Goal: Task Accomplishment & Management: Use online tool/utility

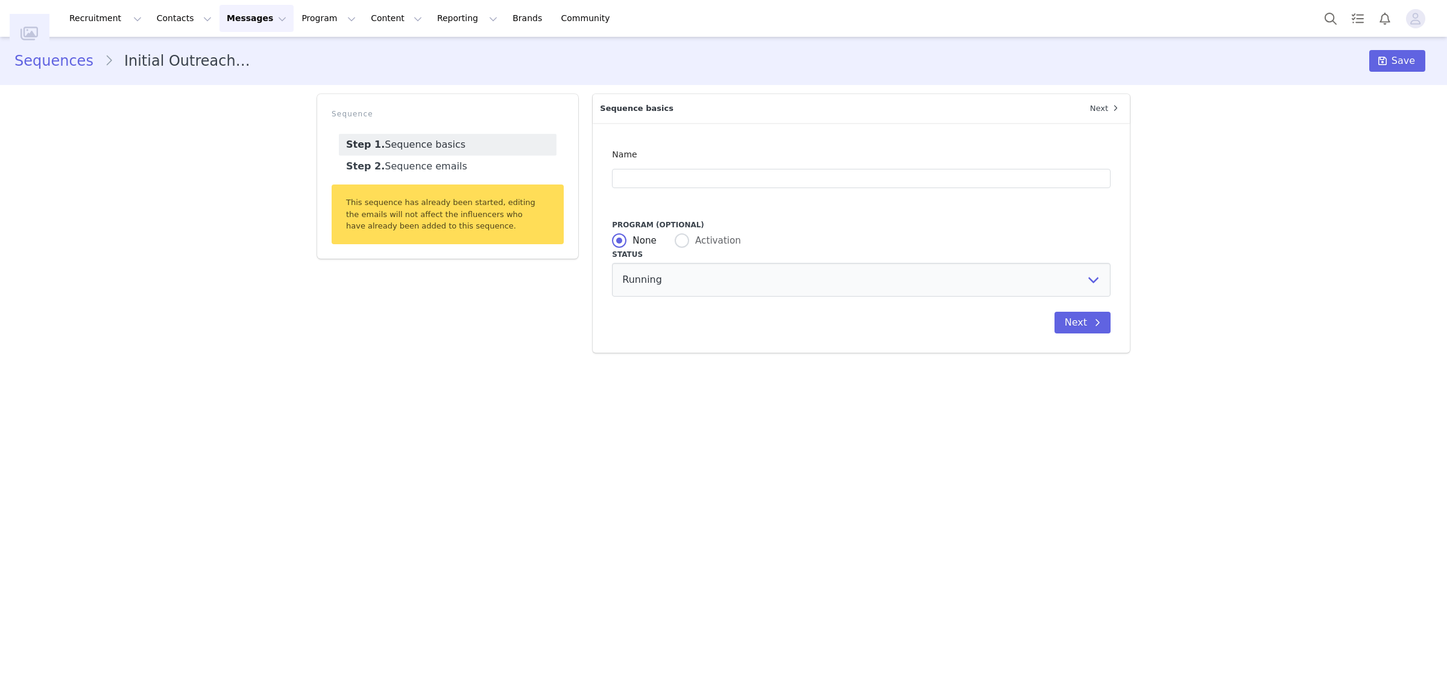
type input "Initial Outreach Tier 1"
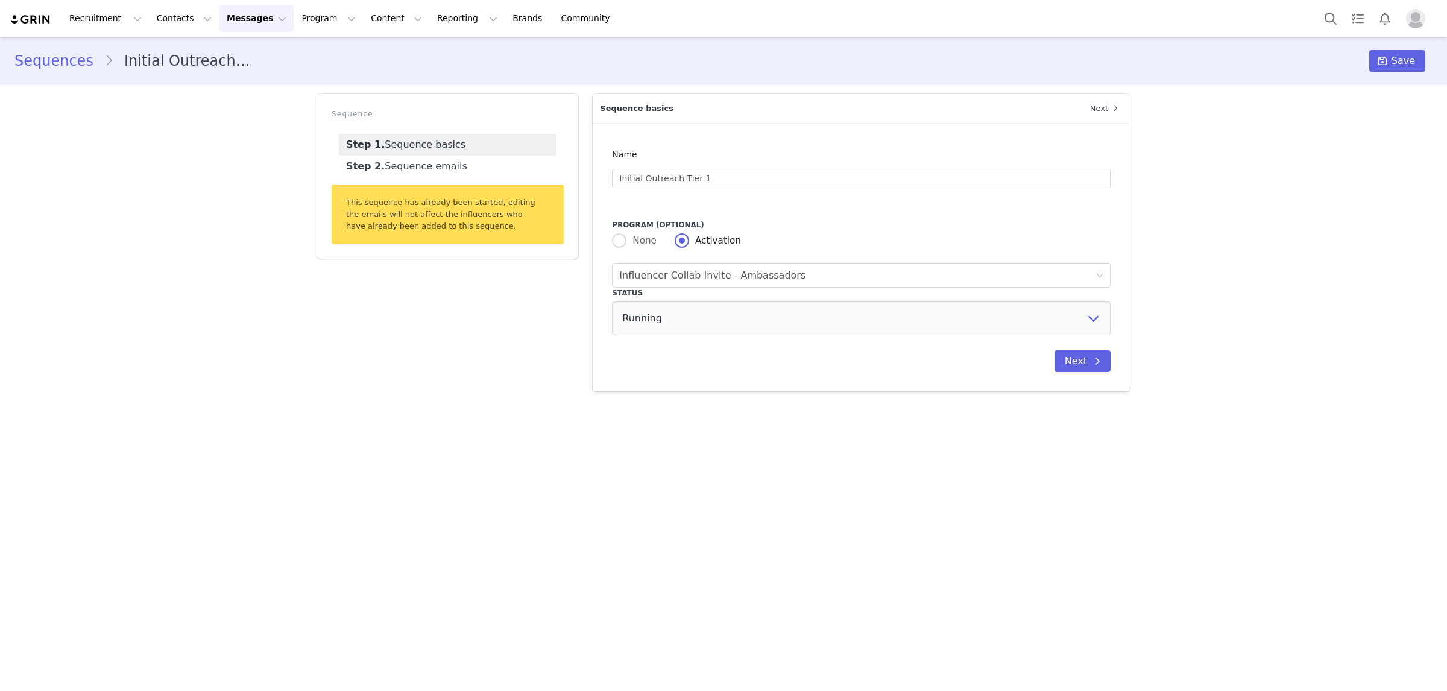
radio input "false"
radio input "true"
click at [308, 17] on button "Program Program" at bounding box center [328, 18] width 69 height 27
click at [327, 53] on p "Activations" at bounding box center [308, 53] width 46 height 13
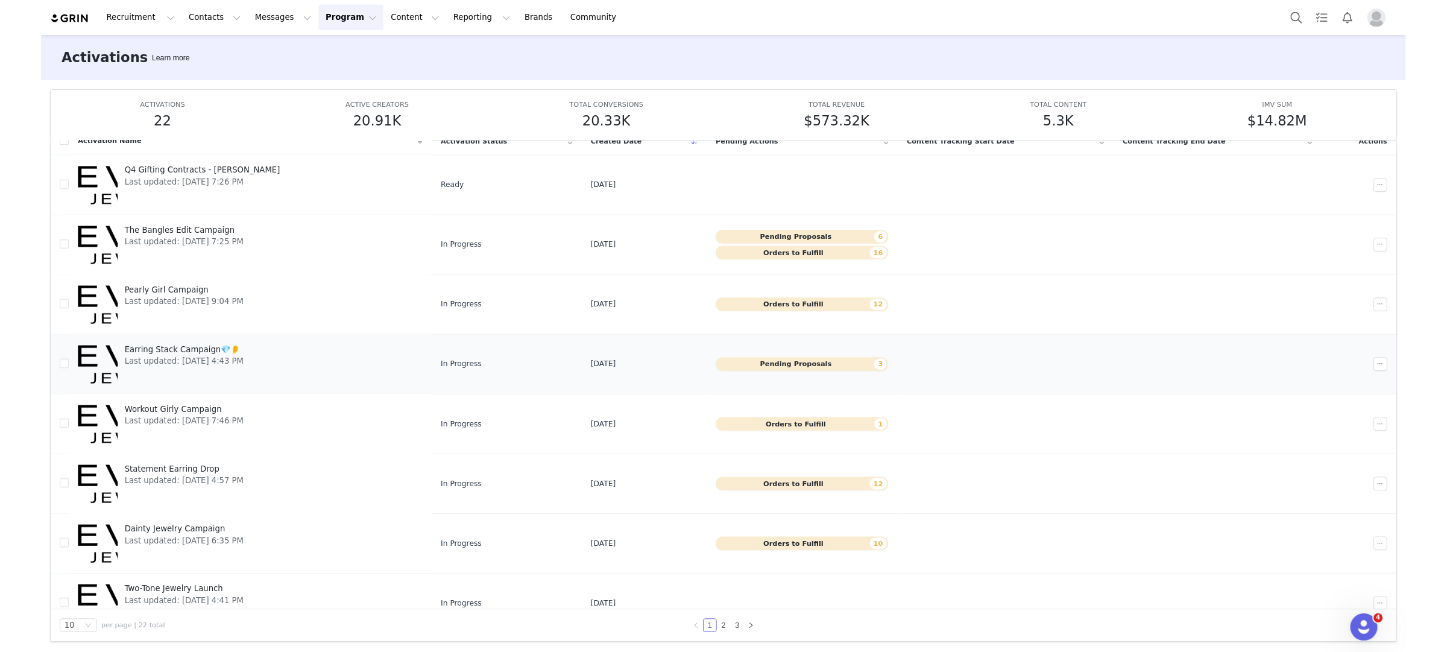
scroll to position [154, 0]
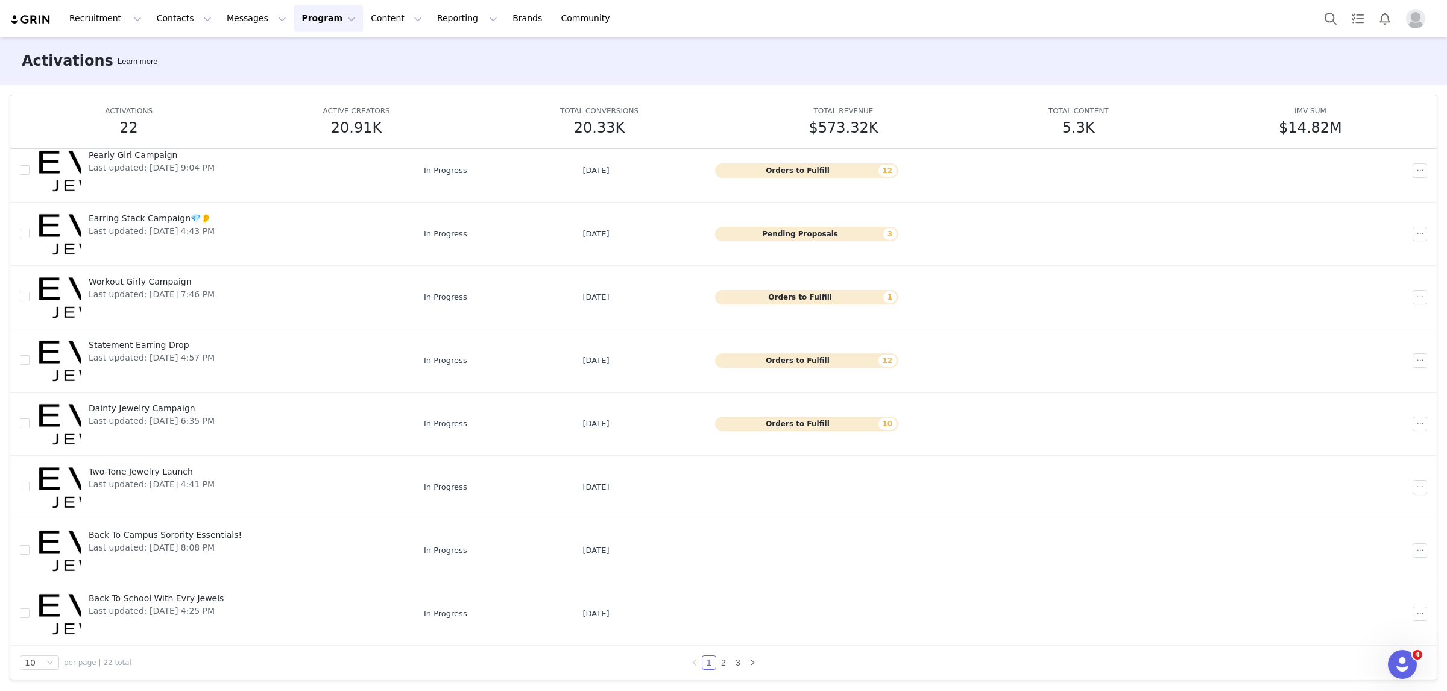
click at [1030, 681] on div "All Activations (22) Archived Create Activation Activation Name Activation Stat…" at bounding box center [723, 419] width 1447 height 540
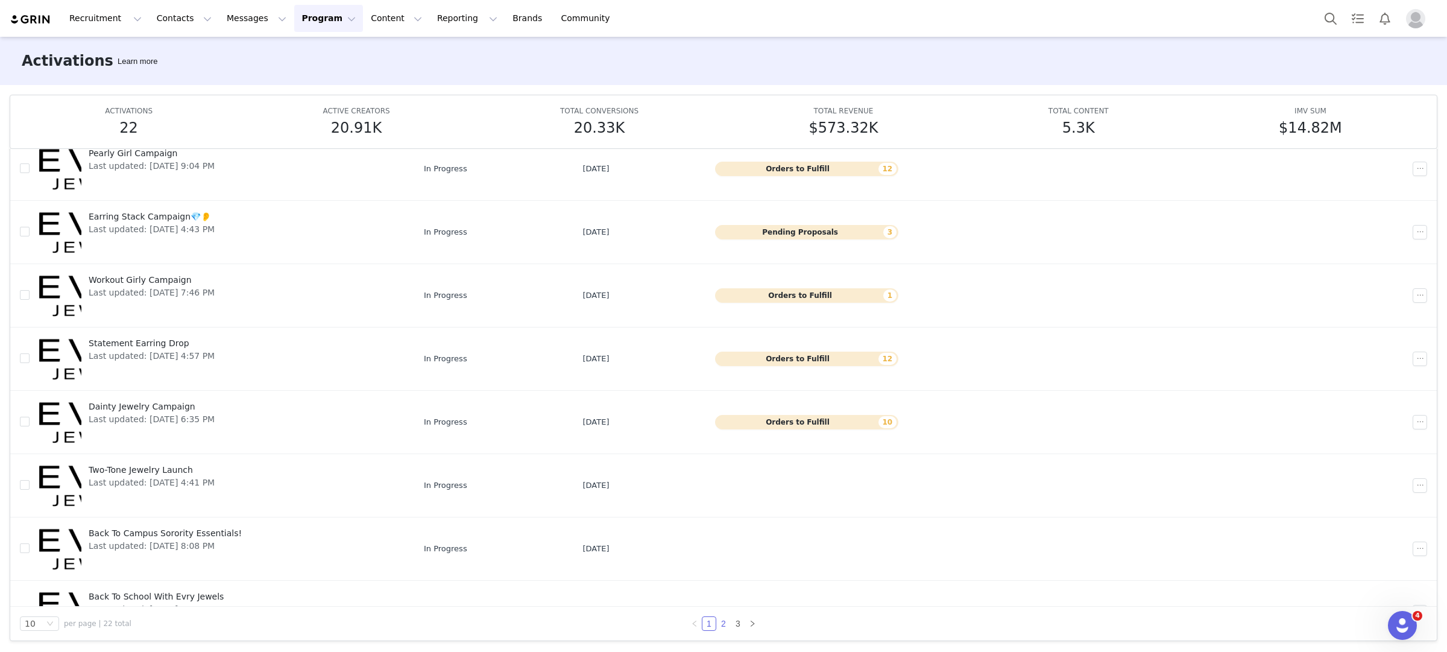
click at [725, 621] on link "2" at bounding box center [723, 623] width 13 height 13
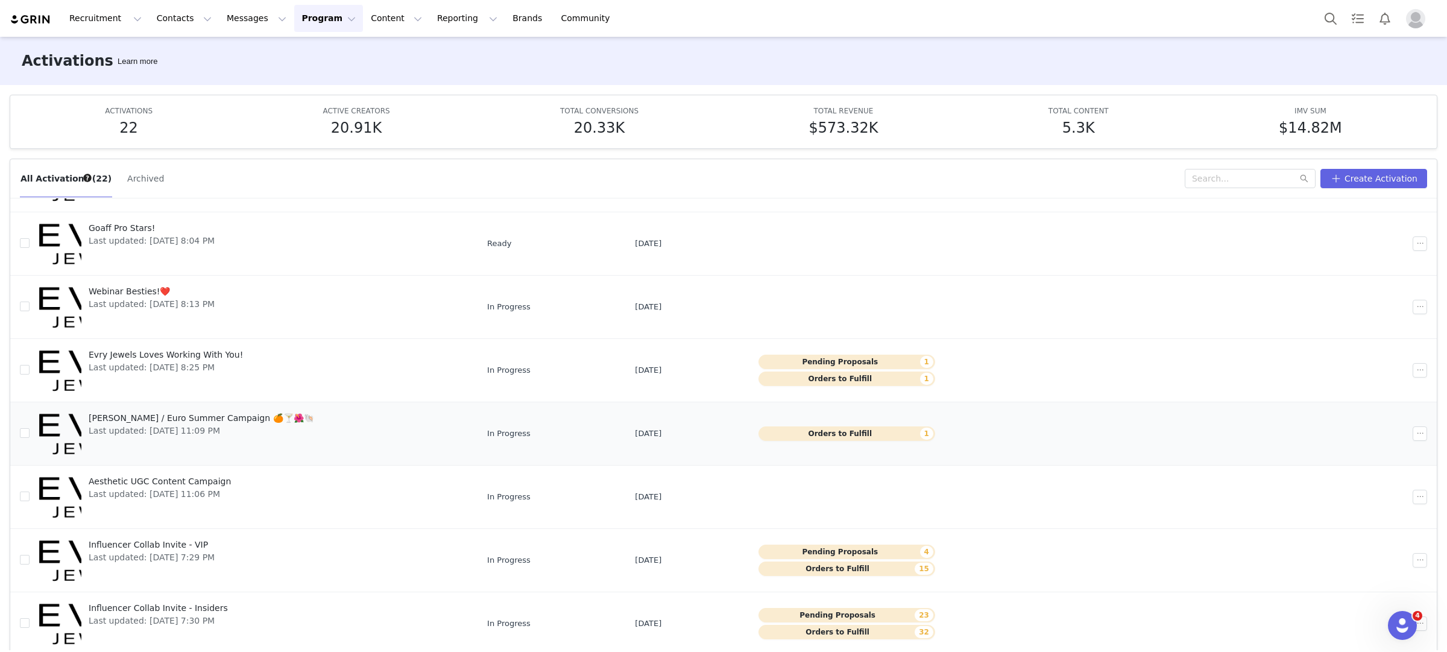
scroll to position [193, 0]
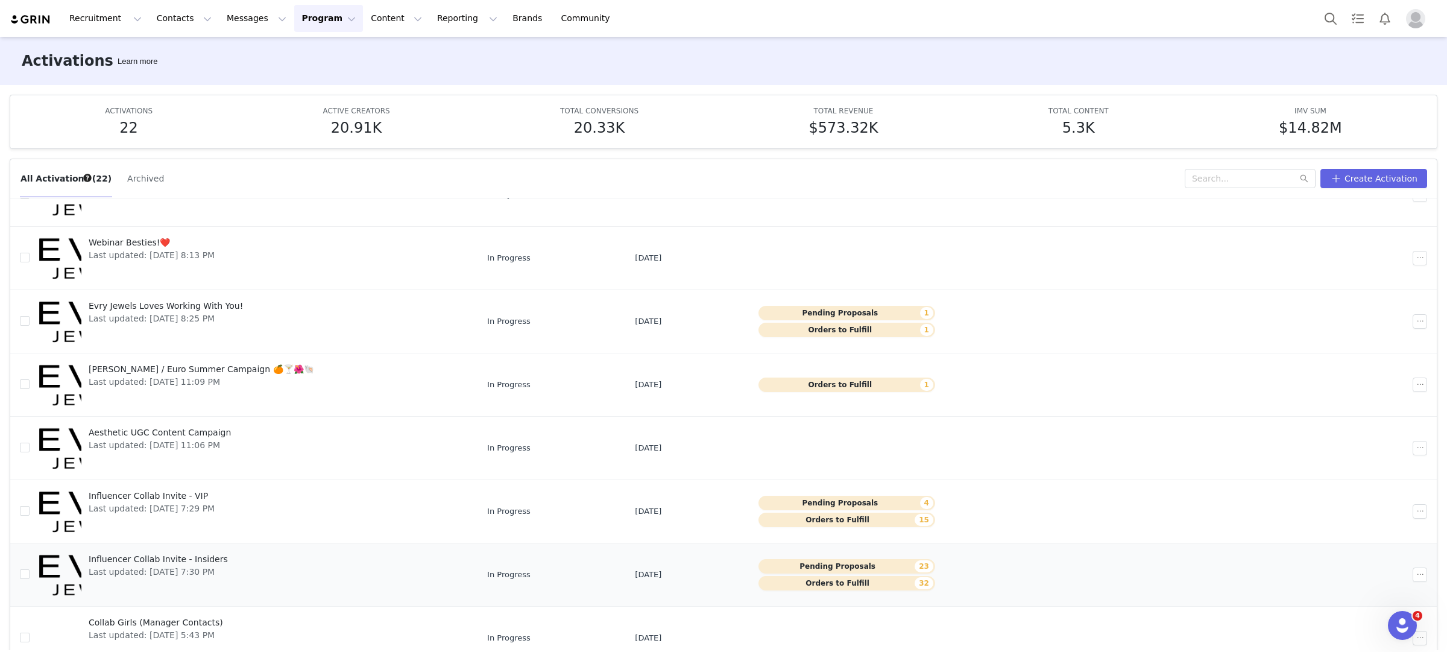
click at [210, 558] on span "Influencer Collab Invite - Insiders" at bounding box center [158, 559] width 139 height 13
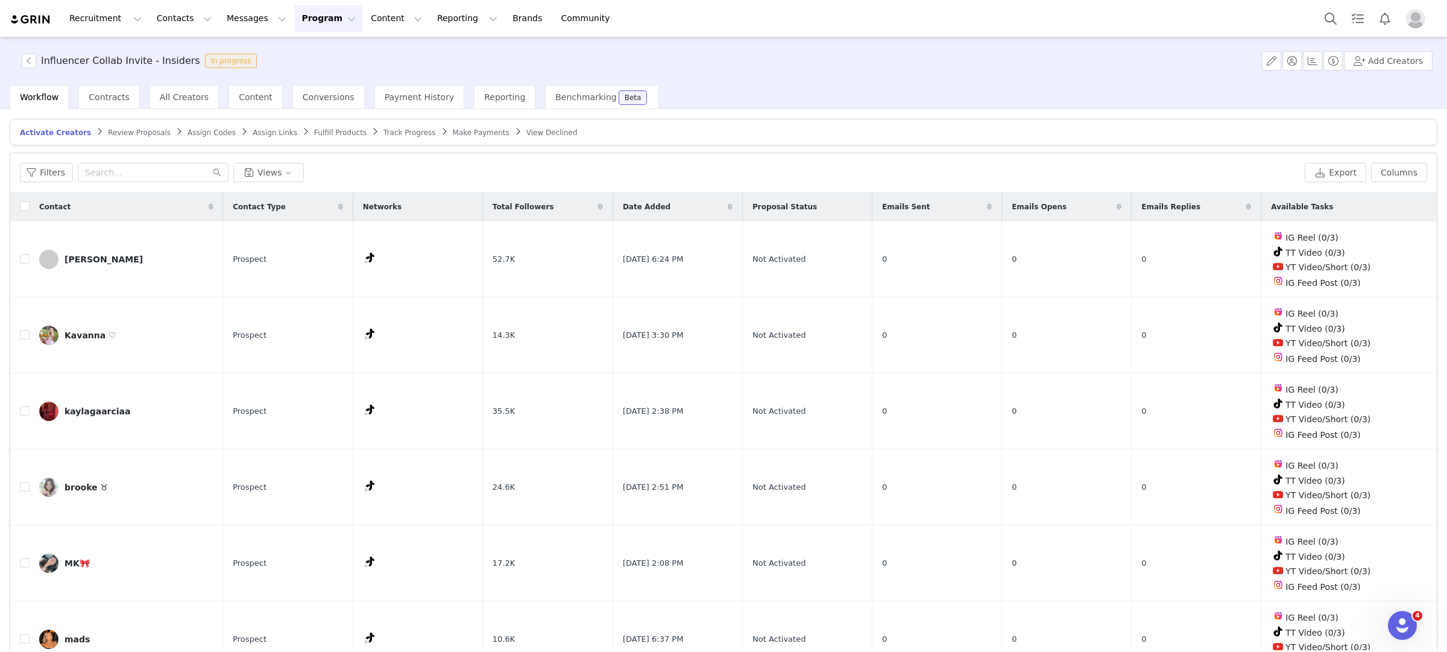
click at [339, 132] on span "Fulfill Products" at bounding box center [340, 132] width 52 height 8
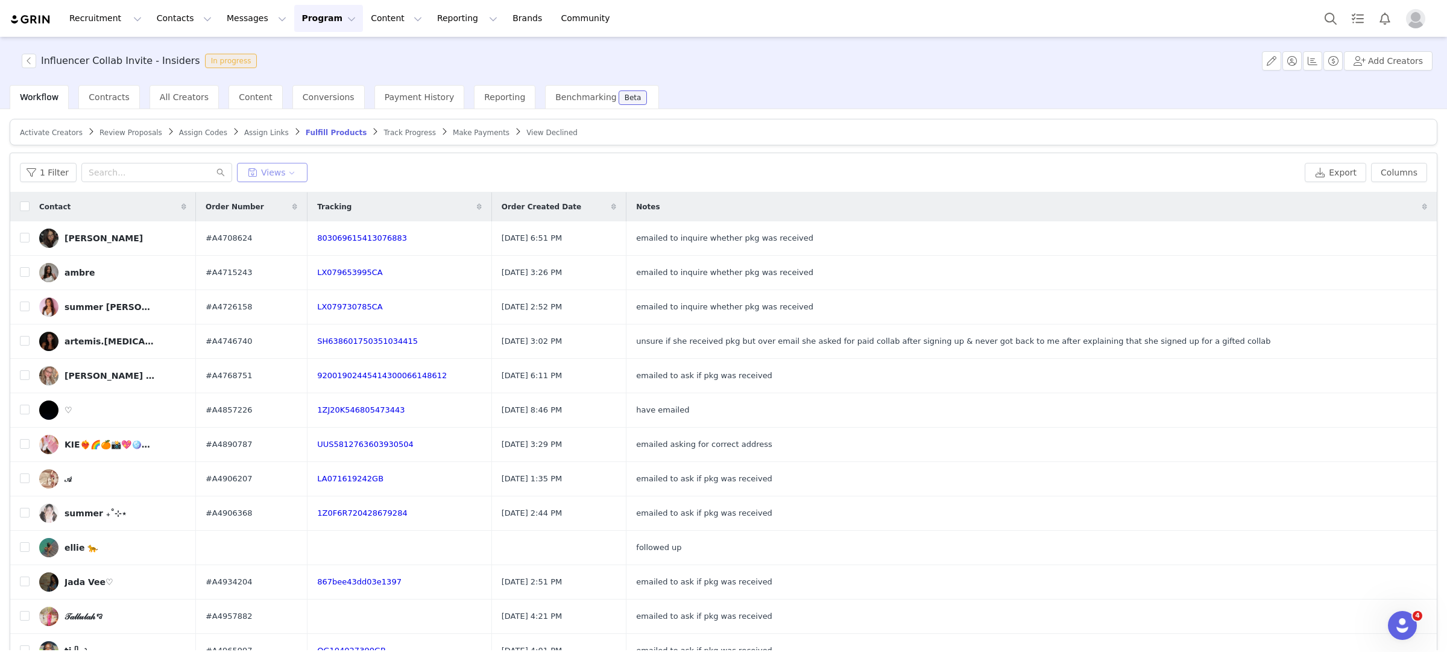
click at [297, 168] on button "Views" at bounding box center [272, 172] width 71 height 19
click at [283, 169] on button "Views" at bounding box center [272, 172] width 71 height 19
click at [279, 170] on button "Views" at bounding box center [272, 172] width 71 height 19
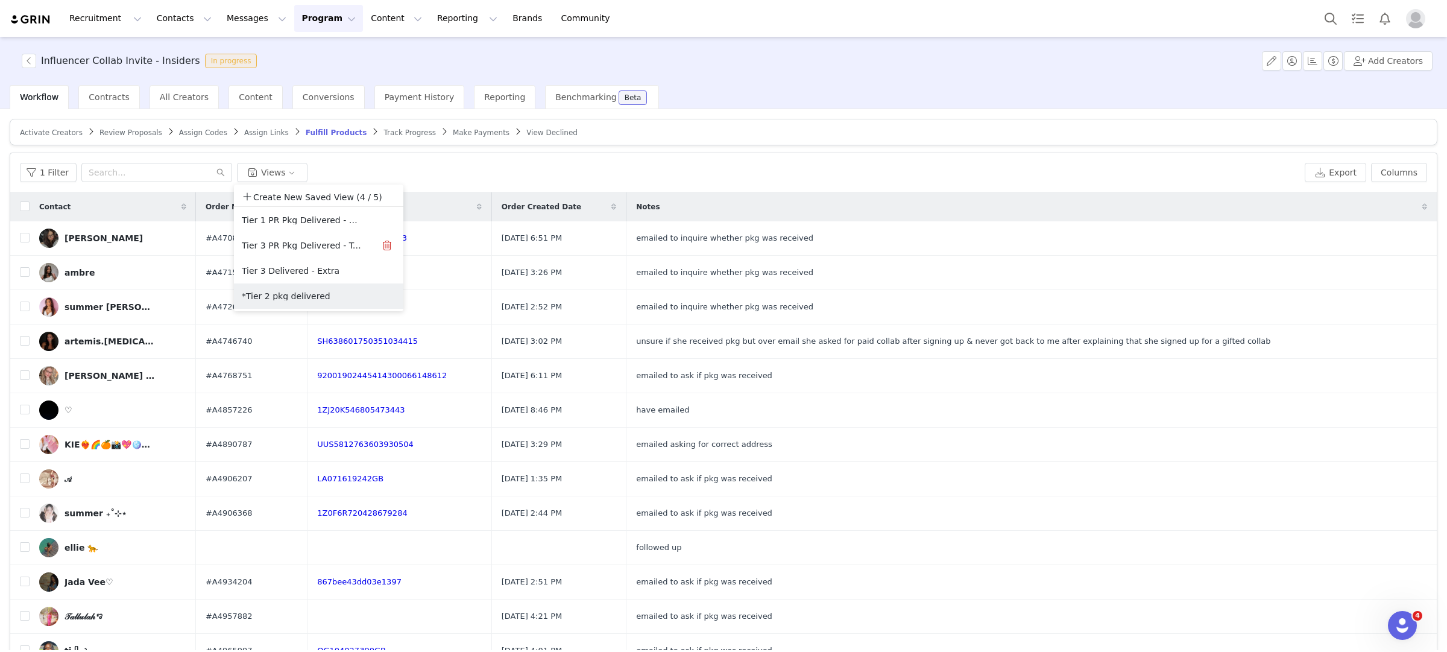
click at [308, 297] on body "Recruitment Recruitment Creator Search Curated Lists Landing Pages Web Extensio…" at bounding box center [723, 326] width 1447 height 652
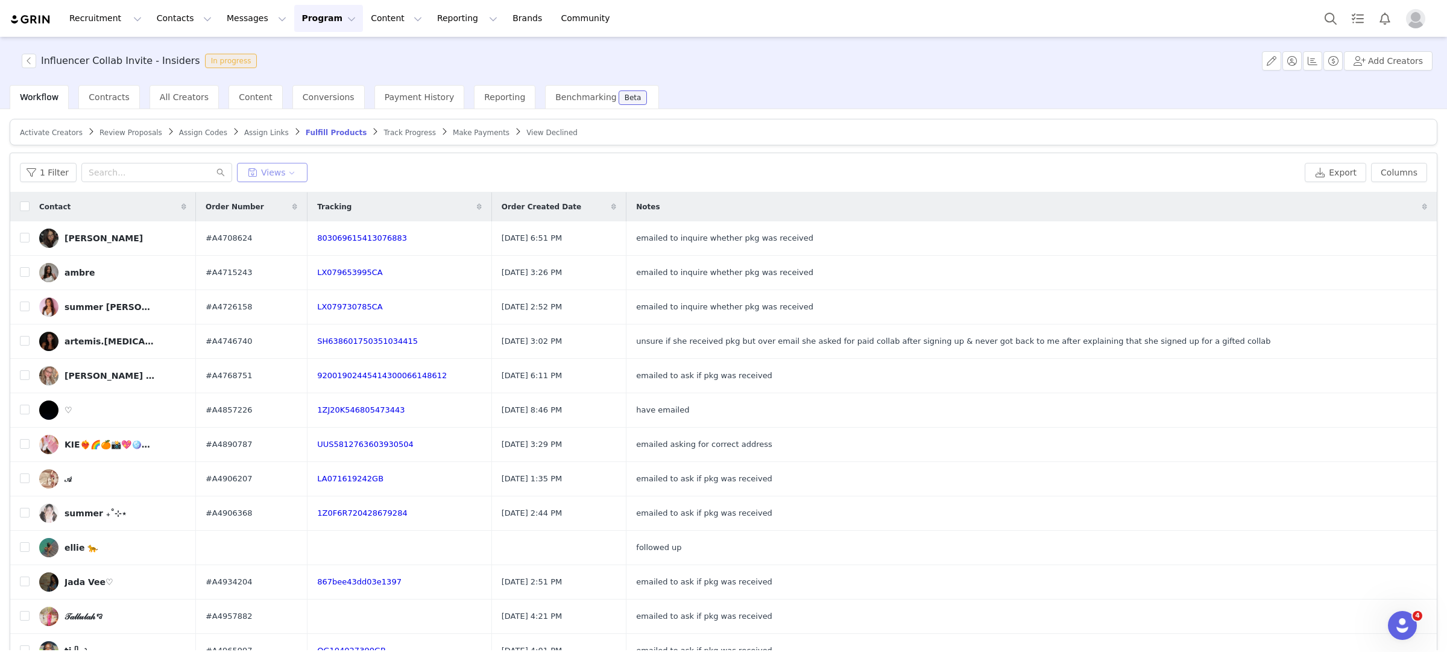
click at [288, 179] on button "Views" at bounding box center [272, 172] width 71 height 19
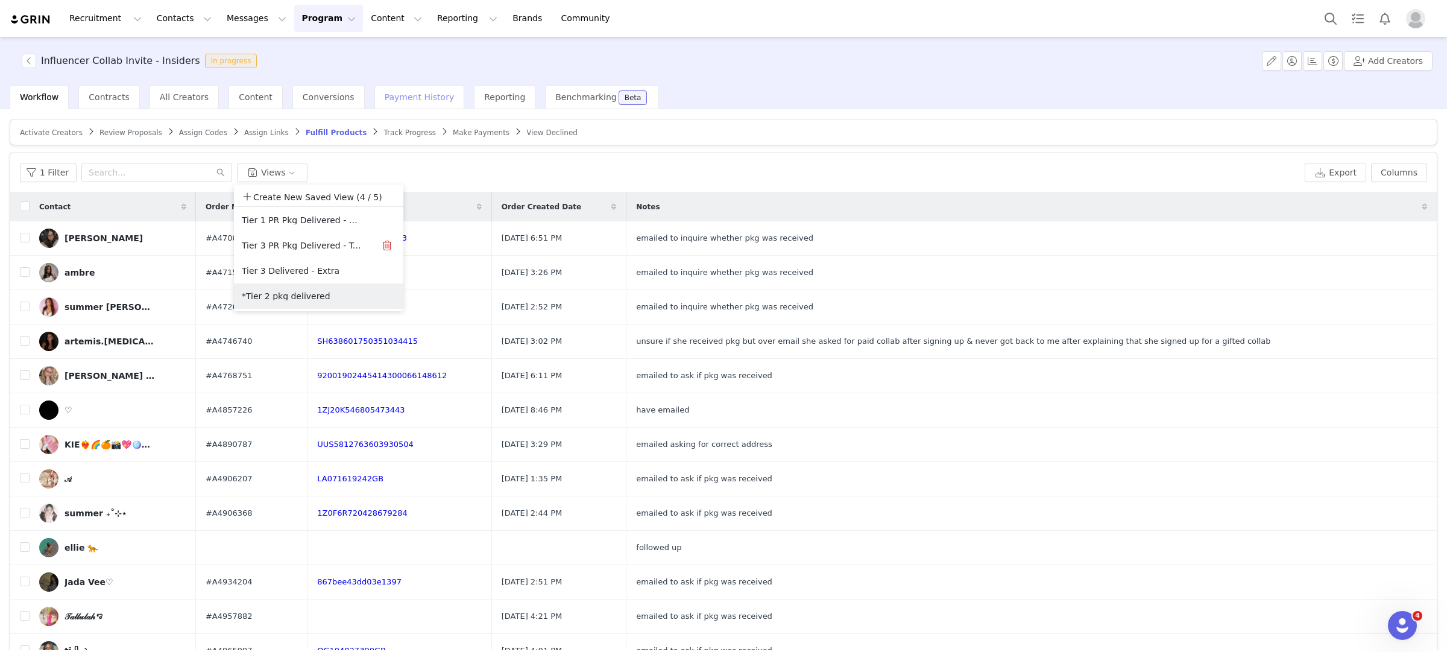
click at [274, 295] on button "*Tier 2 pkg delivered" at bounding box center [302, 295] width 122 height 19
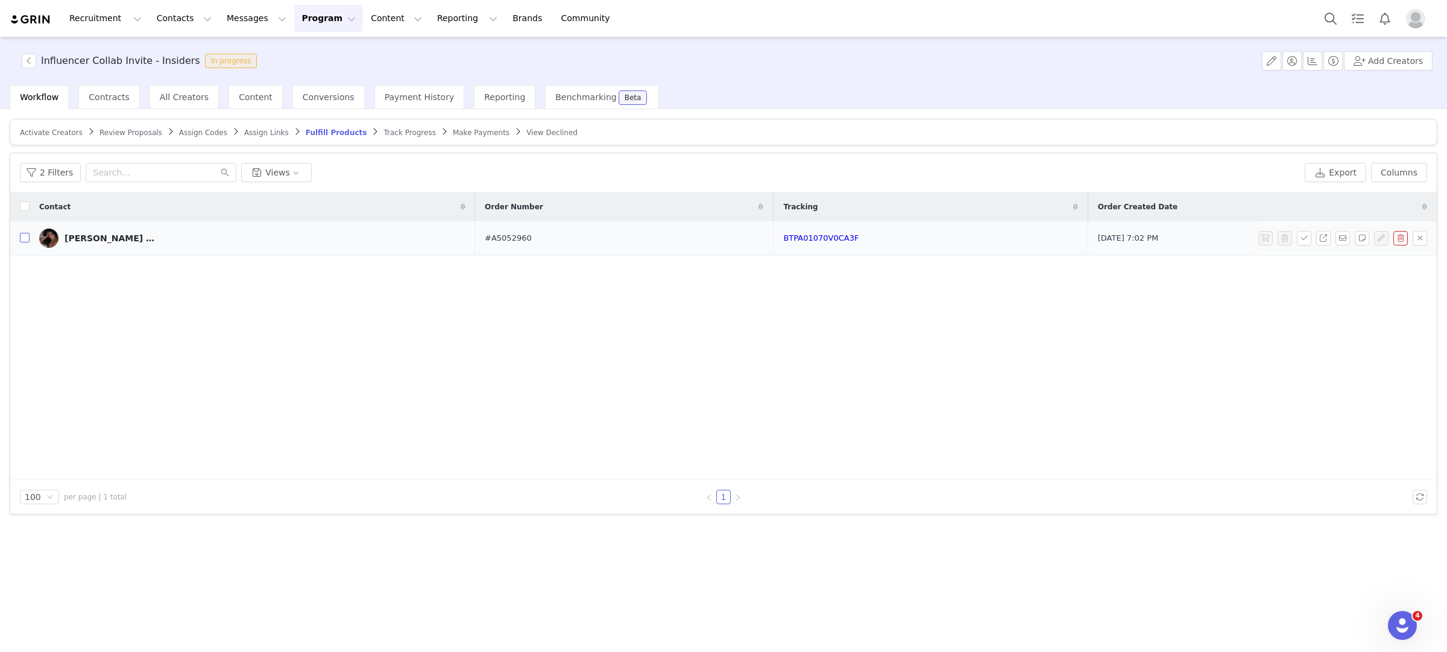
click at [22, 238] on input "checkbox" at bounding box center [25, 238] width 10 height 10
checkbox input "true"
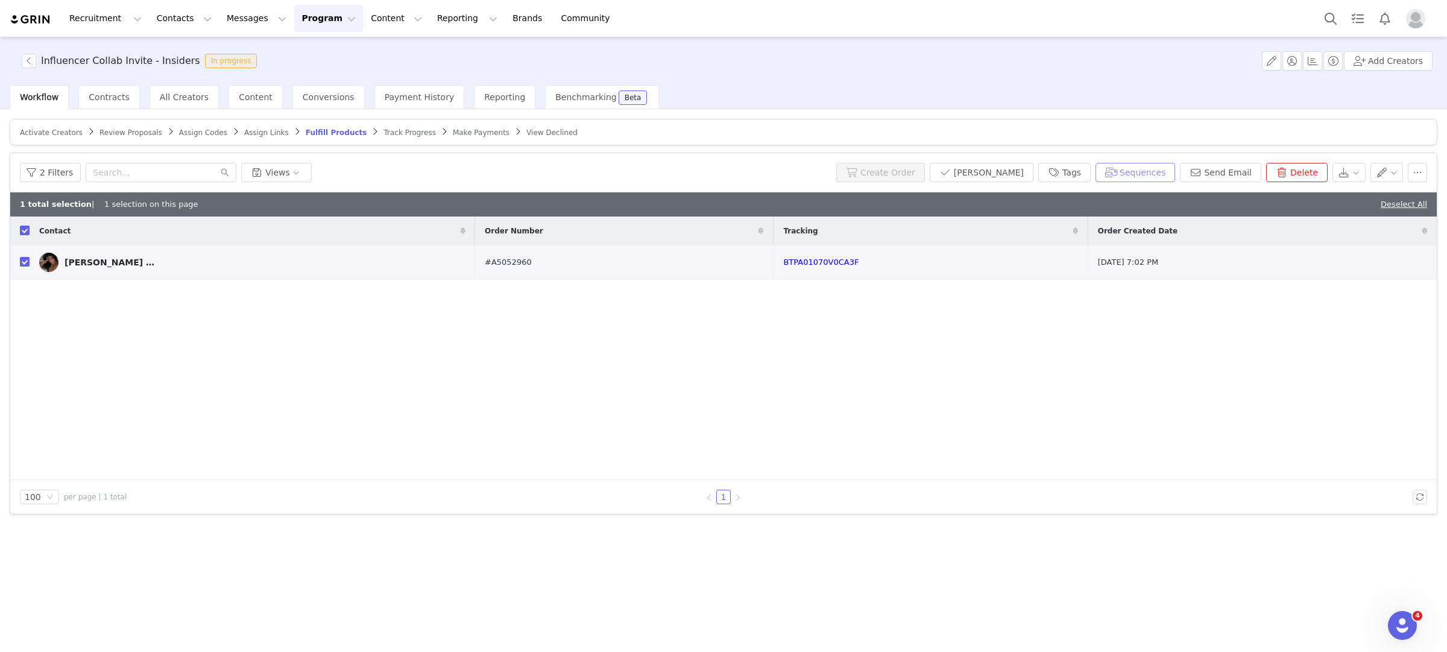
click at [1142, 166] on button "Sequences" at bounding box center [1136, 172] width 80 height 19
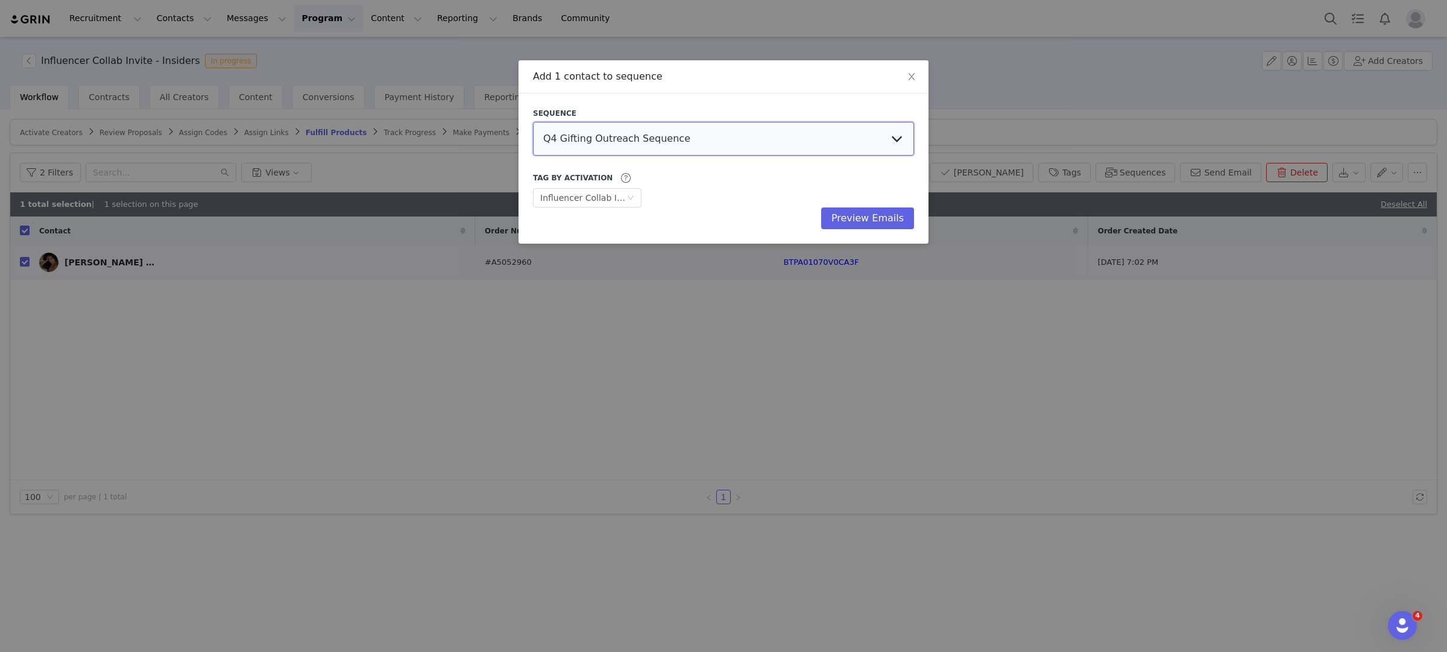
click at [646, 133] on select "Q4 Gifting Outreach Sequence Earring Stack Campaign Invite The Bangles Edit Cam…" at bounding box center [723, 139] width 381 height 34
select select "9604b06c-9e4b-4a08-8685-739c988ba262"
click at [533, 122] on select "Q4 Gifting Outreach Sequence Earring Stack Campaign Invite The Bangles Edit Cam…" at bounding box center [723, 139] width 381 height 34
click at [864, 222] on button "Preview Emails" at bounding box center [867, 218] width 93 height 22
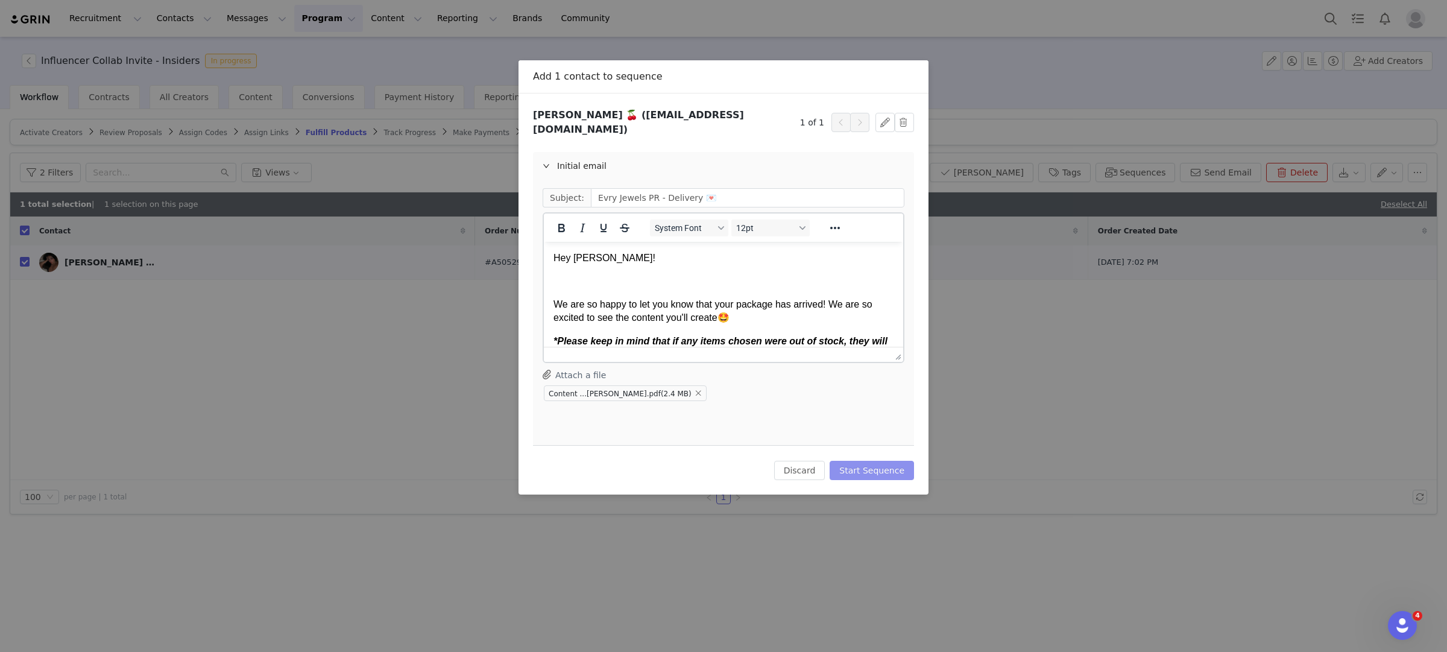
click at [874, 461] on button "Start Sequence" at bounding box center [872, 470] width 84 height 19
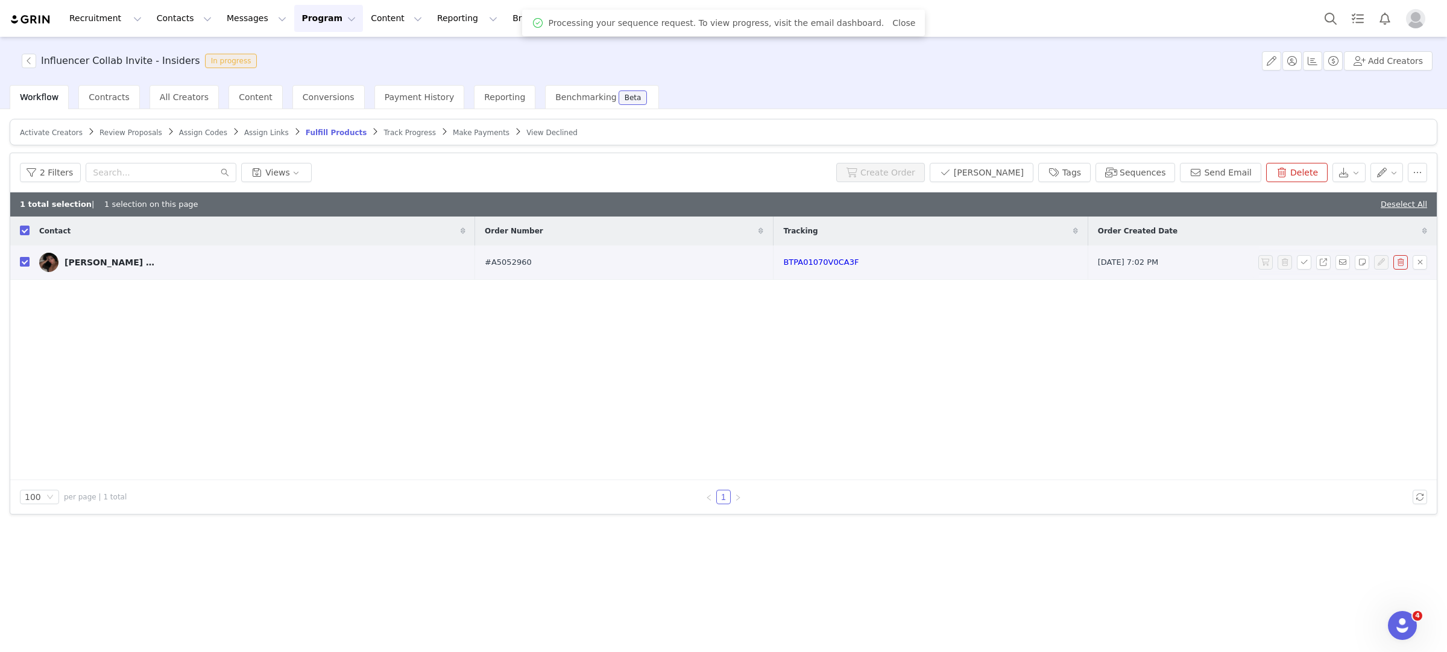
click at [24, 258] on input "checkbox" at bounding box center [25, 262] width 10 height 10
checkbox input "false"
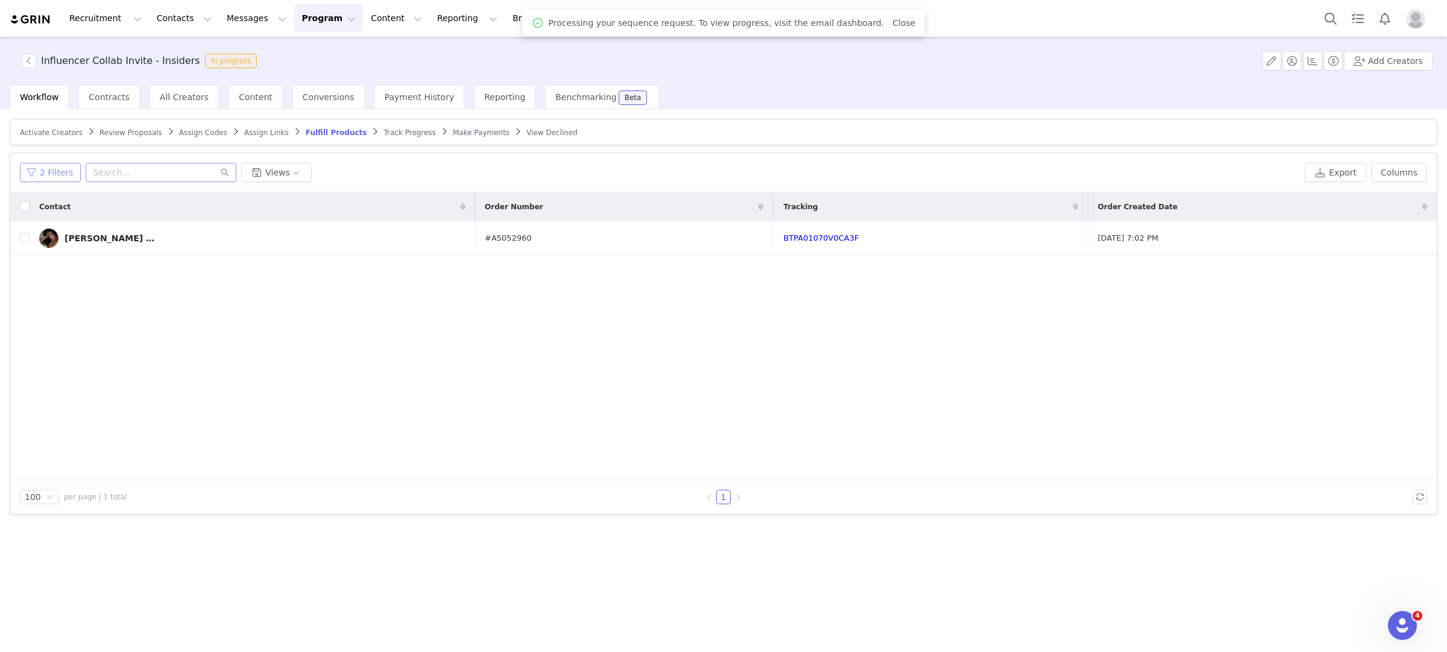
click at [59, 163] on button "2 Filters" at bounding box center [50, 172] width 61 height 19
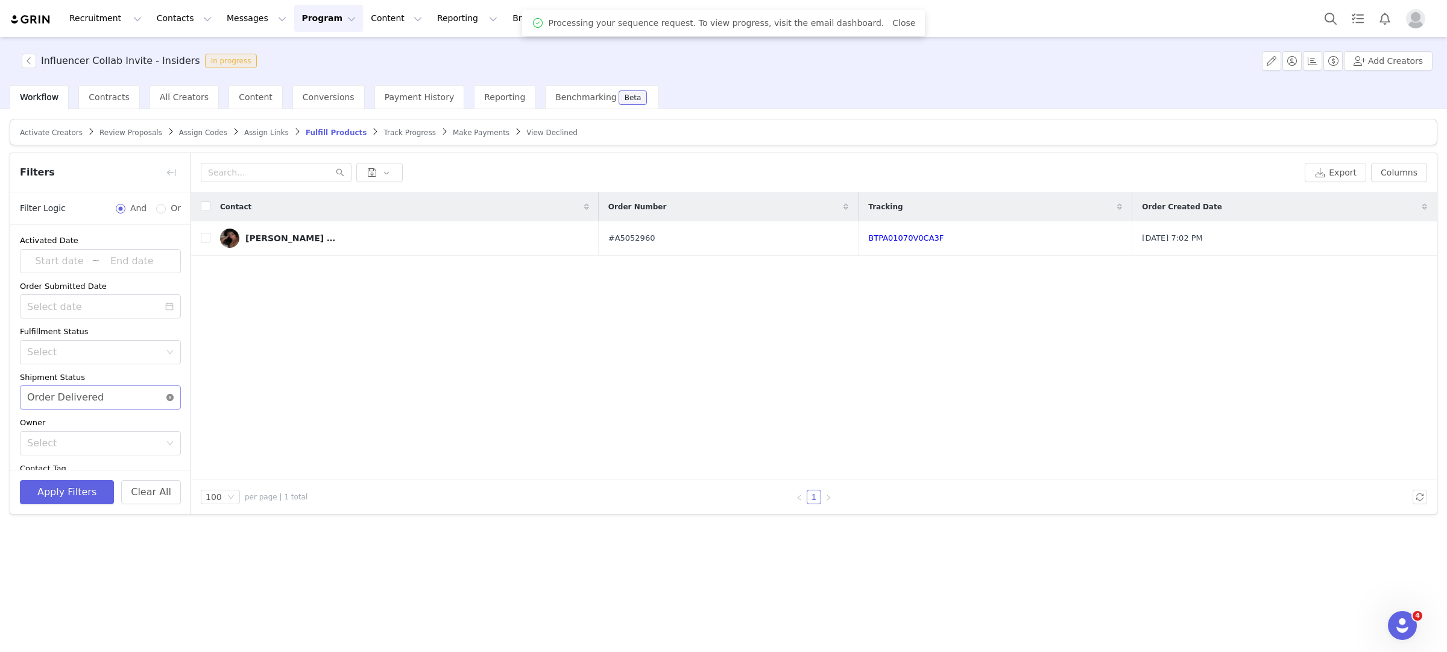
click at [171, 400] on icon "icon: close-circle" at bounding box center [169, 397] width 7 height 7
click at [71, 480] on button "Apply Filters" at bounding box center [67, 492] width 94 height 24
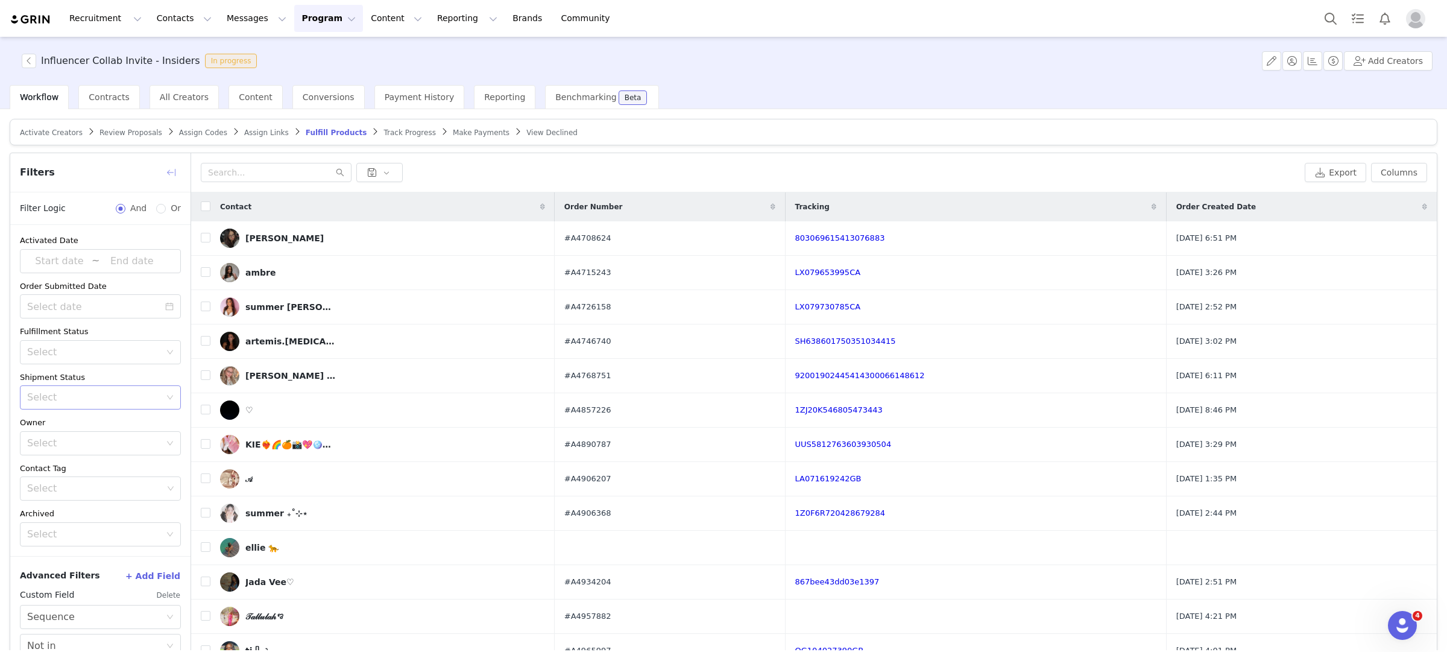
click at [166, 172] on button "button" at bounding box center [171, 172] width 19 height 19
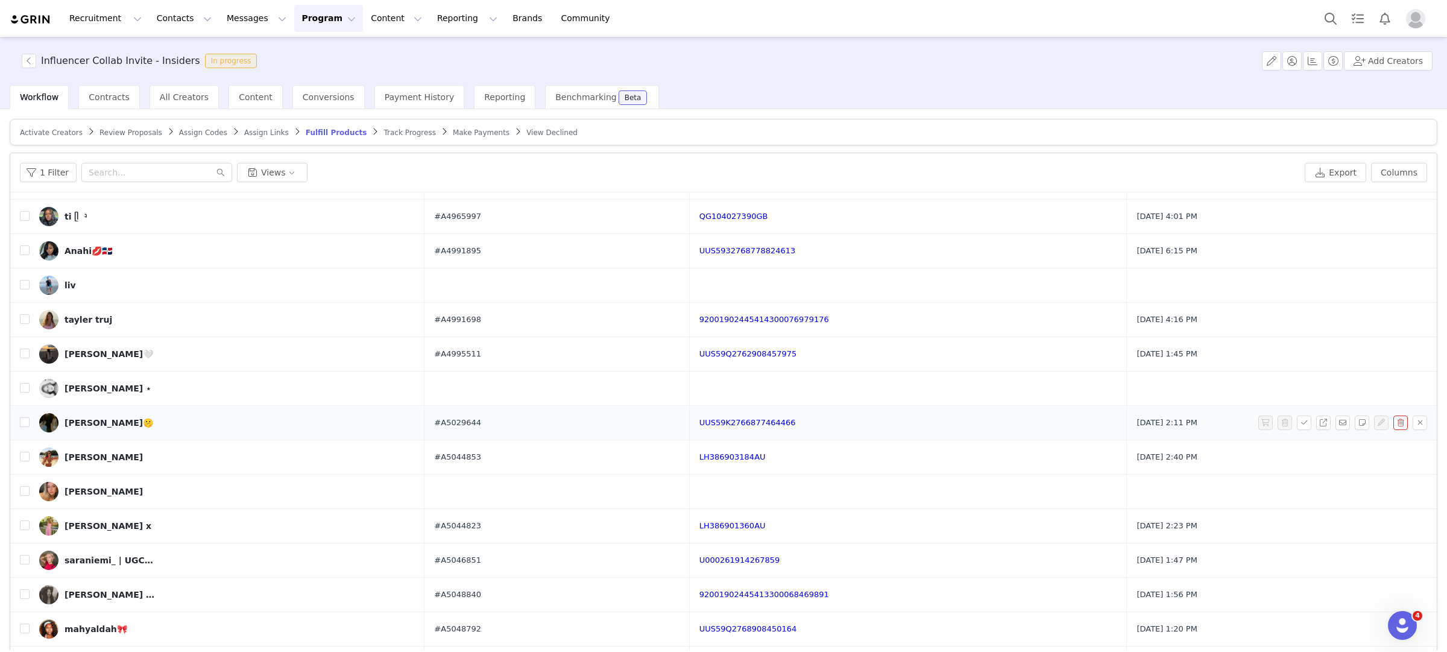
scroll to position [435, 0]
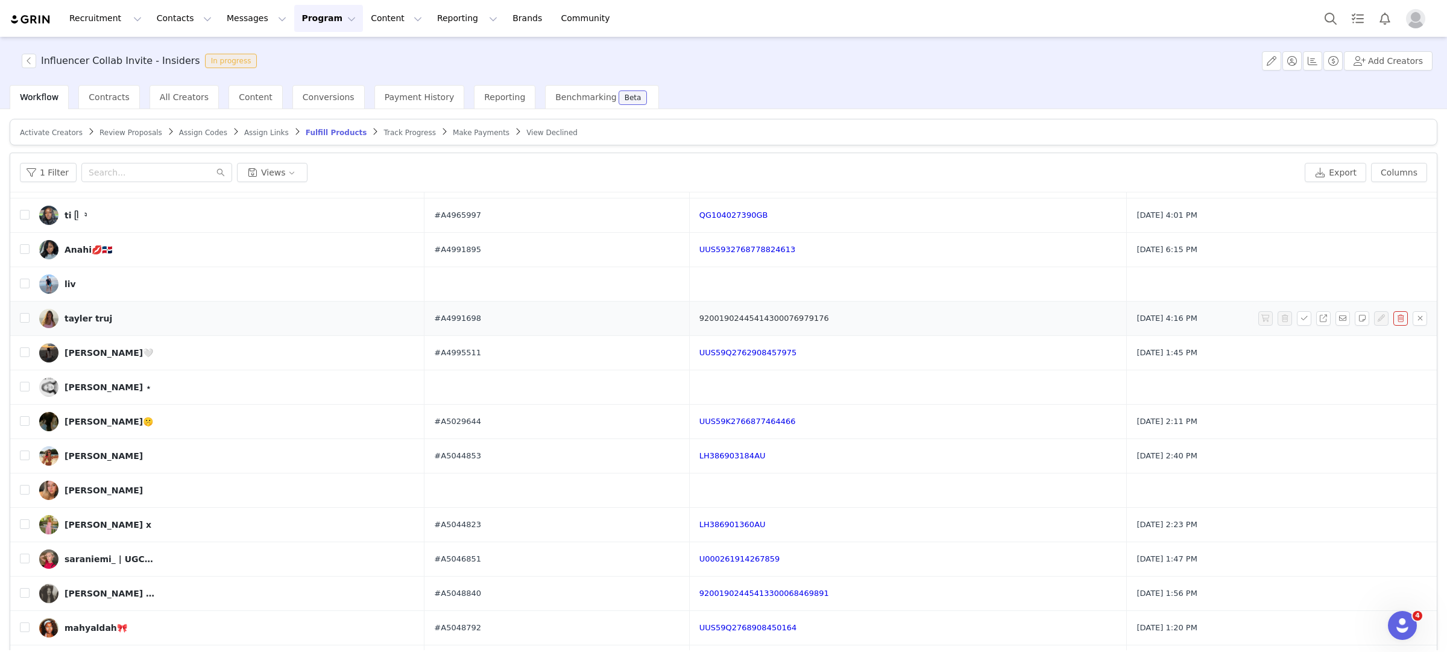
click at [812, 318] on link "92001902445414300076979176" at bounding box center [765, 318] width 130 height 9
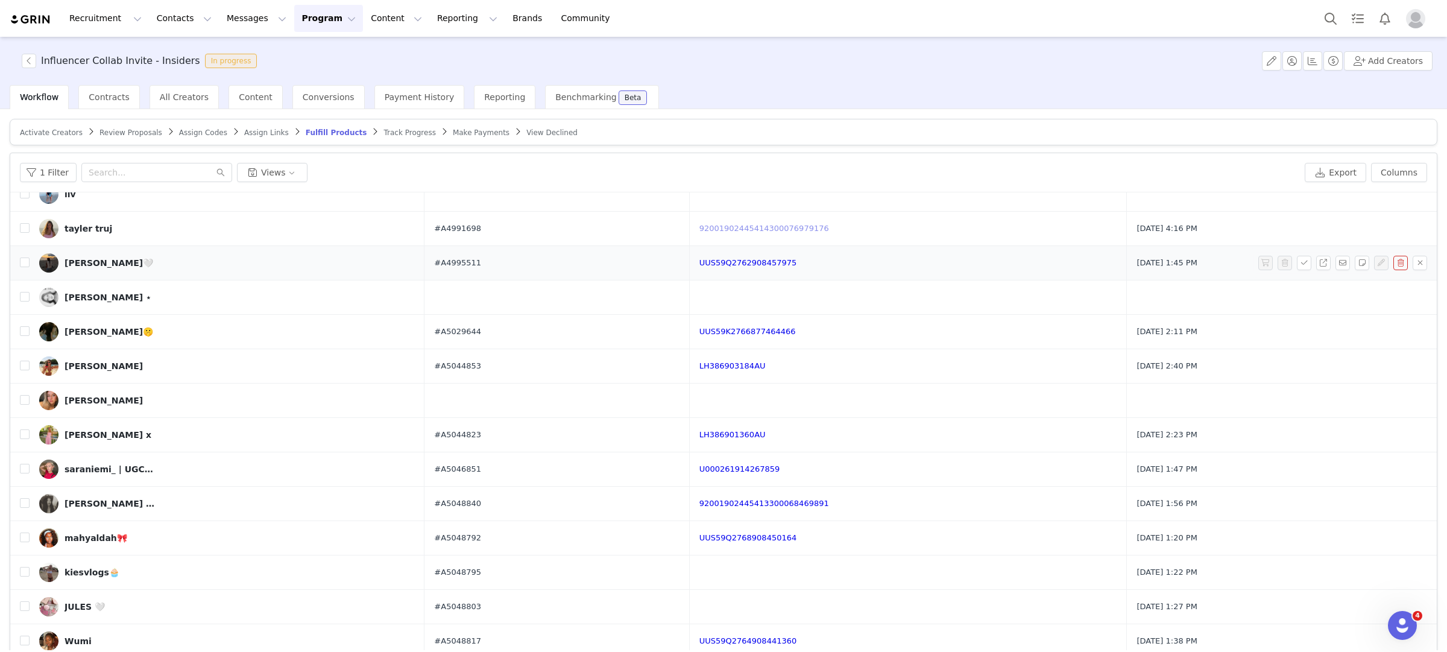
scroll to position [523, 0]
click at [738, 263] on link "UUS59Q2762908457975" at bounding box center [749, 264] width 98 height 9
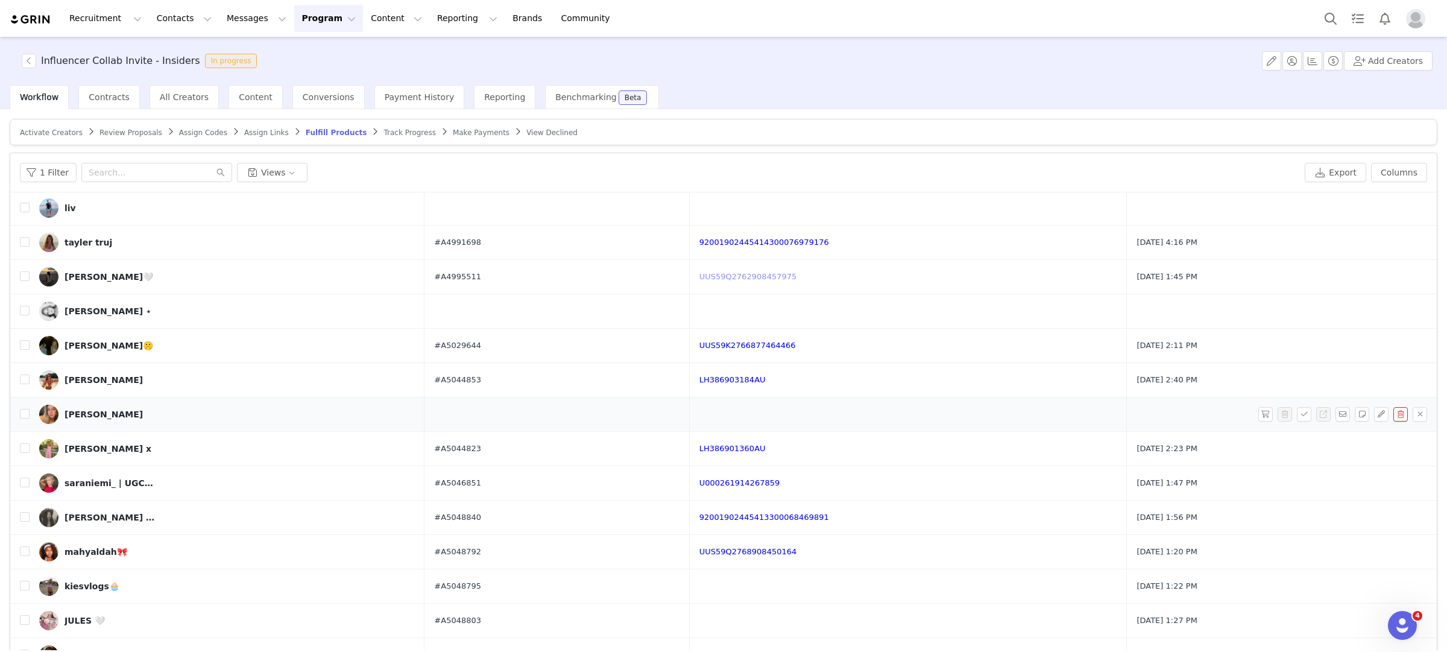
scroll to position [510, 0]
click at [25, 282] on input "checkbox" at bounding box center [25, 278] width 10 height 10
checkbox input "true"
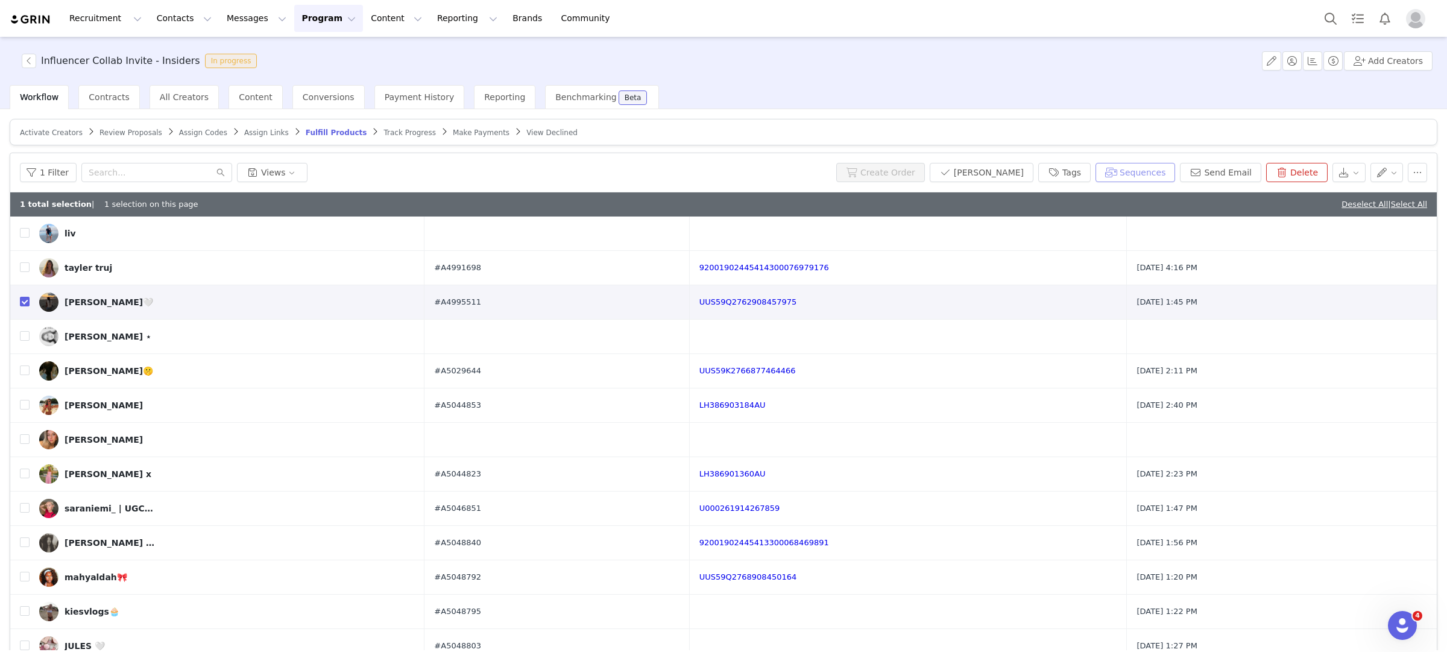
click at [1153, 179] on button "Sequences" at bounding box center [1136, 172] width 80 height 19
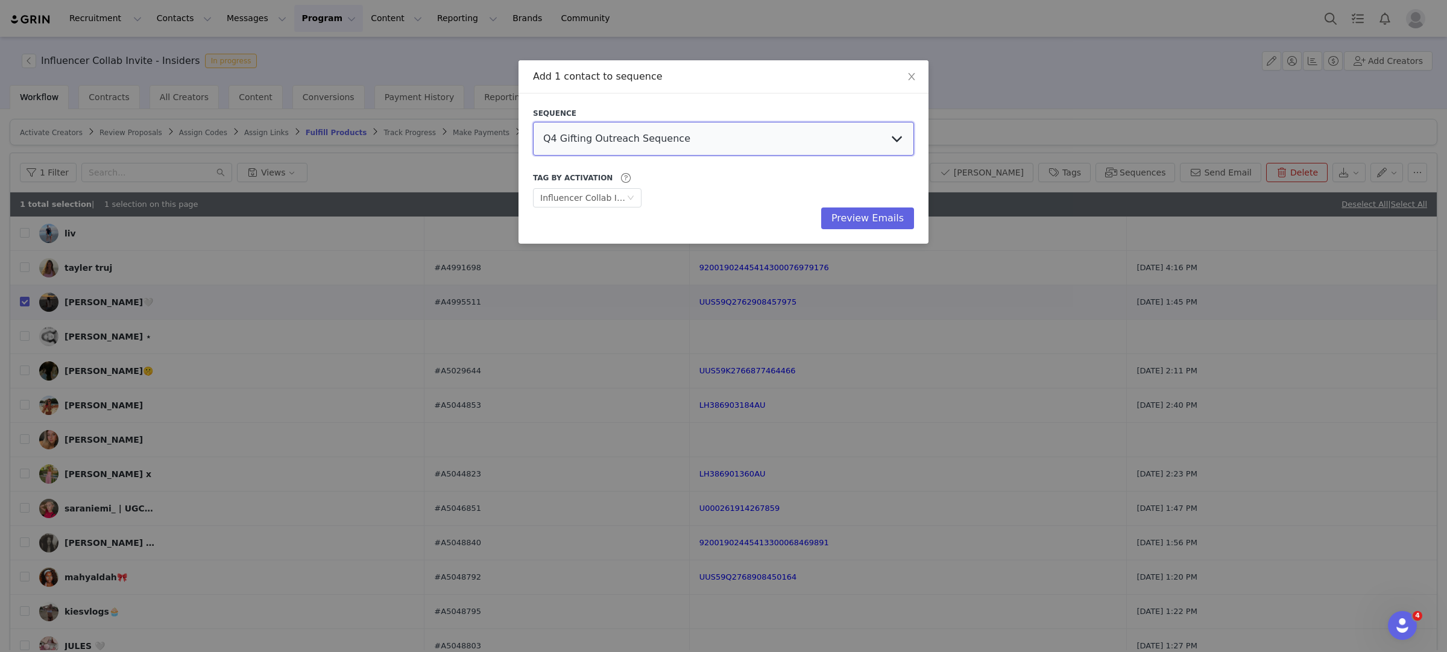
click at [732, 148] on select "Q4 Gifting Outreach Sequence Earring Stack Campaign Invite The Bangles Edit Cam…" at bounding box center [723, 139] width 381 height 34
select select "9604b06c-9e4b-4a08-8685-739c988ba262"
click at [533, 122] on select "Q4 Gifting Outreach Sequence Earring Stack Campaign Invite The Bangles Edit Cam…" at bounding box center [723, 139] width 381 height 34
click at [871, 220] on button "Preview Emails" at bounding box center [867, 218] width 93 height 22
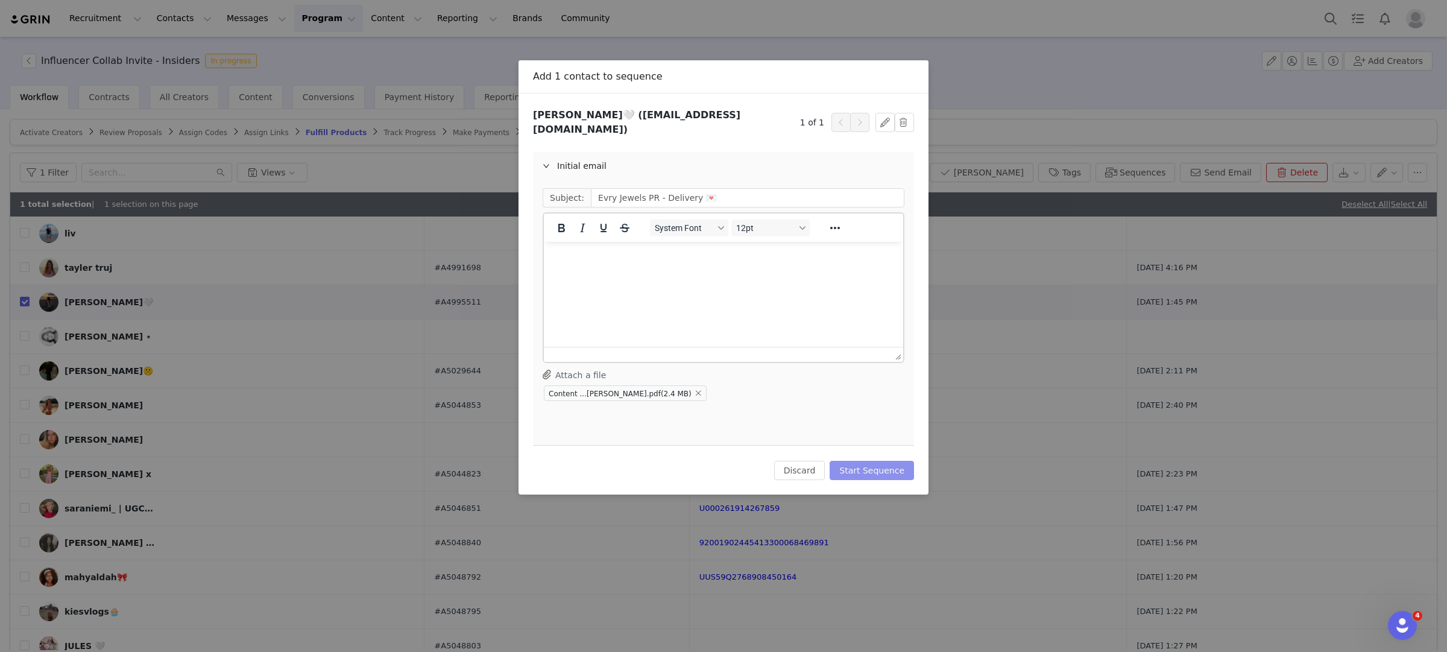
click at [884, 461] on button "Start Sequence" at bounding box center [872, 470] width 84 height 19
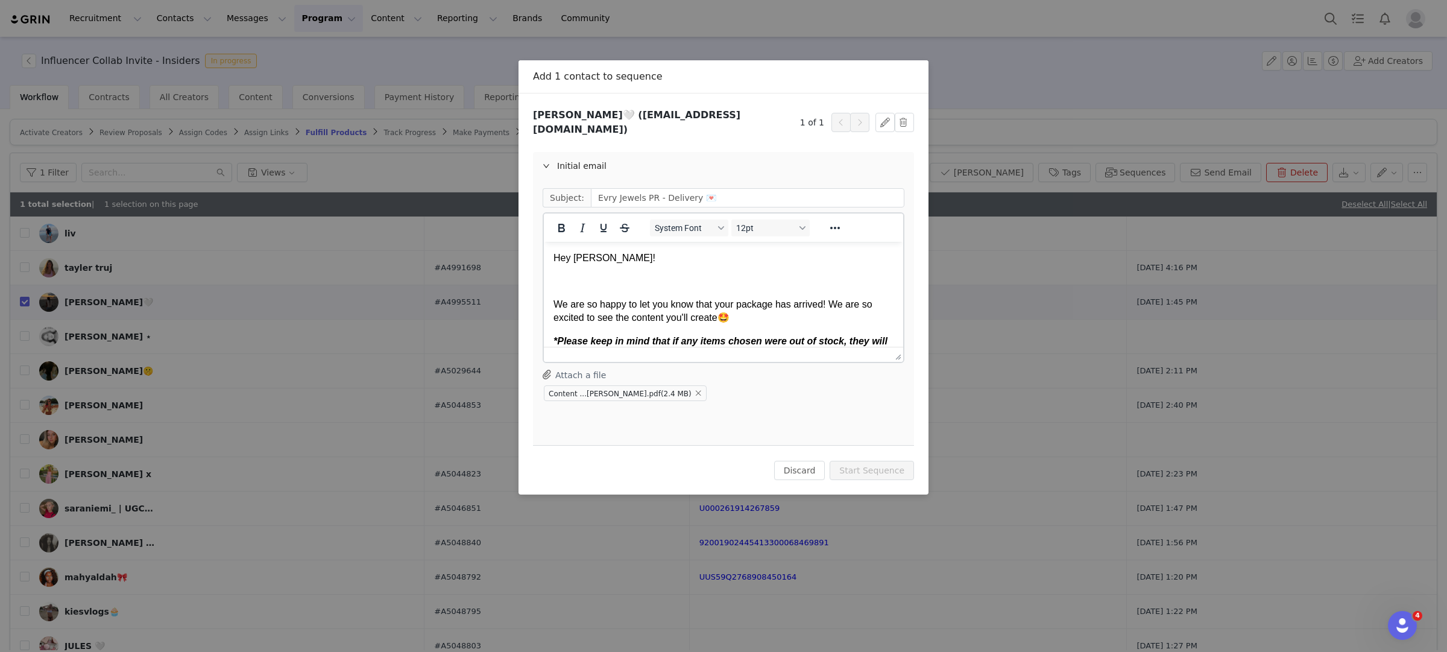
scroll to position [0, 0]
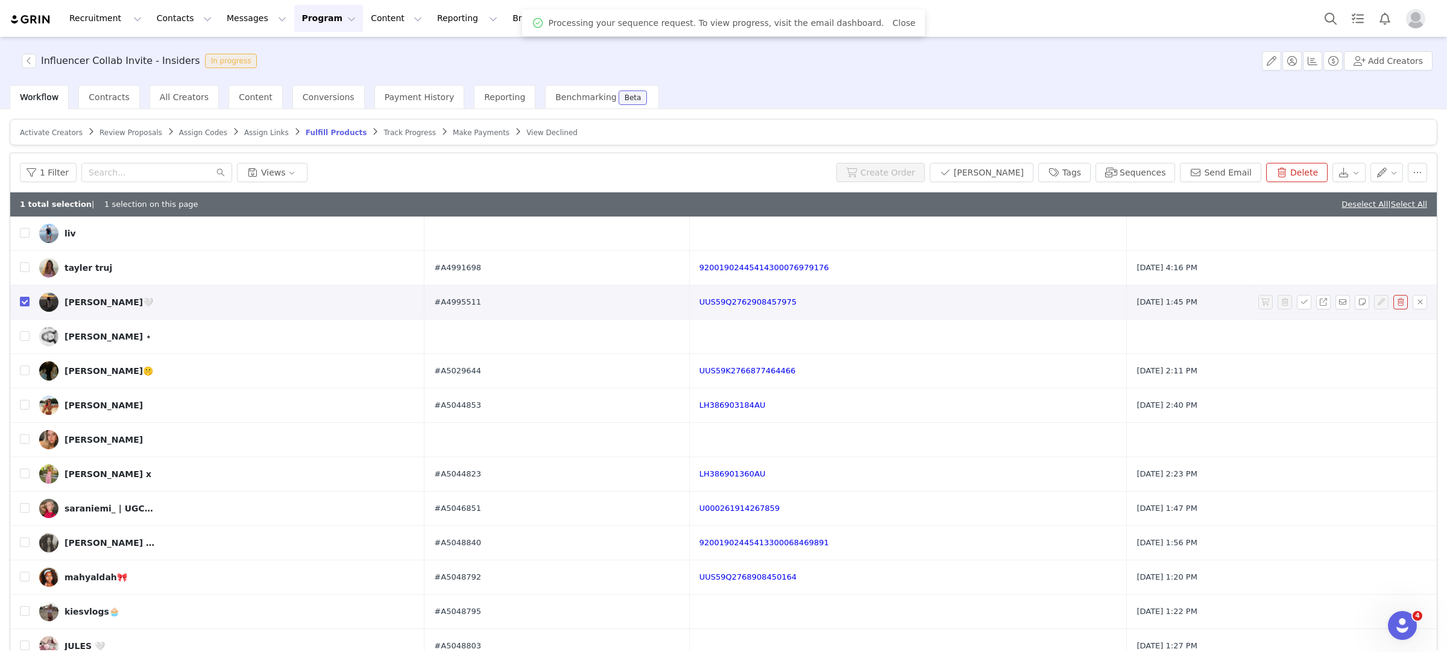
click at [26, 302] on input "checkbox" at bounding box center [25, 302] width 10 height 10
checkbox input "false"
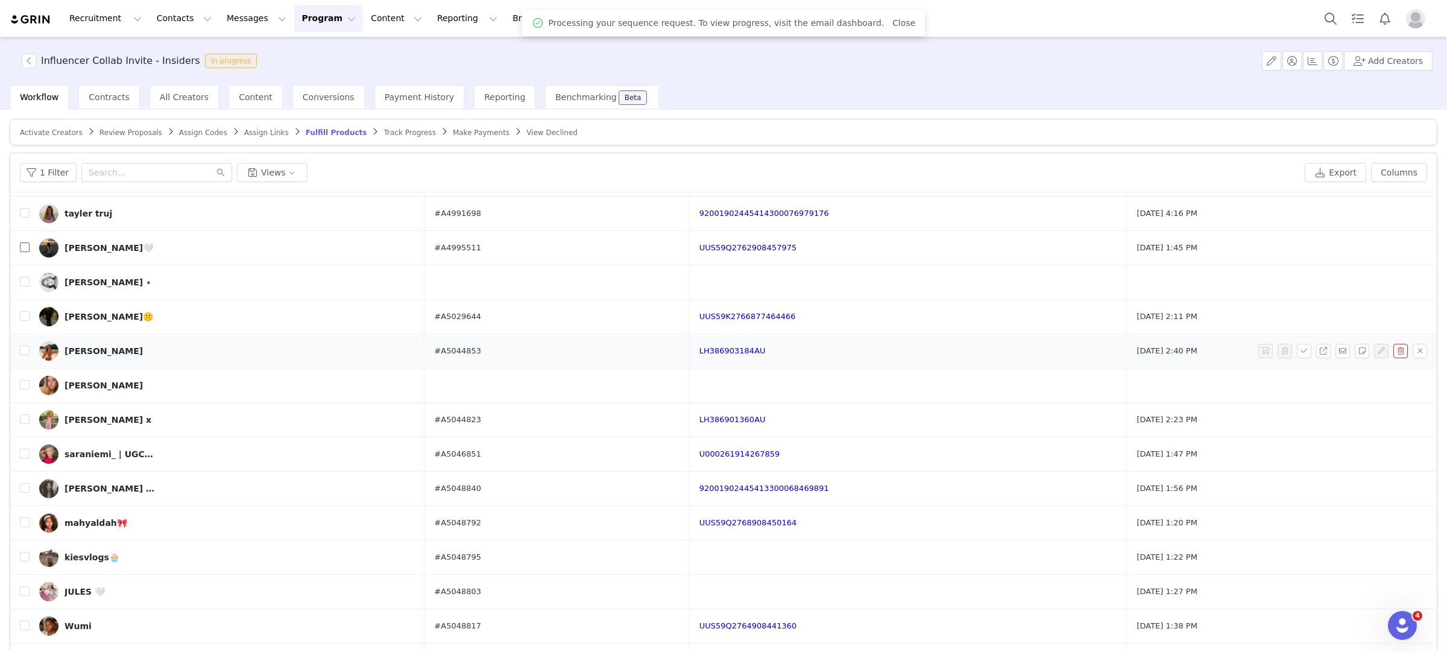
scroll to position [549, 0]
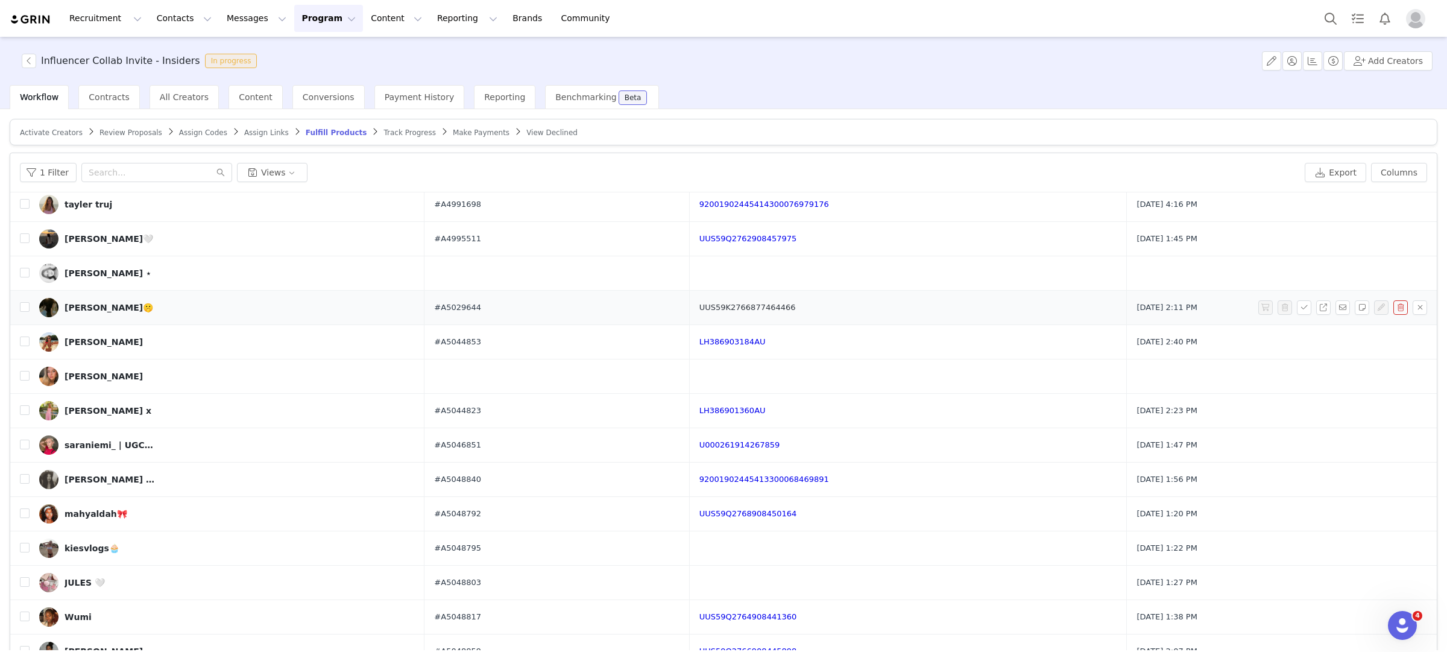
click at [778, 306] on link "UUS59K2766877464466" at bounding box center [748, 307] width 96 height 9
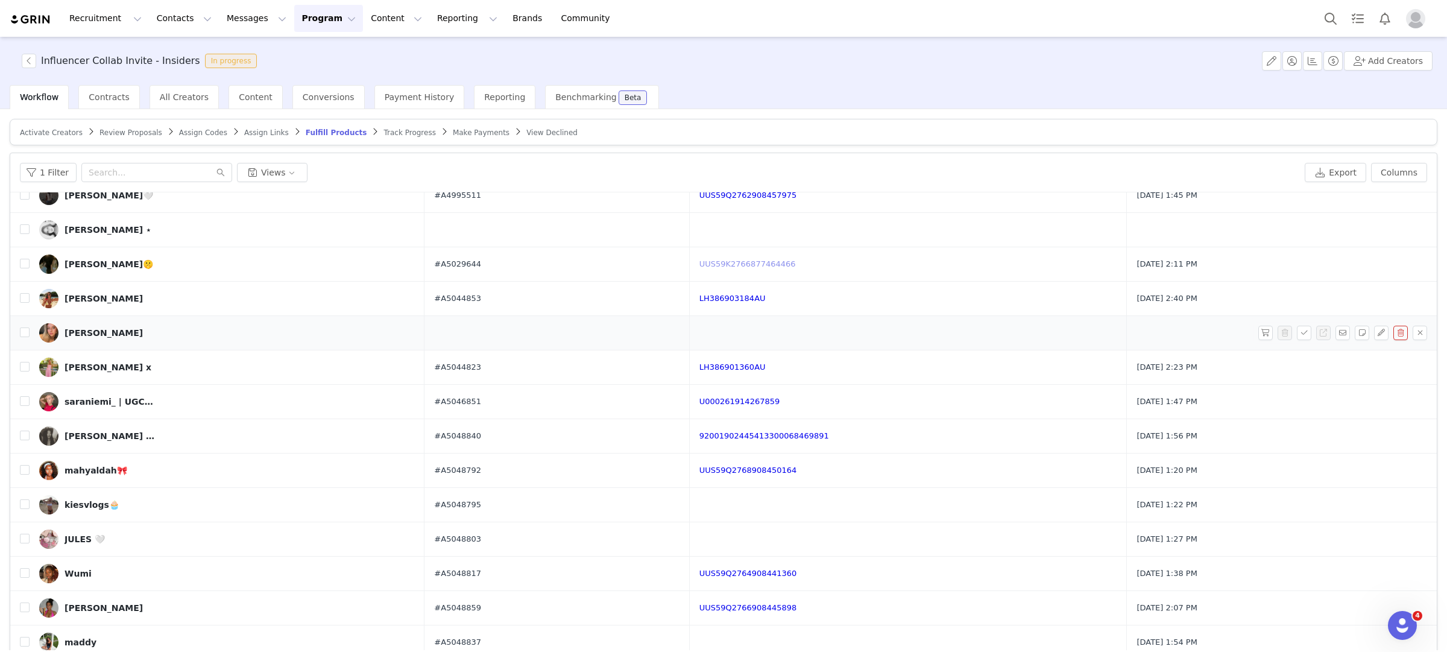
scroll to position [586, 0]
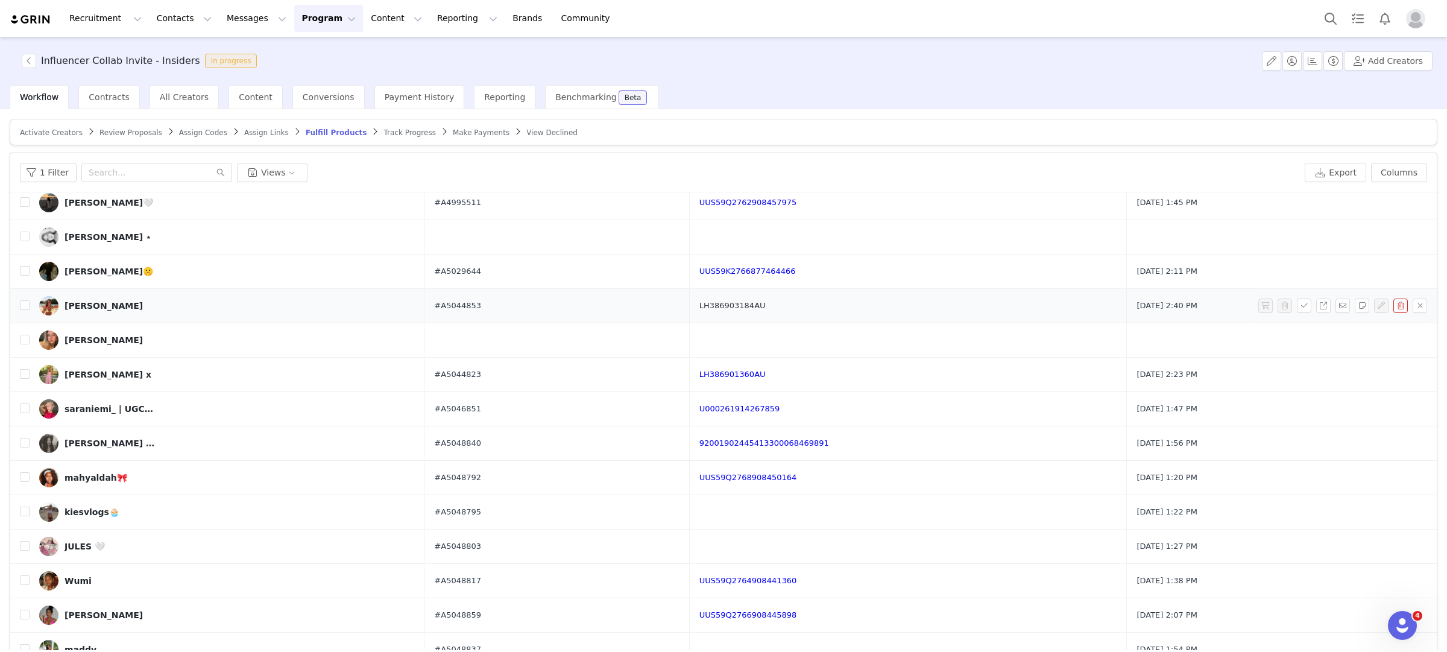
click at [753, 305] on link "LH386903184AU" at bounding box center [733, 305] width 66 height 9
click at [24, 310] on input "checkbox" at bounding box center [25, 305] width 10 height 10
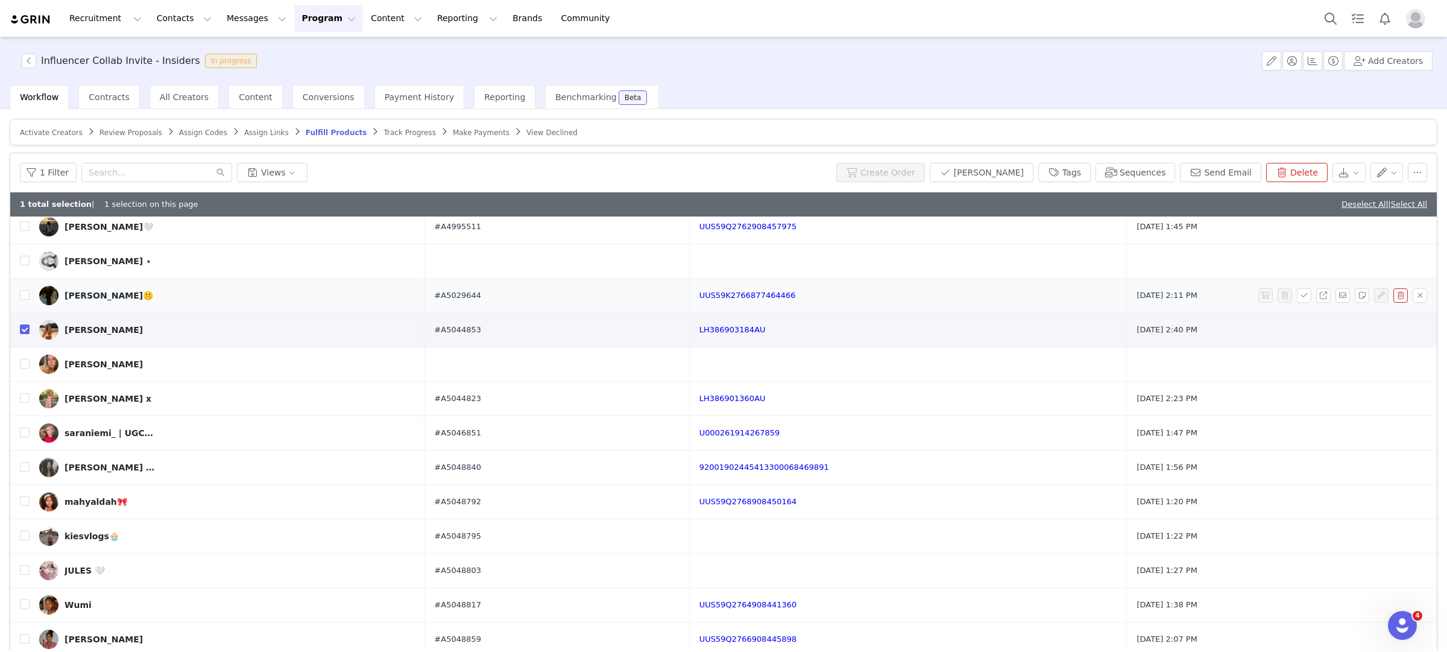
checkbox input "true"
click at [1146, 177] on button "Sequences" at bounding box center [1136, 172] width 80 height 19
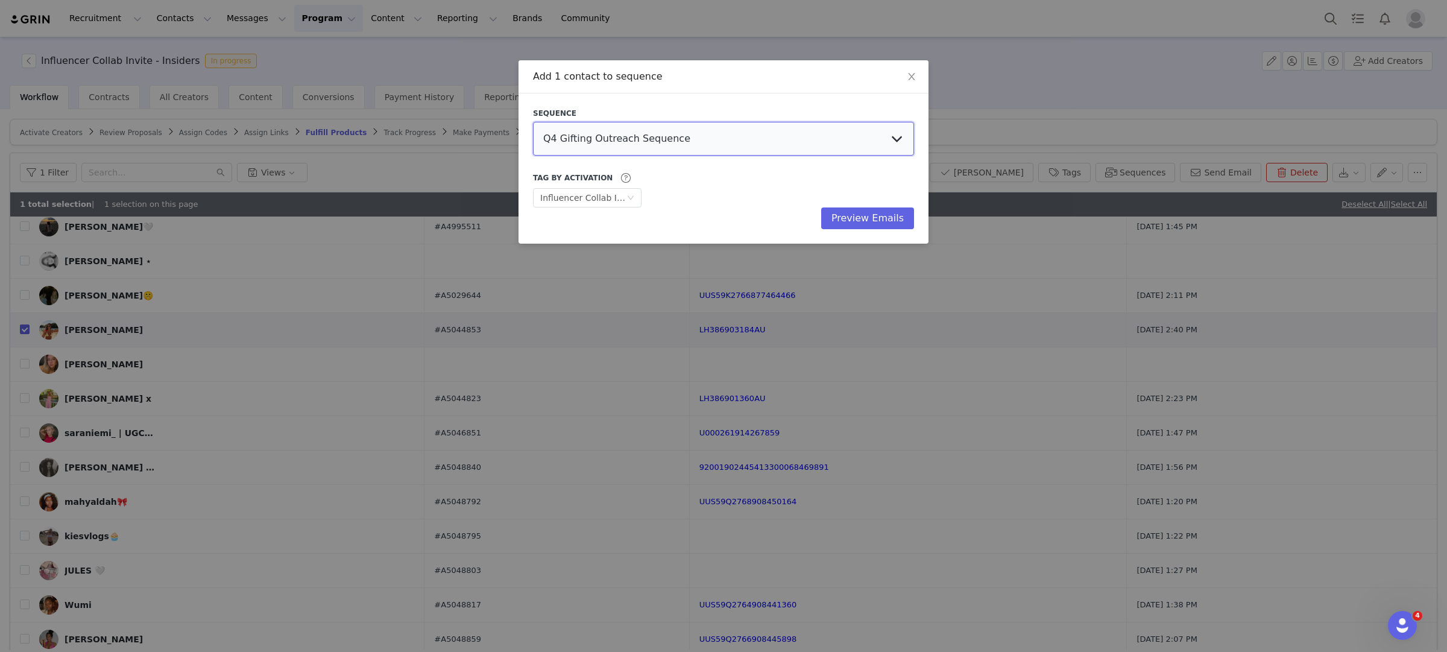
click at [775, 139] on select "Q4 Gifting Outreach Sequence Earring Stack Campaign Invite The Bangles Edit Cam…" at bounding box center [723, 139] width 381 height 34
select select "9604b06c-9e4b-4a08-8685-739c988ba262"
click at [533, 122] on select "Q4 Gifting Outreach Sequence Earring Stack Campaign Invite The Bangles Edit Cam…" at bounding box center [723, 139] width 381 height 34
click at [879, 210] on button "Preview Emails" at bounding box center [867, 218] width 93 height 22
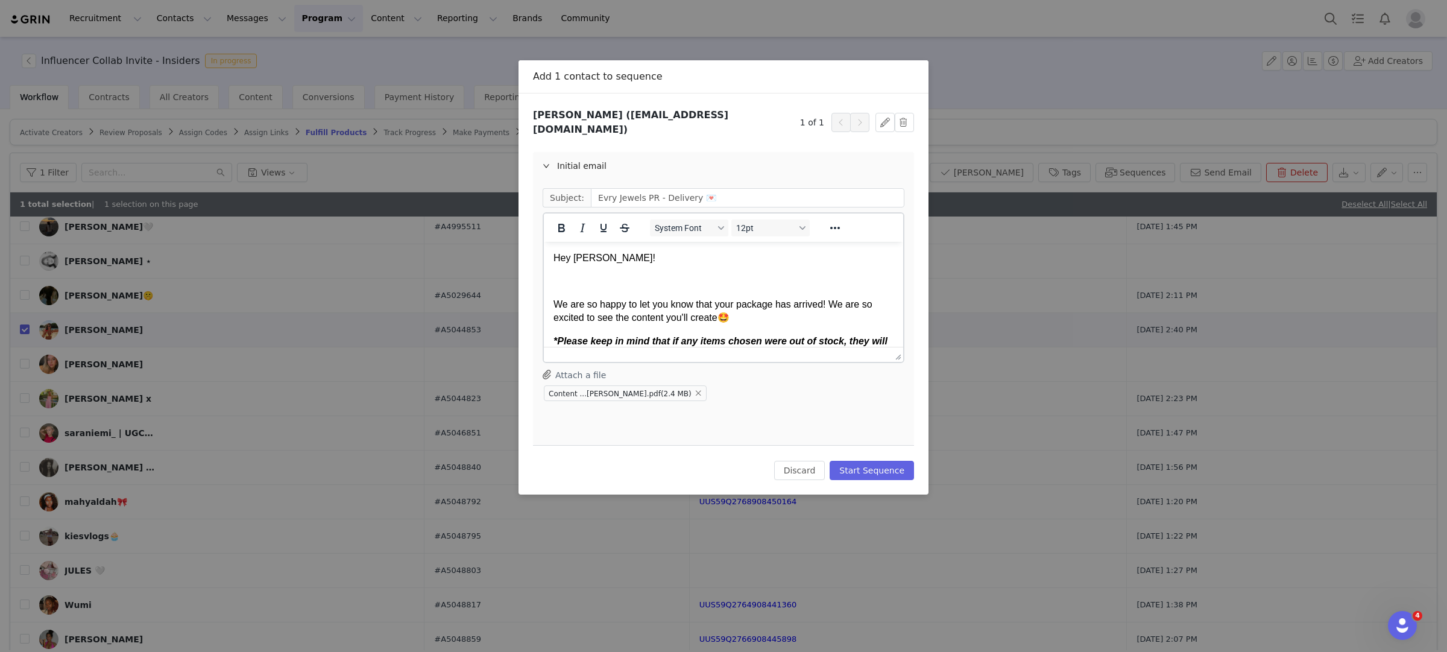
scroll to position [0, 0]
click at [872, 463] on button "Start Sequence" at bounding box center [872, 470] width 84 height 19
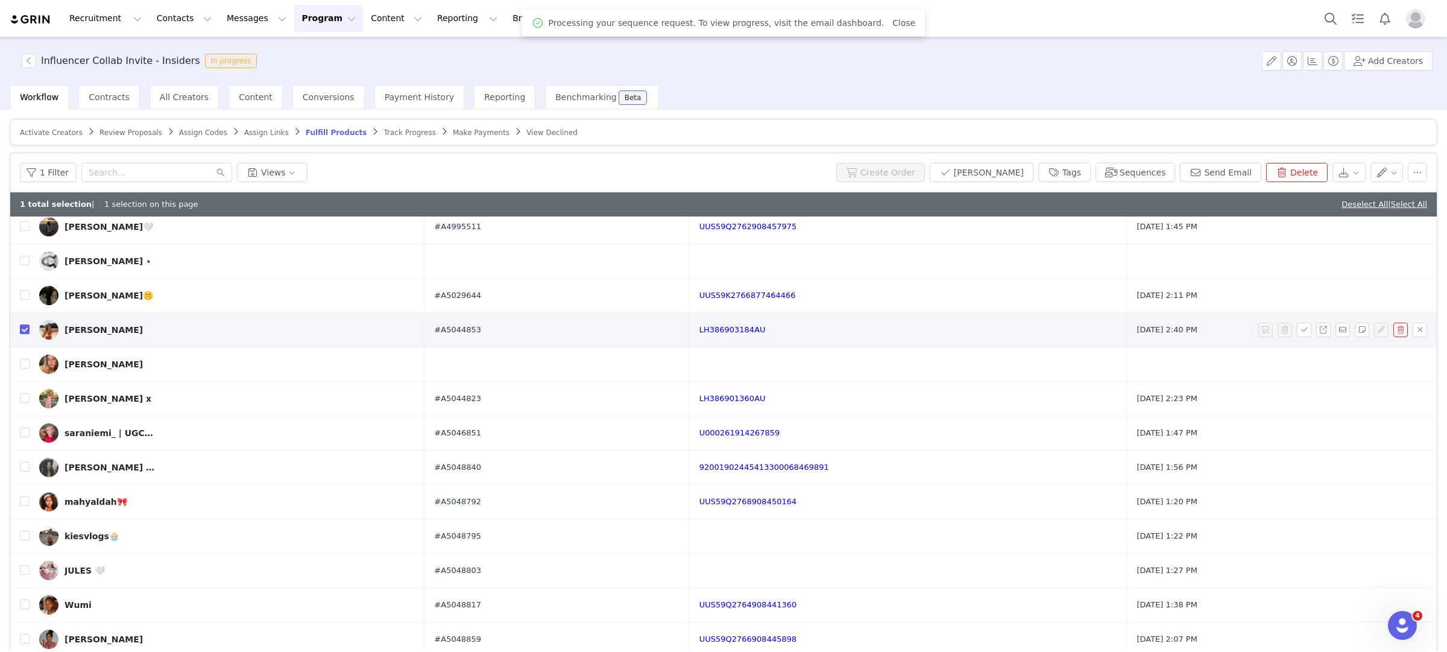
click at [27, 326] on input "checkbox" at bounding box center [25, 329] width 10 height 10
checkbox input "false"
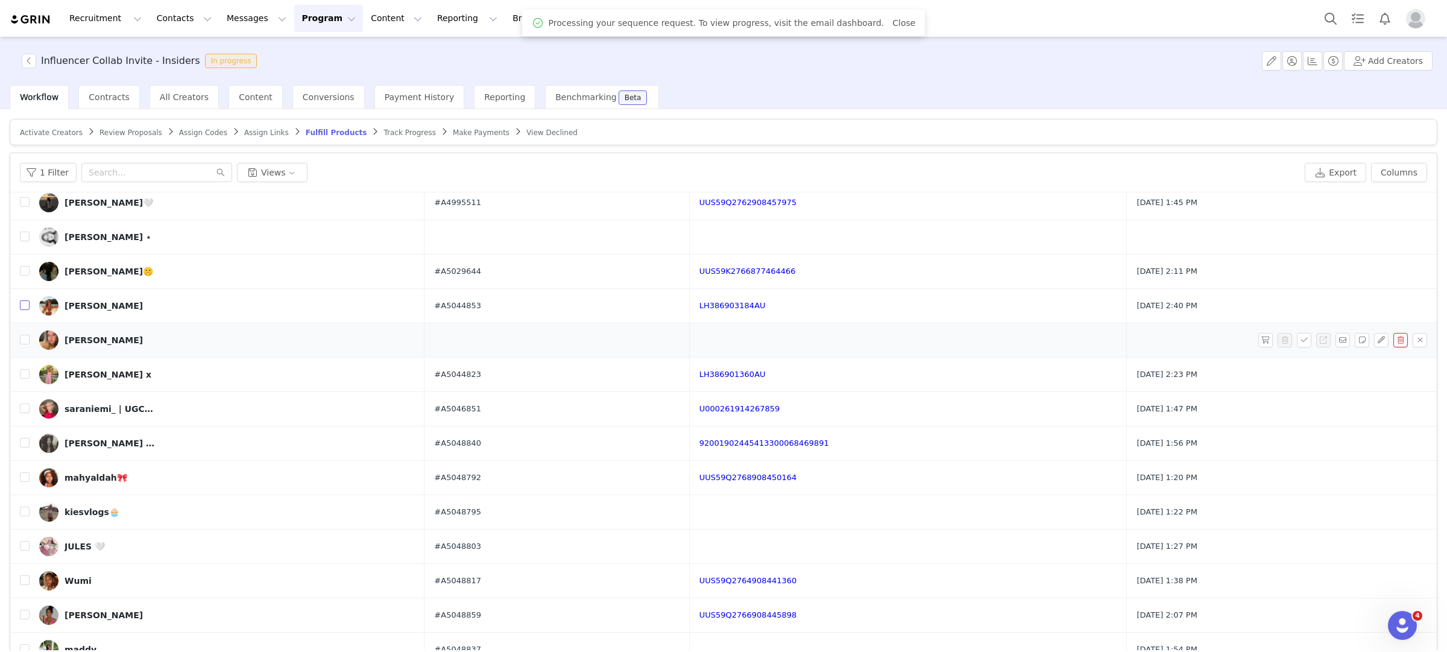
scroll to position [623, 0]
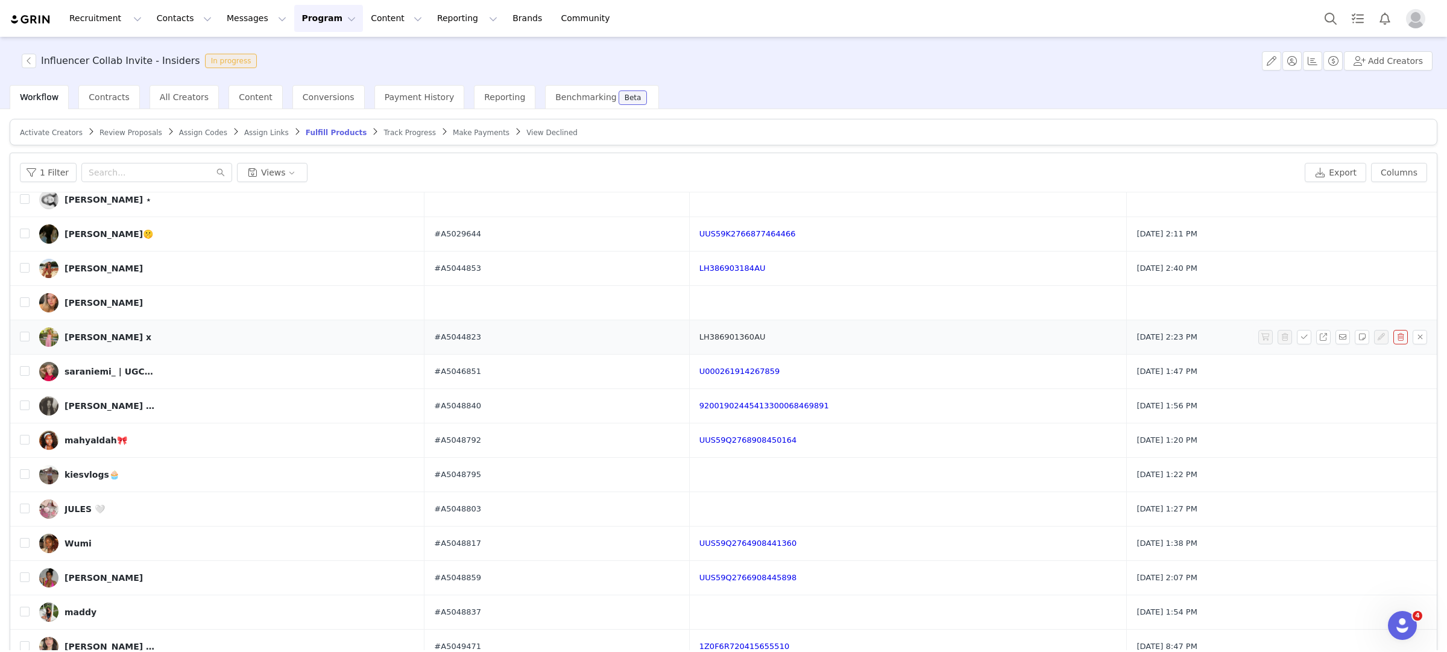
click at [745, 341] on link "LH386901360AU" at bounding box center [733, 336] width 66 height 9
click at [24, 338] on input "checkbox" at bounding box center [25, 337] width 10 height 10
checkbox input "true"
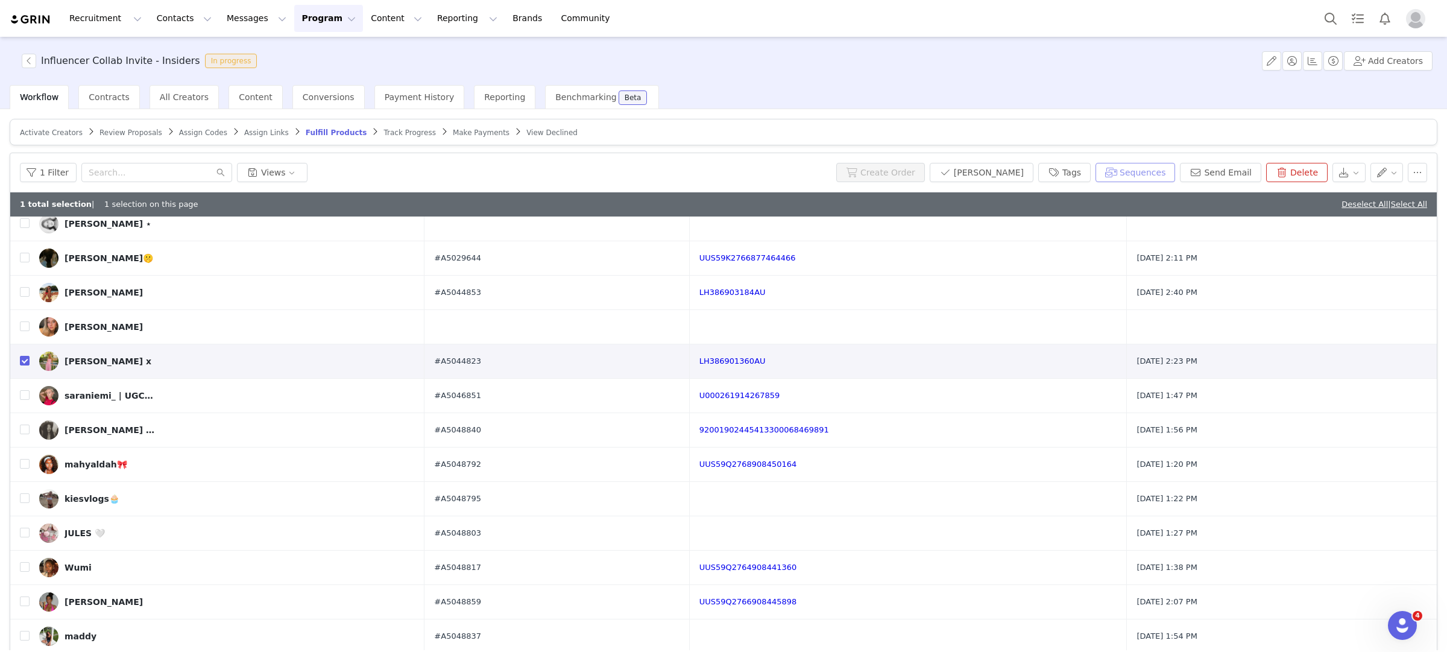
click at [1154, 176] on button "Sequences" at bounding box center [1136, 172] width 80 height 19
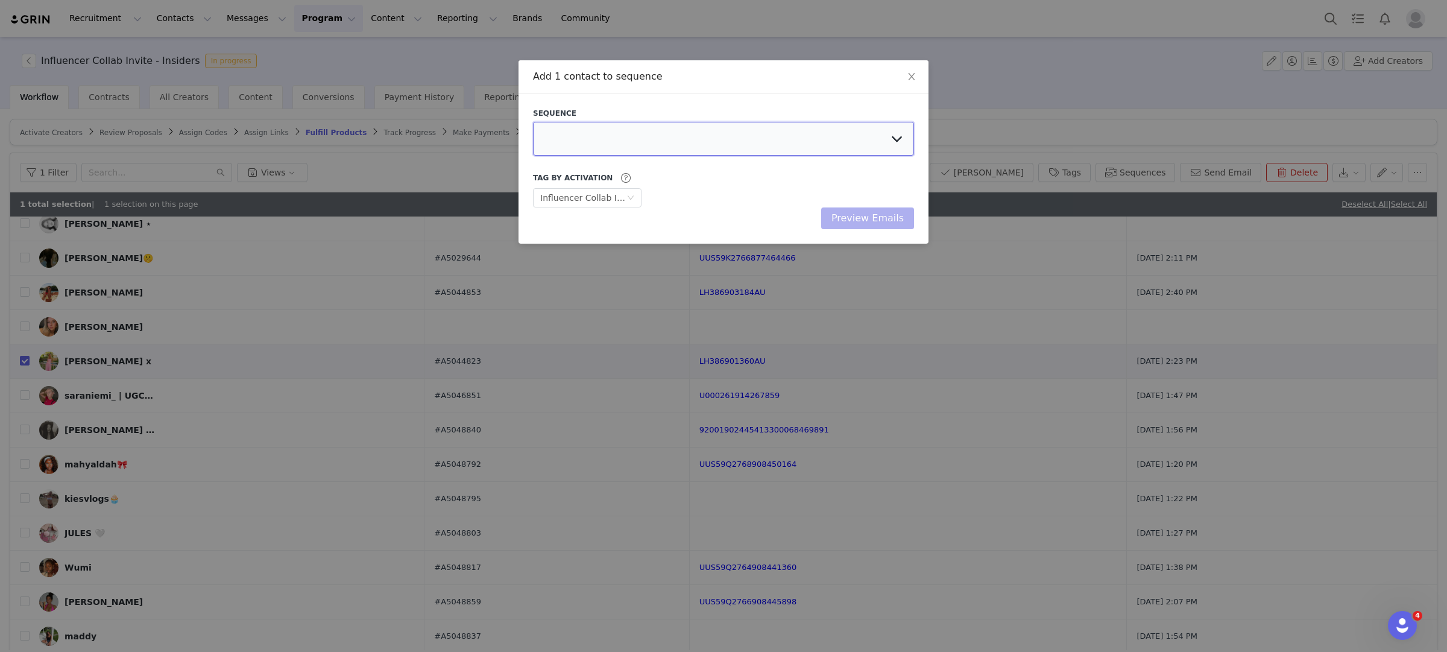
click at [666, 139] on select at bounding box center [723, 139] width 381 height 34
select select "9604b06c-9e4b-4a08-8685-739c988ba262"
click at [533, 122] on select "Q4 Gifting Outreach Sequence Earring Stack Campaign Invite The Bangles Edit Cam…" at bounding box center [723, 139] width 381 height 34
click at [870, 209] on button "Preview Emails" at bounding box center [867, 218] width 93 height 22
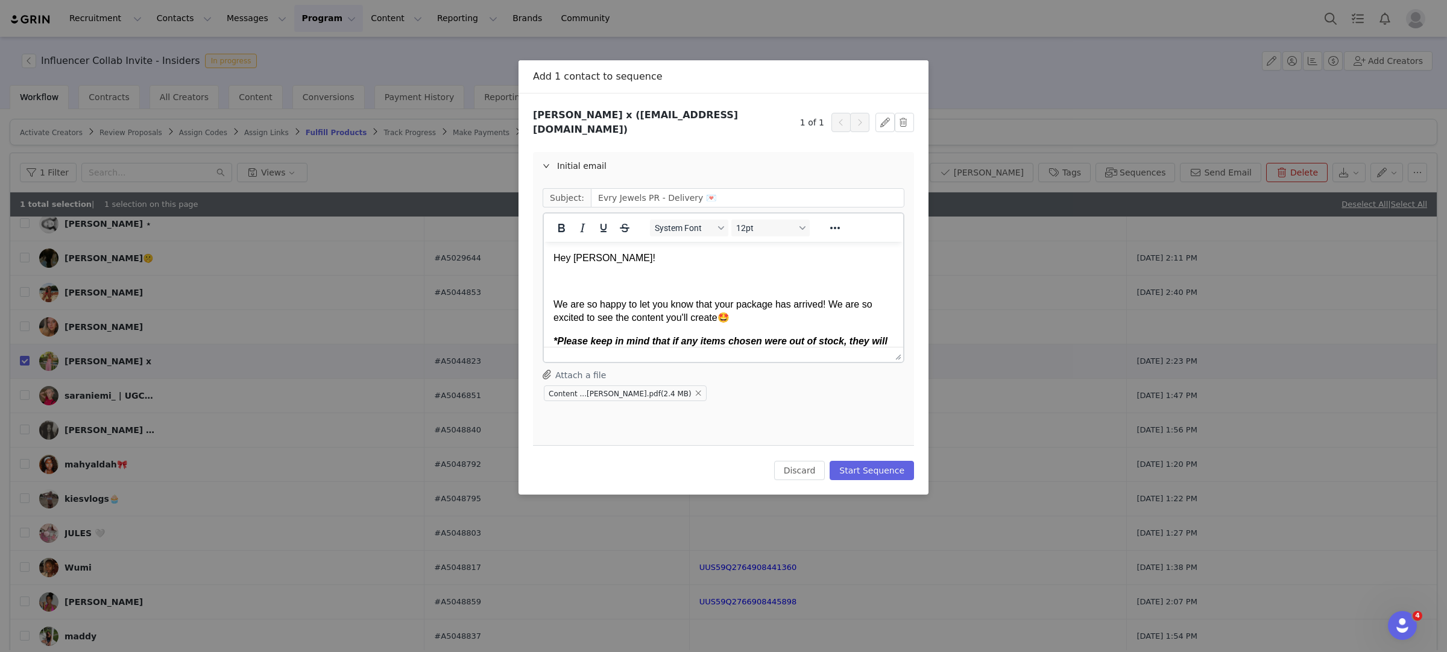
scroll to position [0, 0]
click at [890, 461] on button "Start Sequence" at bounding box center [872, 470] width 84 height 19
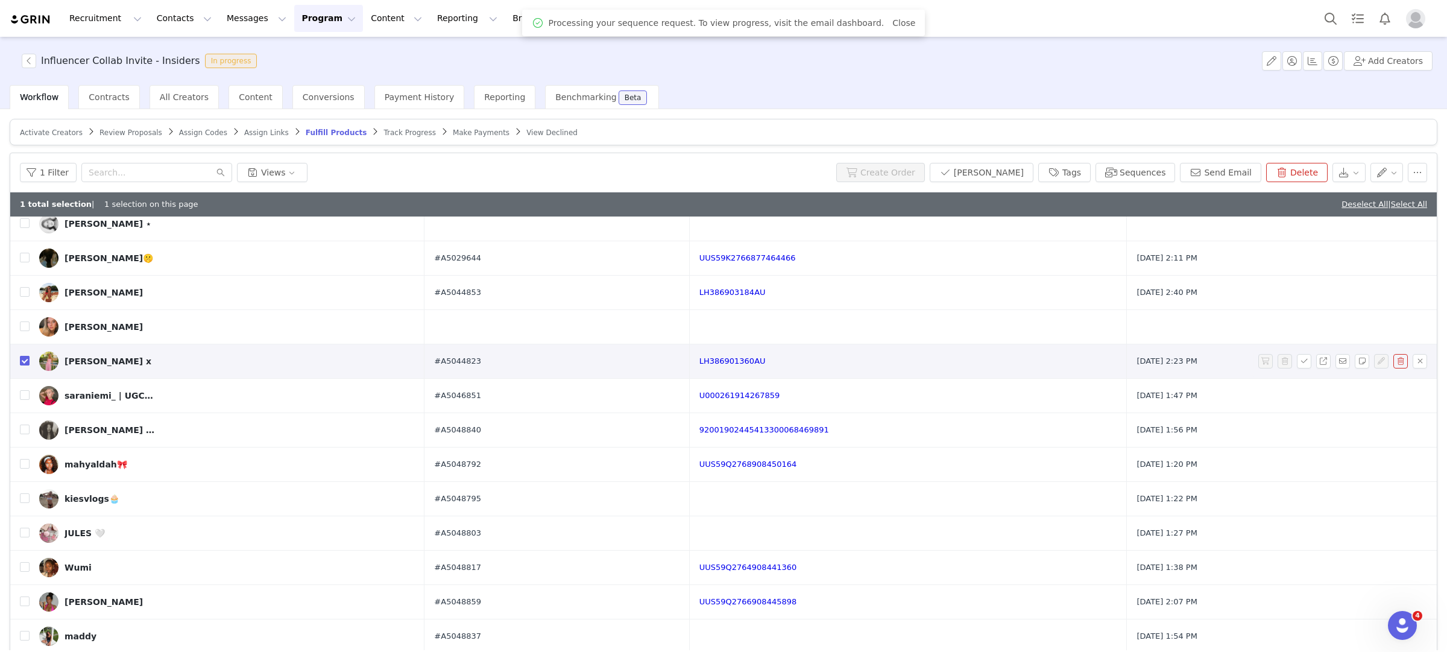
click at [27, 364] on input "checkbox" at bounding box center [25, 361] width 10 height 10
checkbox input "false"
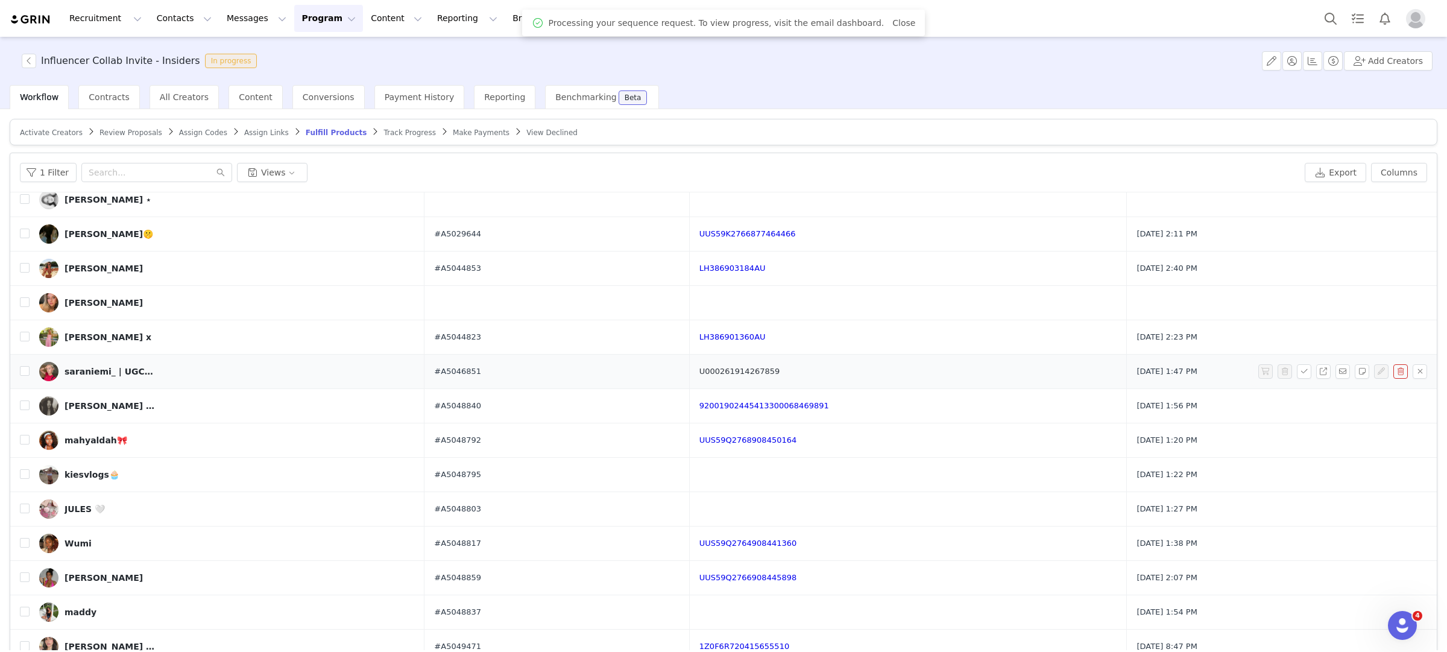
click at [776, 373] on link "U000261914267859" at bounding box center [740, 371] width 81 height 9
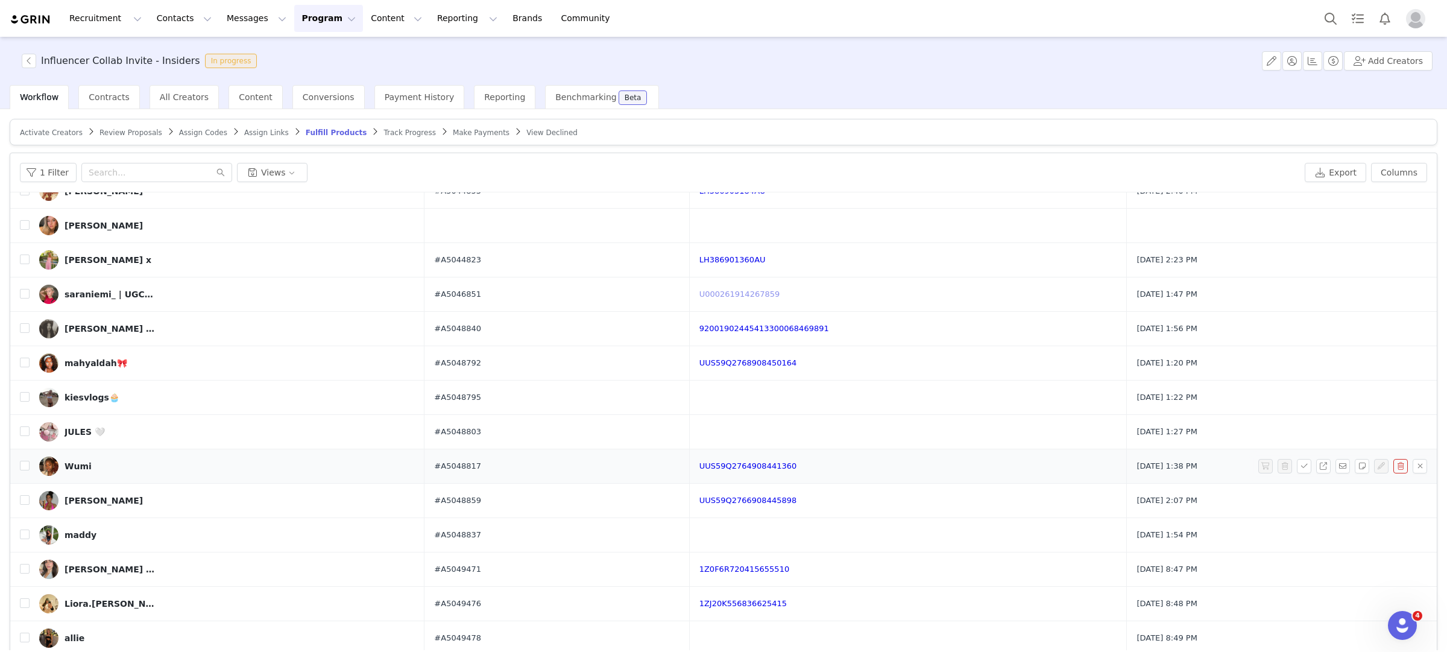
scroll to position [704, 0]
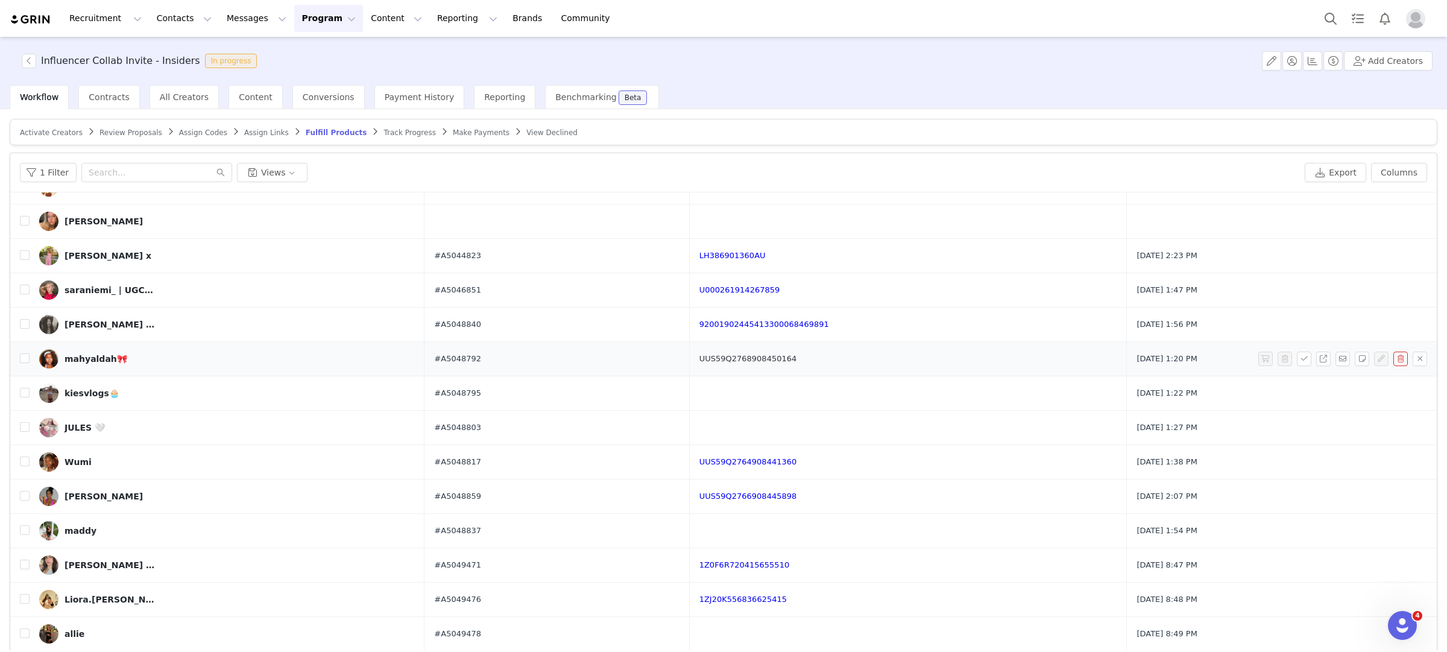
click at [787, 356] on link "UUS59Q2768908450164" at bounding box center [749, 358] width 98 height 9
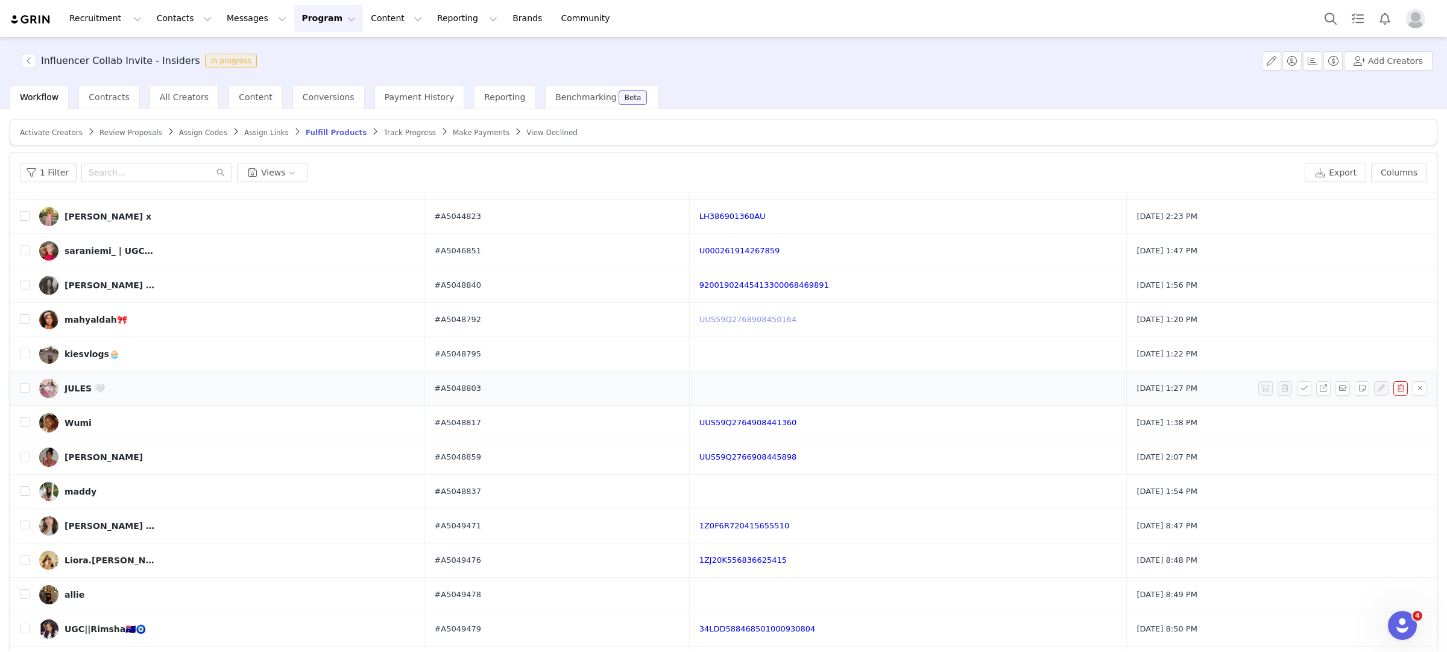
scroll to position [760, 0]
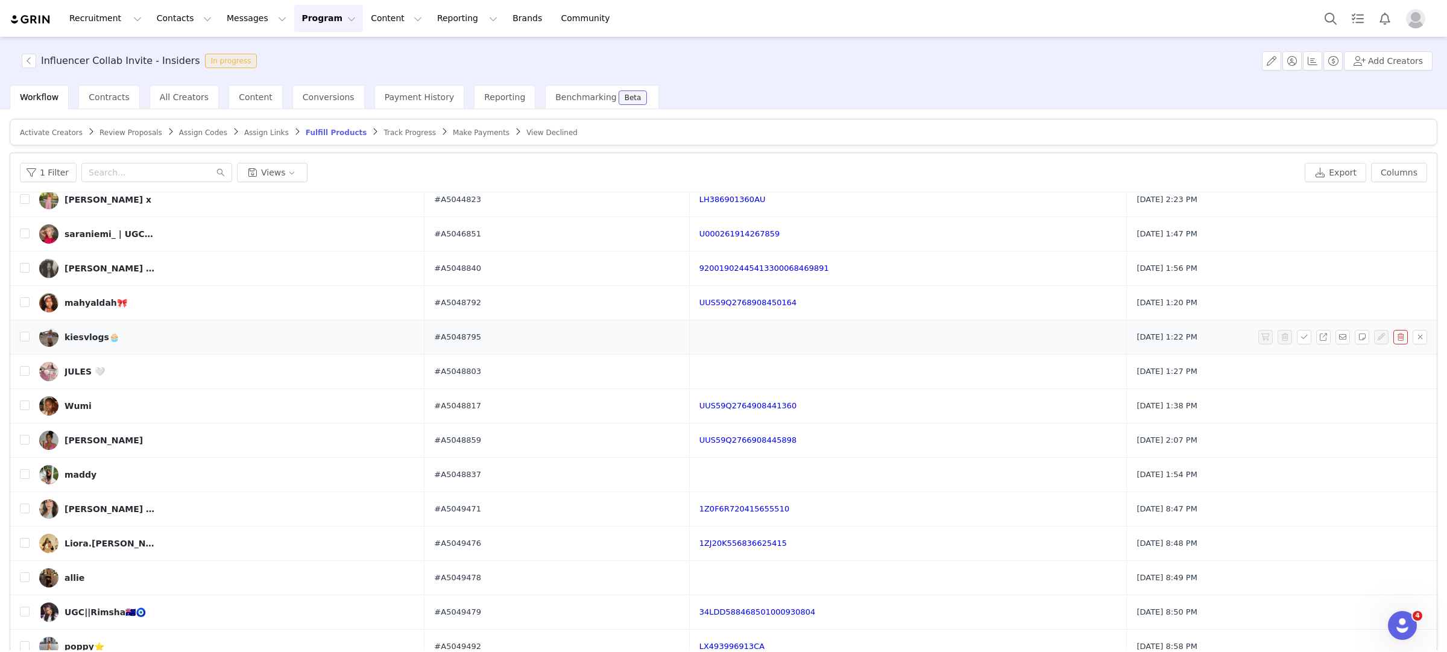
drag, startPoint x: 493, startPoint y: 338, endPoint x: 395, endPoint y: 338, distance: 97.7
click at [395, 338] on tr "kiesvlogs🧁 #A5048795 Sep 24, 2025 1:22 PM" at bounding box center [723, 337] width 1427 height 34
copy tr "kiesvlogs🧁 #A5048795"
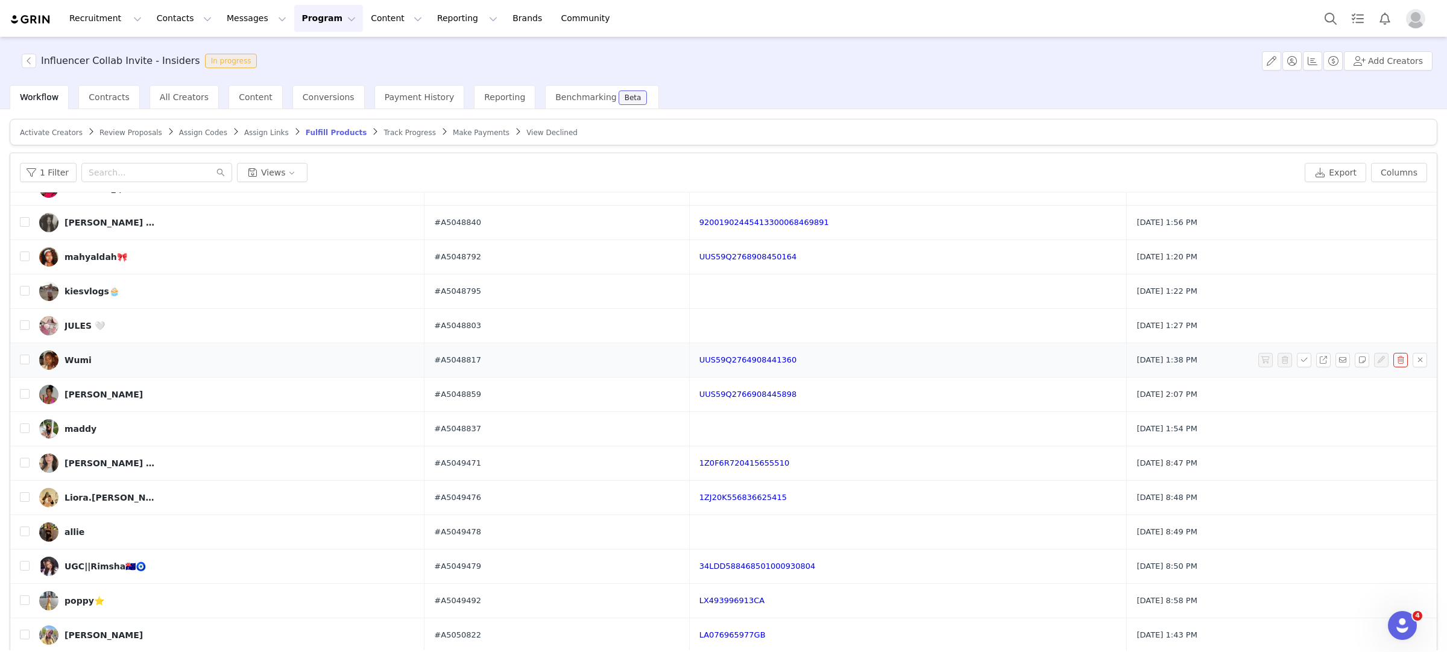
scroll to position [814, 0]
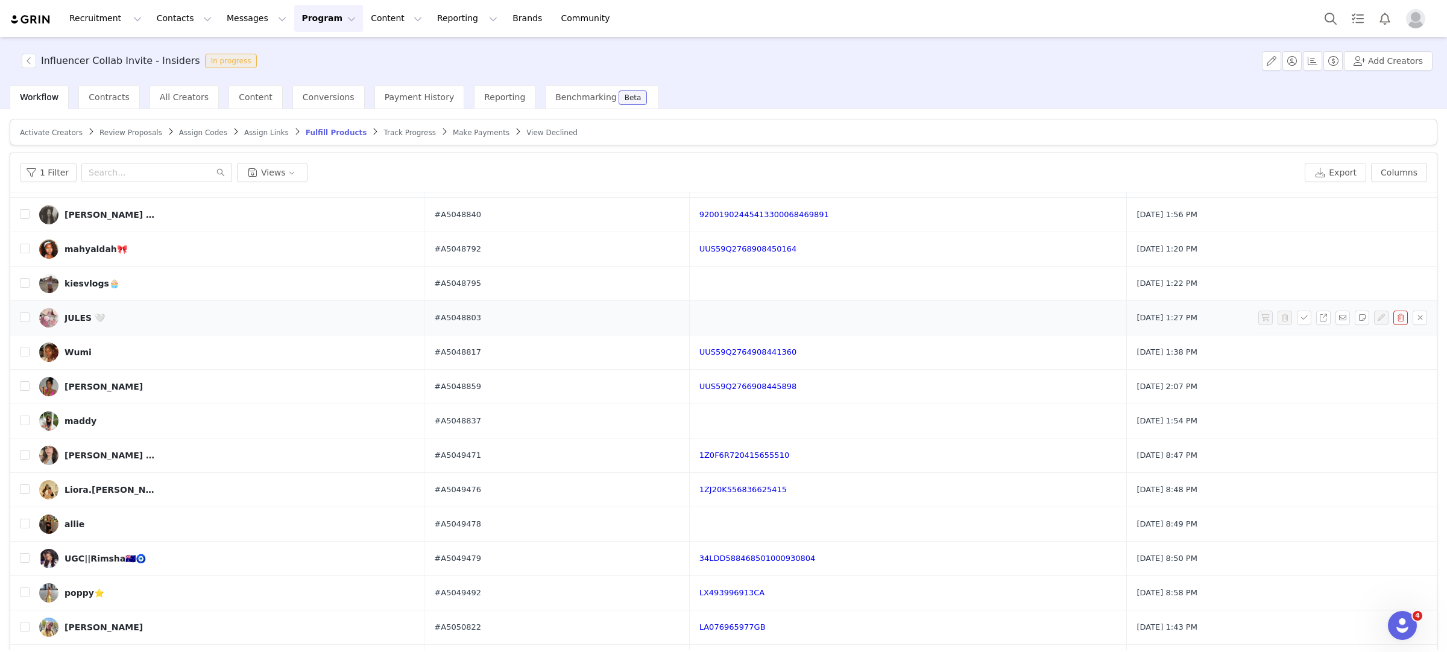
drag, startPoint x: 495, startPoint y: 320, endPoint x: 382, endPoint y: 318, distance: 112.8
click at [382, 319] on tr "JULES 🤍 #A5048803 Sep 24, 2025 1:27 PM" at bounding box center [723, 318] width 1427 height 34
copy tr "JULES 🤍 #A5048803"
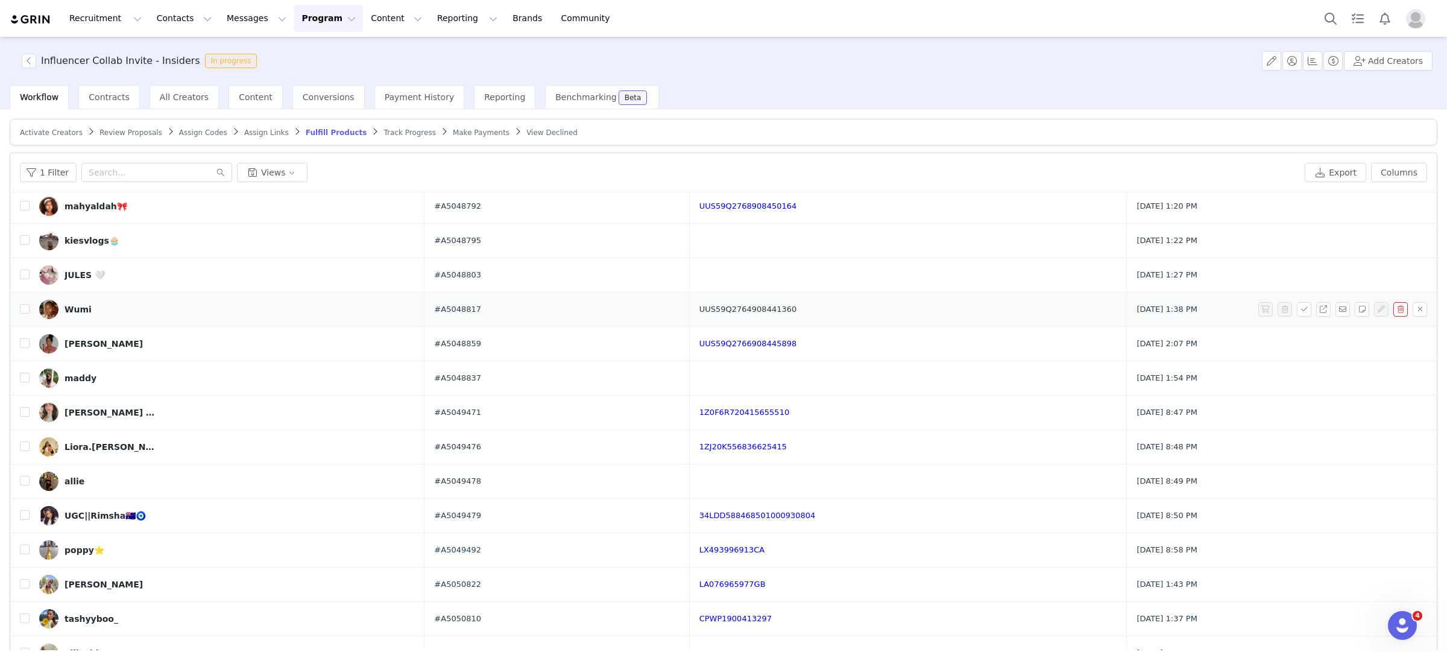
click at [716, 313] on link "UUS59Q2764908441360" at bounding box center [749, 309] width 98 height 9
click at [25, 312] on input "checkbox" at bounding box center [25, 309] width 10 height 10
checkbox input "true"
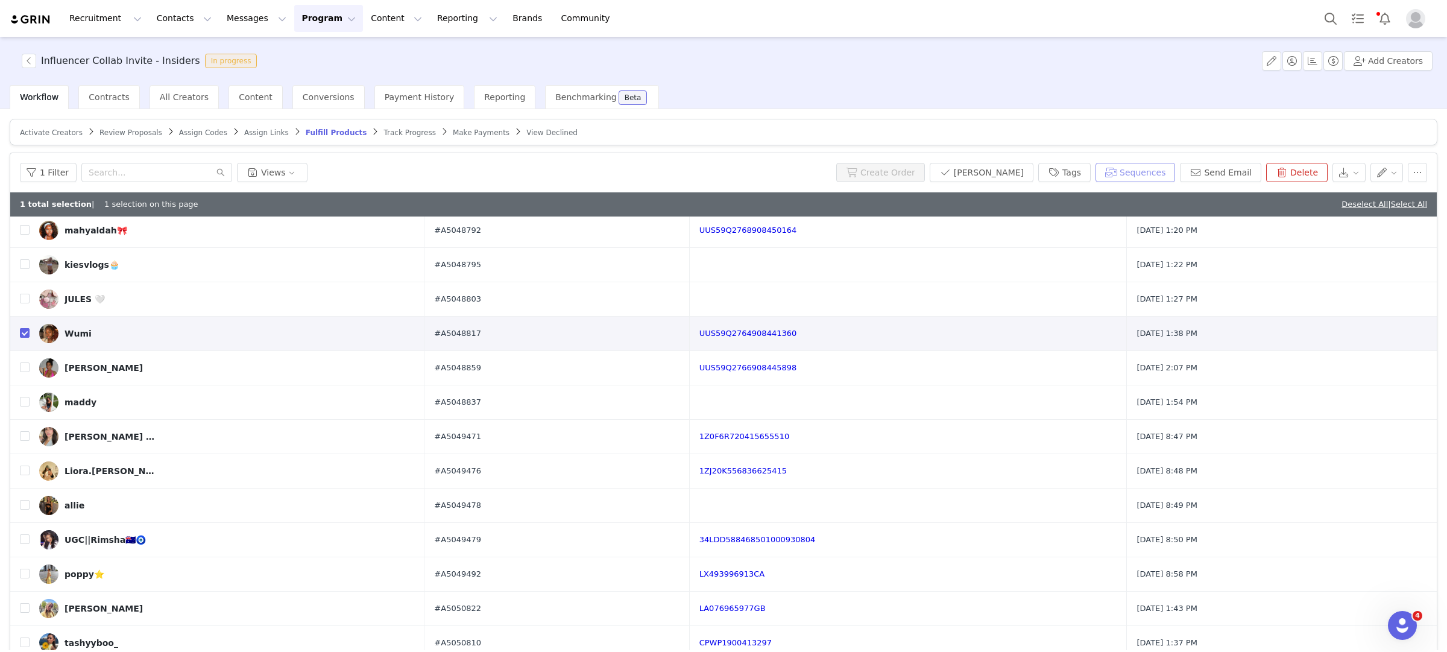
click at [1163, 174] on button "Sequences" at bounding box center [1136, 172] width 80 height 19
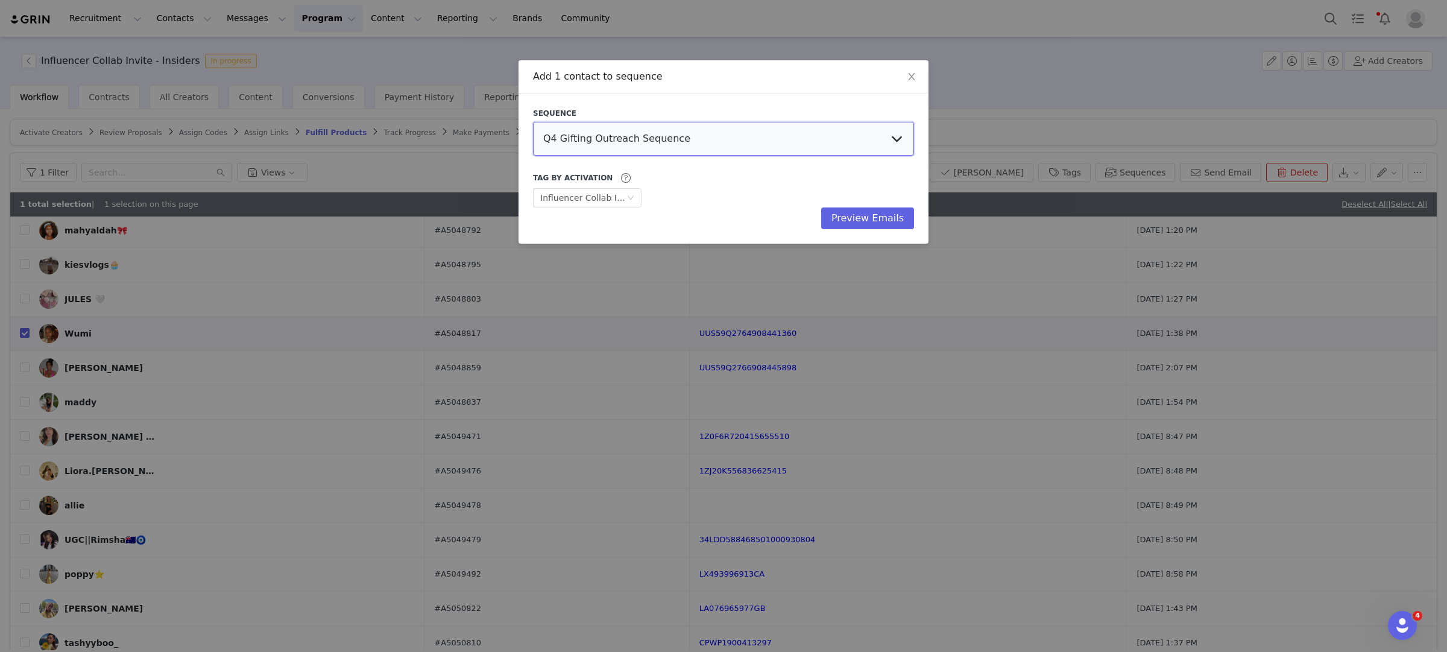
click at [673, 140] on select "Q4 Gifting Outreach Sequence Earring Stack Campaign Invite The Bangles Edit Cam…" at bounding box center [723, 139] width 381 height 34
select select "9604b06c-9e4b-4a08-8685-739c988ba262"
click at [533, 122] on select "Q4 Gifting Outreach Sequence Earring Stack Campaign Invite The Bangles Edit Cam…" at bounding box center [723, 139] width 381 height 34
click at [867, 224] on button "Preview Emails" at bounding box center [867, 218] width 93 height 22
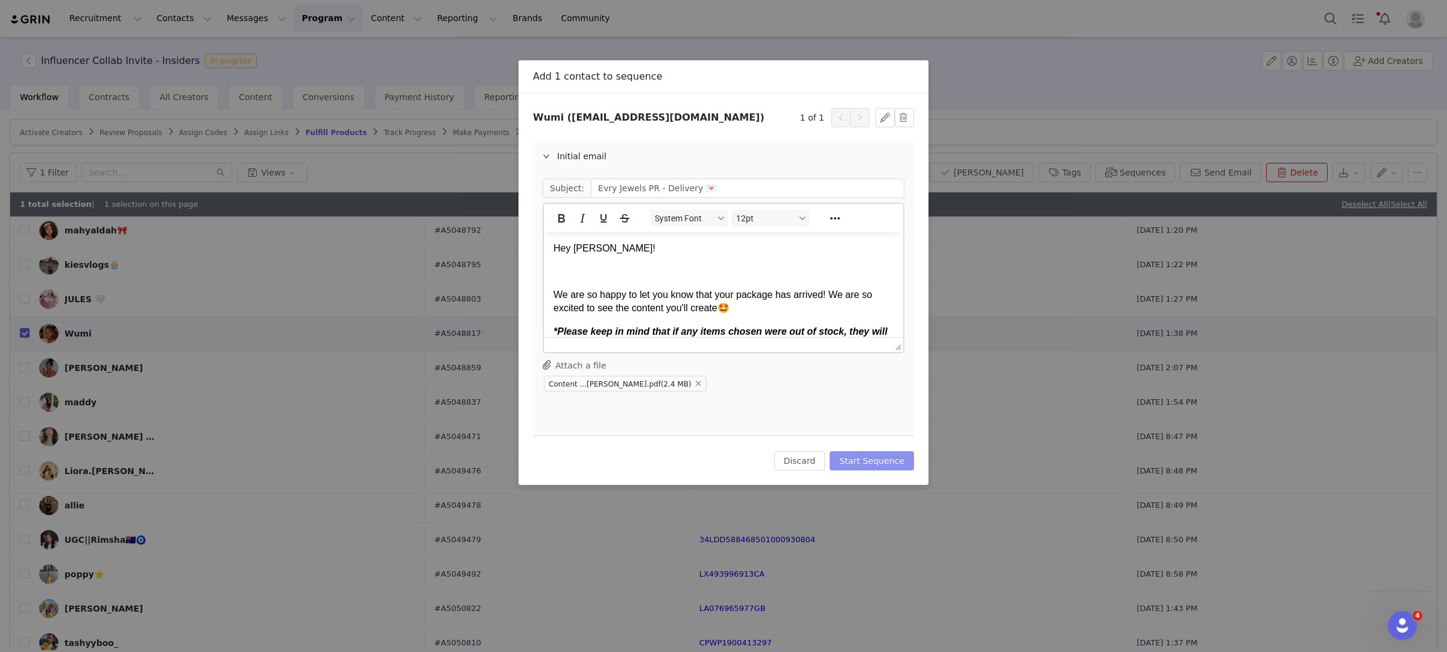
scroll to position [0, 0]
click at [861, 464] on button "Start Sequence" at bounding box center [872, 460] width 84 height 19
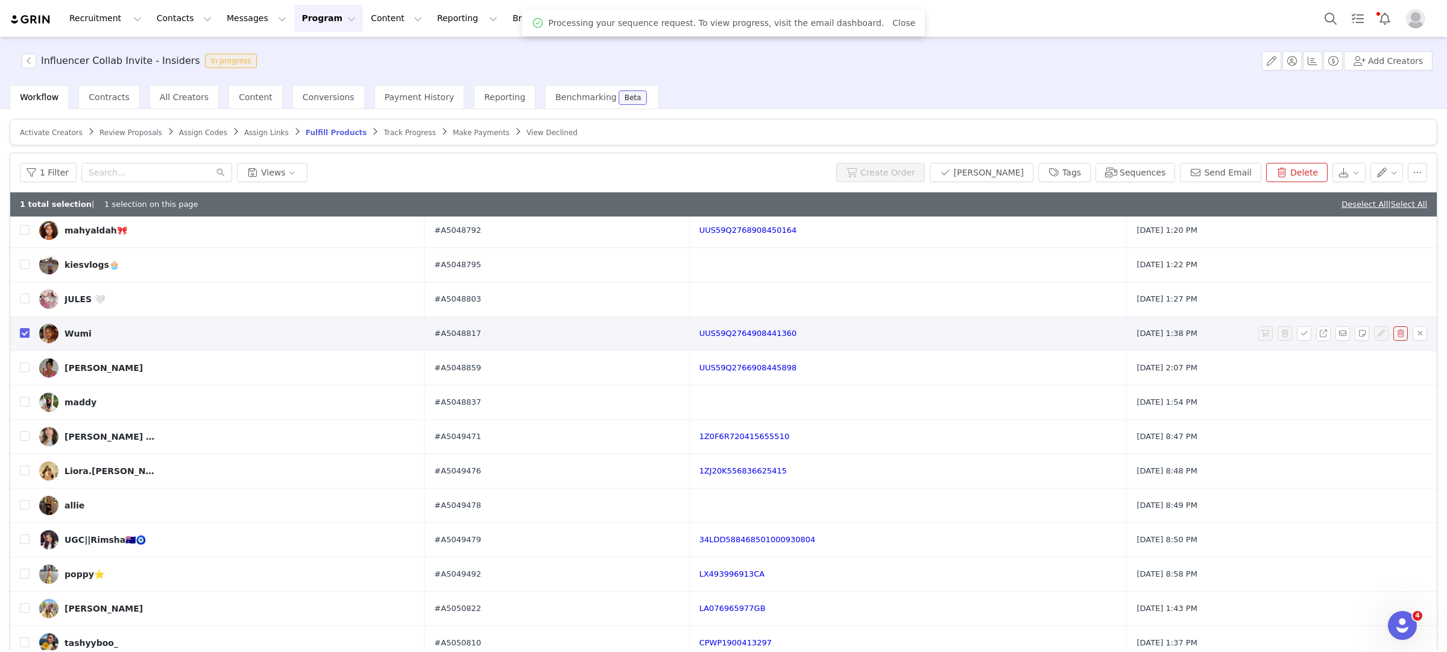
click at [25, 338] on input "checkbox" at bounding box center [25, 333] width 10 height 10
checkbox input "false"
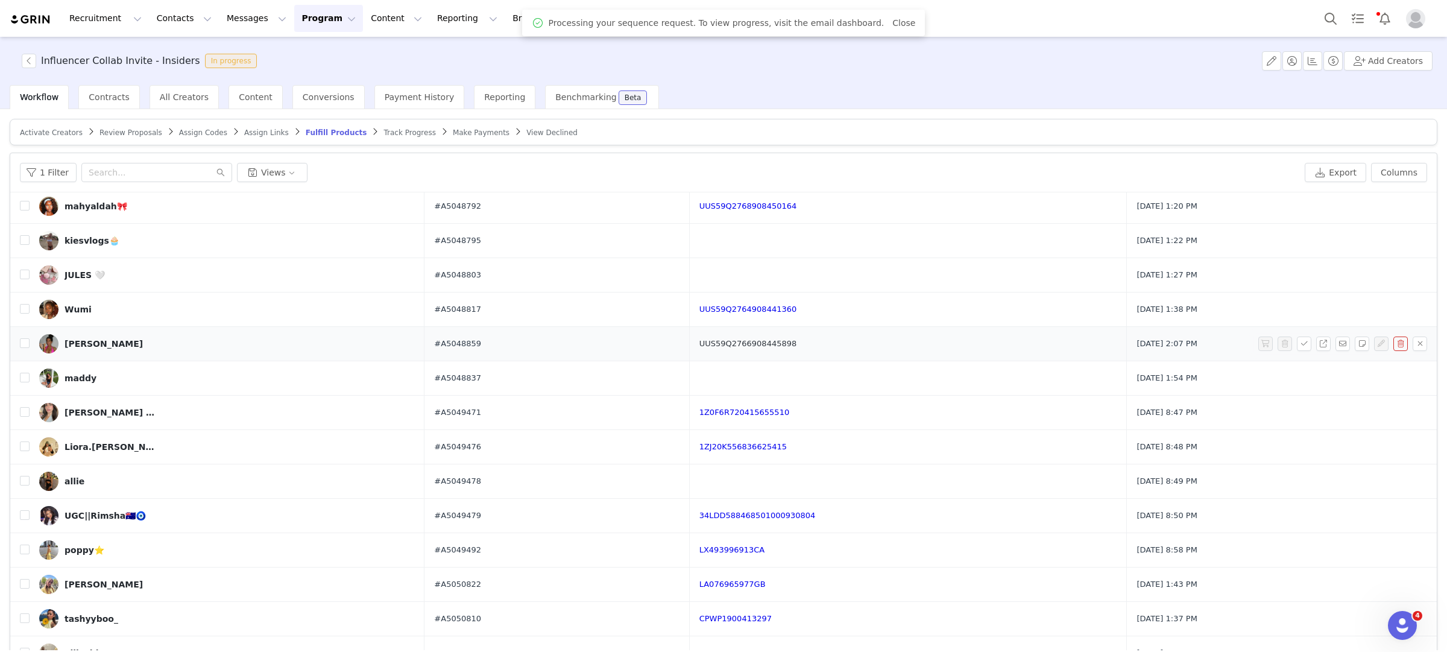
click at [724, 344] on link "UUS59Q2766908445898" at bounding box center [749, 343] width 98 height 9
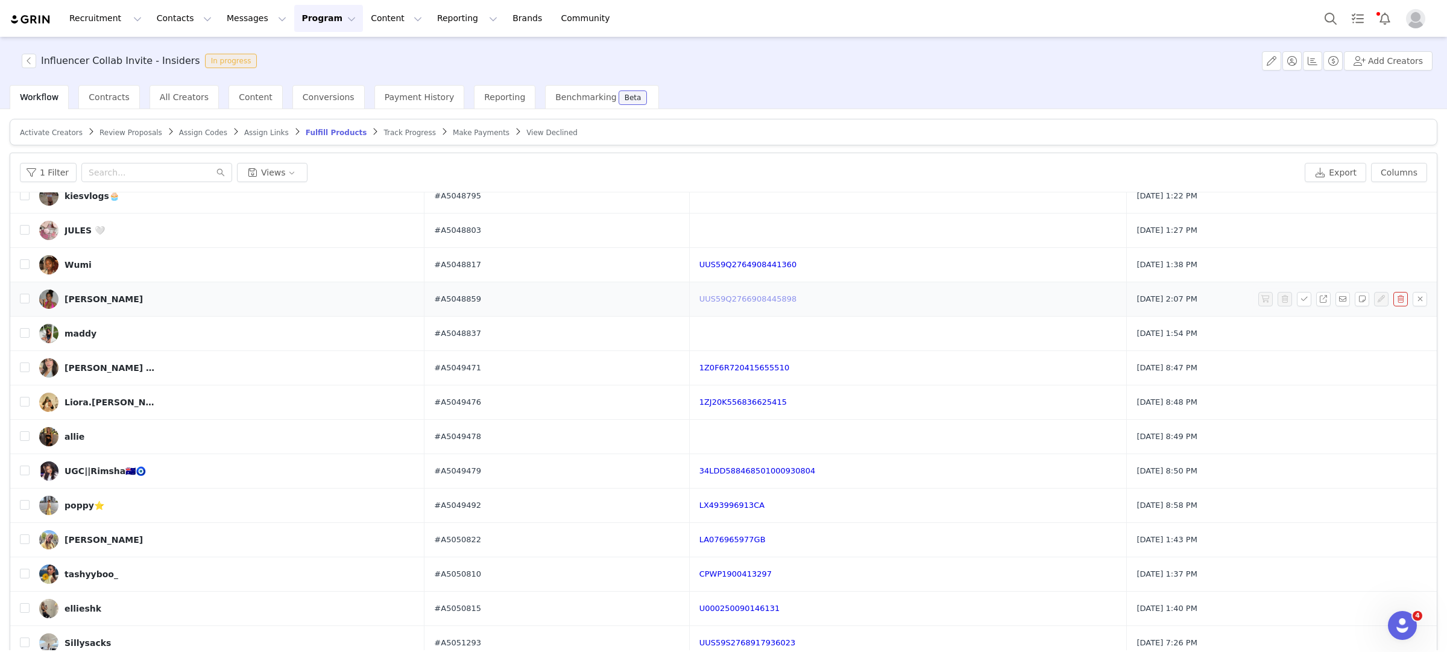
scroll to position [915, 0]
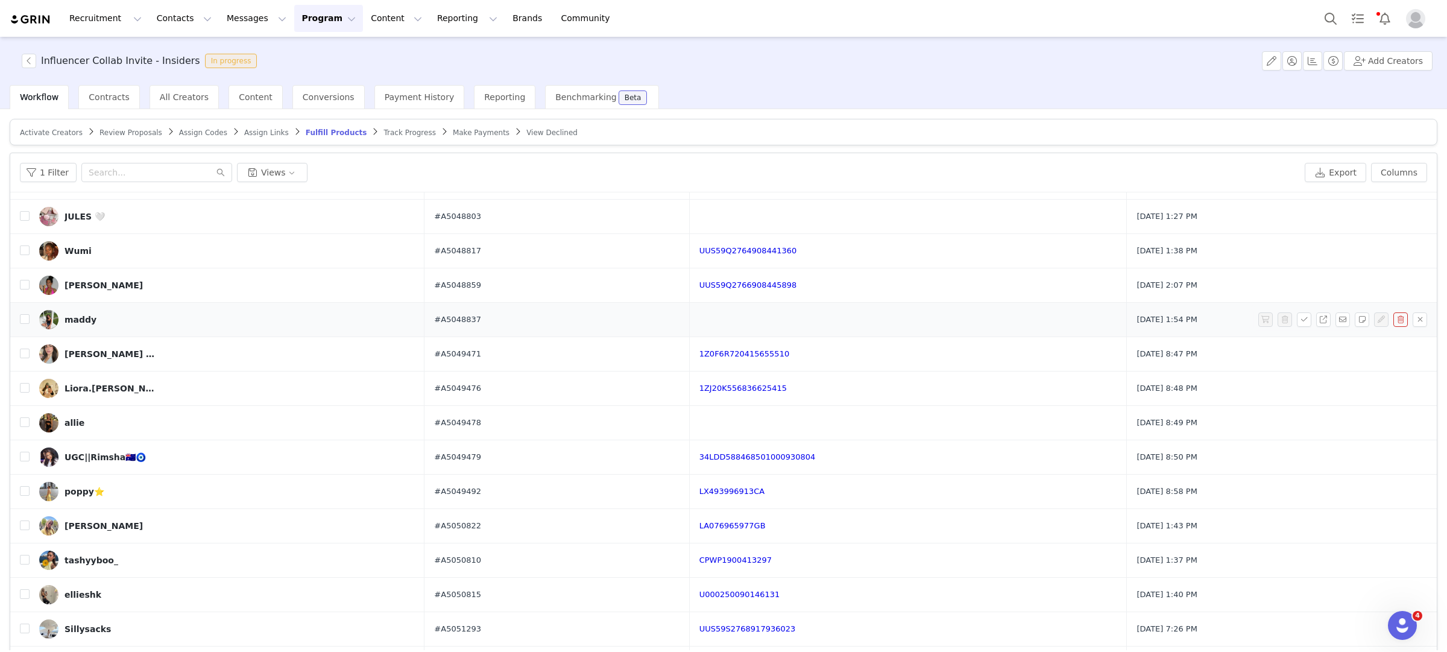
drag, startPoint x: 493, startPoint y: 318, endPoint x: 409, endPoint y: 319, distance: 83.8
click at [409, 319] on tr "maddy #A5048837 Sep 24, 2025 1:54 PM" at bounding box center [723, 320] width 1427 height 34
copy tr "#A5048837"
click at [1361, 324] on button "button" at bounding box center [1362, 319] width 14 height 14
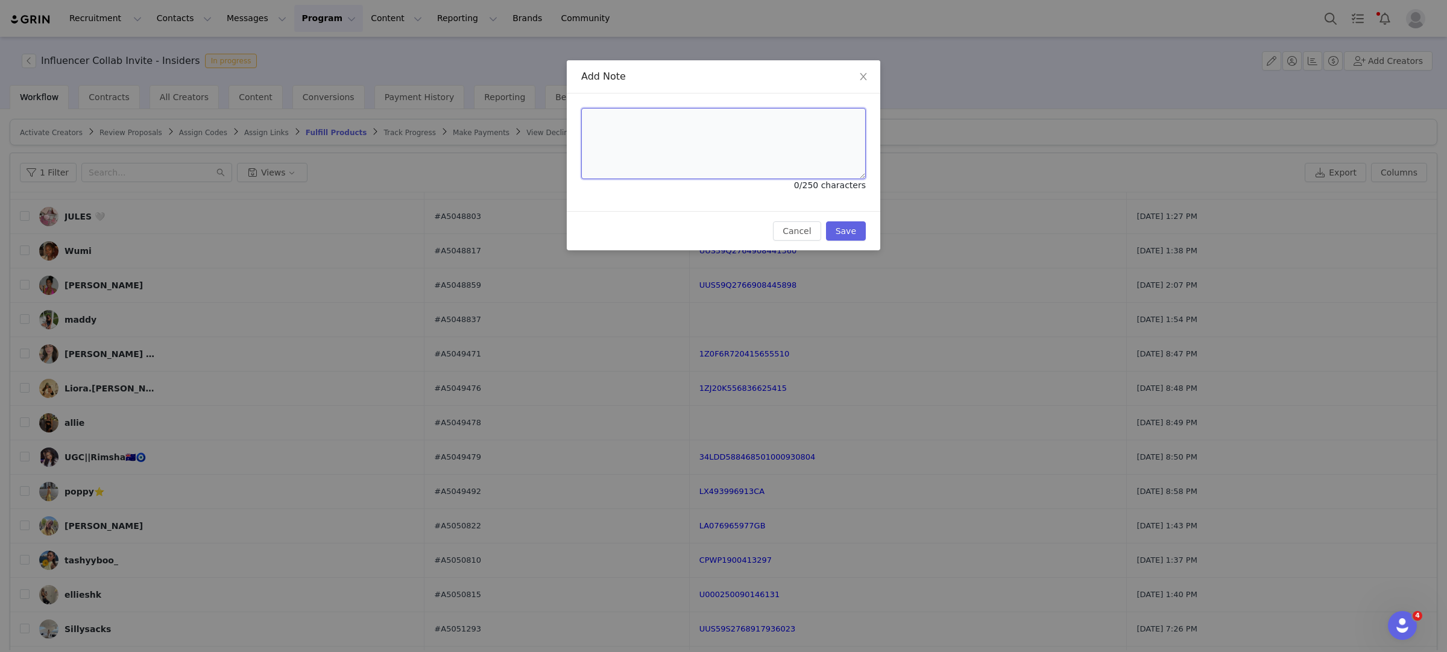
click at [721, 141] on textarea at bounding box center [723, 143] width 285 height 71
paste textarea "#A5062416"
type textarea "#A5062416"
click at [847, 232] on button "Save" at bounding box center [846, 230] width 40 height 19
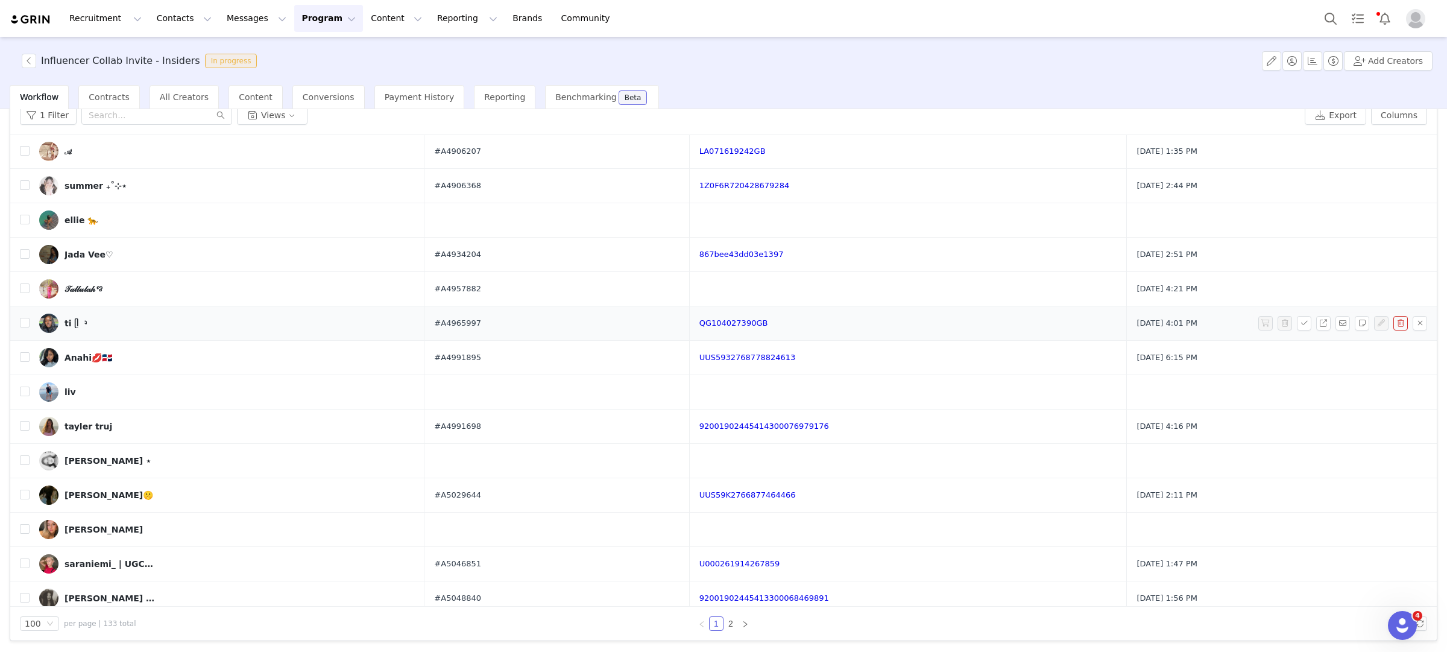
scroll to position [266, 0]
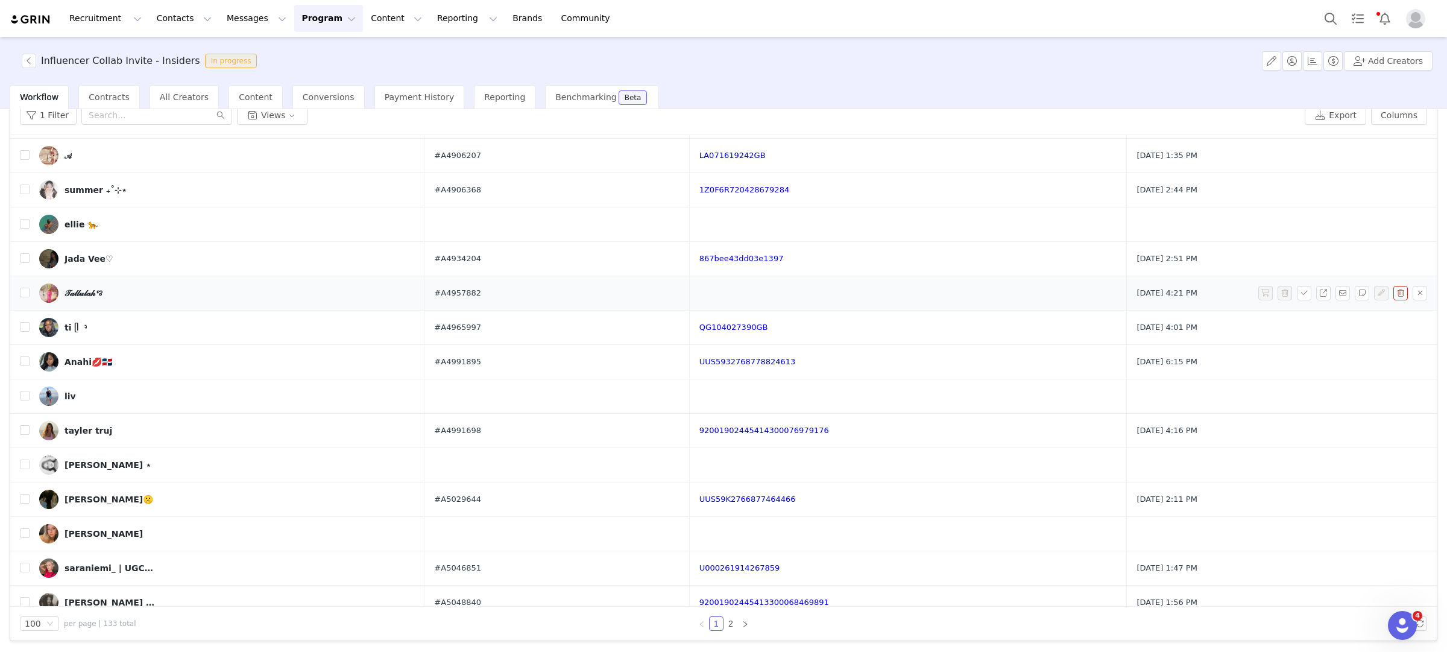
drag, startPoint x: 502, startPoint y: 294, endPoint x: 376, endPoint y: 292, distance: 125.5
click at [376, 293] on tr "𝒯𝒶𝓁𝓁𝓊𝓁𝒶𝒽ꨄ #A4957882 Aug 18, 2025 4:21 PM" at bounding box center [723, 293] width 1427 height 34
copy tr "𝒯𝒶𝓁𝓁𝓊𝓁𝒶𝒽ꨄ #A4957882"
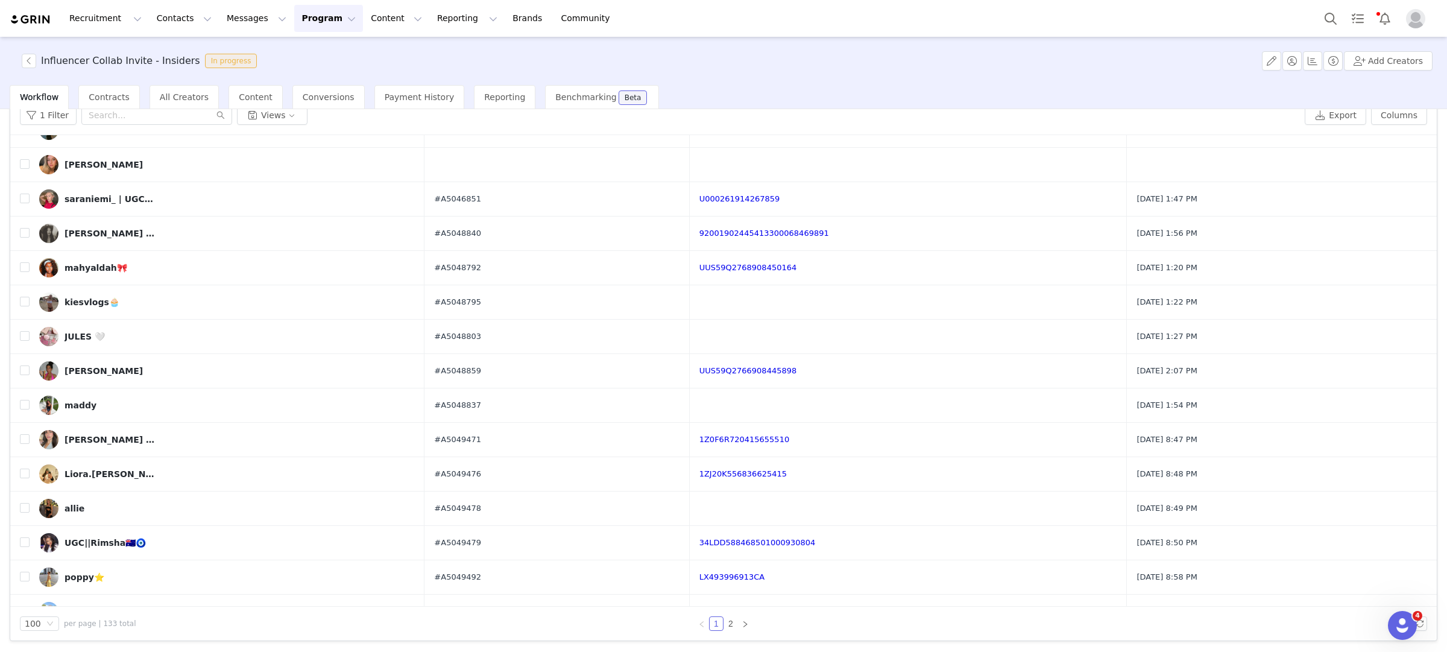
scroll to position [639, 0]
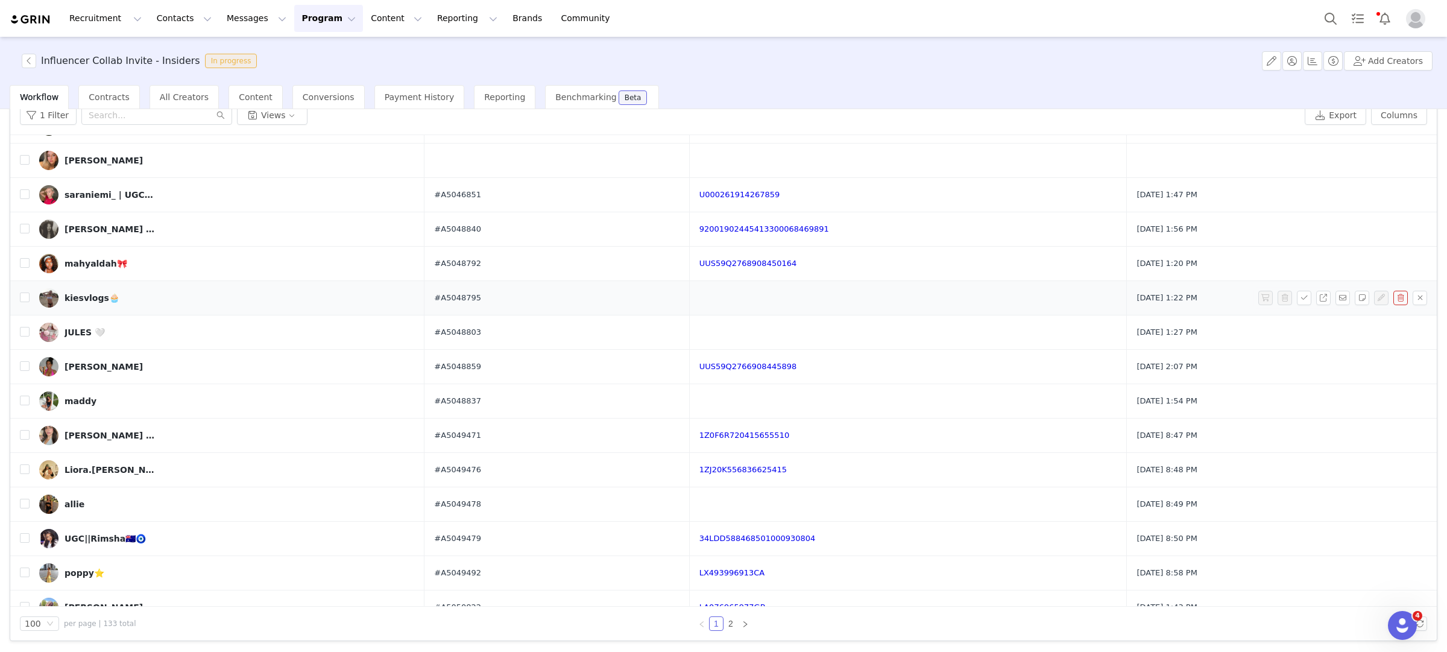
drag, startPoint x: 502, startPoint y: 301, endPoint x: 411, endPoint y: 301, distance: 91.1
click at [411, 301] on tr "kiesvlogs🧁 #A5048795 Sep 24, 2025 1:22 PM" at bounding box center [723, 298] width 1427 height 34
copy tr "kiesvlogs🧁 #A5048795"
click at [1363, 304] on button "button" at bounding box center [1362, 298] width 14 height 14
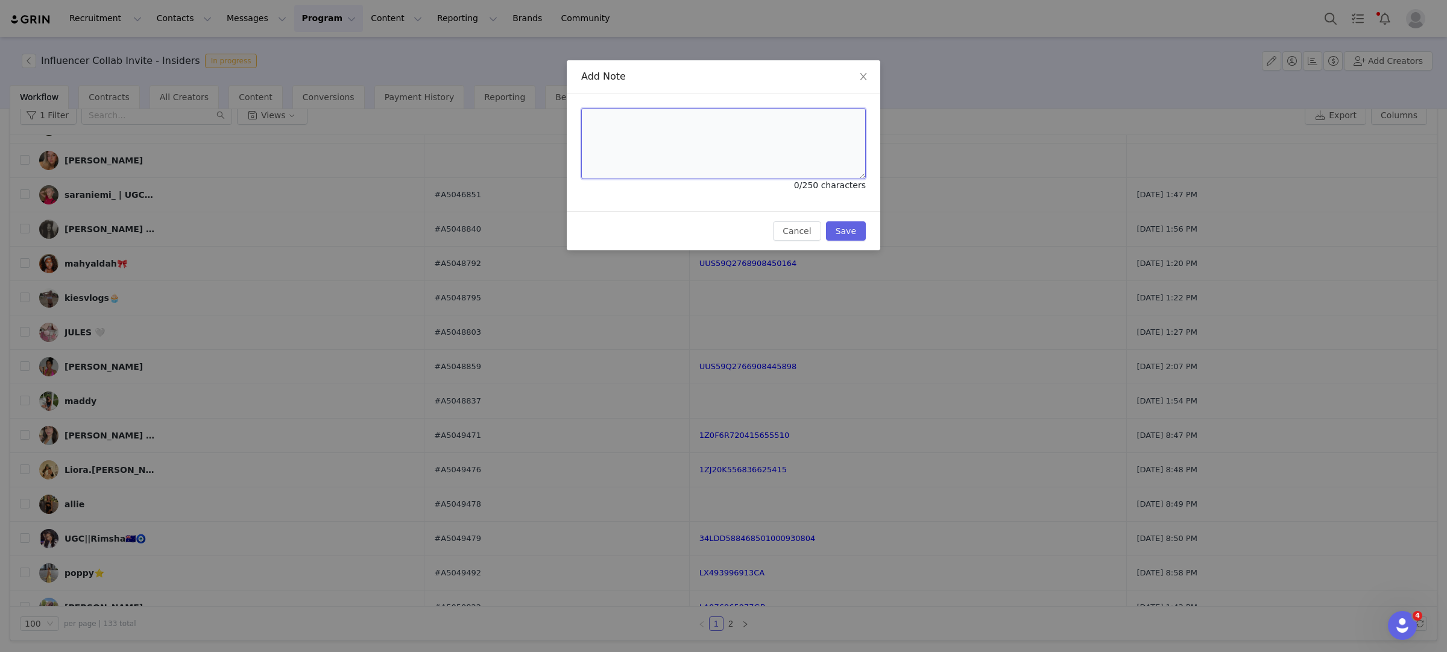
click at [663, 167] on textarea at bounding box center [723, 143] width 285 height 71
paste textarea "#A5062418 Complete"
drag, startPoint x: 645, startPoint y: 143, endPoint x: 520, endPoint y: 131, distance: 126.0
click at [520, 131] on div "Add Note #A5062418 Complete 19/250 characters Cancel Save" at bounding box center [723, 326] width 1447 height 652
type textarea "#A5062418"
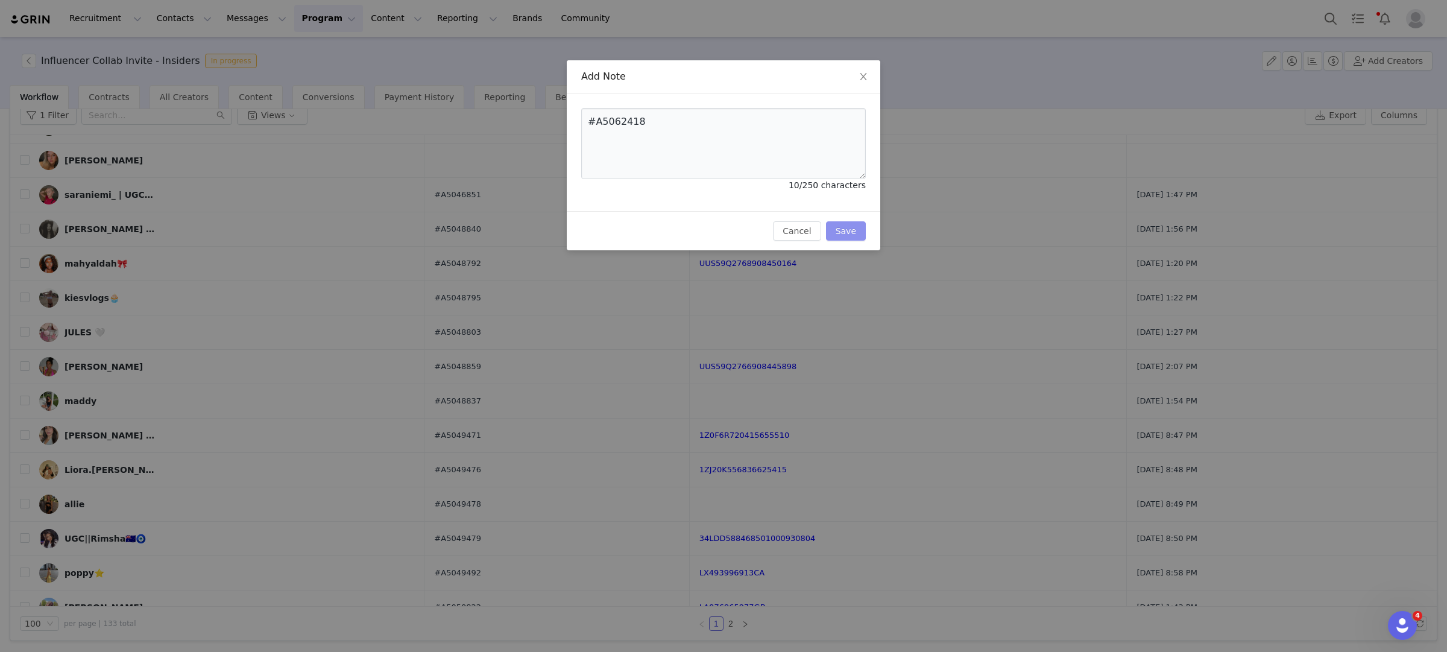
click at [841, 232] on button "Save" at bounding box center [846, 230] width 40 height 19
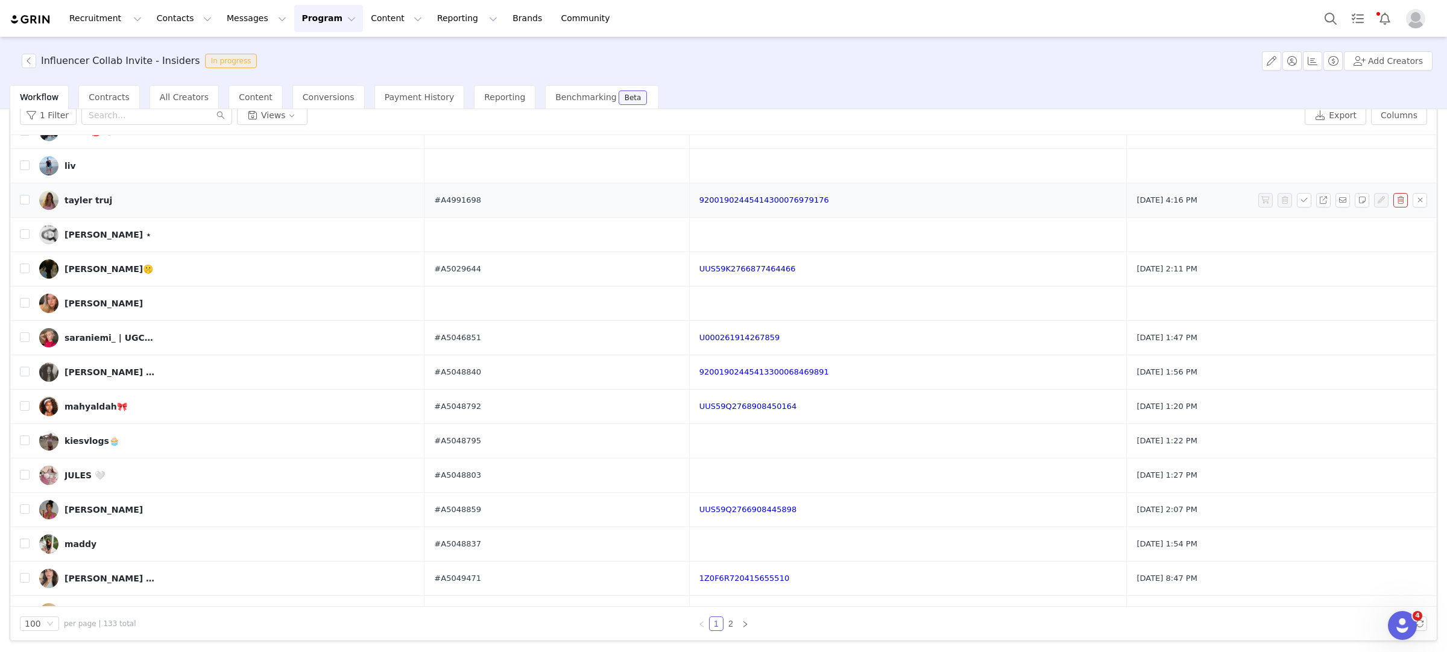
scroll to position [499, 0]
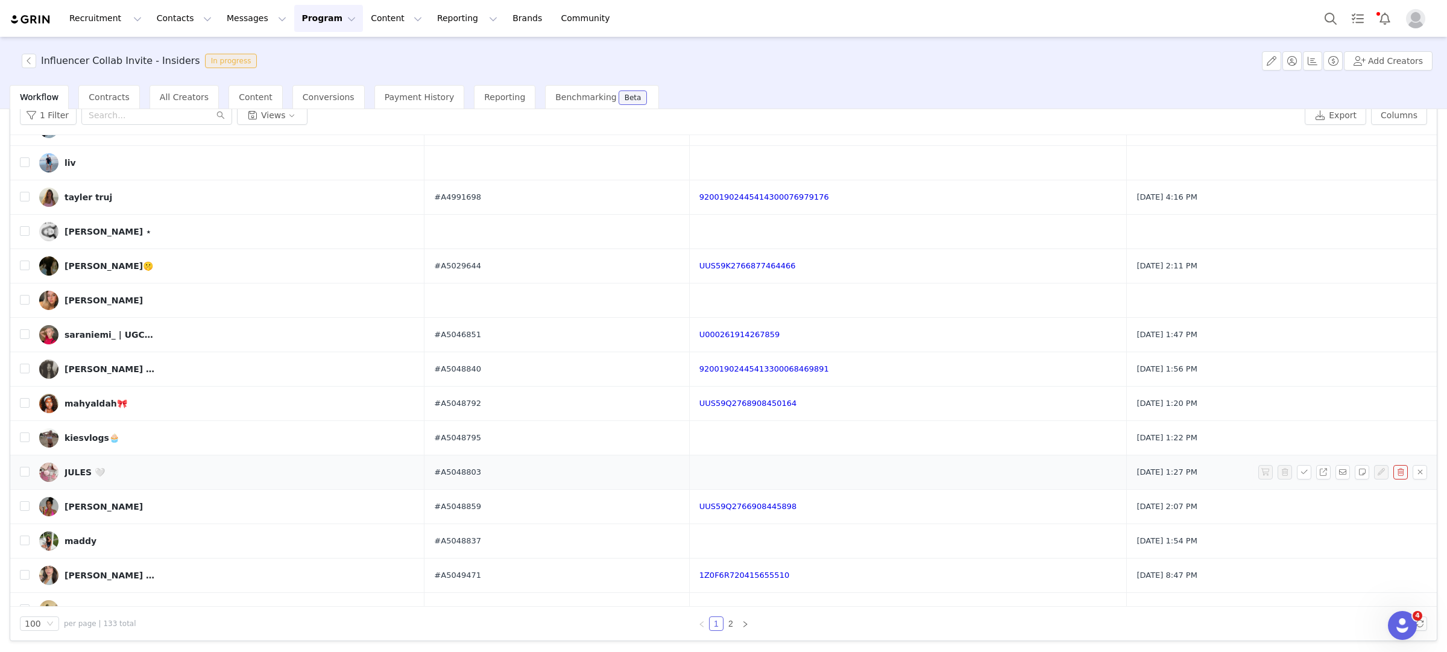
drag, startPoint x: 505, startPoint y: 475, endPoint x: 383, endPoint y: 472, distance: 121.8
click at [383, 473] on tr "JULES 🤍 #A5048803 Sep 24, 2025 1:27 PM" at bounding box center [723, 472] width 1427 height 34
copy tr "JULES 🤍 #A5048803"
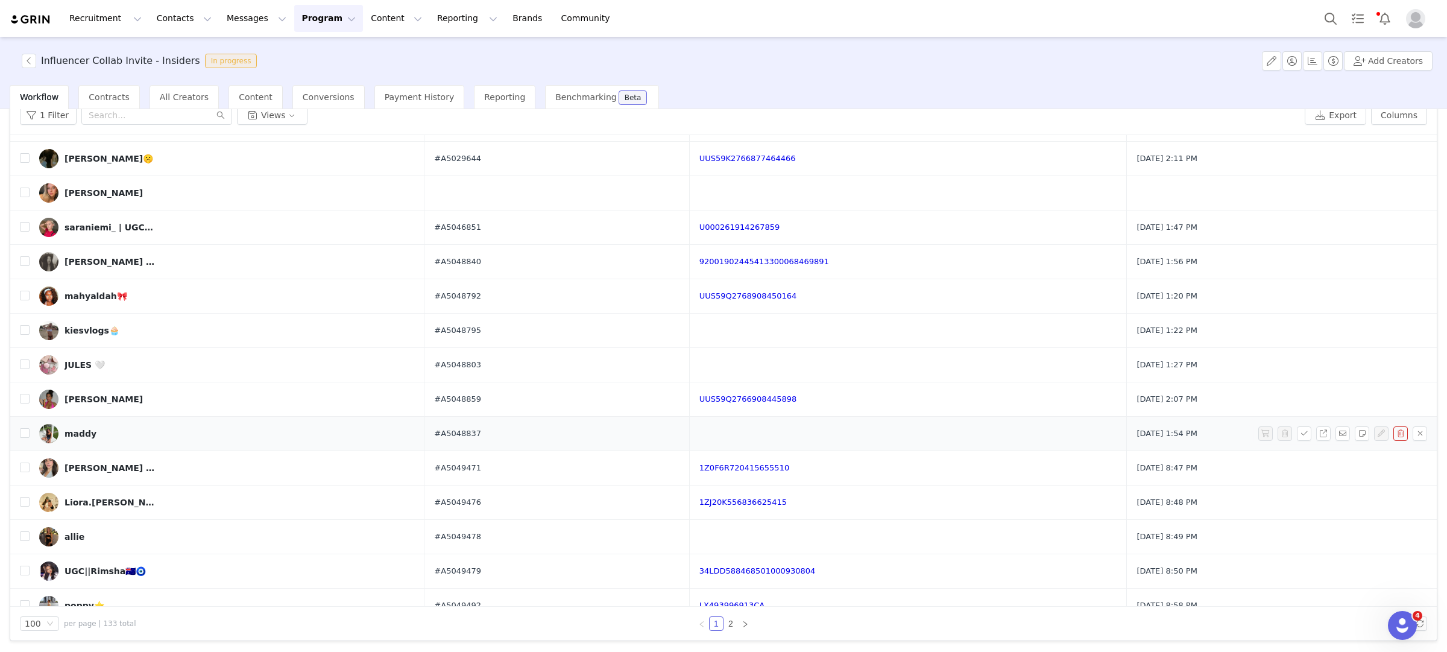
scroll to position [656, 0]
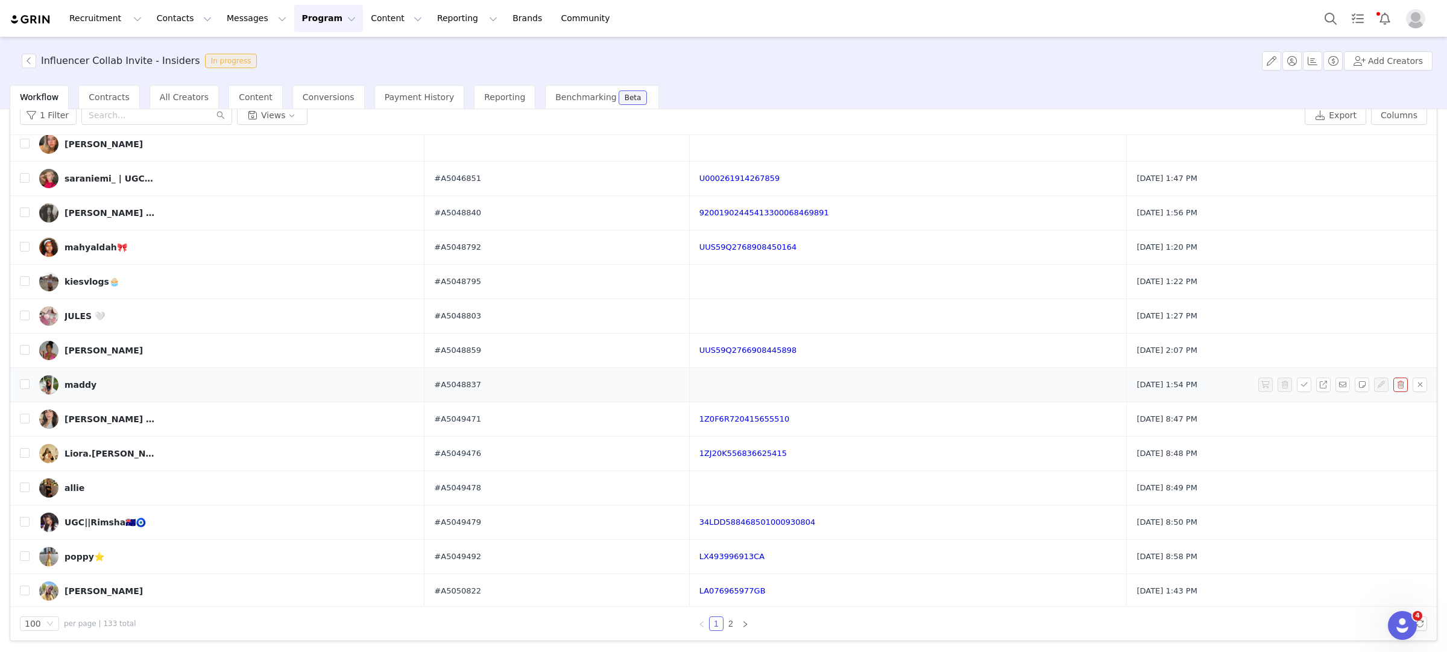
drag, startPoint x: 504, startPoint y: 381, endPoint x: 408, endPoint y: 384, distance: 95.9
click at [407, 387] on tr "maddy #A5048837 Sep 24, 2025 1:54 PM" at bounding box center [723, 385] width 1427 height 34
drag, startPoint x: 521, startPoint y: 391, endPoint x: 454, endPoint y: 390, distance: 67.5
click at [454, 391] on td "#A5048837" at bounding box center [557, 385] width 265 height 34
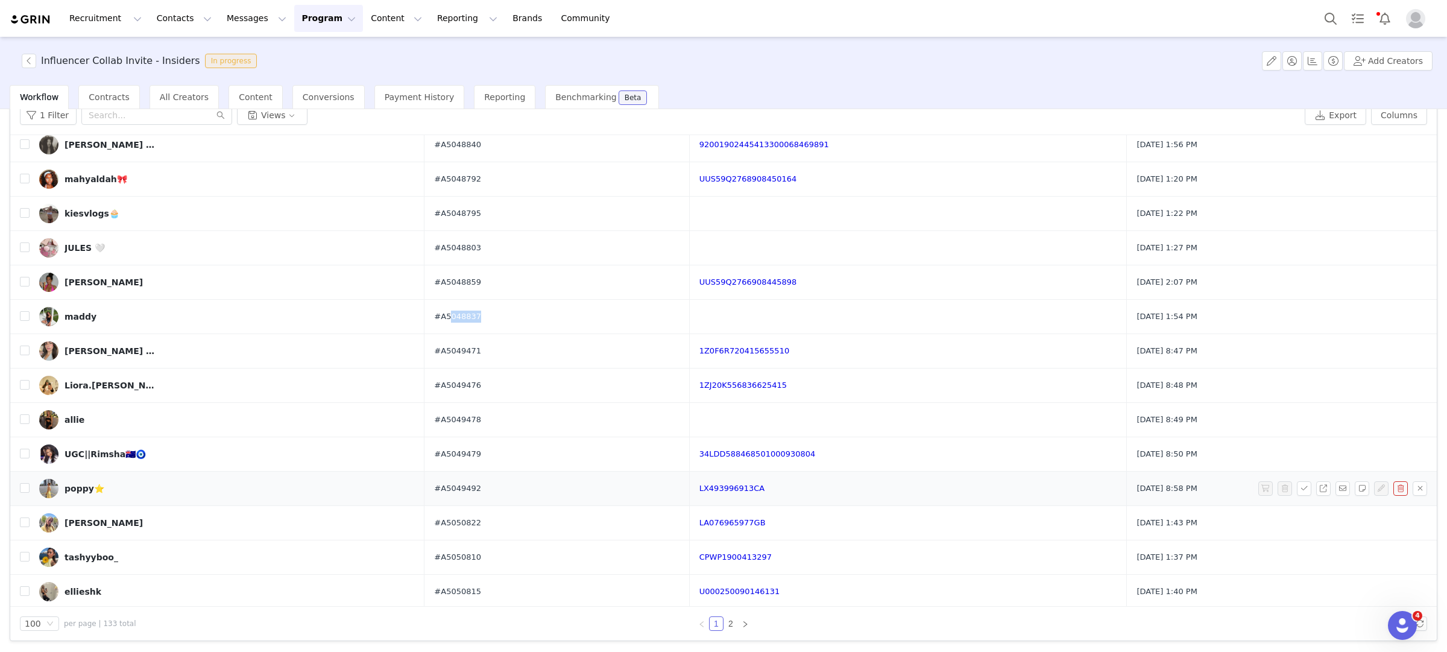
scroll to position [736, 0]
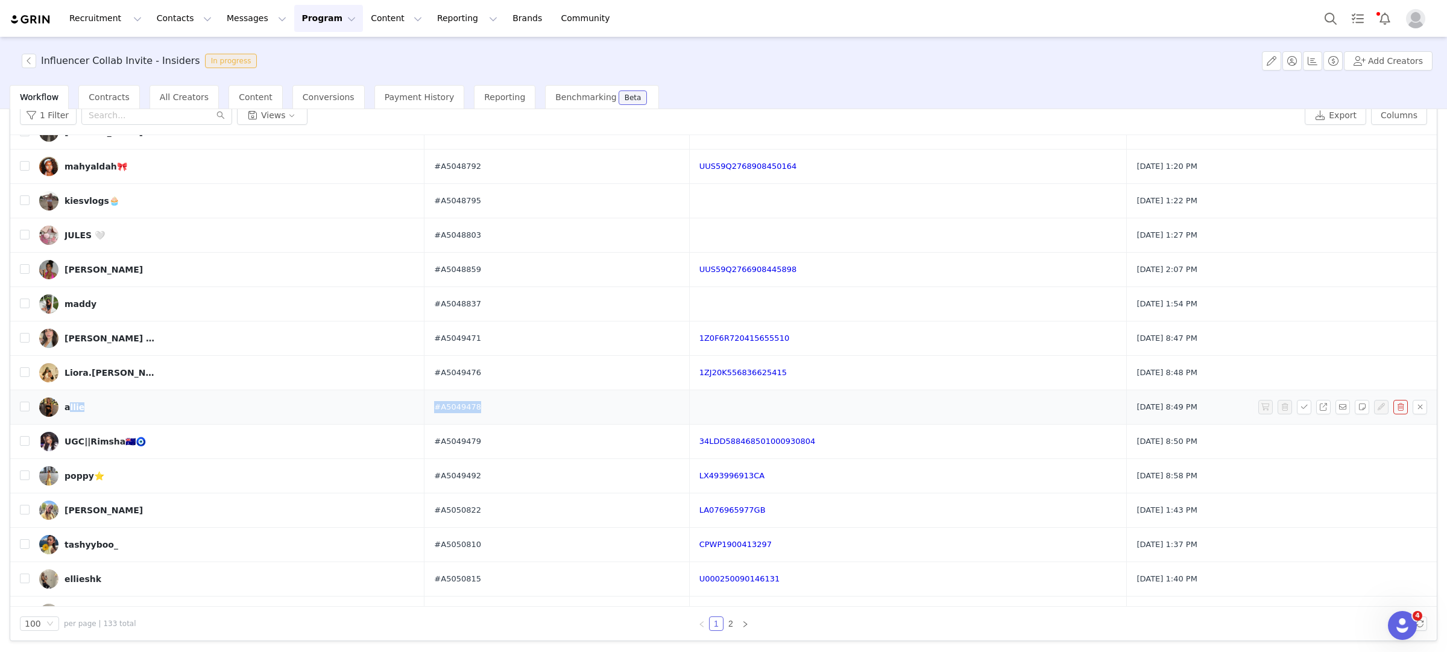
drag, startPoint x: 515, startPoint y: 408, endPoint x: 403, endPoint y: 405, distance: 111.6
click at [403, 405] on tr "allie #A5049478 Sep 24, 2025 8:49 PM" at bounding box center [723, 407] width 1427 height 34
copy tr "allie #A5049478"
click at [776, 340] on link "1Z0F6R720415655510" at bounding box center [745, 338] width 90 height 9
copy tr "allie #A5049478"
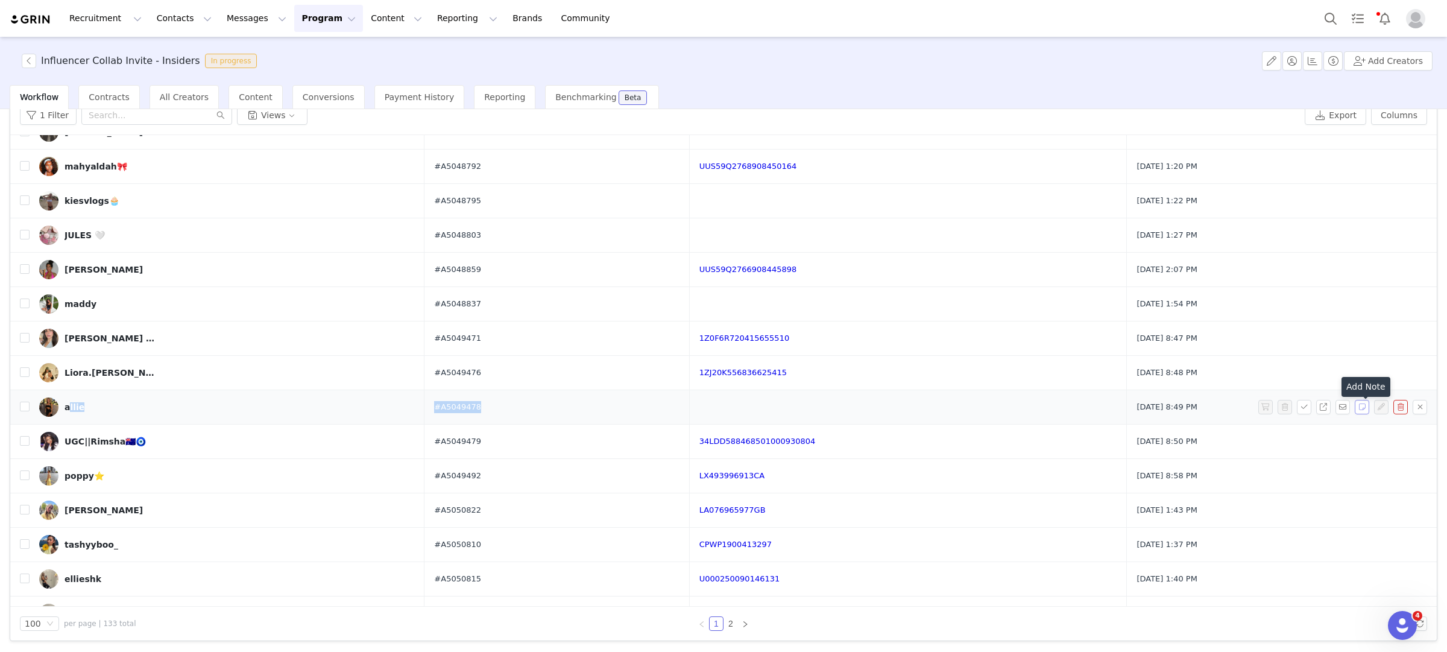
click at [1360, 414] on button "button" at bounding box center [1362, 407] width 14 height 14
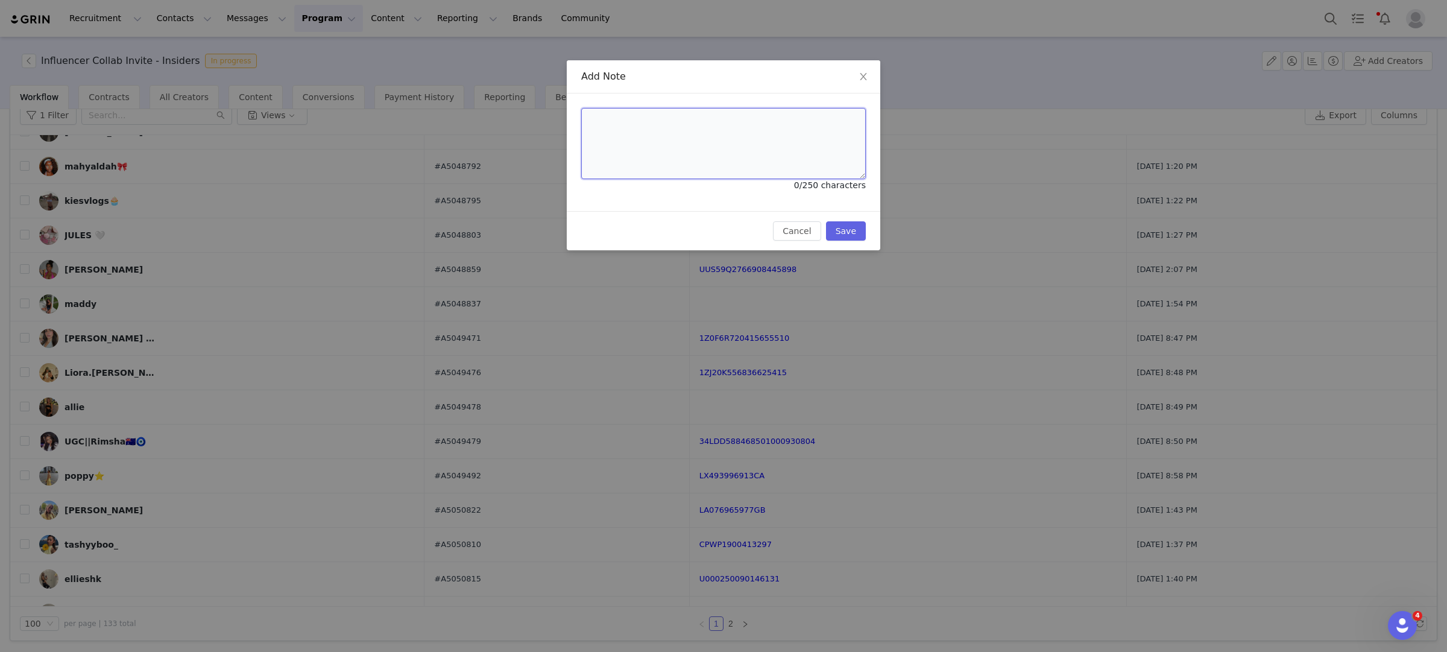
click at [754, 171] on textarea at bounding box center [723, 143] width 285 height 71
paste textarea "#A5062422"
type textarea "#A5062422"
click at [851, 239] on button "Save" at bounding box center [846, 230] width 40 height 19
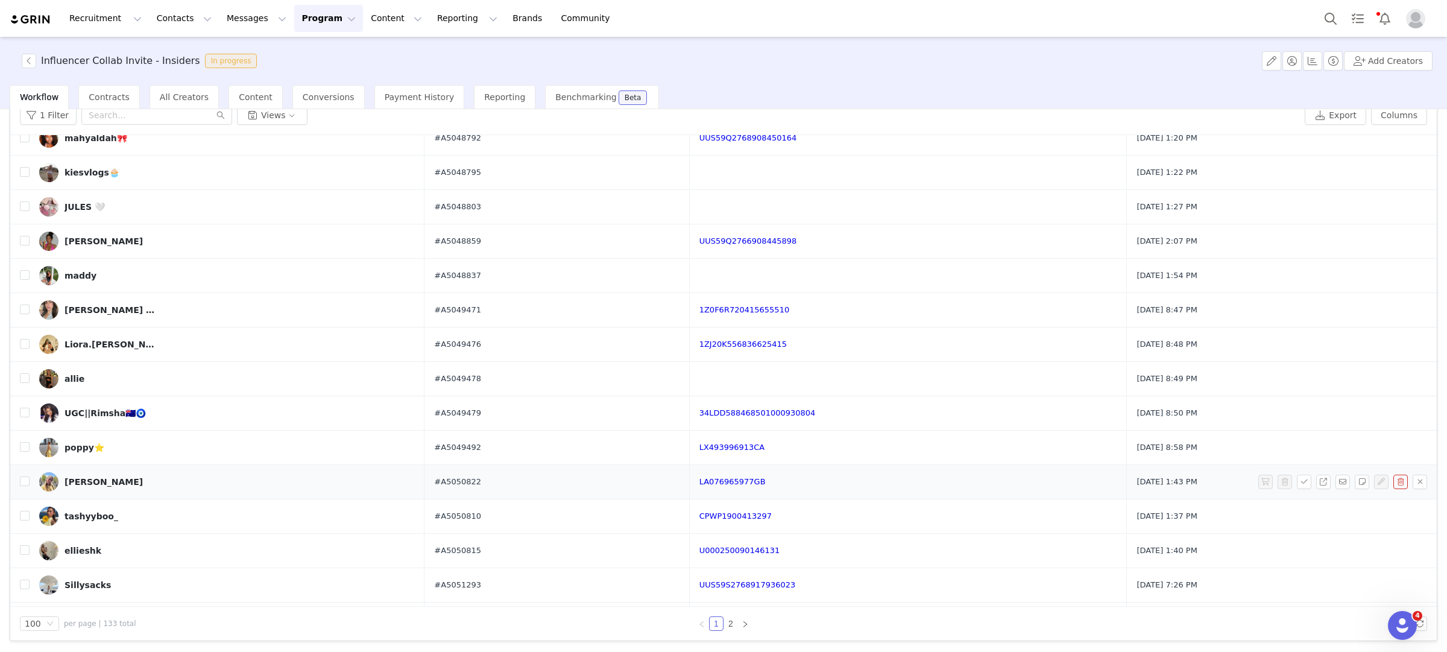
scroll to position [766, 0]
click at [732, 411] on link "34LDD588468501000930804" at bounding box center [758, 411] width 116 height 9
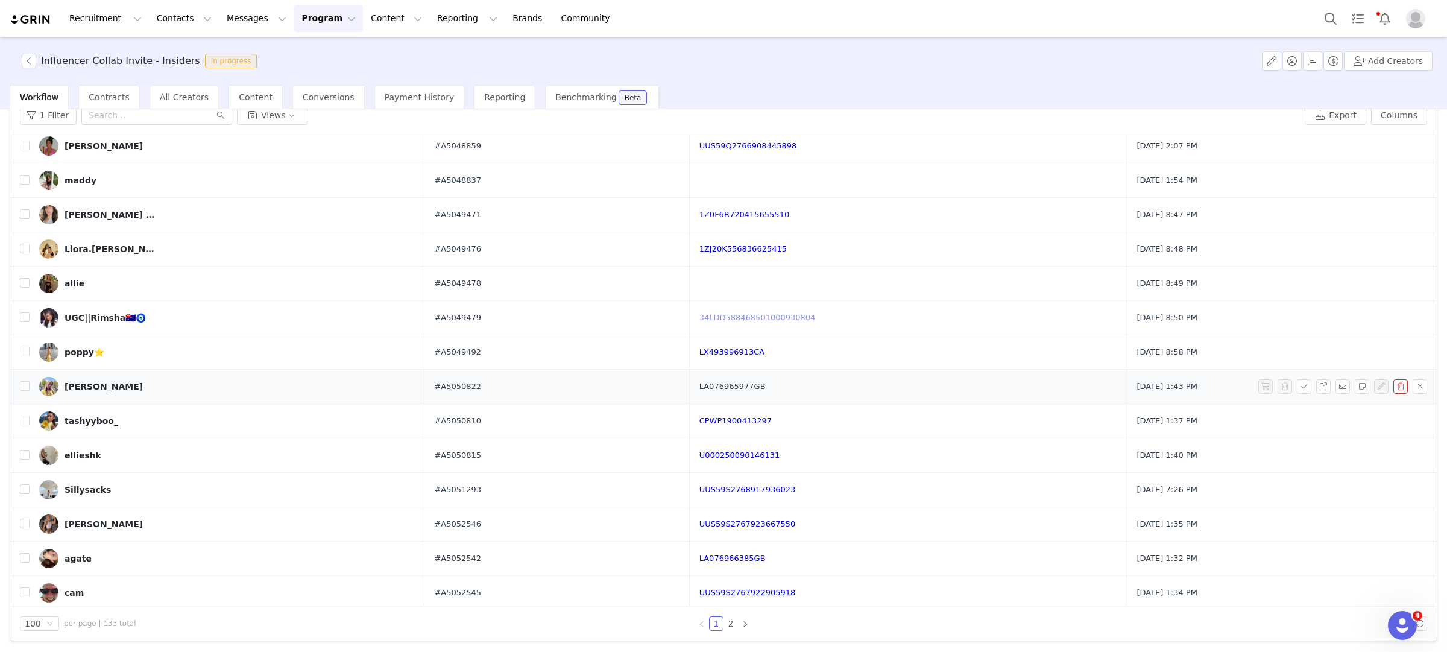
scroll to position [896, 0]
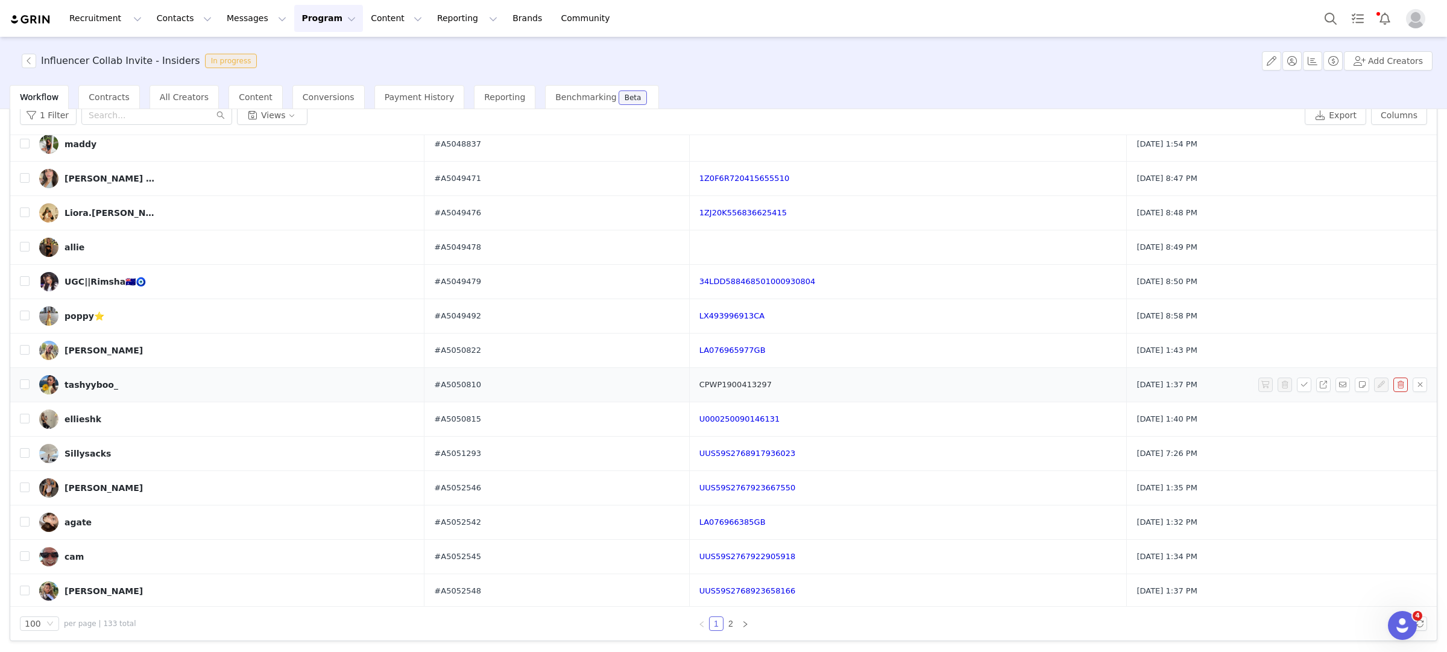
click at [758, 389] on link "CPWP1900413297" at bounding box center [736, 384] width 72 height 9
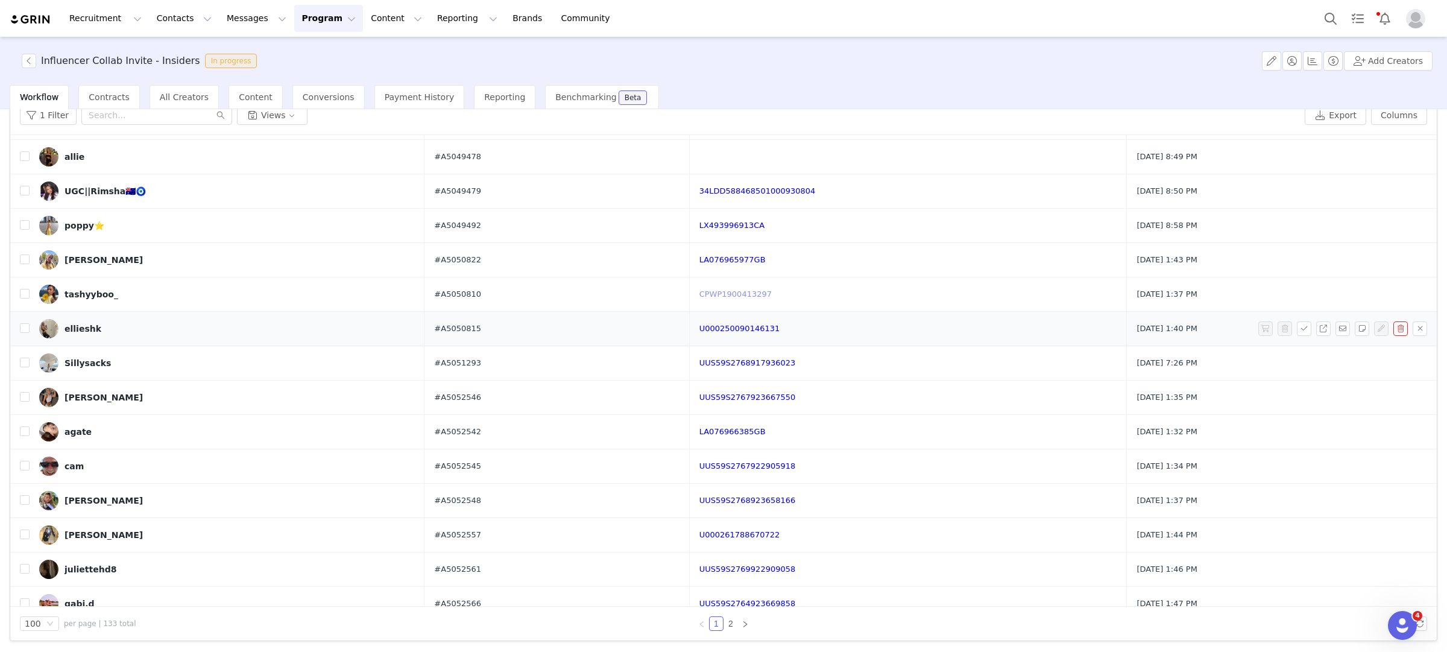
scroll to position [999, 0]
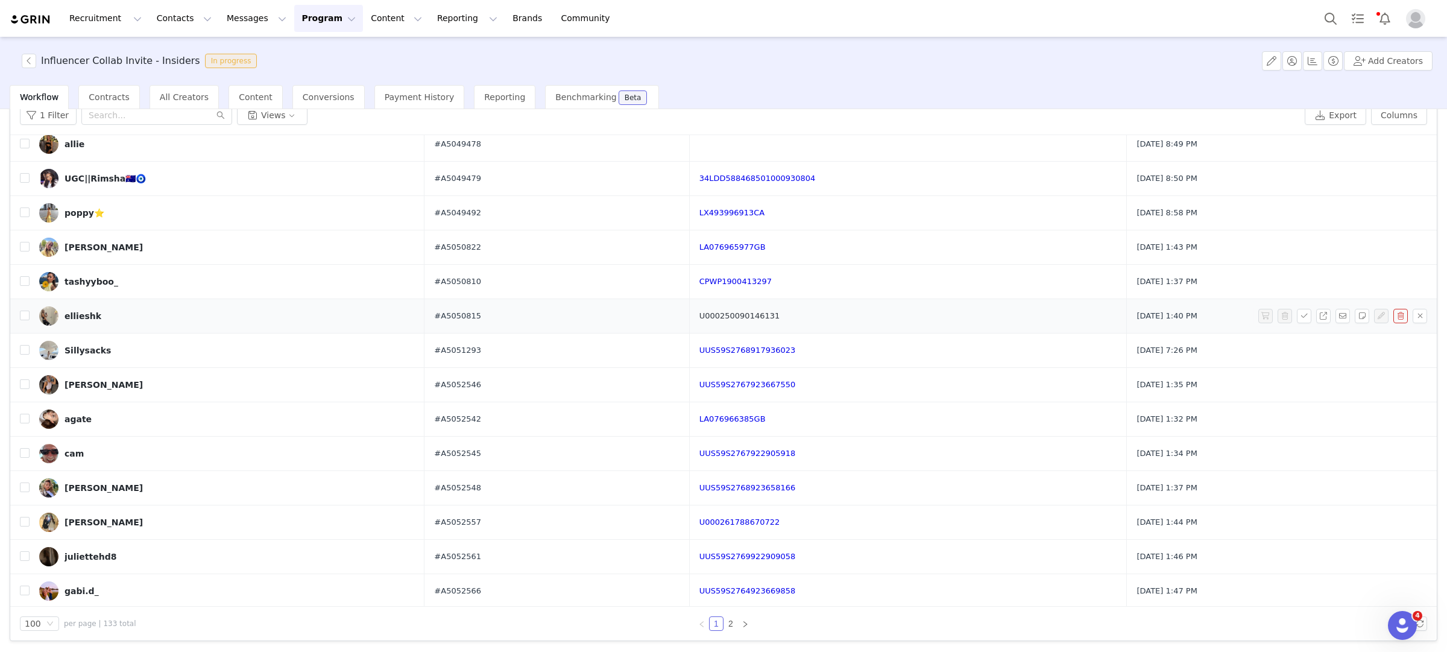
click at [732, 320] on link "U000250090146131" at bounding box center [740, 315] width 81 height 9
click at [26, 320] on input "checkbox" at bounding box center [25, 316] width 10 height 10
checkbox input "true"
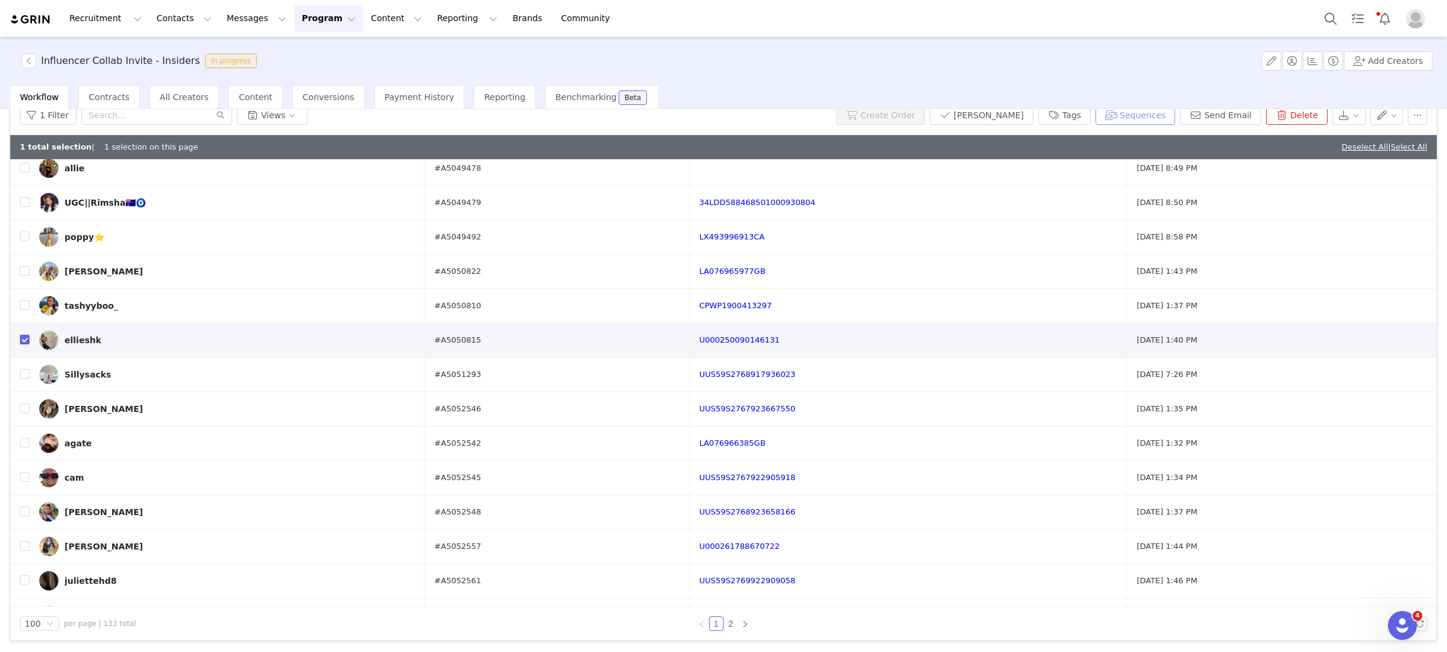
click at [1150, 110] on button "Sequences" at bounding box center [1136, 115] width 80 height 19
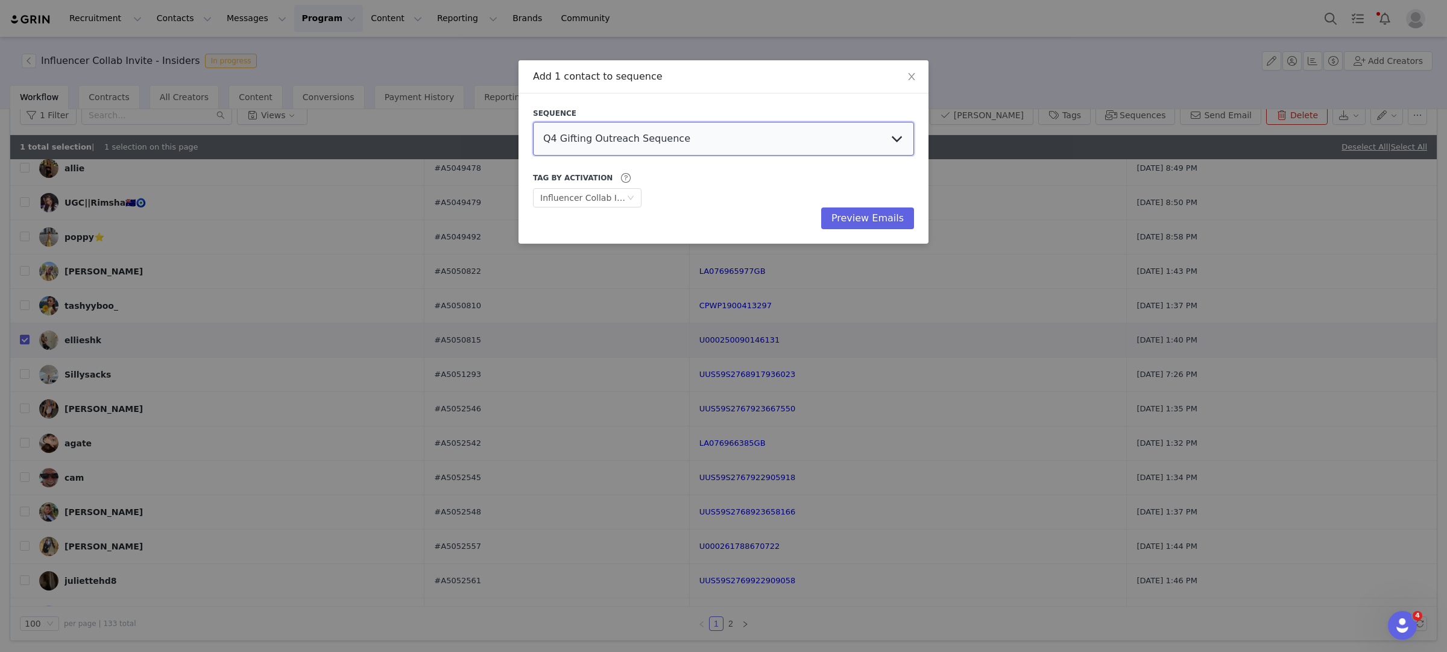
click at [669, 130] on select "Q4 Gifting Outreach Sequence Earring Stack Campaign Invite The Bangles Edit Cam…" at bounding box center [723, 139] width 381 height 34
select select "9604b06c-9e4b-4a08-8685-739c988ba262"
click at [533, 122] on select "Q4 Gifting Outreach Sequence Earring Stack Campaign Invite The Bangles Edit Cam…" at bounding box center [723, 139] width 381 height 34
click at [858, 218] on button "Preview Emails" at bounding box center [867, 218] width 93 height 22
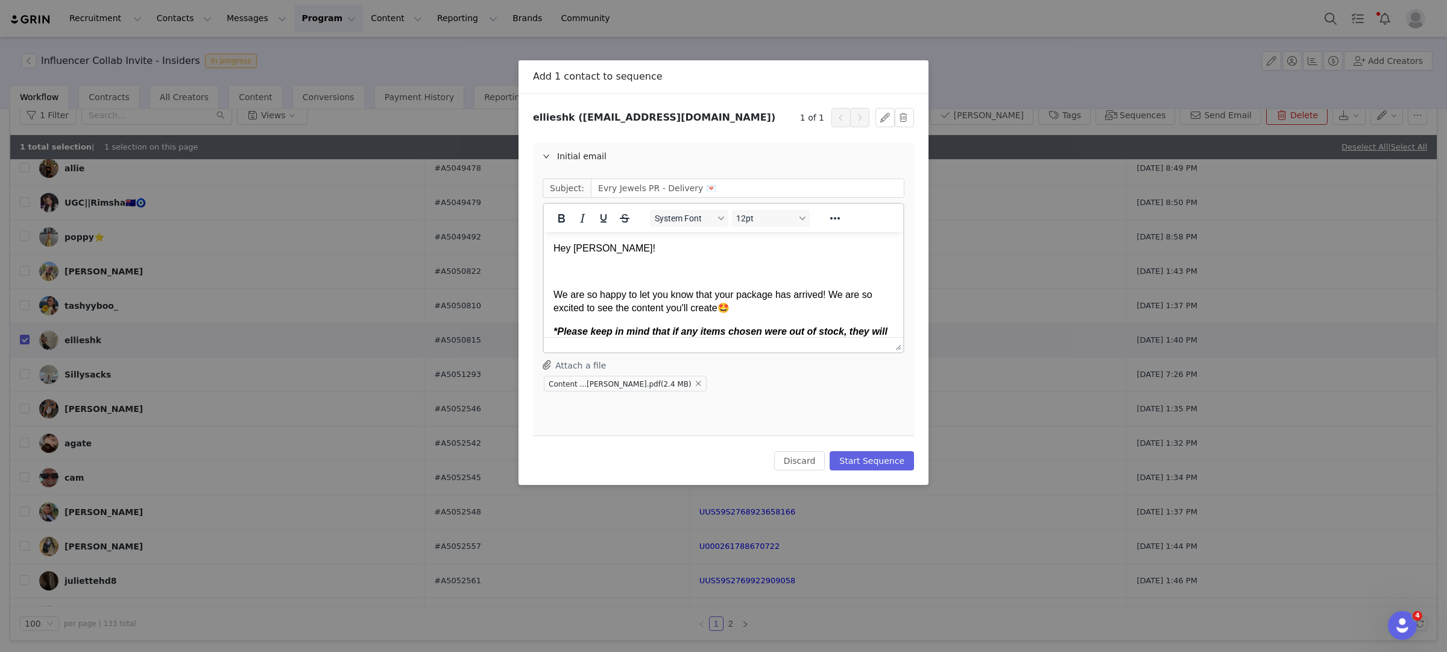
scroll to position [0, 0]
click at [873, 457] on button "Start Sequence" at bounding box center [872, 460] width 84 height 19
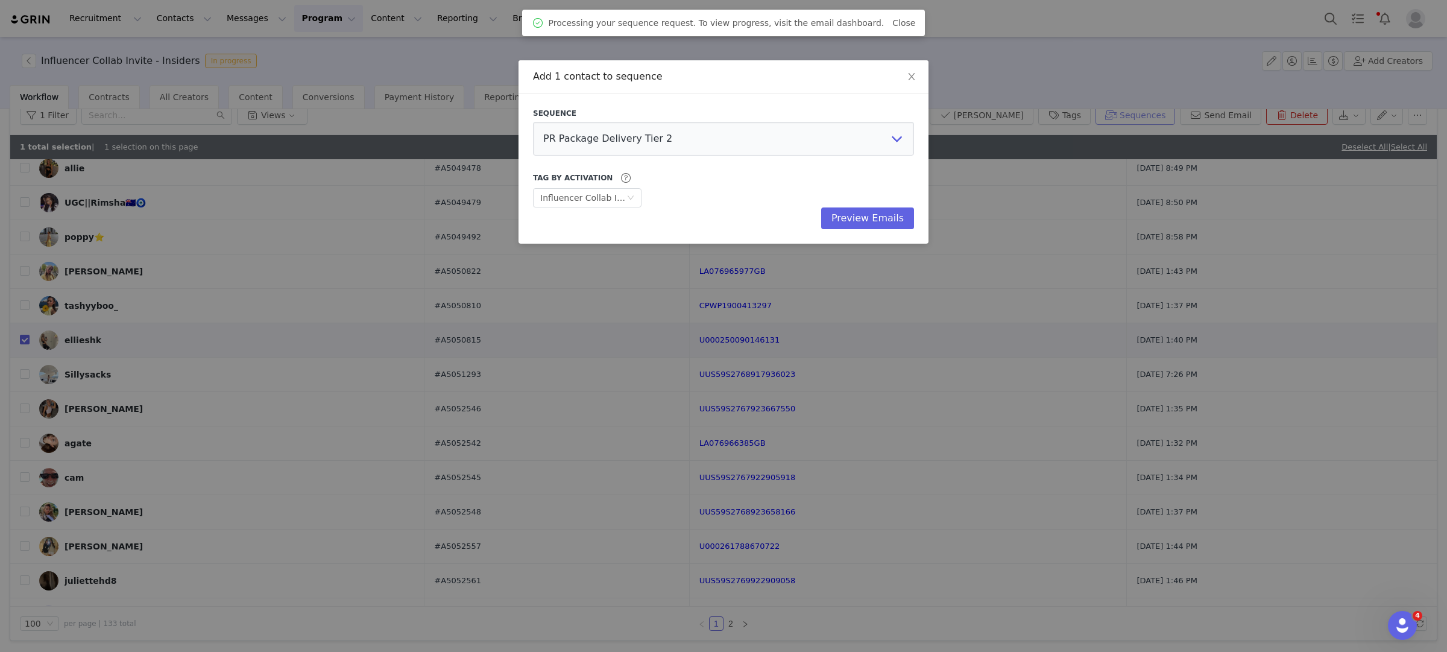
scroll to position [53, 0]
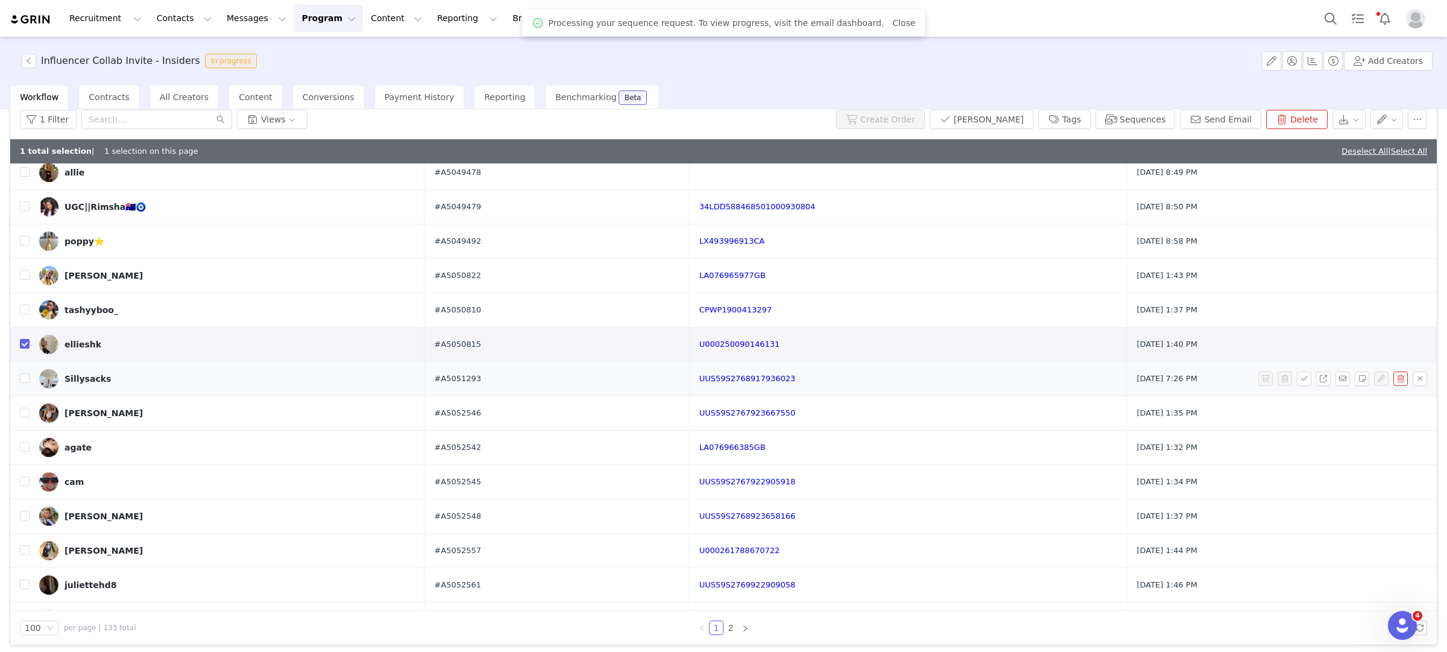
drag, startPoint x: 25, startPoint y: 347, endPoint x: 45, endPoint y: 348, distance: 19.9
click at [25, 347] on input "checkbox" at bounding box center [25, 344] width 10 height 10
checkbox input "false"
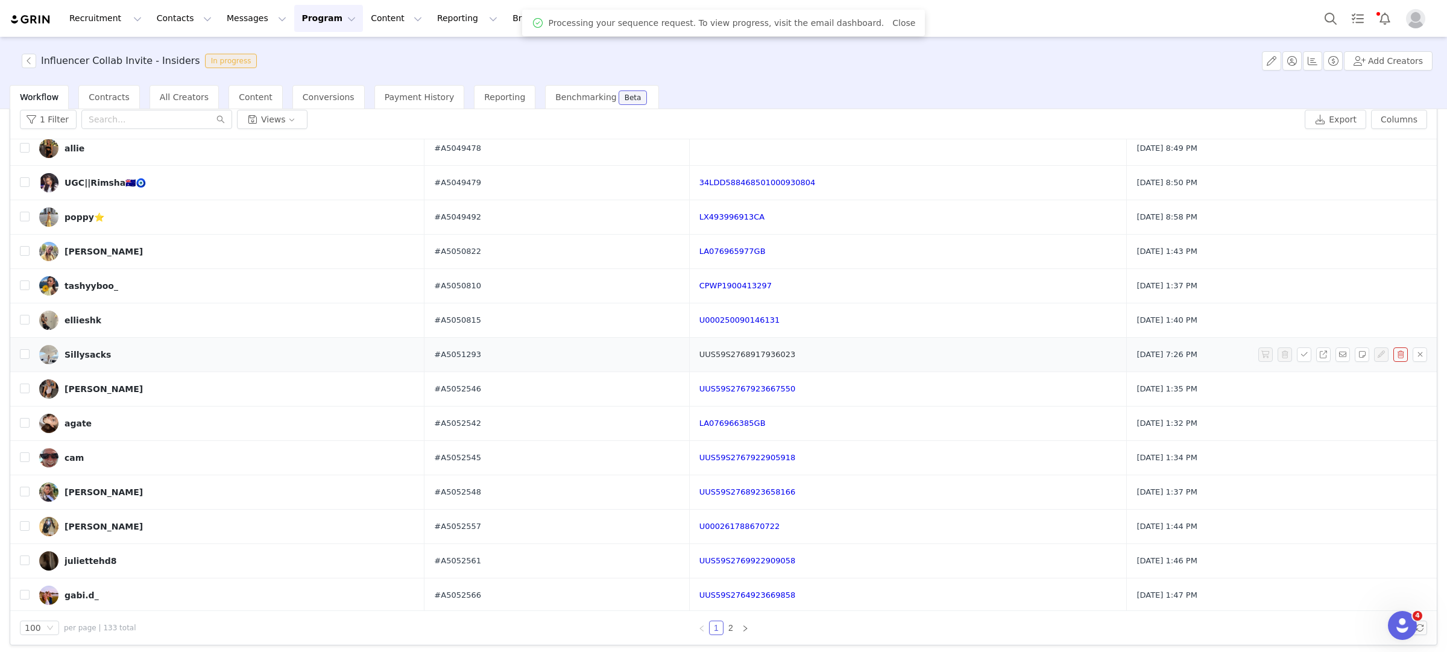
click at [739, 357] on link "UUS59S2768917936023" at bounding box center [748, 354] width 96 height 9
click at [26, 356] on input "checkbox" at bounding box center [25, 354] width 10 height 10
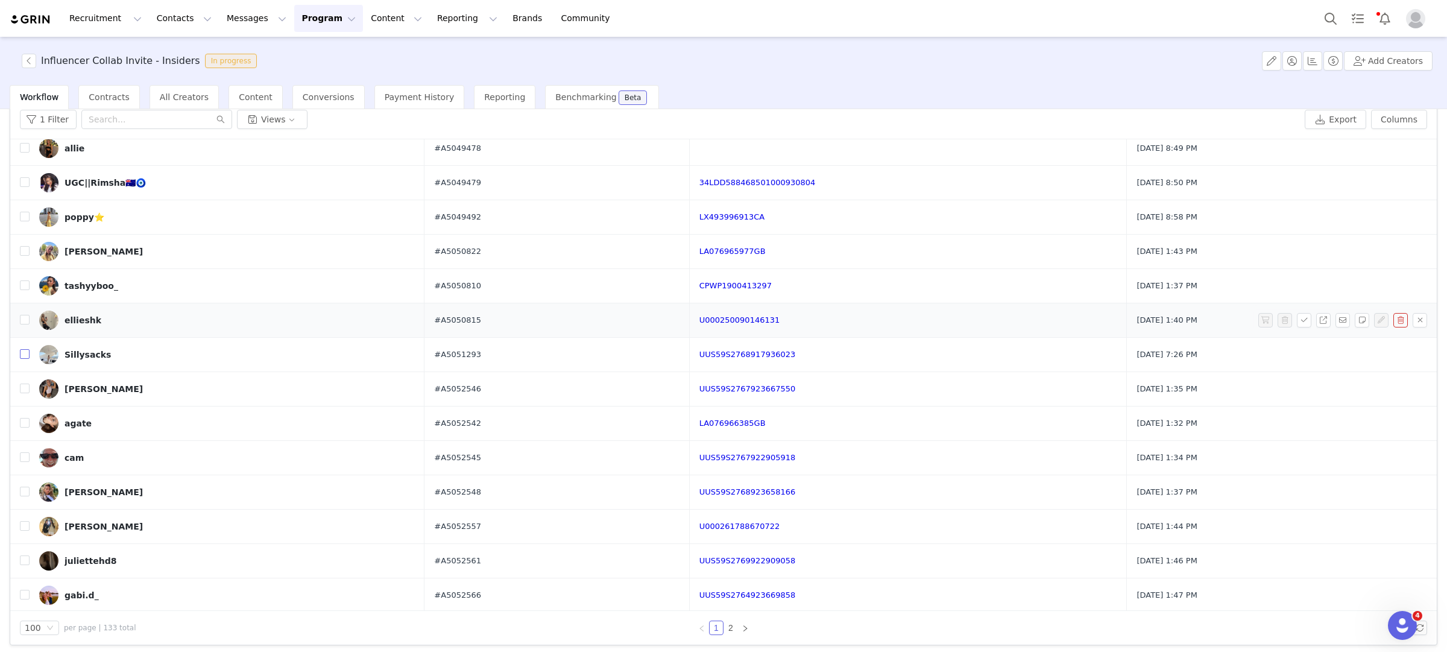
checkbox input "true"
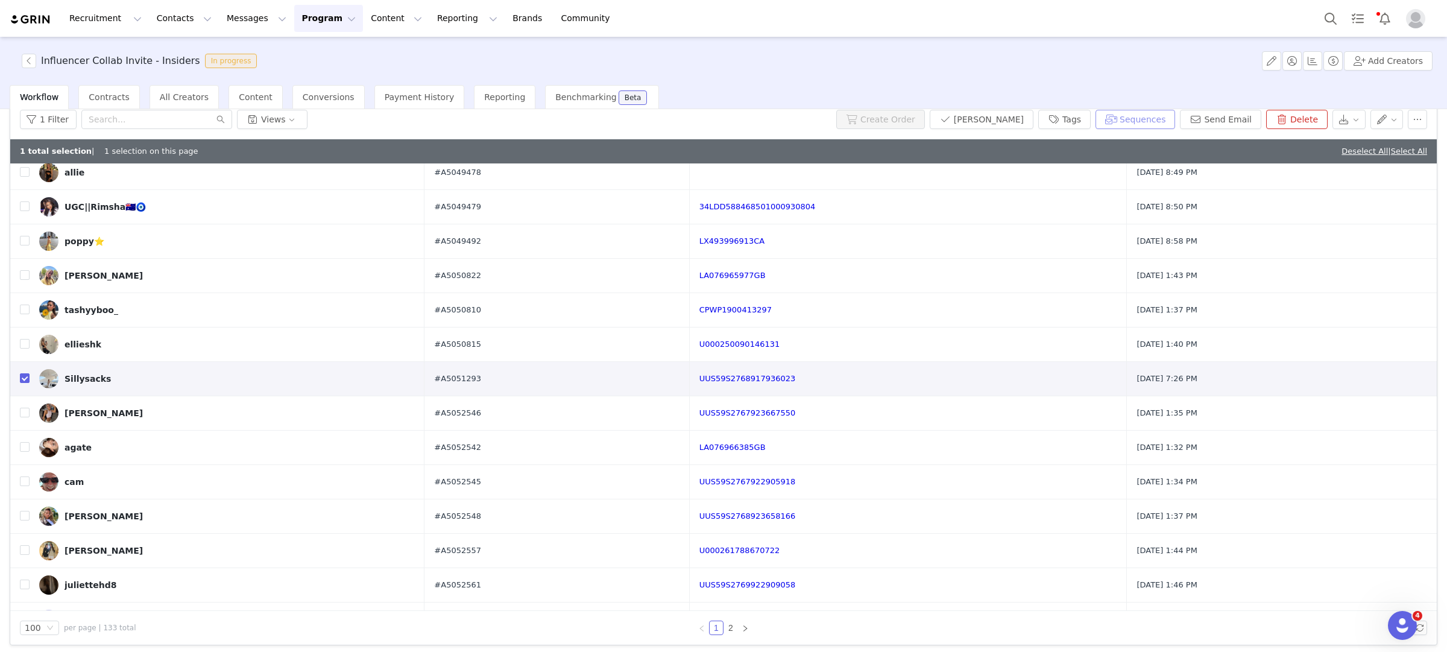
click at [1155, 121] on button "Sequences" at bounding box center [1136, 119] width 80 height 19
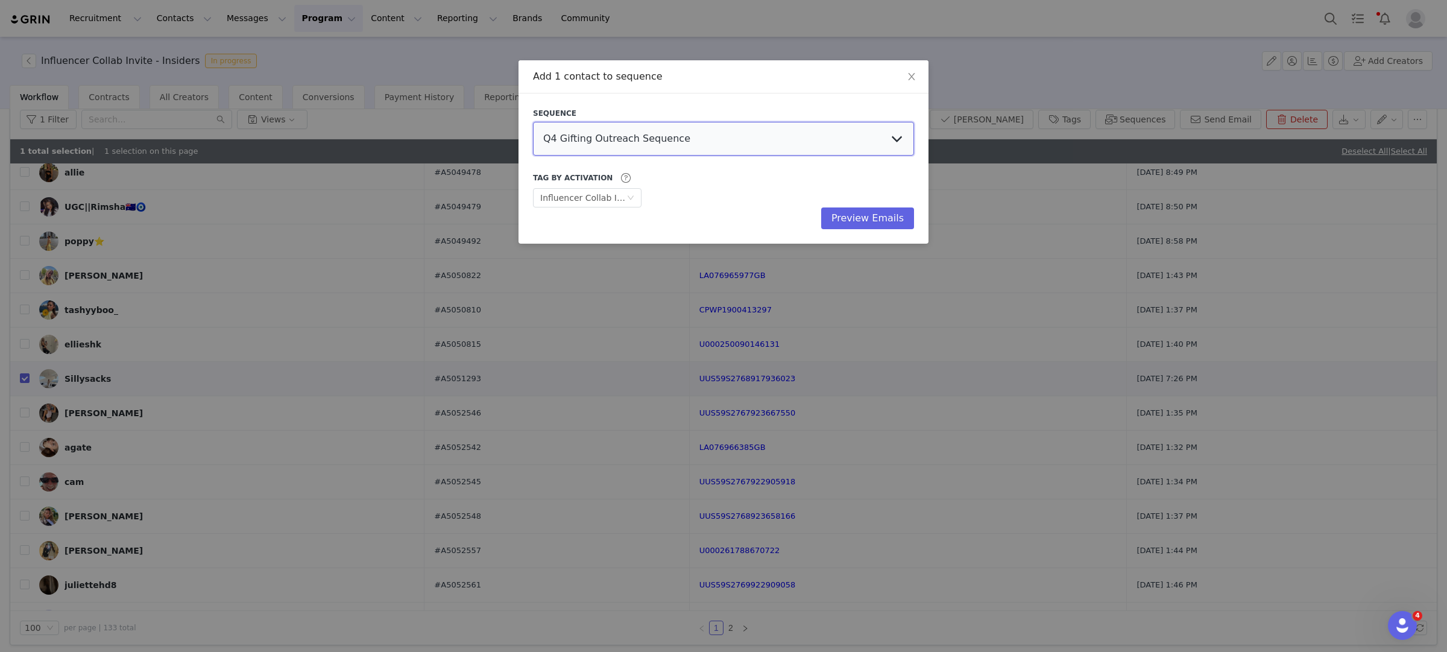
click at [698, 141] on select "Q4 Gifting Outreach Sequence Earring Stack Campaign Invite The Bangles Edit Cam…" at bounding box center [723, 139] width 381 height 34
select select "9604b06c-9e4b-4a08-8685-739c988ba262"
click at [533, 122] on select "Q4 Gifting Outreach Sequence Earring Stack Campaign Invite The Bangles Edit Cam…" at bounding box center [723, 139] width 381 height 34
click at [885, 213] on button "Preview Emails" at bounding box center [867, 218] width 93 height 22
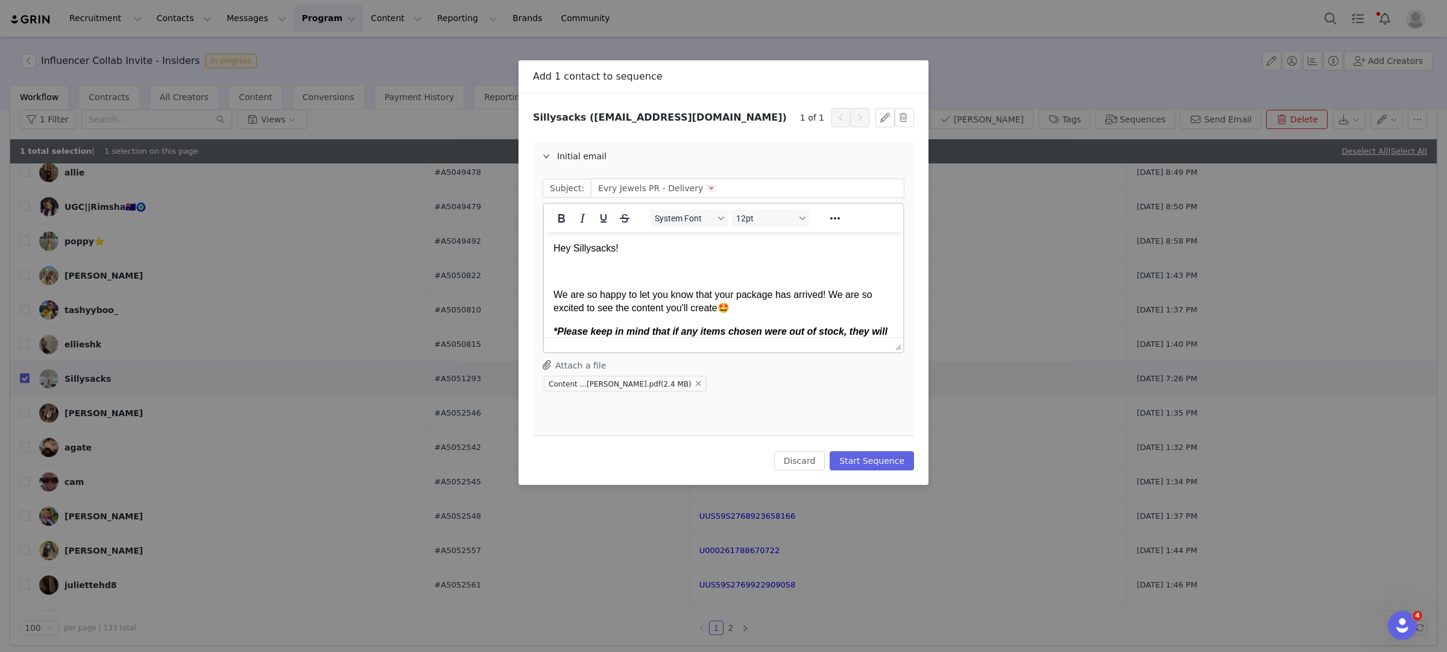
scroll to position [0, 0]
click at [861, 458] on button "Start Sequence" at bounding box center [872, 460] width 84 height 19
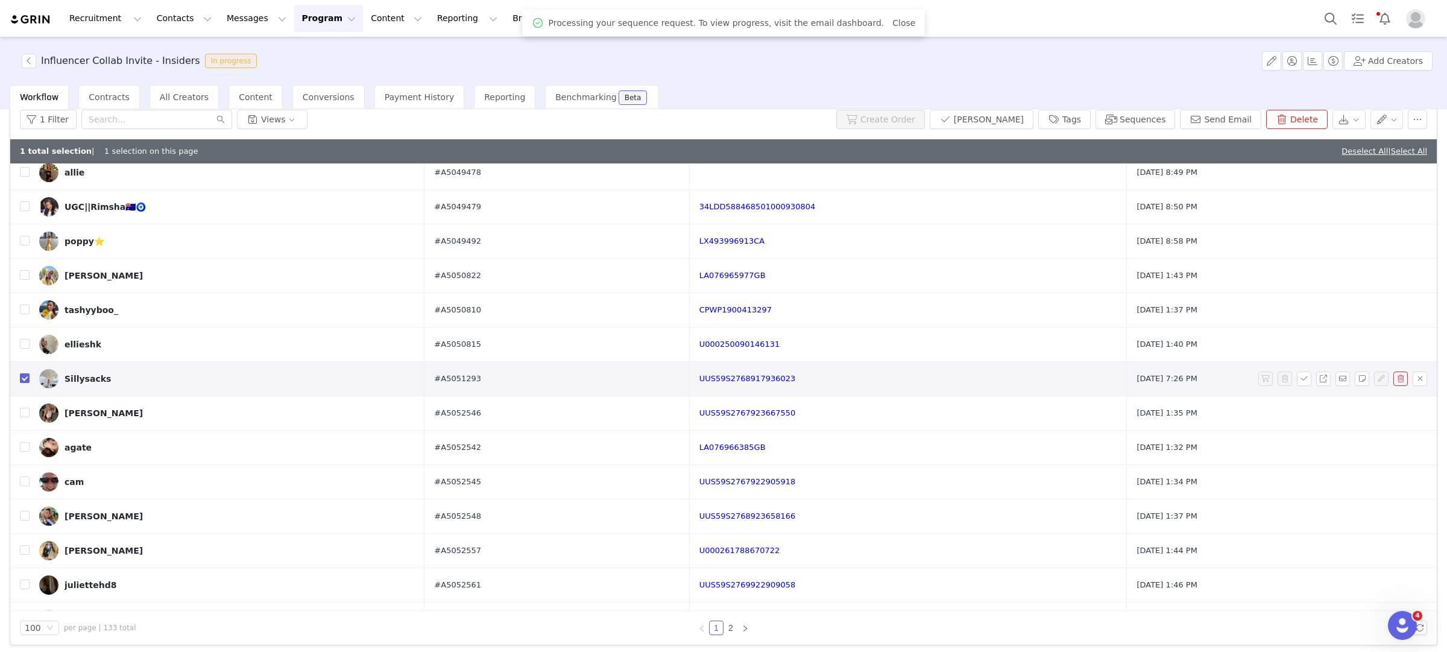
click at [26, 377] on input "checkbox" at bounding box center [25, 378] width 10 height 10
checkbox input "false"
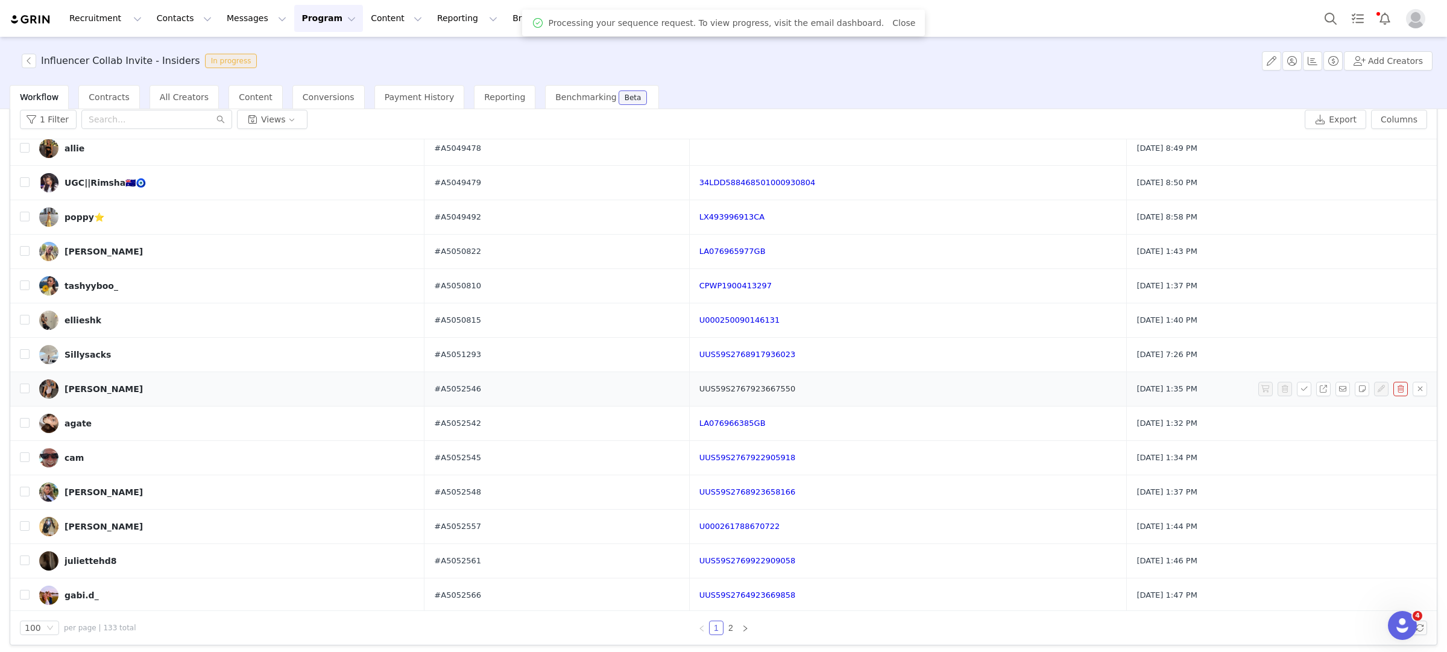
click at [735, 393] on link "UUS59S2767923667550" at bounding box center [748, 388] width 96 height 9
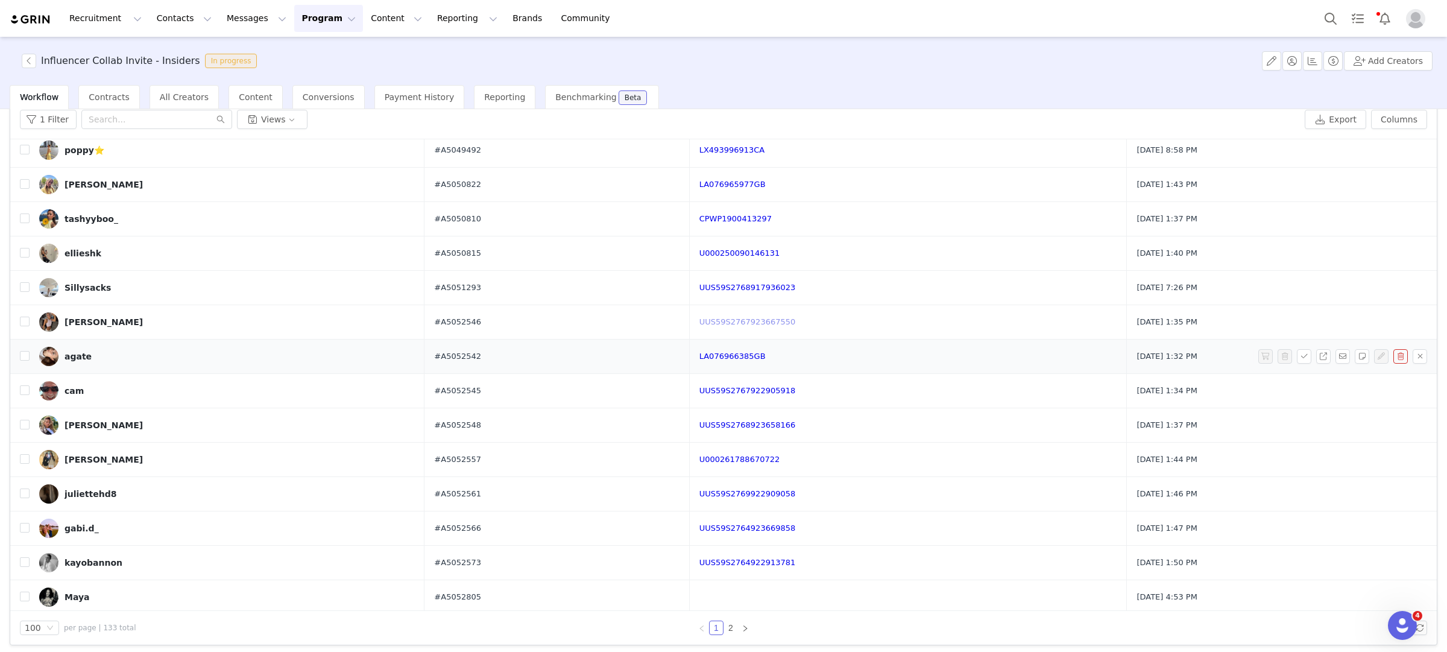
scroll to position [1076, 0]
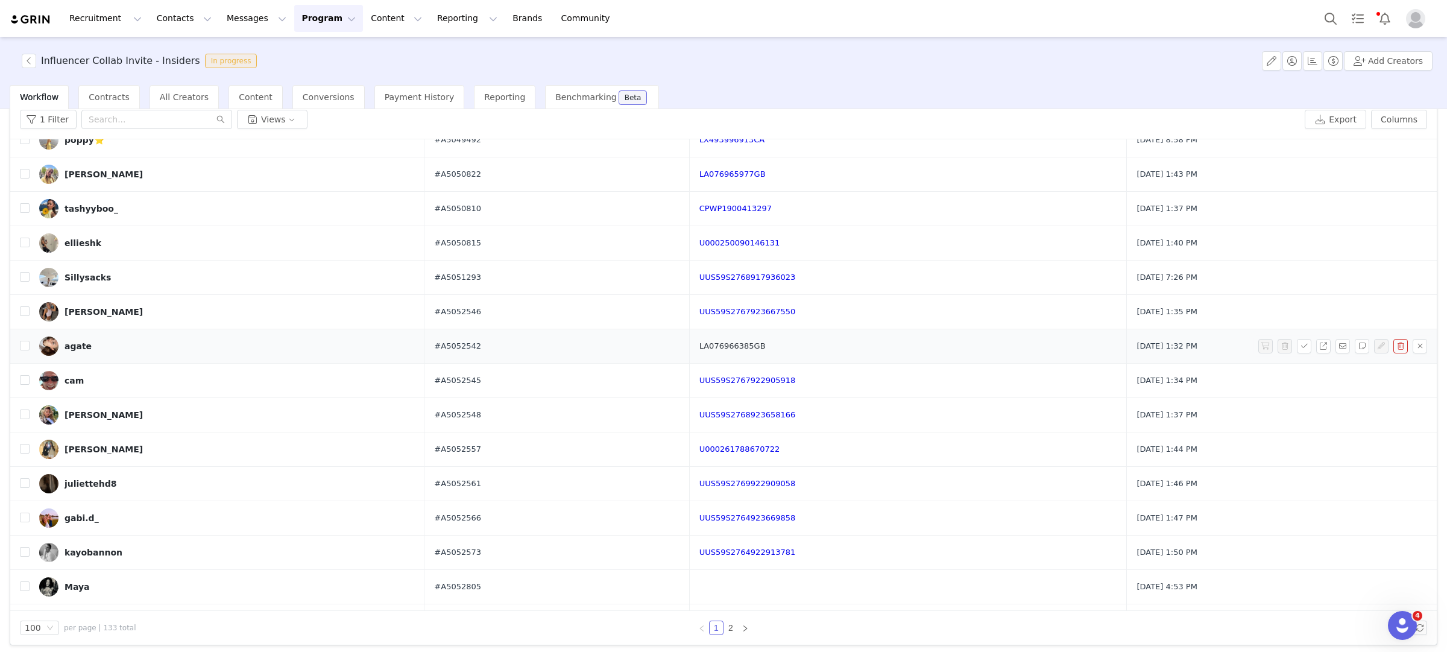
click at [751, 349] on link "LA076966385GB" at bounding box center [733, 345] width 66 height 9
click at [21, 350] on input "checkbox" at bounding box center [25, 346] width 10 height 10
checkbox input "true"
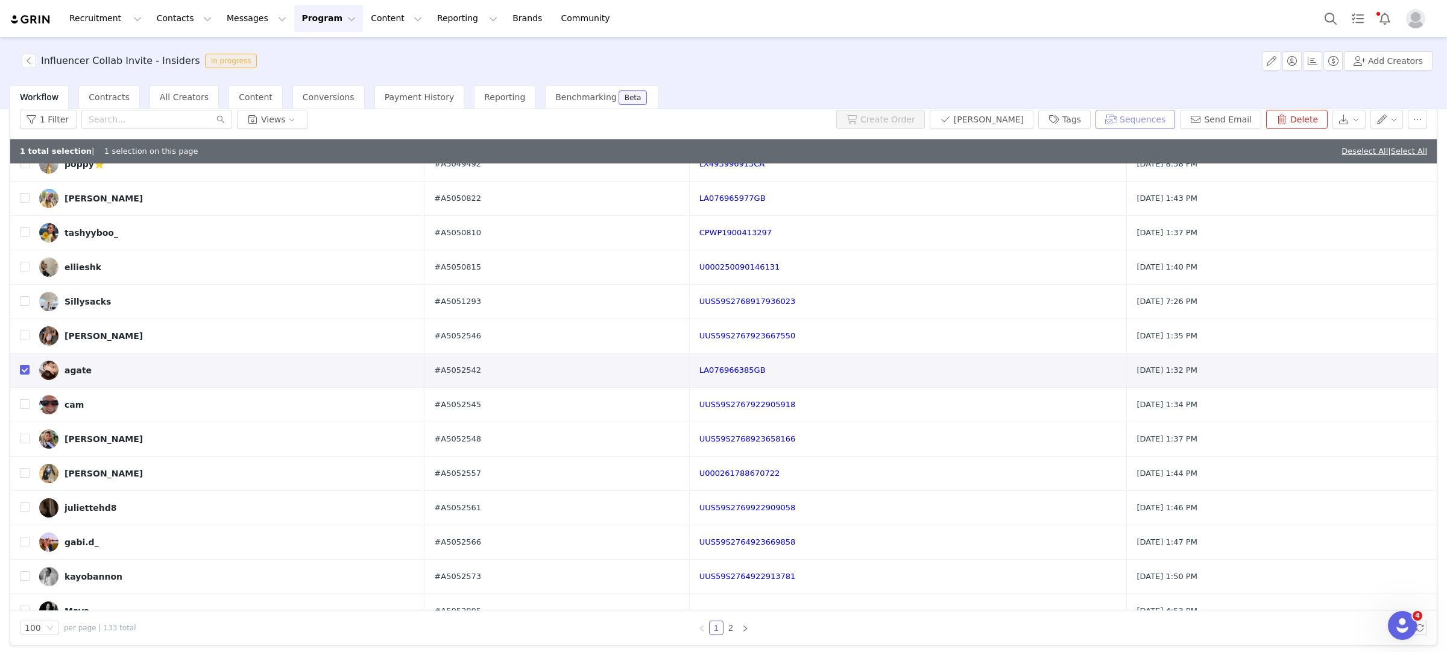
click at [1133, 122] on button "Sequences" at bounding box center [1136, 119] width 80 height 19
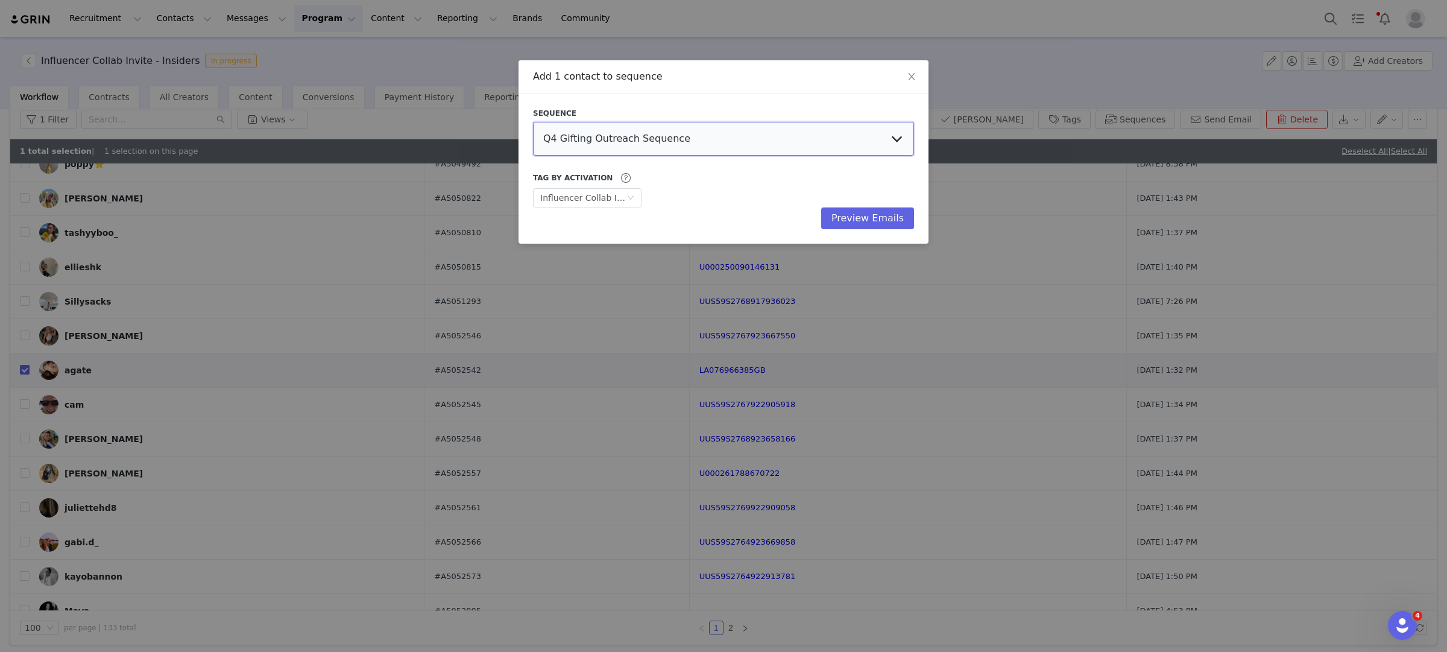
click at [605, 139] on select "Q4 Gifting Outreach Sequence Earring Stack Campaign Invite The Bangles Edit Cam…" at bounding box center [723, 139] width 381 height 34
select select "9604b06c-9e4b-4a08-8685-739c988ba262"
click at [533, 122] on select "Q4 Gifting Outreach Sequence Earring Stack Campaign Invite The Bangles Edit Cam…" at bounding box center [723, 139] width 381 height 34
click at [876, 218] on button "Preview Emails" at bounding box center [867, 218] width 93 height 22
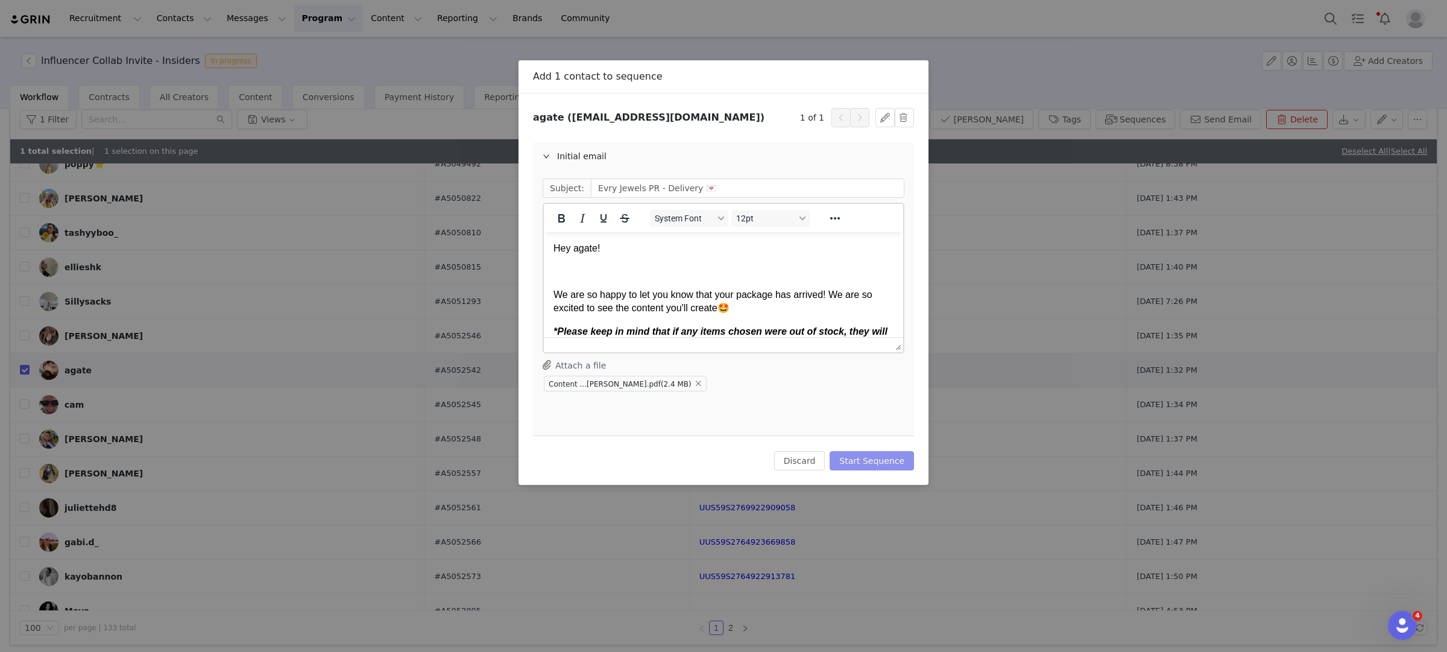
scroll to position [0, 0]
click at [861, 462] on button "Start Sequence" at bounding box center [872, 460] width 84 height 19
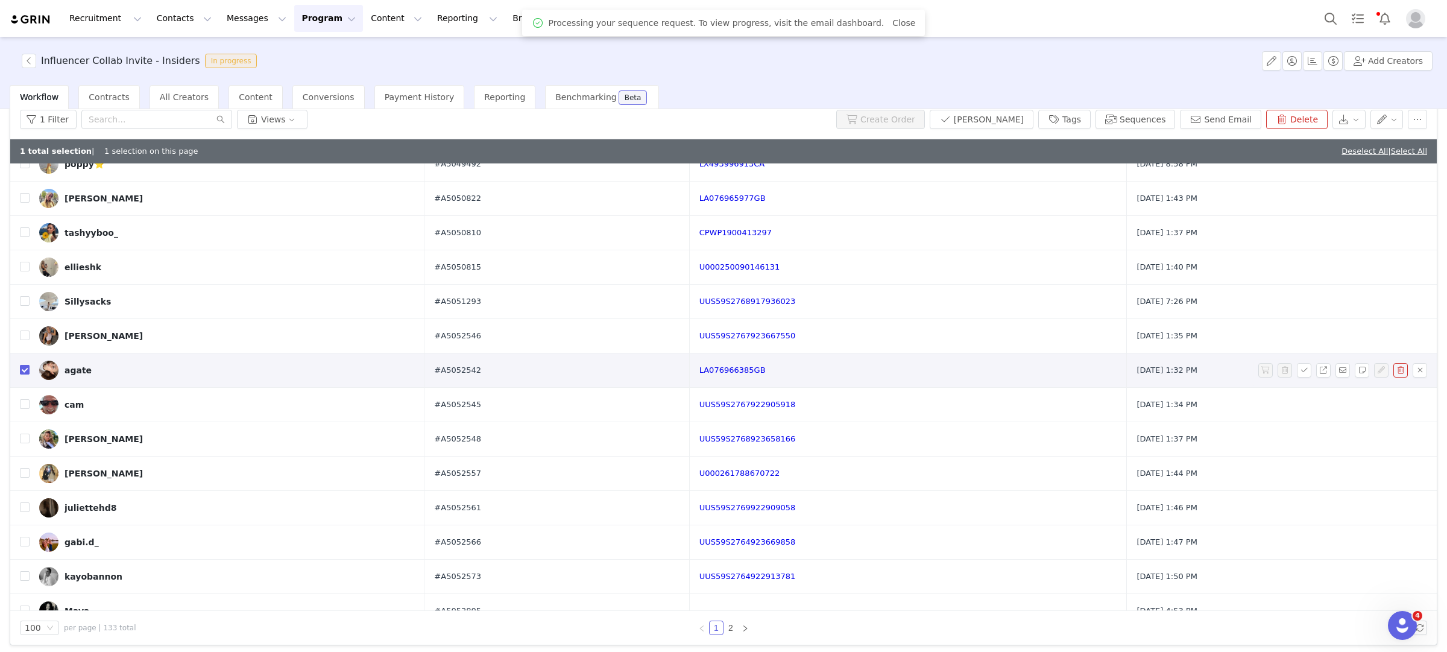
click at [26, 373] on input "checkbox" at bounding box center [25, 370] width 10 height 10
checkbox input "false"
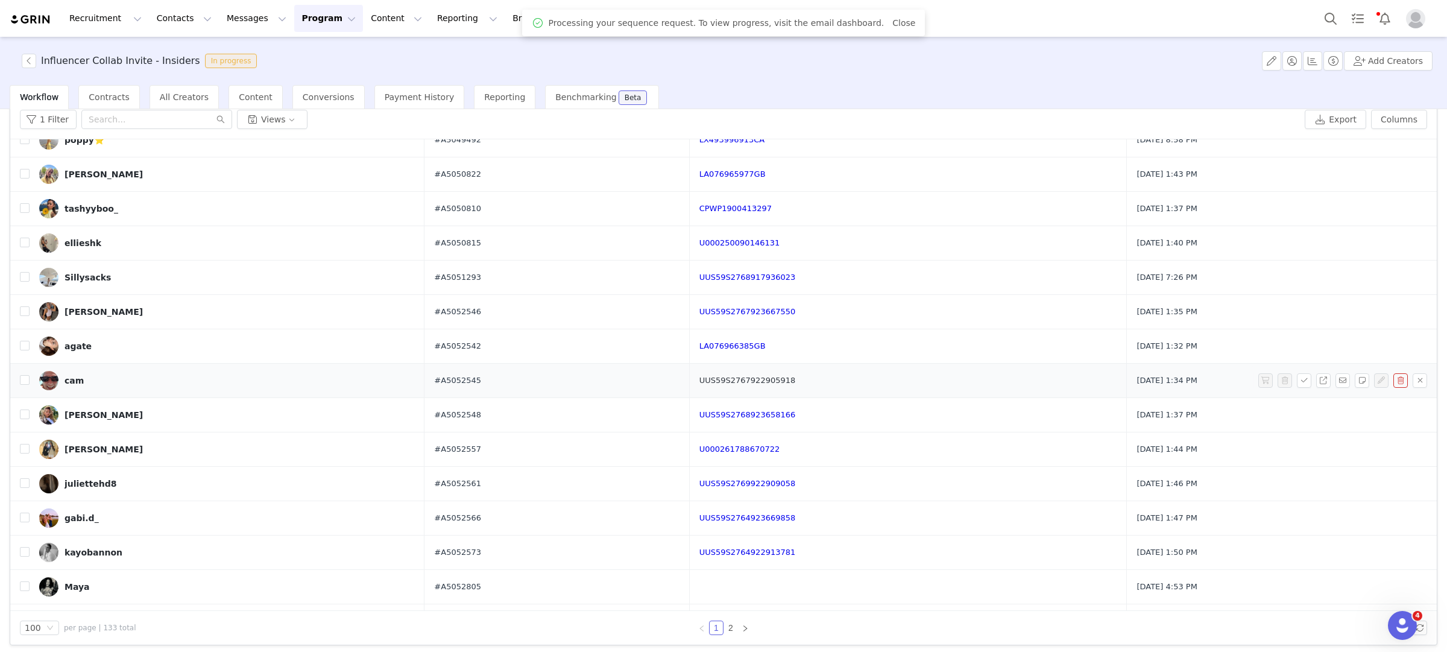
click at [785, 384] on link "UUS59S2767922905918" at bounding box center [748, 380] width 96 height 9
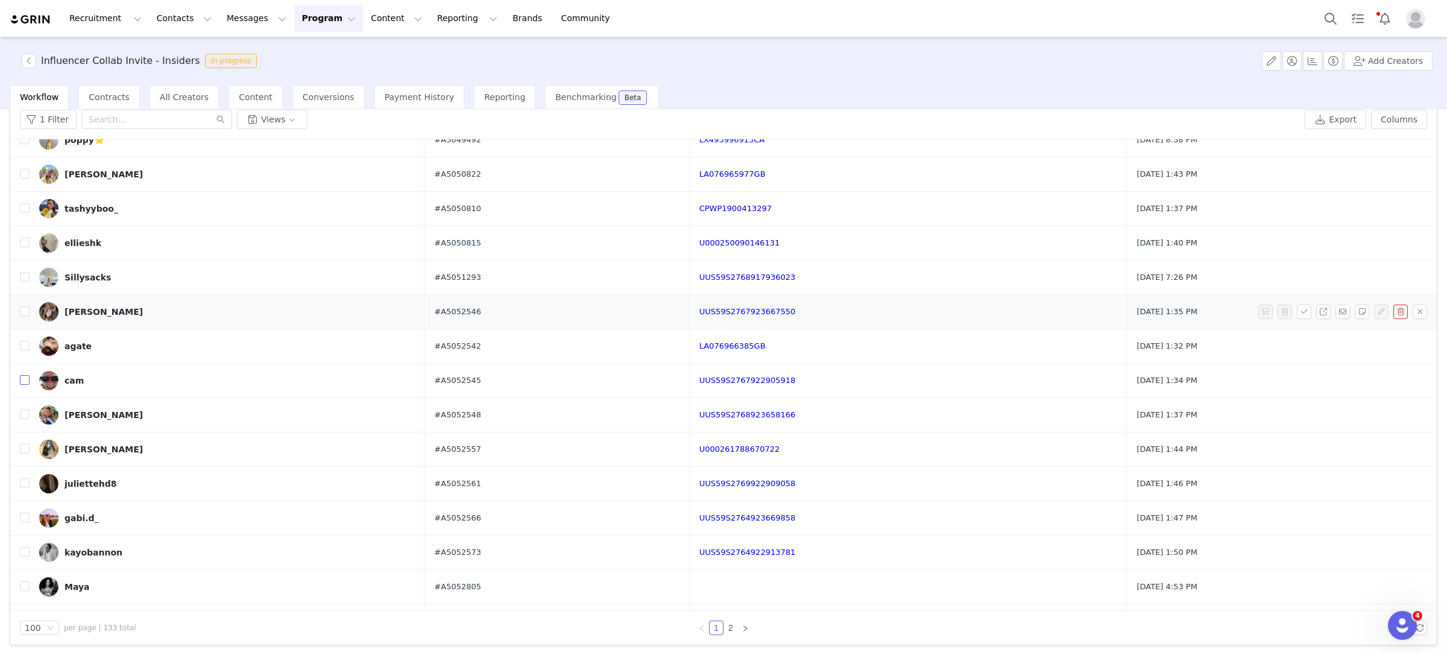
click at [24, 385] on input "checkbox" at bounding box center [25, 380] width 10 height 10
checkbox input "true"
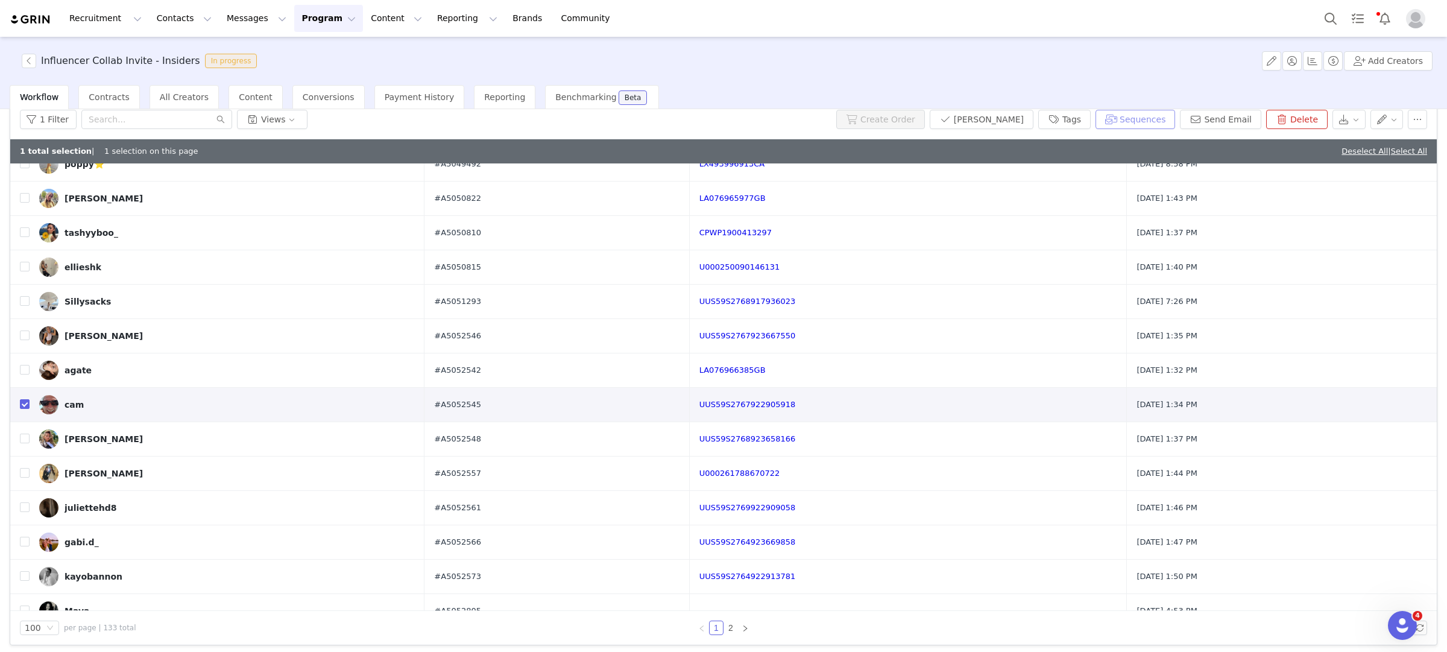
click at [1143, 115] on button "Sequences" at bounding box center [1136, 119] width 80 height 19
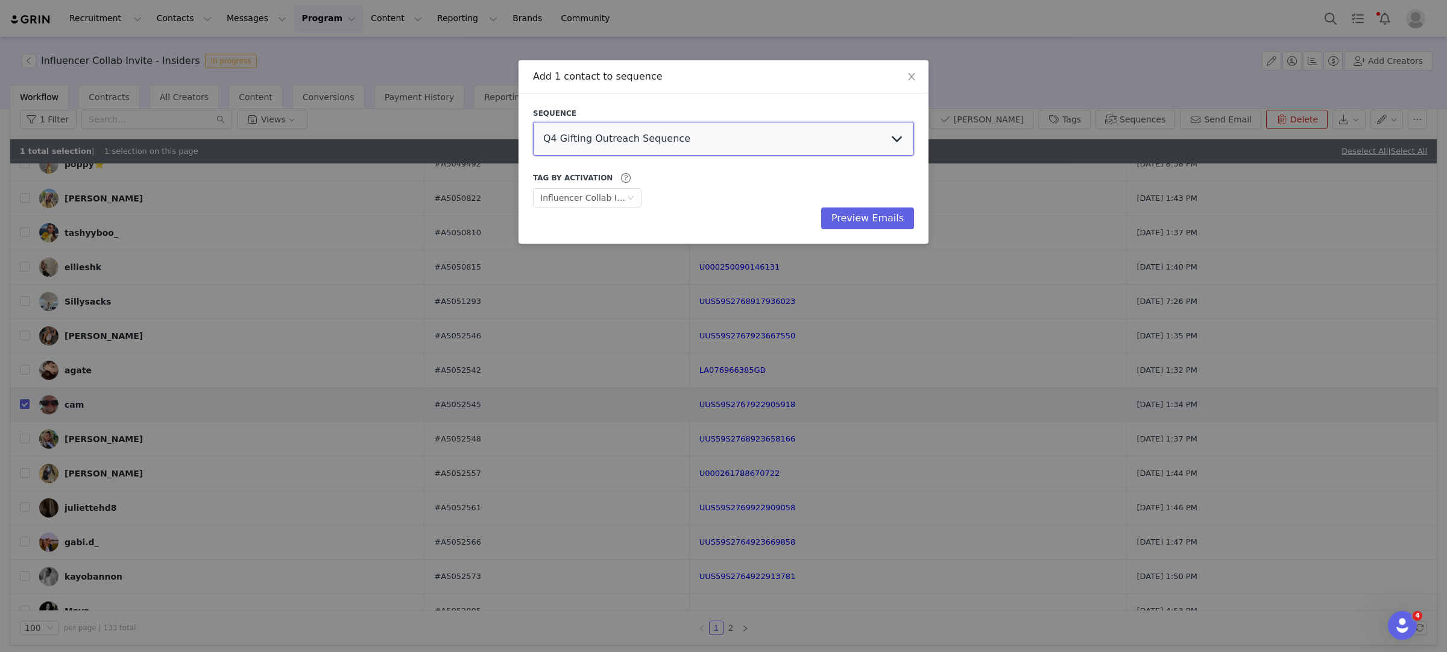
click at [671, 127] on select "Q4 Gifting Outreach Sequence Earring Stack Campaign Invite The Bangles Edit Cam…" at bounding box center [723, 139] width 381 height 34
select select "9604b06c-9e4b-4a08-8685-739c988ba262"
click at [533, 122] on select "Q4 Gifting Outreach Sequence Earring Stack Campaign Invite The Bangles Edit Cam…" at bounding box center [723, 139] width 381 height 34
click at [869, 214] on button "Preview Emails" at bounding box center [867, 218] width 93 height 22
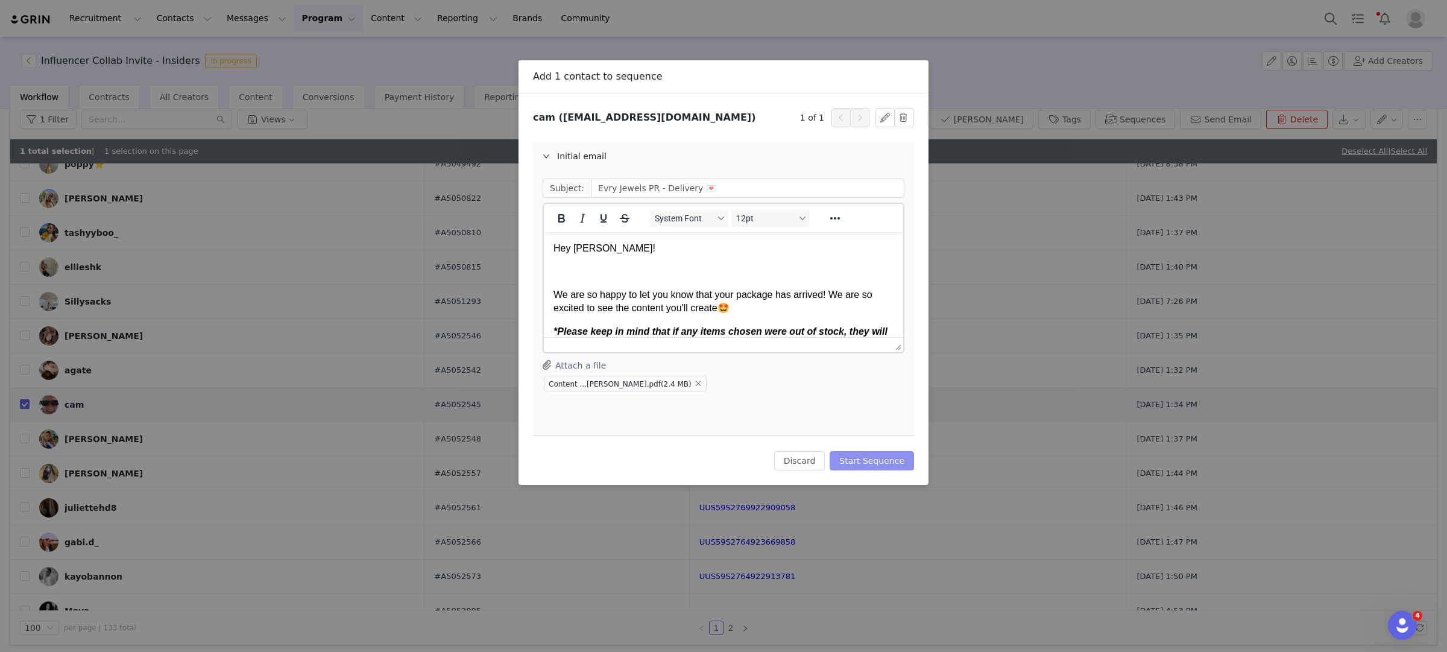
click at [884, 455] on button "Start Sequence" at bounding box center [872, 460] width 84 height 19
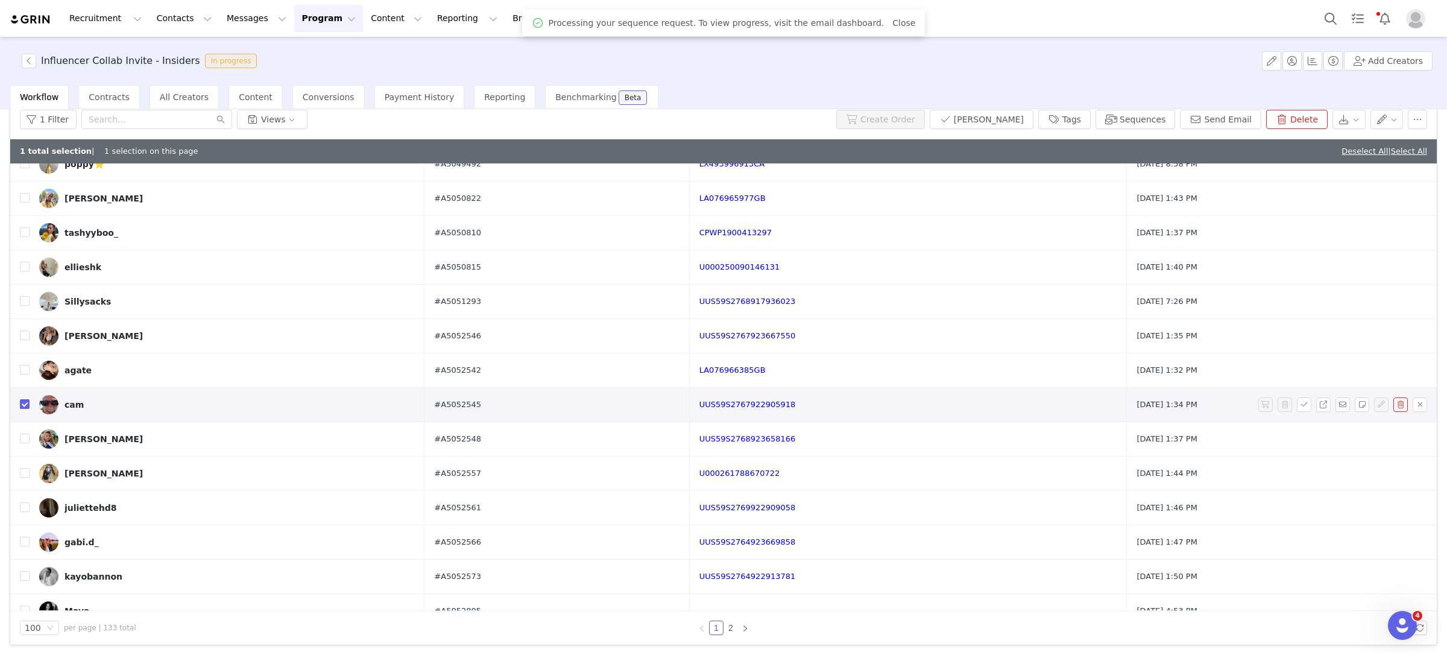
click at [22, 405] on input "checkbox" at bounding box center [25, 404] width 10 height 10
checkbox input "false"
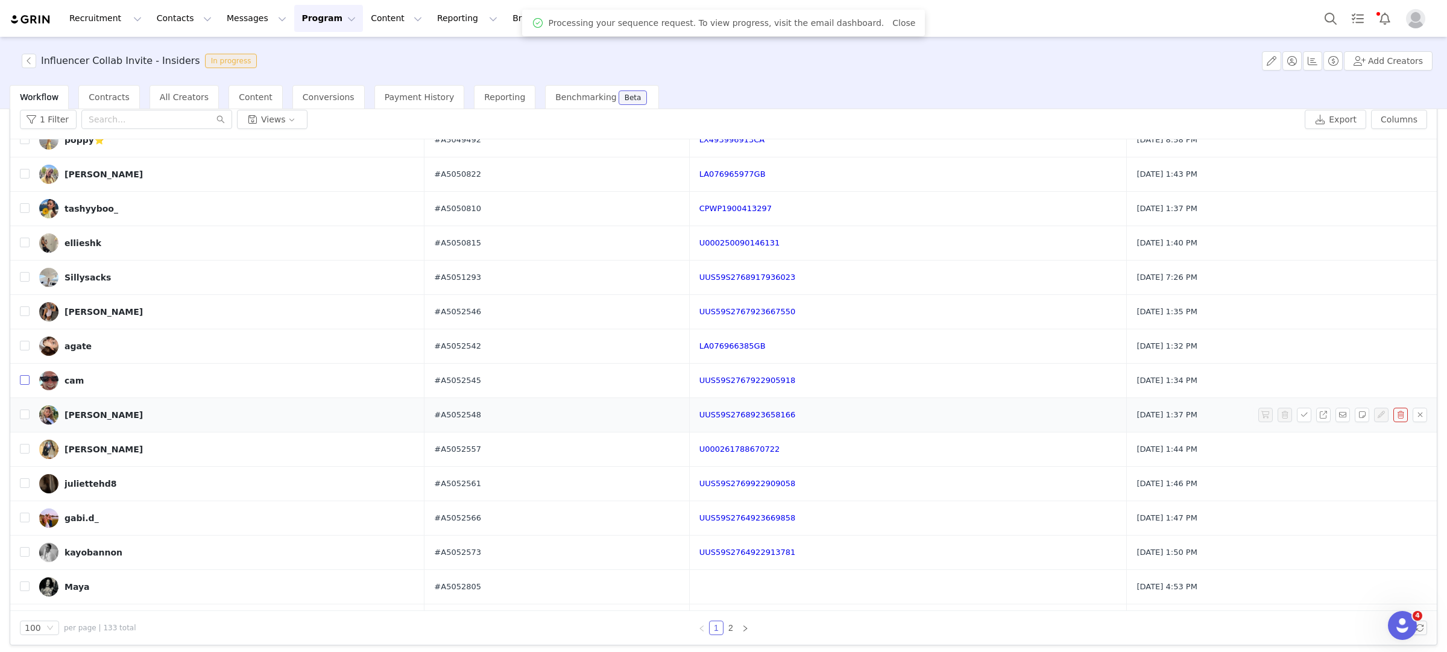
scroll to position [1102, 0]
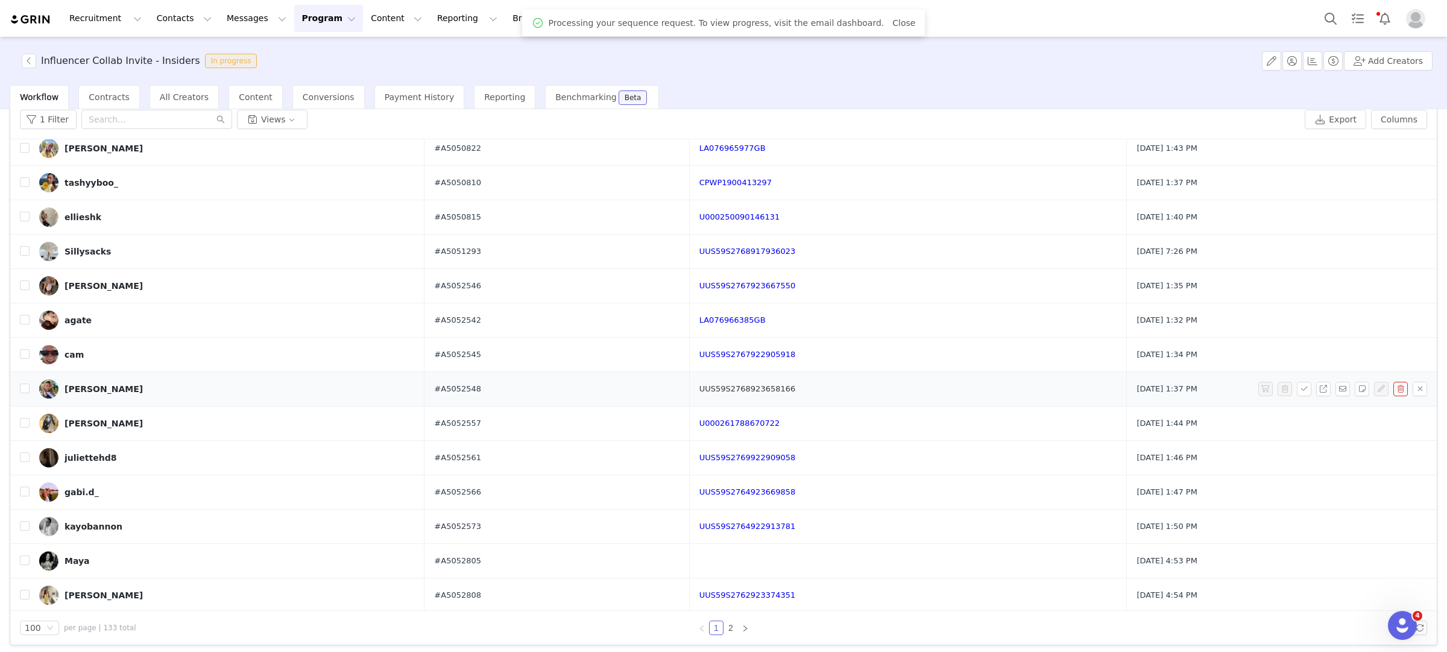
click at [736, 390] on link "UUS59S2768923658166" at bounding box center [748, 388] width 96 height 9
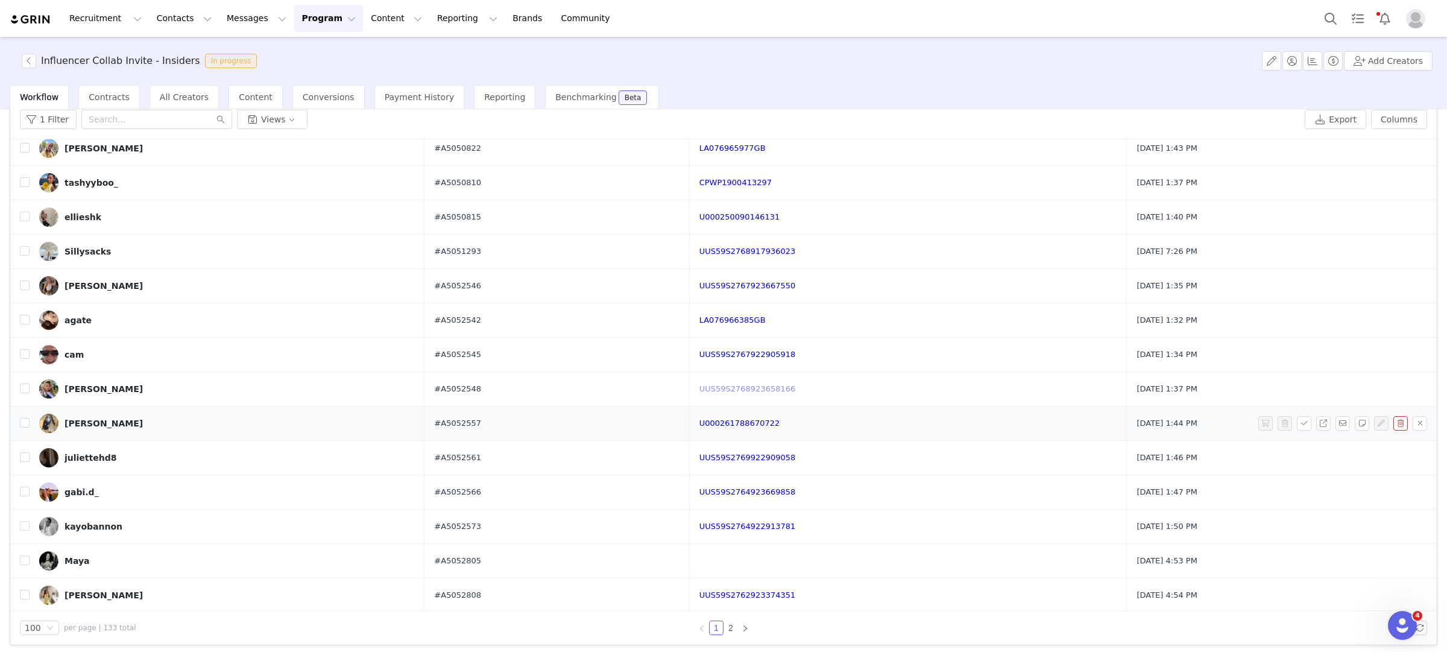
scroll to position [1146, 0]
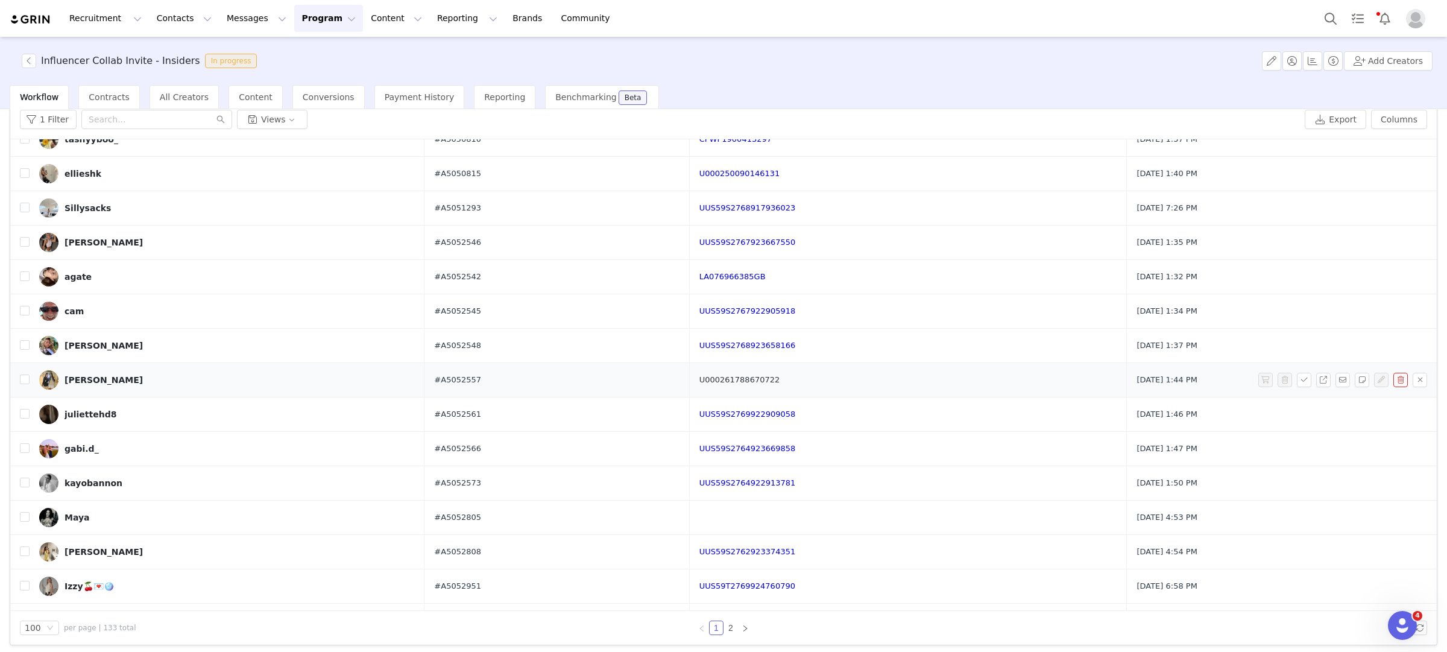
click at [729, 383] on link "U000261788670722" at bounding box center [740, 379] width 81 height 9
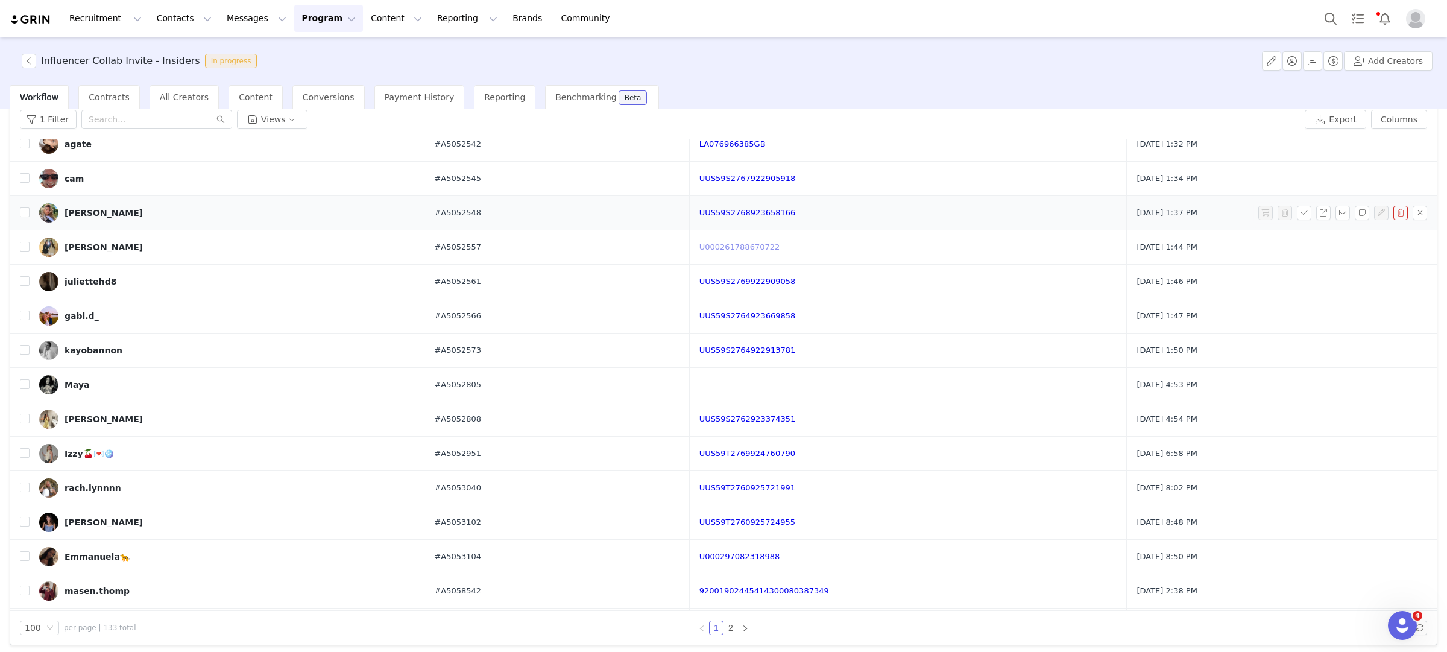
scroll to position [1279, 0]
click at [717, 285] on link "UUS59S2769922909058" at bounding box center [748, 280] width 96 height 9
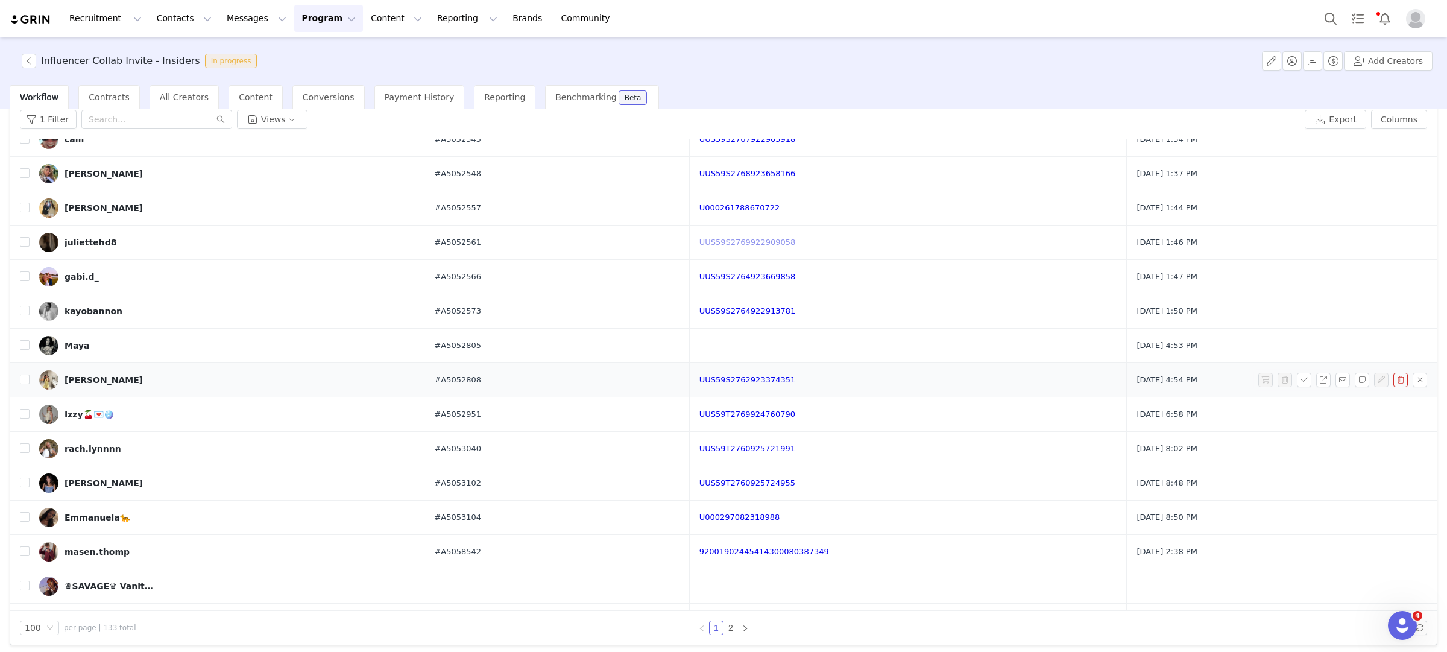
scroll to position [1319, 0]
click at [752, 280] on link "UUS59S2764923669858" at bounding box center [748, 275] width 96 height 9
click at [25, 280] on input "checkbox" at bounding box center [25, 275] width 10 height 10
checkbox input "true"
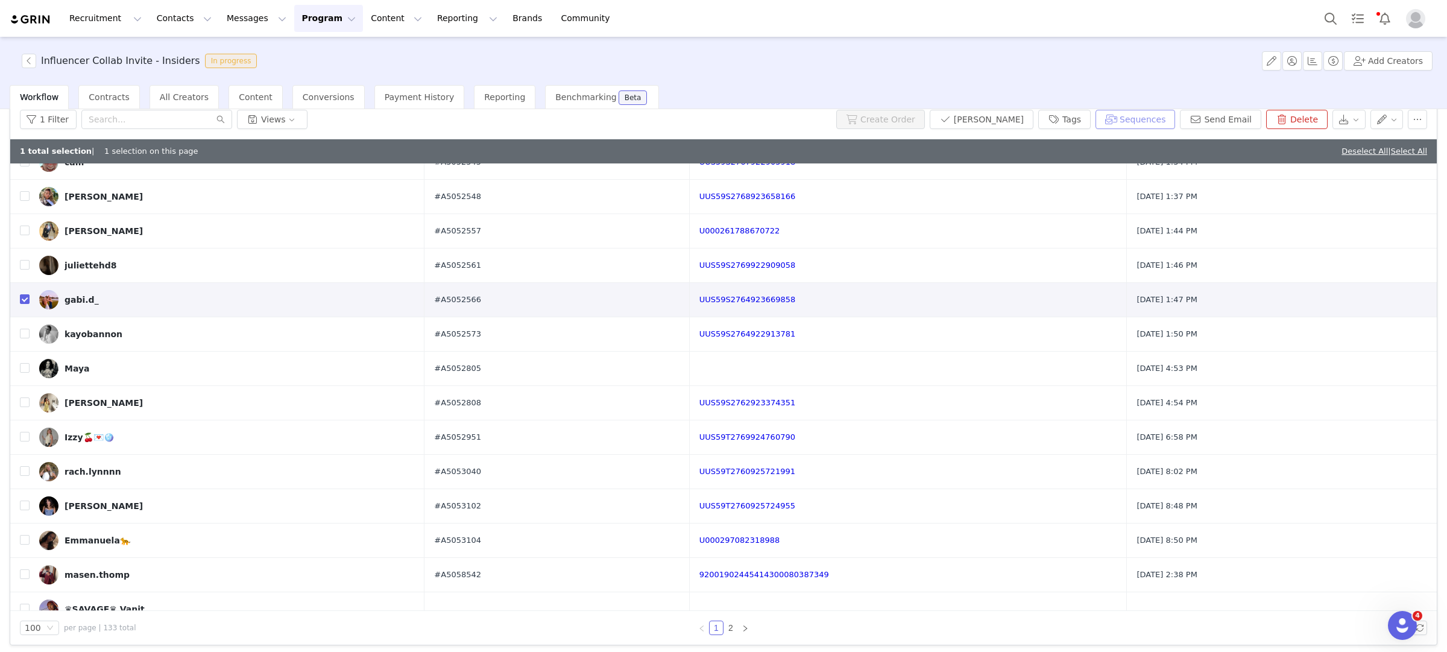
click at [1162, 117] on button "Sequences" at bounding box center [1136, 119] width 80 height 19
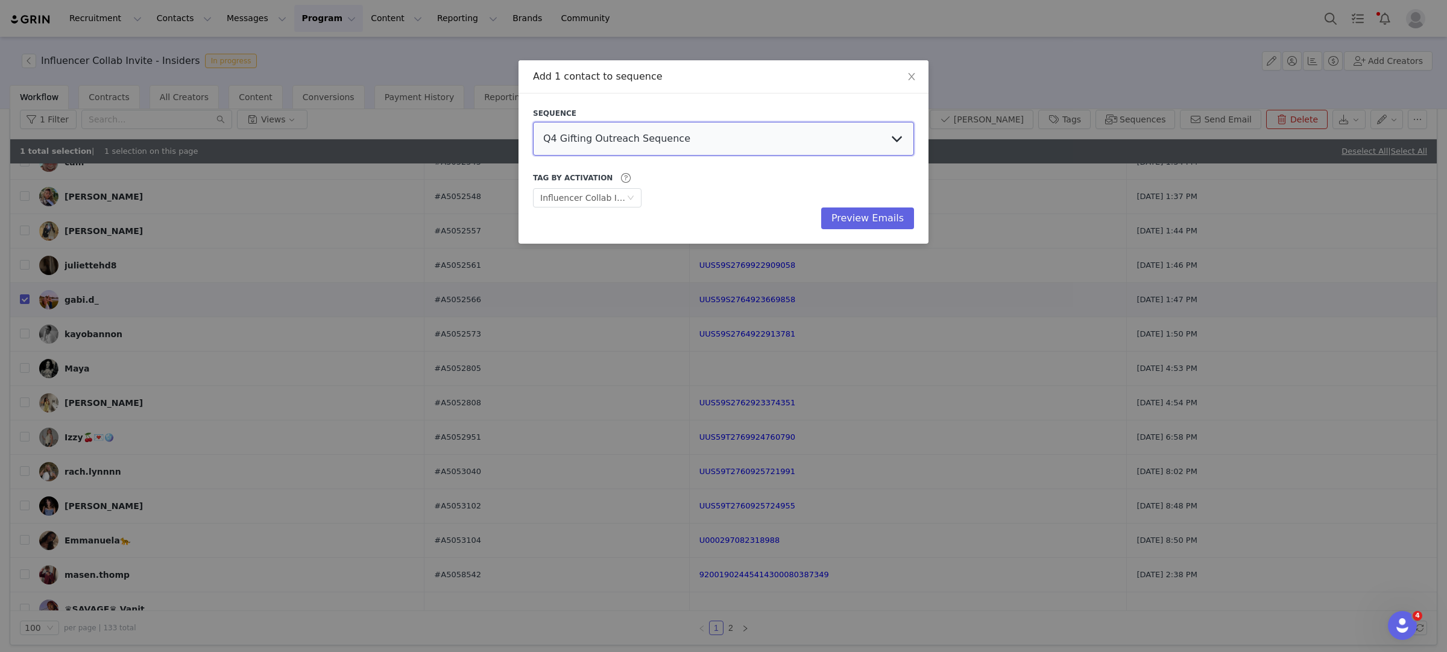
click at [681, 132] on select "Q4 Gifting Outreach Sequence Earring Stack Campaign Invite The Bangles Edit Cam…" at bounding box center [723, 139] width 381 height 34
select select "9604b06c-9e4b-4a08-8685-739c988ba262"
click at [533, 122] on select "Q4 Gifting Outreach Sequence Earring Stack Campaign Invite The Bangles Edit Cam…" at bounding box center [723, 139] width 381 height 34
click at [847, 209] on button "Preview Emails" at bounding box center [867, 218] width 93 height 22
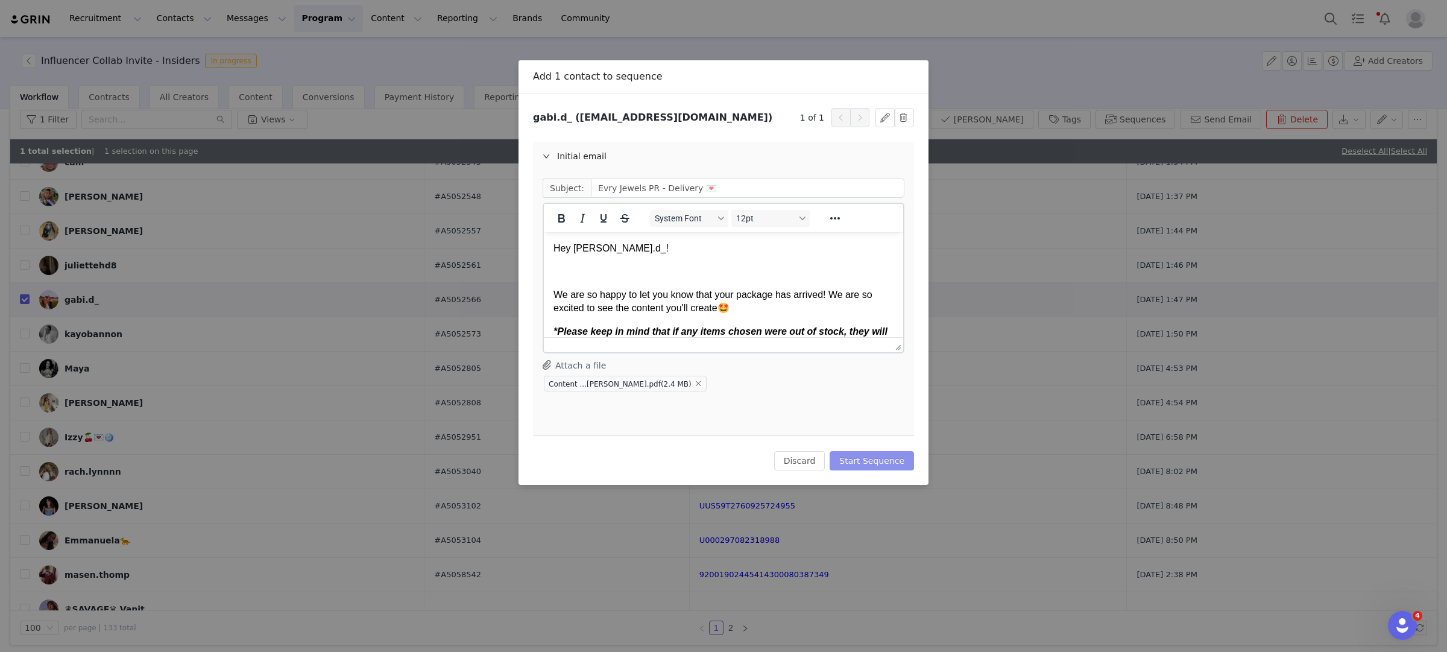
scroll to position [0, 0]
click at [888, 460] on button "Start Sequence" at bounding box center [872, 460] width 84 height 19
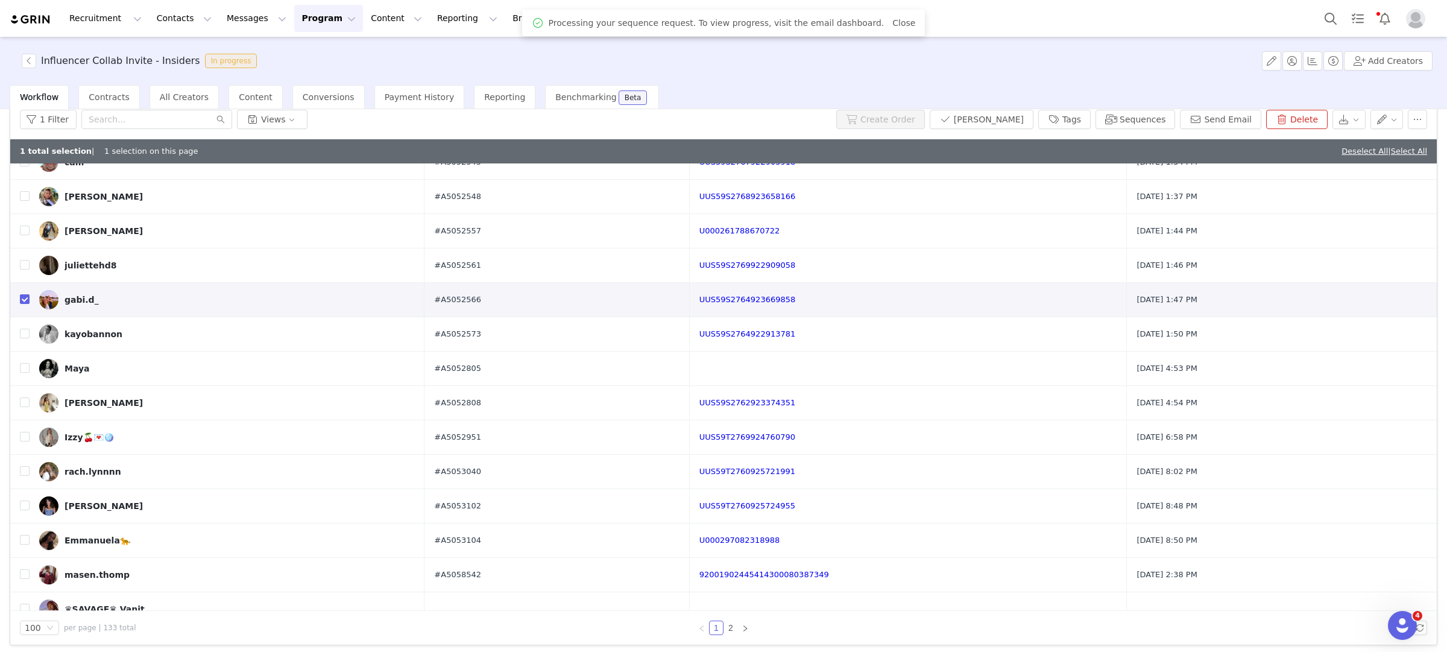
click at [22, 304] on input "checkbox" at bounding box center [25, 299] width 10 height 10
checkbox input "false"
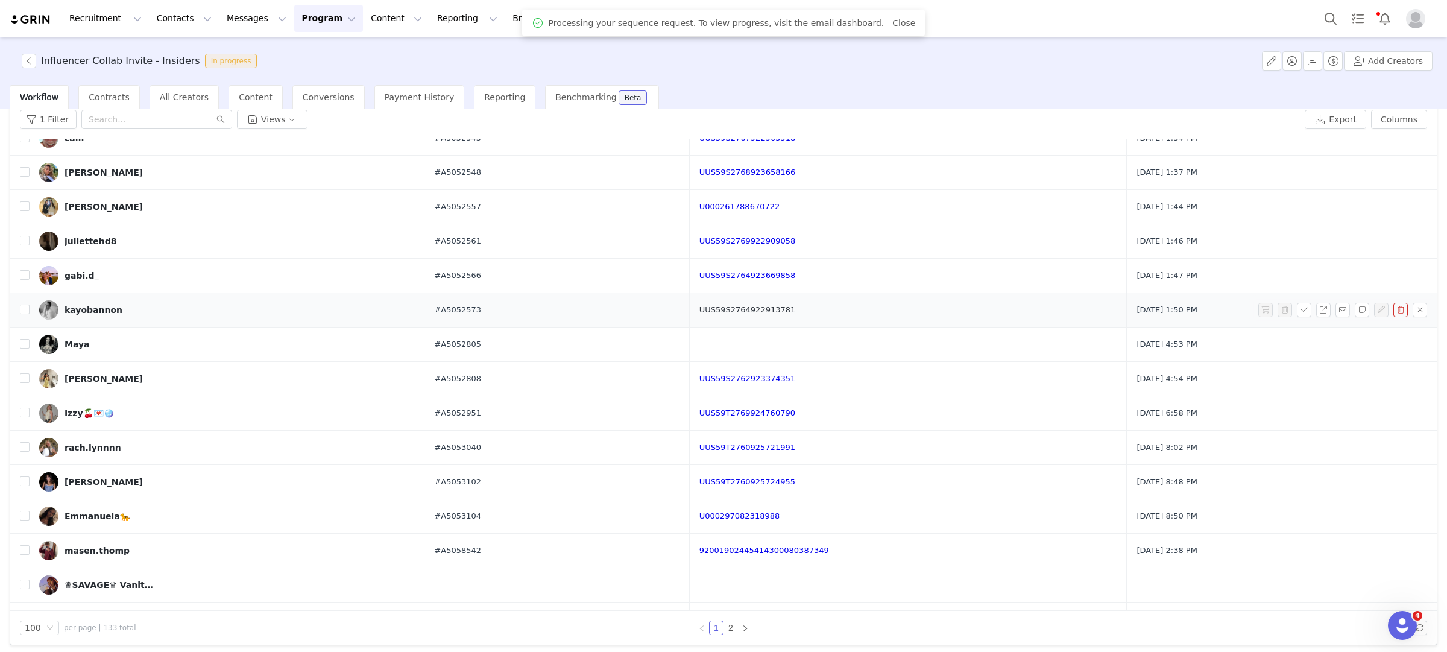
click at [788, 314] on link "UUS59S2764922913781" at bounding box center [748, 309] width 96 height 9
click at [24, 314] on input "checkbox" at bounding box center [25, 310] width 10 height 10
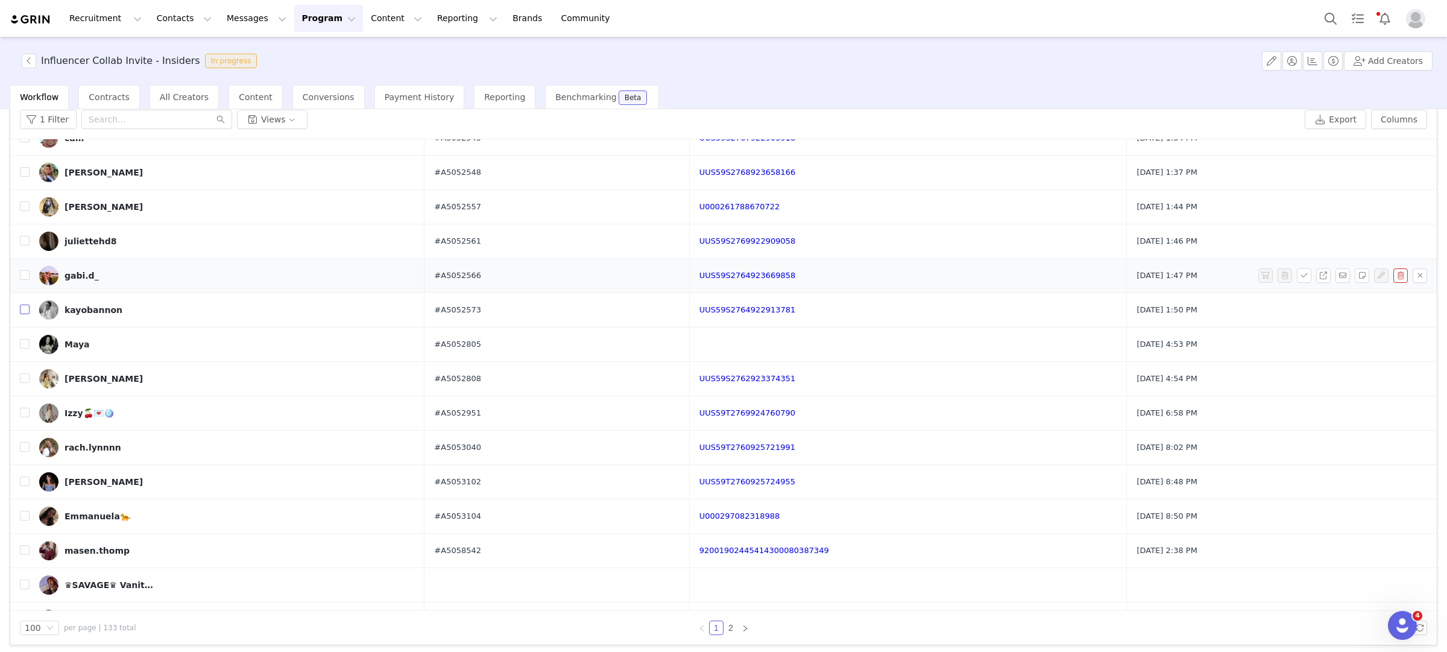
checkbox input "true"
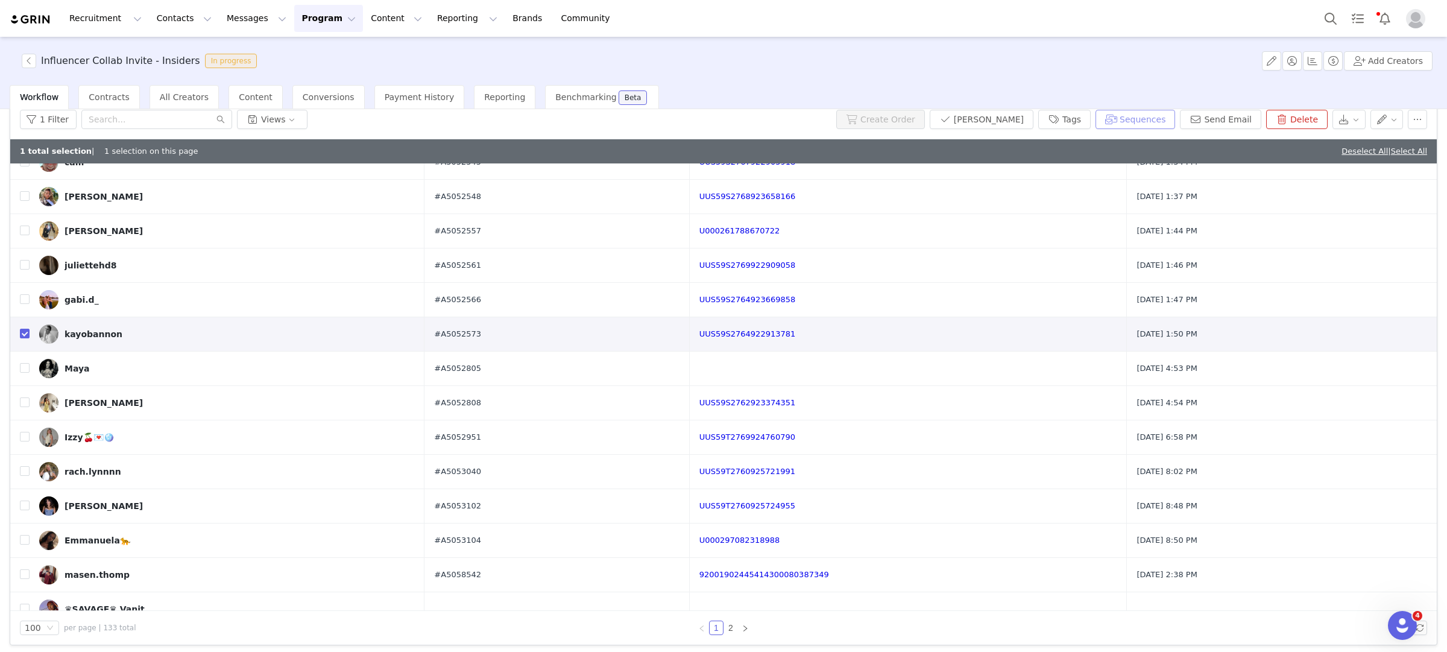
click at [1159, 112] on button "Sequences" at bounding box center [1136, 119] width 80 height 19
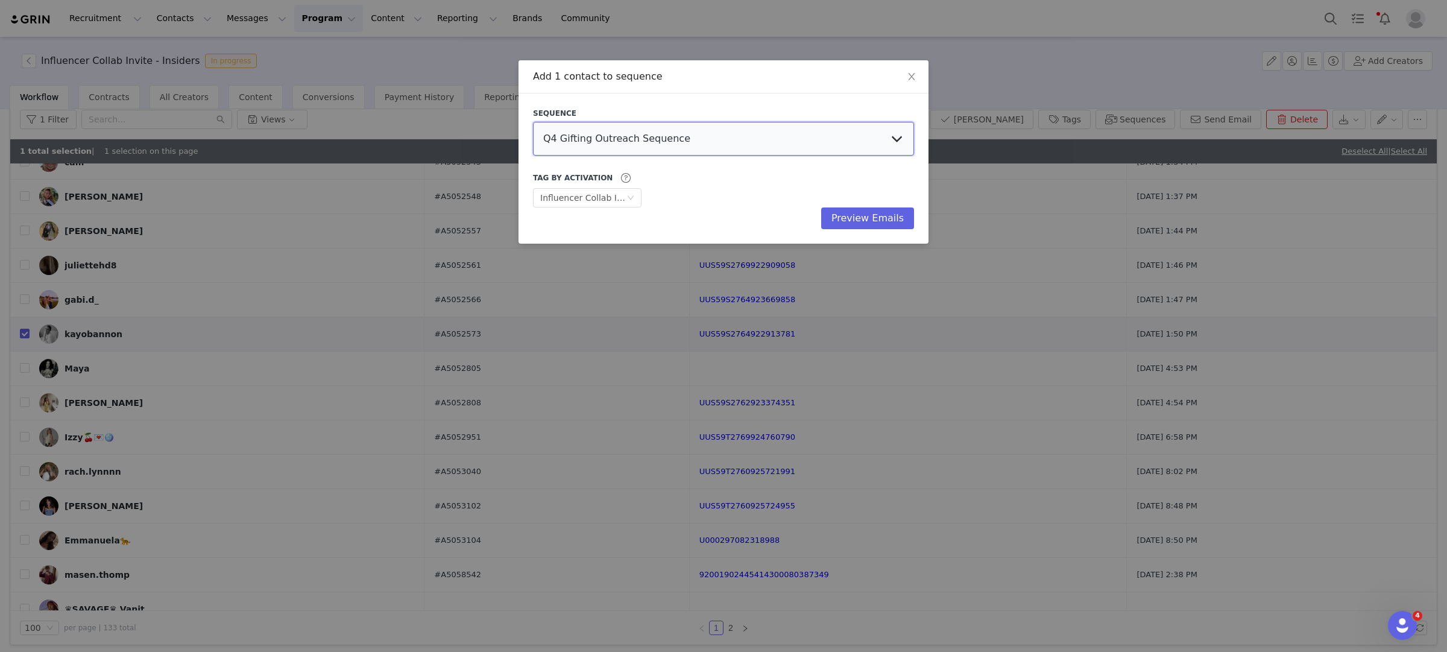
click at [609, 124] on select "Q4 Gifting Outreach Sequence Earring Stack Campaign Invite The Bangles Edit Cam…" at bounding box center [723, 139] width 381 height 34
select select "9604b06c-9e4b-4a08-8685-739c988ba262"
click at [533, 122] on select "Q4 Gifting Outreach Sequence Earring Stack Campaign Invite The Bangles Edit Cam…" at bounding box center [723, 139] width 381 height 34
click at [855, 217] on button "Preview Emails" at bounding box center [867, 218] width 93 height 22
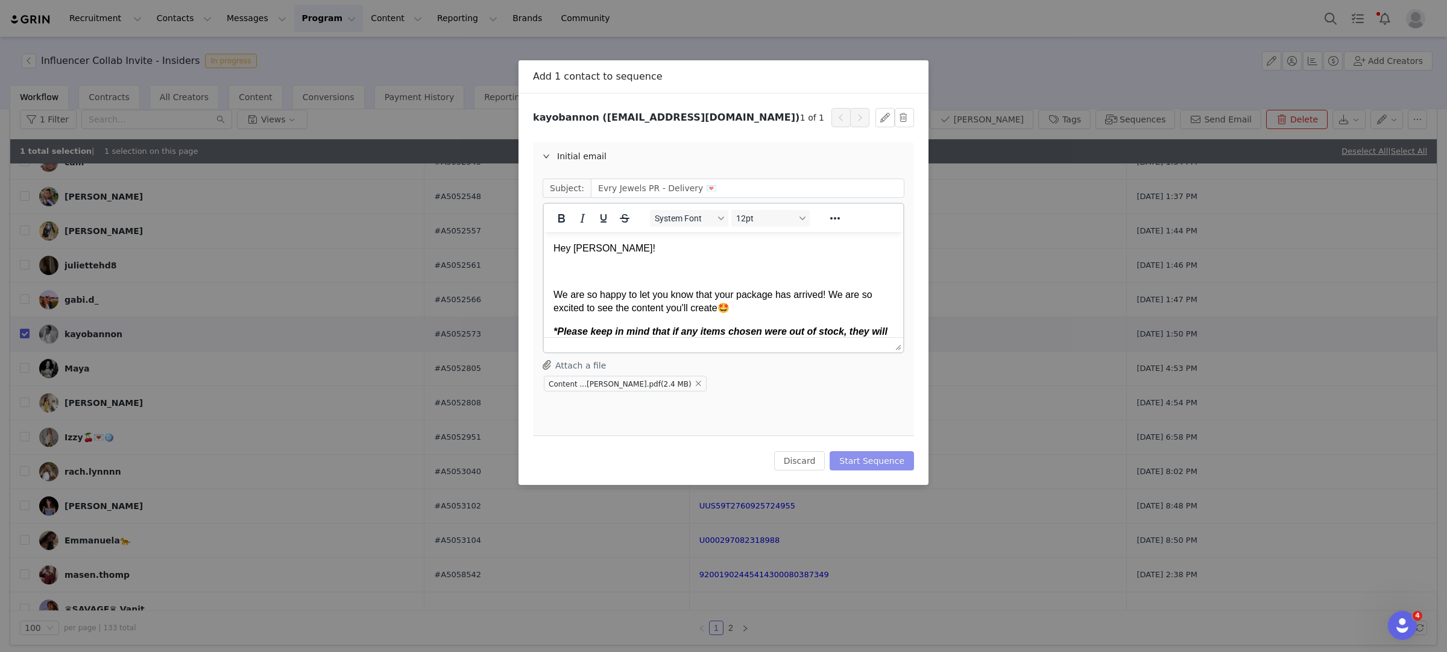
click at [865, 458] on button "Start Sequence" at bounding box center [872, 460] width 84 height 19
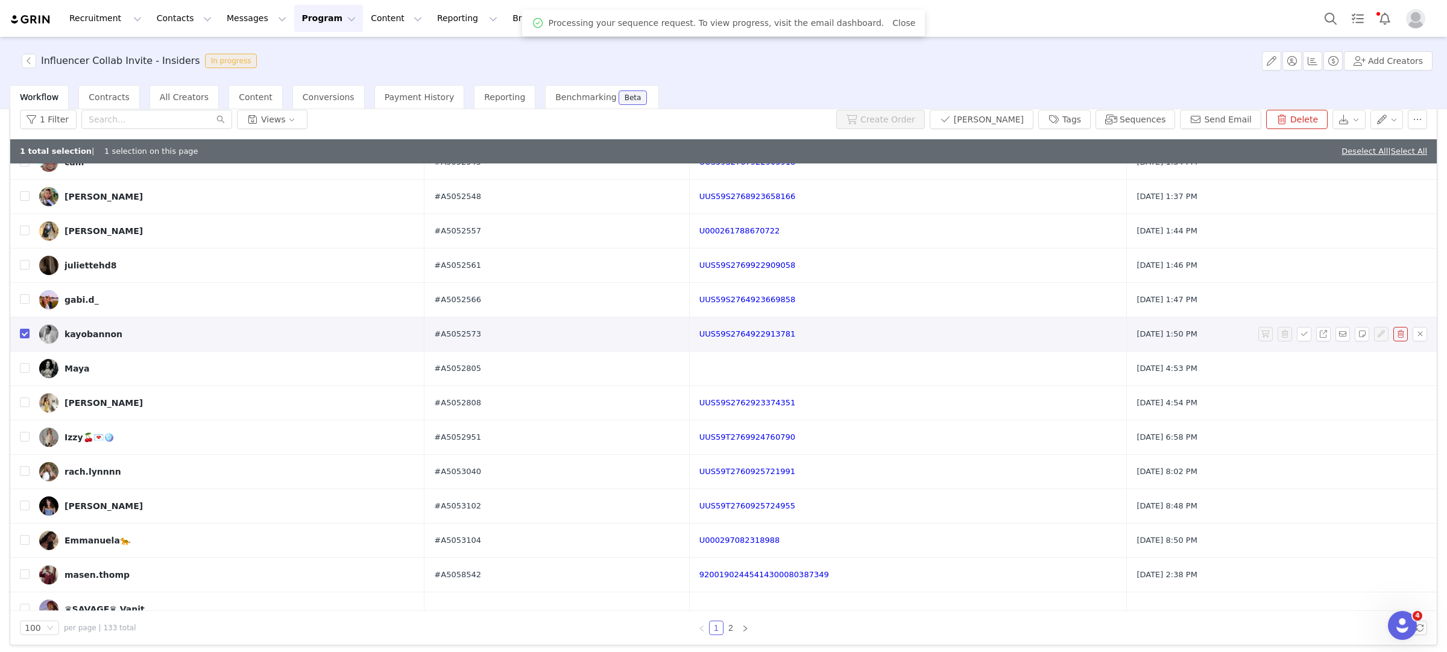
click at [17, 333] on td at bounding box center [19, 334] width 19 height 34
click at [21, 337] on input "checkbox" at bounding box center [25, 334] width 10 height 10
checkbox input "false"
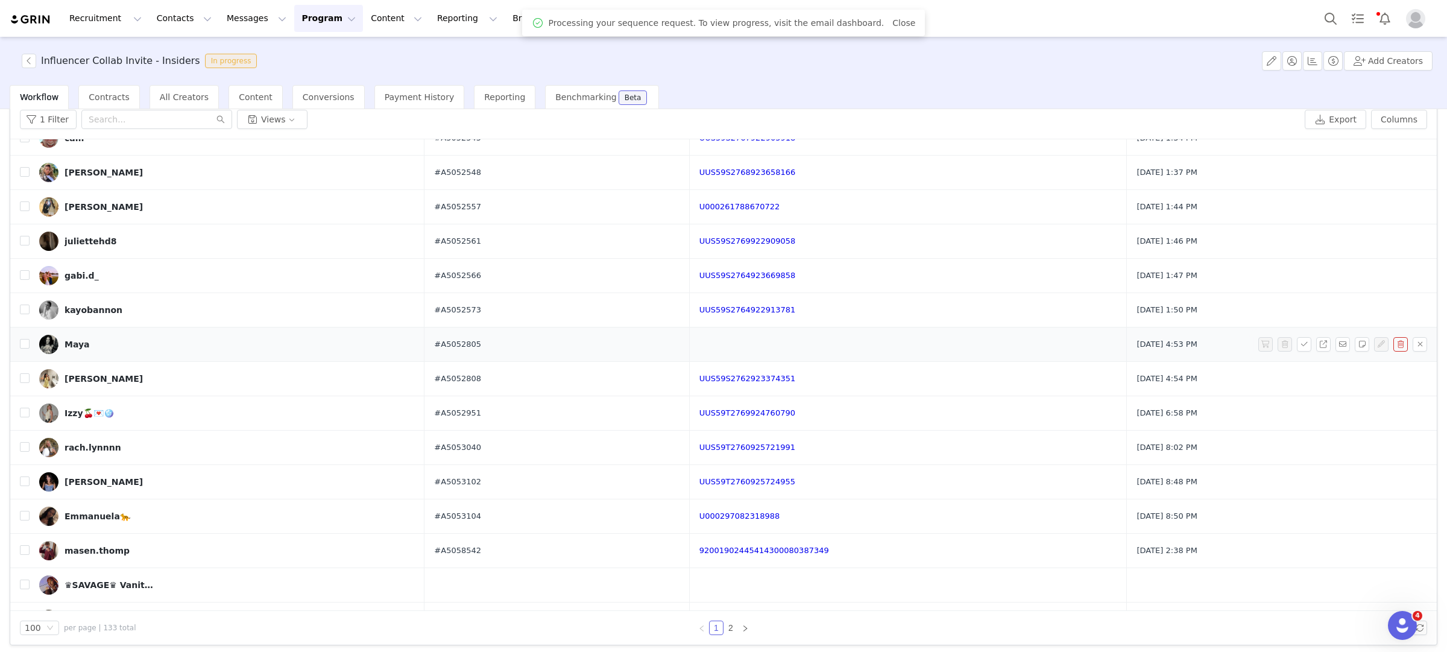
drag, startPoint x: 501, startPoint y: 349, endPoint x: 384, endPoint y: 344, distance: 117.1
click at [384, 346] on tr "Maya #A5052805 Sep 26, 2025 4:53 PM" at bounding box center [723, 344] width 1427 height 34
copy tr "#A5052805"
click at [1362, 350] on button "button" at bounding box center [1362, 344] width 14 height 14
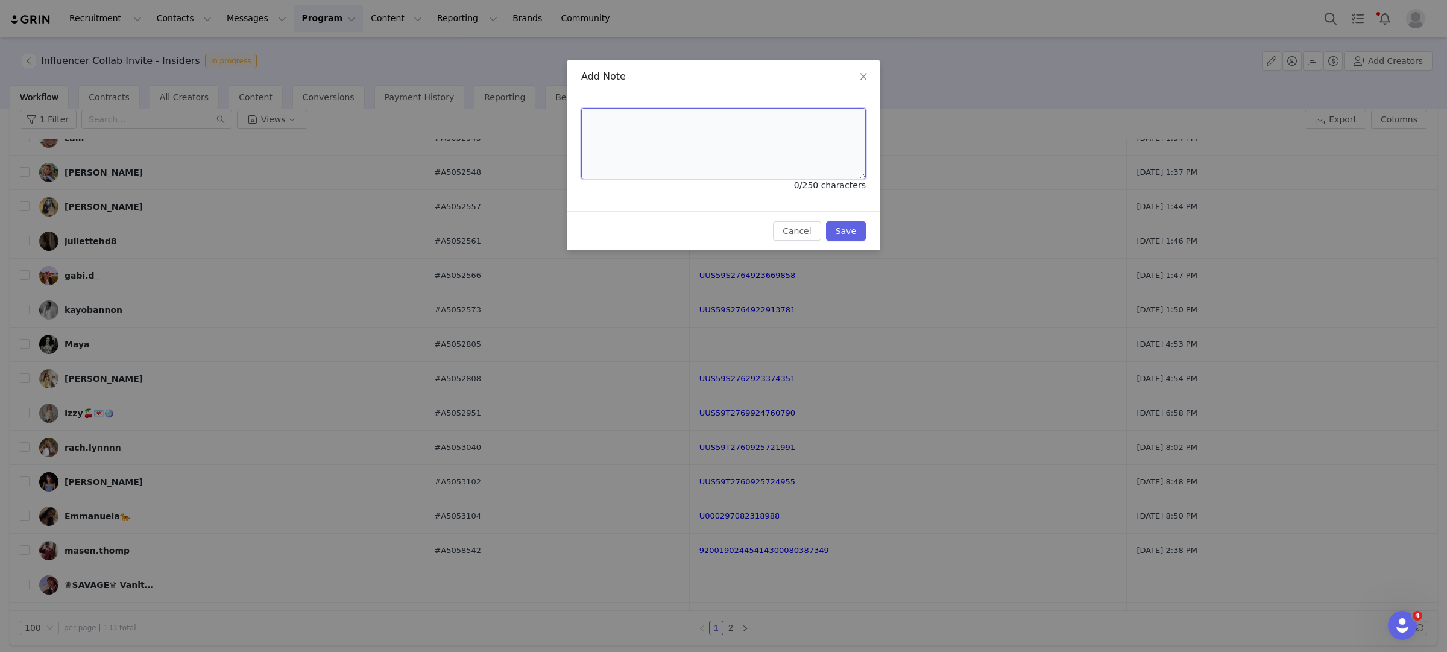
click at [677, 148] on textarea at bounding box center [723, 143] width 285 height 71
paste textarea "#A5062429"
type textarea "#A5062429"
click at [861, 229] on button "Save" at bounding box center [846, 230] width 40 height 19
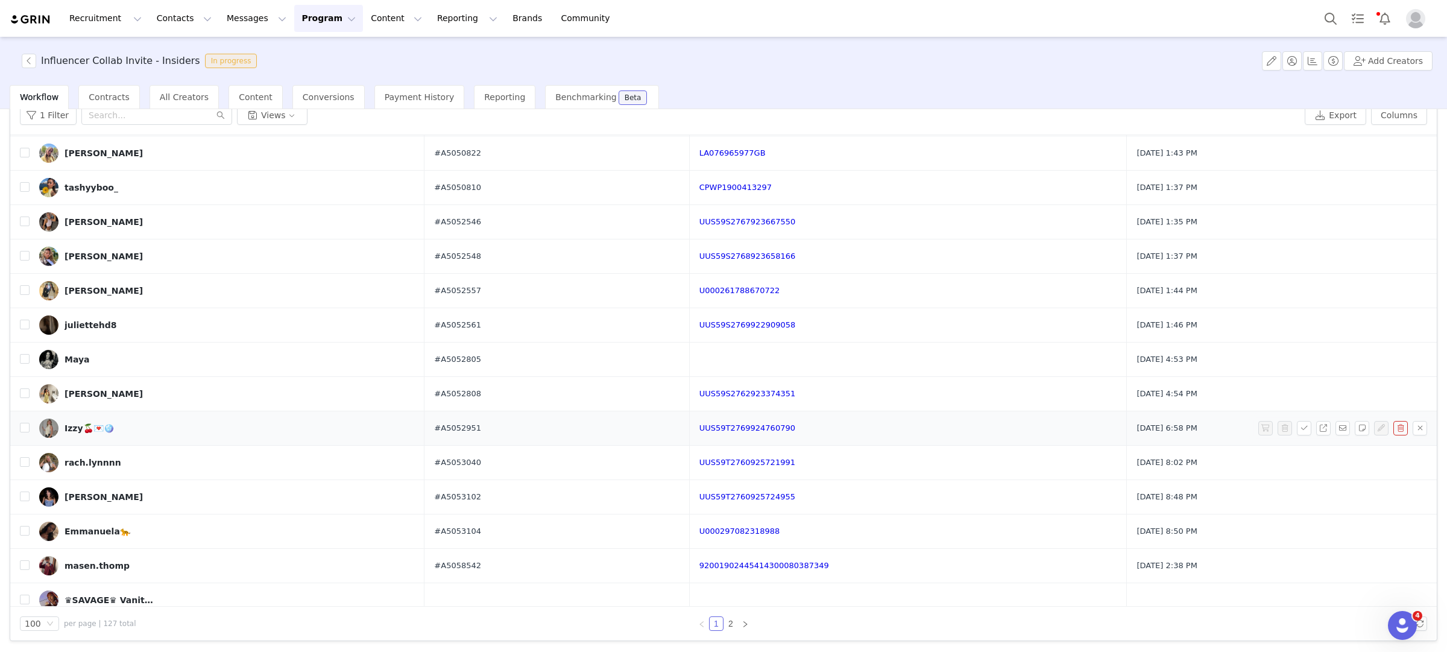
scroll to position [1121, 0]
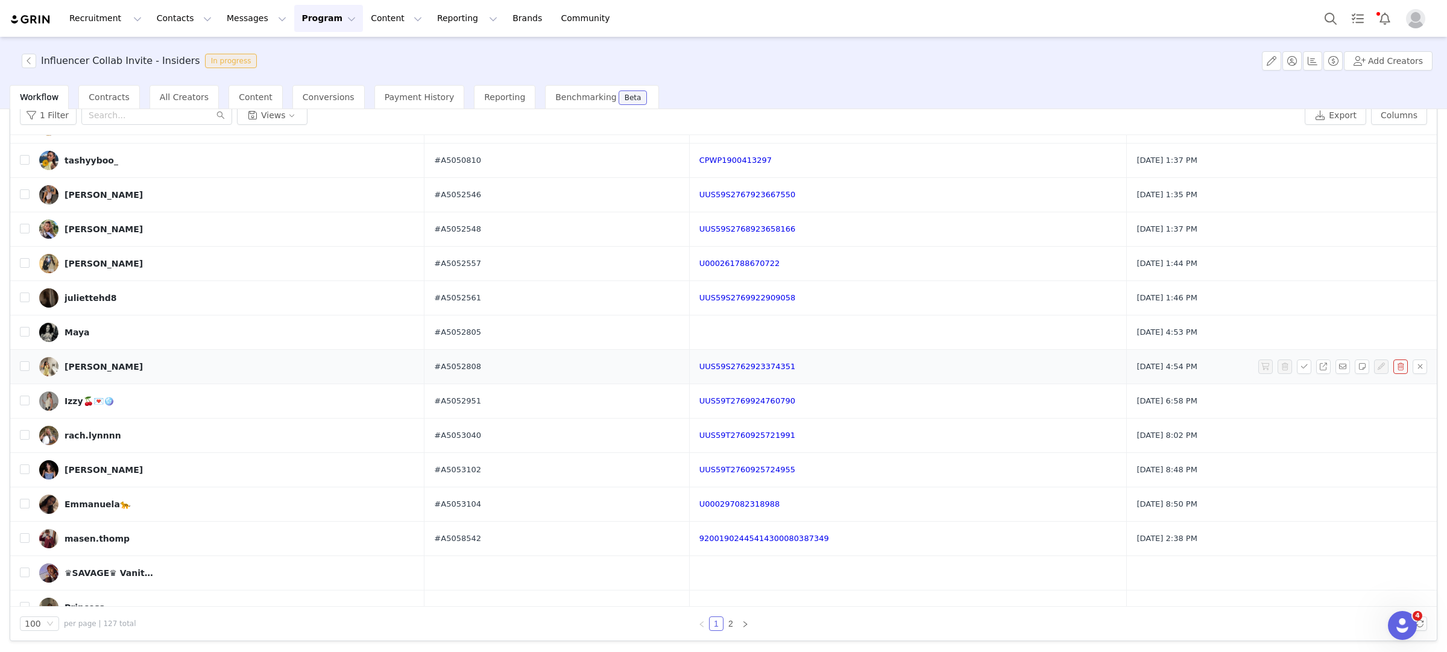
click at [770, 365] on div "UUS59S2762923374351" at bounding box center [909, 367] width 418 height 12
click at [770, 368] on link "UUS59S2762923374351" at bounding box center [748, 366] width 96 height 9
click at [23, 371] on input "checkbox" at bounding box center [25, 366] width 10 height 10
checkbox input "true"
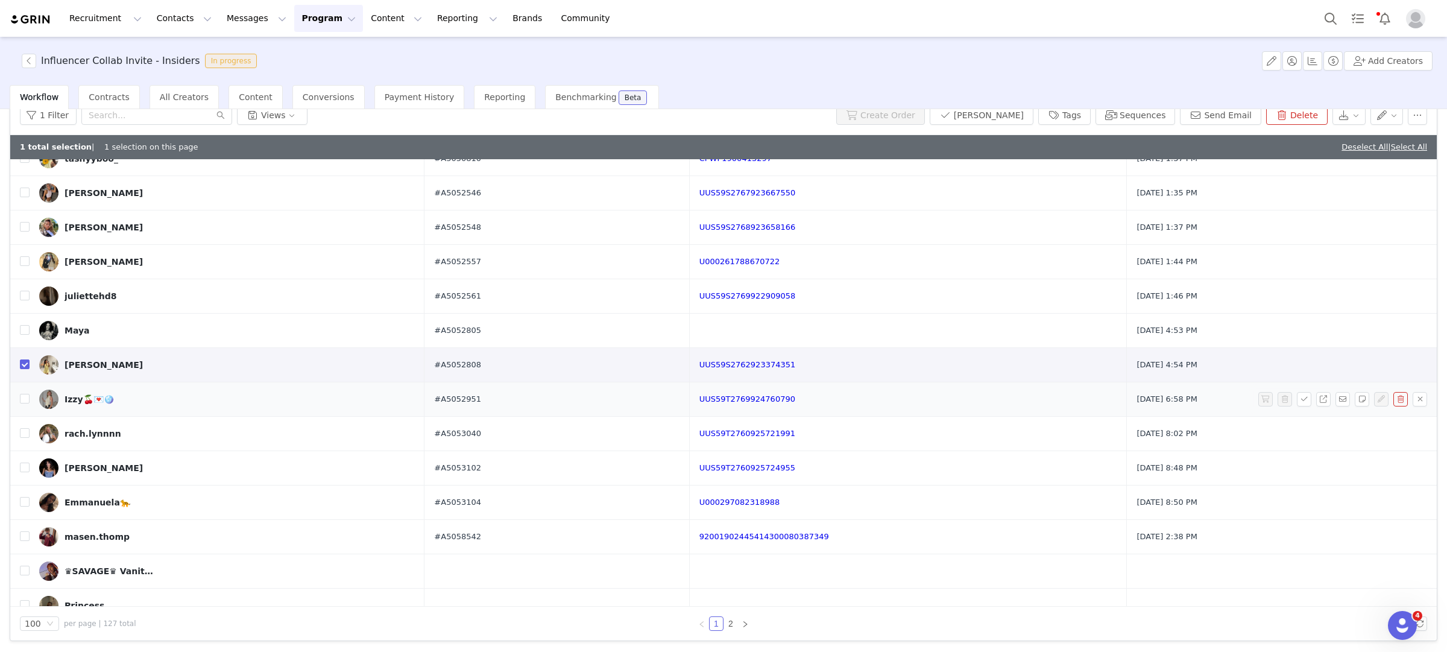
scroll to position [1147, 0]
click at [717, 399] on link "UUS59T2769924760790" at bounding box center [748, 398] width 96 height 9
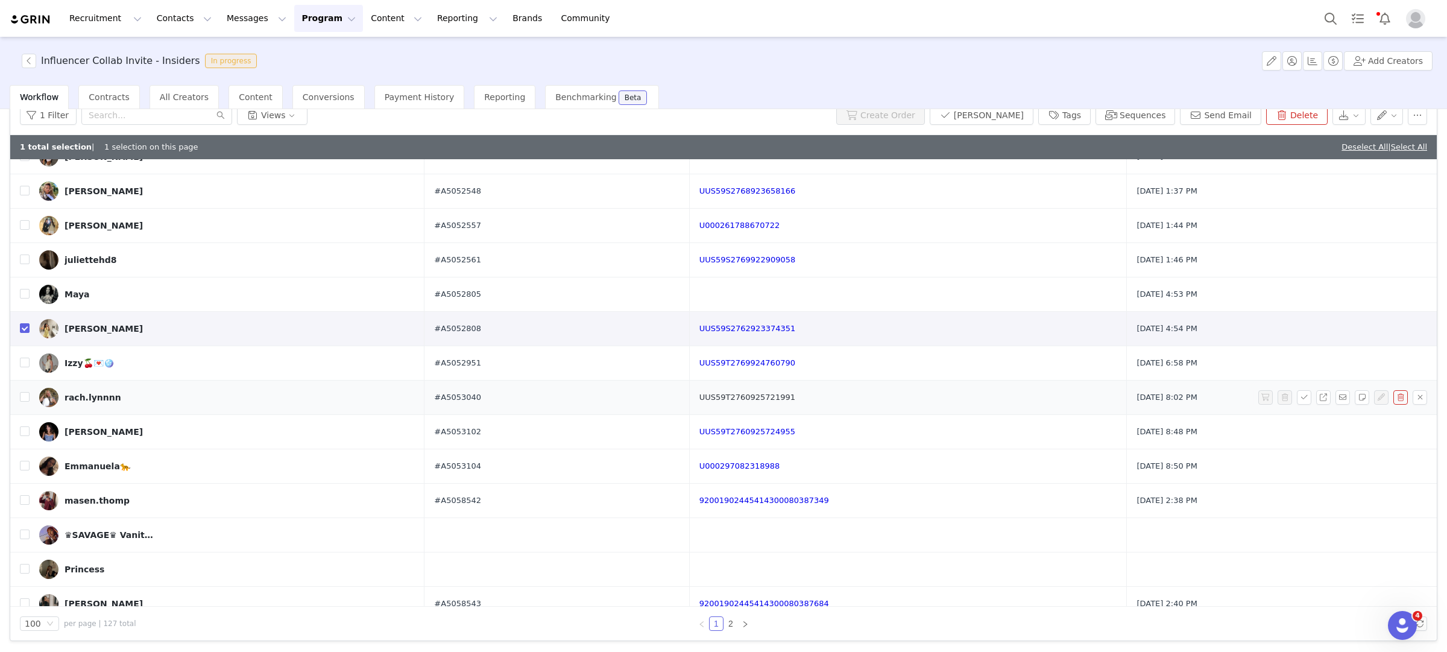
click at [785, 402] on link "UUS59T2760925721991" at bounding box center [748, 397] width 96 height 9
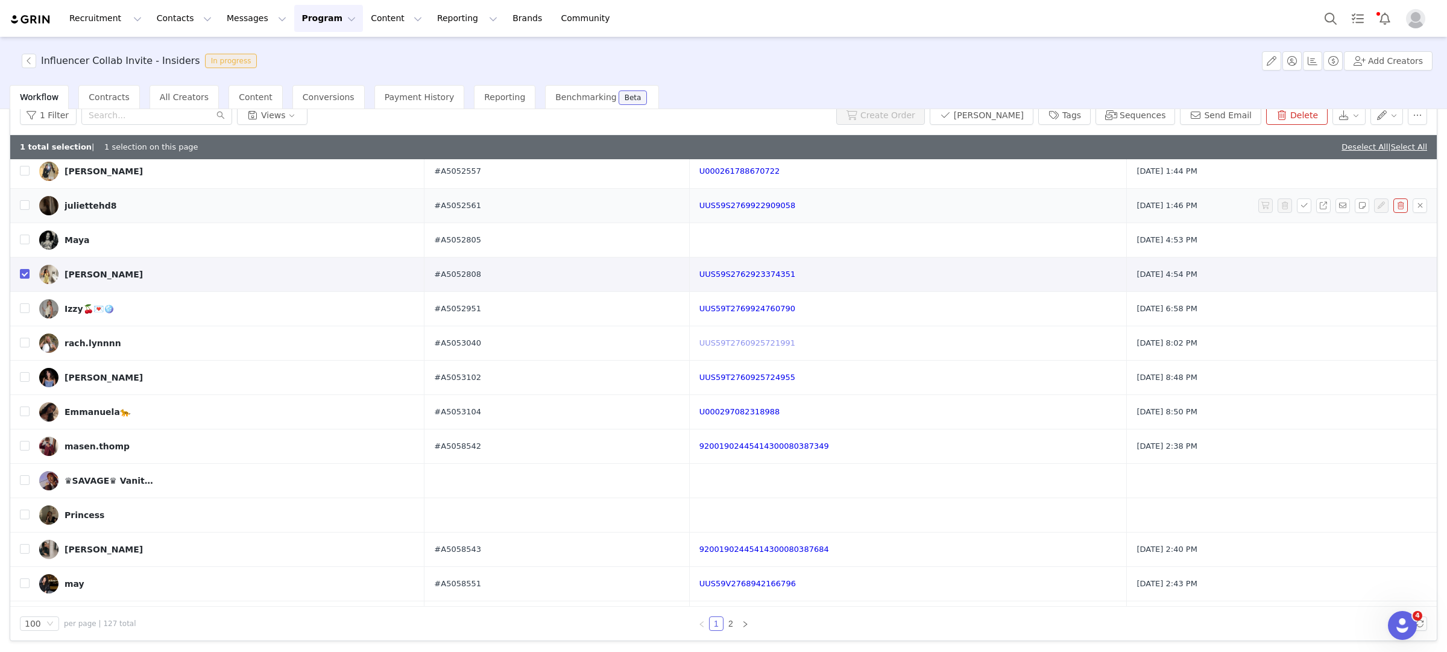
scroll to position [1243, 0]
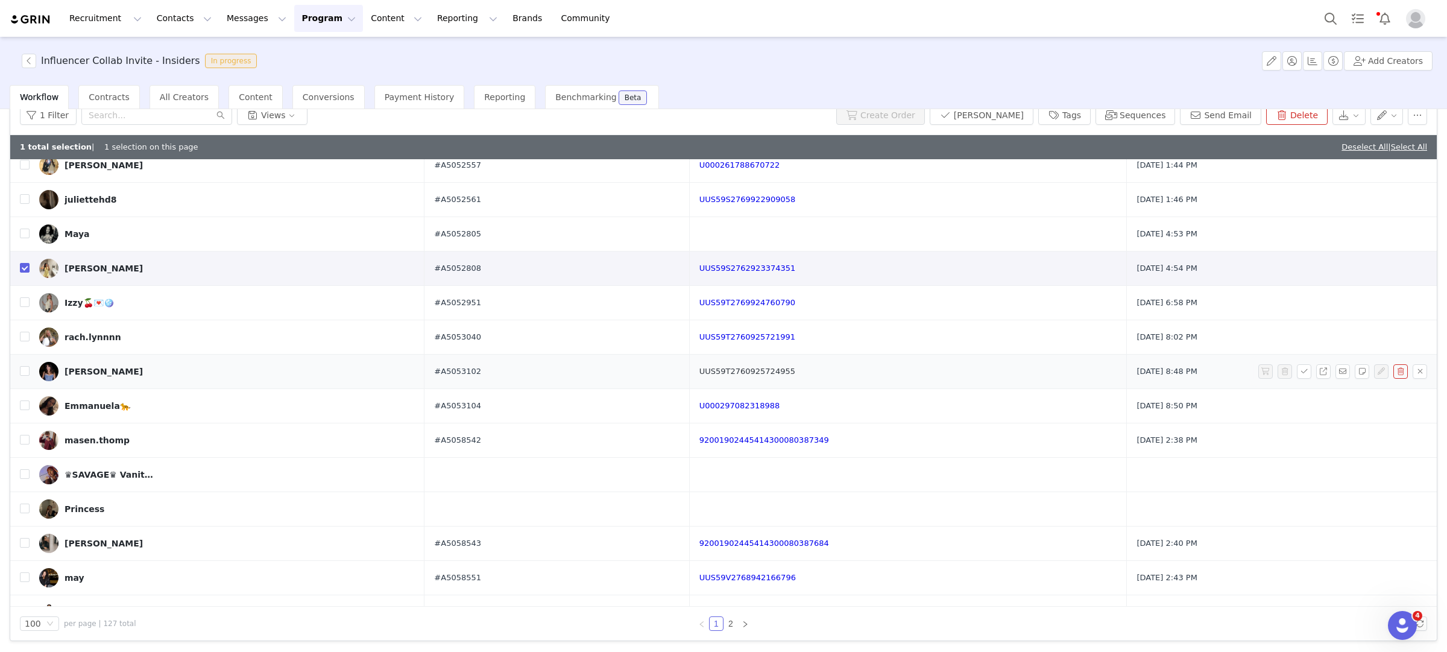
click at [750, 375] on link "UUS59T2760925724955" at bounding box center [748, 371] width 96 height 9
click at [23, 376] on input "checkbox" at bounding box center [25, 371] width 10 height 10
checkbox input "true"
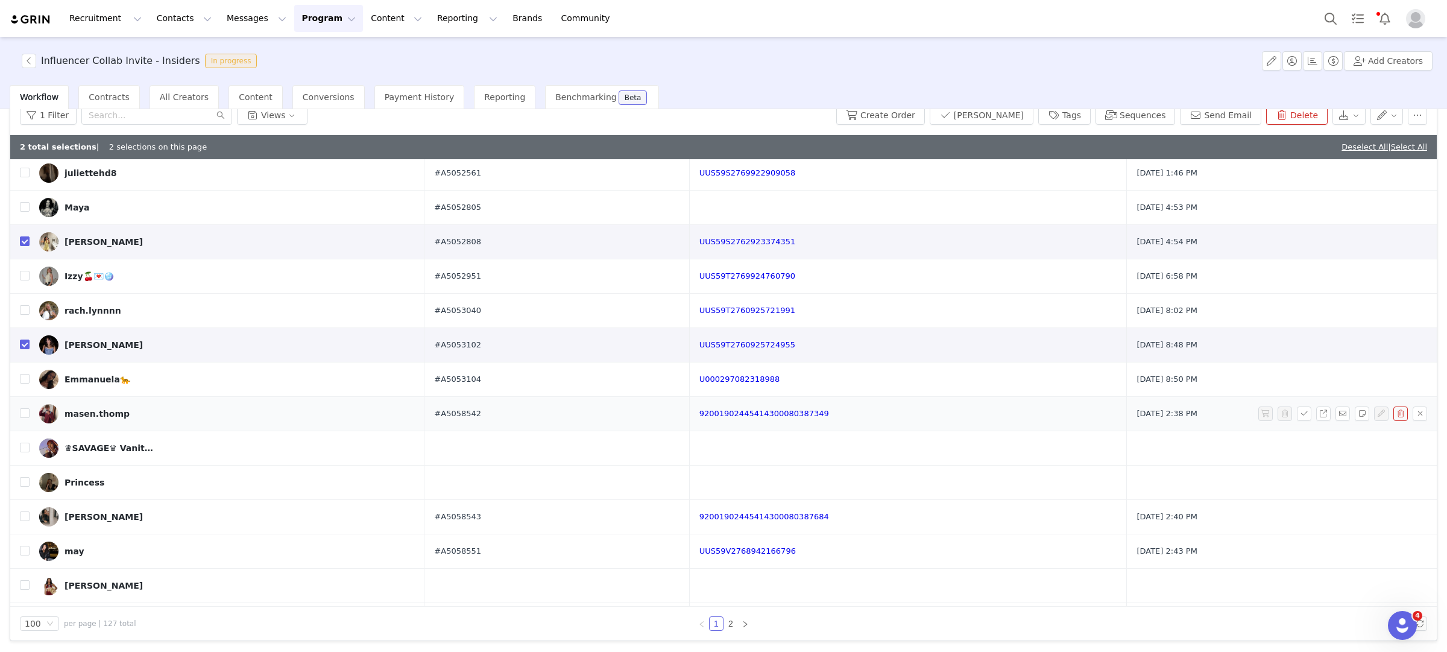
scroll to position [1277, 0]
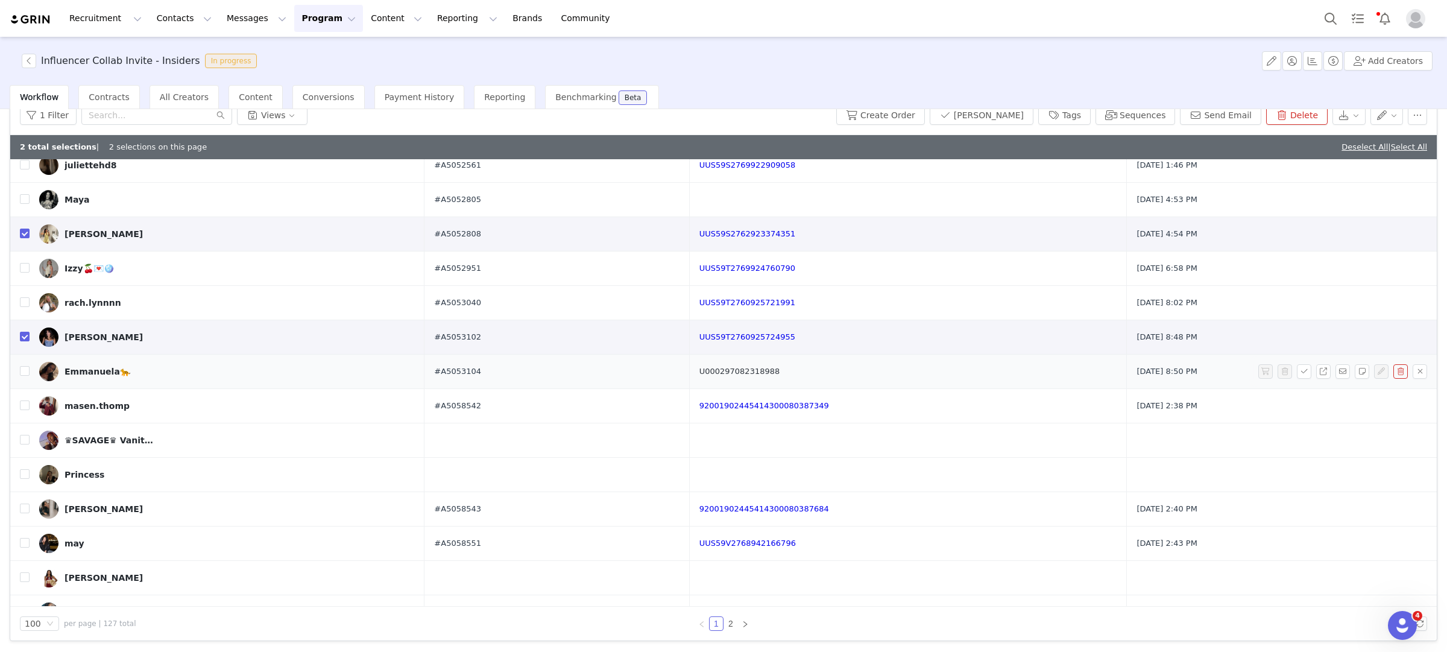
click at [763, 375] on link "U000297082318988" at bounding box center [740, 371] width 81 height 9
click at [1141, 115] on button "Sequences" at bounding box center [1136, 115] width 80 height 19
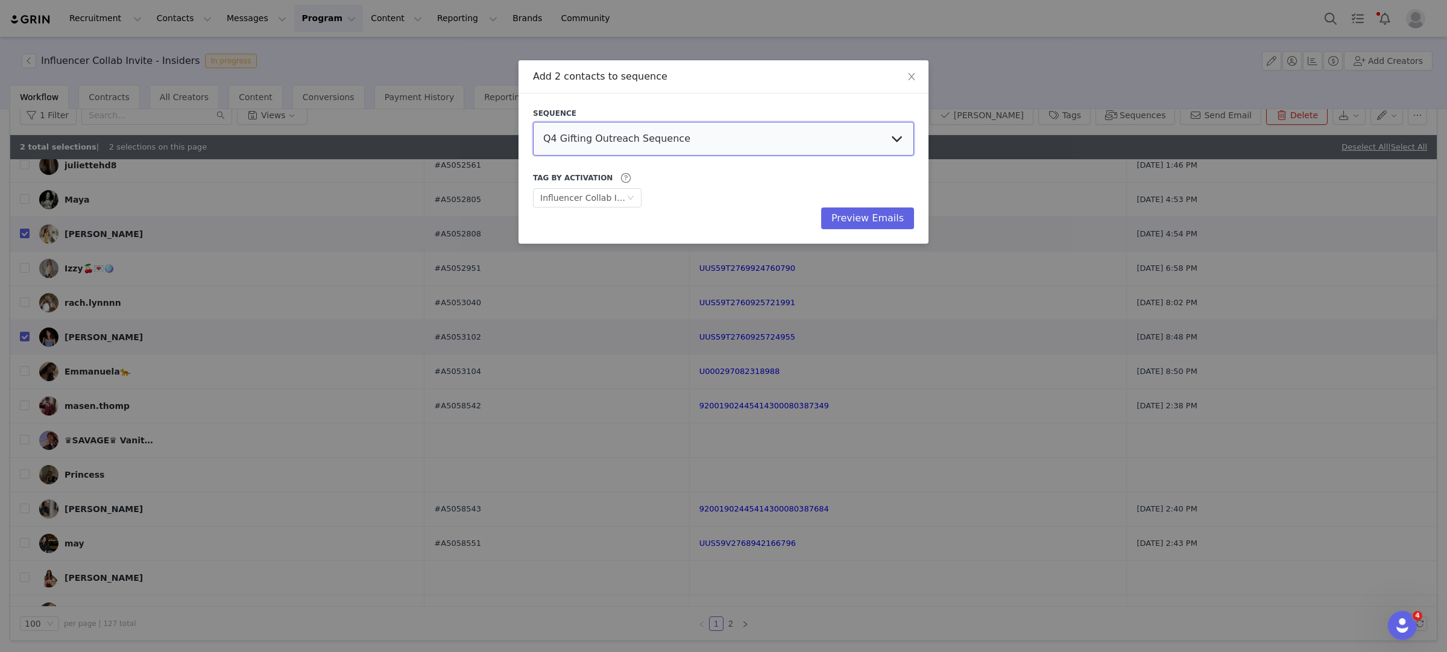
click at [720, 134] on select "Q4 Gifting Outreach Sequence Earring Stack Campaign Invite The Bangles Edit Cam…" at bounding box center [723, 139] width 381 height 34
select select "9604b06c-9e4b-4a08-8685-739c988ba262"
click at [533, 122] on select "Q4 Gifting Outreach Sequence Earring Stack Campaign Invite The Bangles Edit Cam…" at bounding box center [723, 139] width 381 height 34
click at [876, 219] on button "Preview Emails" at bounding box center [867, 218] width 93 height 22
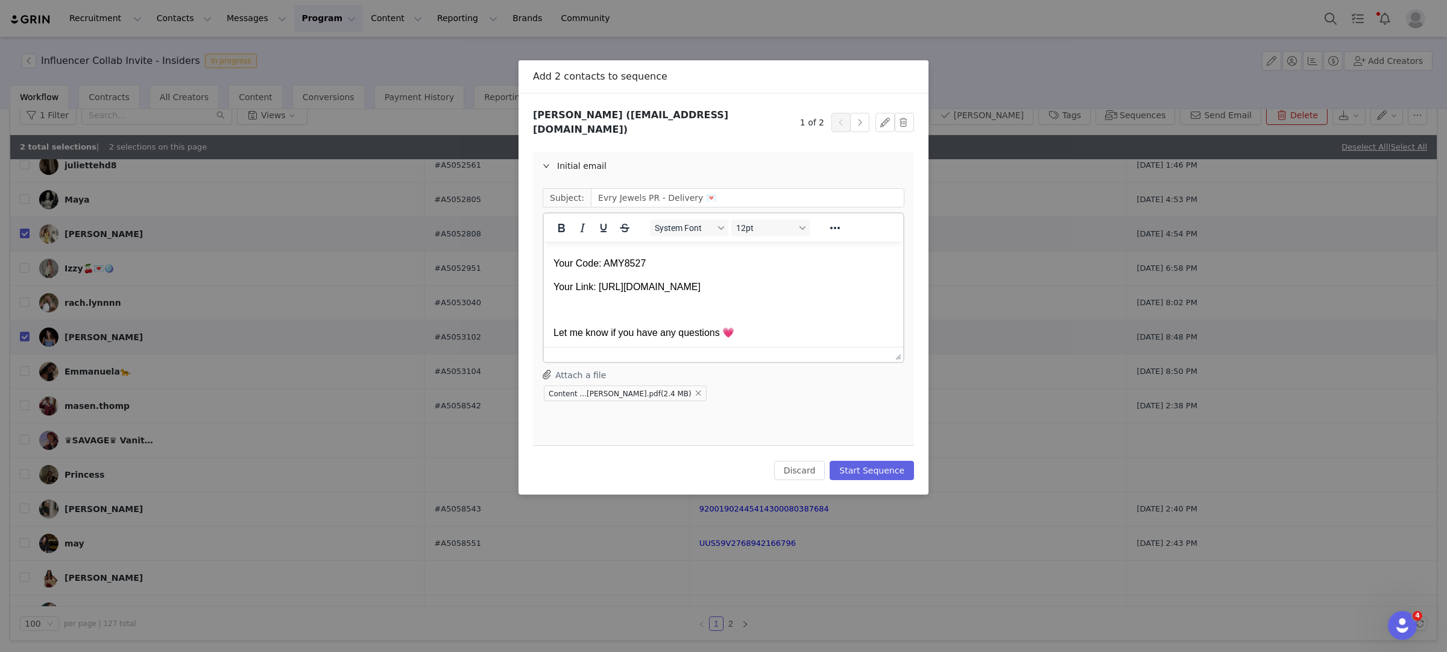
scroll to position [291, 0]
click at [866, 464] on button "Start Sequence" at bounding box center [872, 470] width 84 height 19
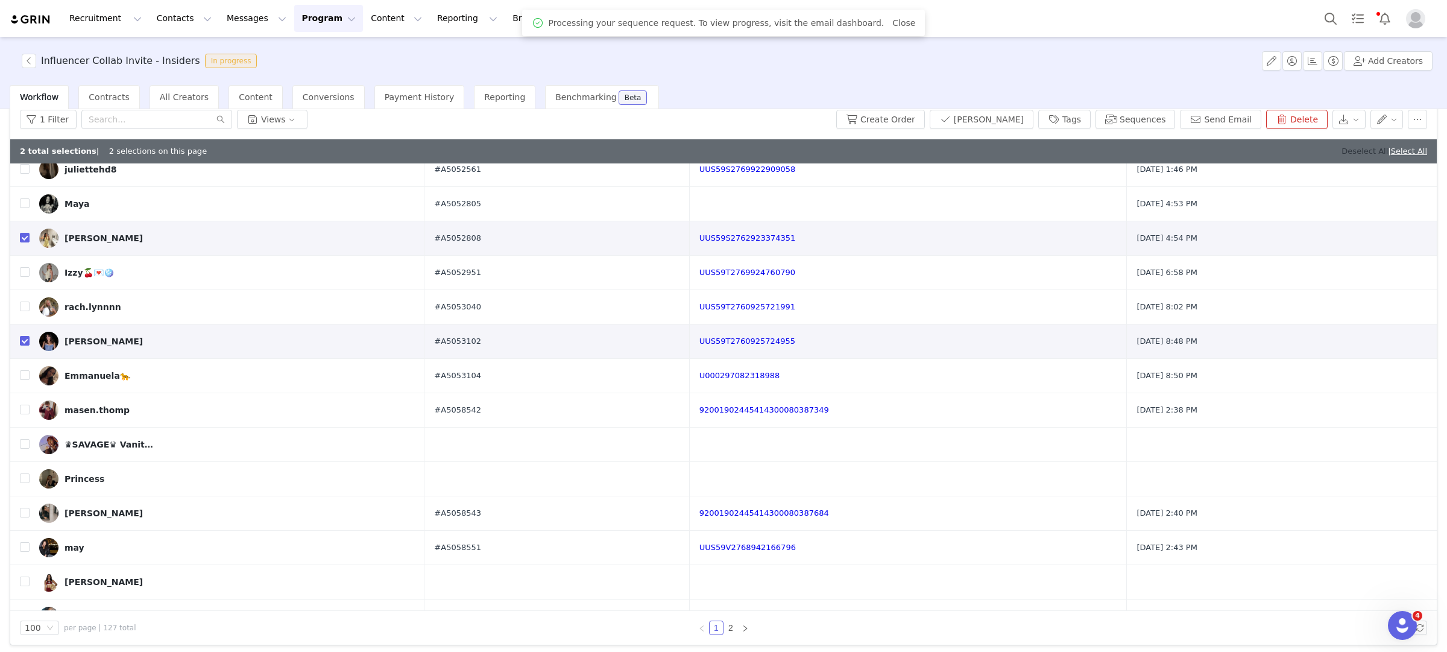
click at [1351, 150] on link "Deselect All" at bounding box center [1365, 151] width 46 height 9
checkbox input "false"
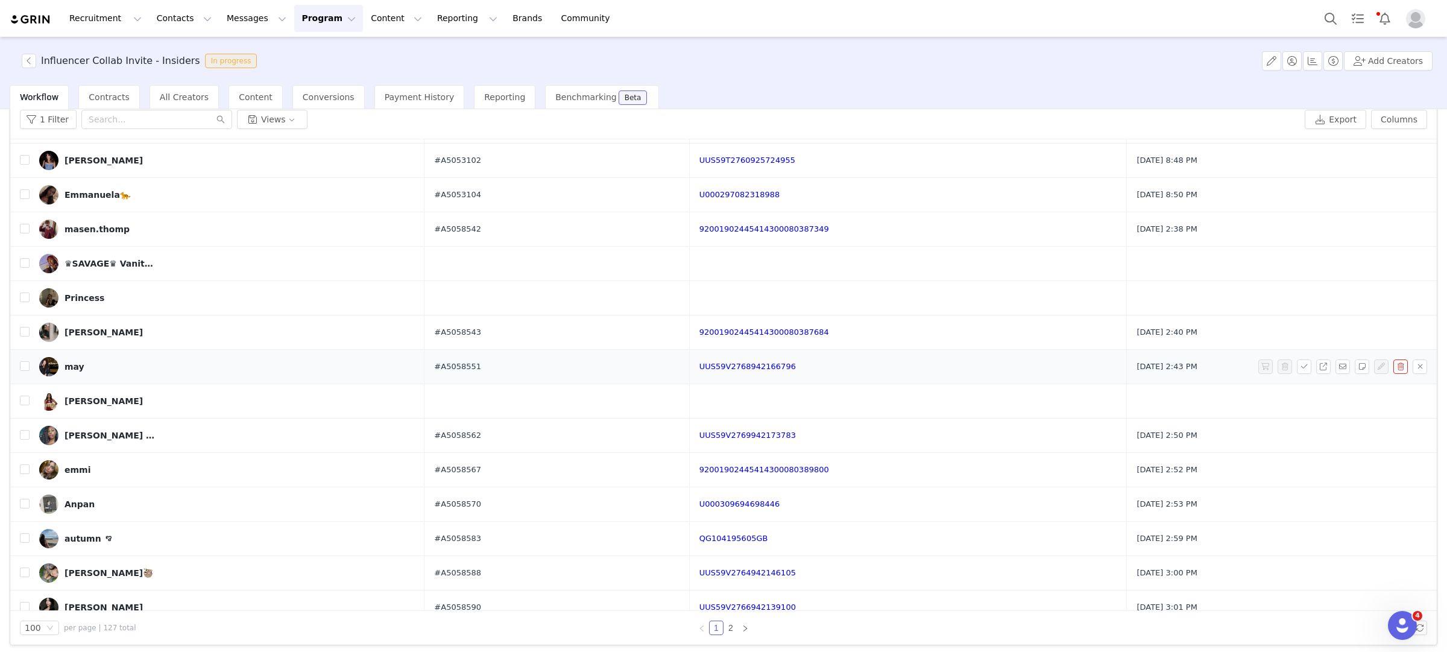
scroll to position [1438, 0]
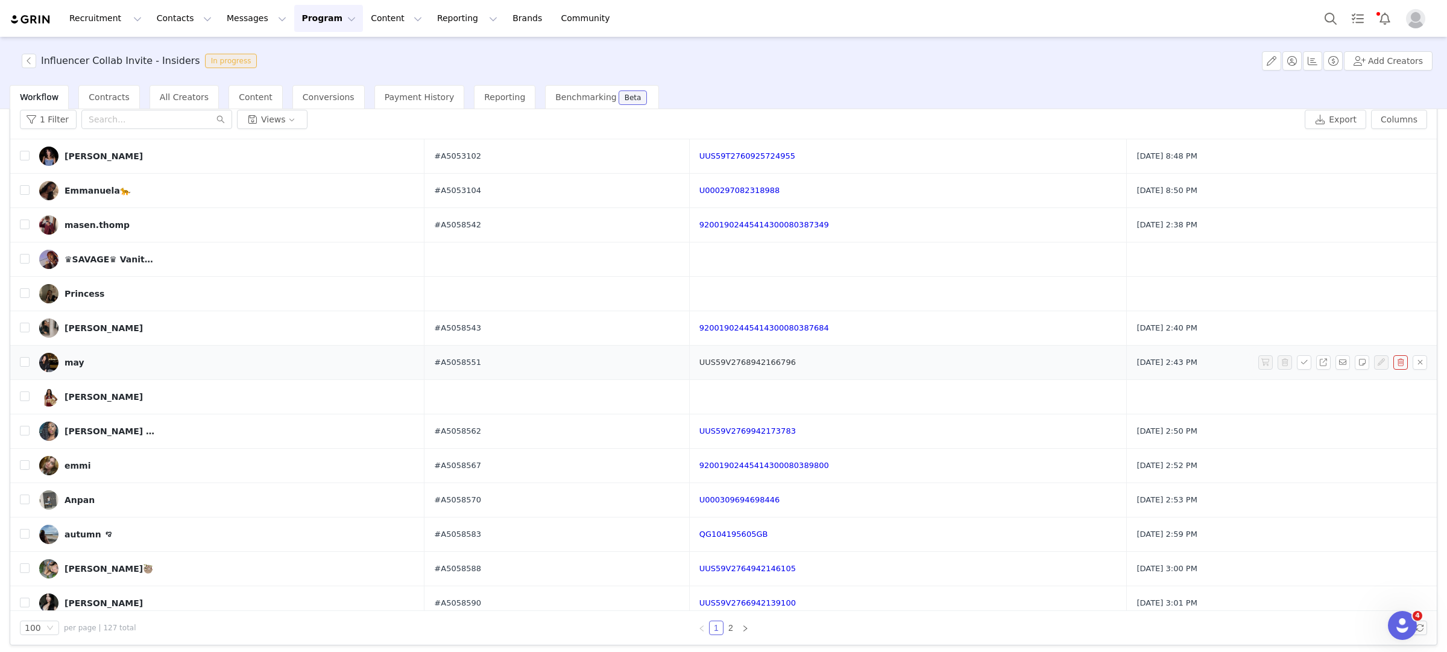
click at [762, 367] on link "UUS59V2768942166796" at bounding box center [748, 362] width 96 height 9
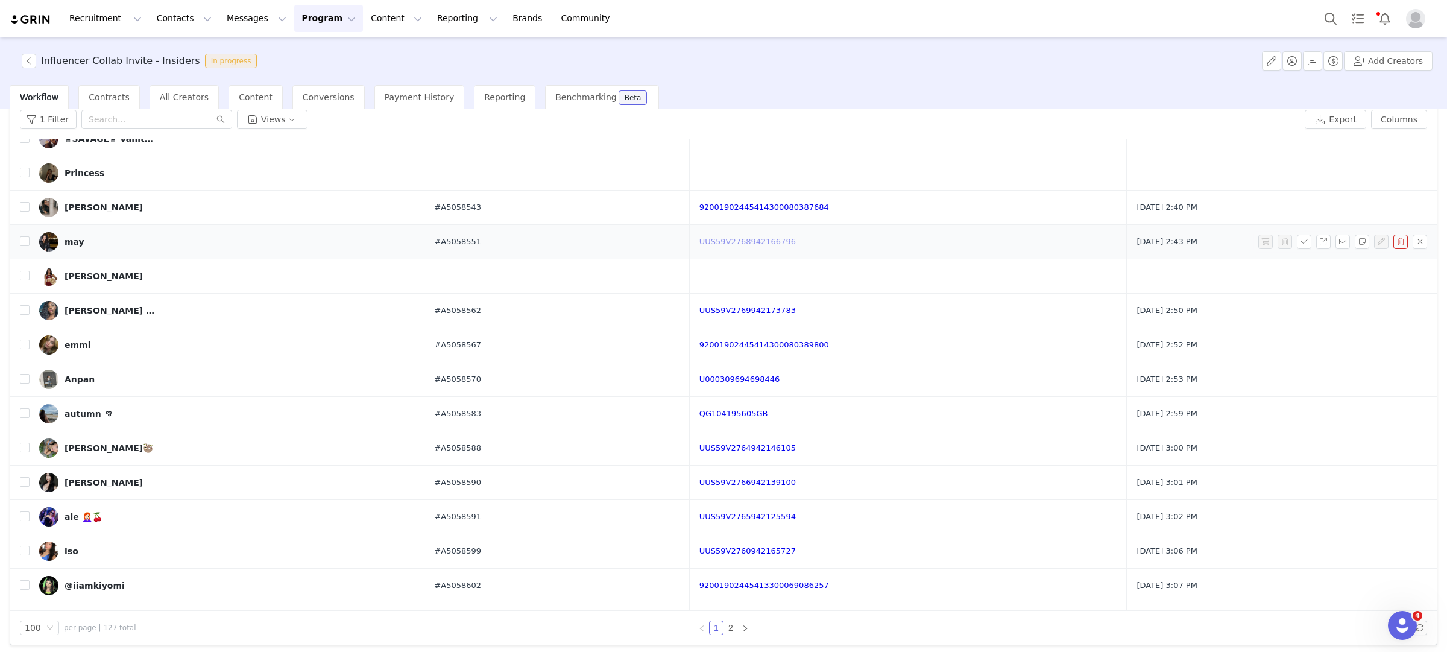
scroll to position [1561, 0]
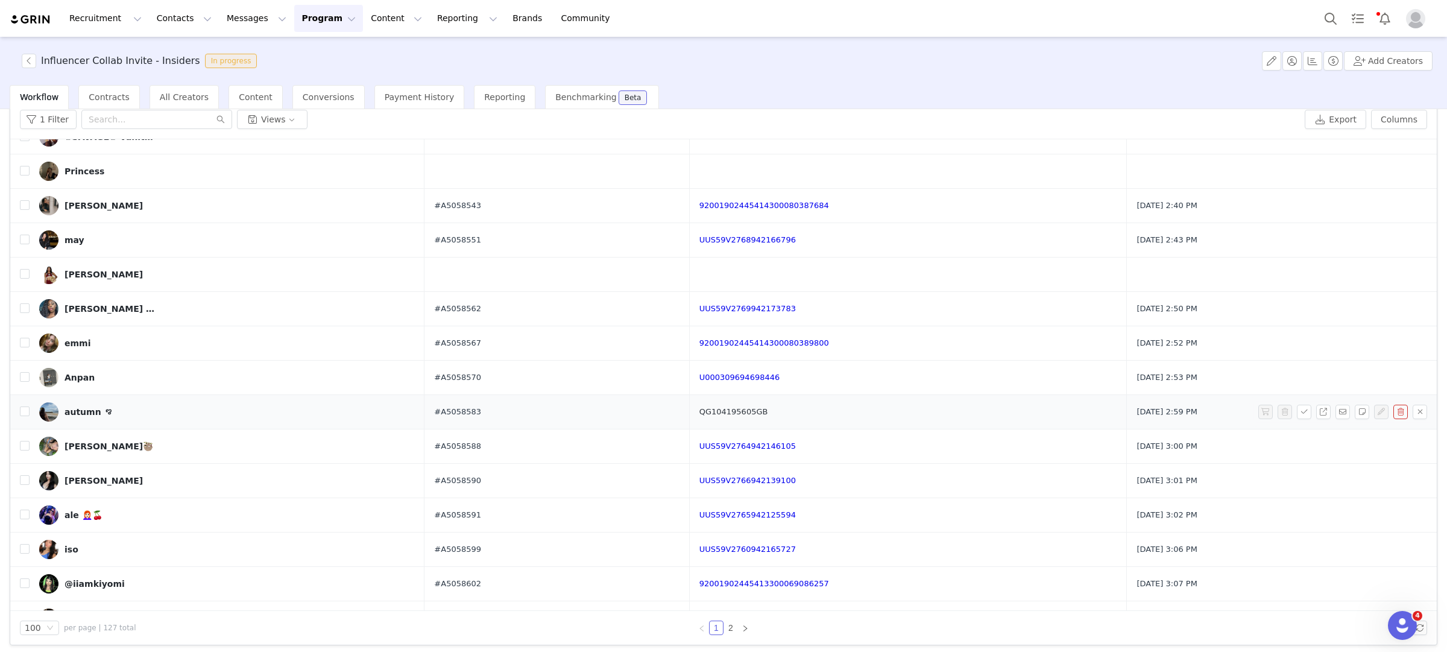
click at [722, 416] on link "QG104195605GB" at bounding box center [734, 411] width 69 height 9
click at [25, 416] on input "checkbox" at bounding box center [25, 411] width 10 height 10
checkbox input "true"
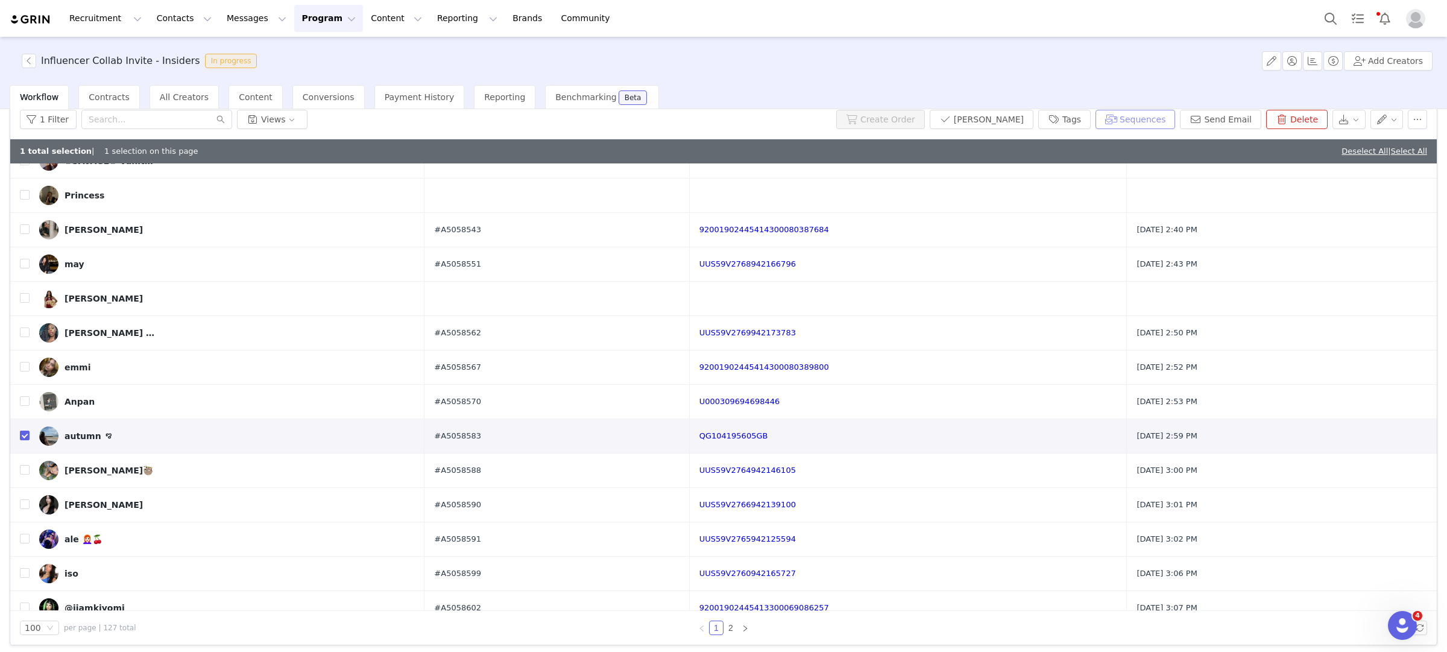
click at [1143, 118] on button "Sequences" at bounding box center [1136, 119] width 80 height 19
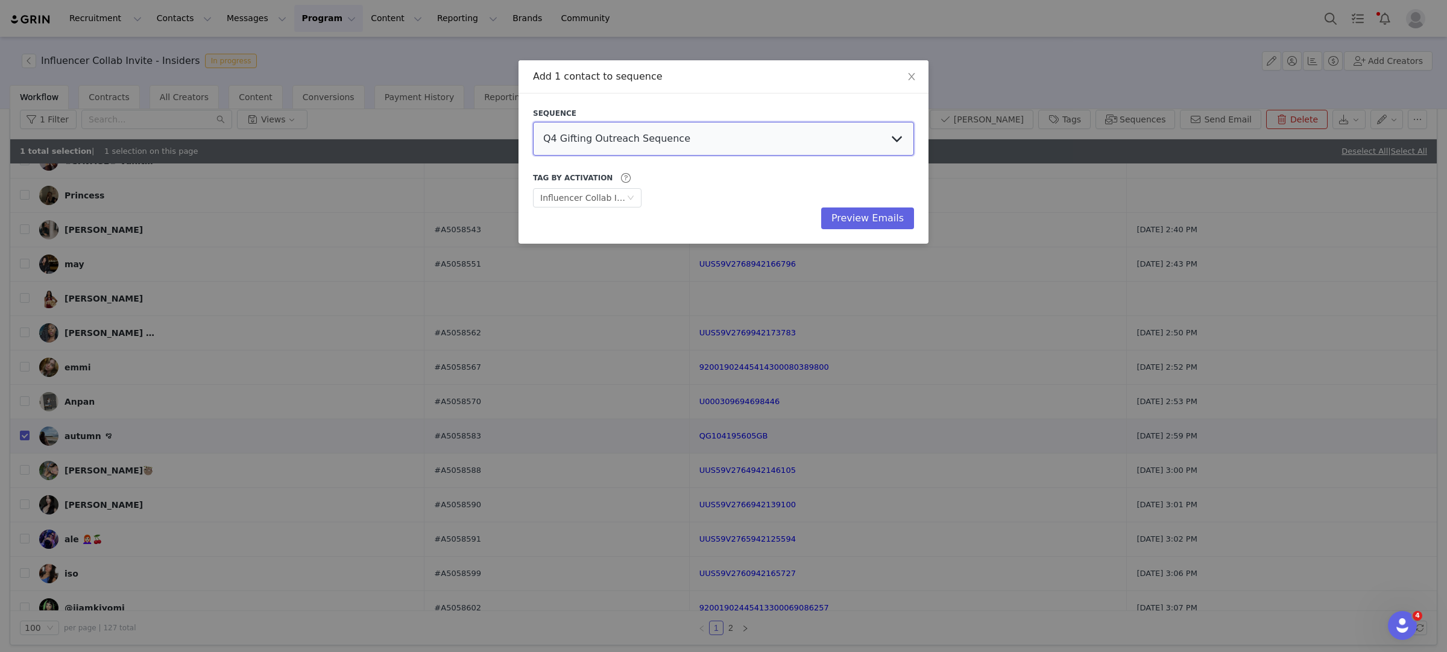
click at [679, 132] on select "Q4 Gifting Outreach Sequence Earring Stack Campaign Invite The Bangles Edit Cam…" at bounding box center [723, 139] width 381 height 34
select select "9604b06c-9e4b-4a08-8685-739c988ba262"
click at [533, 122] on select "Q4 Gifting Outreach Sequence Earring Stack Campaign Invite The Bangles Edit Cam…" at bounding box center [723, 139] width 381 height 34
click at [876, 221] on button "Preview Emails" at bounding box center [867, 218] width 93 height 22
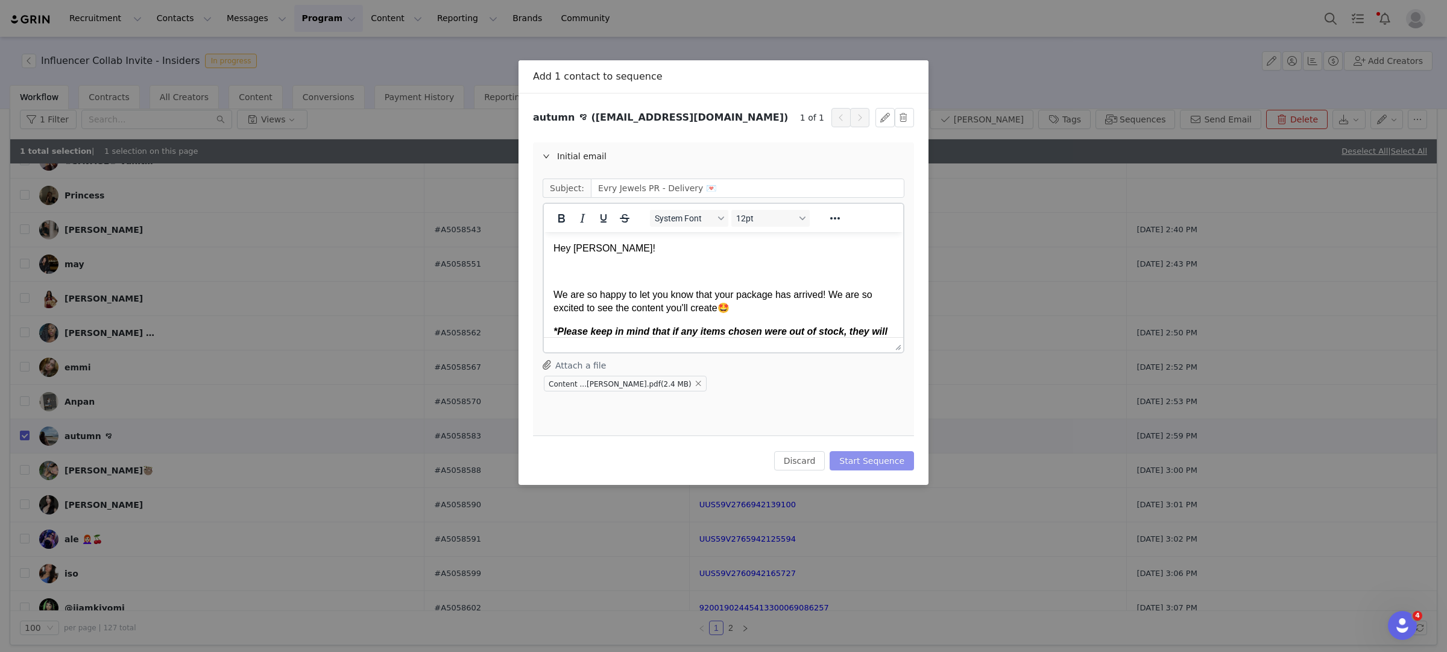
scroll to position [0, 0]
click at [860, 457] on button "Start Sequence" at bounding box center [872, 460] width 84 height 19
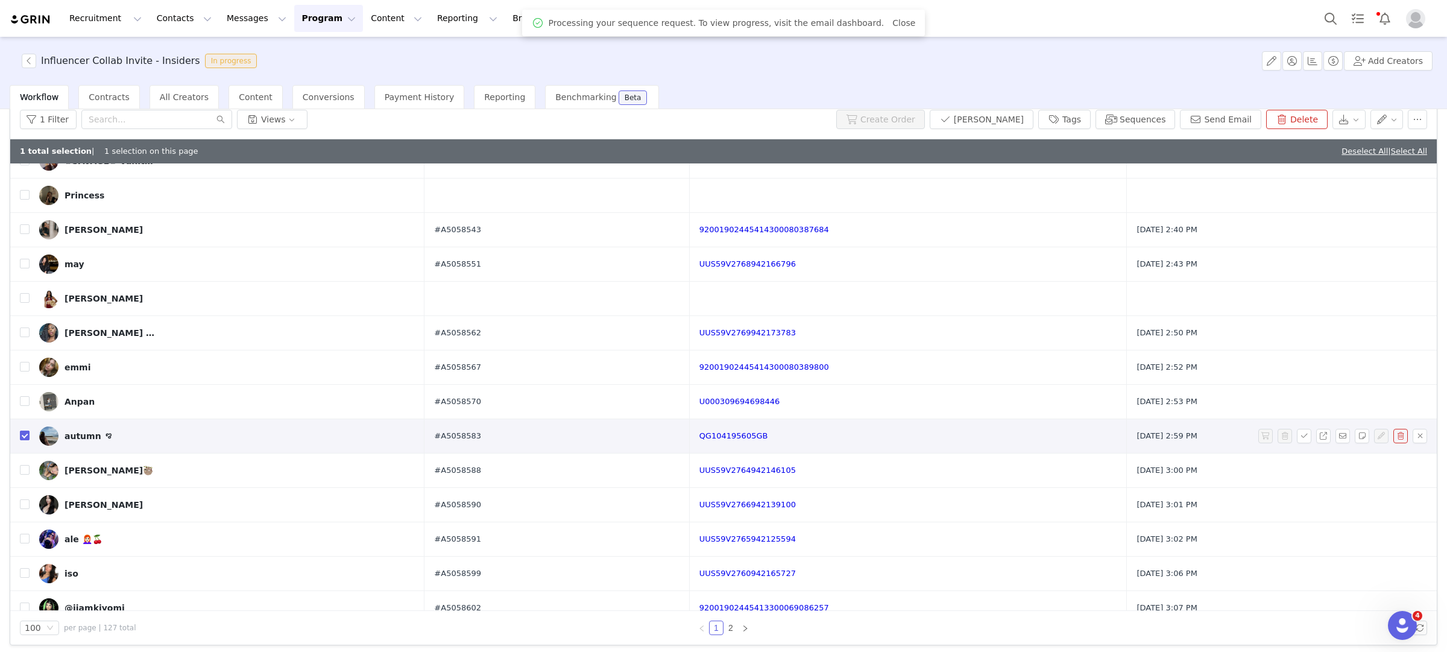
click at [27, 440] on input "checkbox" at bounding box center [25, 436] width 10 height 10
checkbox input "false"
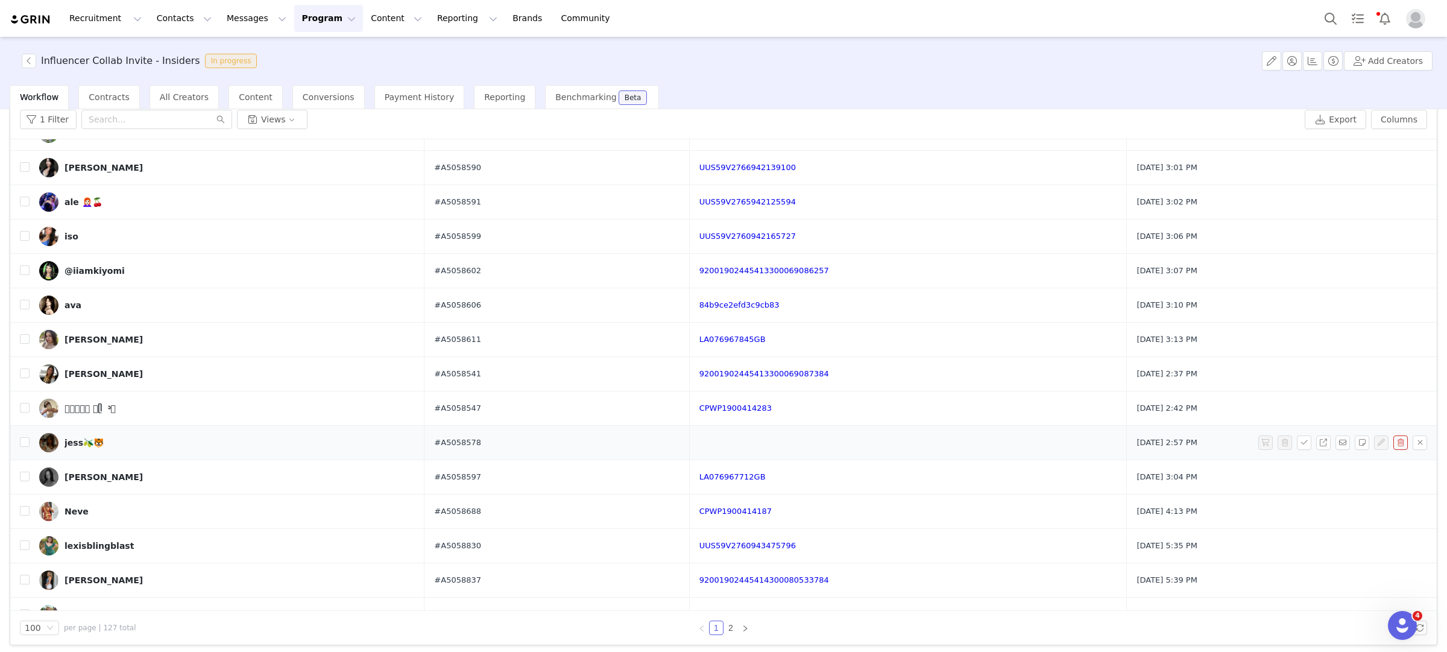
scroll to position [1874, 0]
click at [512, 442] on td "#A5058578" at bounding box center [557, 442] width 265 height 34
drag, startPoint x: 512, startPoint y: 454, endPoint x: 405, endPoint y: 448, distance: 107.5
click at [405, 451] on tr "jess🫒🐯 #A5058578 Sep 29, 2025 2:57 PM" at bounding box center [723, 442] width 1427 height 34
copy tr "jess🫒🐯 #A5058578"
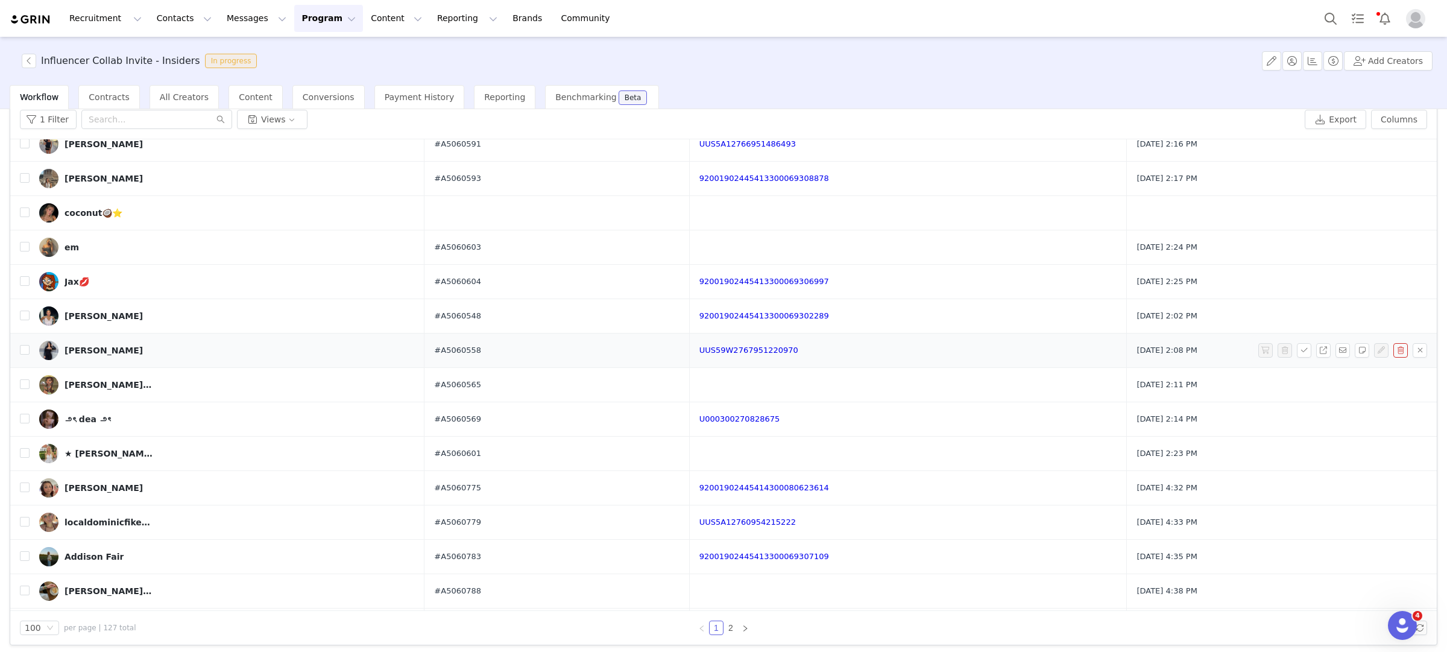
scroll to position [2517, 0]
drag, startPoint x: 502, startPoint y: 259, endPoint x: 393, endPoint y: 257, distance: 109.2
click at [393, 258] on tr "em #A5060603 Sep 30, 2025 2:24 PM" at bounding box center [723, 247] width 1427 height 34
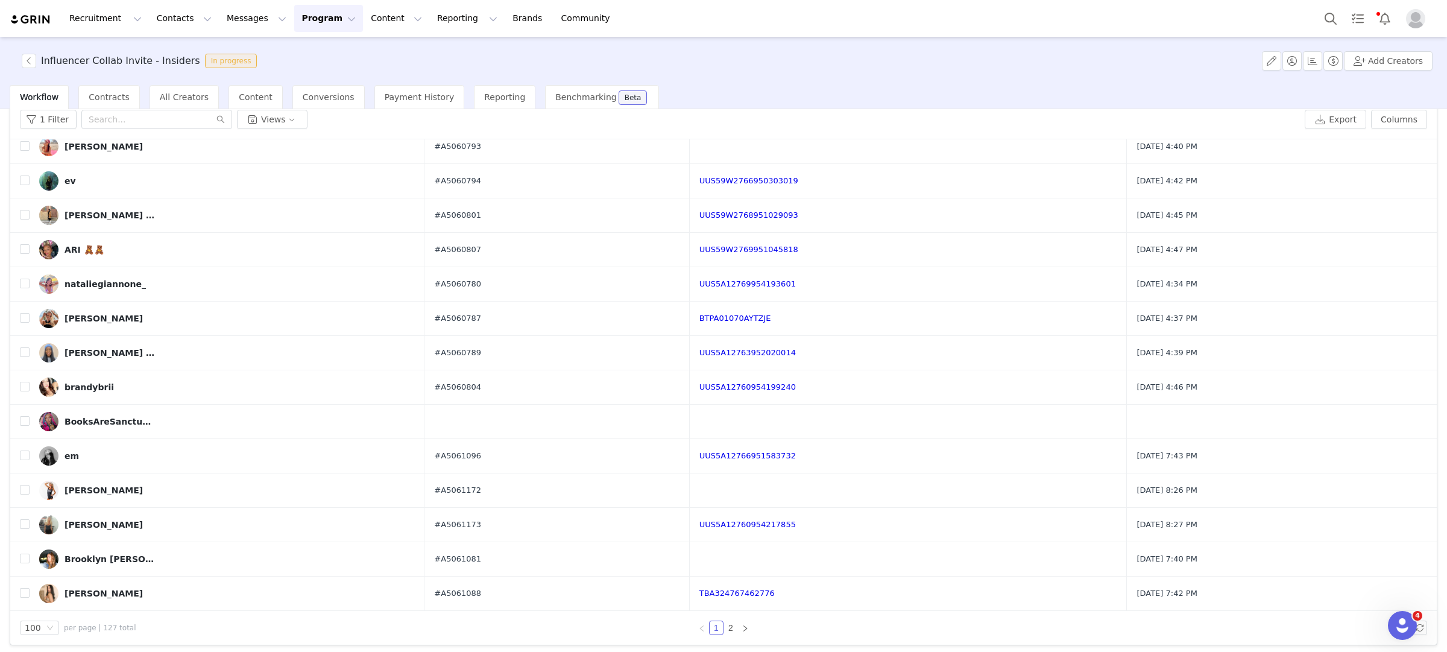
scroll to position [3008, 0]
click at [722, 596] on link "TBA324767462776" at bounding box center [737, 593] width 75 height 9
drag, startPoint x: 501, startPoint y: 599, endPoint x: 387, endPoint y: 597, distance: 113.4
click at [387, 598] on tr "Anny Torrez #A5061088 TBA324767462776 Sep 30, 2025 7:42 PM" at bounding box center [723, 594] width 1427 height 34
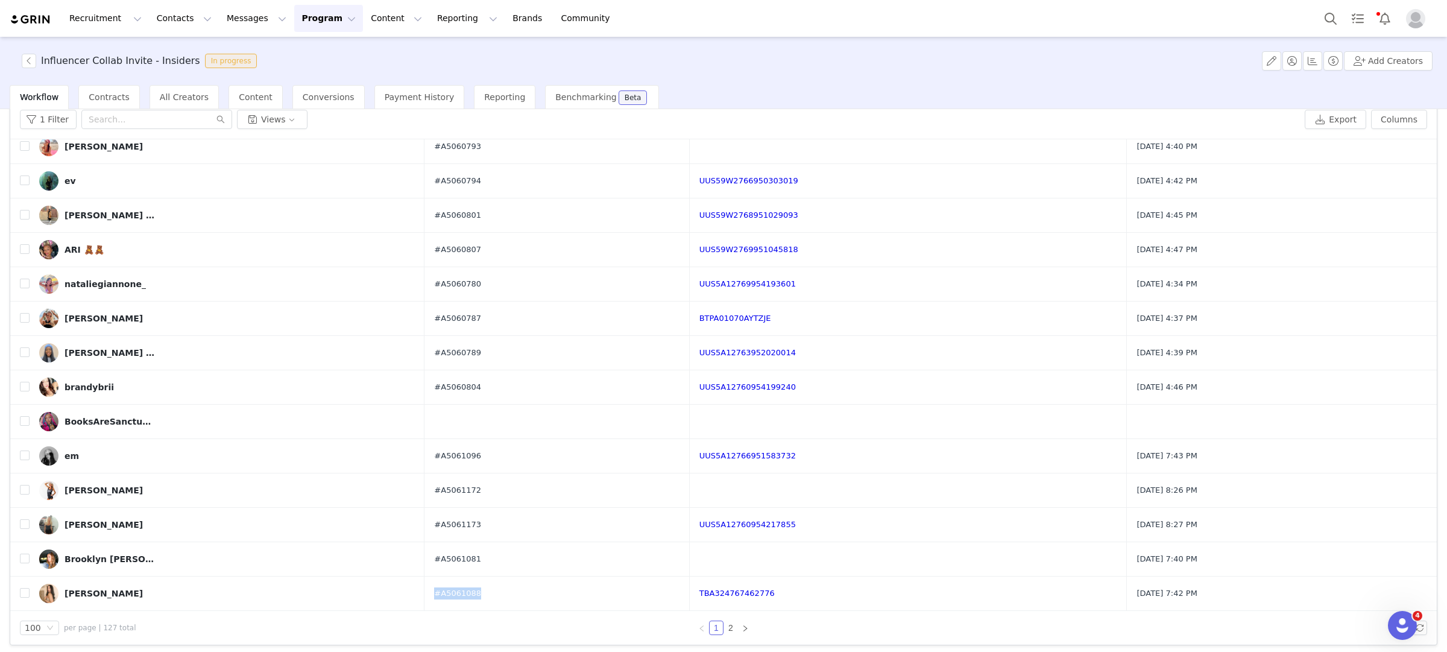
scroll to position [1687, 0]
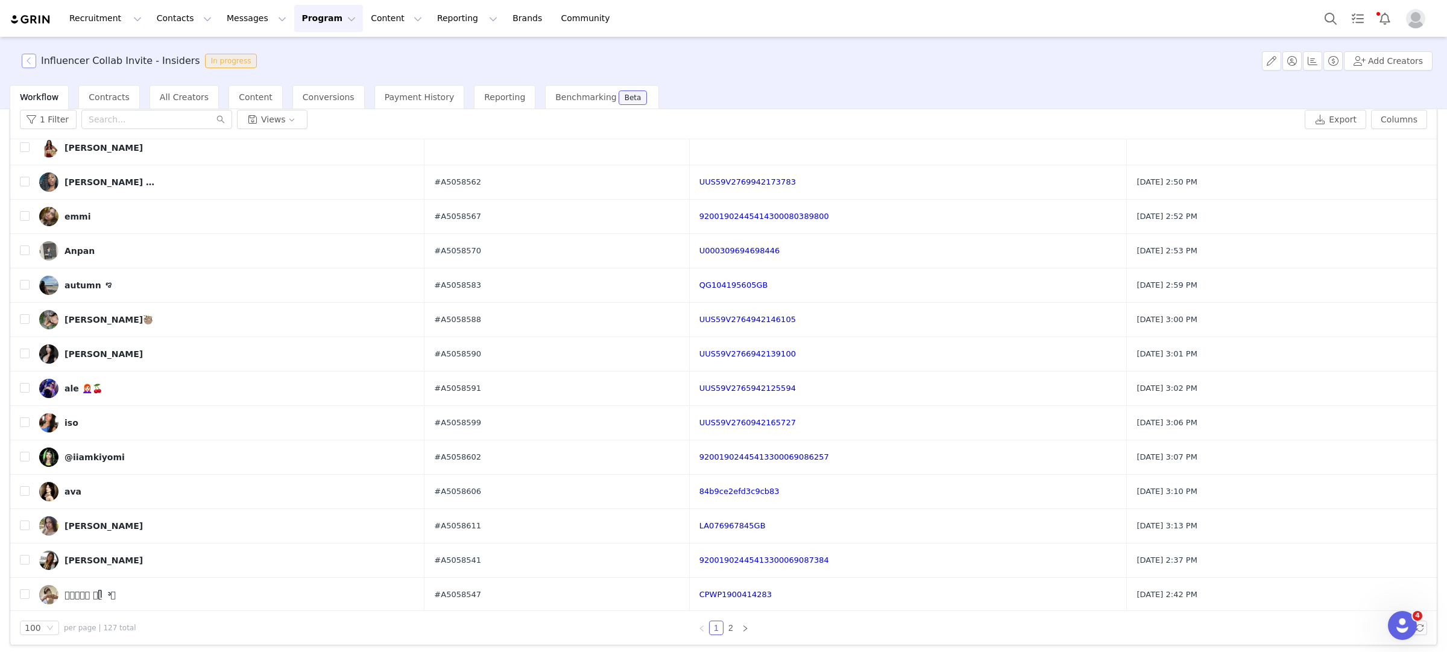
click at [25, 63] on button "button" at bounding box center [29, 61] width 14 height 14
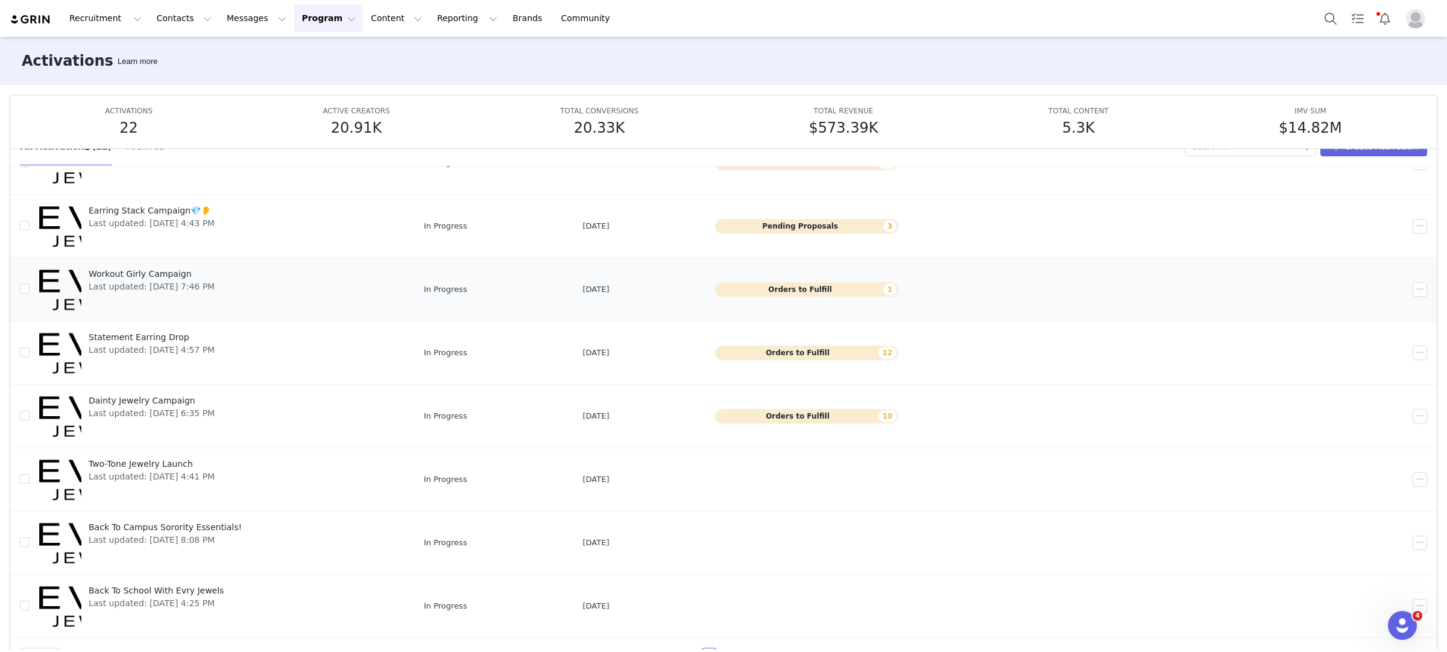
scroll to position [63, 0]
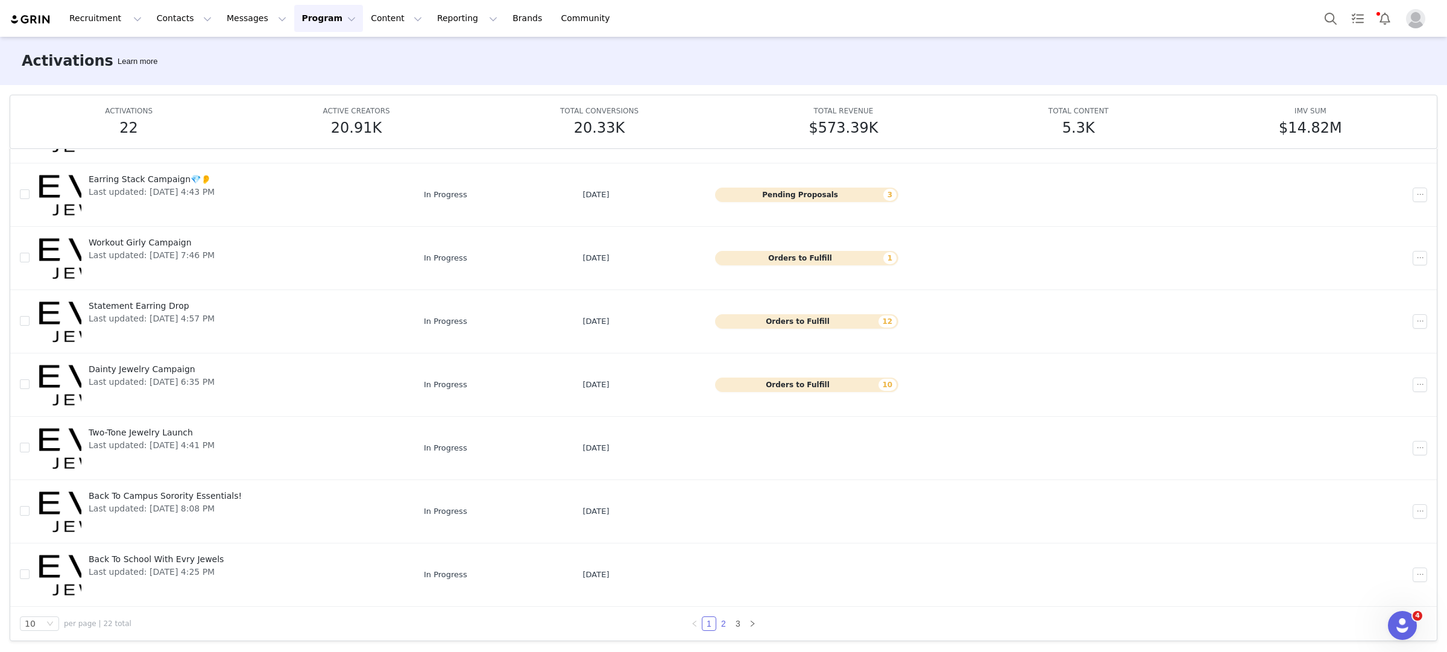
click at [727, 621] on link "2" at bounding box center [723, 623] width 13 height 13
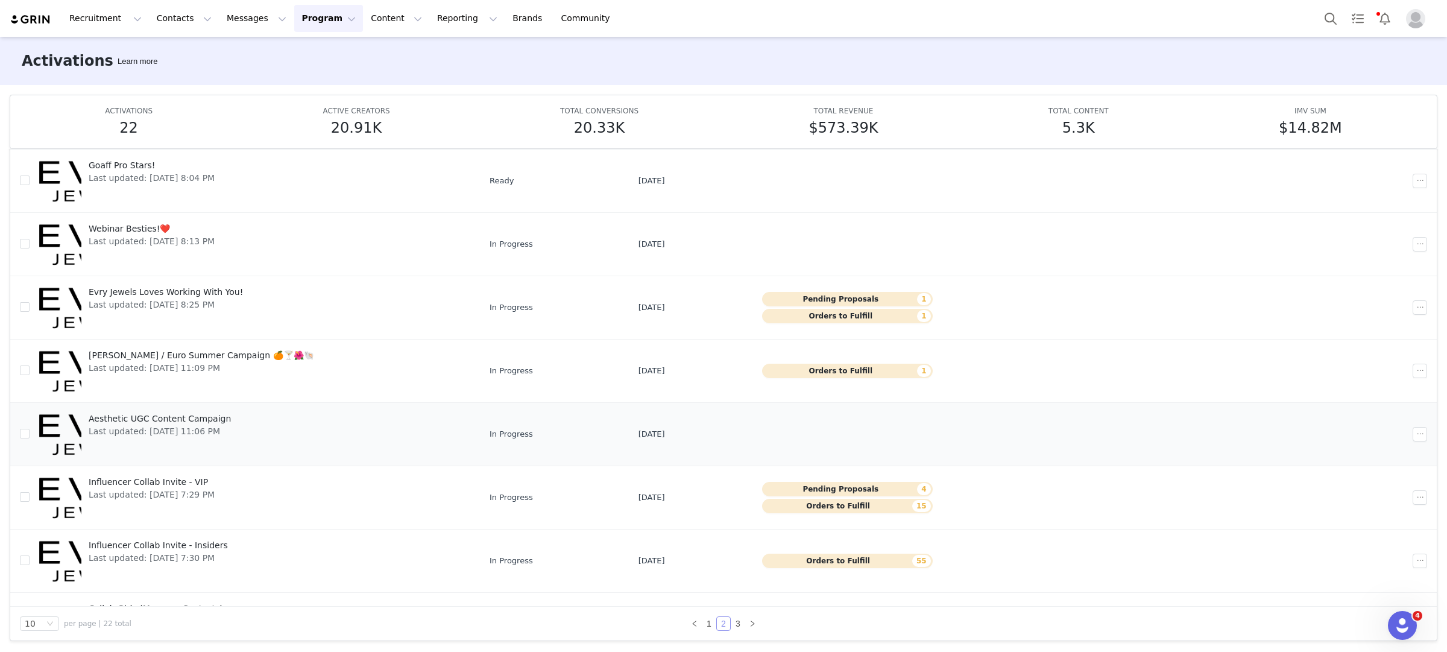
scroll to position [193, 0]
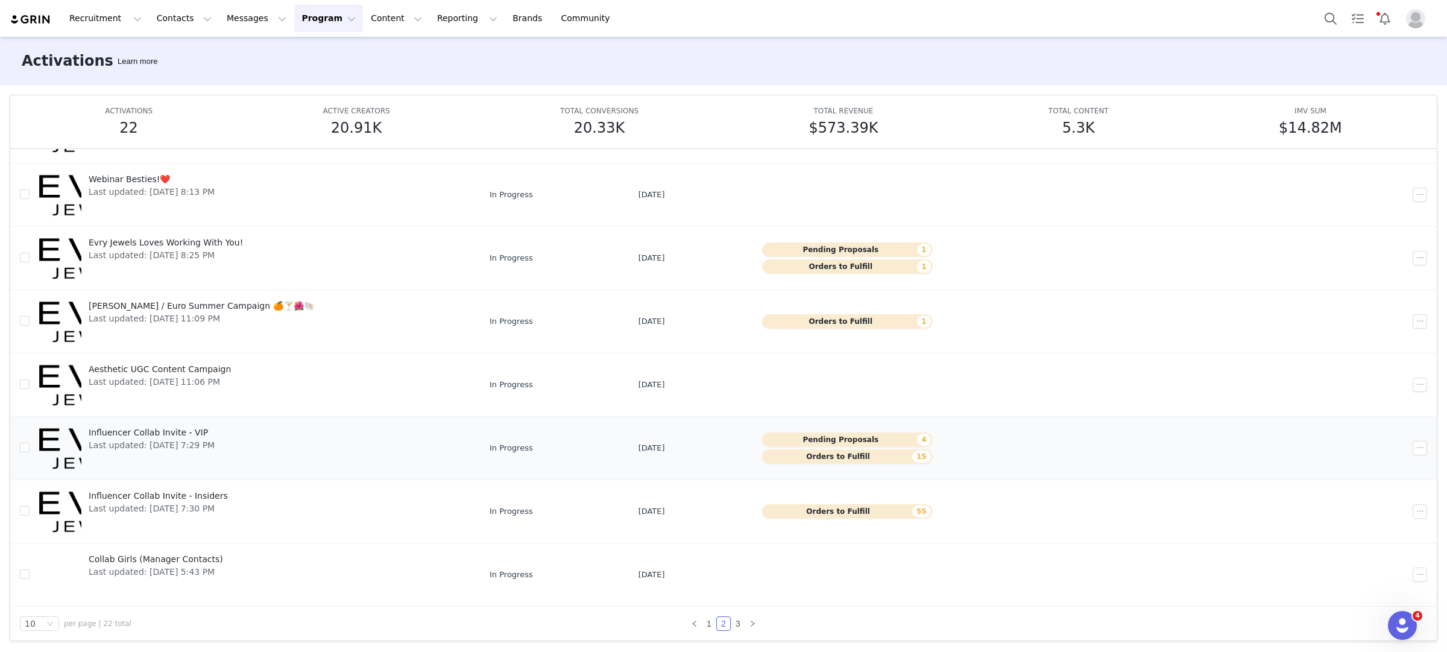
click at [195, 431] on span "Influencer Collab Invite - VIP" at bounding box center [152, 432] width 126 height 13
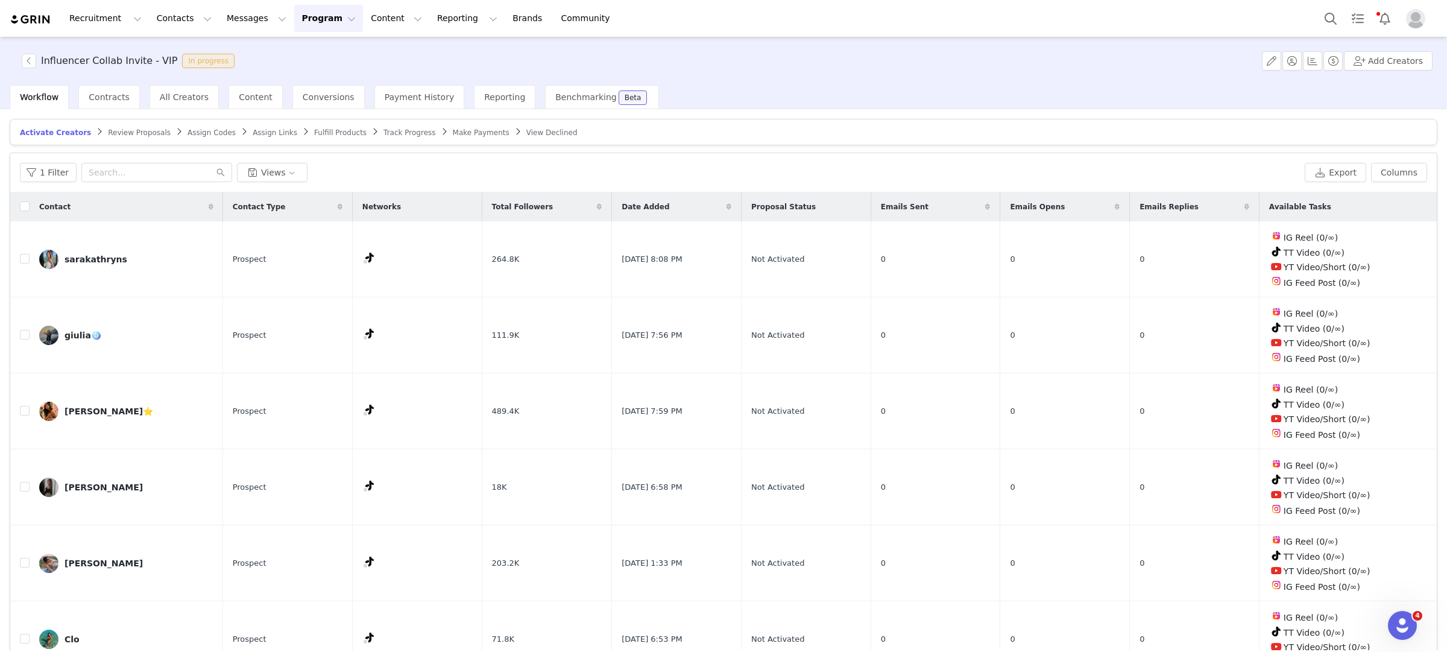
click at [334, 133] on span "Fulfill Products" at bounding box center [340, 132] width 52 height 8
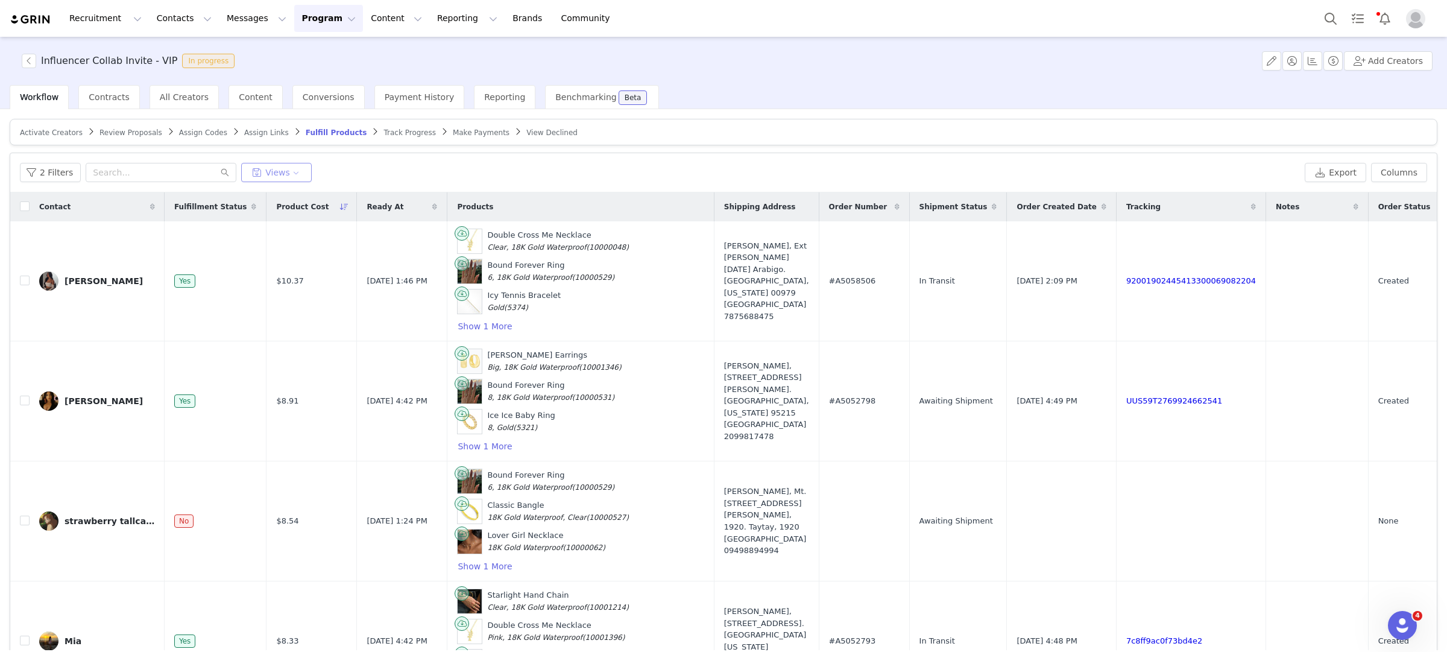
click at [290, 172] on button "Views" at bounding box center [276, 172] width 71 height 19
click at [308, 243] on button "Tier 3 PR Pkg Delivered - To Outreach" at bounding box center [308, 245] width 122 height 19
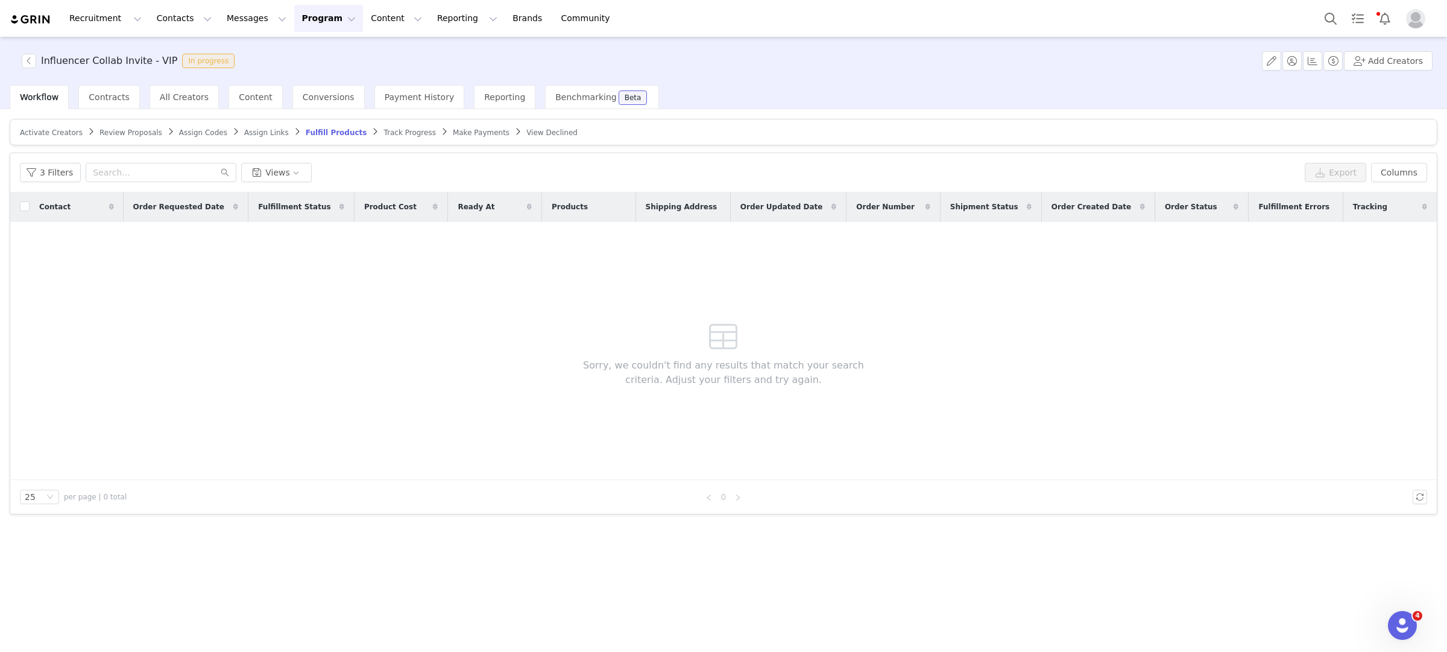
click at [309, 130] on span "Fulfill Products" at bounding box center [337, 132] width 62 height 8
click at [302, 174] on button "Views" at bounding box center [276, 172] width 71 height 19
click at [42, 165] on button "3 Filters" at bounding box center [50, 172] width 61 height 19
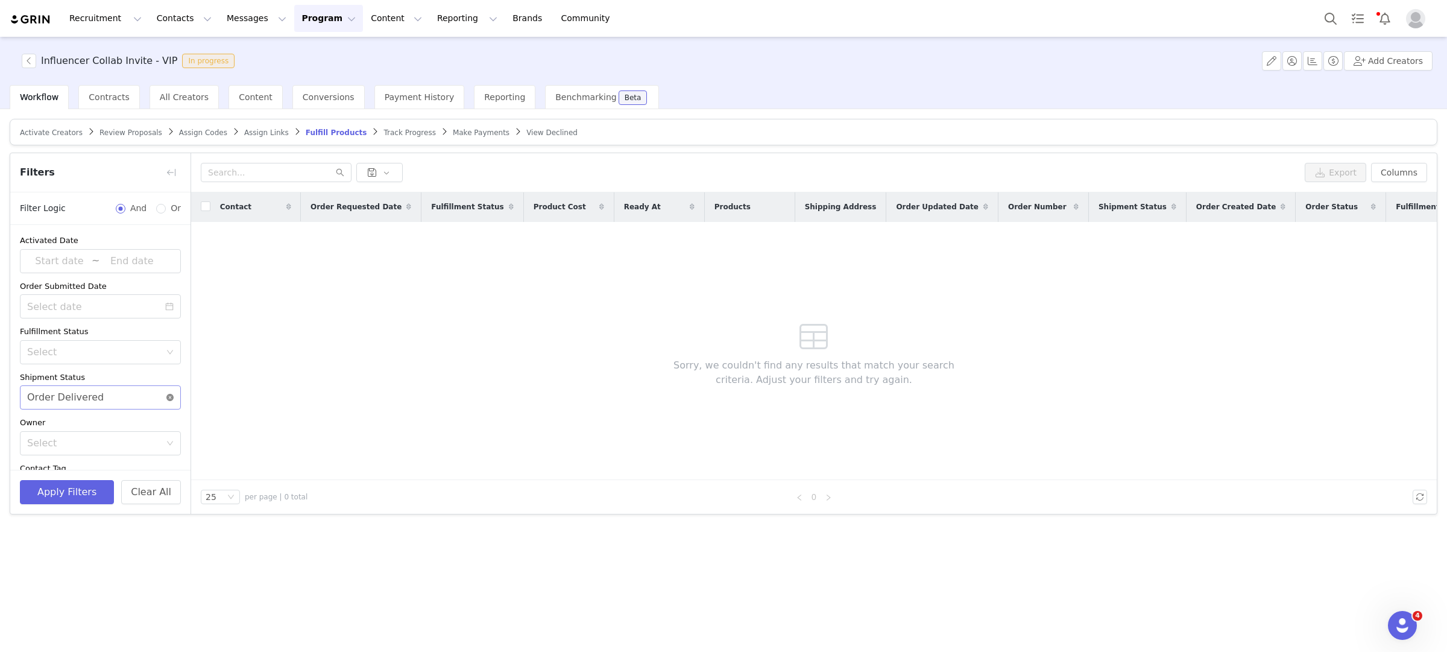
click at [172, 398] on icon "icon: close-circle" at bounding box center [169, 397] width 7 height 7
click at [93, 486] on button "Apply Filters" at bounding box center [67, 492] width 94 height 24
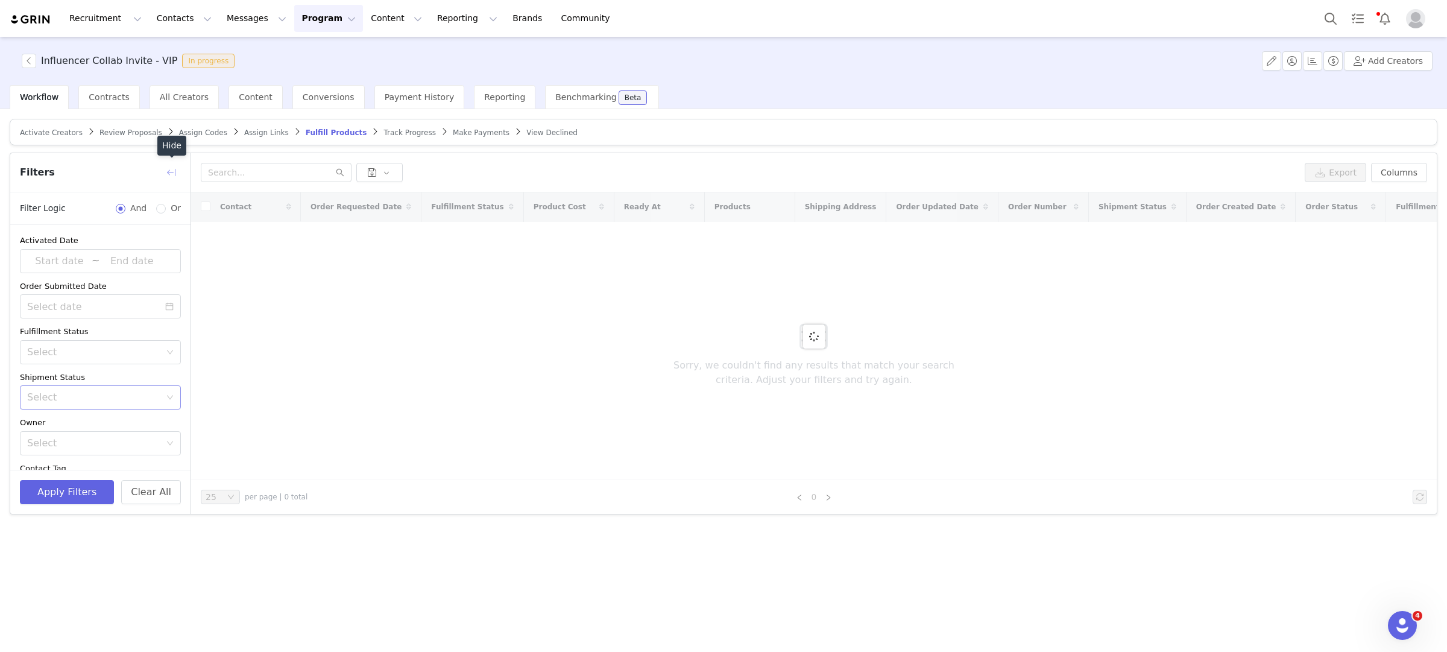
click at [173, 172] on button "button" at bounding box center [171, 172] width 19 height 19
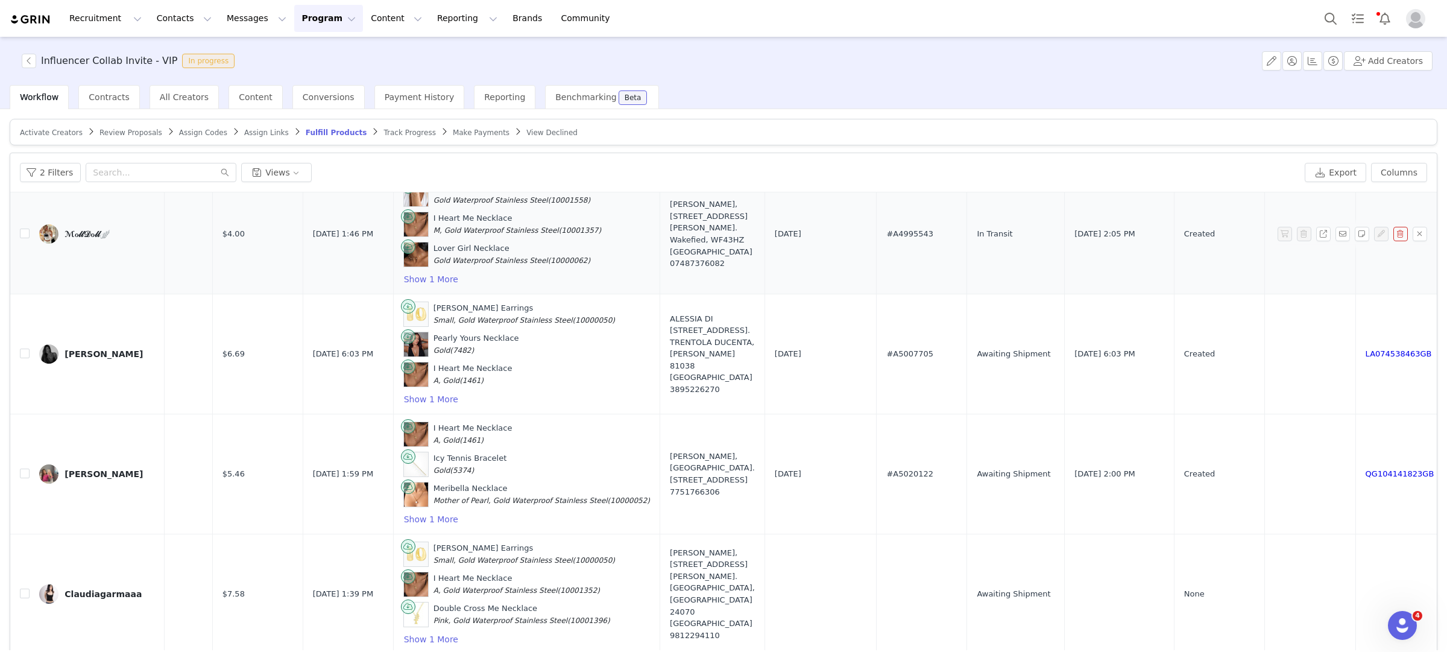
scroll to position [169, 175]
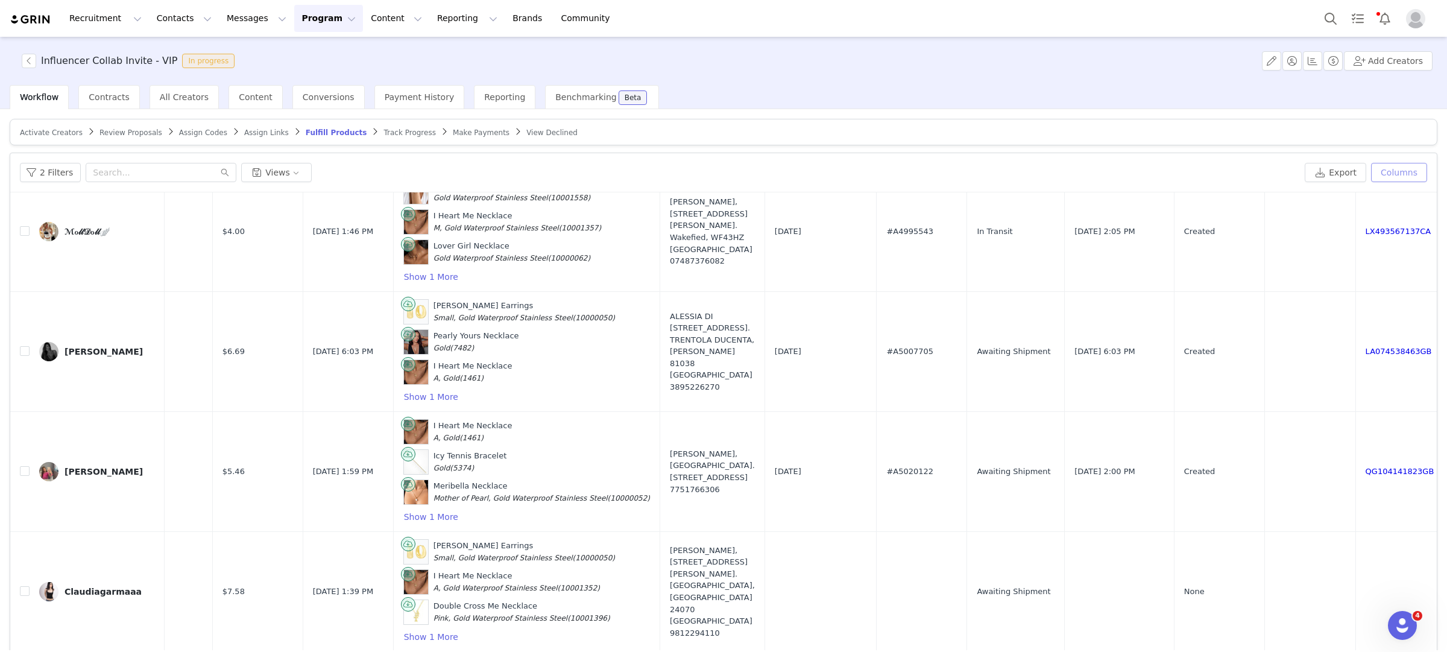
click at [1394, 173] on button "Columns" at bounding box center [1399, 172] width 56 height 19
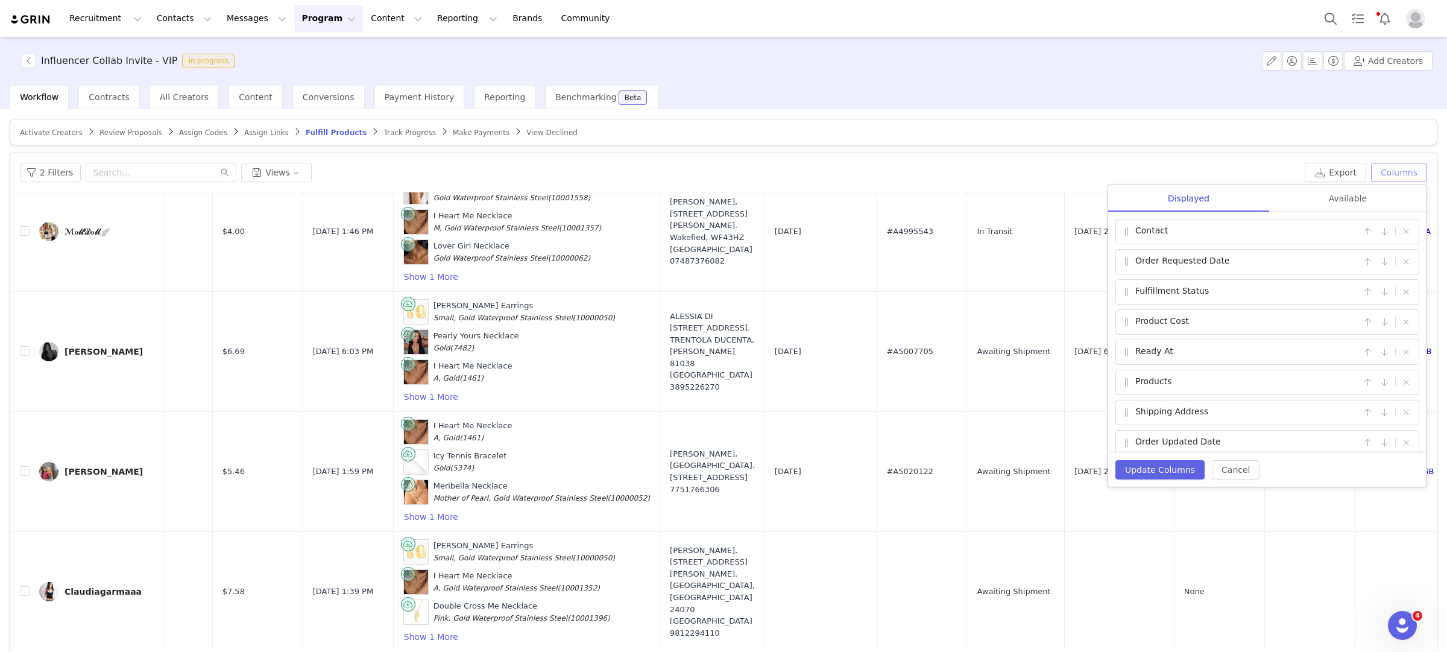
scroll to position [194, 0]
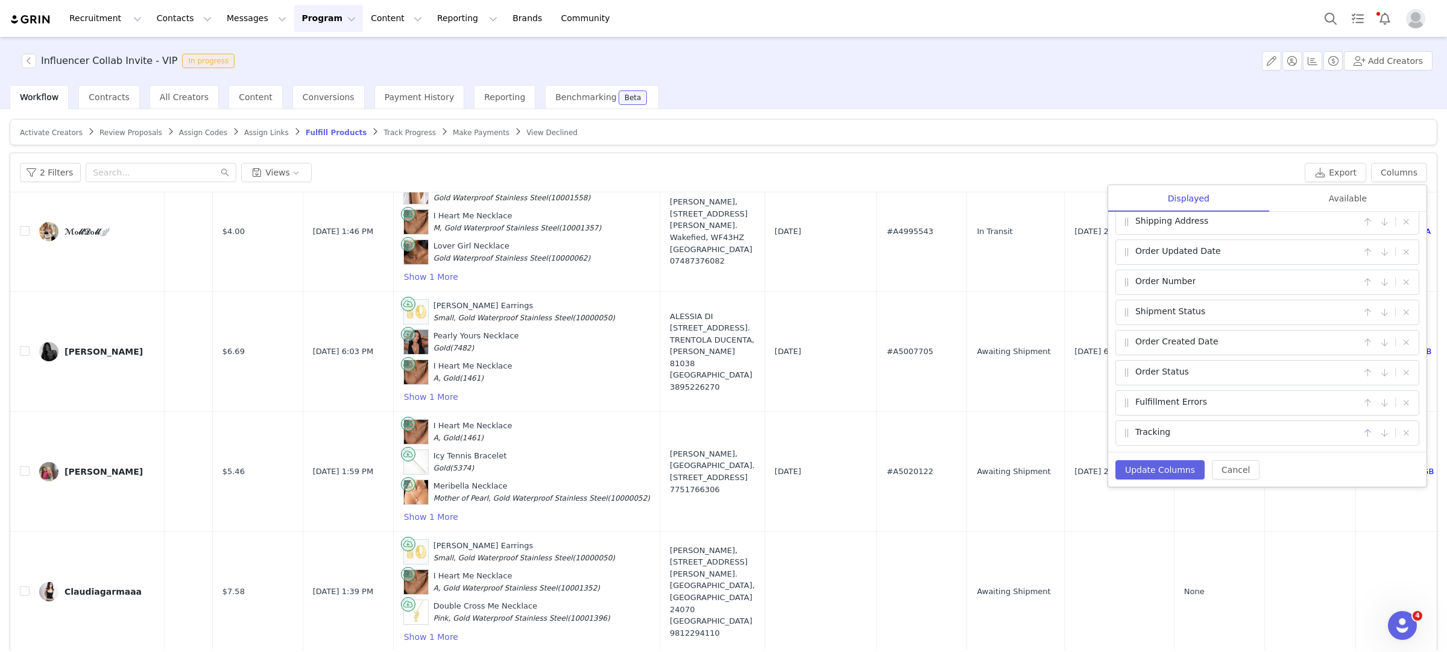
click at [1369, 431] on button "button" at bounding box center [1368, 433] width 14 height 14
click at [1369, 396] on button "button" at bounding box center [1368, 403] width 14 height 14
click at [1369, 377] on button "button" at bounding box center [1368, 372] width 14 height 14
click at [1173, 468] on button "Update Columns" at bounding box center [1160, 469] width 89 height 19
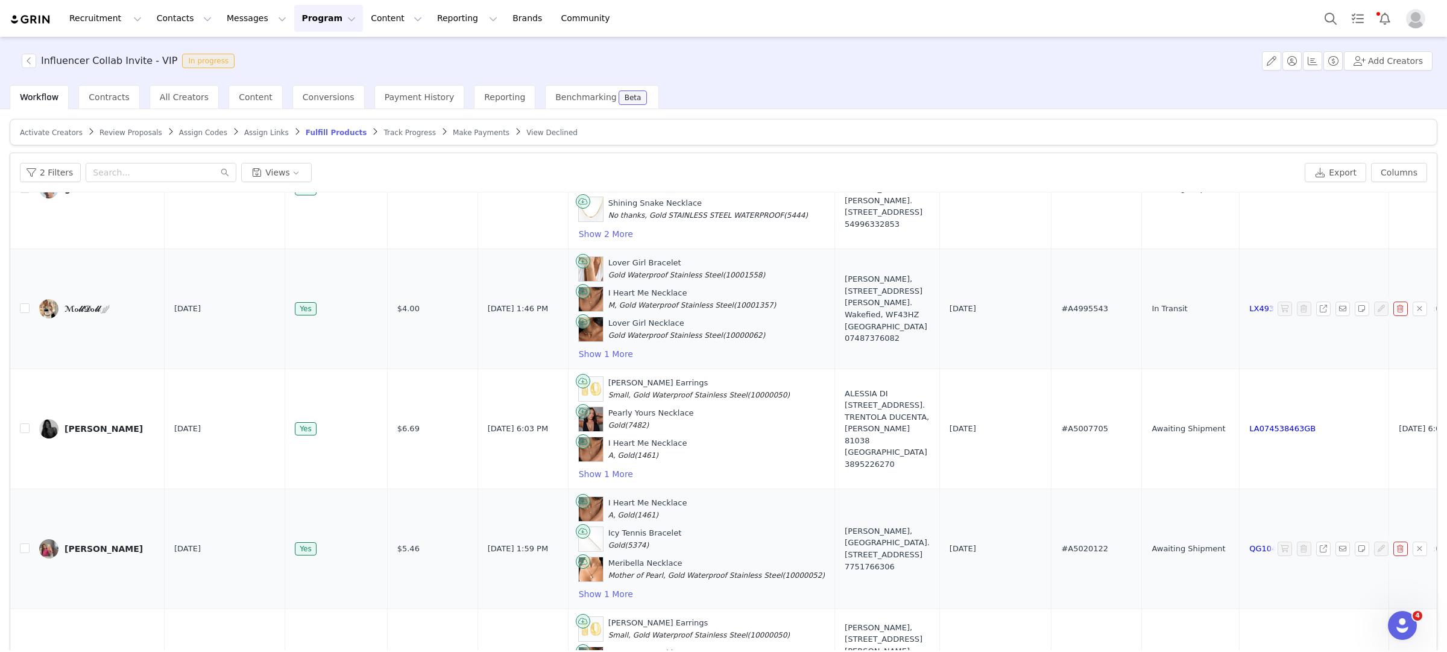
scroll to position [151, 0]
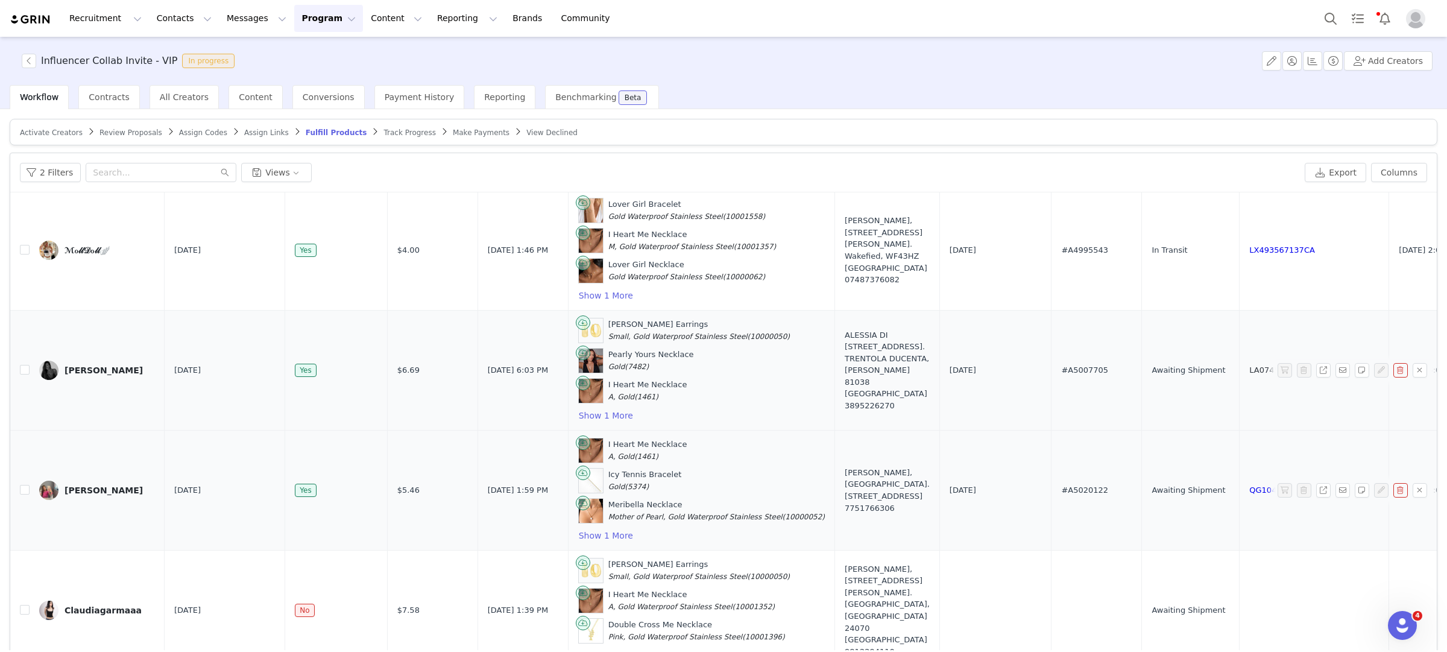
click at [1250, 371] on link "LA074538463GB" at bounding box center [1283, 369] width 66 height 9
click at [24, 374] on input "checkbox" at bounding box center [25, 370] width 10 height 10
checkbox input "true"
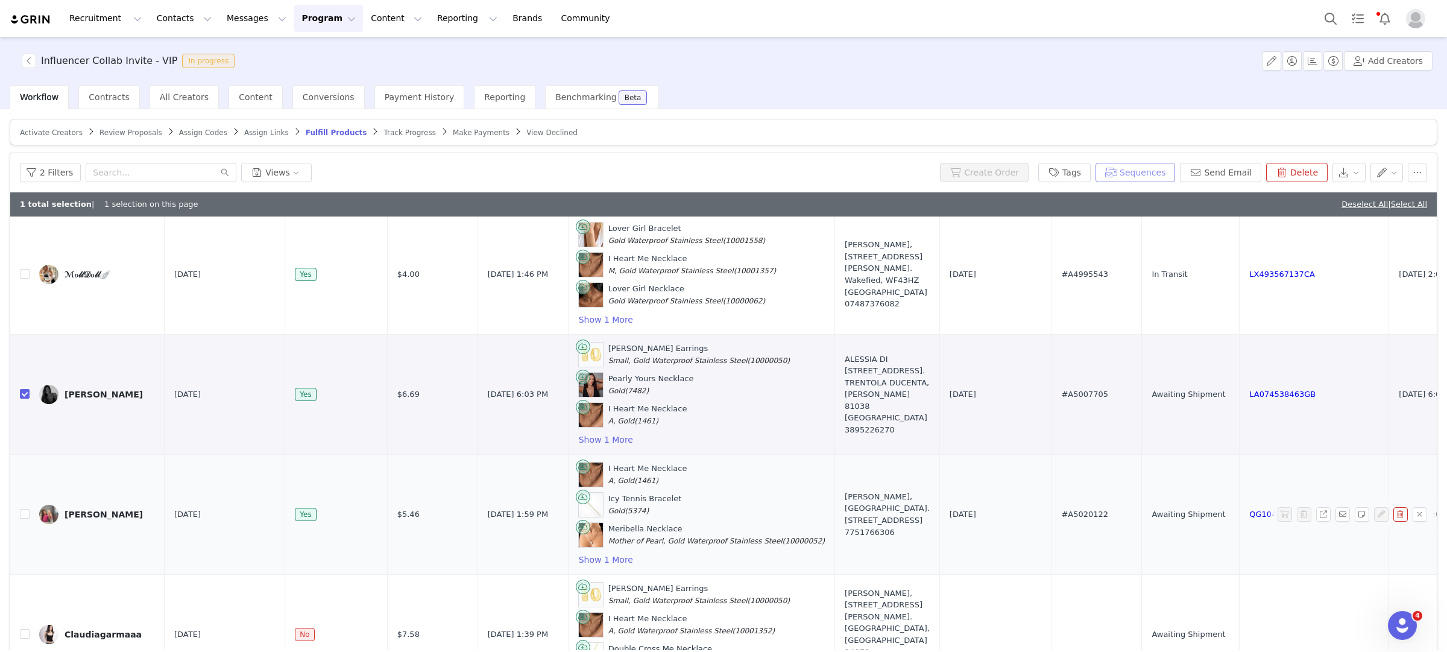
click at [1148, 172] on button "Sequences" at bounding box center [1136, 172] width 80 height 19
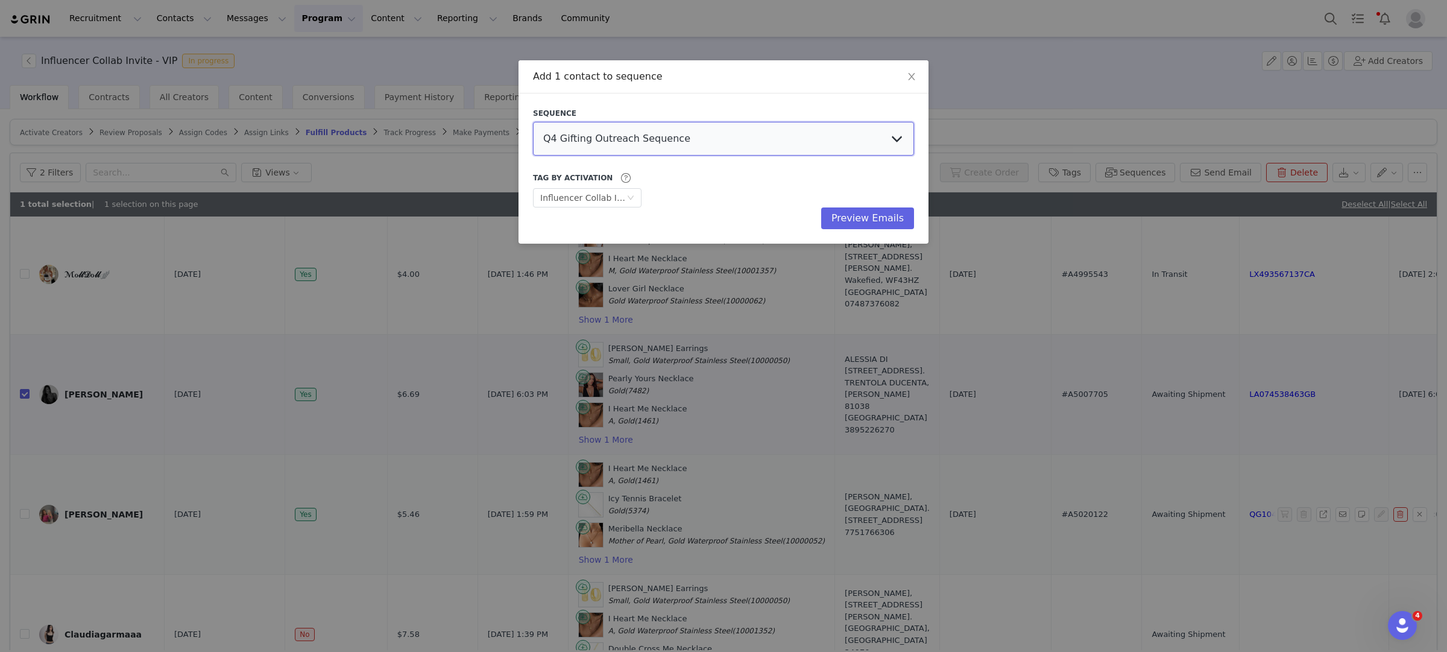
click at [737, 139] on select "Q4 Gifting Outreach Sequence Earring Stack Campaign Invite The Bangles Edit Cam…" at bounding box center [723, 139] width 381 height 34
select select "0af7adf8-48a7-4b21-8923-d8fb48791713"
click at [533, 122] on select "Q4 Gifting Outreach Sequence Earring Stack Campaign Invite The Bangles Edit Cam…" at bounding box center [723, 139] width 381 height 34
click at [885, 218] on button "Preview Emails" at bounding box center [867, 218] width 93 height 22
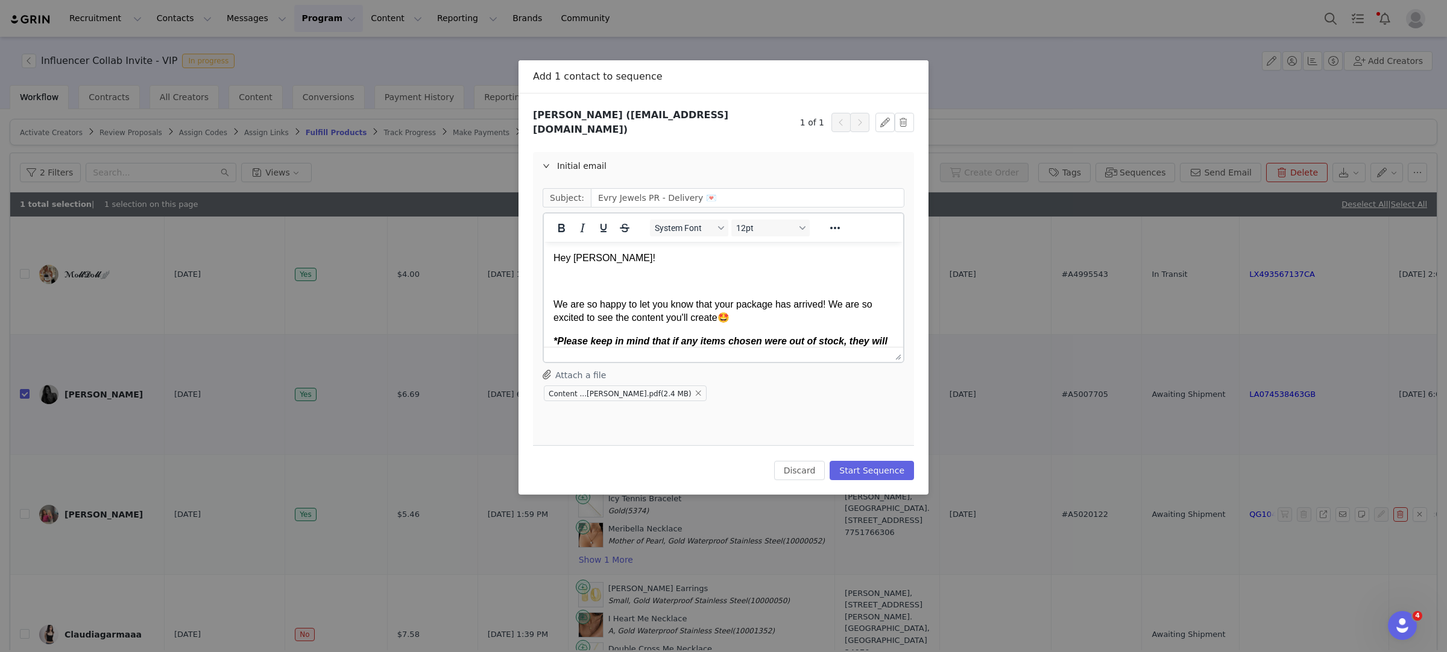
scroll to position [0, 0]
click at [881, 461] on button "Start Sequence" at bounding box center [872, 470] width 84 height 19
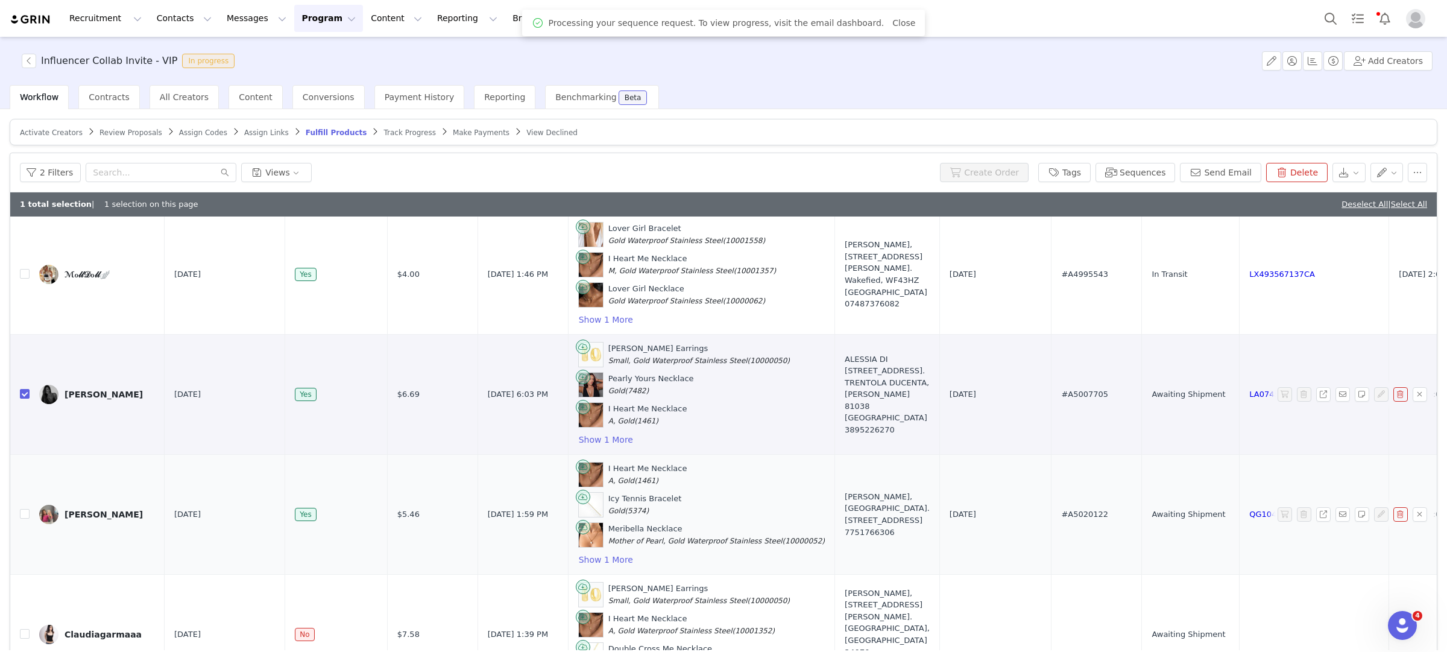
click at [27, 399] on input "checkbox" at bounding box center [25, 394] width 10 height 10
checkbox input "false"
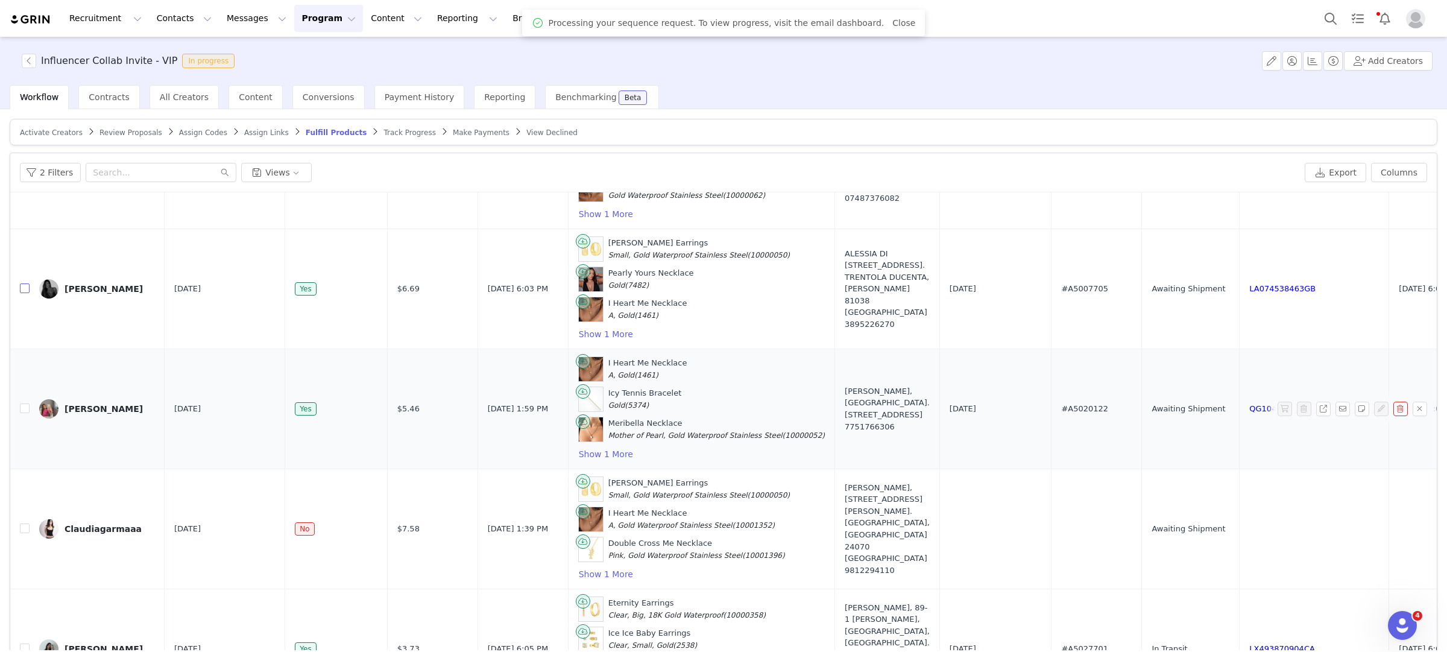
scroll to position [234, 0]
click at [1250, 409] on link "QG104141823GB" at bounding box center [1284, 406] width 69 height 9
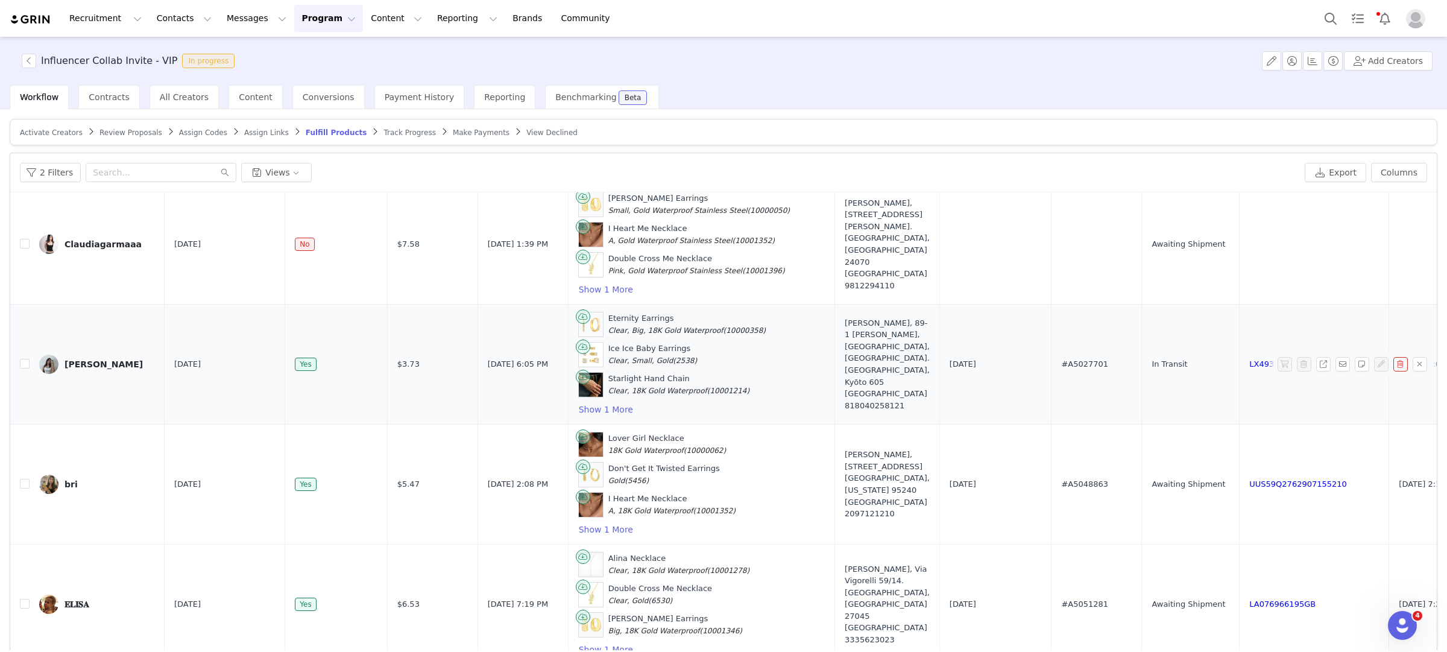
scroll to position [520, 0]
click at [1250, 365] on link "LX493870904CA" at bounding box center [1283, 360] width 66 height 9
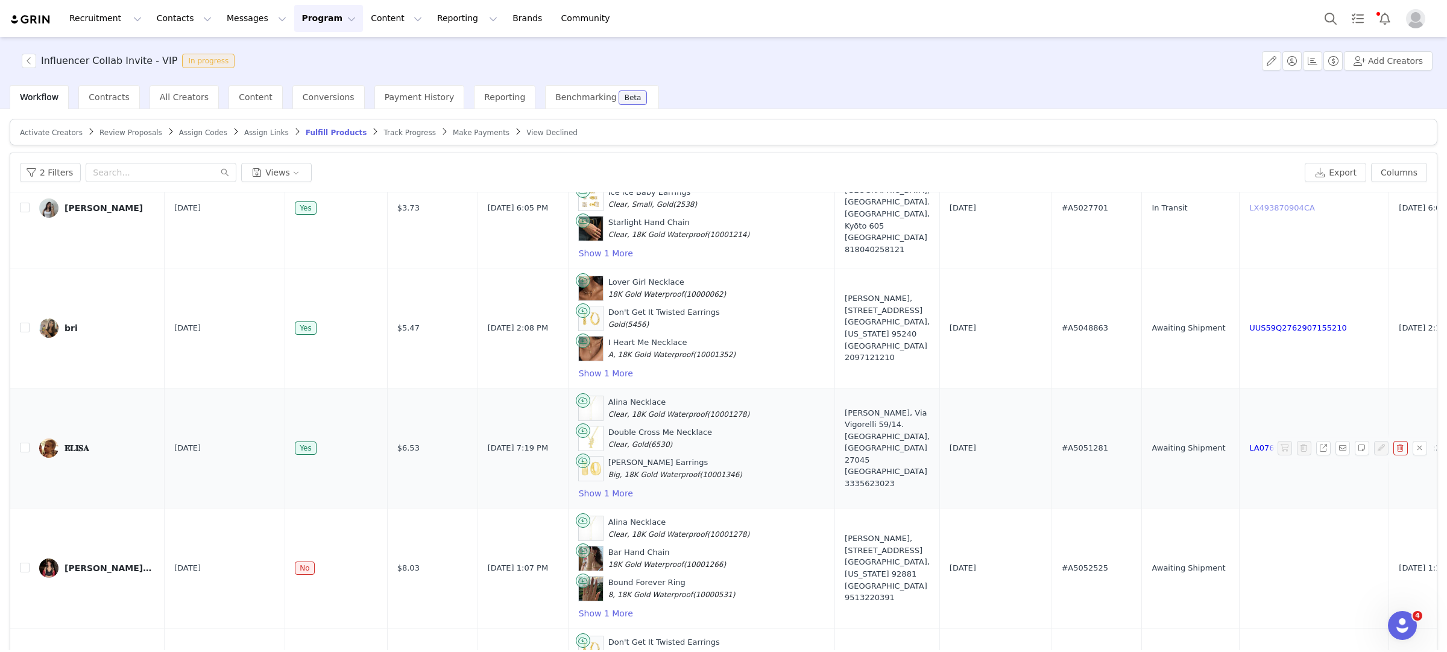
scroll to position [697, 0]
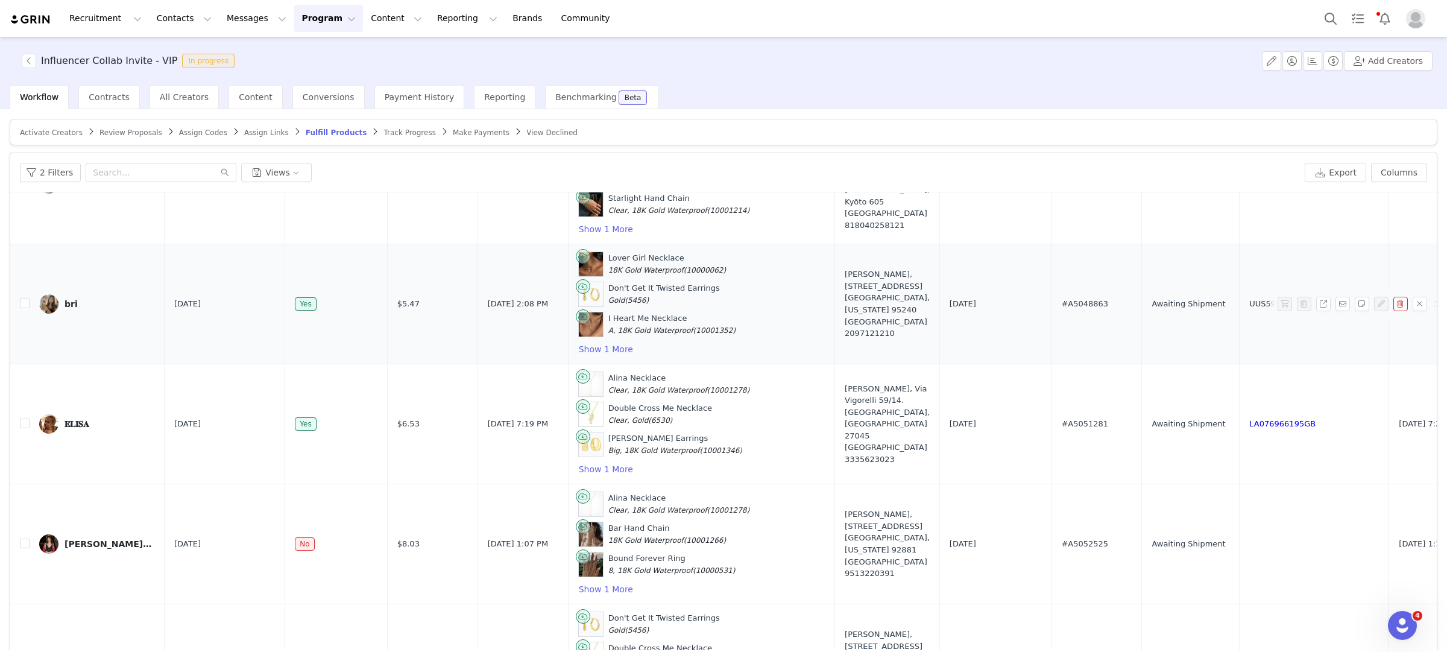
click at [1250, 308] on link "UUS59Q2762907155210" at bounding box center [1299, 303] width 98 height 9
click at [27, 308] on input "checkbox" at bounding box center [25, 304] width 10 height 10
checkbox input "true"
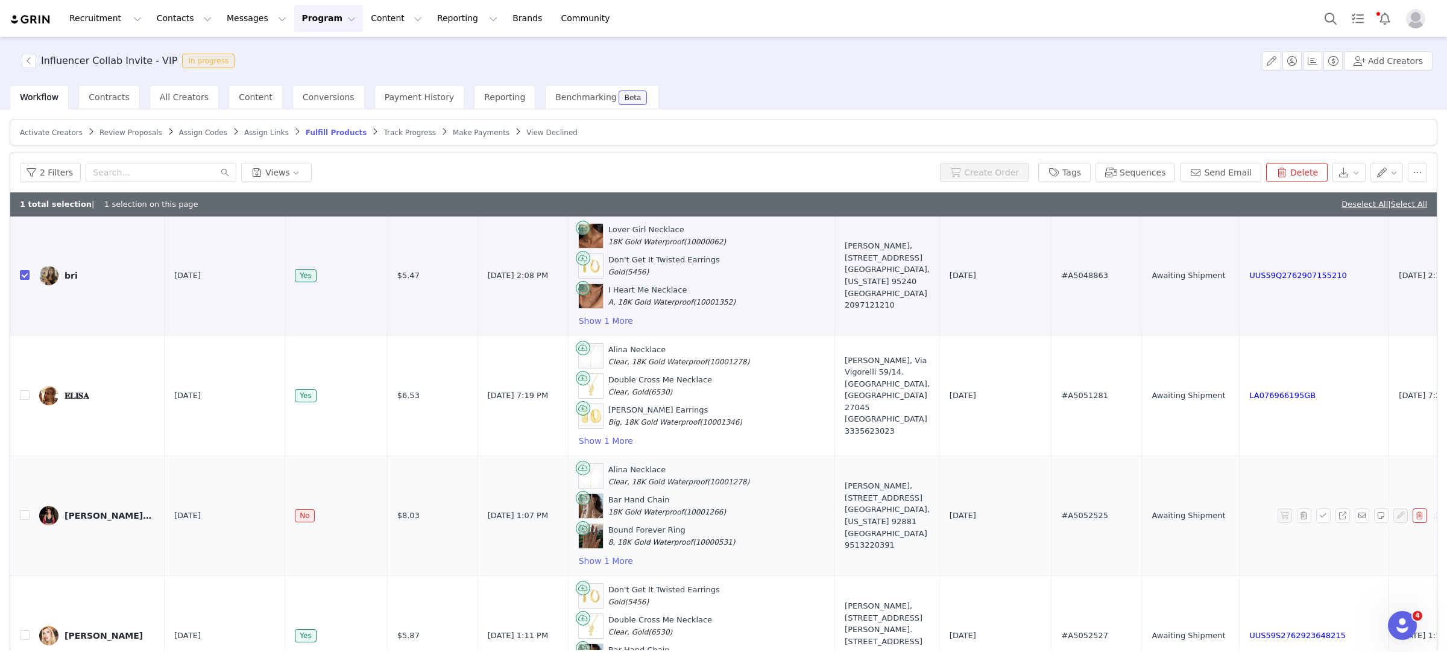
scroll to position [751, 0]
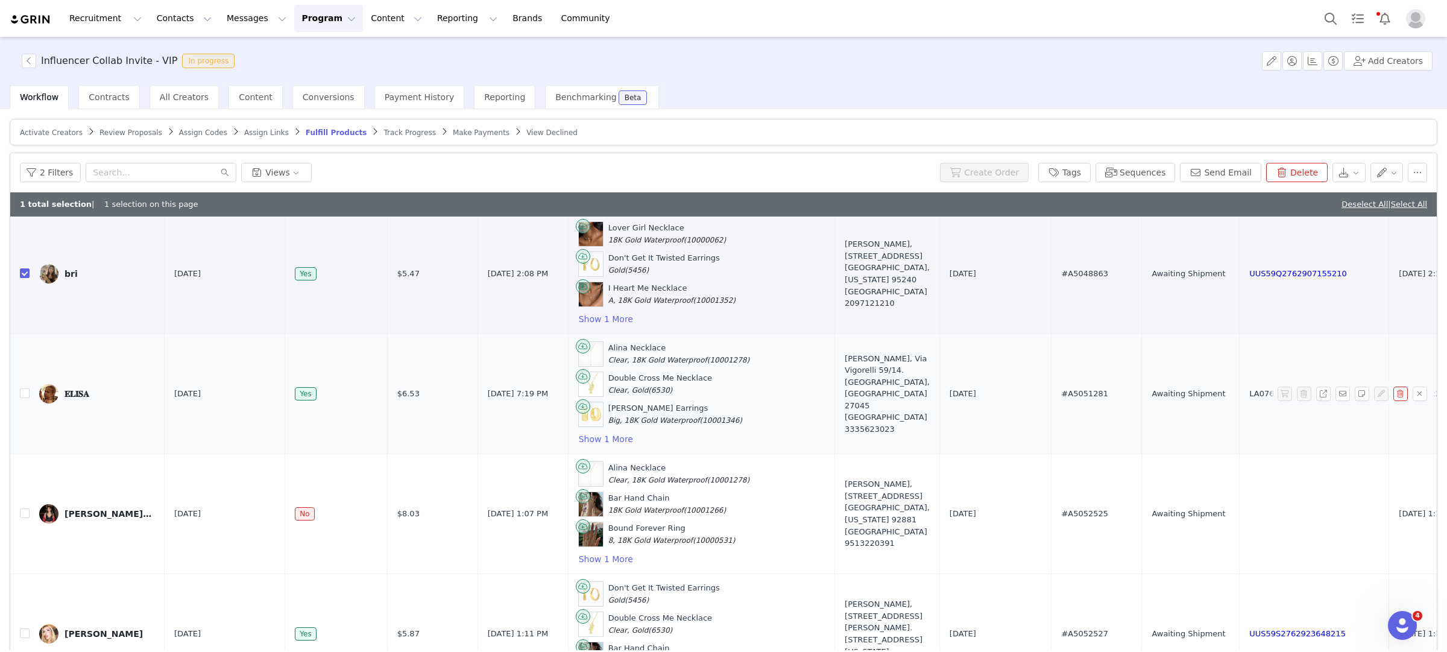
click at [1250, 398] on link "LA076966195GB" at bounding box center [1283, 393] width 66 height 9
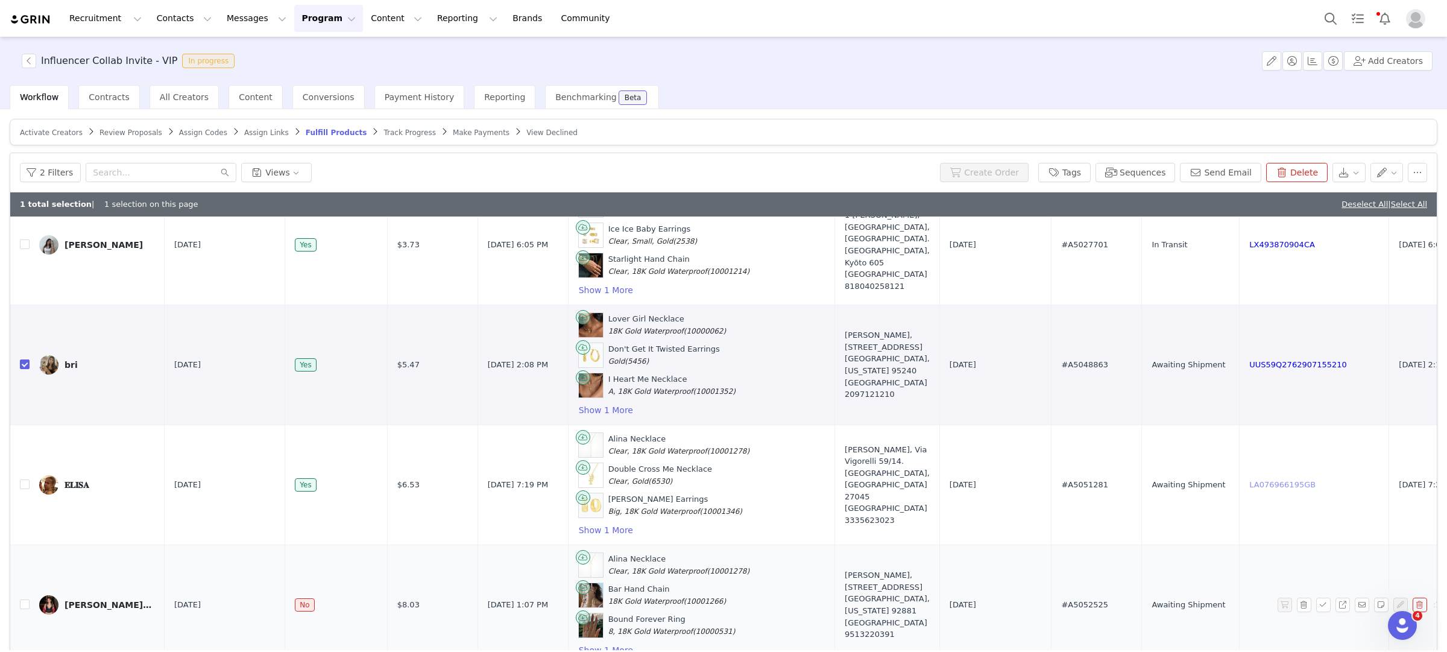
scroll to position [646, 0]
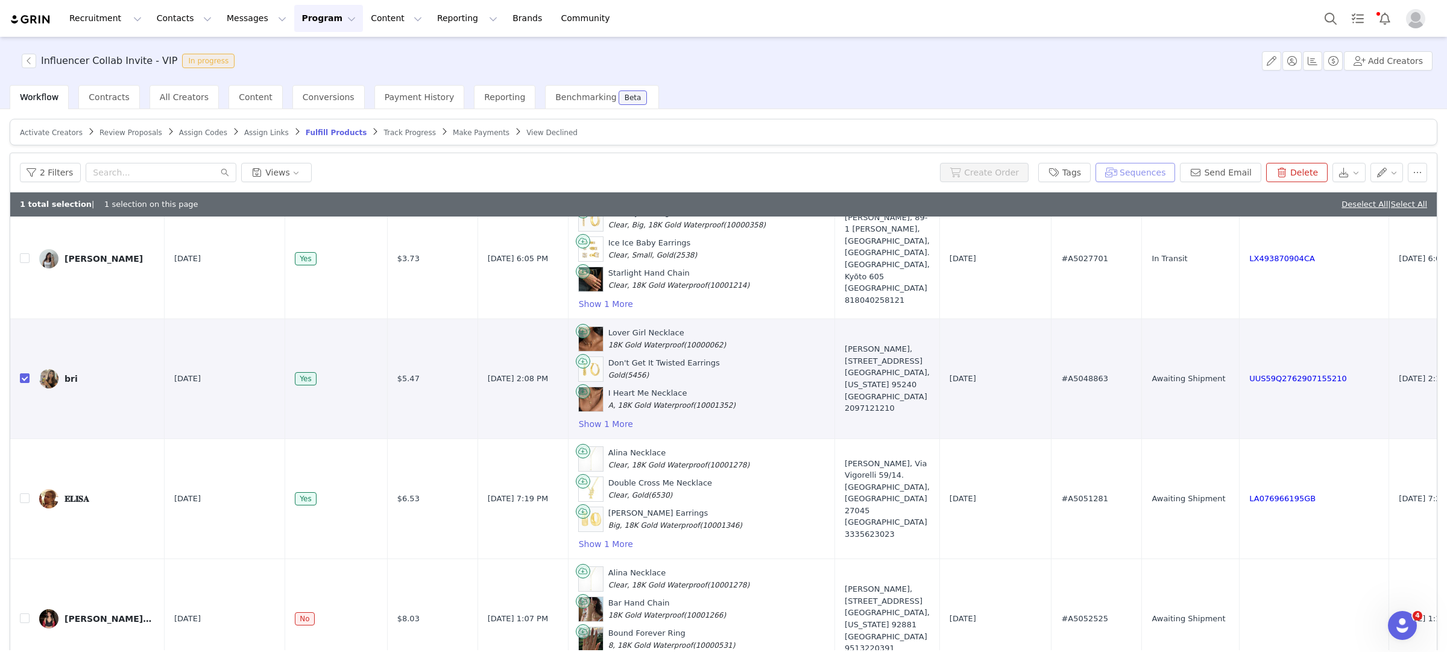
click at [1162, 175] on button "Sequences" at bounding box center [1136, 172] width 80 height 19
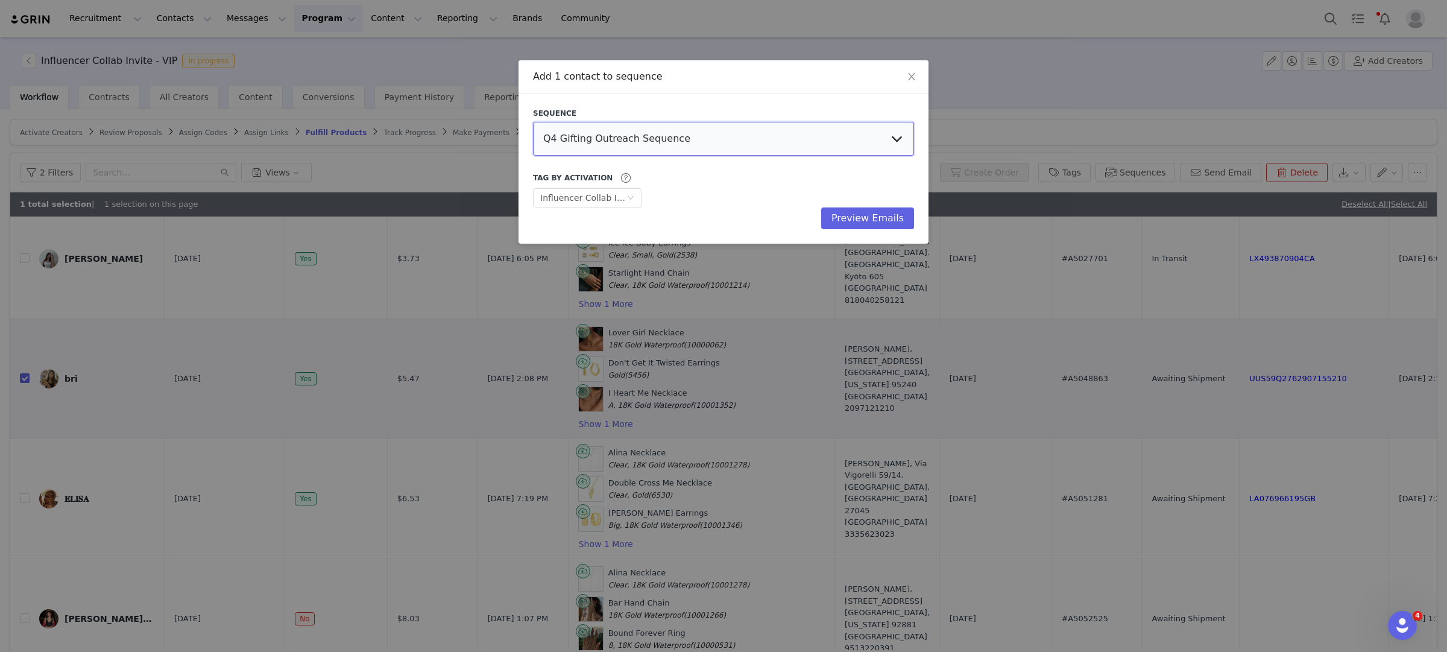
click at [698, 130] on select "Q4 Gifting Outreach Sequence Earring Stack Campaign Invite The Bangles Edit Cam…" at bounding box center [723, 139] width 381 height 34
select select "0af7adf8-48a7-4b21-8923-d8fb48791713"
click at [533, 122] on select "Q4 Gifting Outreach Sequence Earring Stack Campaign Invite The Bangles Edit Cam…" at bounding box center [723, 139] width 381 height 34
click at [852, 220] on button "Preview Emails" at bounding box center [867, 218] width 93 height 22
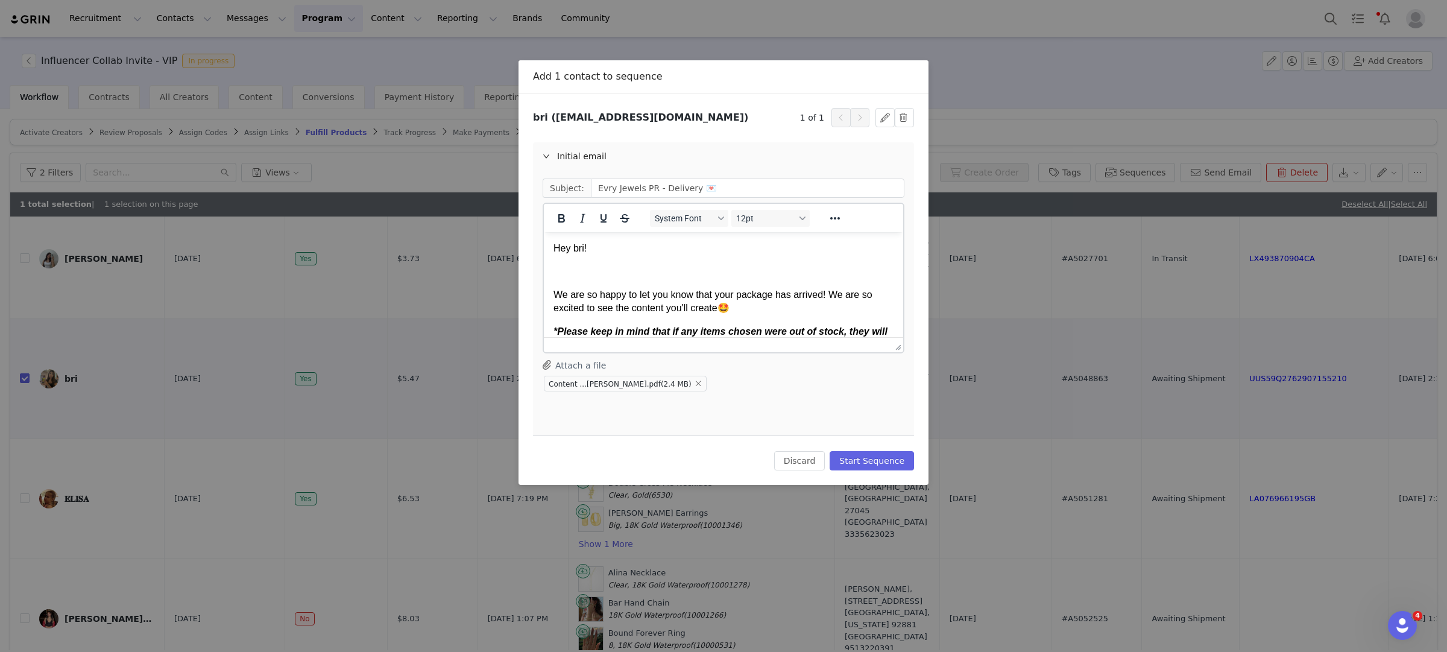
scroll to position [0, 0]
click at [856, 462] on button "Start Sequence" at bounding box center [872, 460] width 84 height 19
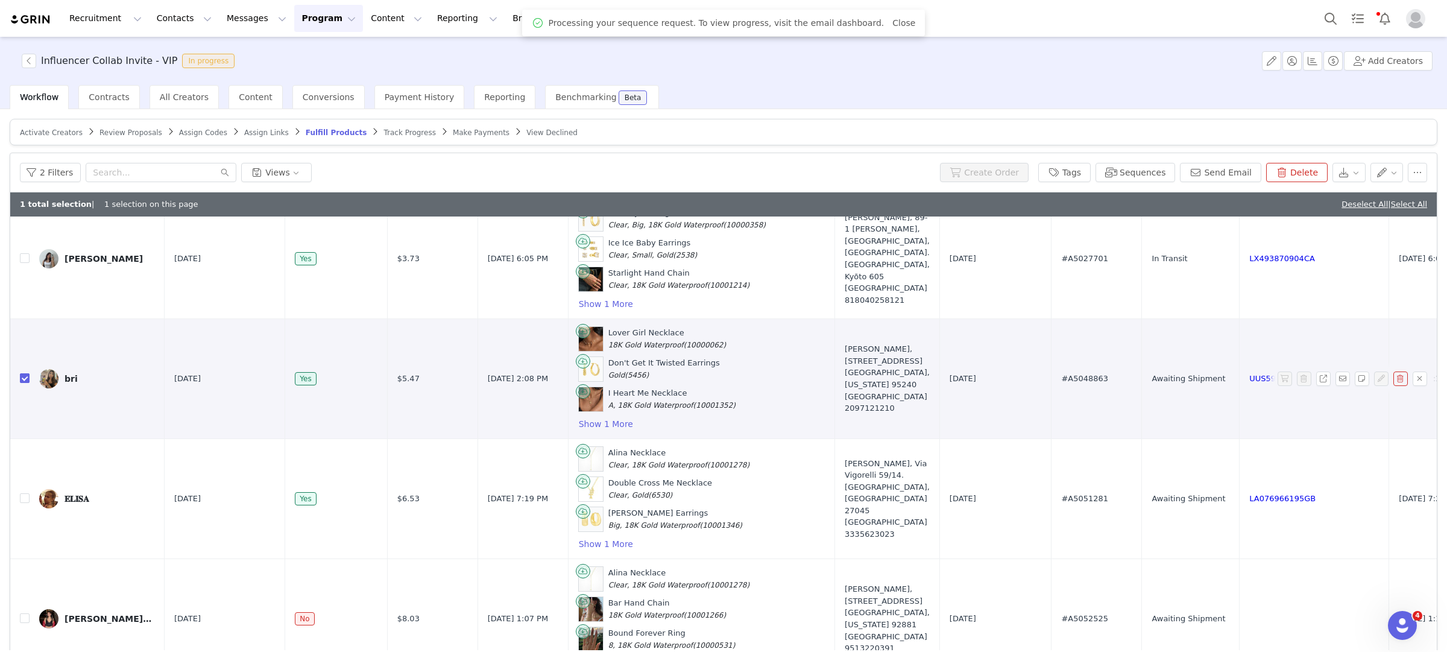
click at [25, 383] on input "checkbox" at bounding box center [25, 378] width 10 height 10
checkbox input "false"
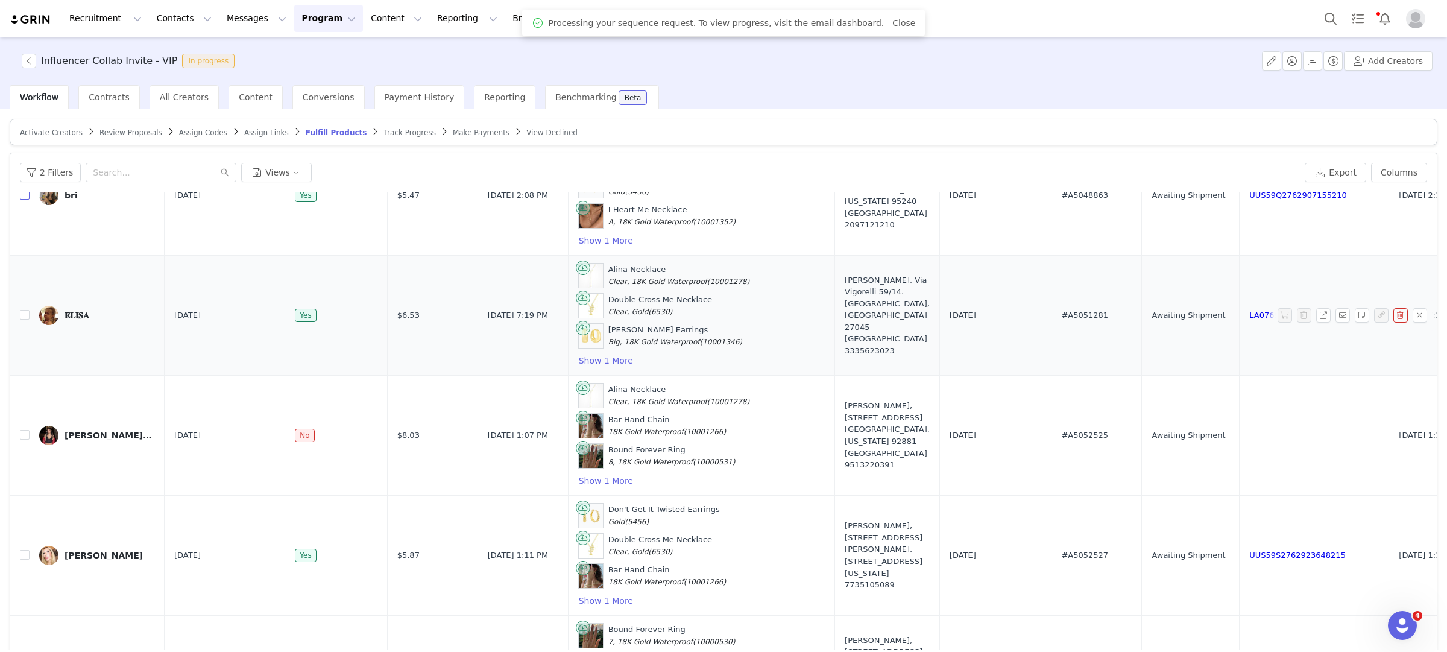
scroll to position [953, 0]
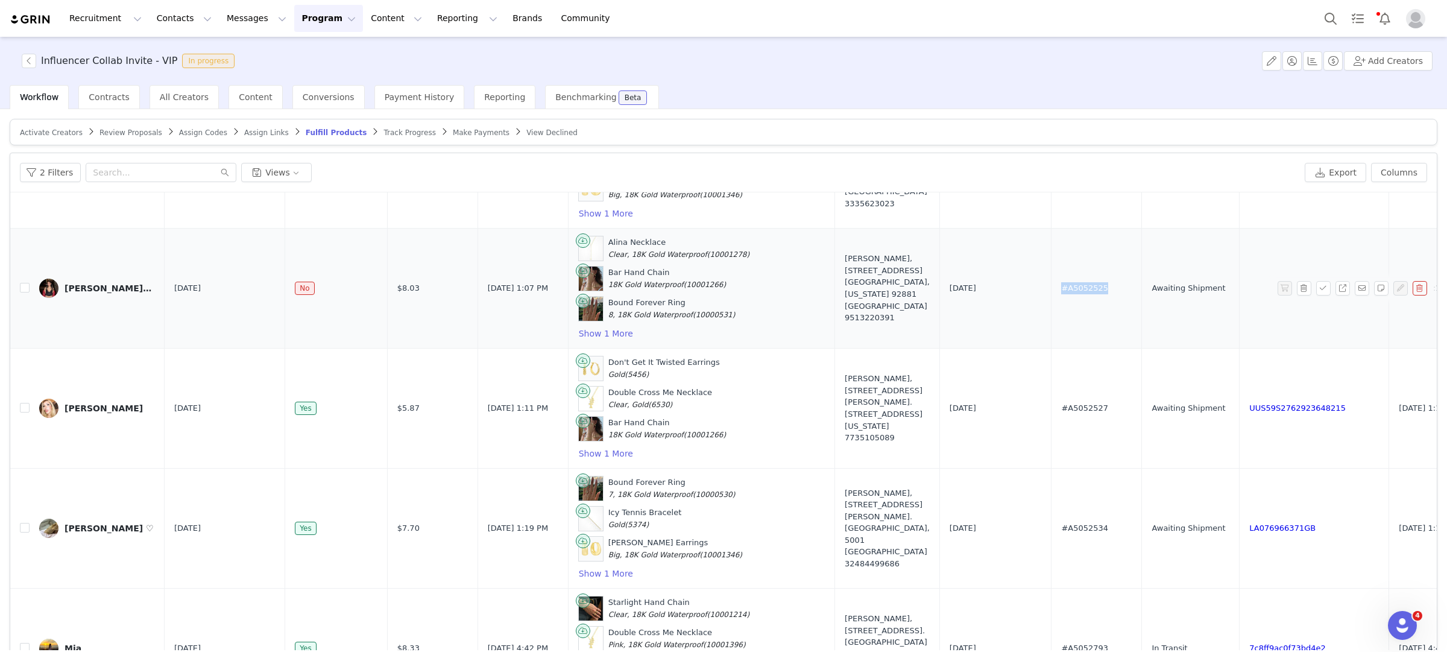
drag, startPoint x: 1063, startPoint y: 303, endPoint x: 1003, endPoint y: 289, distance: 61.9
click at [1052, 289] on td "#A5052525" at bounding box center [1097, 289] width 90 height 120
click at [1385, 296] on button "button" at bounding box center [1381, 288] width 14 height 14
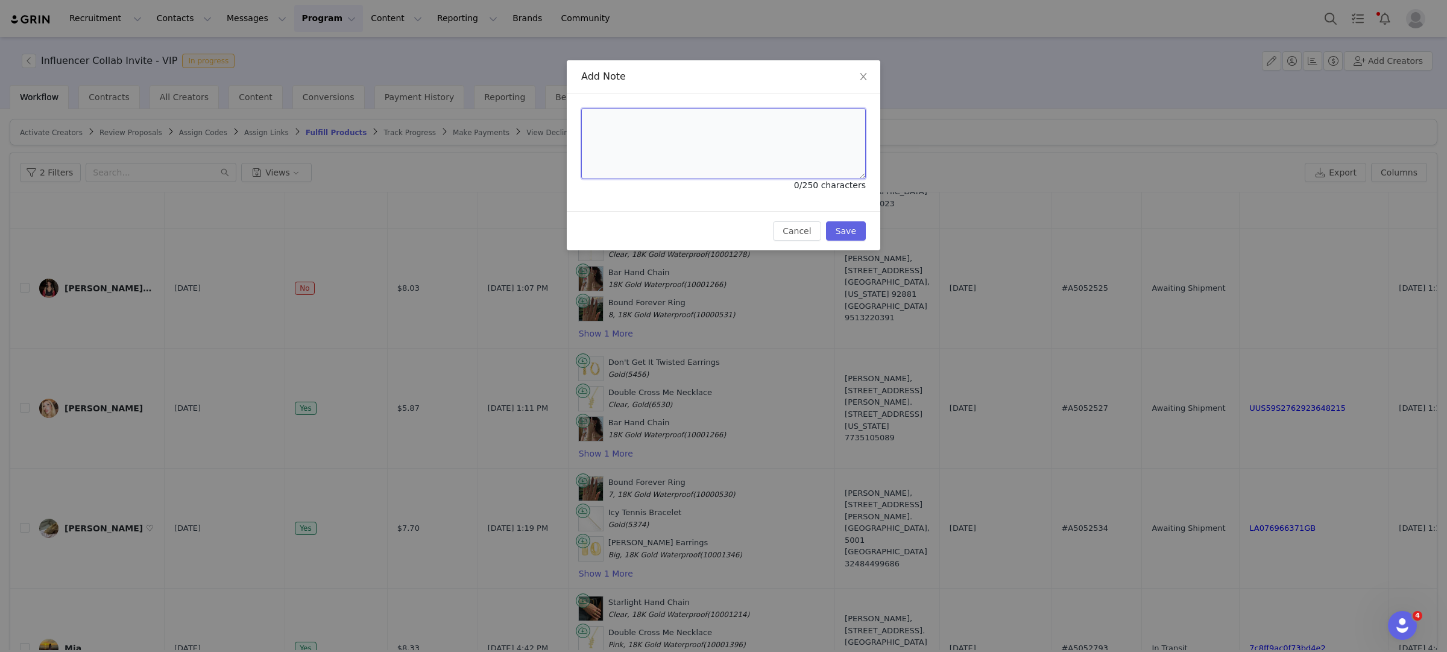
click at [747, 163] on textarea at bounding box center [723, 143] width 285 height 71
paste textarea "#A5062446 Complete"
type textarea "#A5062446 Complete"
click at [835, 232] on button "Save" at bounding box center [846, 230] width 40 height 19
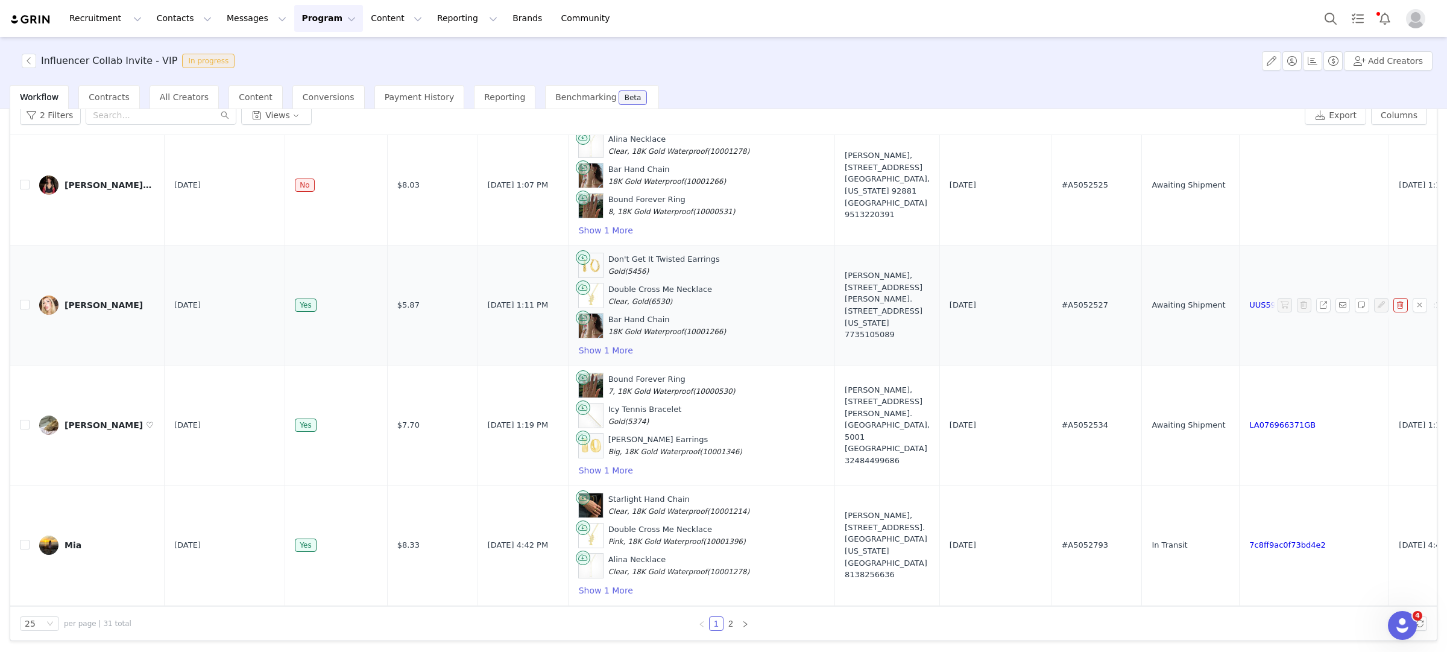
scroll to position [758, 0]
click at [1250, 310] on link "UUS59S2762923648215" at bounding box center [1298, 305] width 96 height 9
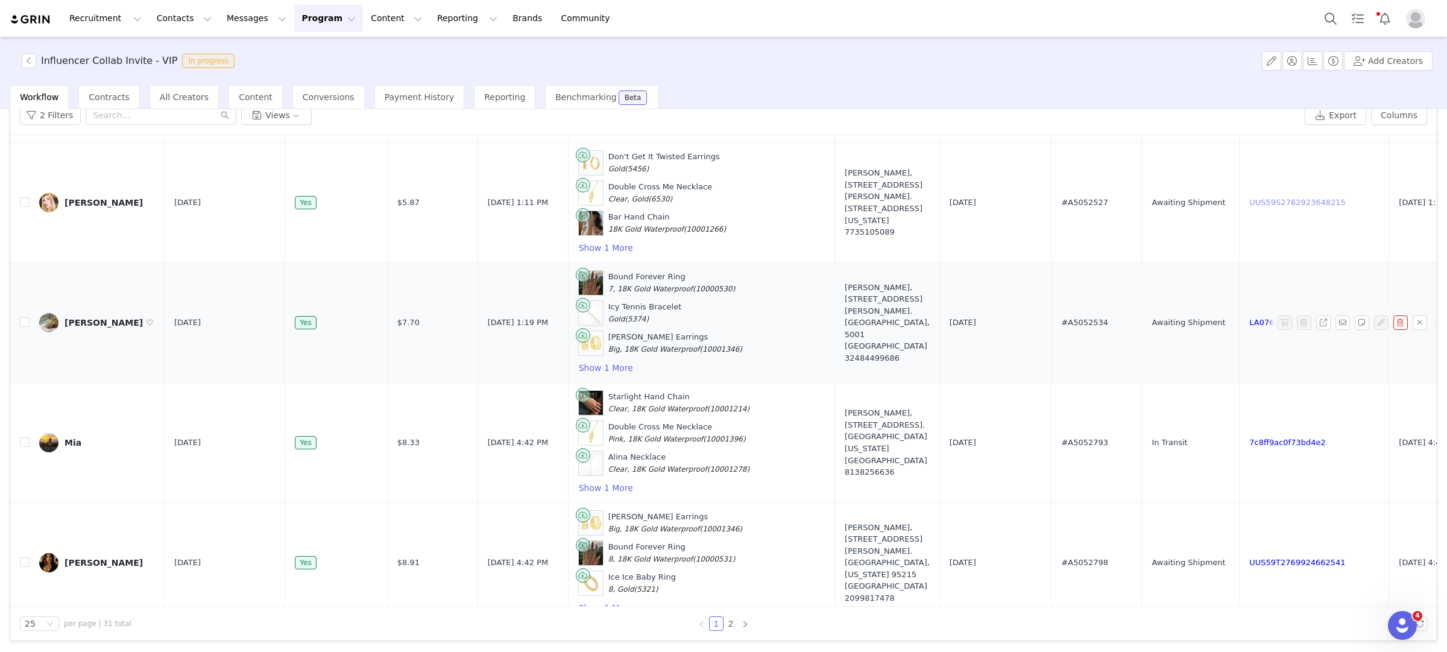
scroll to position [862, 0]
click at [1250, 326] on link "LA076966371GB" at bounding box center [1283, 321] width 66 height 9
click at [23, 326] on input "checkbox" at bounding box center [25, 321] width 10 height 10
checkbox input "true"
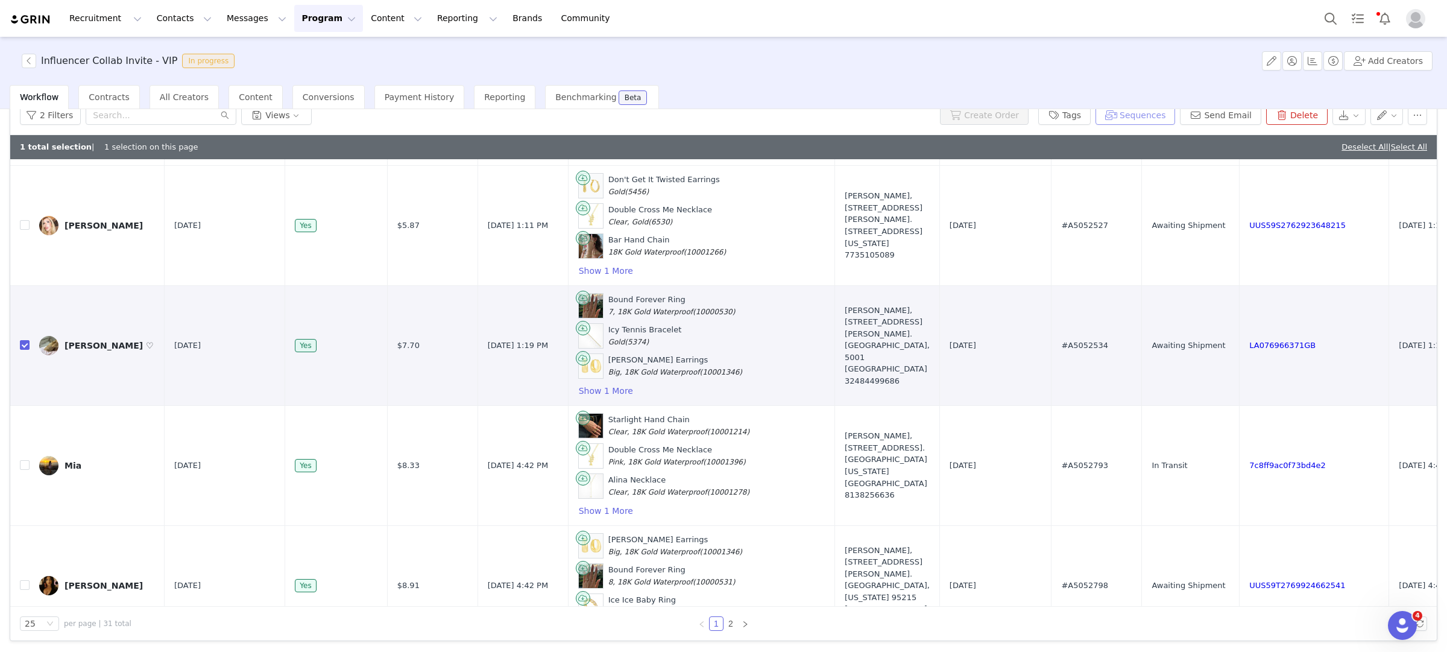
click at [1141, 122] on button "Sequences" at bounding box center [1136, 115] width 80 height 19
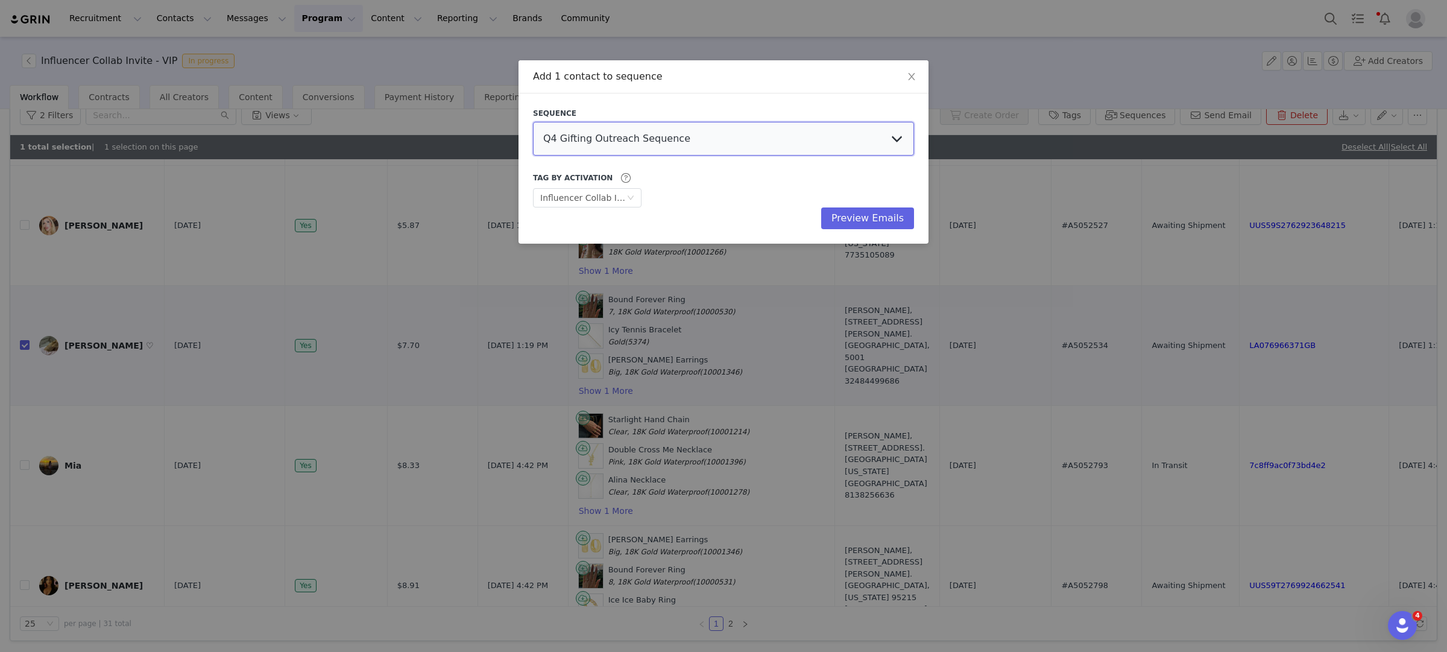
click at [654, 126] on select "Q4 Gifting Outreach Sequence Earring Stack Campaign Invite The Bangles Edit Cam…" at bounding box center [723, 139] width 381 height 34
click at [533, 122] on select "Q4 Gifting Outreach Sequence Earring Stack Campaign Invite The Bangles Edit Cam…" at bounding box center [723, 139] width 381 height 34
click at [739, 130] on select "Q4 Gifting Outreach Sequence Earring Stack Campaign Invite The Bangles Edit Cam…" at bounding box center [723, 139] width 381 height 34
select select "0af7adf8-48a7-4b21-8923-d8fb48791713"
click at [533, 122] on select "Q4 Gifting Outreach Sequence Earring Stack Campaign Invite The Bangles Edit Cam…" at bounding box center [723, 139] width 381 height 34
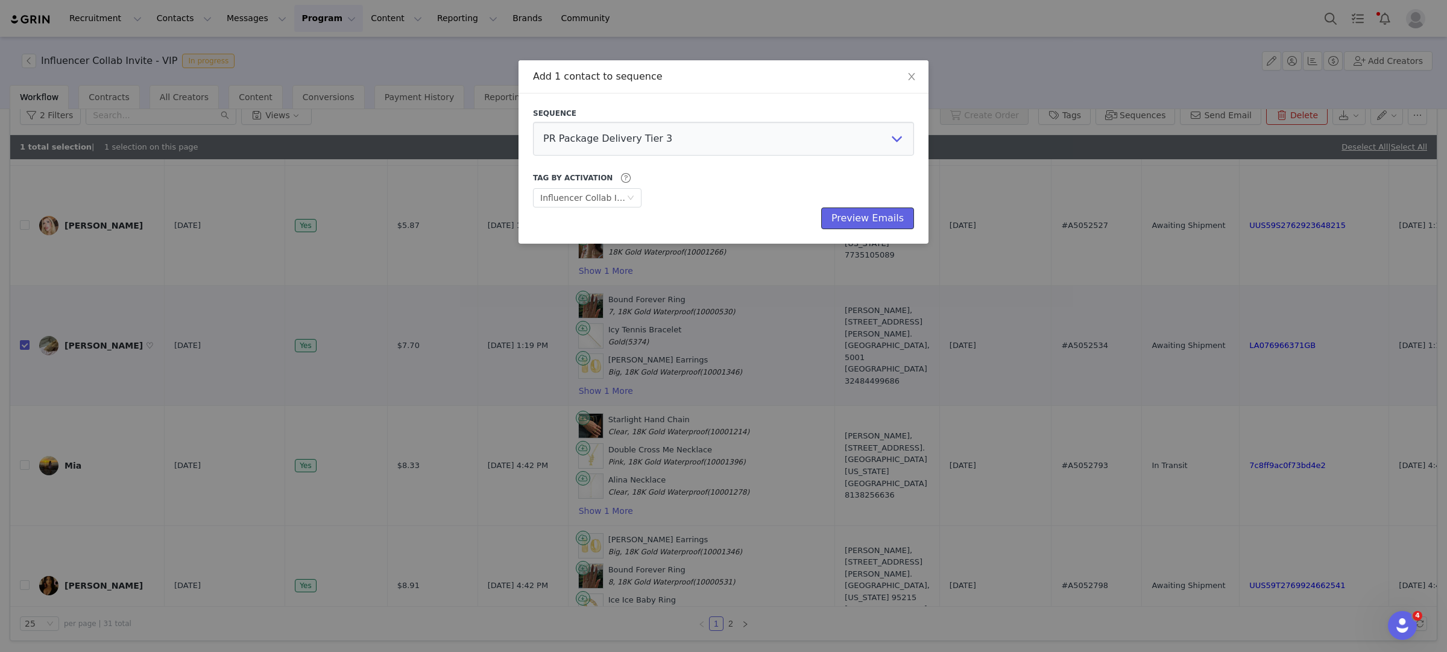
click at [861, 229] on button "Preview Emails" at bounding box center [867, 218] width 93 height 22
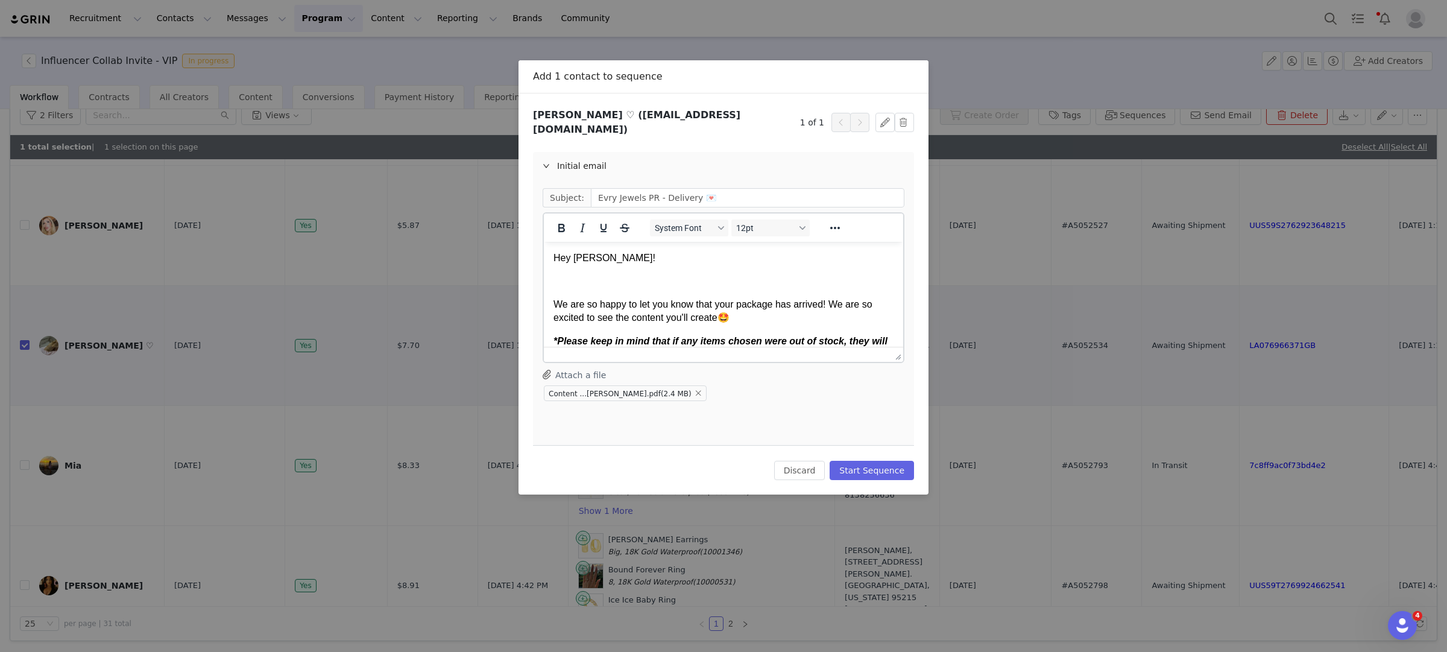
scroll to position [0, 0]
click at [877, 467] on button "Start Sequence" at bounding box center [872, 470] width 84 height 19
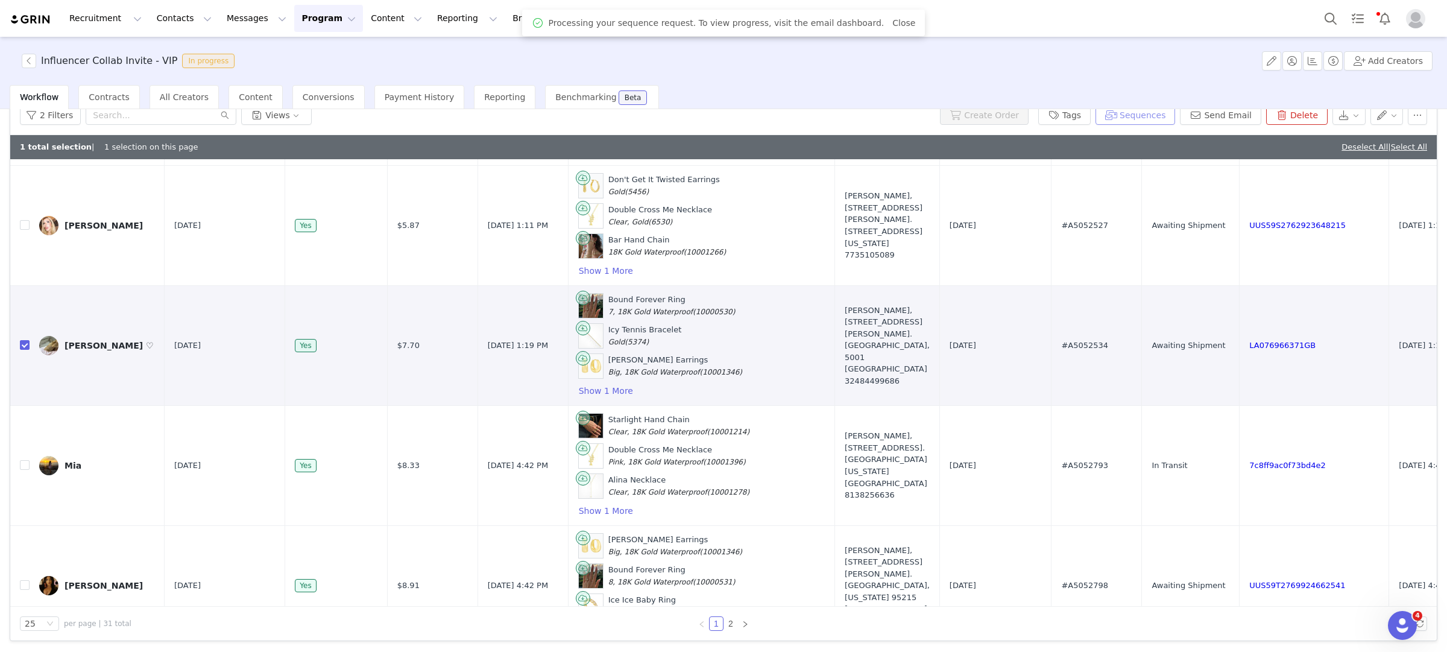
scroll to position [53, 0]
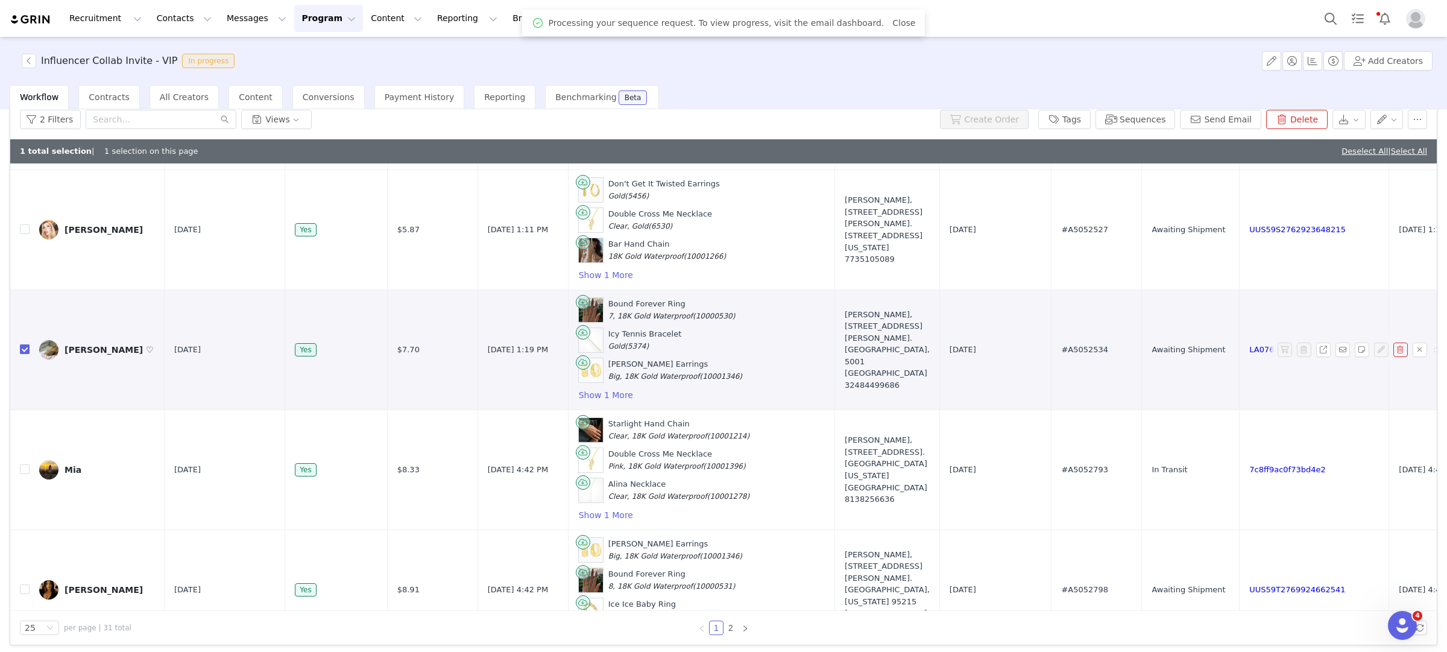
click at [25, 354] on input "checkbox" at bounding box center [25, 349] width 10 height 10
checkbox input "false"
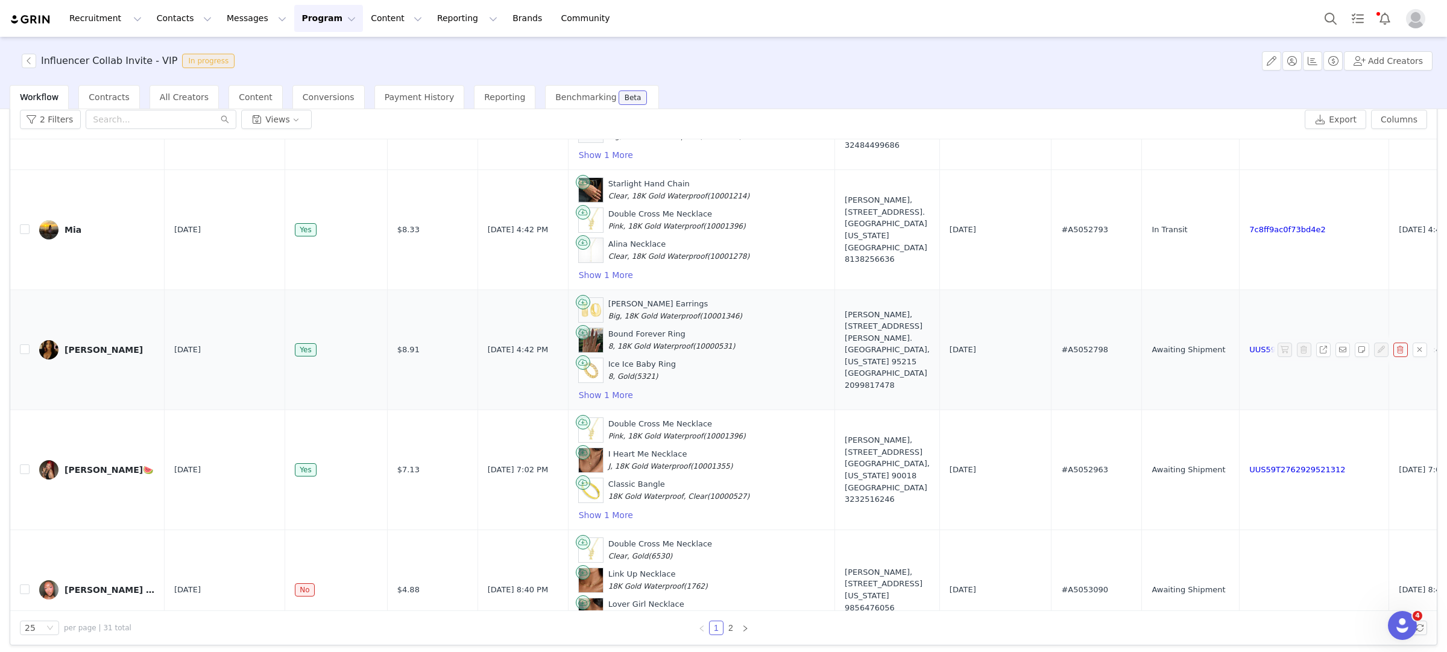
scroll to position [1098, 0]
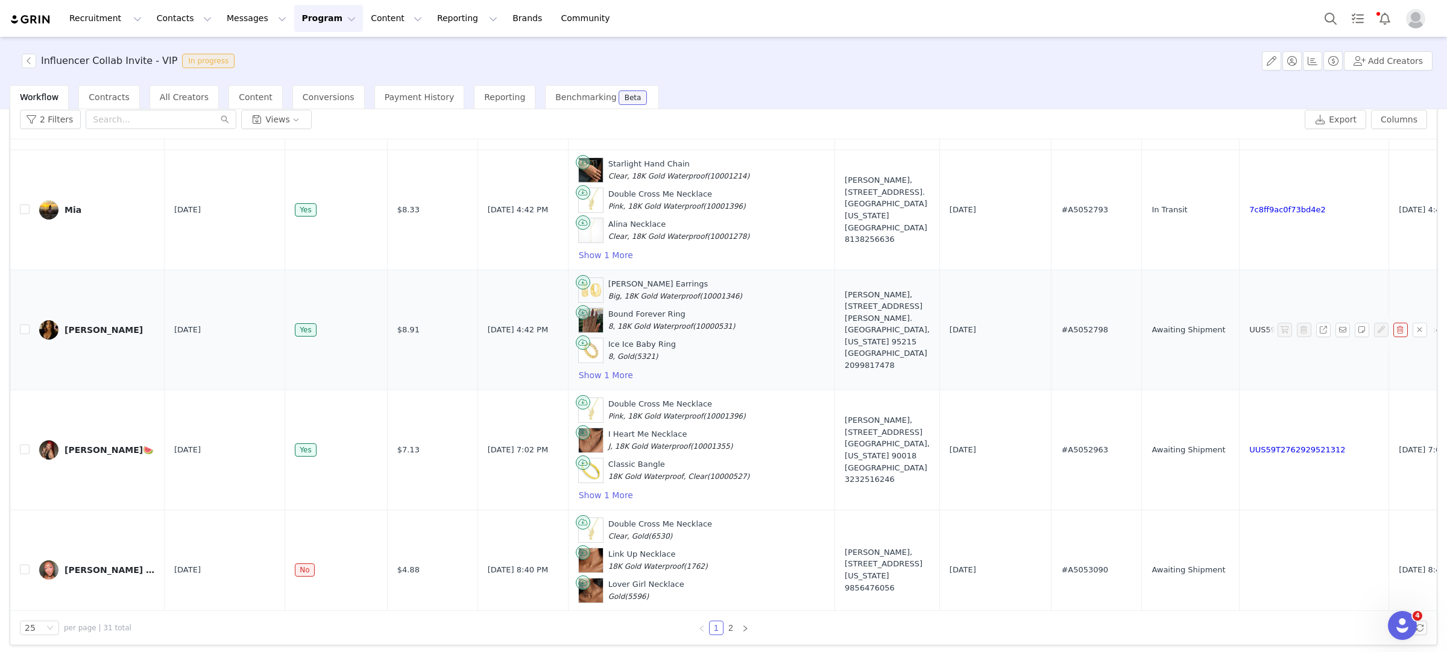
click at [1250, 334] on link "UUS59T2769924662541" at bounding box center [1298, 329] width 96 height 9
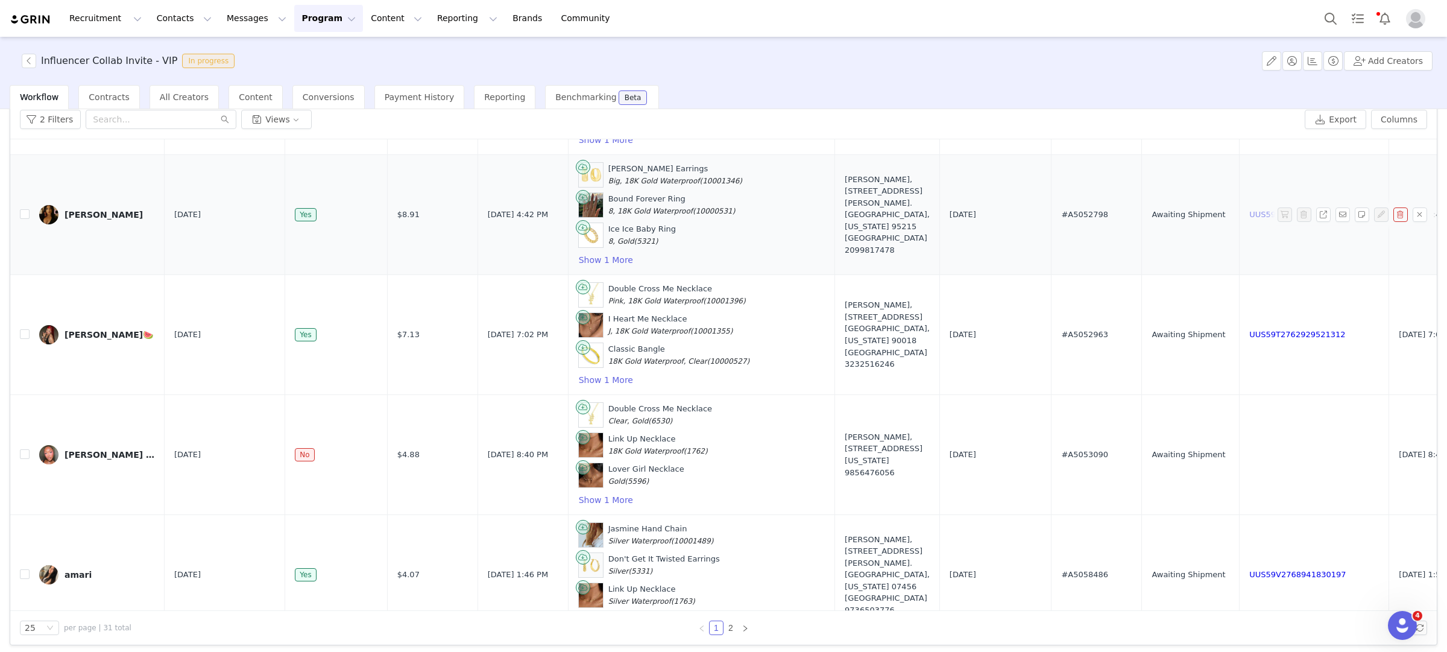
scroll to position [1207, 0]
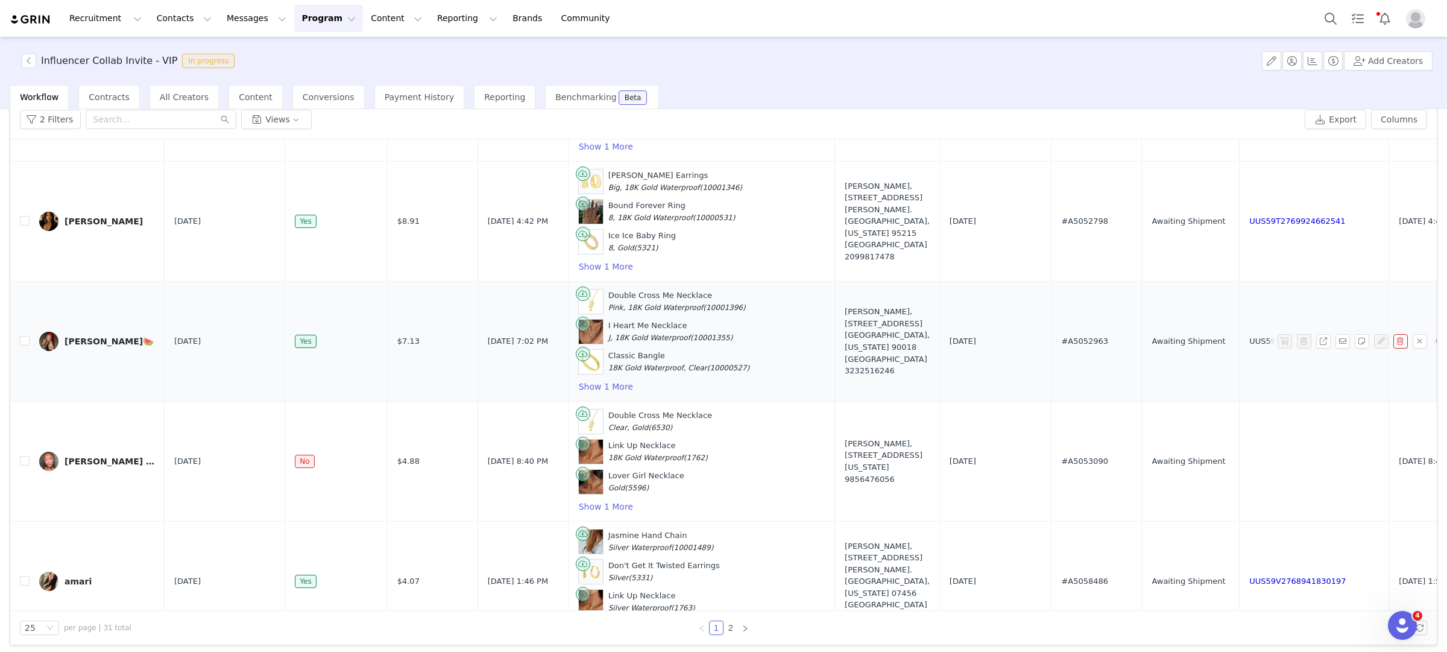
click at [1250, 346] on link "UUS59T2762929521312" at bounding box center [1298, 341] width 96 height 9
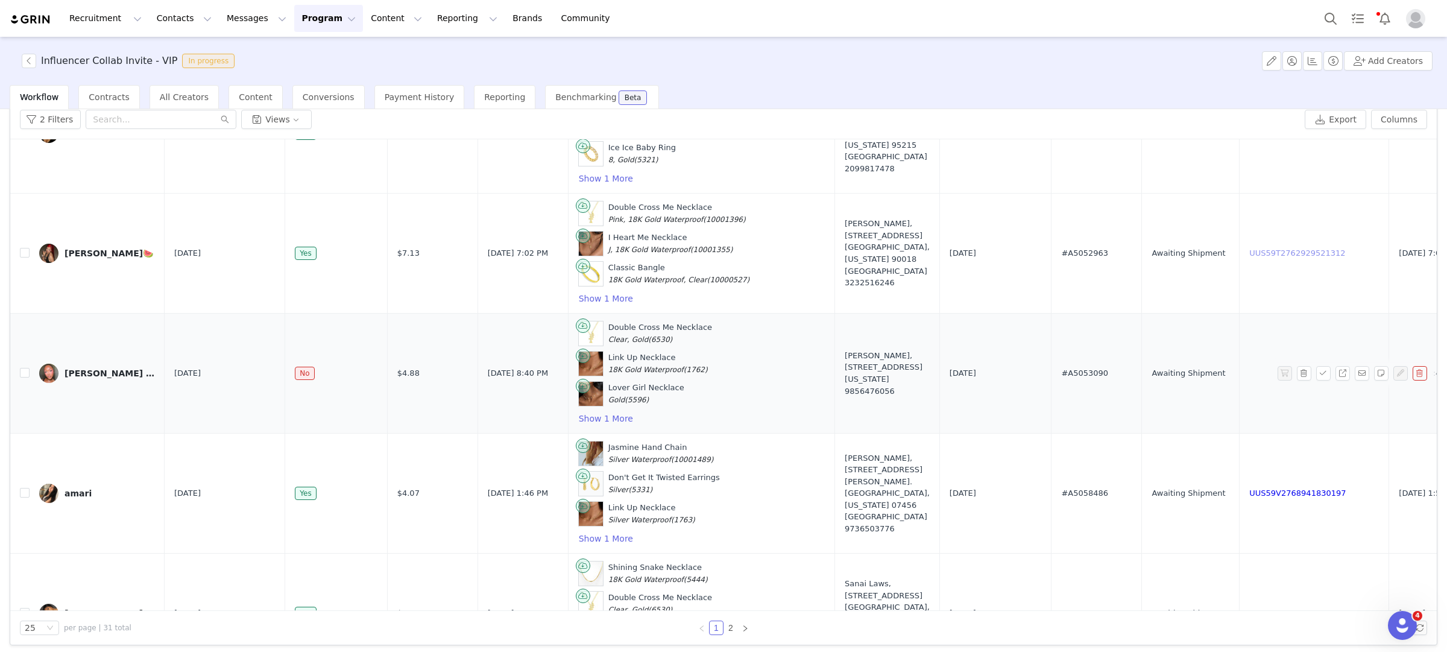
scroll to position [1298, 0]
drag, startPoint x: 1059, startPoint y: 385, endPoint x: 966, endPoint y: 385, distance: 92.9
click at [966, 385] on tr "Ilai Wright 🤍 Sep 26, 2025 No $4.88 Sep 26, 2025 8:40 PM Double Cross Me Neckla…" at bounding box center [845, 371] width 1670 height 120
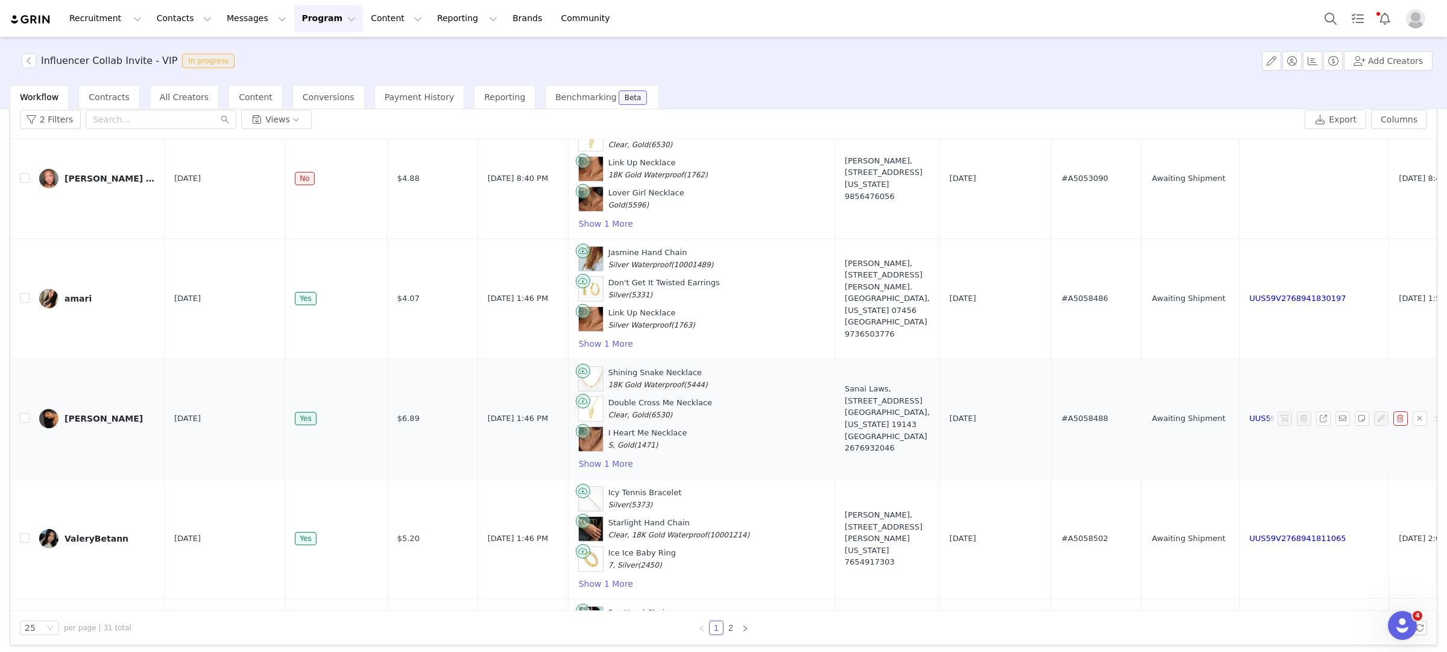
scroll to position [1505, 0]
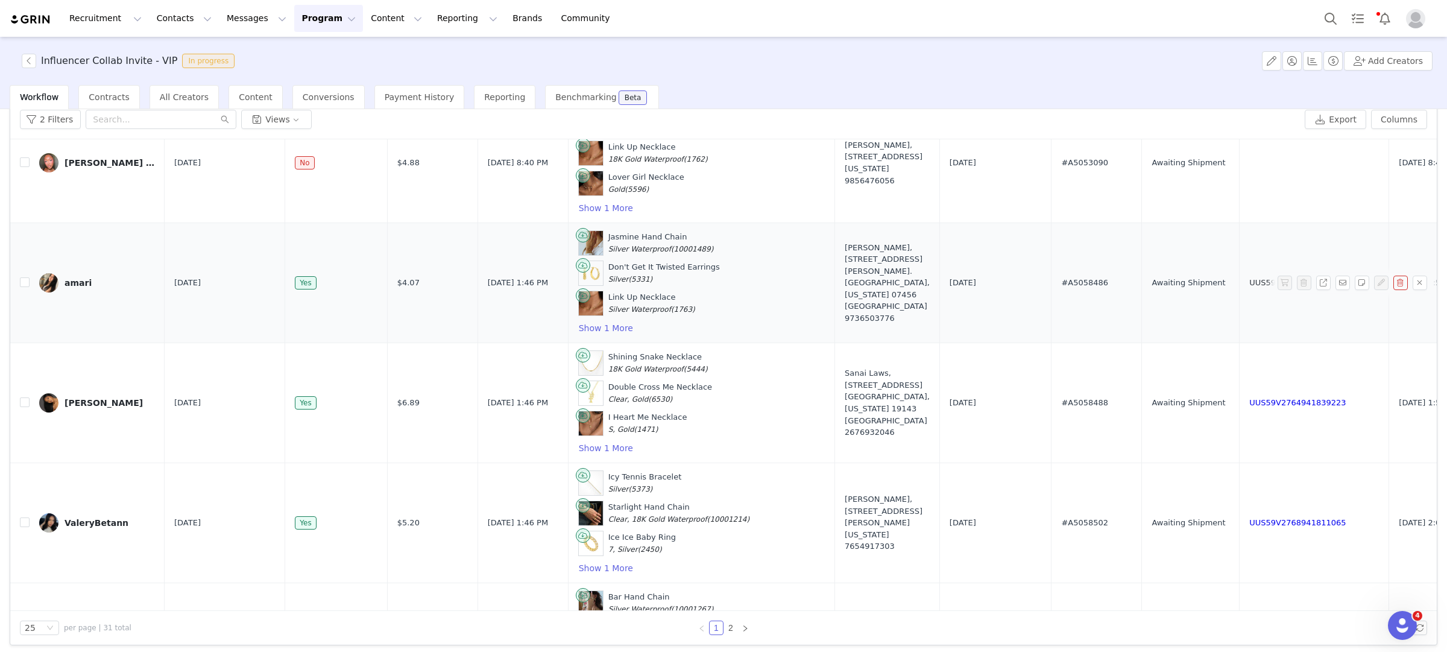
click at [1250, 287] on link "UUS59V2768941830197" at bounding box center [1298, 282] width 96 height 9
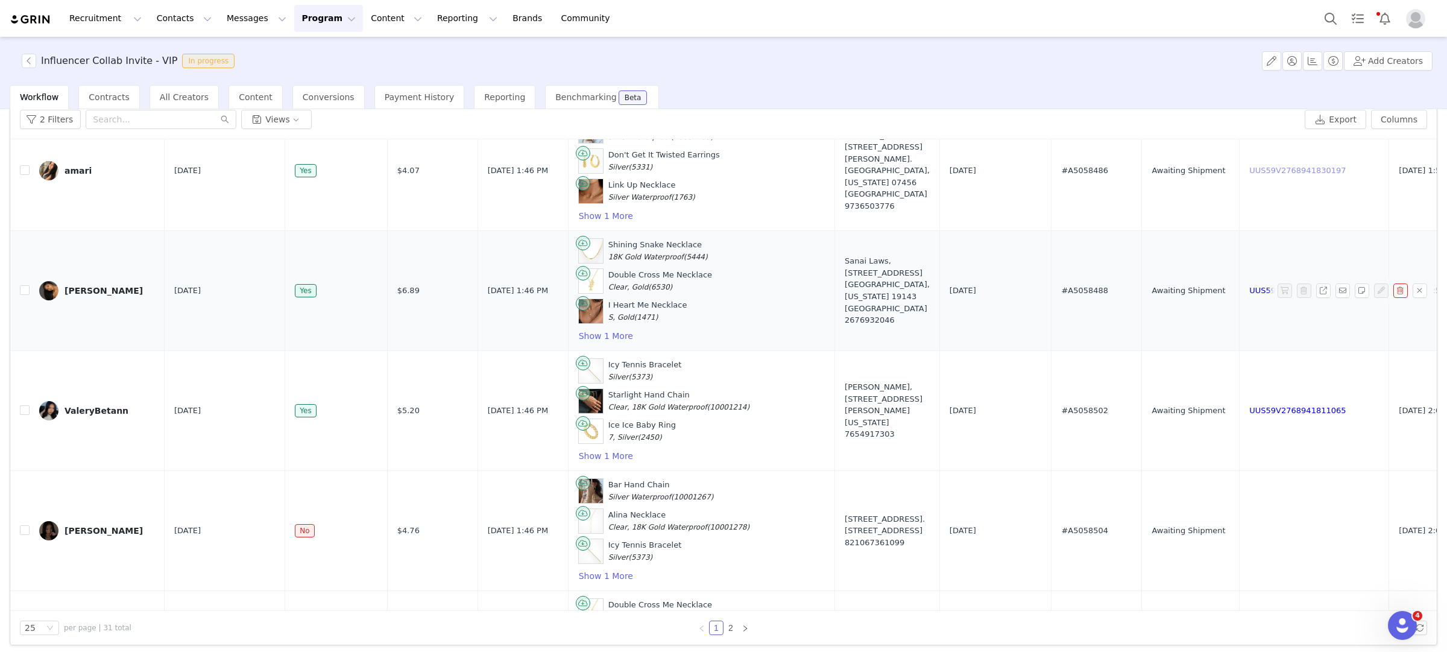
scroll to position [1620, 0]
click at [1250, 292] on link "UUS59V2764941839223" at bounding box center [1298, 287] width 96 height 9
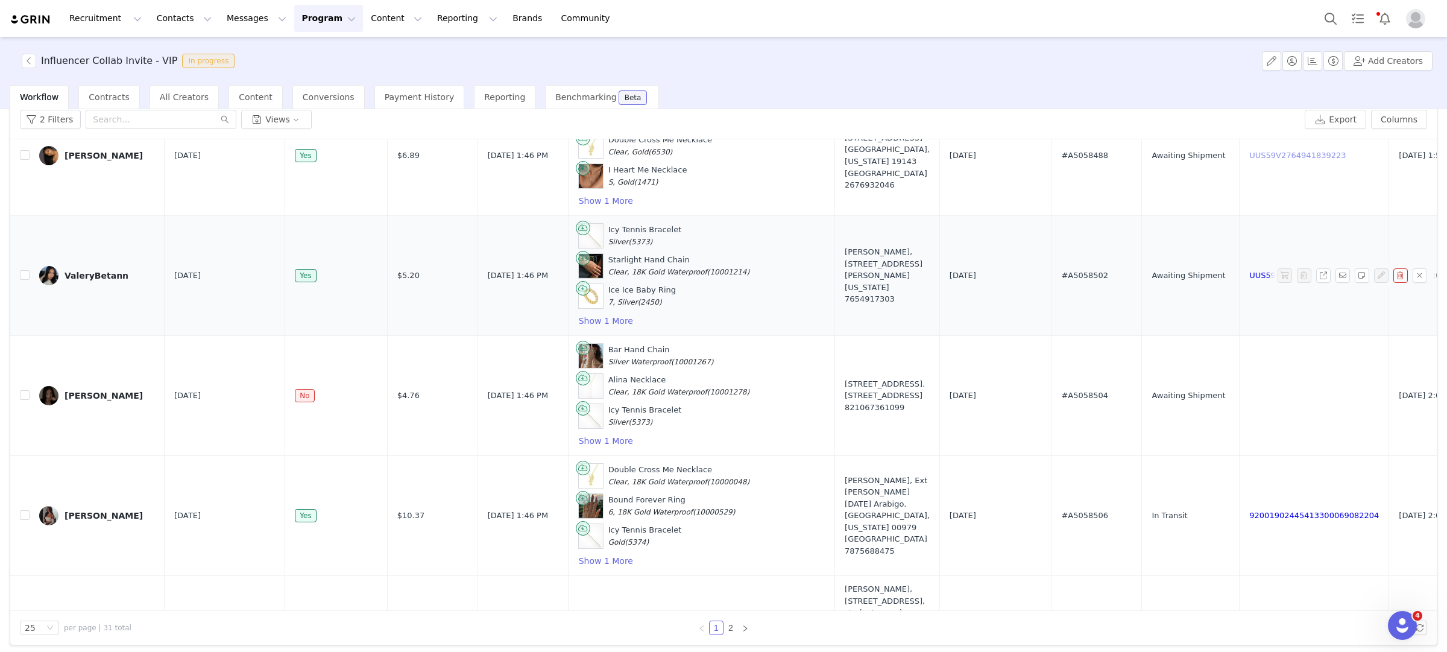
scroll to position [1755, 0]
click at [1250, 277] on link "UUS59V2768941811065" at bounding box center [1298, 272] width 96 height 9
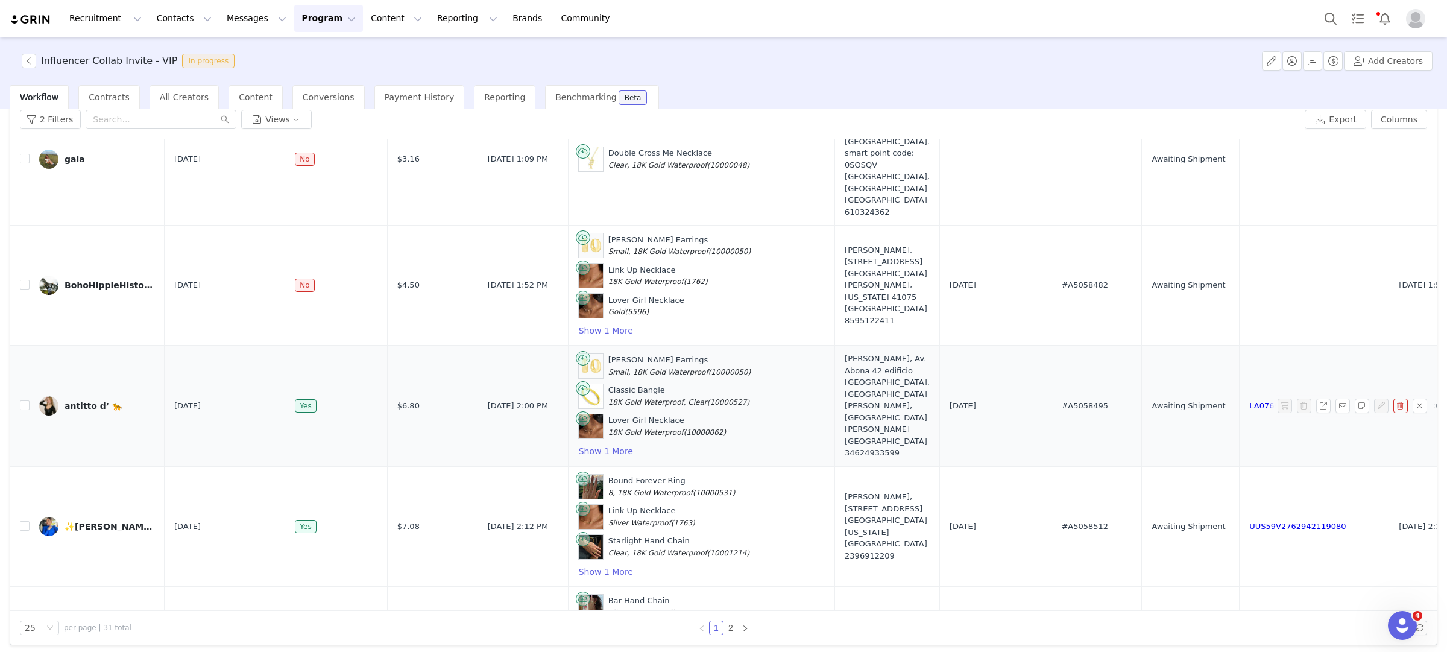
scroll to position [2236, 0]
drag, startPoint x: 1066, startPoint y: 289, endPoint x: 1007, endPoint y: 286, distance: 59.2
click at [1052, 287] on td "#A5058482" at bounding box center [1097, 285] width 90 height 120
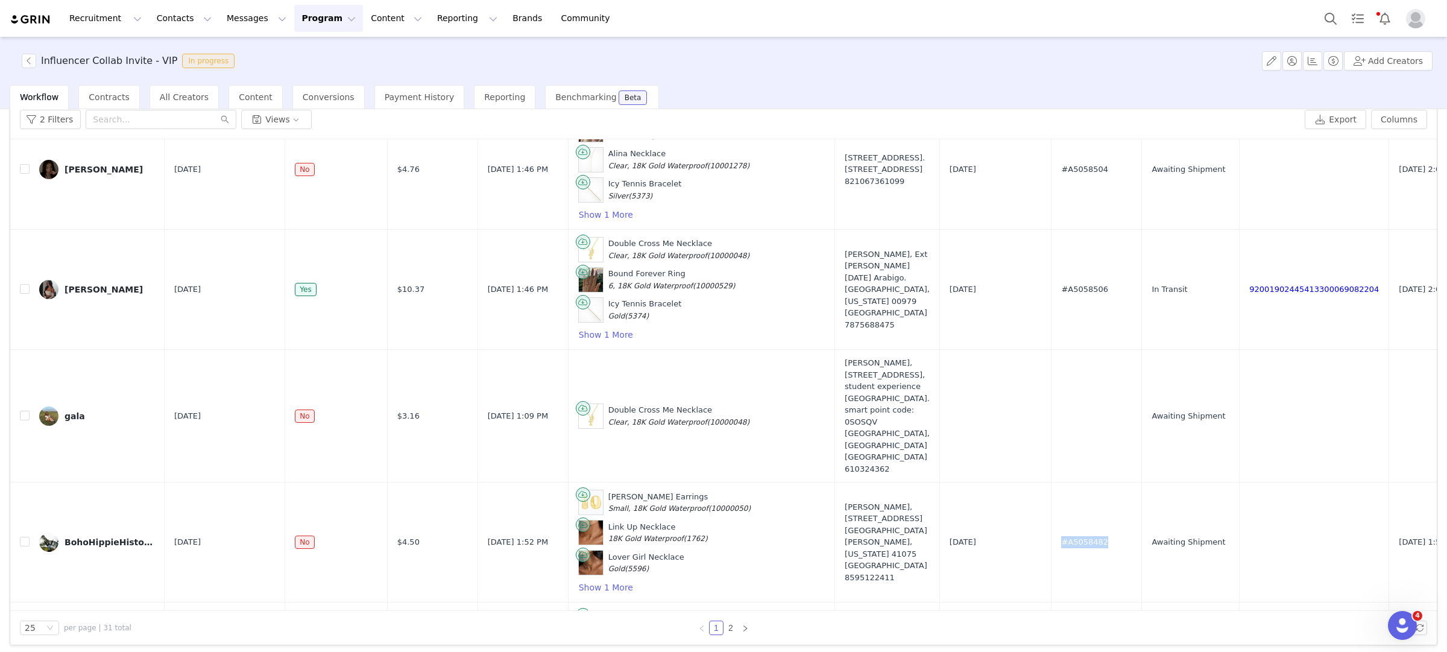
scroll to position [1757, 0]
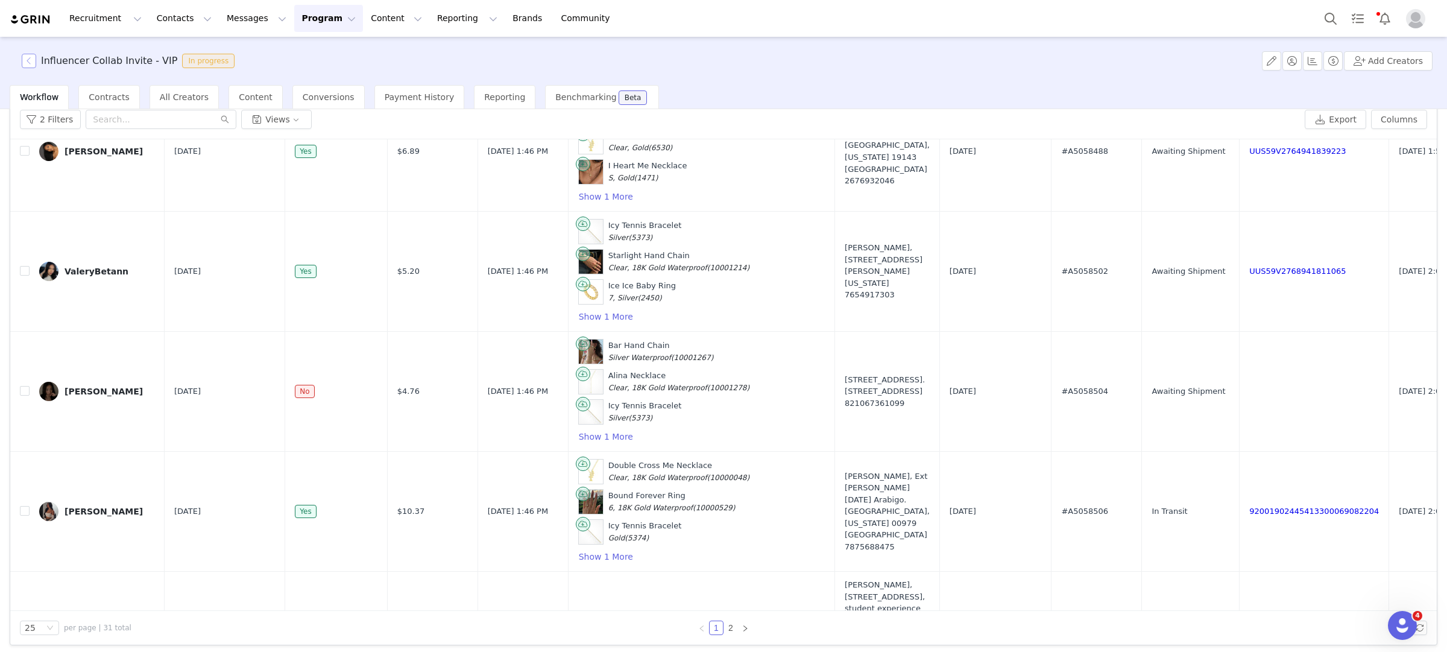
click at [32, 62] on button "button" at bounding box center [29, 61] width 14 height 14
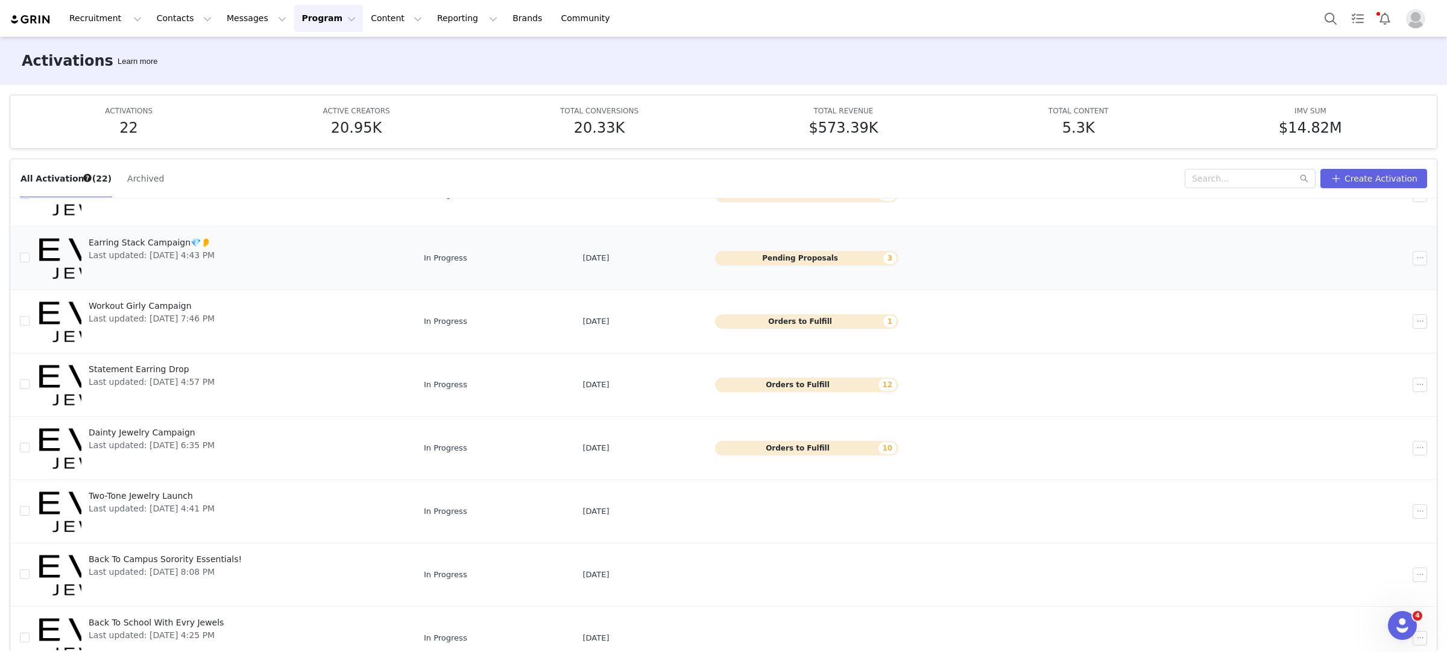
scroll to position [63, 0]
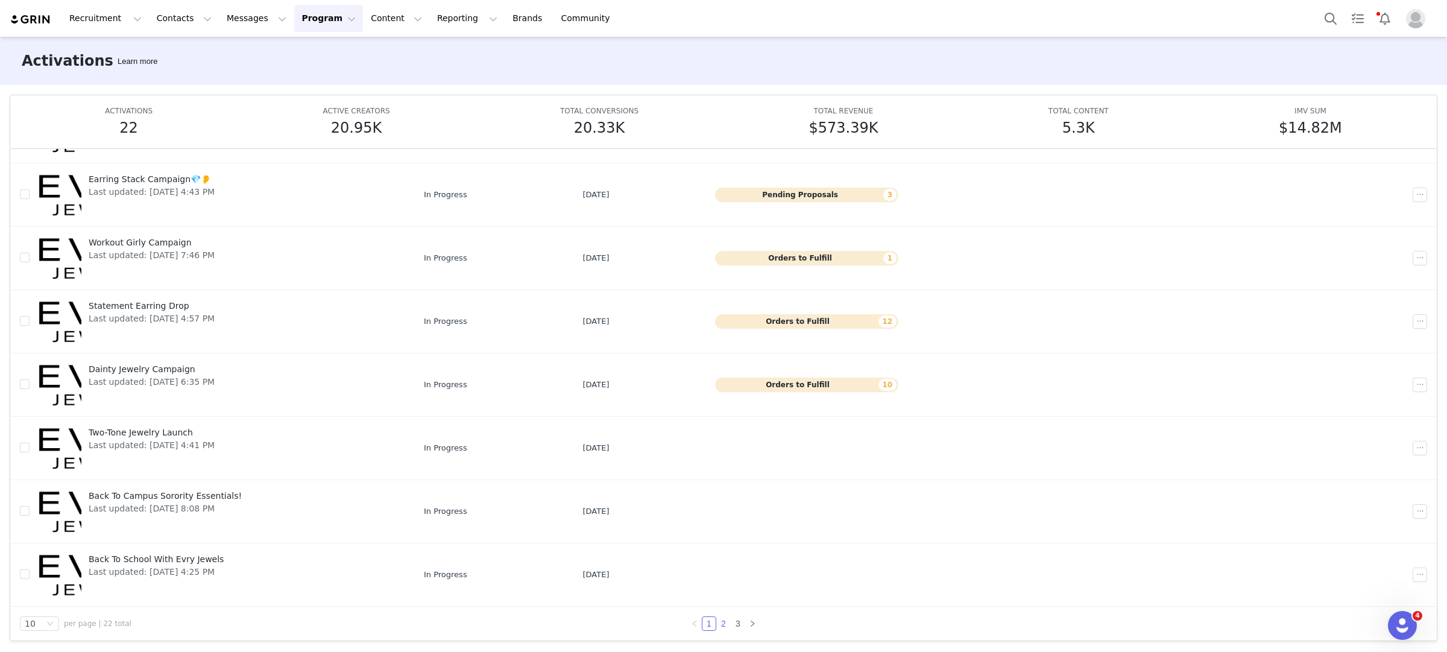
click at [722, 622] on link "2" at bounding box center [723, 623] width 13 height 13
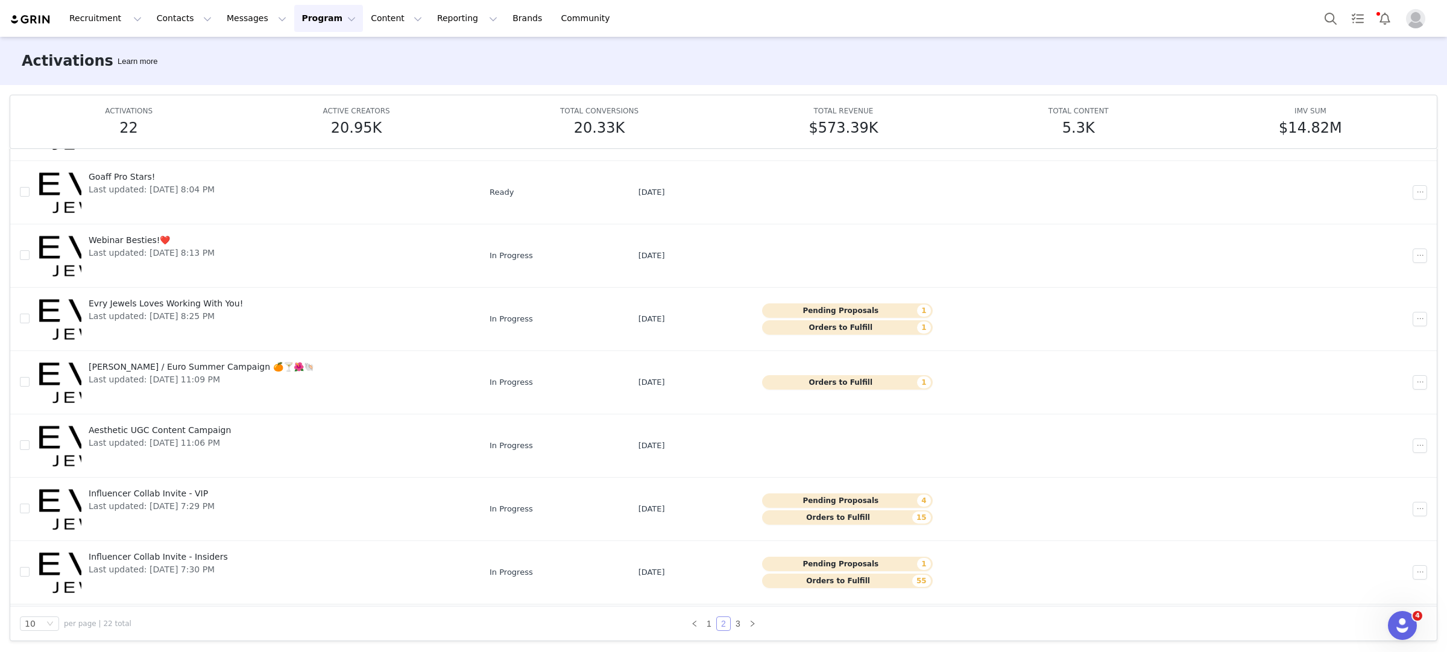
scroll to position [193, 0]
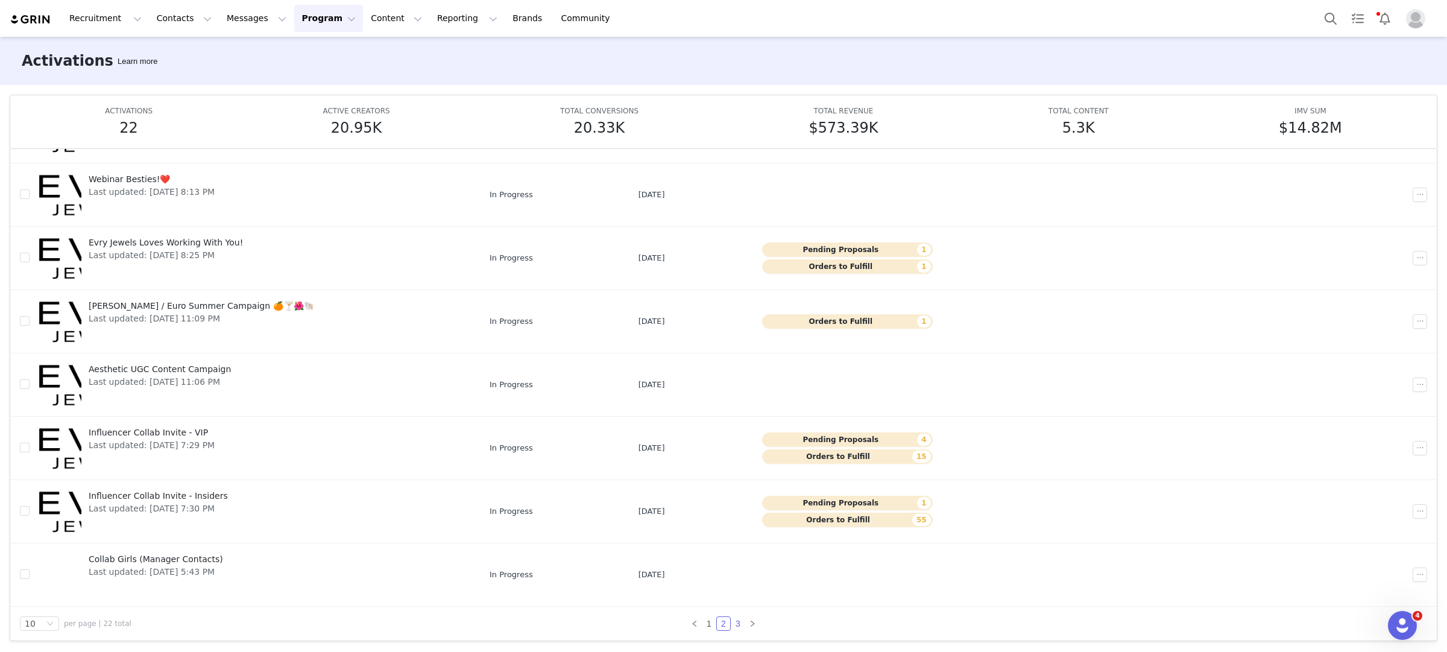
click at [738, 617] on link "3" at bounding box center [738, 623] width 13 height 13
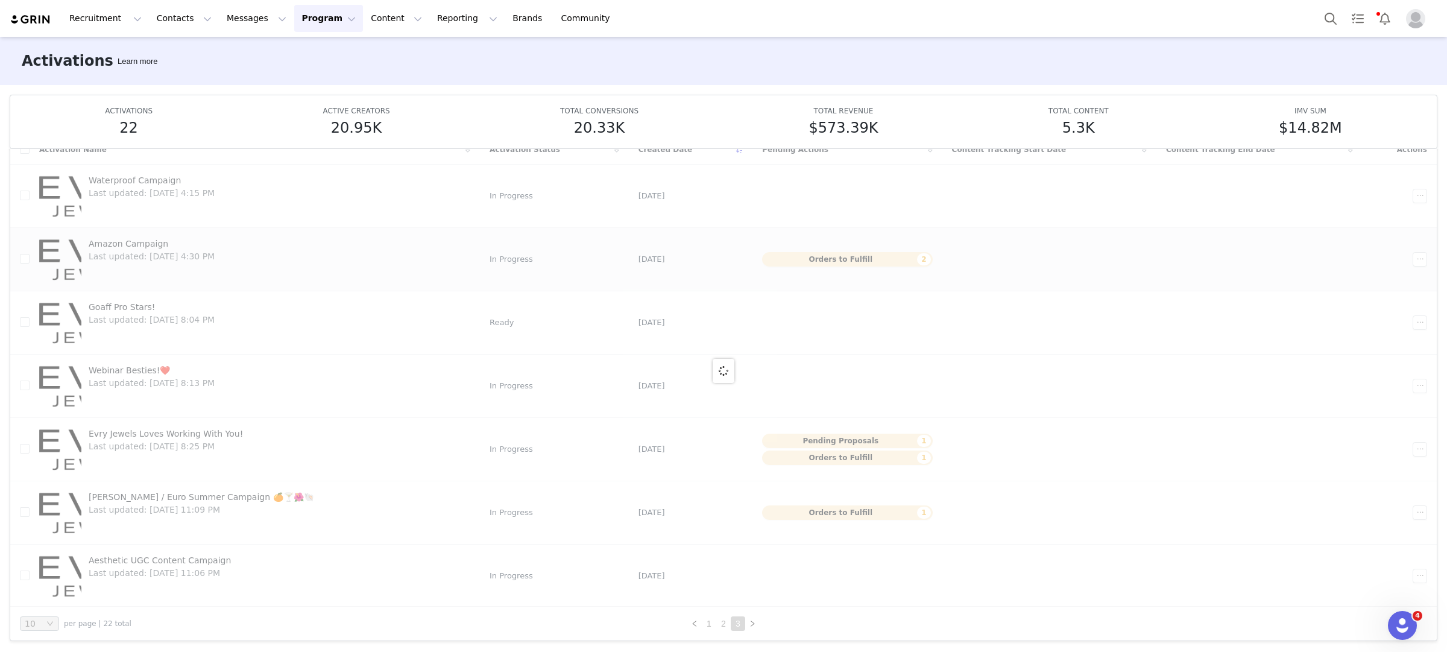
scroll to position [0, 0]
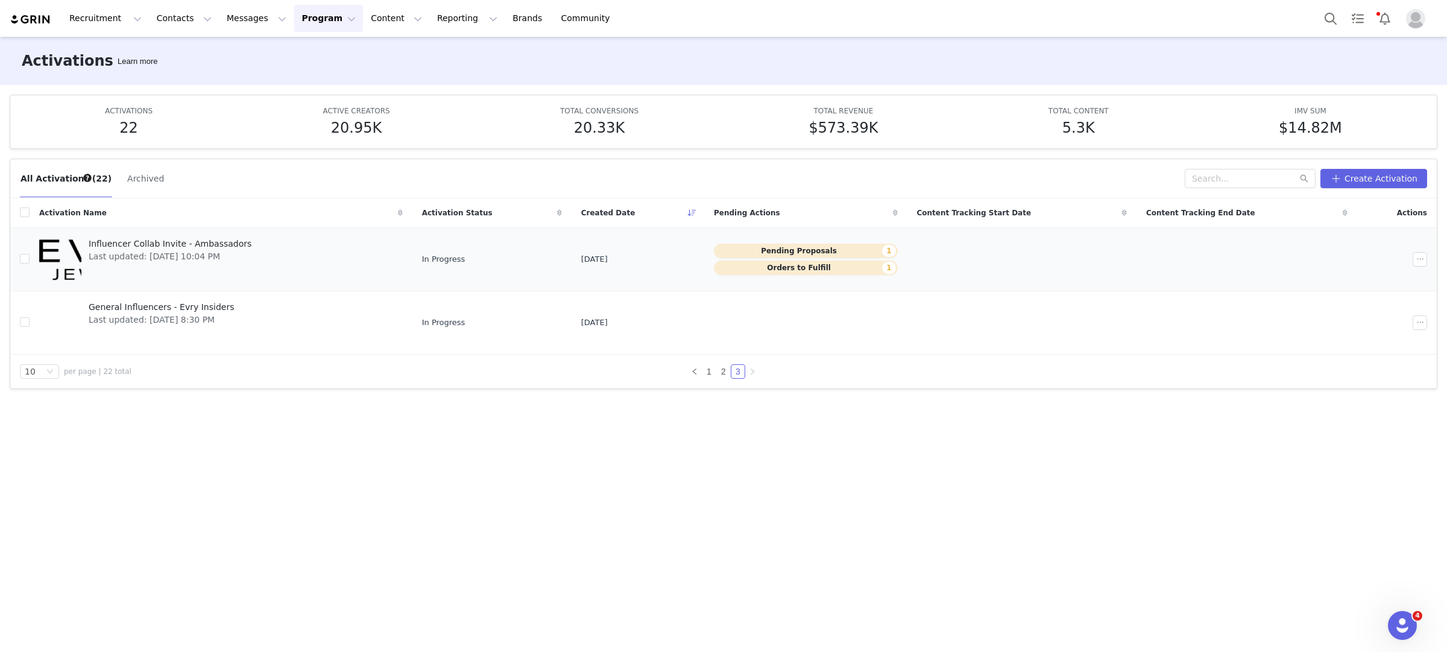
click at [215, 240] on span "Influencer Collab Invite - Ambassadors" at bounding box center [170, 244] width 163 height 13
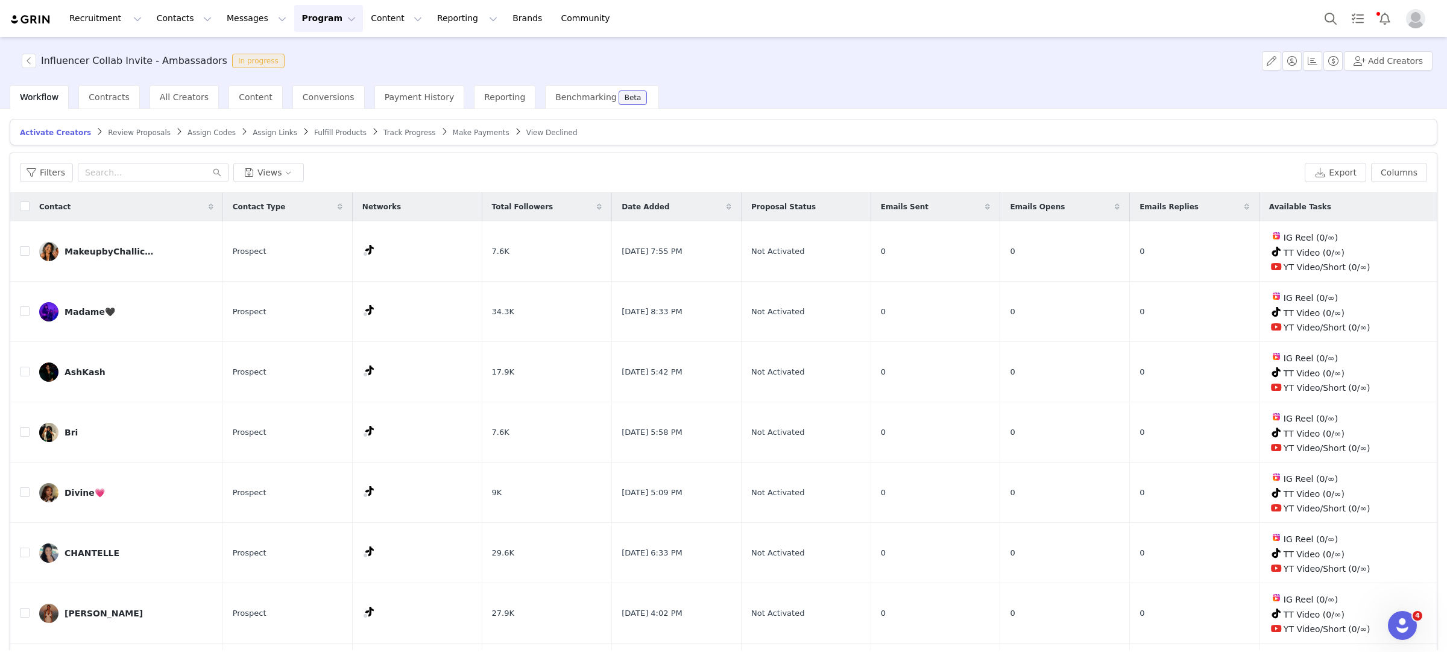
click at [314, 130] on span "Fulfill Products" at bounding box center [340, 132] width 52 height 8
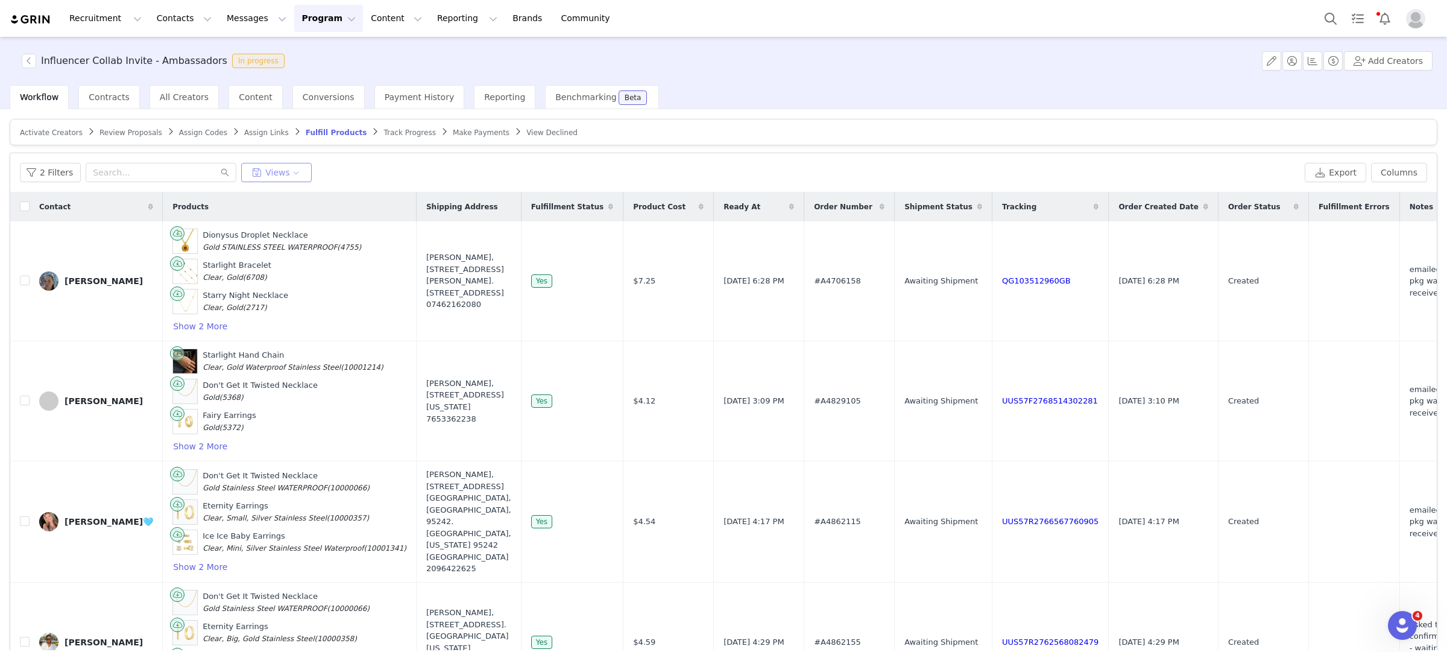
click at [285, 171] on button "Views" at bounding box center [276, 172] width 71 height 19
click at [309, 221] on button "*Tier 1 PR Pkg Delivered - Outreach" at bounding box center [308, 219] width 122 height 19
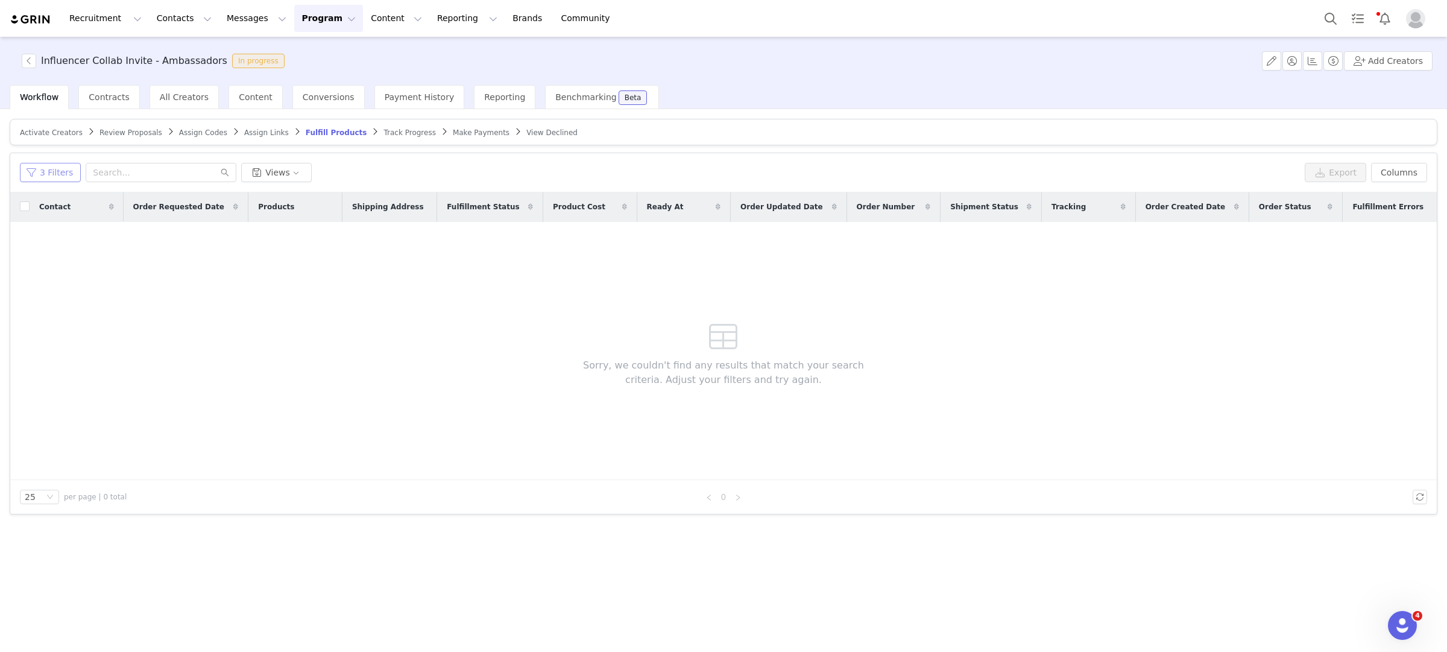
click at [34, 179] on button "3 Filters" at bounding box center [50, 172] width 61 height 19
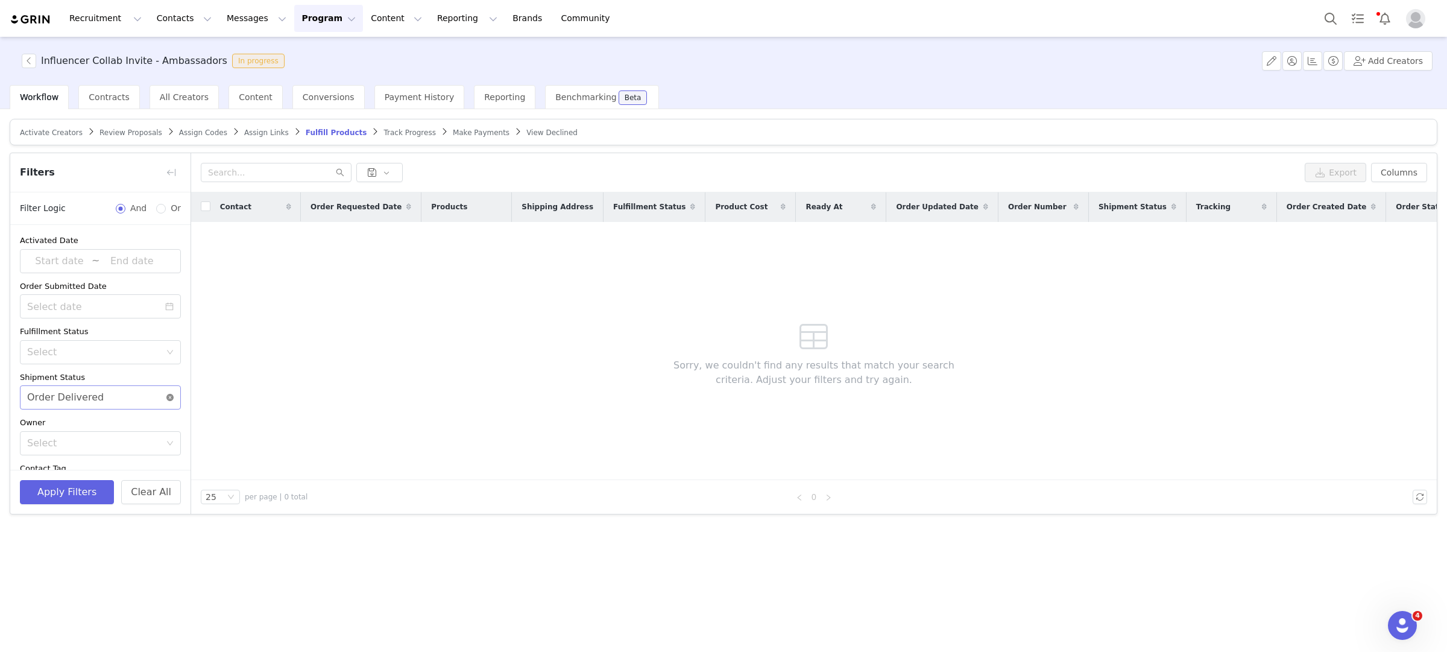
click at [169, 397] on icon "icon: close-circle" at bounding box center [169, 397] width 7 height 7
click at [82, 499] on button "Apply Filters" at bounding box center [67, 492] width 94 height 24
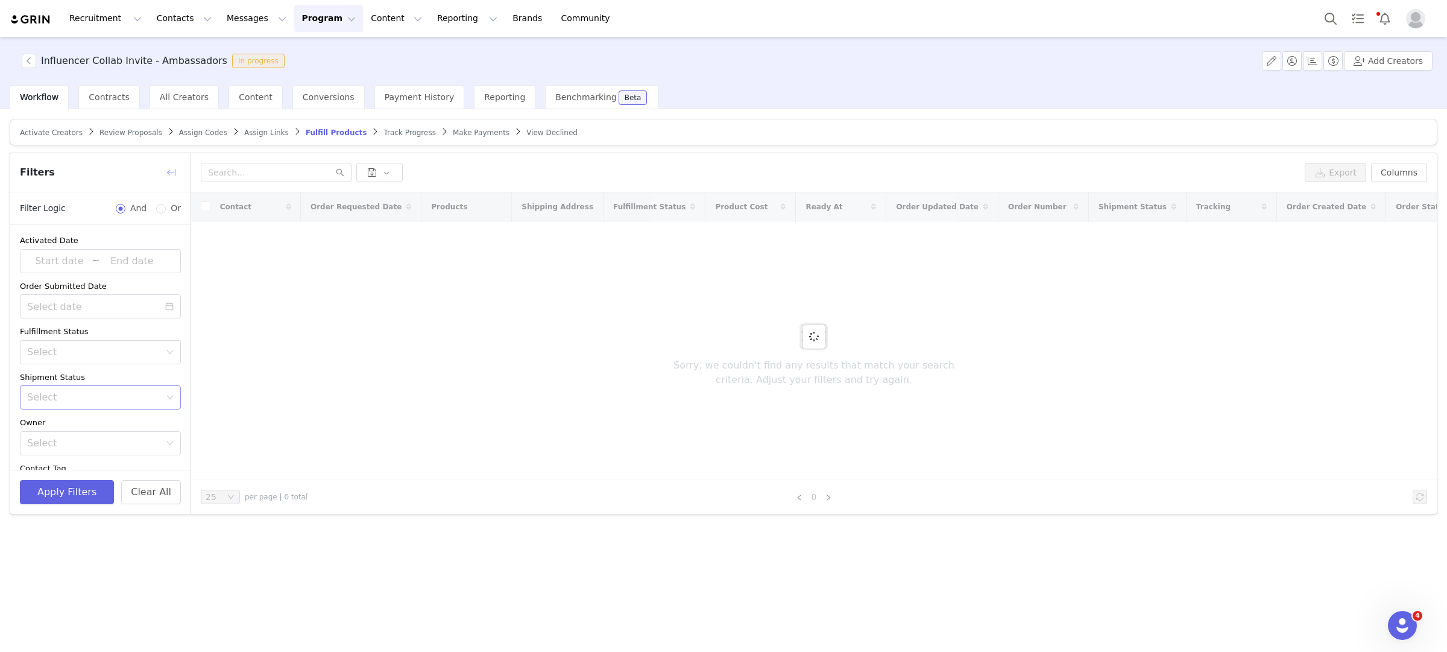
click at [175, 175] on button "button" at bounding box center [171, 172] width 19 height 19
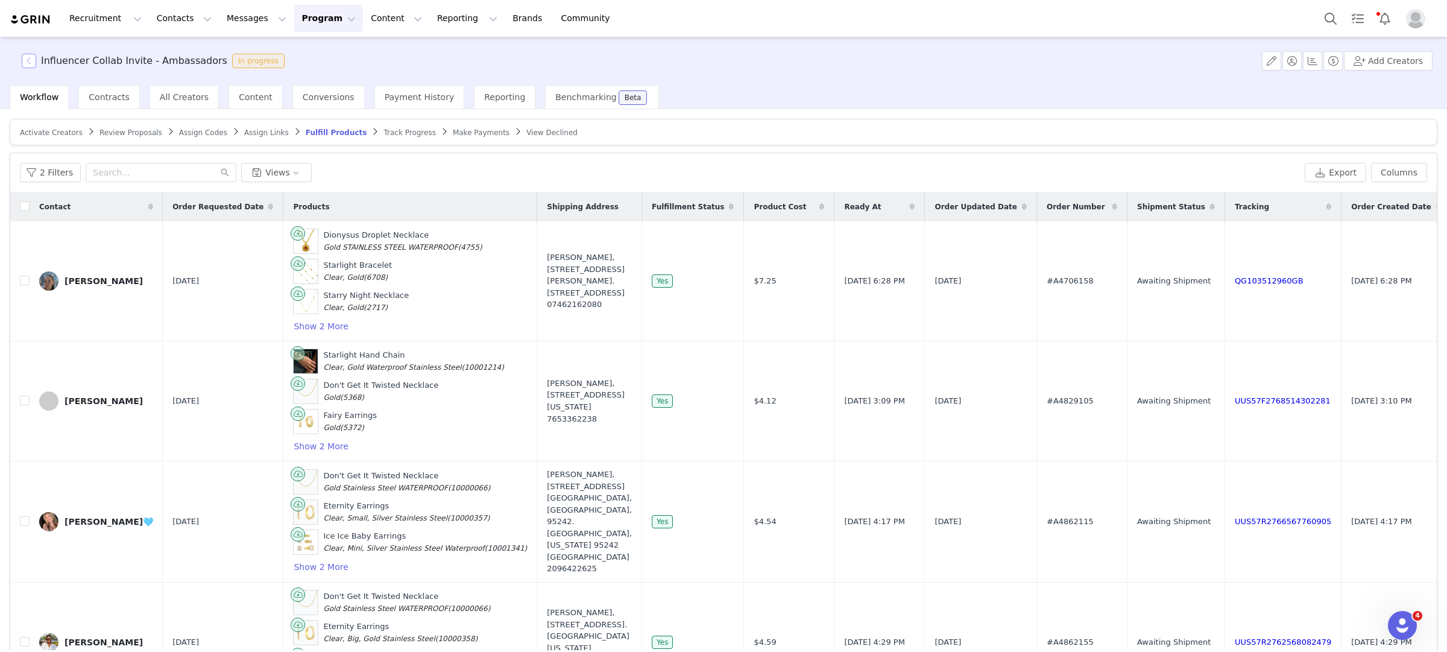
click at [27, 63] on button "button" at bounding box center [29, 61] width 14 height 14
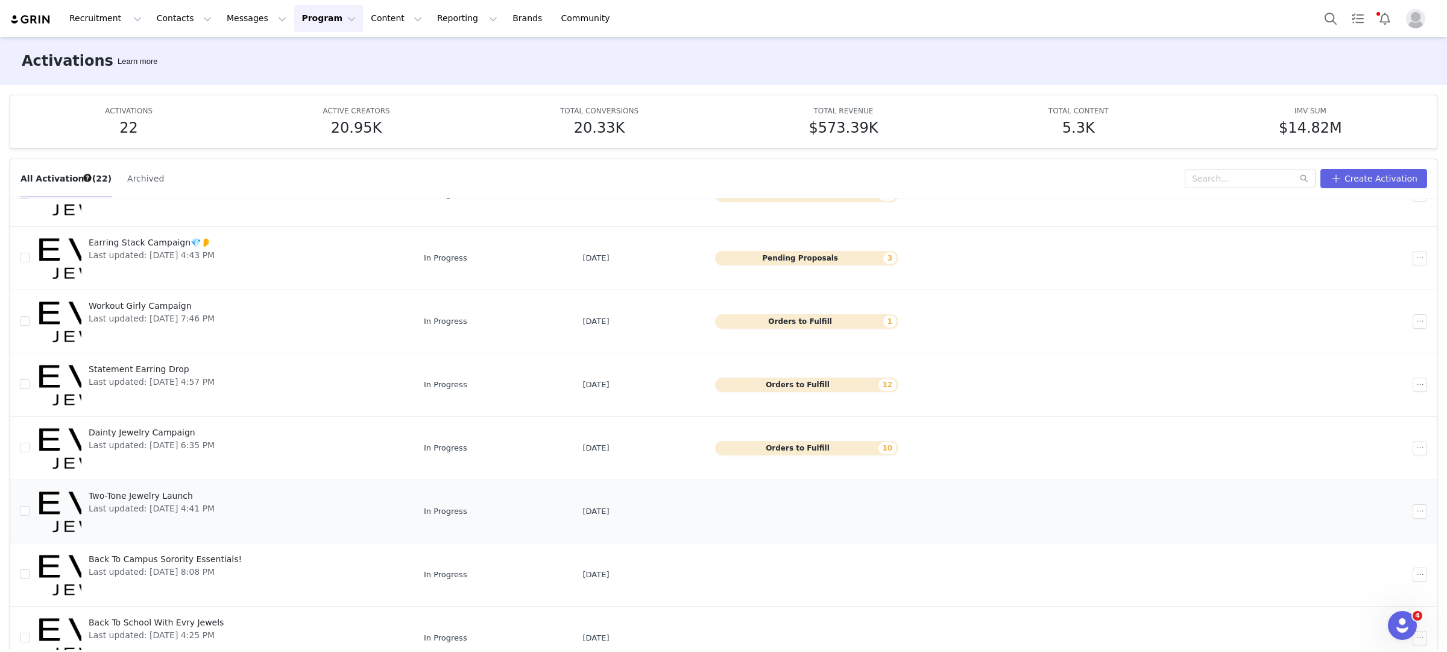
scroll to position [63, 0]
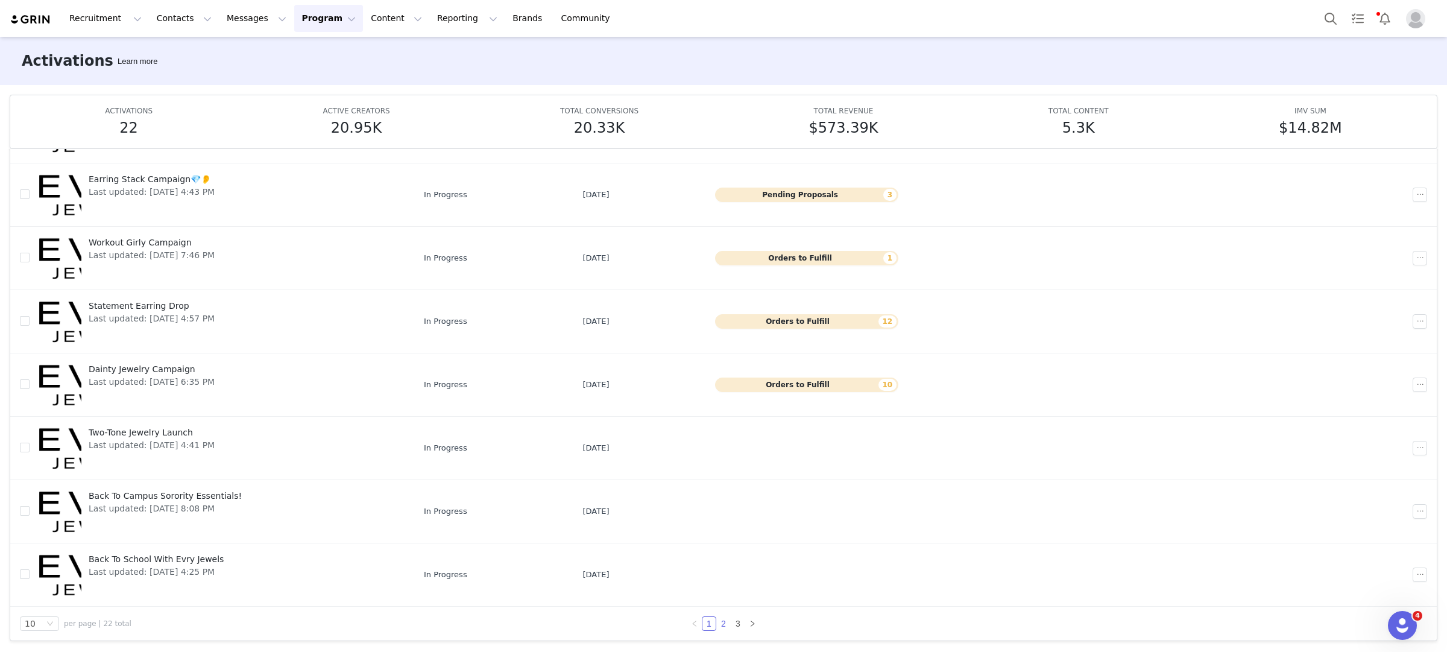
click at [726, 623] on link "2" at bounding box center [723, 623] width 13 height 13
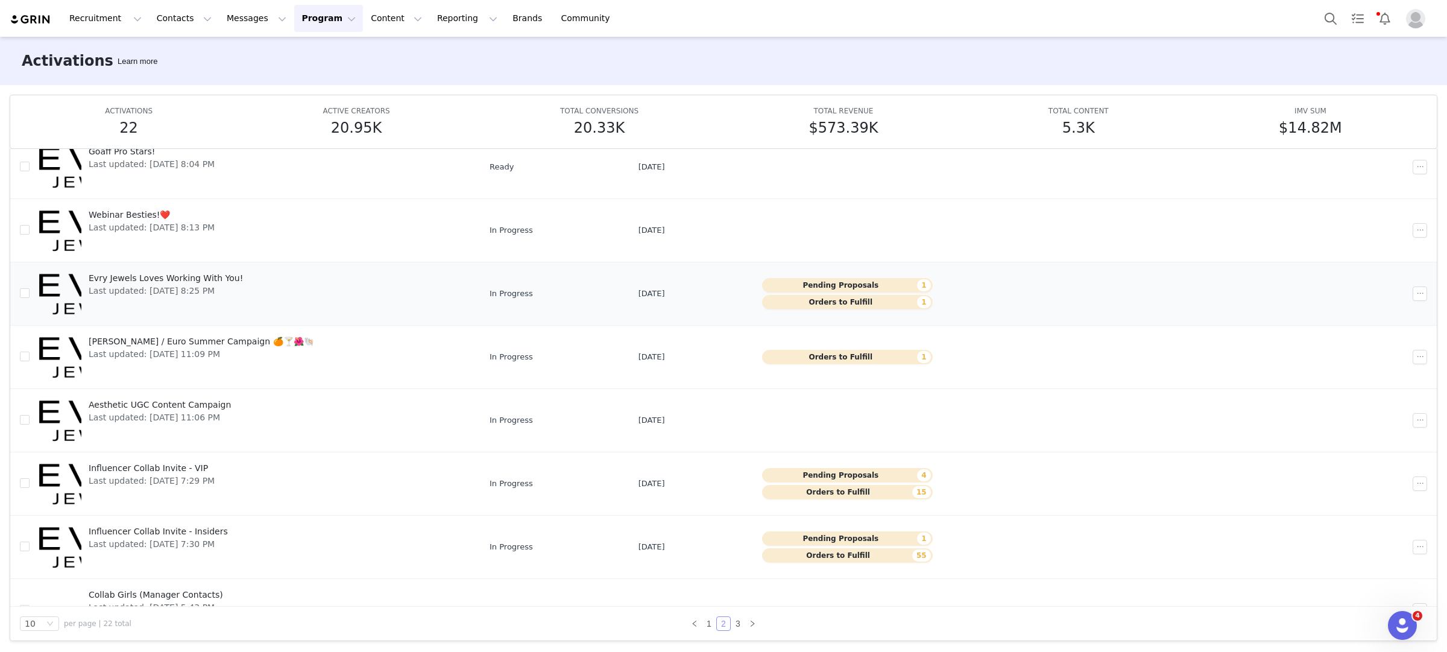
scroll to position [193, 0]
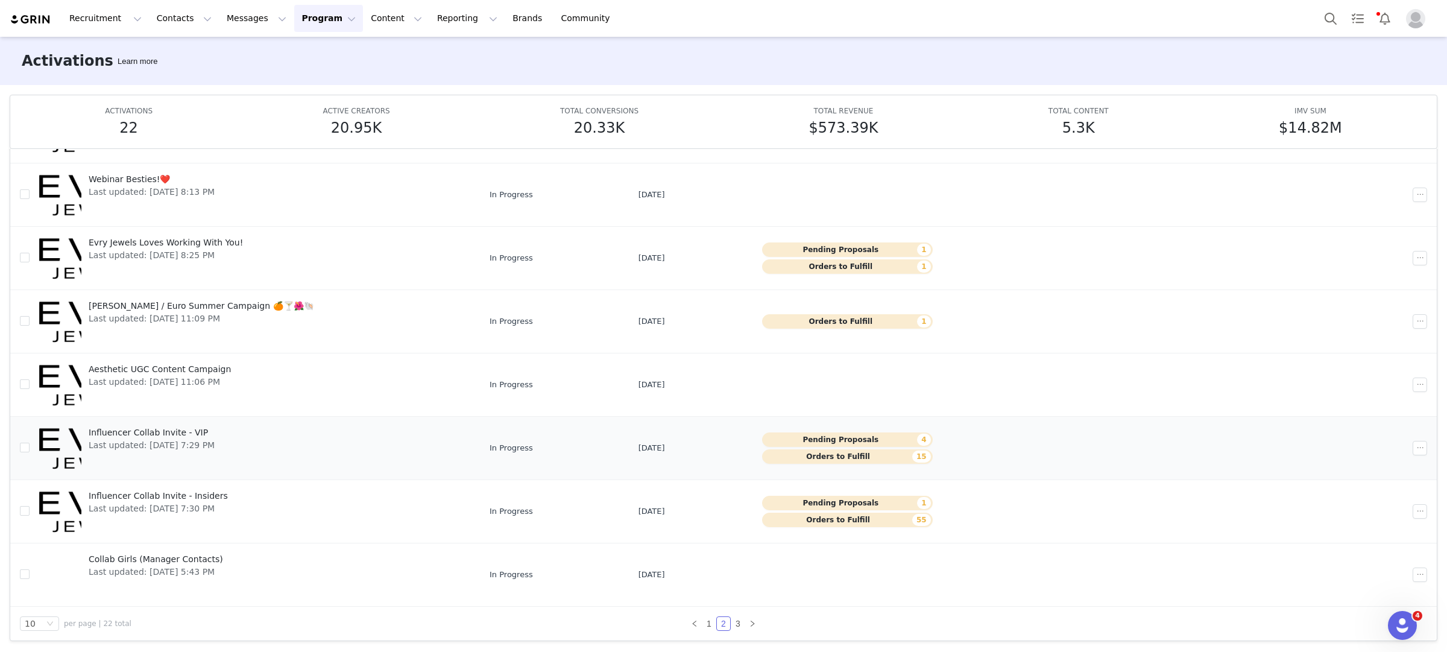
click at [189, 429] on span "Influencer Collab Invite - VIP" at bounding box center [152, 432] width 126 height 13
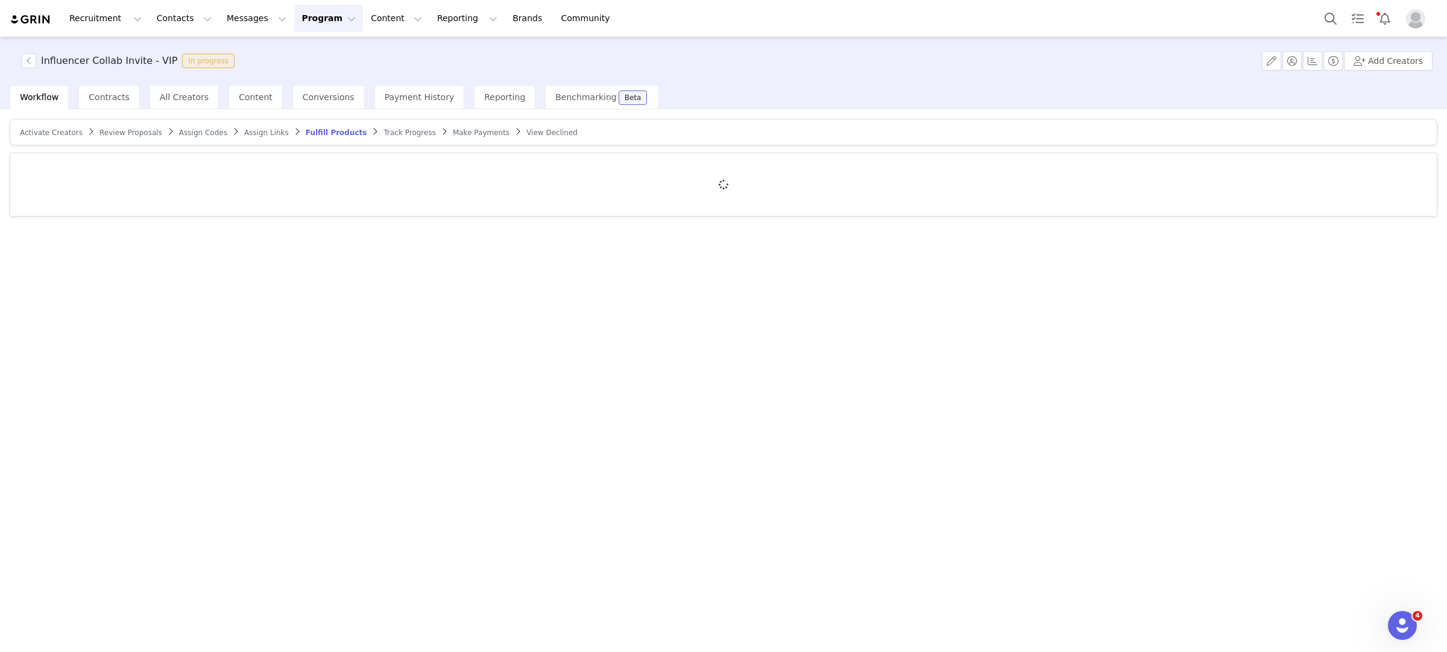
click at [403, 131] on span "Track Progress" at bounding box center [410, 132] width 52 height 8
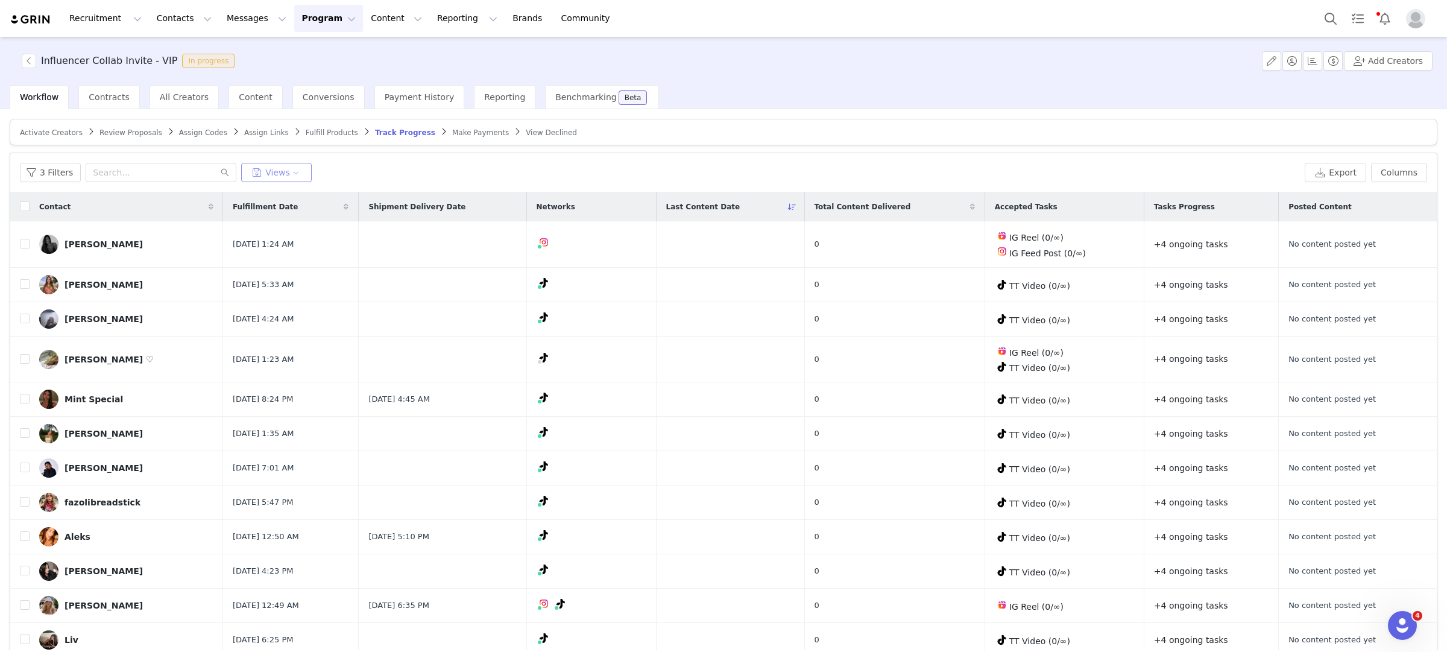
click at [282, 169] on button "Views" at bounding box center [276, 172] width 71 height 19
click at [308, 247] on button "Tier 3 Follow Up Outreach" at bounding box center [308, 245] width 122 height 19
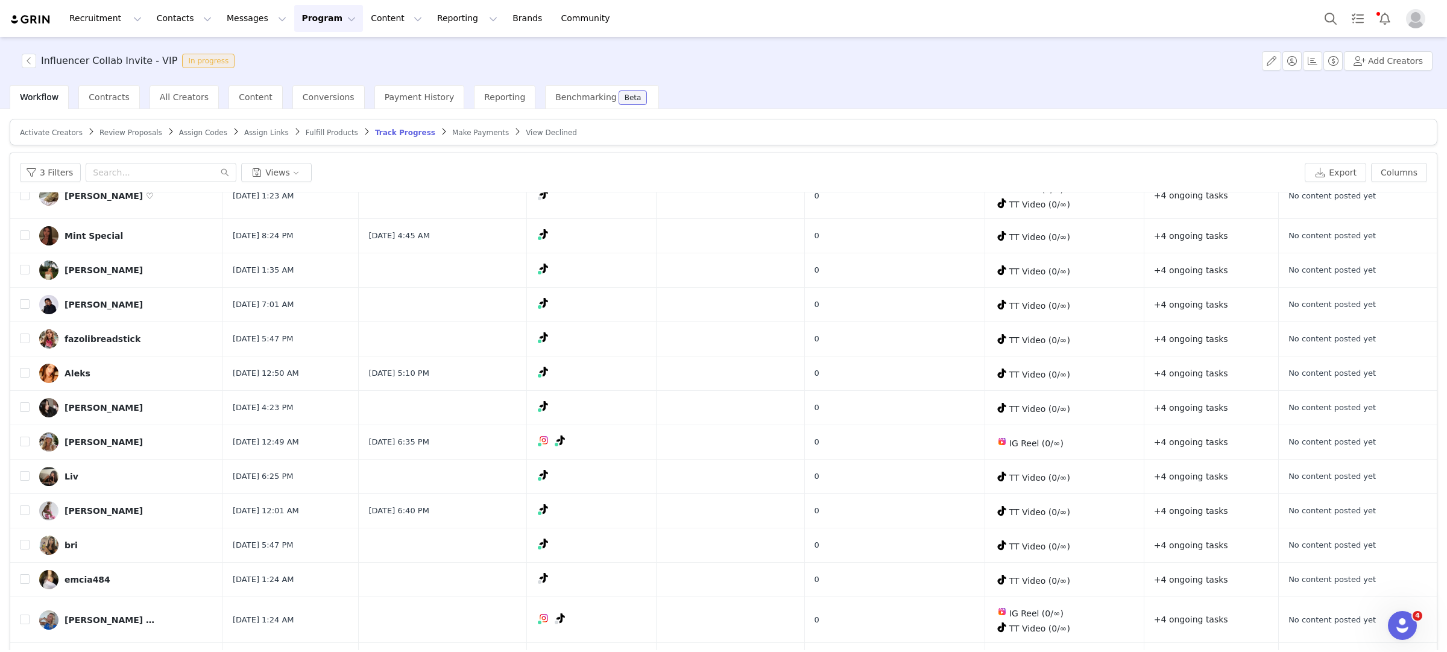
scroll to position [168, 0]
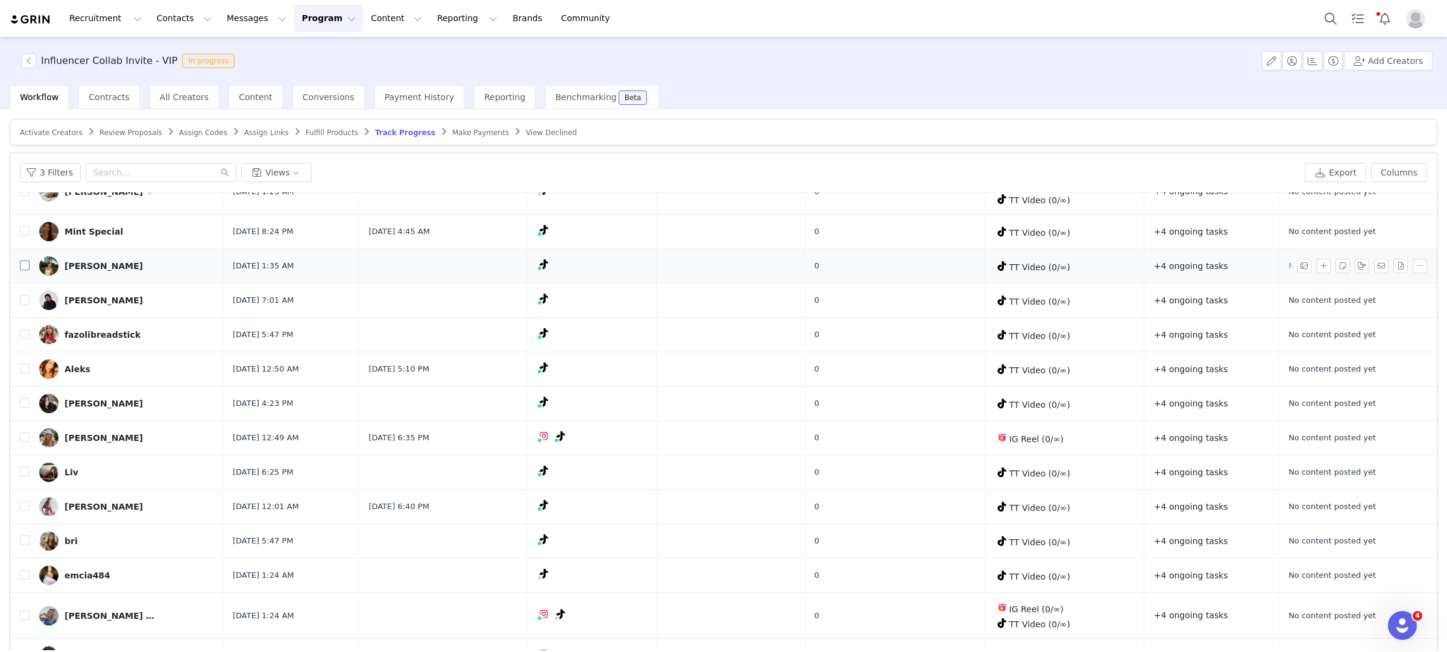
click at [24, 266] on input "checkbox" at bounding box center [25, 266] width 10 height 10
checkbox input "true"
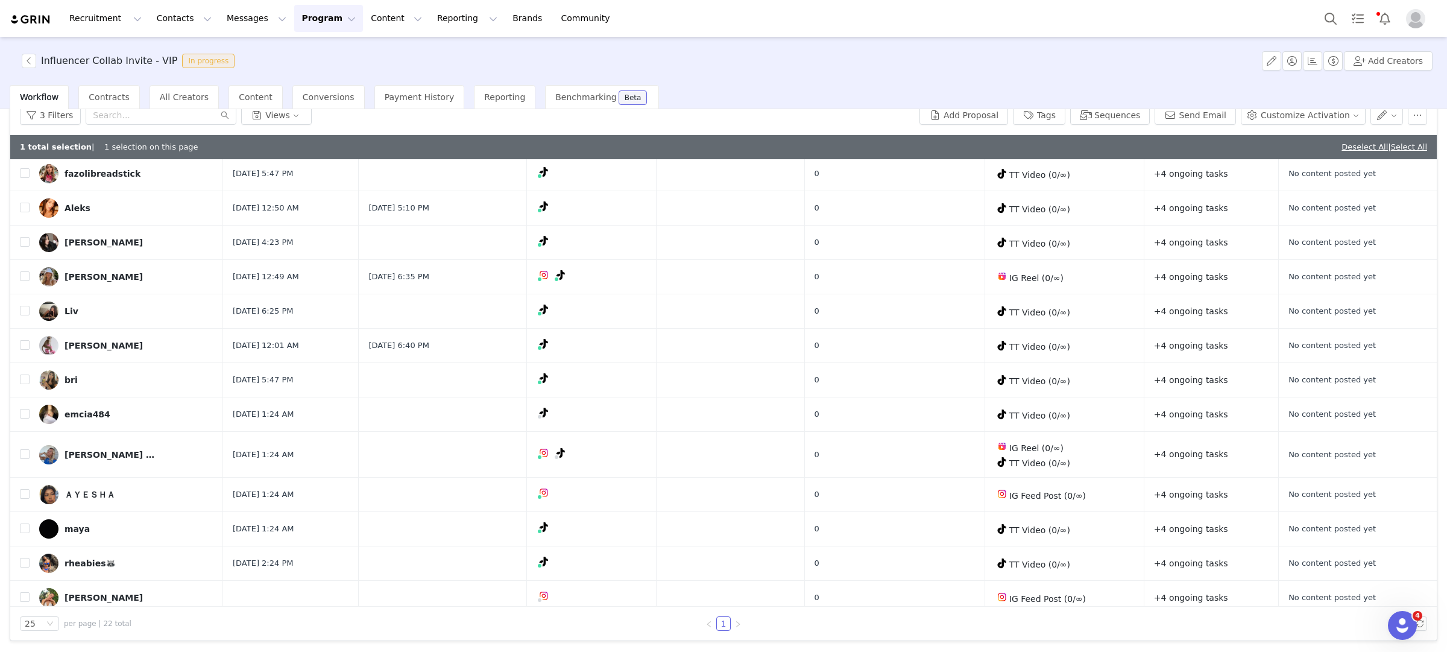
scroll to position [0, 0]
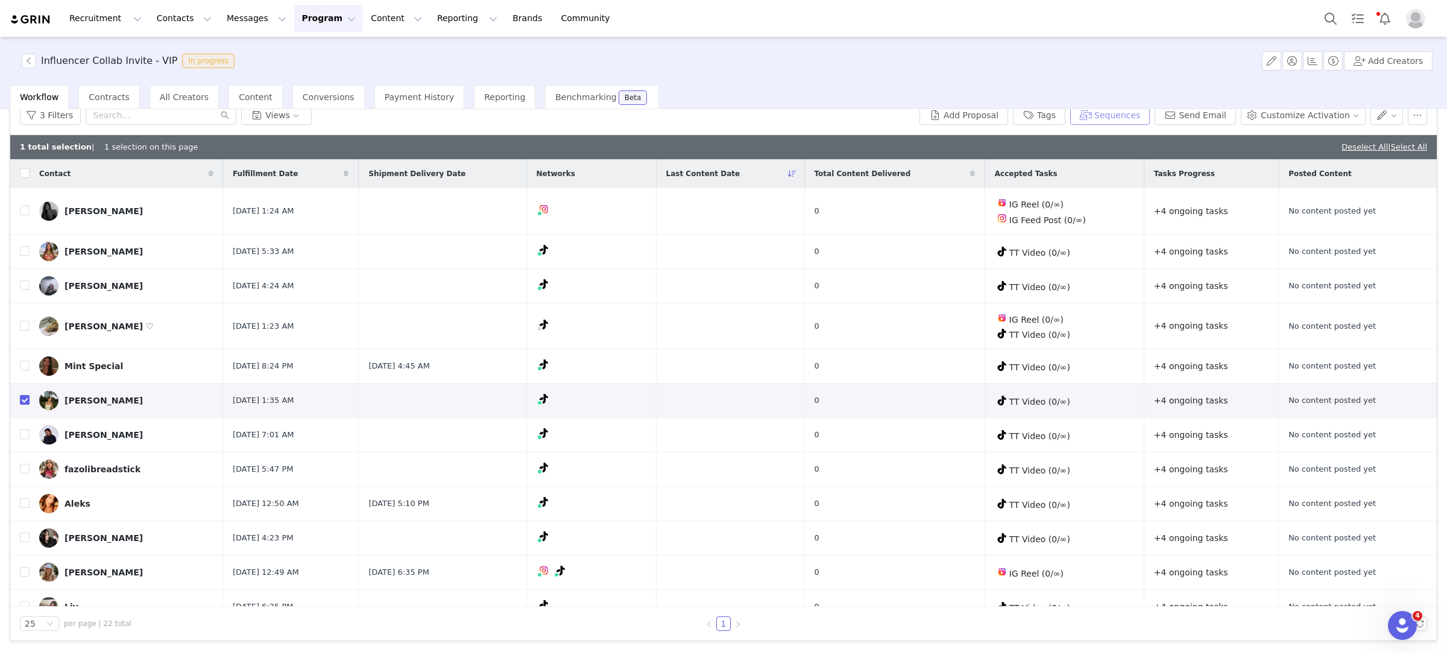
click at [1119, 116] on button "Sequences" at bounding box center [1110, 115] width 80 height 19
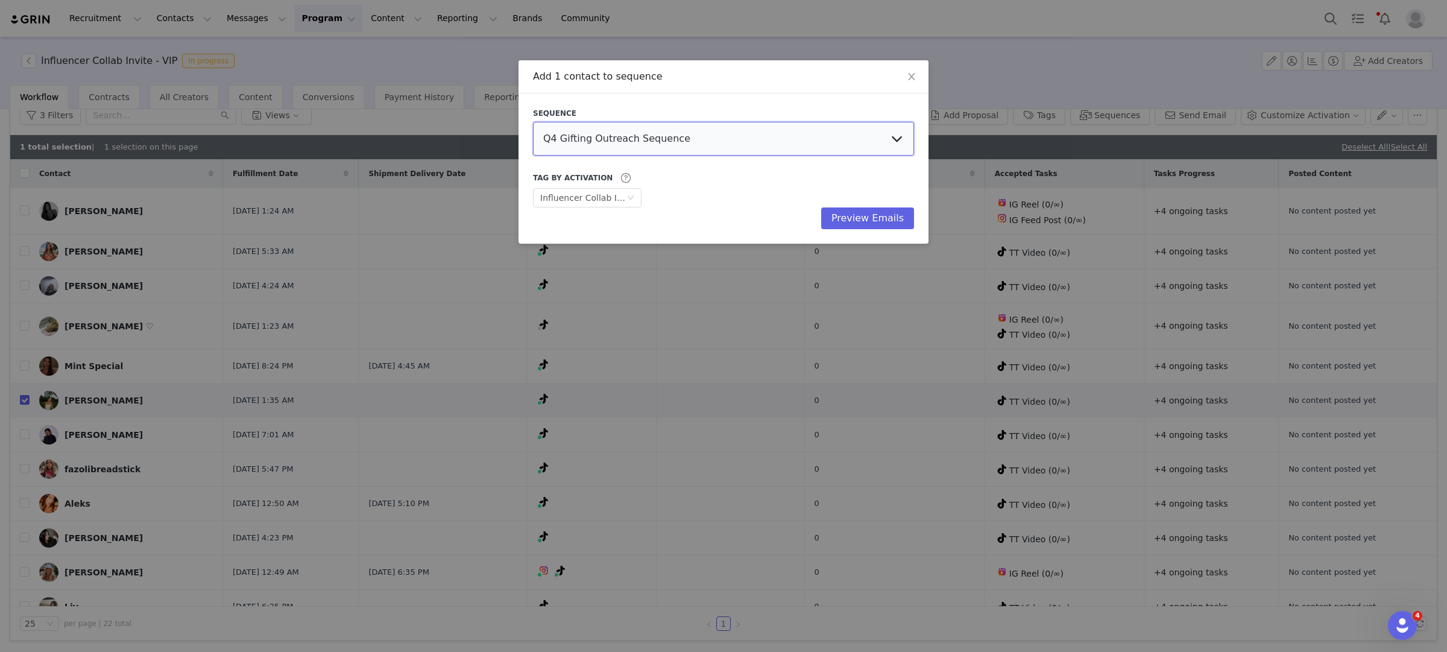
click at [616, 135] on select "Q4 Gifting Outreach Sequence Earring Stack Campaign Invite The Bangles Edit Cam…" at bounding box center [723, 139] width 381 height 34
select select "e3b0d676-bc5a-4657-b274-c90e18fdddb5"
click at [533, 122] on select "Q4 Gifting Outreach Sequence Earring Stack Campaign Invite The Bangles Edit Cam…" at bounding box center [723, 139] width 381 height 34
click at [887, 215] on button "Preview Emails" at bounding box center [867, 218] width 93 height 22
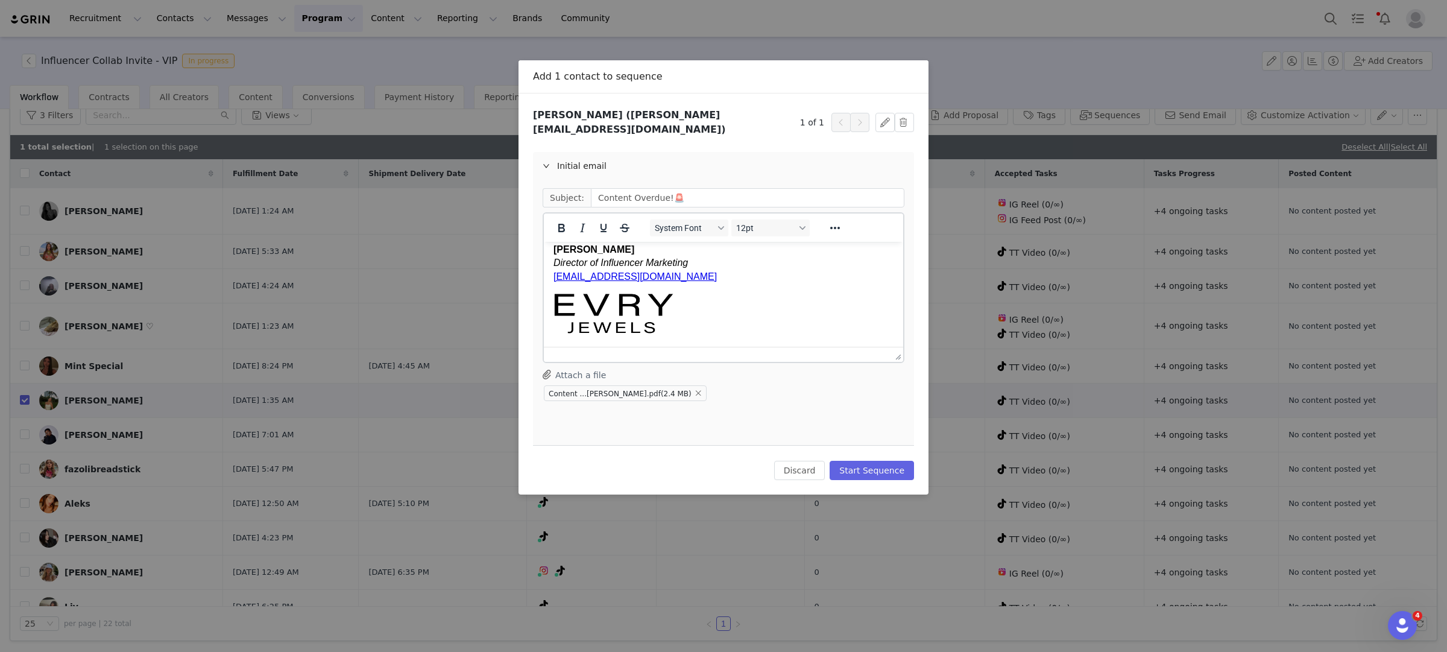
scroll to position [631, 0]
click at [876, 461] on button "Start Sequence" at bounding box center [872, 470] width 84 height 19
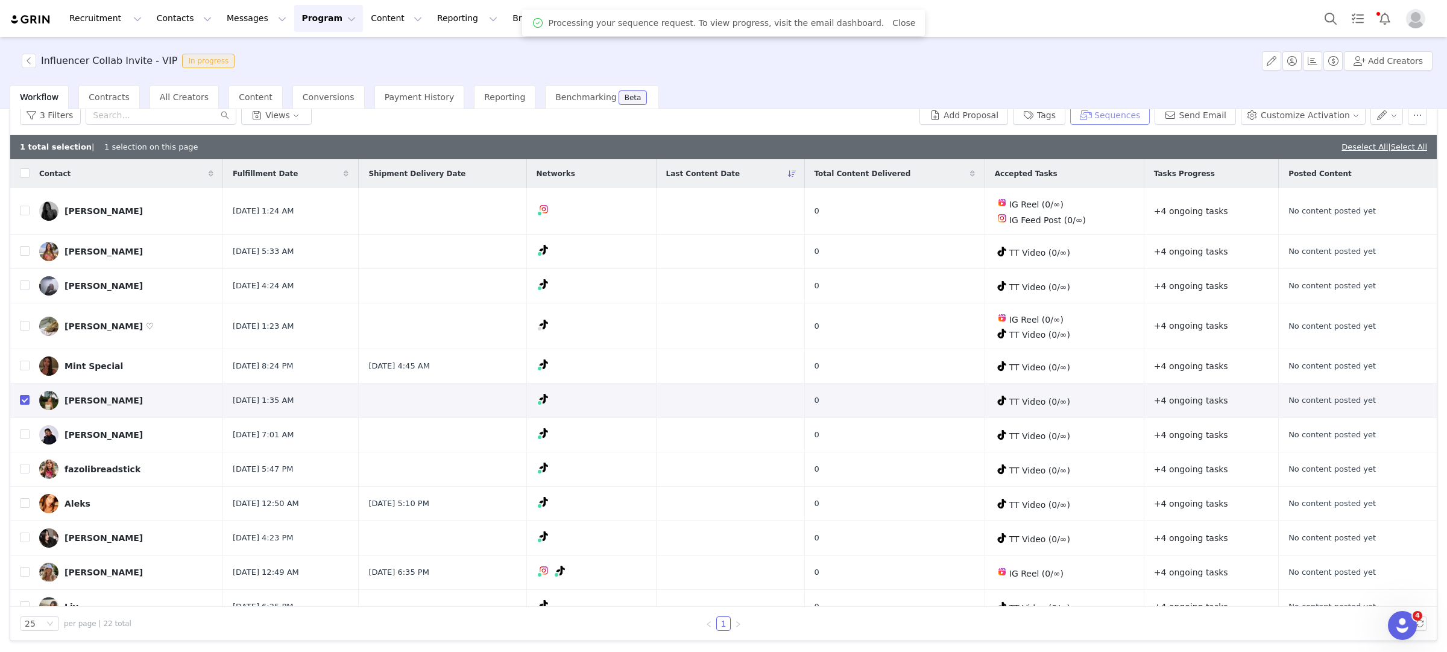
scroll to position [53, 0]
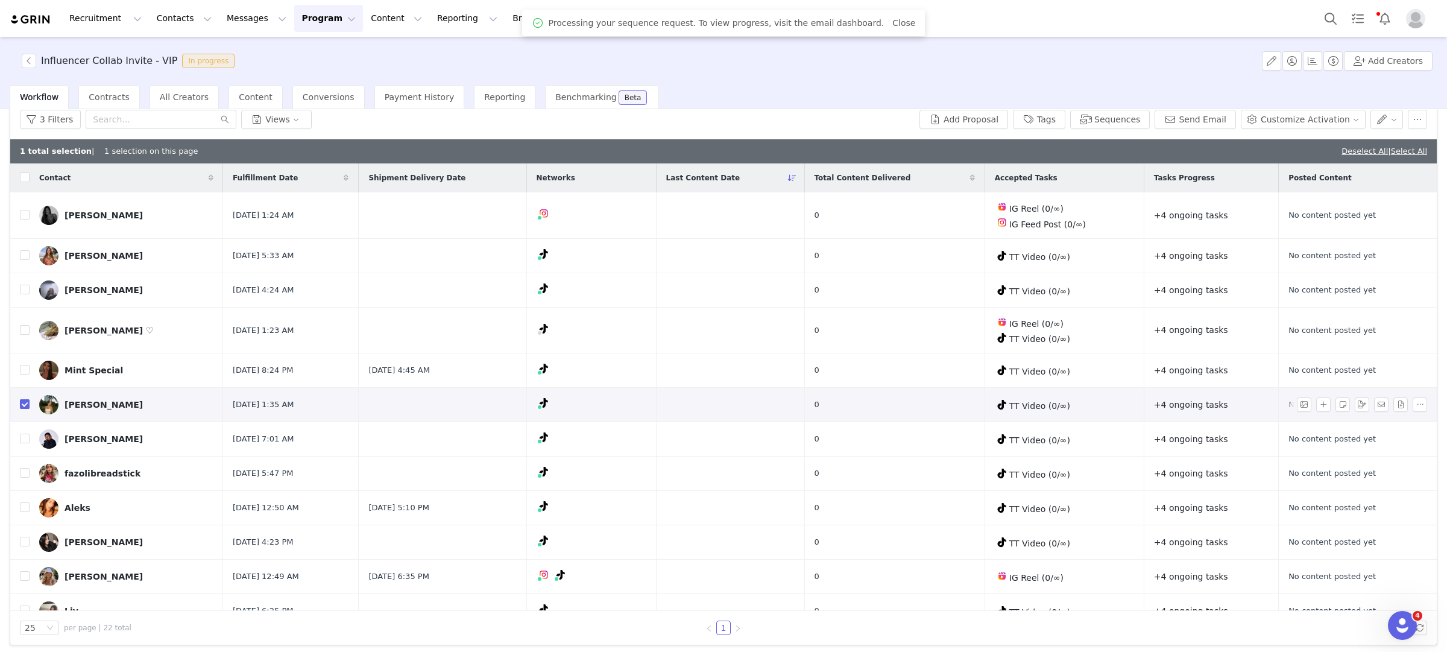
click at [24, 404] on input "checkbox" at bounding box center [25, 404] width 10 height 10
checkbox input "false"
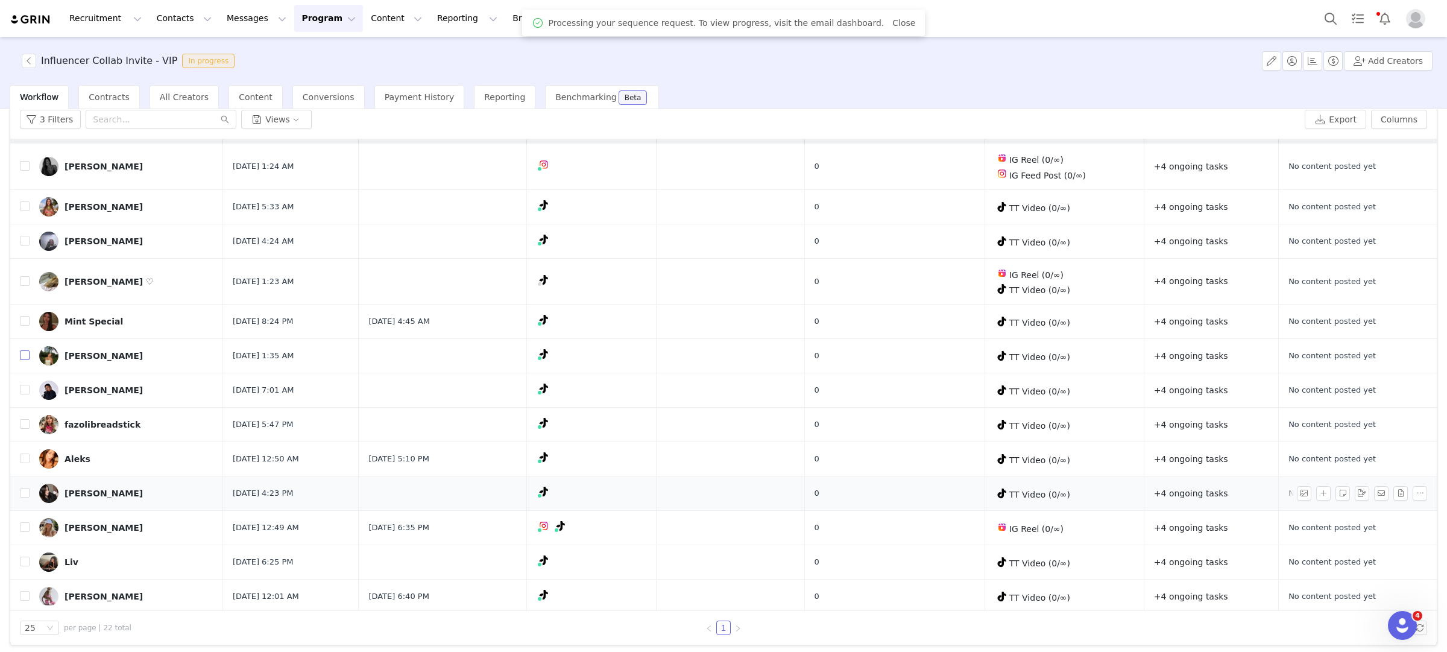
scroll to position [0, 0]
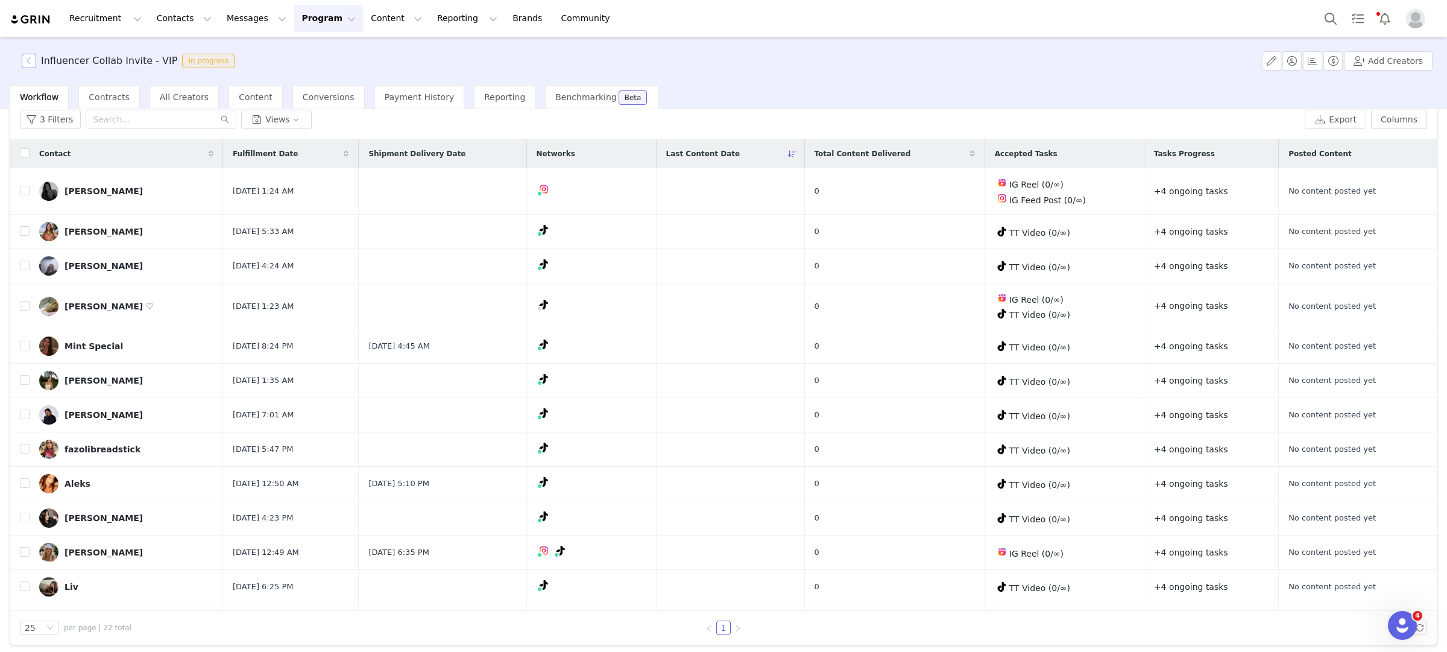
click at [26, 60] on button "button" at bounding box center [29, 61] width 14 height 14
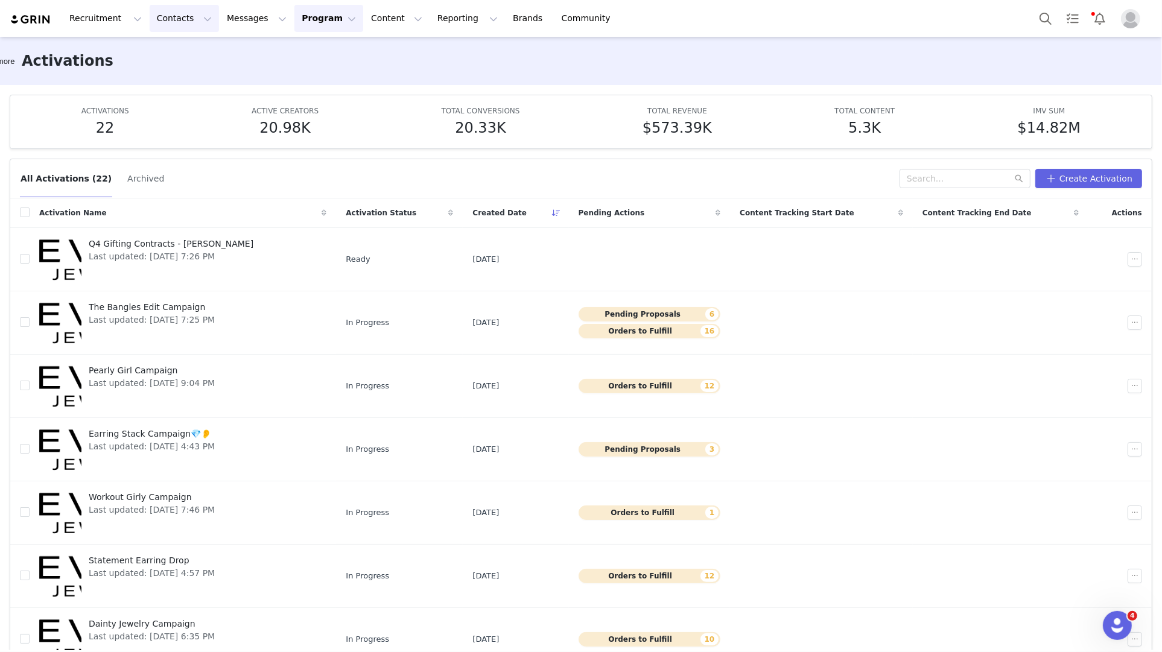
click at [169, 25] on button "Contacts Contacts" at bounding box center [184, 18] width 69 height 27
click at [197, 54] on div "Creators" at bounding box center [188, 53] width 81 height 13
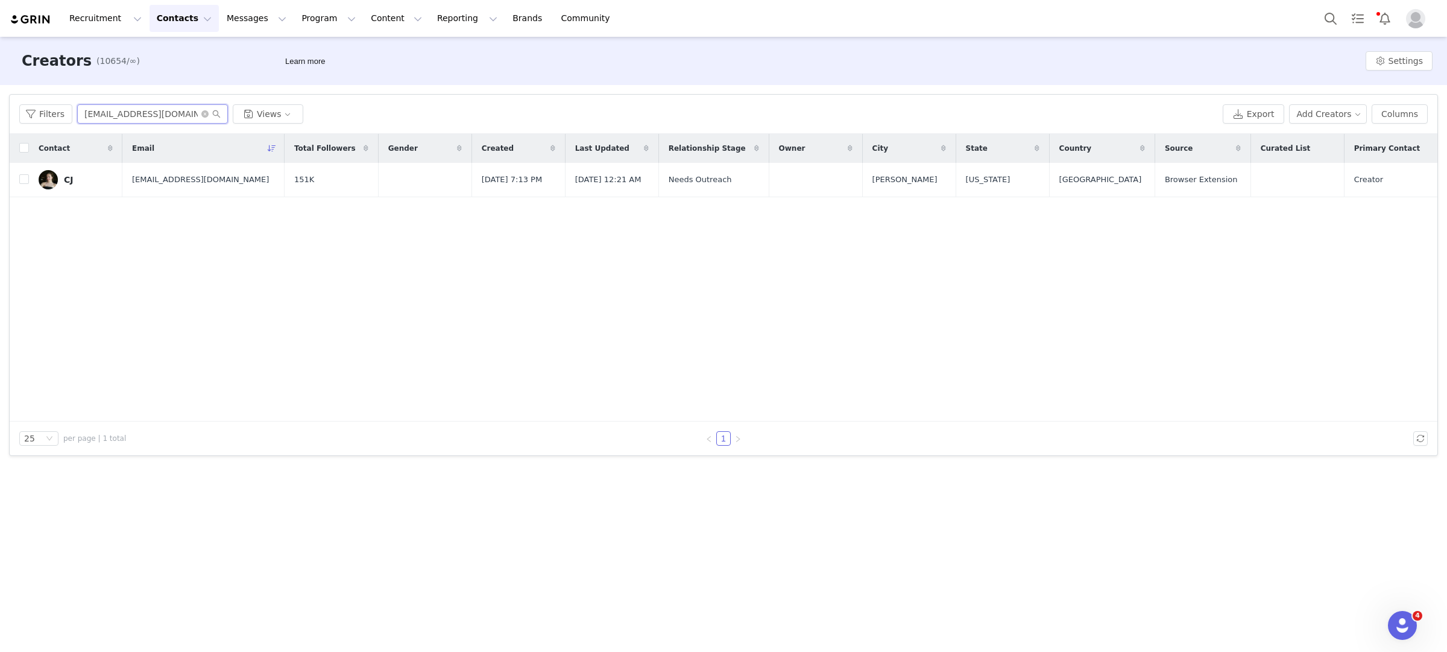
click at [191, 110] on input "cayjomadrid@gmail.com" at bounding box center [152, 113] width 151 height 19
drag, startPoint x: 191, startPoint y: 113, endPoint x: 0, endPoint y: 111, distance: 191.2
click at [0, 111] on div "Filters Filter Logic And Or Archived Select Owner Select Contact Tag Select Rel…" at bounding box center [723, 275] width 1447 height 380
paste input "lynnjoseph253"
type input "lynnjoseph253@gmail.com"
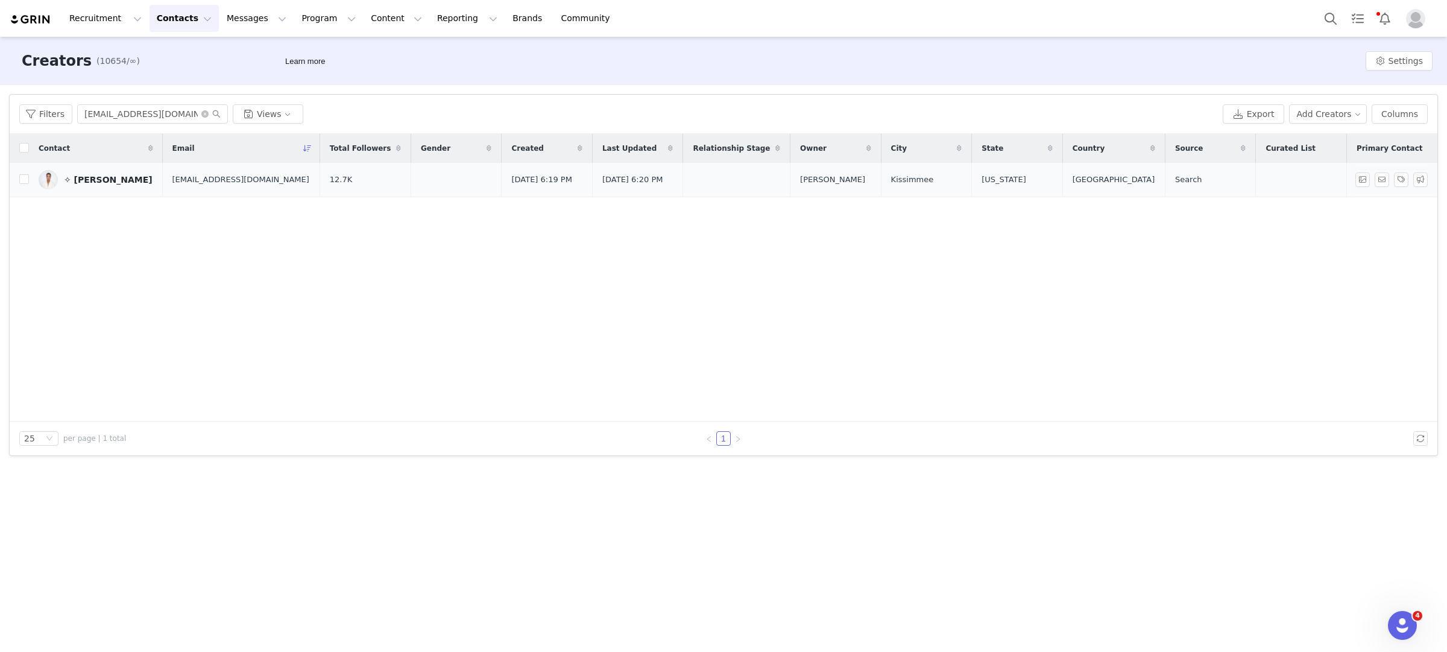
click at [95, 175] on div "✧ 𝓛𝔂𝓷𝓷" at bounding box center [108, 180] width 89 height 10
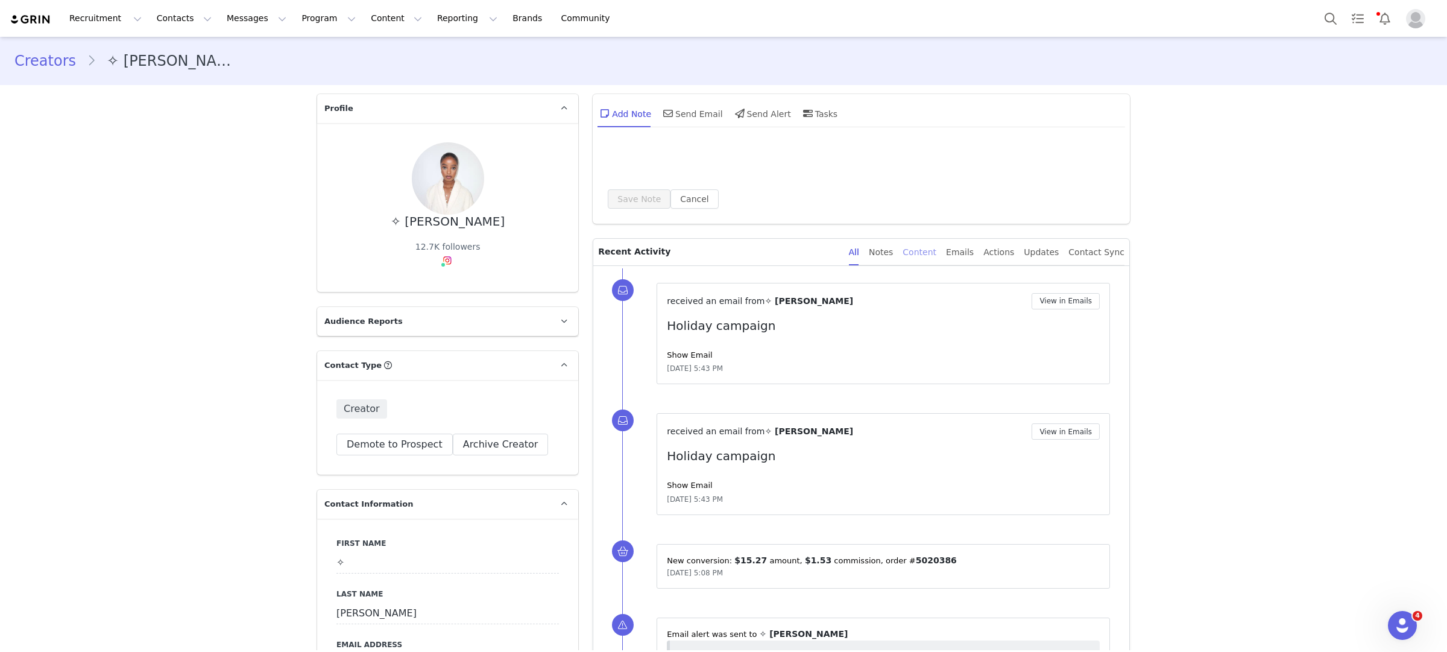
click at [922, 251] on div "Content" at bounding box center [920, 252] width 34 height 27
click at [933, 251] on div "Content" at bounding box center [920, 252] width 34 height 27
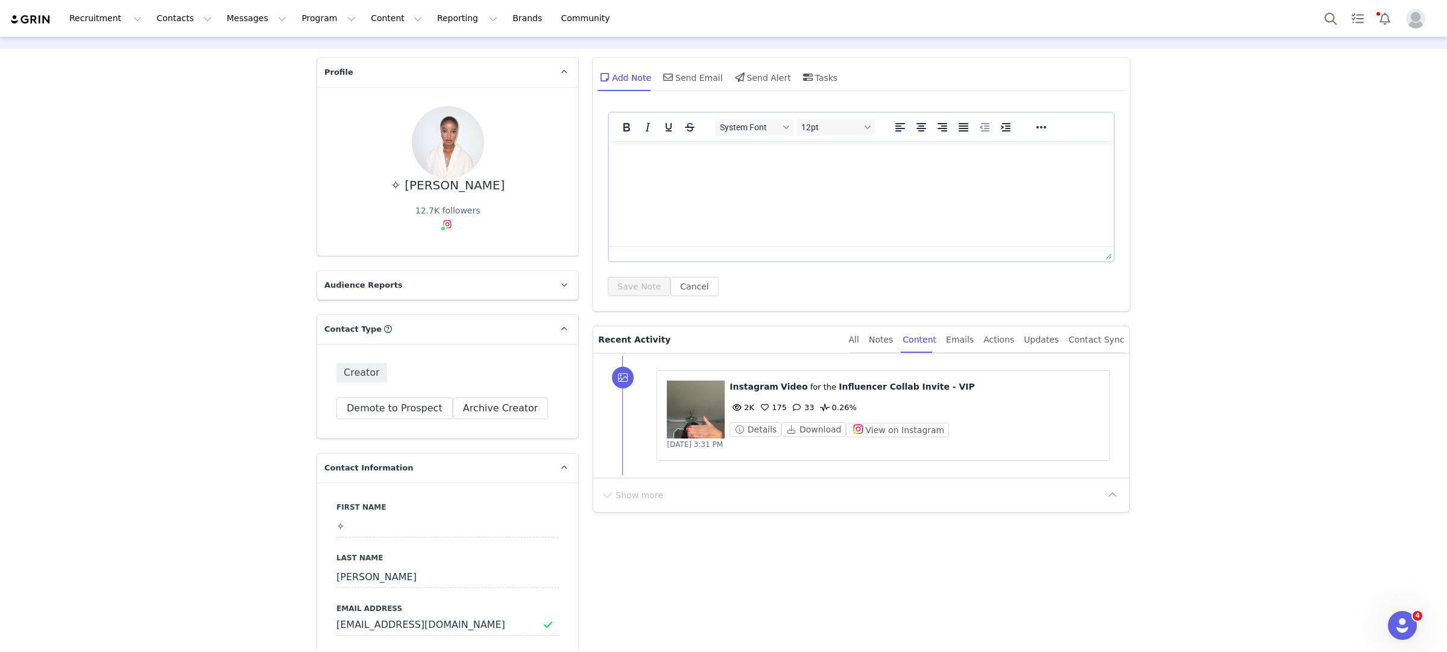
scroll to position [31, 0]
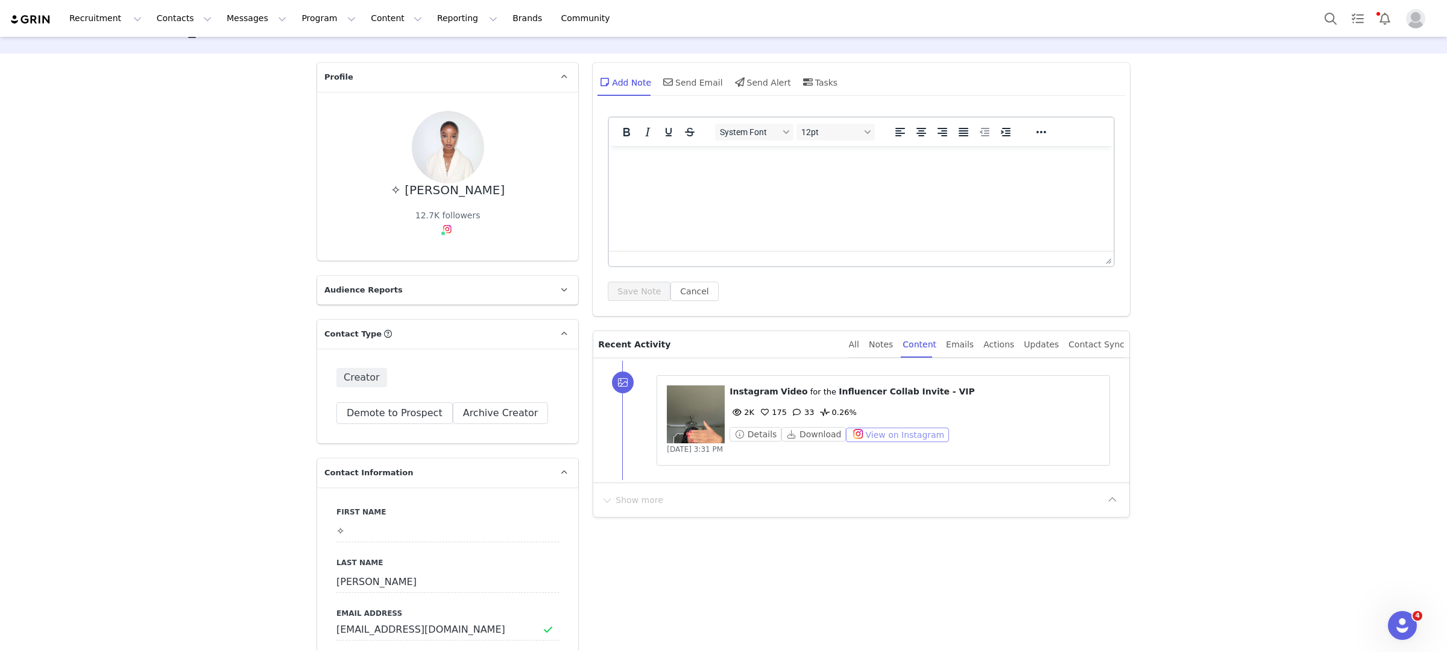
click at [909, 429] on button "View on Instagram" at bounding box center [897, 435] width 103 height 14
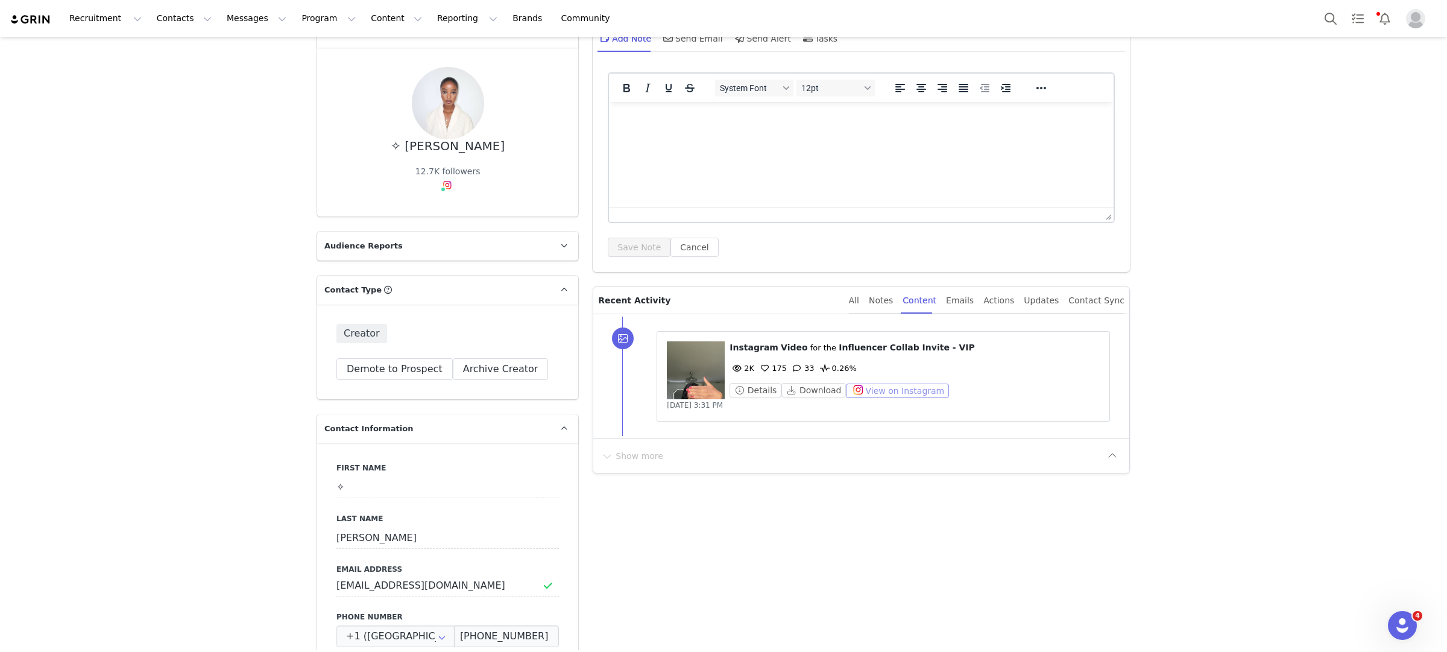
scroll to position [0, 0]
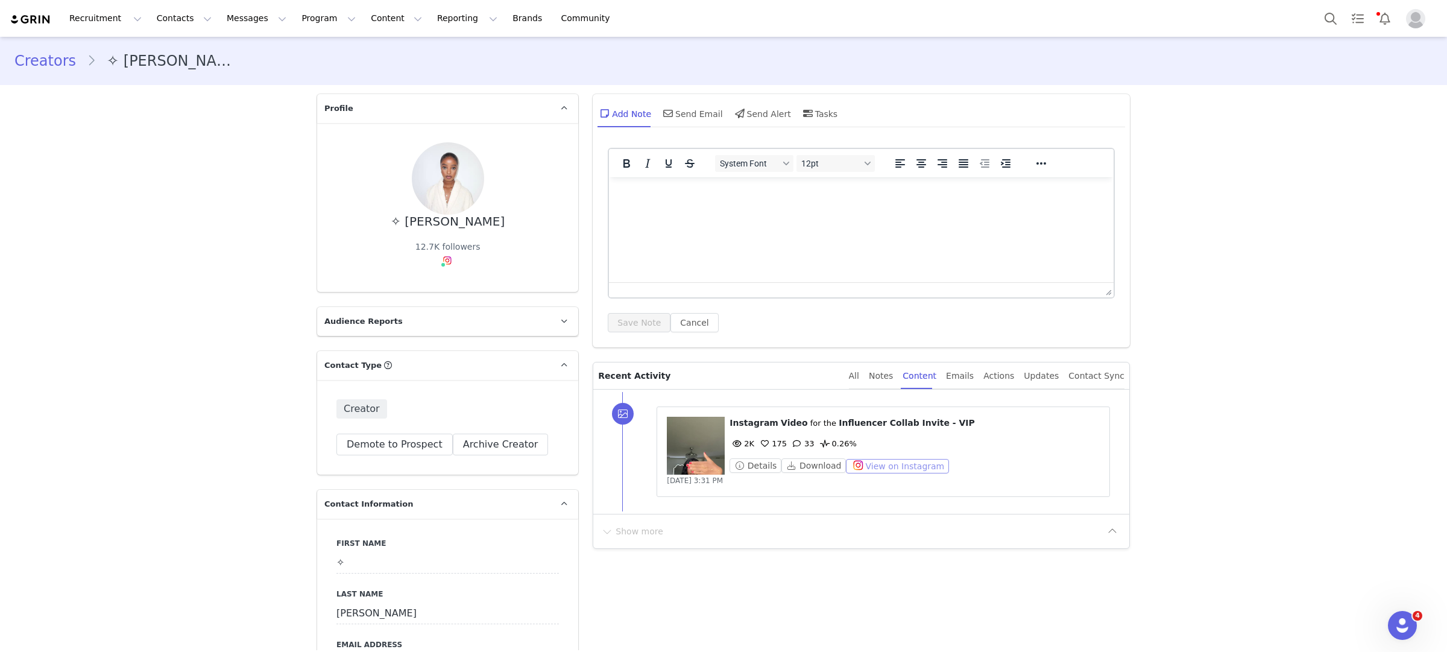
click at [893, 467] on button "View on Instagram" at bounding box center [897, 466] width 103 height 14
click at [54, 65] on link "Creators" at bounding box center [50, 61] width 72 height 22
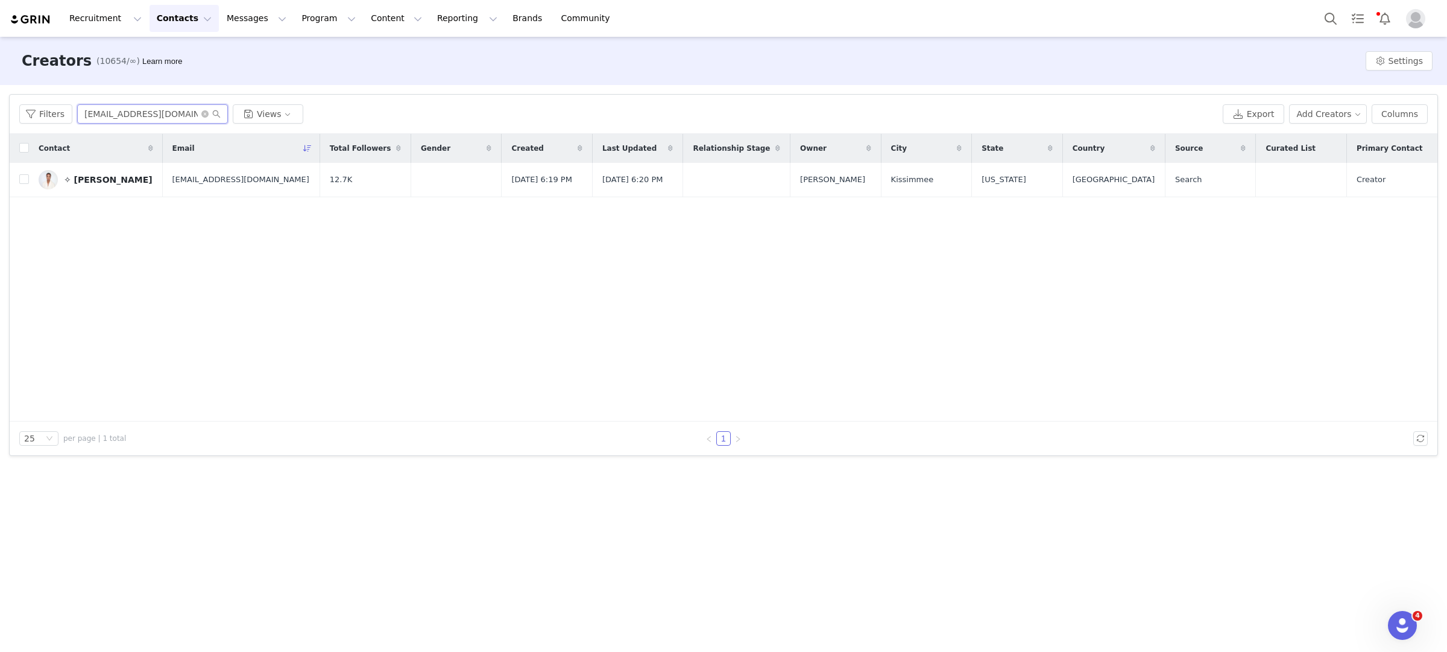
drag, startPoint x: 193, startPoint y: 115, endPoint x: 0, endPoint y: 111, distance: 193.0
click at [0, 112] on div "Filters Filter Logic And Or Archived Select Owner Select Contact Tag Select Rel…" at bounding box center [723, 275] width 1447 height 380
paste input "poppsywoo@icloud"
type input "poppsywoo@icloud.com"
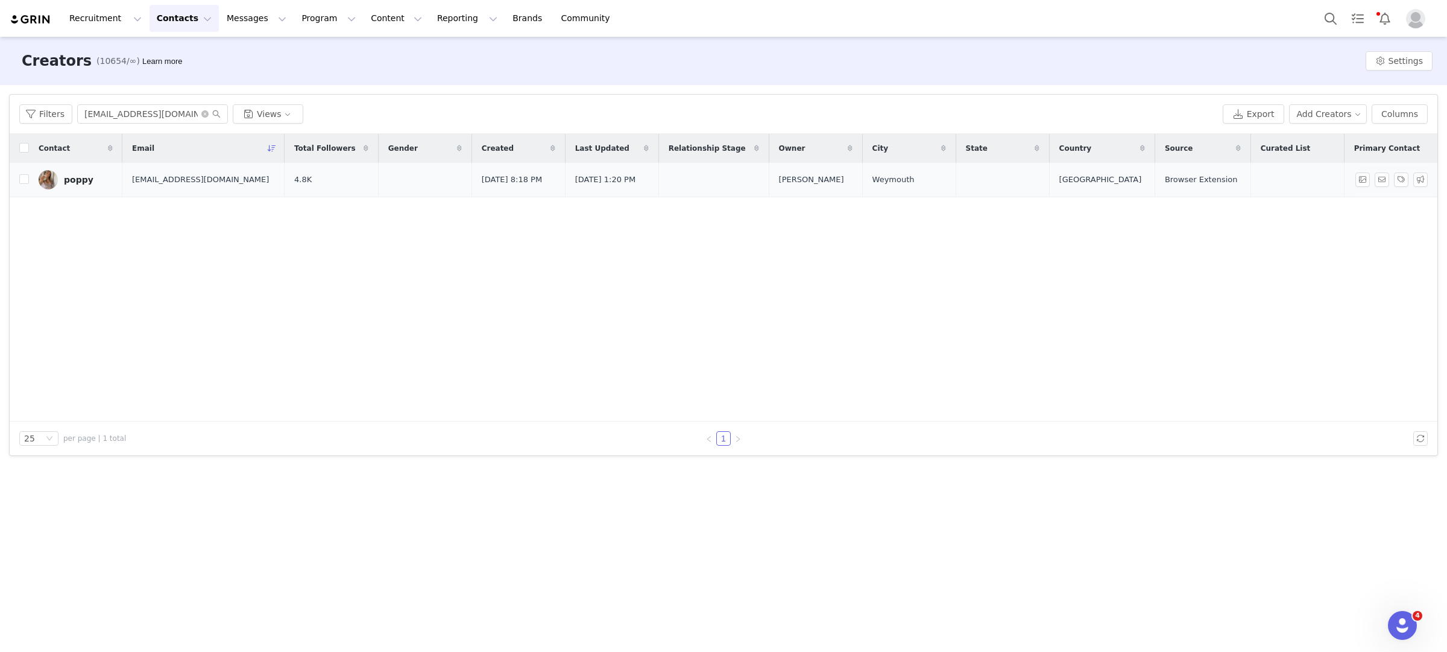
click at [89, 176] on div "poppy" at bounding box center [79, 180] width 30 height 10
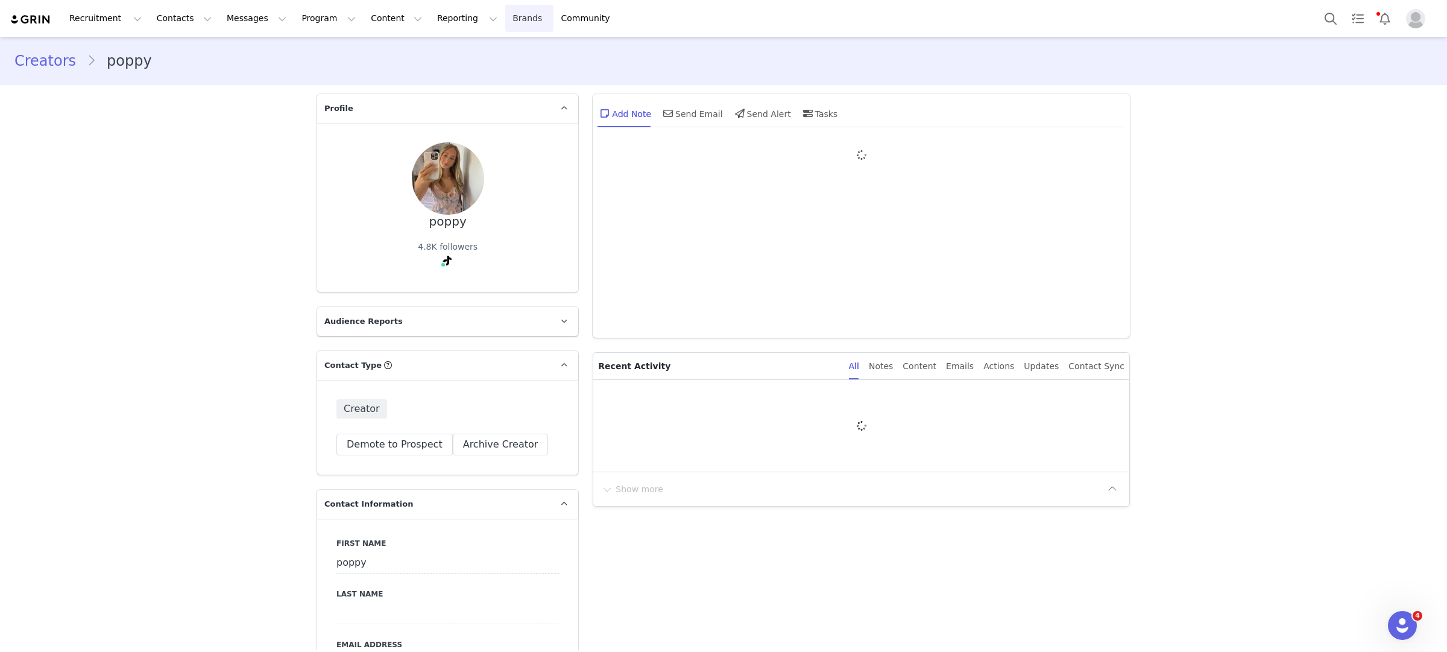
type input "+1 ([GEOGRAPHIC_DATA])"
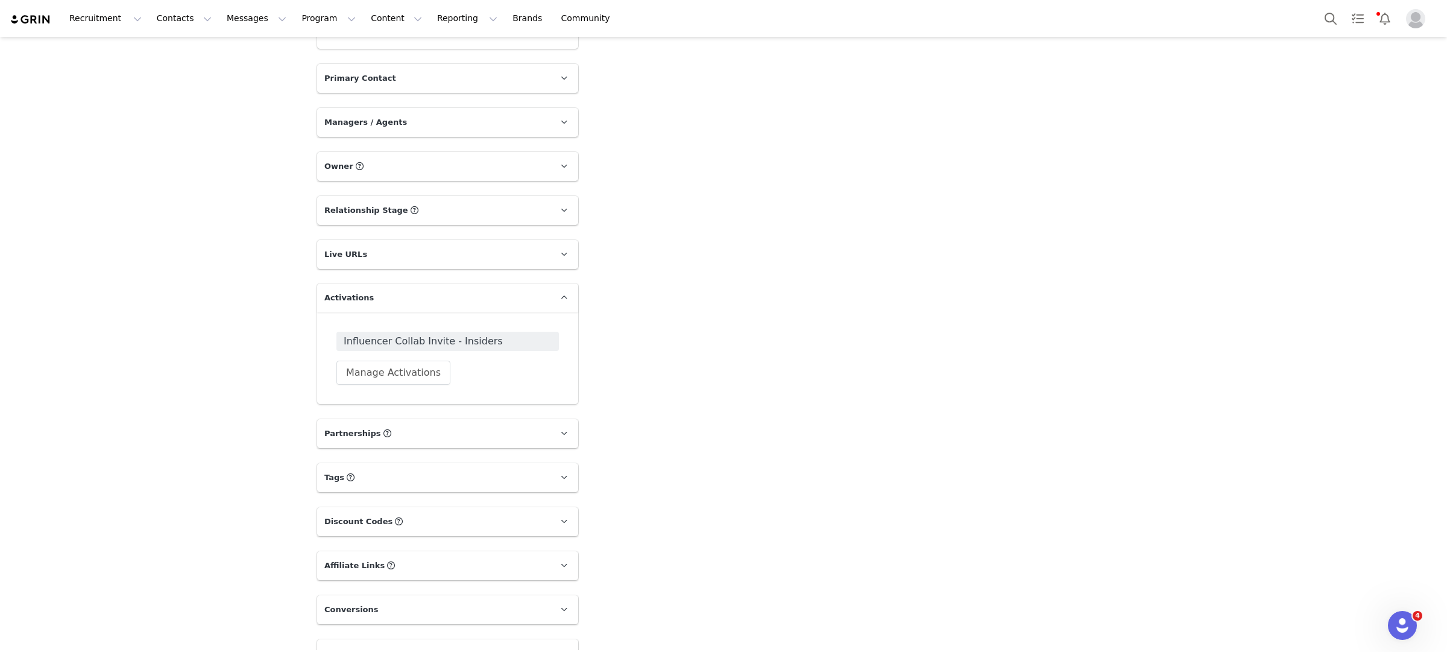
scroll to position [1631, 0]
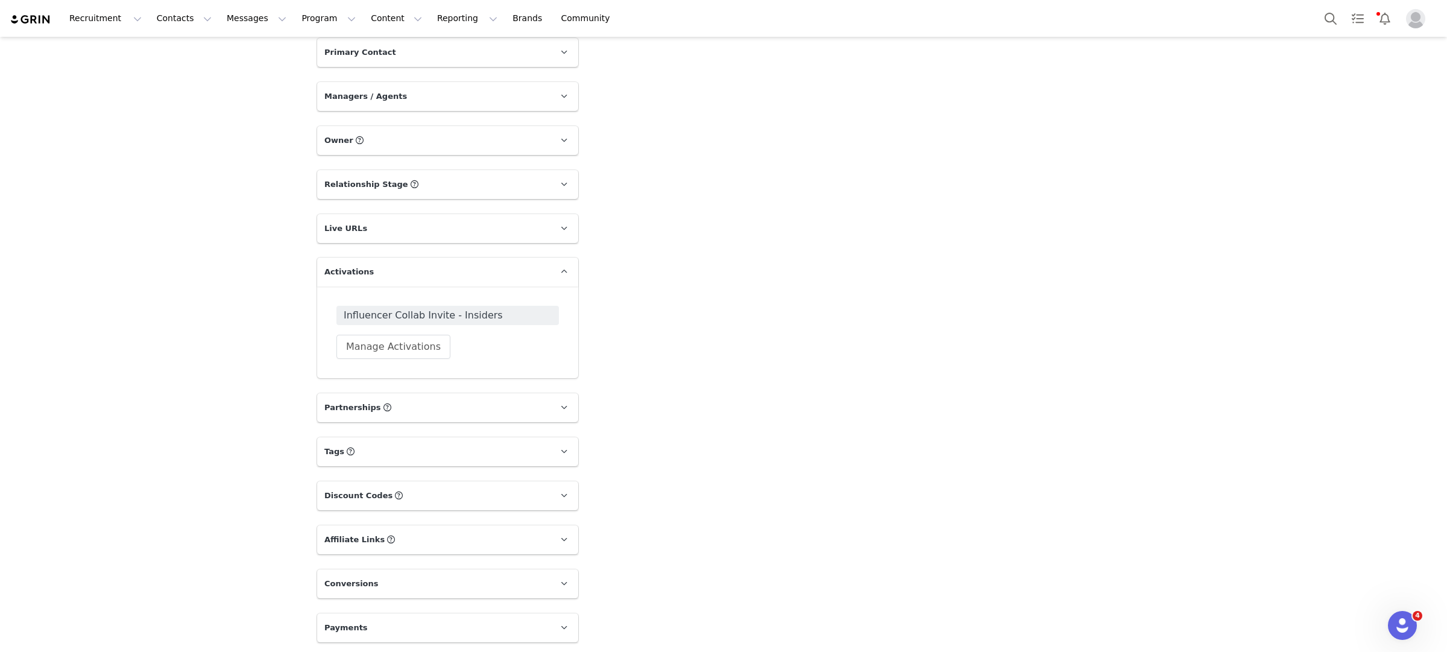
click at [442, 450] on p "Tags Keep track of your contacts by assigning them tags. You can then filter yo…" at bounding box center [433, 451] width 232 height 29
click at [442, 406] on p "Partnerships The partnerships..." at bounding box center [433, 407] width 232 height 29
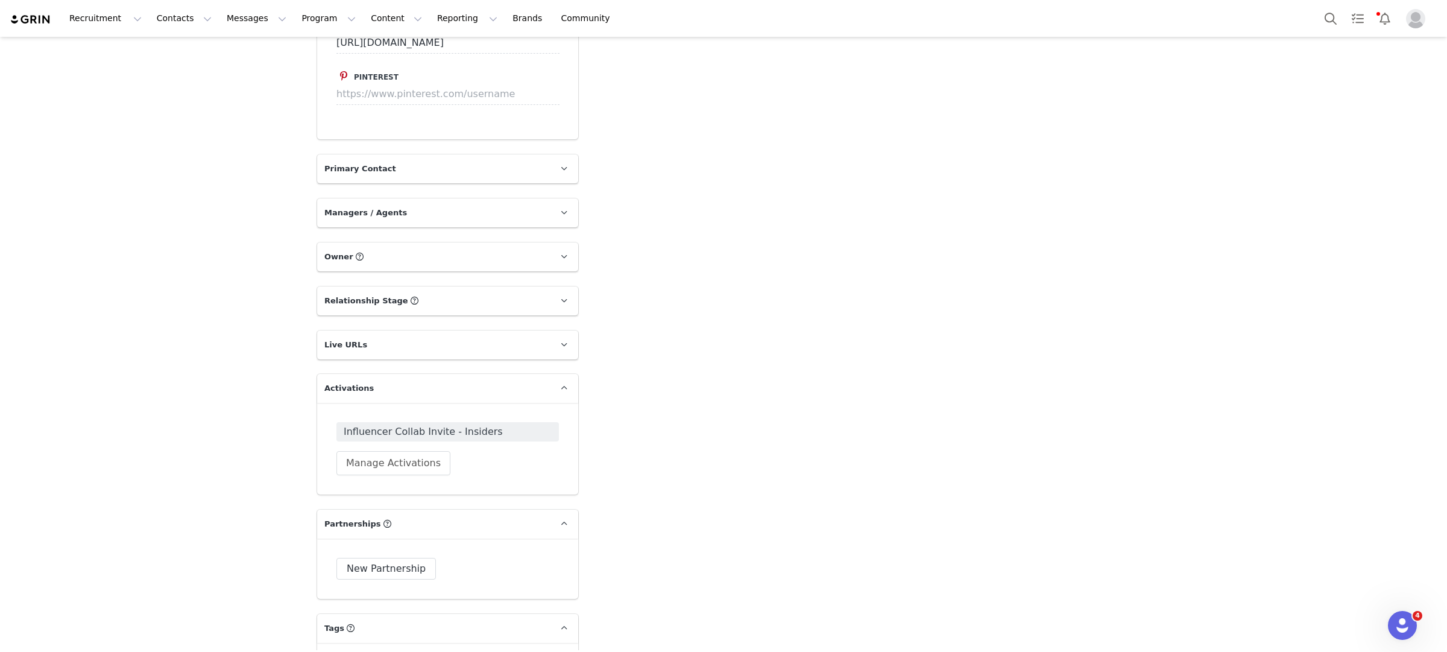
scroll to position [1785, 0]
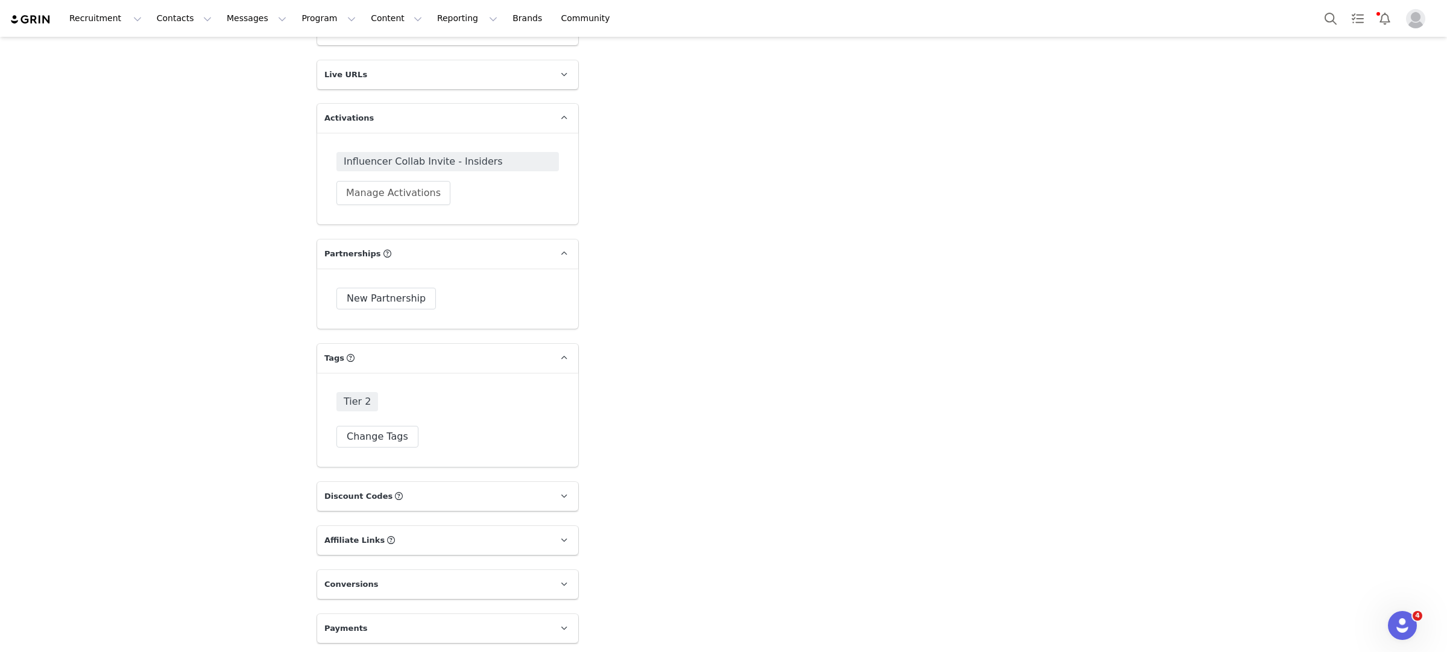
click at [427, 492] on p "Discount Codes Discount codes associated with this Influencer" at bounding box center [433, 496] width 232 height 29
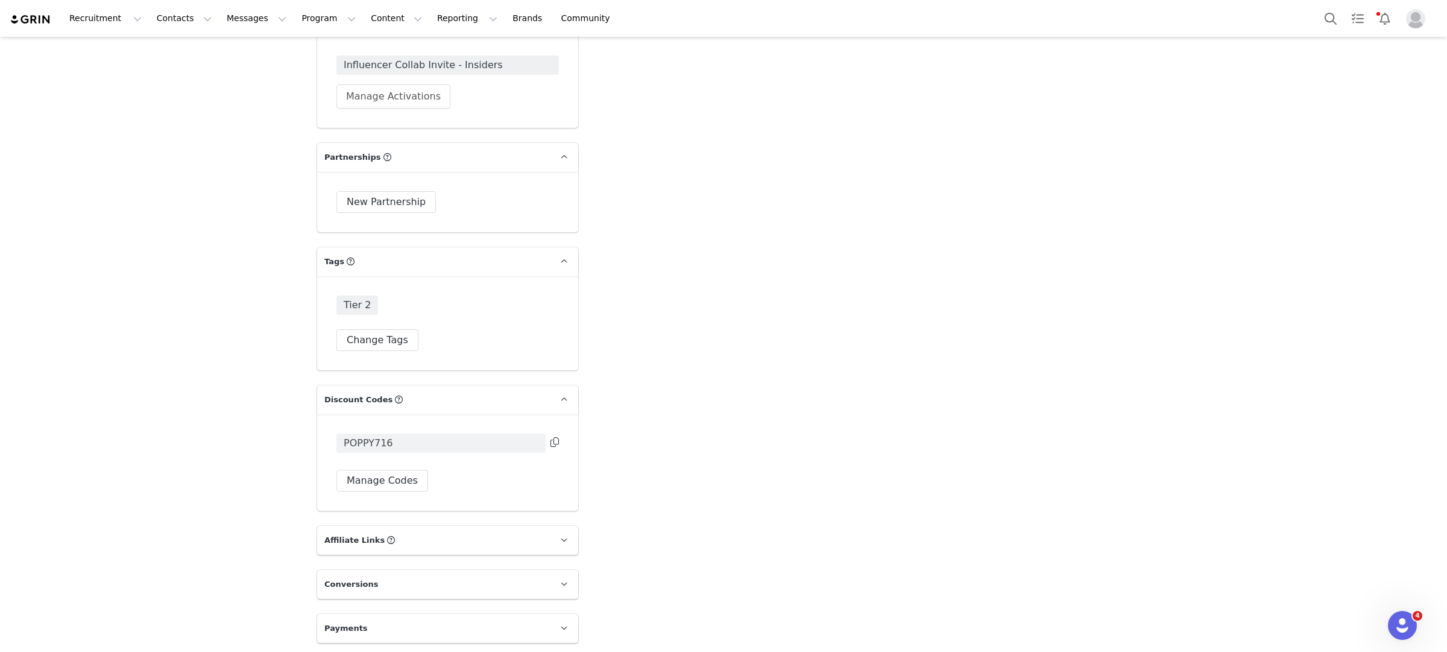
click at [421, 444] on span "POPPY716" at bounding box center [441, 443] width 209 height 19
click at [557, 444] on icon at bounding box center [555, 442] width 8 height 10
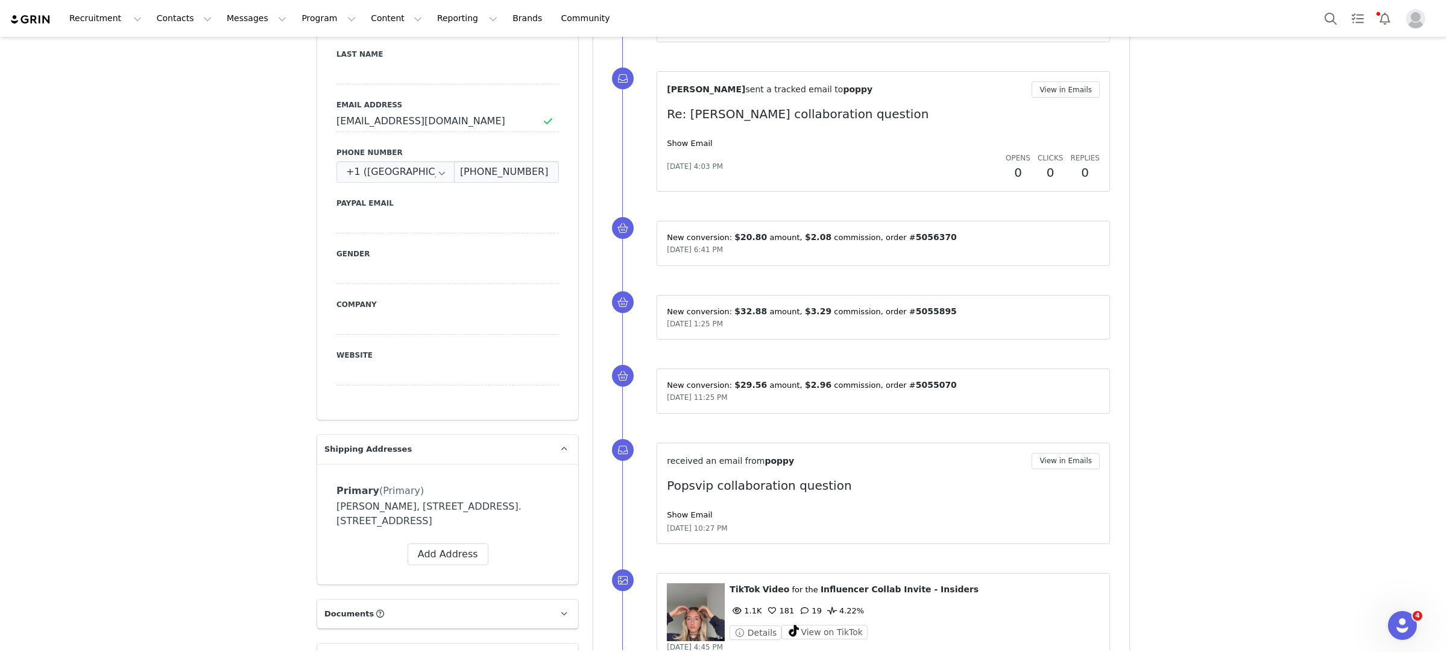
scroll to position [0, 0]
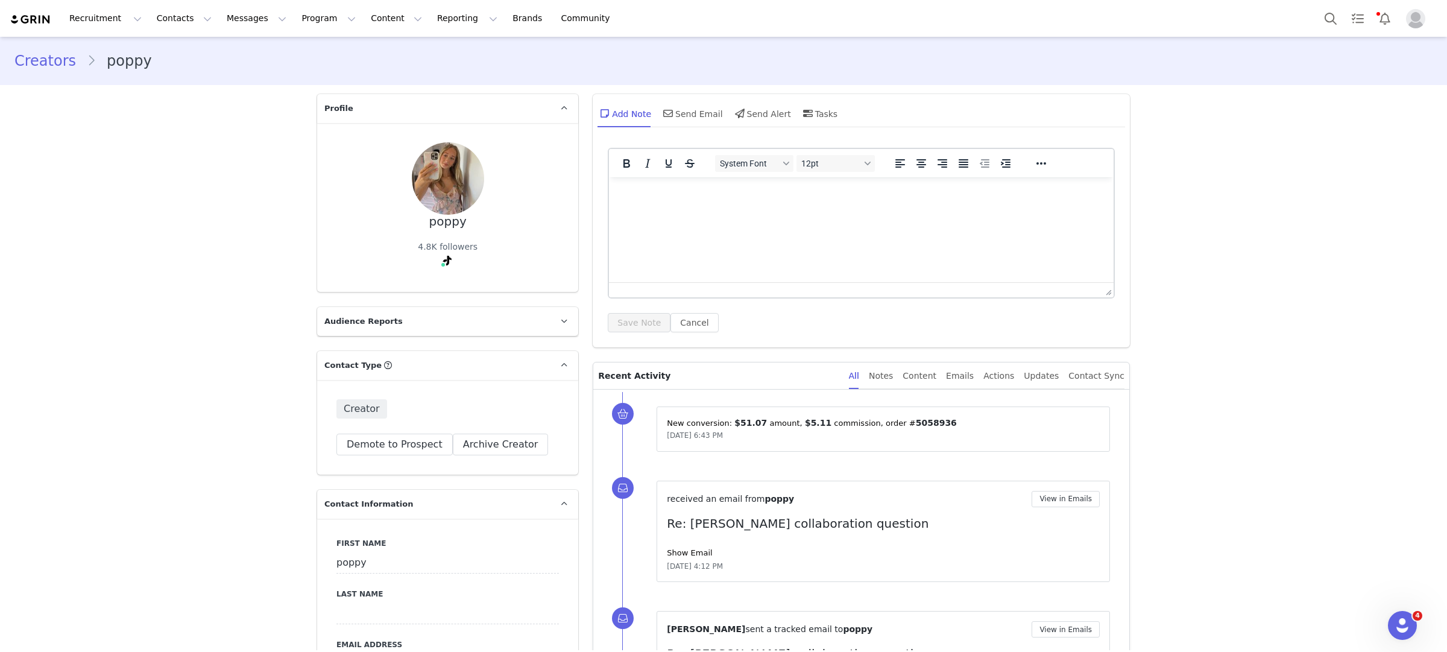
click at [946, 375] on div "All Notes Content Emails Actions Updates Contact Sync" at bounding box center [987, 375] width 276 height 27
click at [937, 368] on div "Content" at bounding box center [920, 375] width 34 height 27
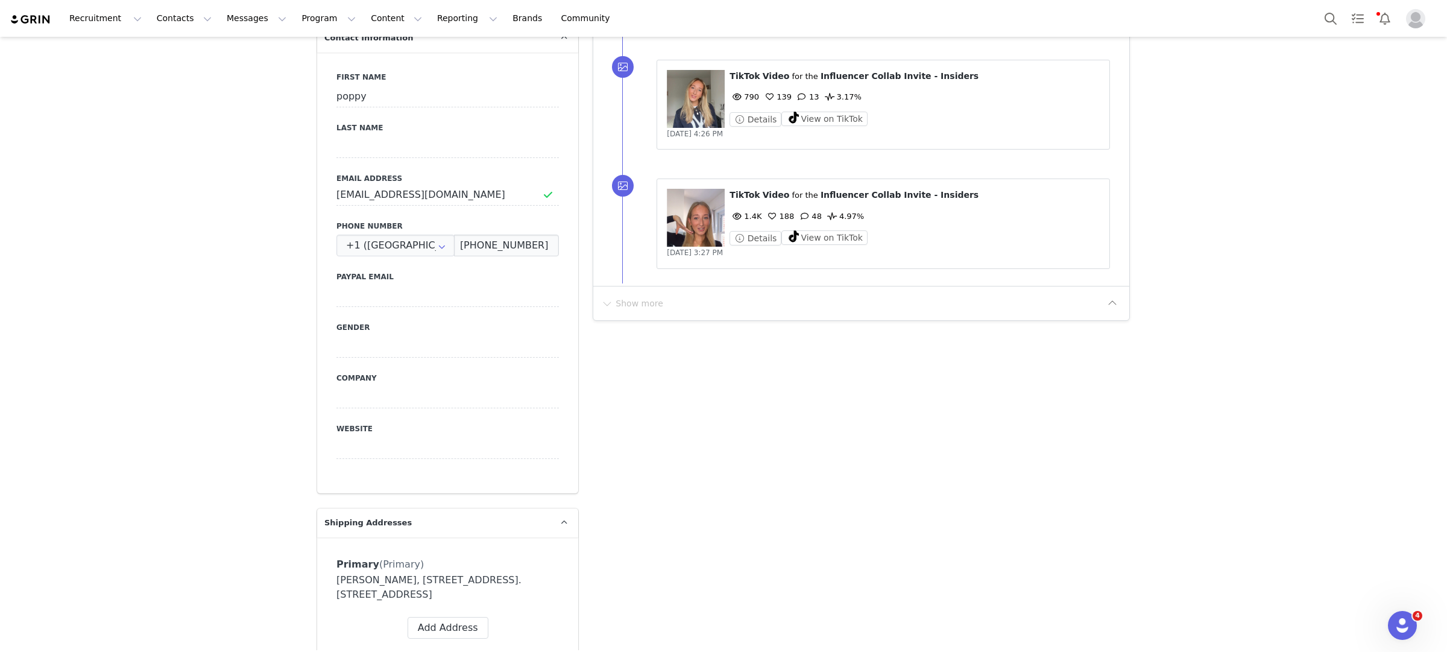
scroll to position [146, 0]
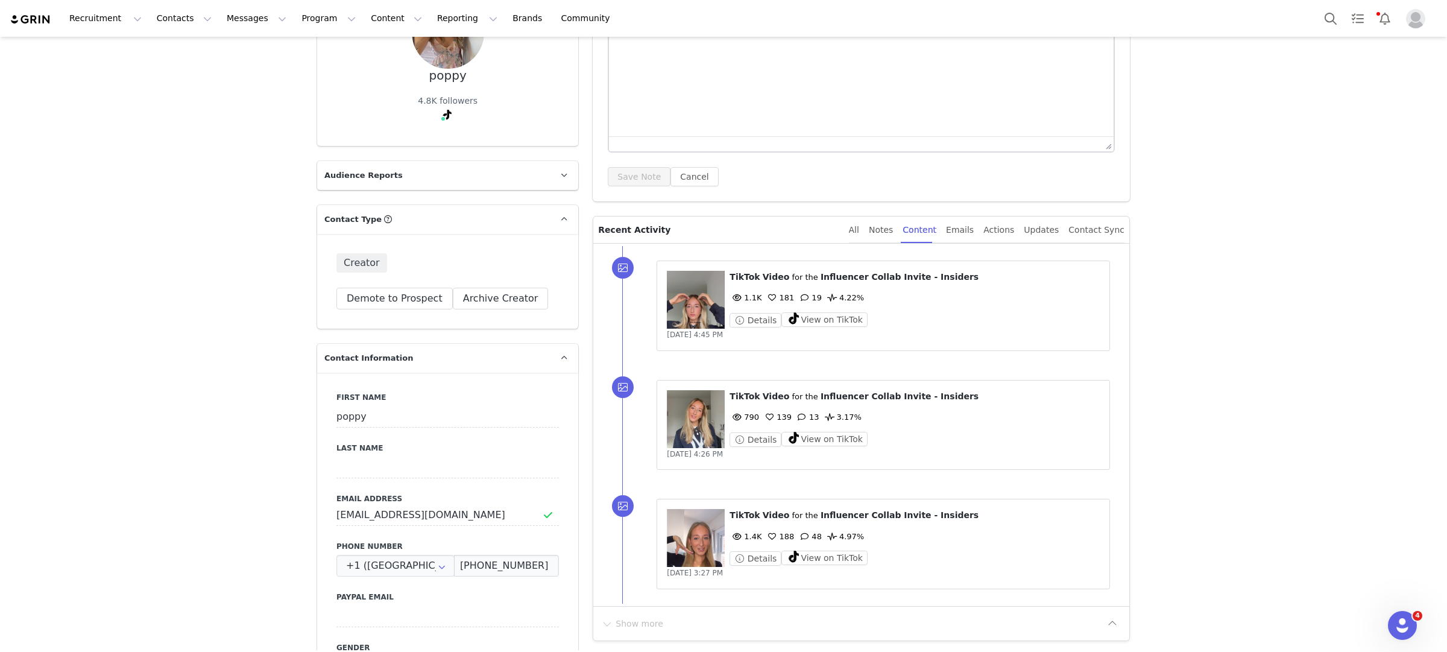
click at [713, 546] on figure at bounding box center [696, 538] width 58 height 58
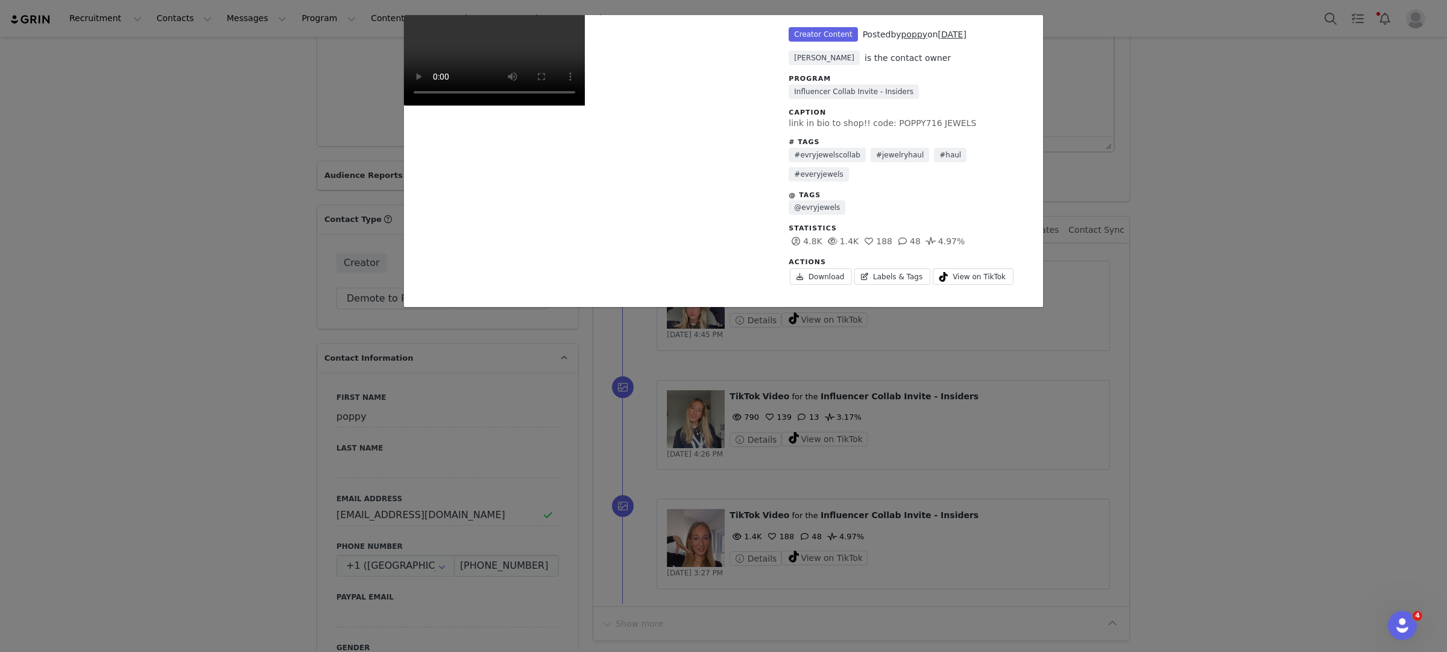
click at [1137, 358] on div "Unlabeled Creator Content Posted by poppy on Sep 25, 2025 Sarah Luxenberg is th…" at bounding box center [723, 326] width 1447 height 652
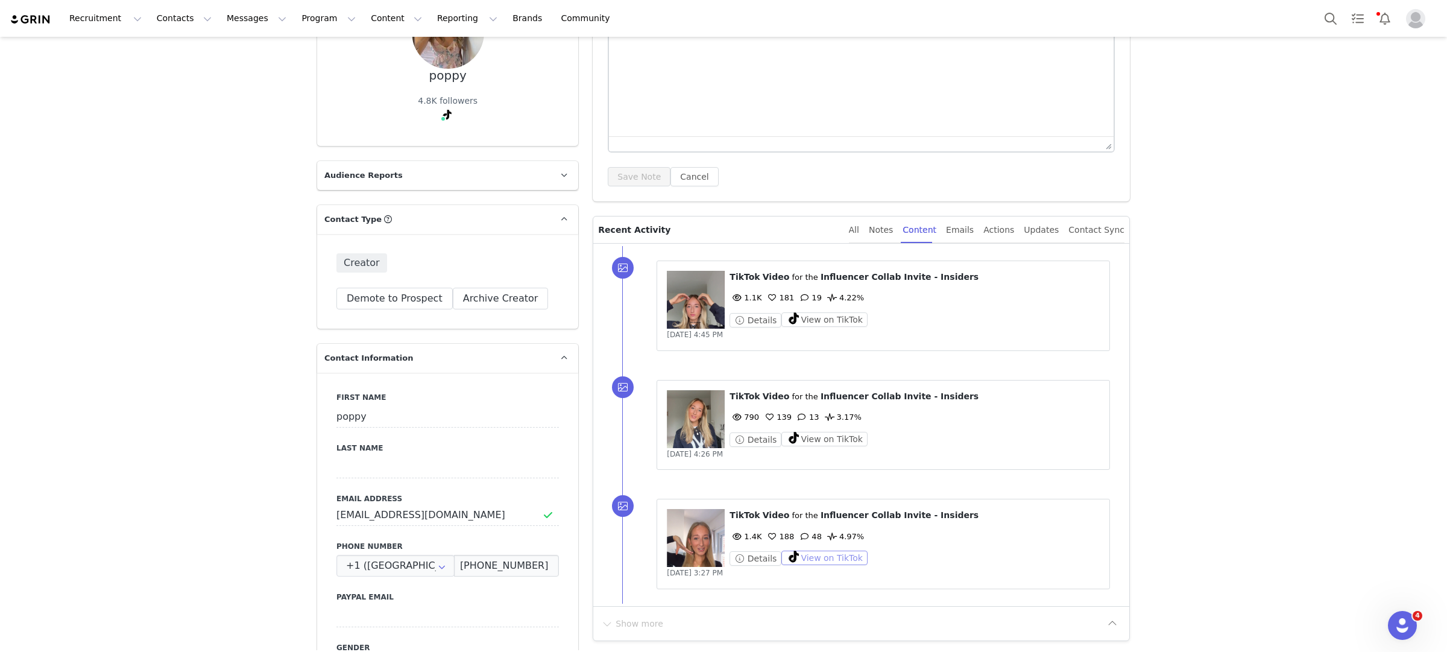
click at [835, 560] on button "View on TikTok" at bounding box center [825, 558] width 86 height 14
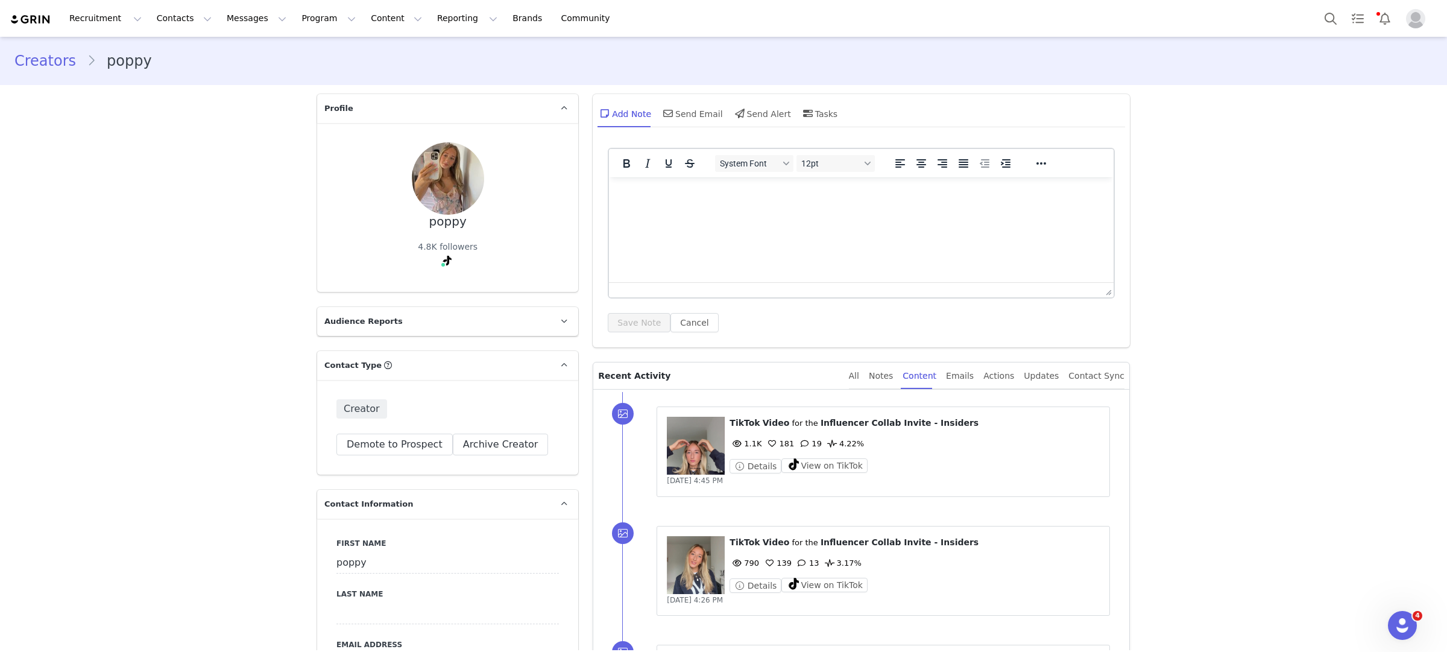
click at [57, 68] on link "Creators" at bounding box center [50, 61] width 72 height 22
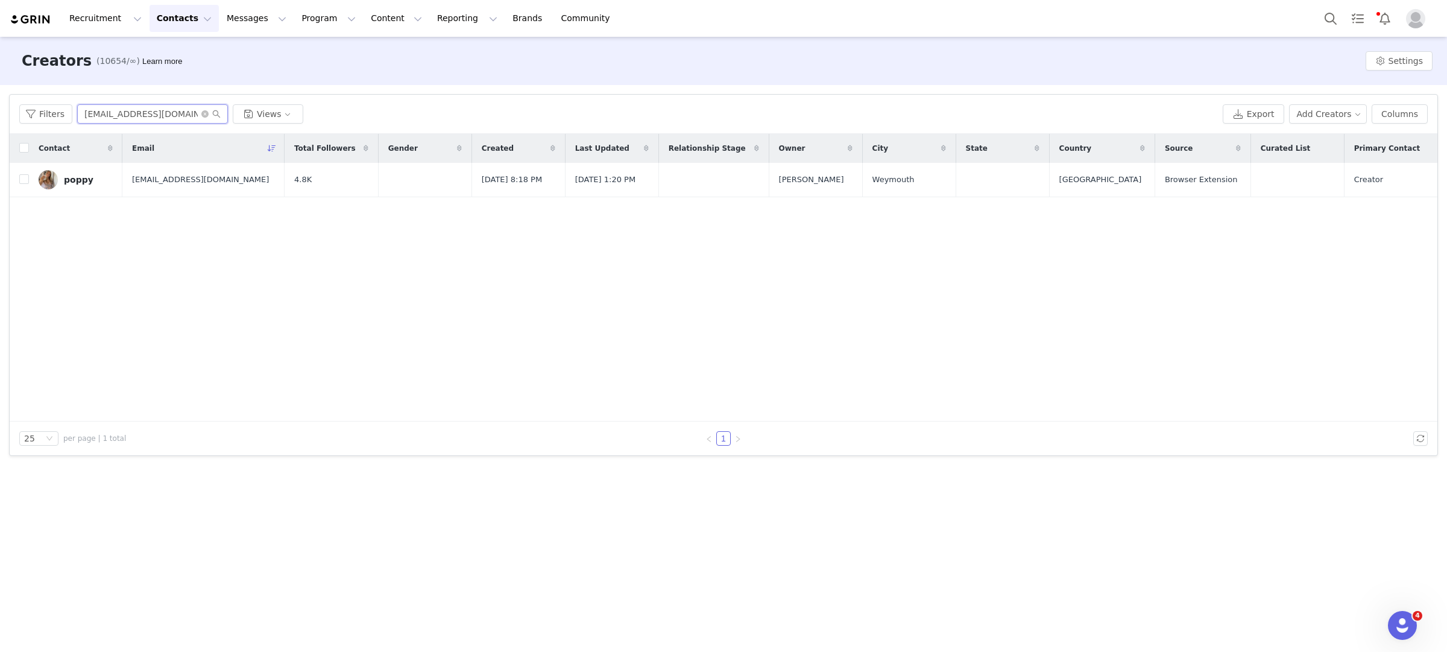
drag, startPoint x: 183, startPoint y: 119, endPoint x: 43, endPoint y: 100, distance: 141.2
click at [44, 100] on div "Filters poppsywoo@icloud.com Views Export Add Creators Columns" at bounding box center [724, 114] width 1428 height 39
paste input "hannahlloyd667@gmail"
type input "hannahlloyd667@gmail.com"
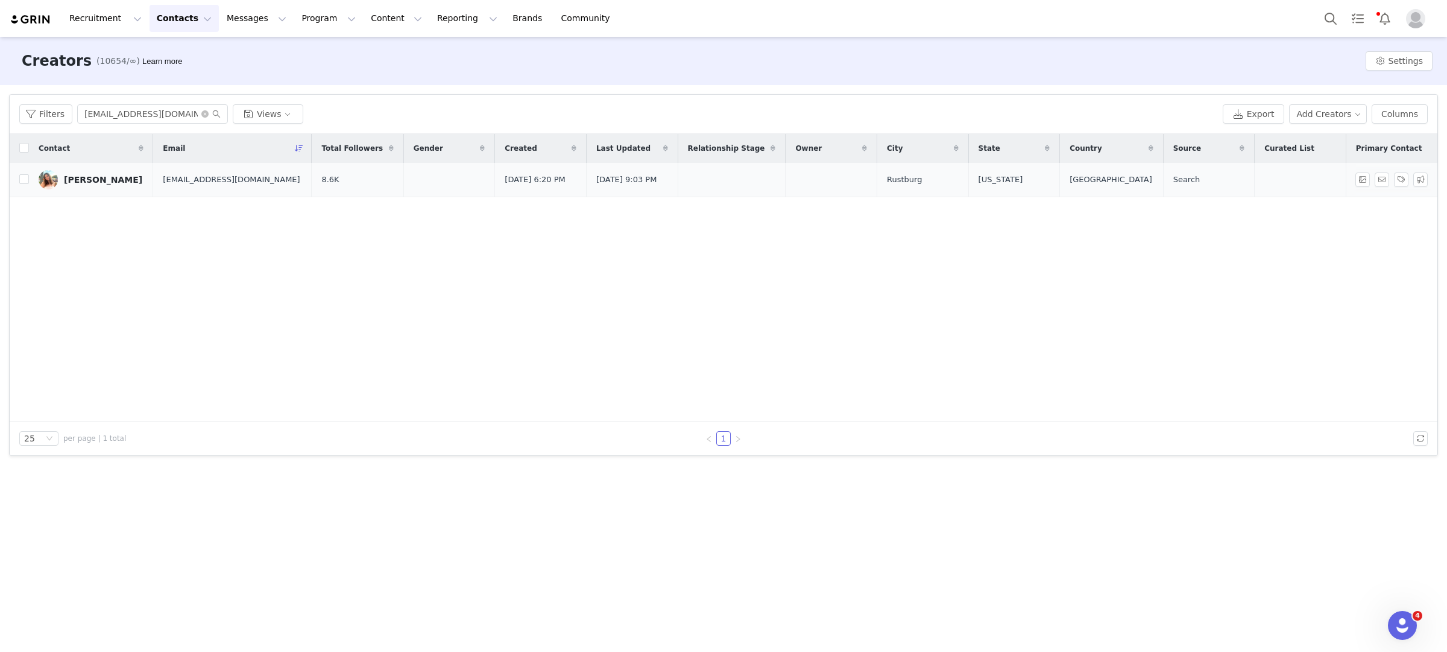
click at [96, 179] on div "hannah angel" at bounding box center [103, 180] width 78 height 10
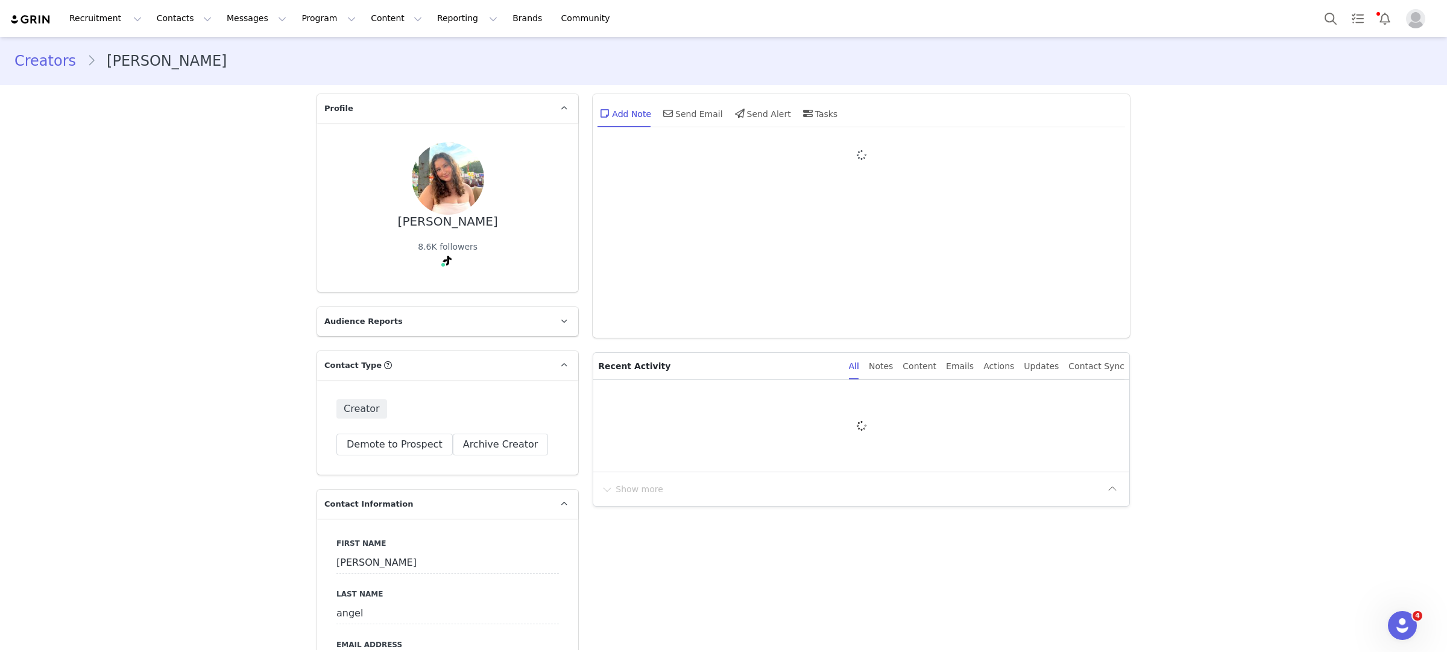
type input "+1 ([GEOGRAPHIC_DATA])"
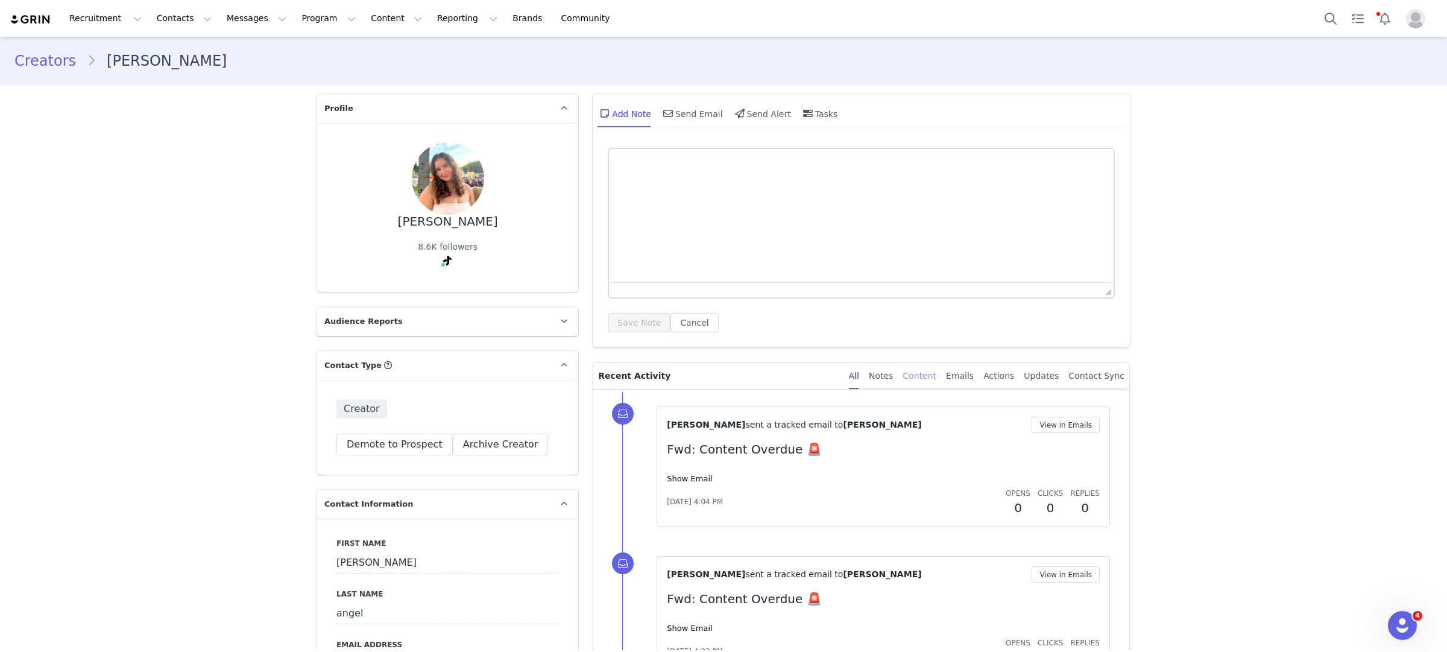
click at [923, 376] on div "Content" at bounding box center [920, 375] width 34 height 27
click at [924, 376] on div "Content" at bounding box center [920, 375] width 34 height 27
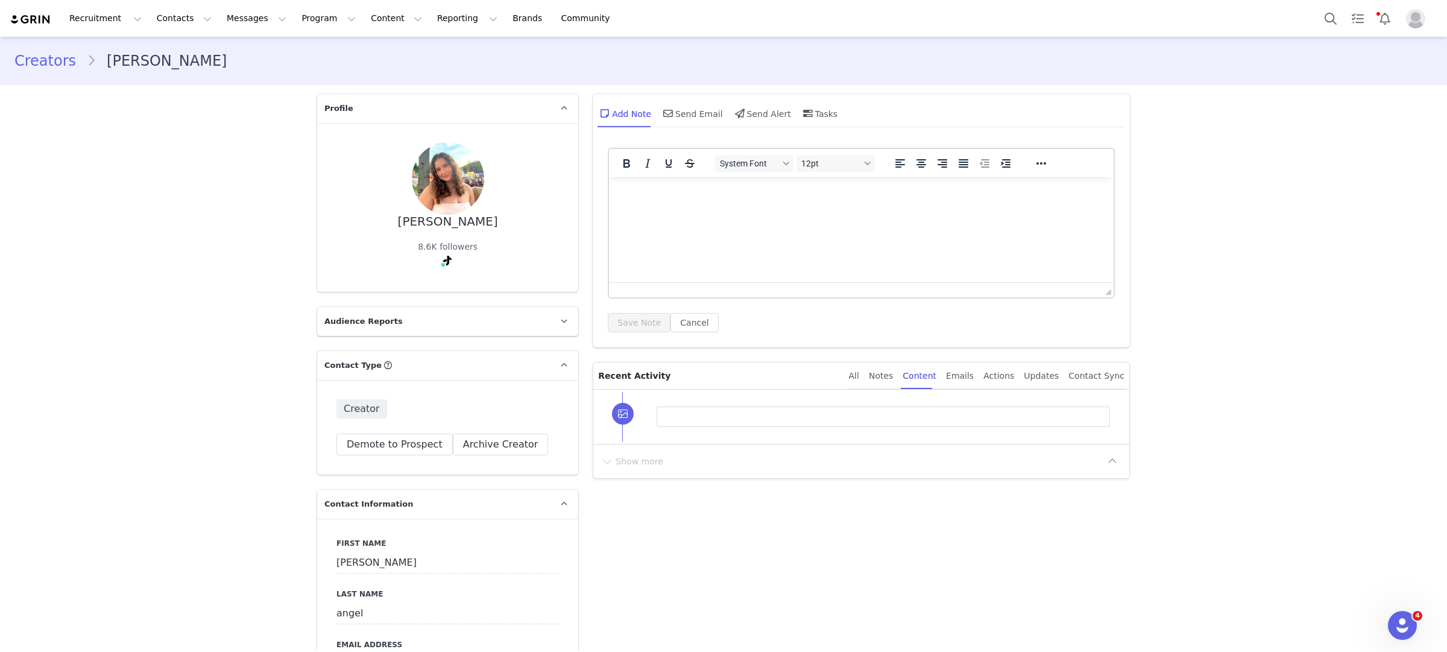
click at [39, 54] on link "Creators" at bounding box center [50, 61] width 72 height 22
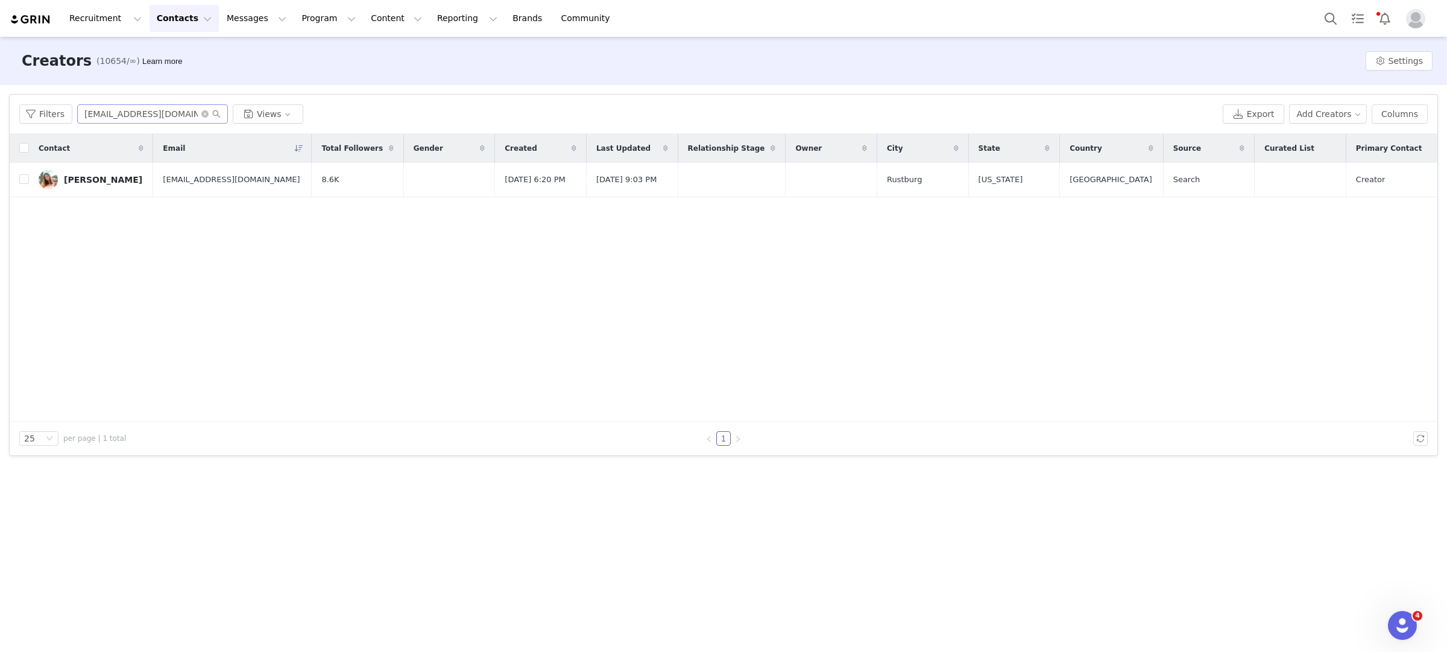
click at [198, 104] on span "hannahlloyd667@gmail.com" at bounding box center [152, 113] width 151 height 19
drag, startPoint x: 198, startPoint y: 113, endPoint x: 0, endPoint y: 101, distance: 198.7
click at [0, 101] on div "Filters Filter Logic And Or Archived Select Owner Select Contact Tag Select Rel…" at bounding box center [723, 275] width 1447 height 380
paste input "co.bellajacob"
type input "co.bellajacob@gmail.com"
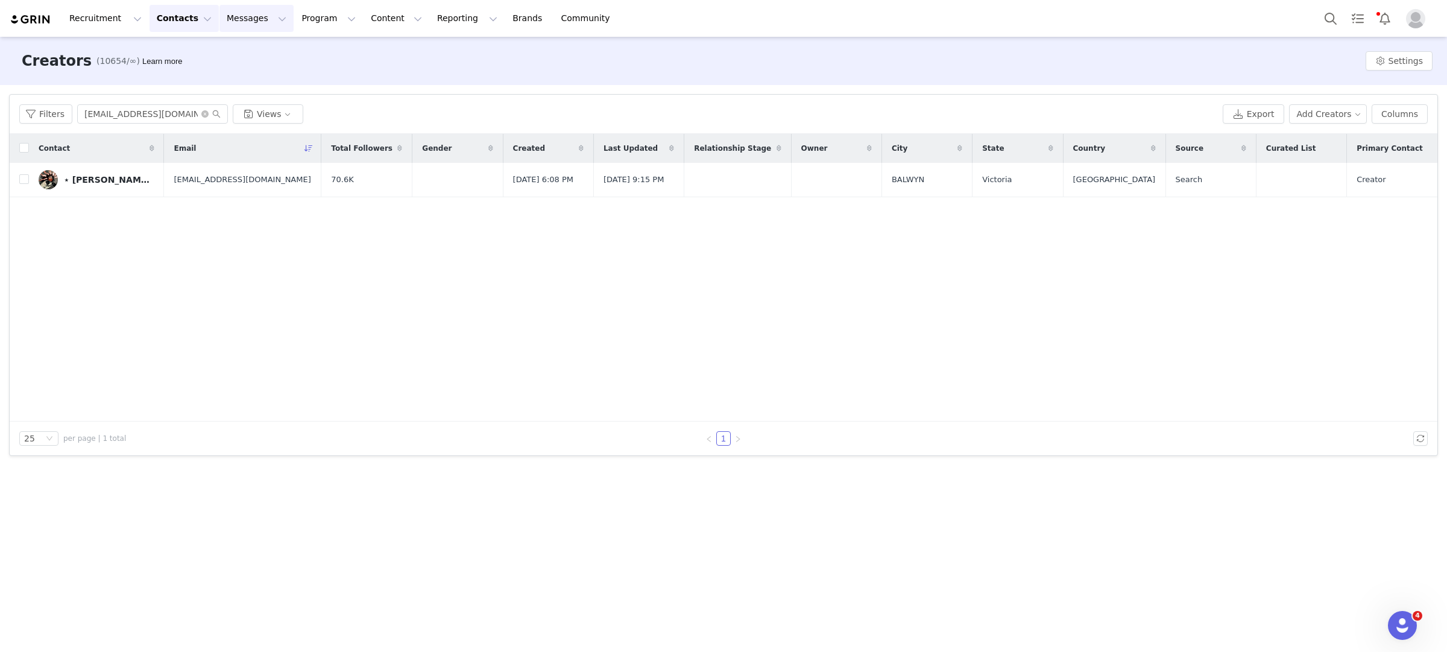
click at [78, 178] on div "⋆ Bella | بيلا ⋆" at bounding box center [109, 180] width 90 height 10
click at [75, 186] on main "Creators (10654/∞) Learn more Settings Filters Filter Logic And Or Archived Sel…" at bounding box center [723, 343] width 1447 height 613
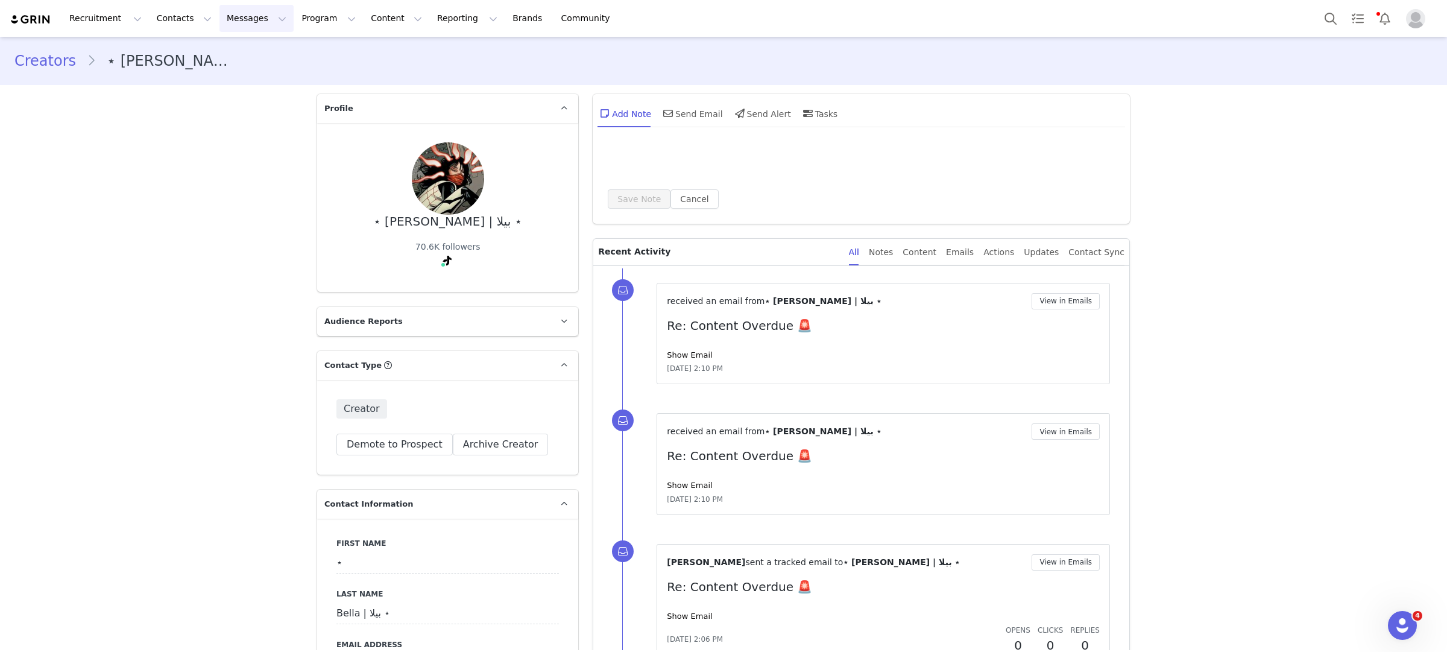
type input "+1 ([GEOGRAPHIC_DATA])"
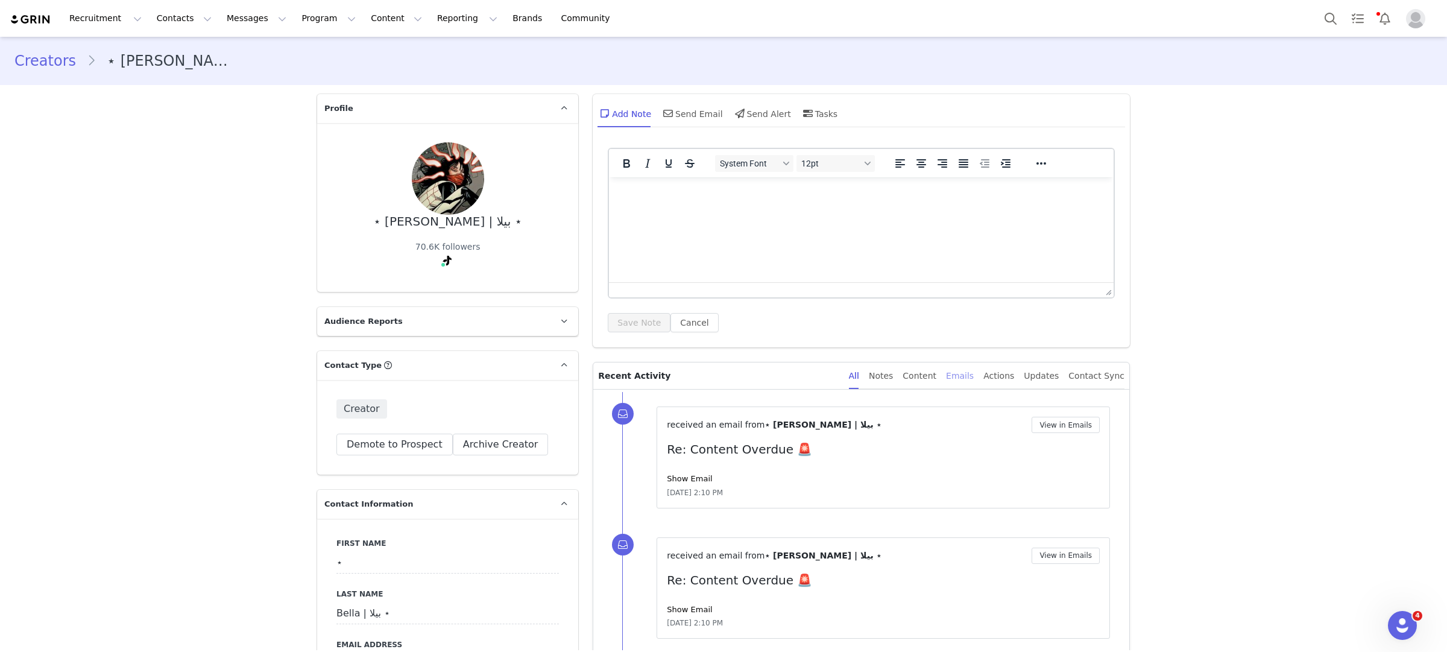
click at [972, 384] on div "Emails" at bounding box center [960, 375] width 28 height 27
click at [937, 382] on div "Content" at bounding box center [920, 375] width 34 height 27
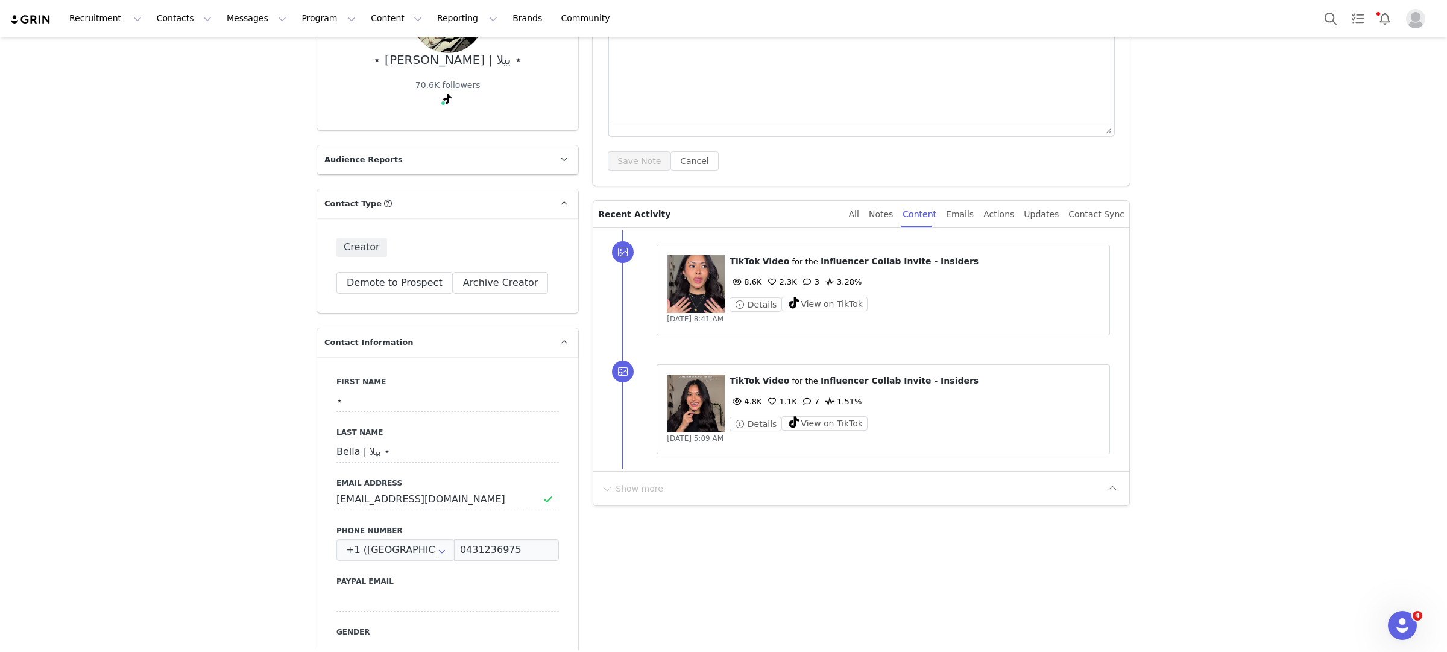
scroll to position [165, 0]
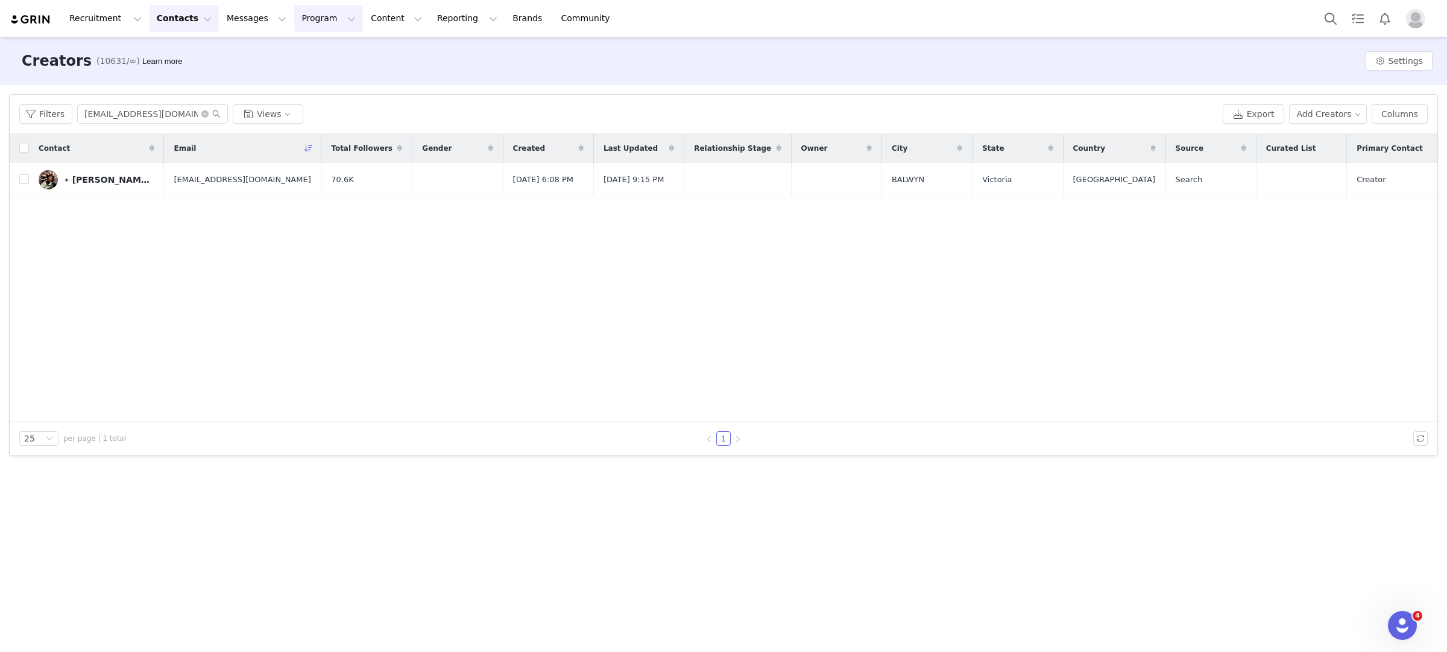
click at [317, 24] on button "Program Program" at bounding box center [328, 18] width 69 height 27
click at [334, 54] on div "Activations" at bounding box center [323, 53] width 81 height 13
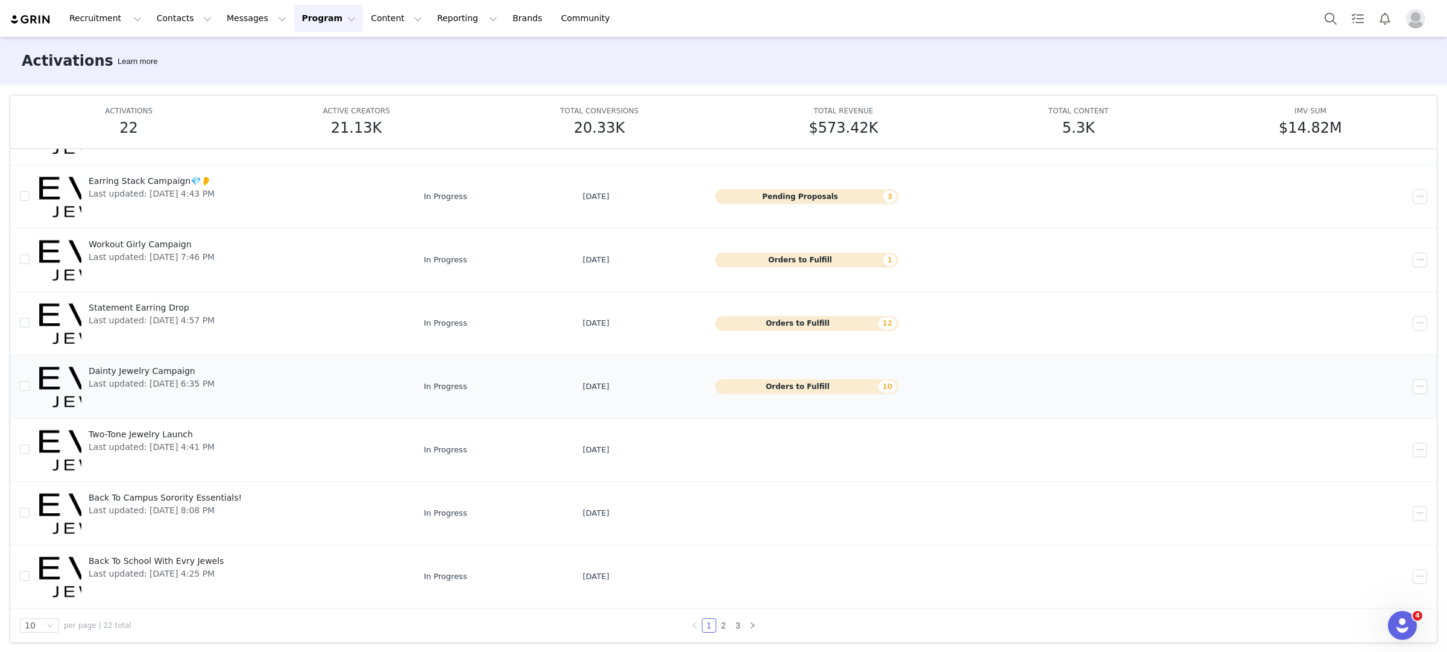
scroll to position [63, 0]
click at [726, 625] on link "2" at bounding box center [723, 623] width 13 height 13
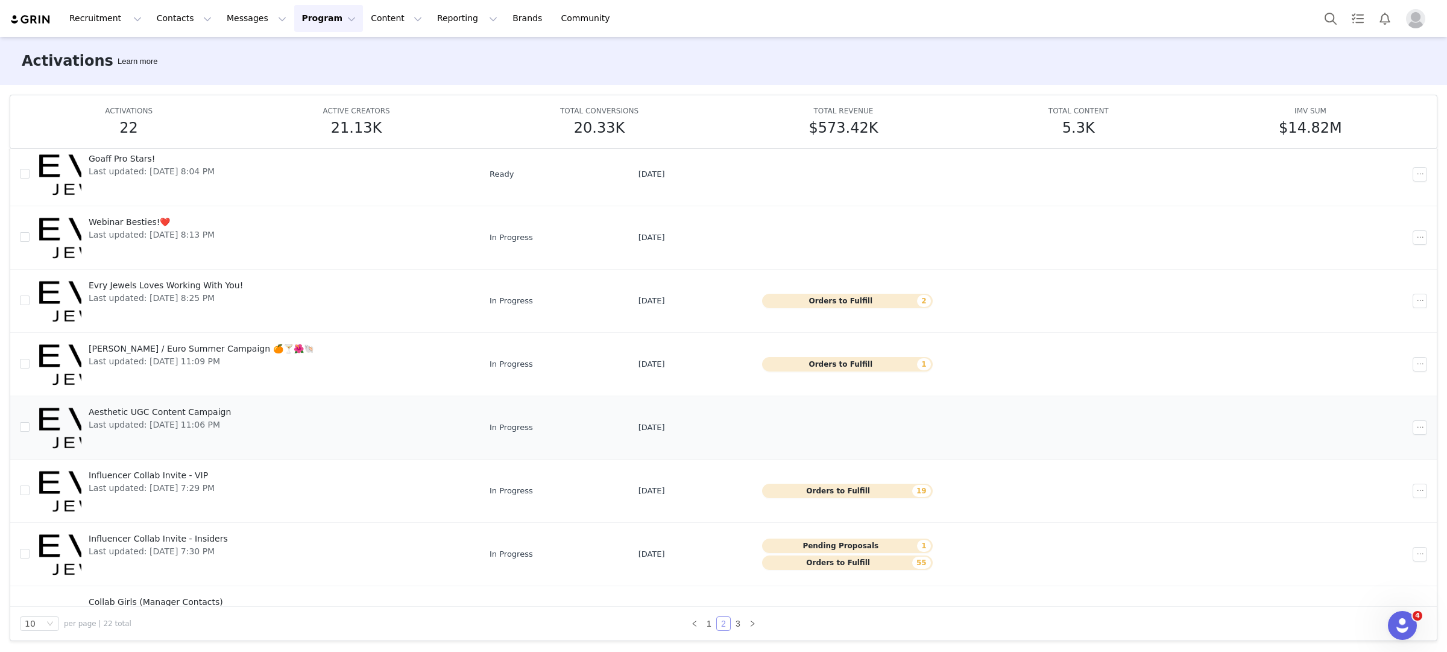
scroll to position [193, 0]
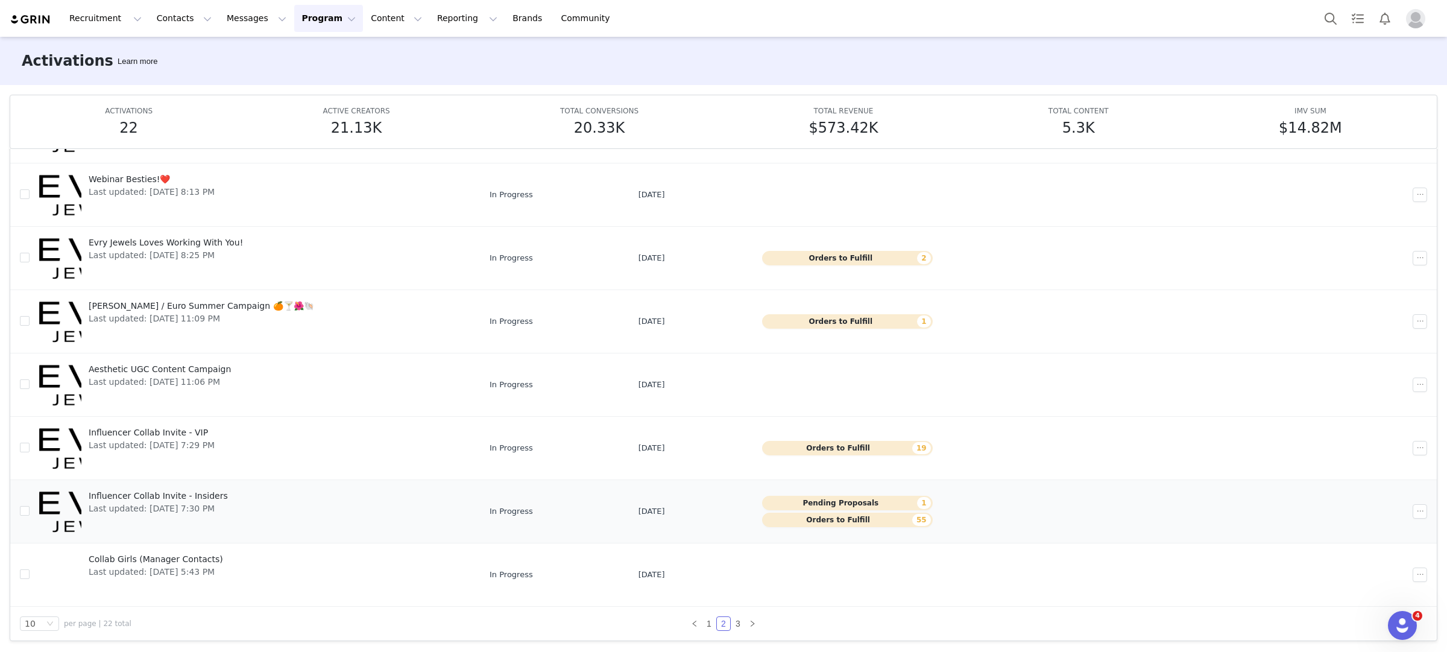
click at [200, 492] on span "Influencer Collab Invite - Insiders" at bounding box center [158, 496] width 139 height 13
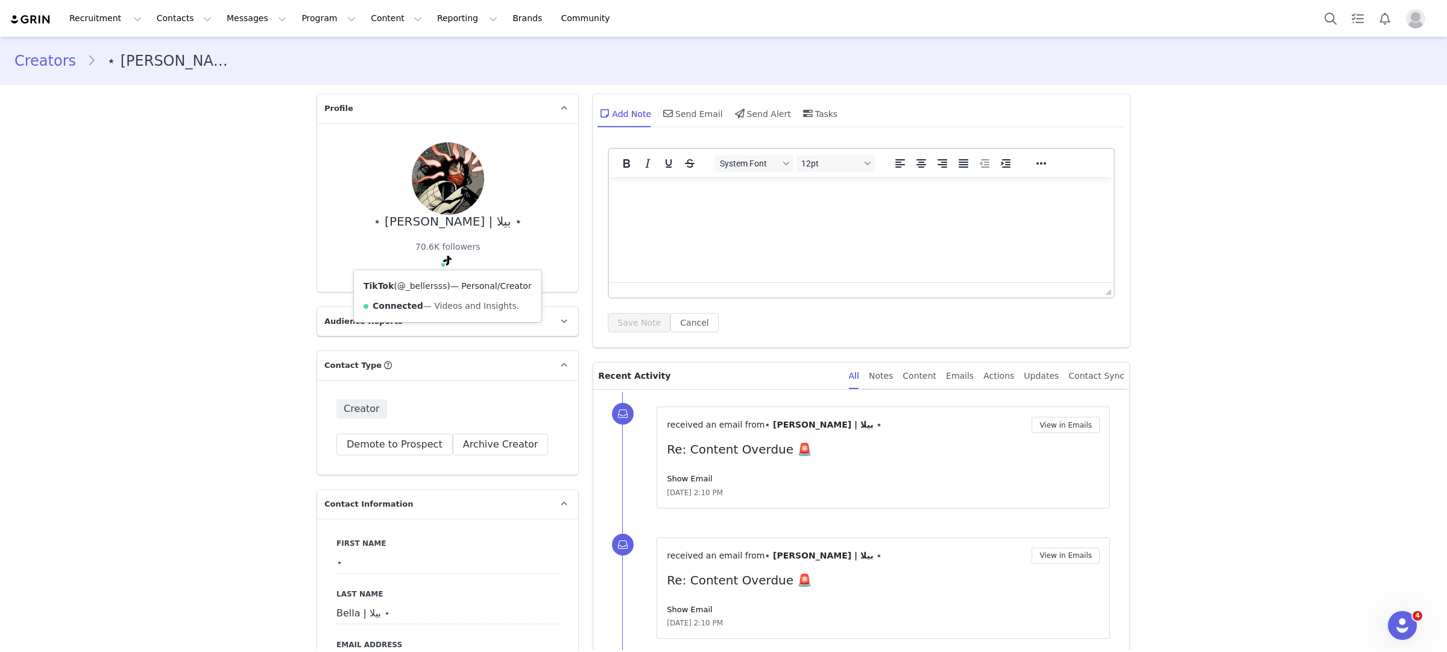
click at [436, 285] on link "@_bellersss" at bounding box center [422, 286] width 50 height 10
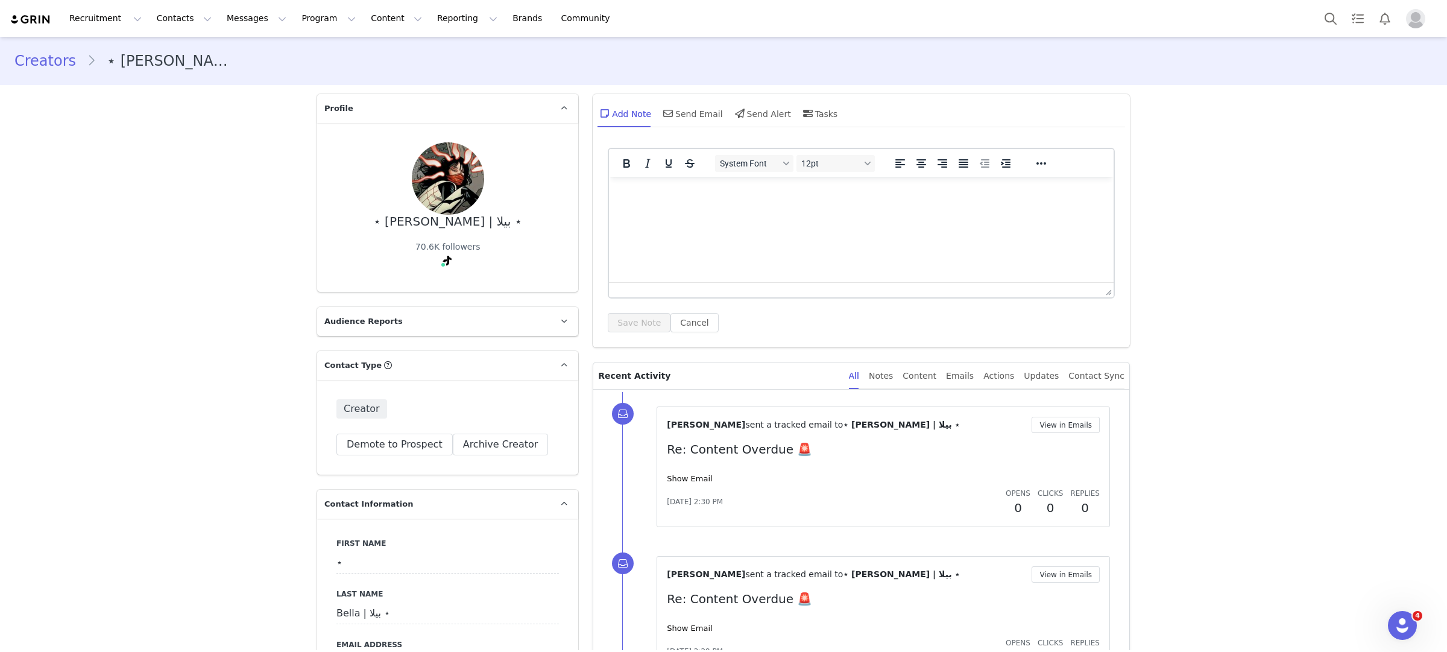
click at [68, 52] on link "Creators" at bounding box center [50, 61] width 72 height 22
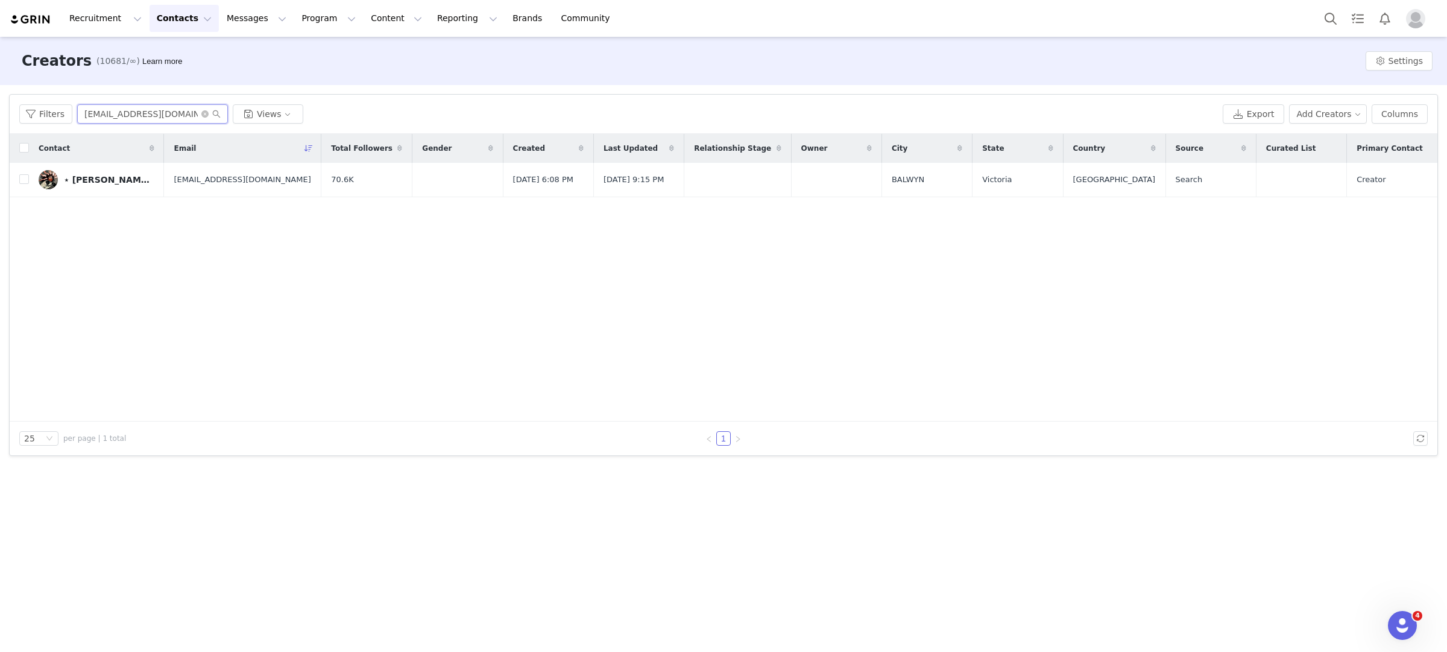
drag, startPoint x: 193, startPoint y: 119, endPoint x: 58, endPoint y: 84, distance: 139.7
click at [58, 84] on div "Creators (10681/∞) Learn more Settings Filters Filter Logic And Or Archived Sel…" at bounding box center [723, 343] width 1447 height 613
paste input "kholofelomabogoana@icloud"
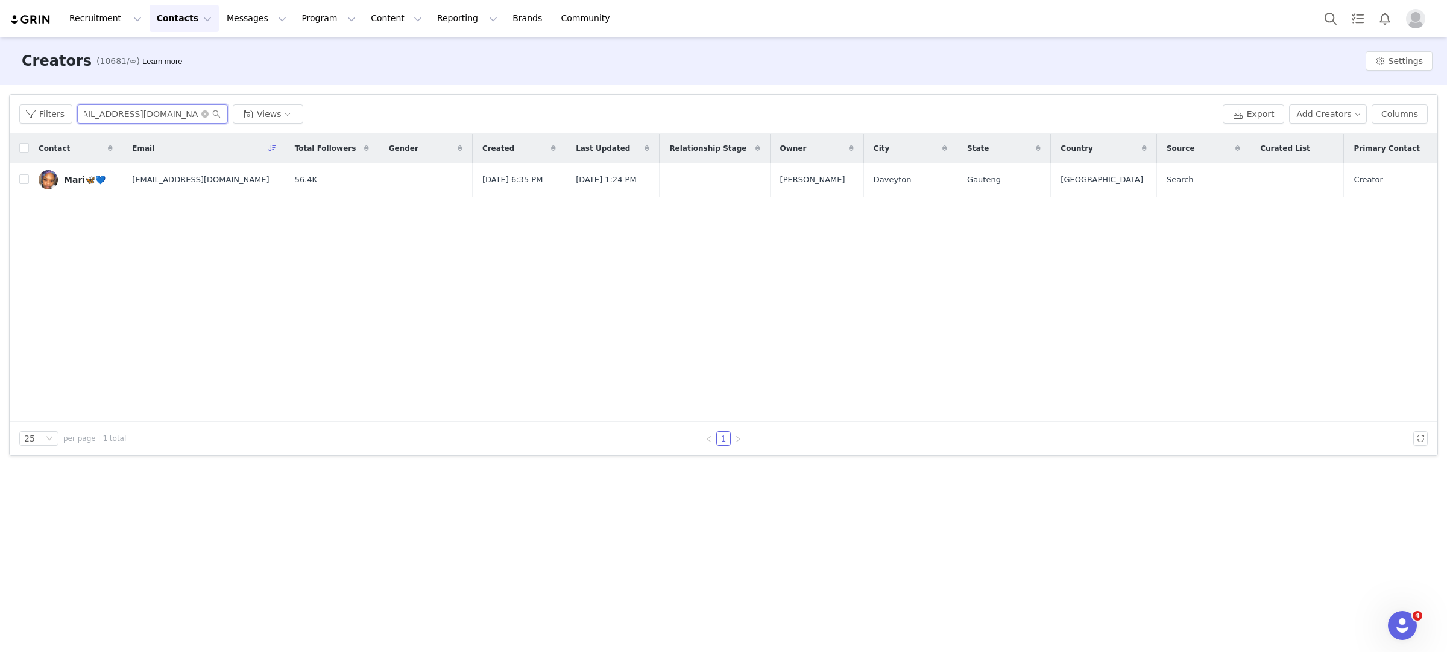
type input "kholofelomabogoana@icloud.com"
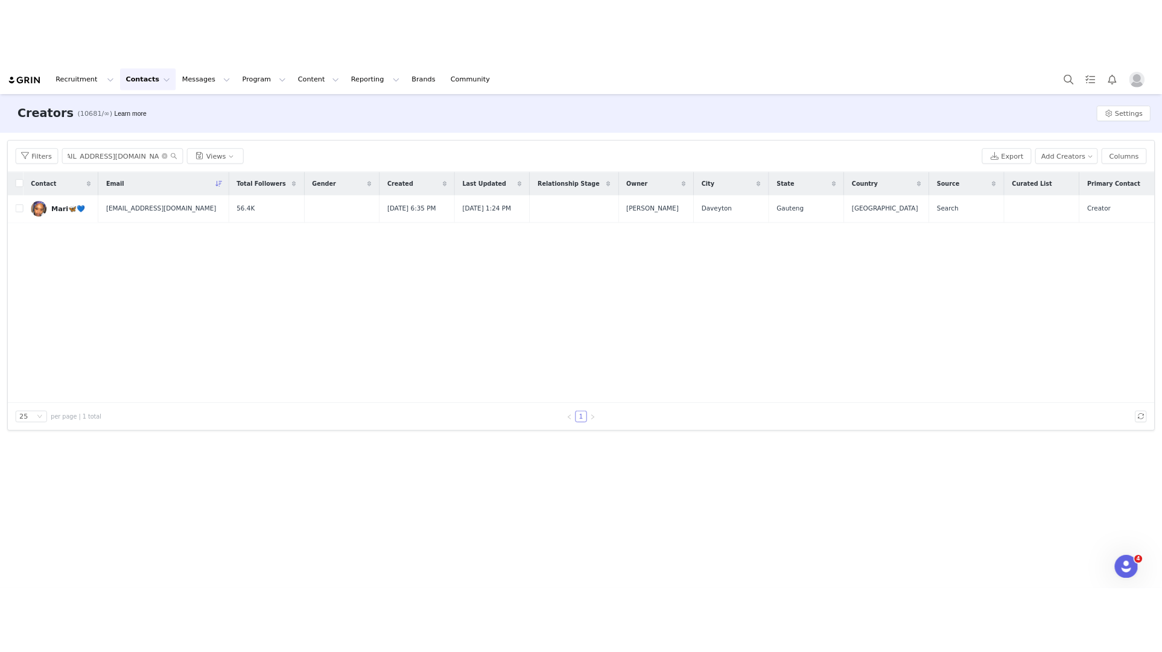
scroll to position [0, 0]
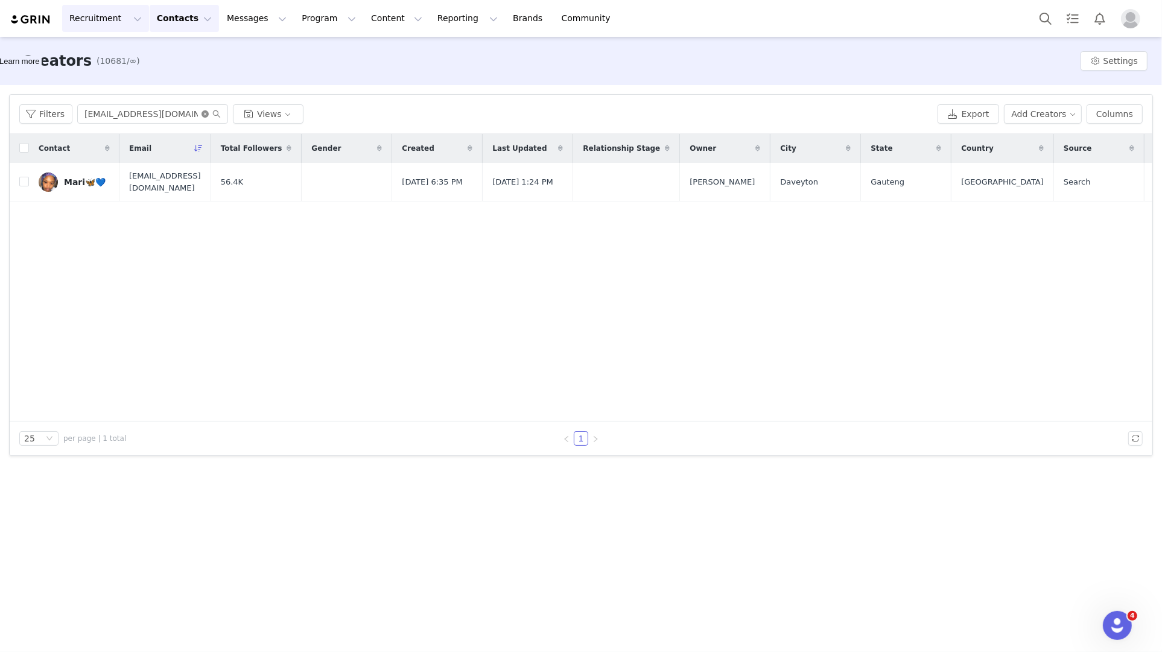
click at [203, 115] on icon "icon: close-circle" at bounding box center [204, 113] width 7 height 7
click at [206, 113] on input "kholofelomabogoana@icloud.com" at bounding box center [152, 113] width 151 height 19
click at [207, 115] on span at bounding box center [210, 114] width 19 height 8
click at [201, 111] on input "kholofelomabogoana@icloud.com" at bounding box center [152, 113] width 151 height 19
click at [203, 113] on input "kholofelomabogoana@icloud.com" at bounding box center [152, 113] width 151 height 19
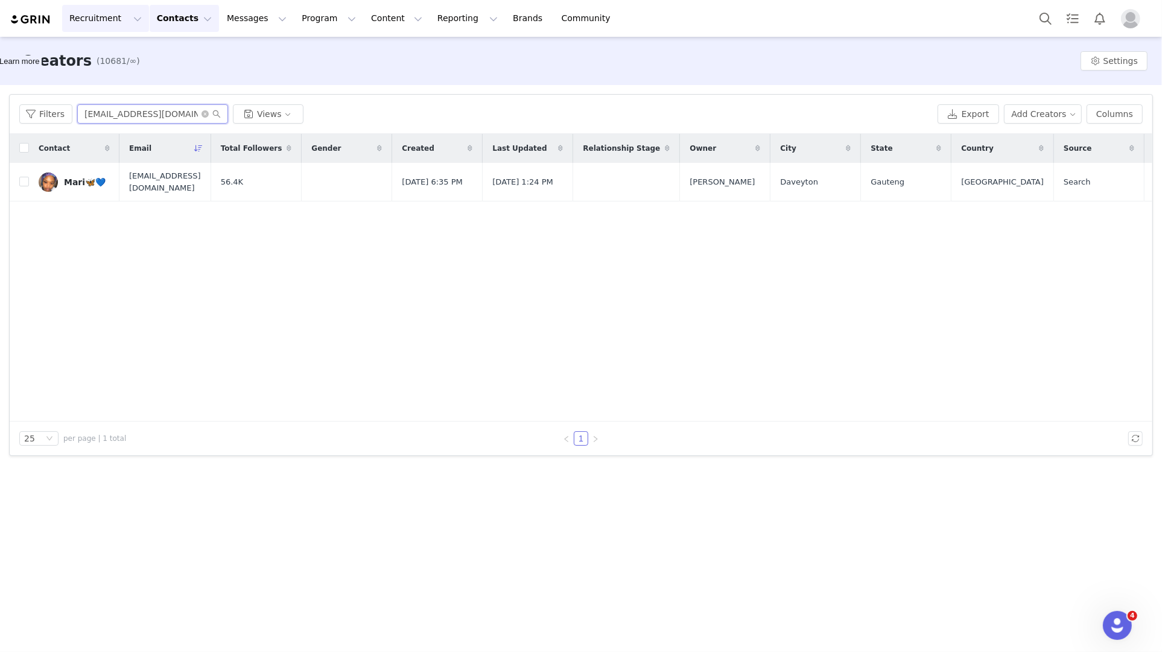
click at [203, 114] on input "kholofelomabogoana@icloud.com" at bounding box center [152, 113] width 151 height 19
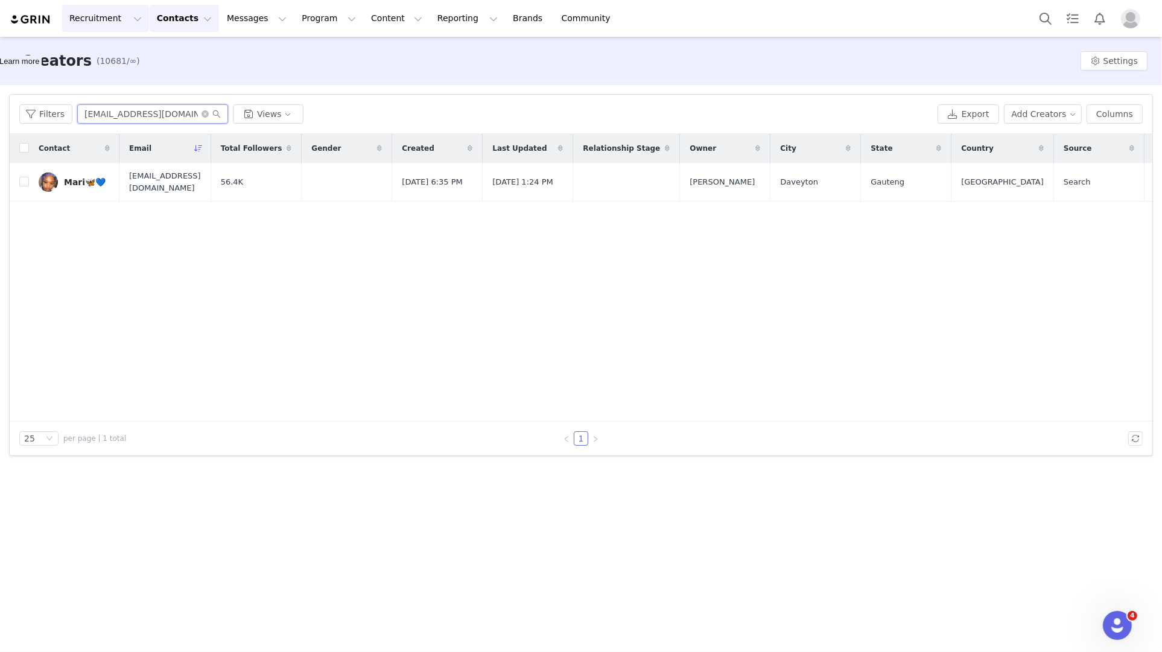
click at [215, 104] on input "kholofelomabogoana@icloud.com" at bounding box center [152, 113] width 151 height 19
click at [204, 113] on input "kholofelomabogoana@icloud.com" at bounding box center [152, 113] width 151 height 19
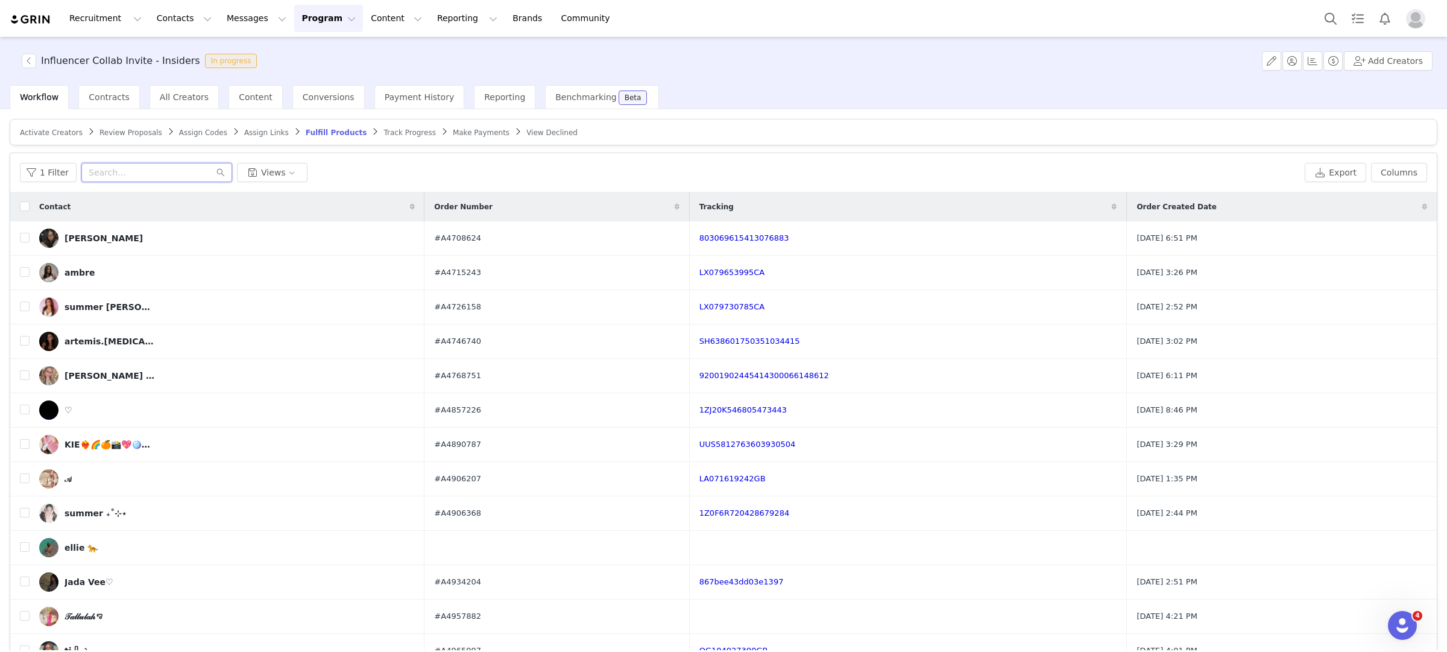
click at [156, 163] on input "text" at bounding box center [156, 172] width 151 height 19
type input "[PERSON_NAME]"
click at [134, 163] on input "text" at bounding box center [156, 172] width 151 height 19
type input "[PERSON_NAME]"
click at [173, 169] on input "[PERSON_NAME]" at bounding box center [156, 172] width 151 height 19
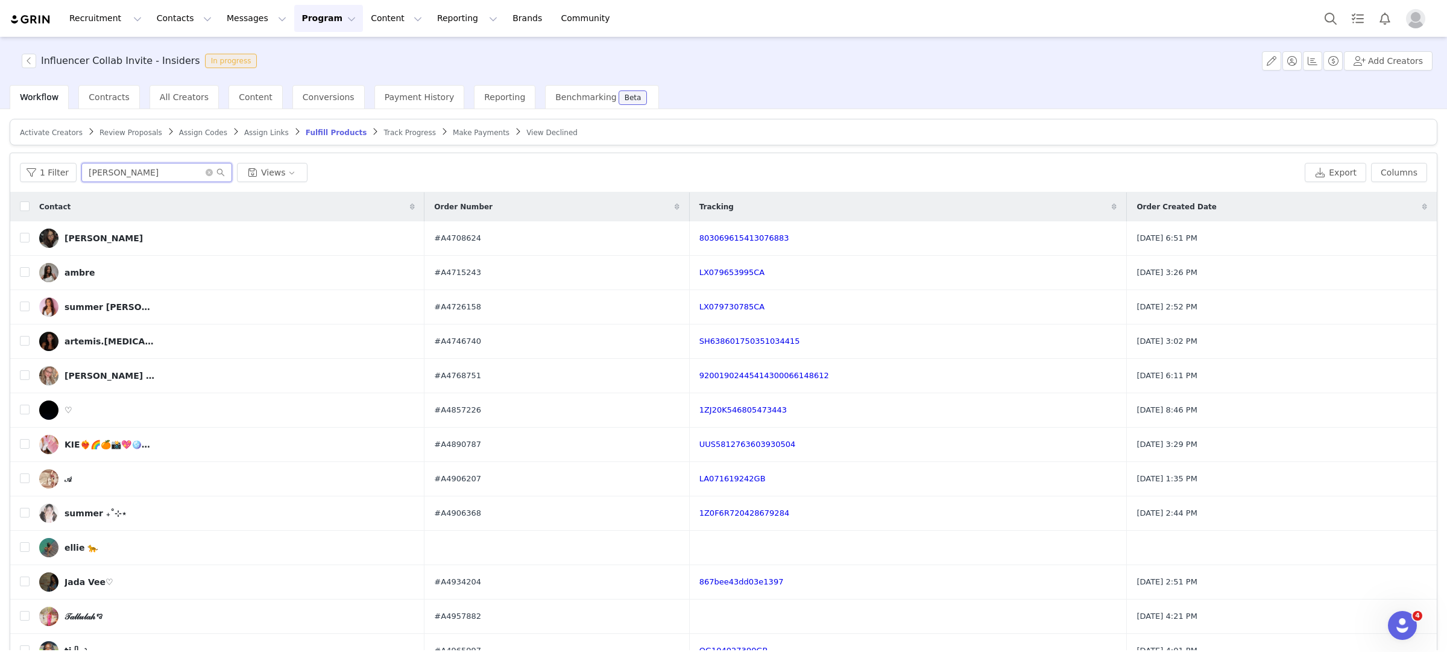
click at [150, 179] on input "[PERSON_NAME]" at bounding box center [156, 172] width 151 height 19
click at [148, 171] on input "[PERSON_NAME]" at bounding box center [156, 172] width 151 height 19
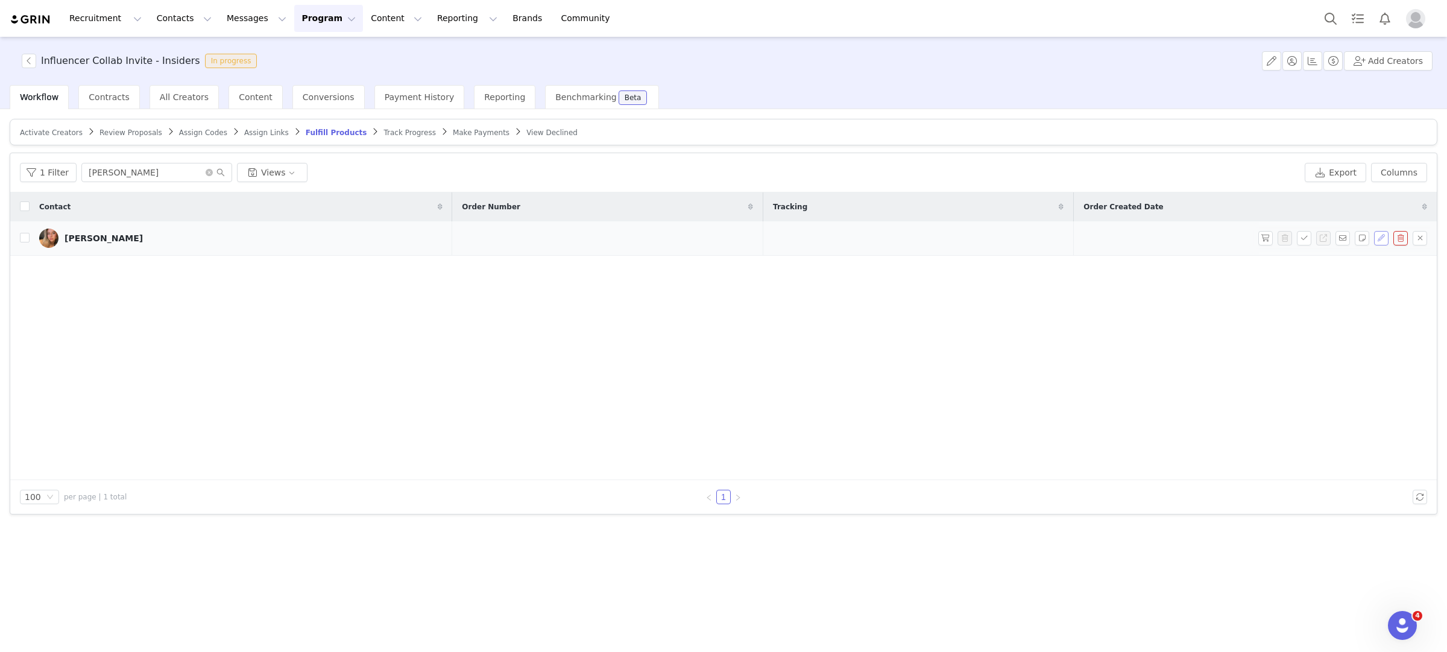
click at [1383, 242] on button "button" at bounding box center [1381, 238] width 14 height 14
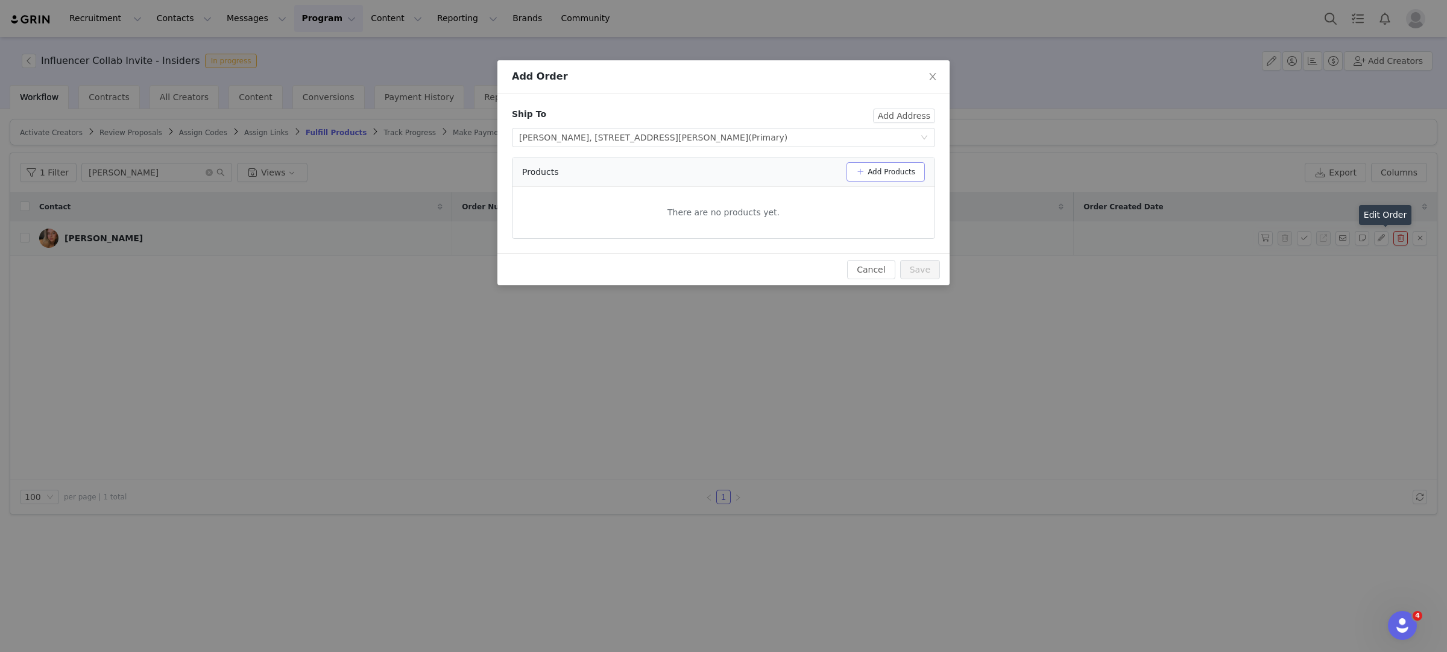
click at [902, 179] on button "Add Products" at bounding box center [886, 171] width 78 height 19
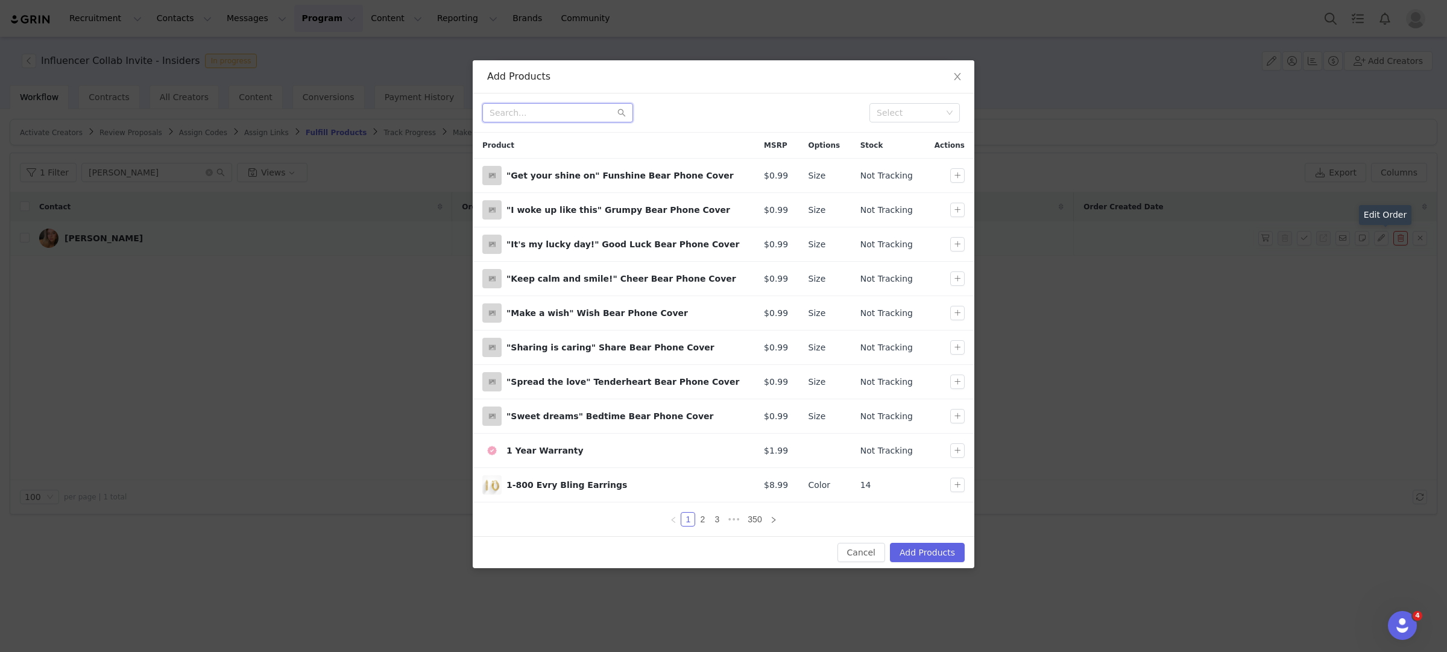
click at [557, 116] on input "text" at bounding box center [557, 112] width 151 height 19
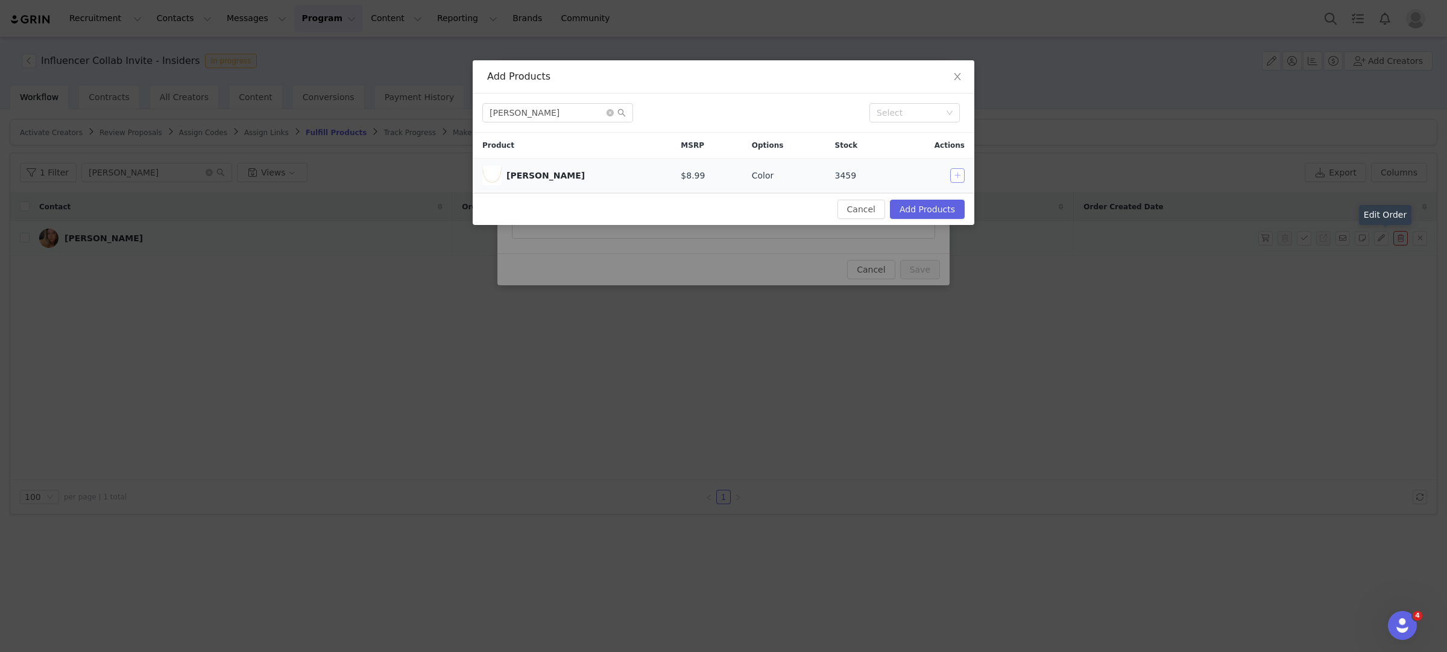
click at [954, 176] on button "button" at bounding box center [957, 175] width 14 height 14
click at [550, 109] on input "julia necklace" at bounding box center [557, 112] width 151 height 19
drag, startPoint x: 507, startPoint y: 113, endPoint x: 476, endPoint y: 113, distance: 30.8
click at [476, 113] on div "julia necklace Select" at bounding box center [724, 112] width 502 height 39
click at [962, 174] on button "button" at bounding box center [957, 175] width 14 height 14
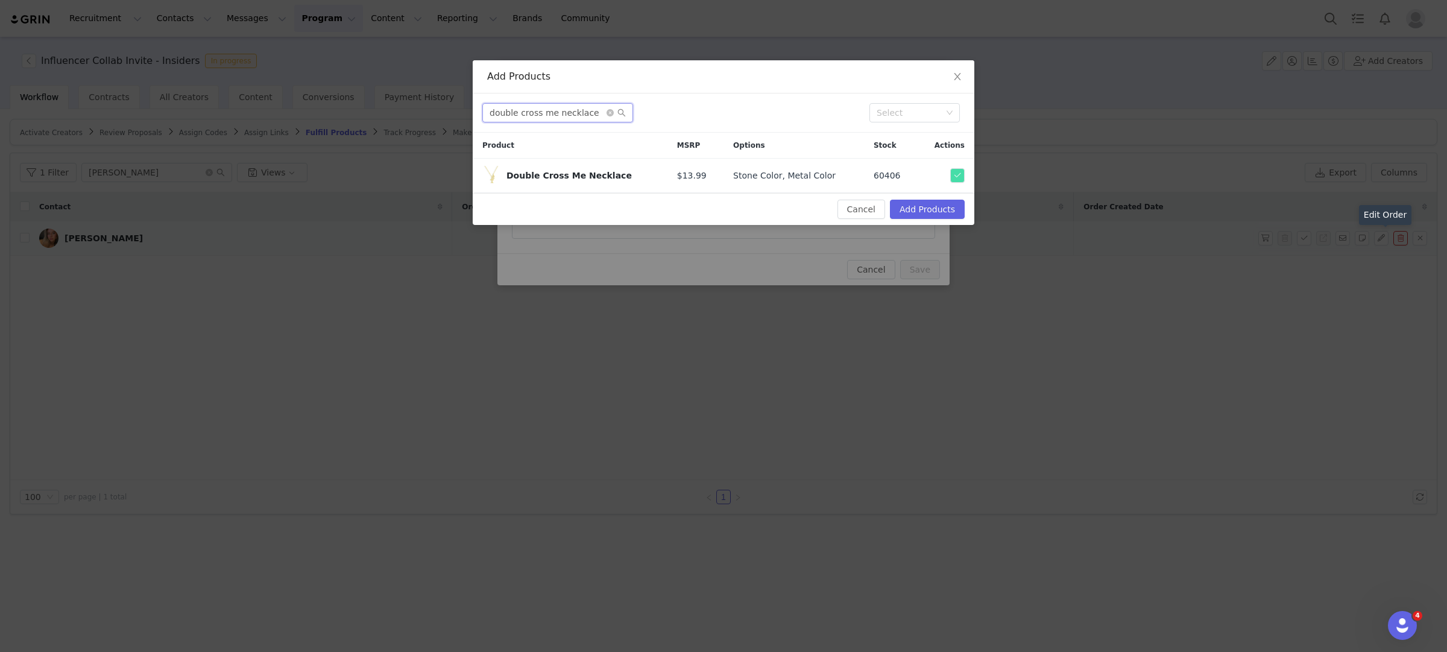
drag, startPoint x: 592, startPoint y: 114, endPoint x: 441, endPoint y: 114, distance: 150.8
click at [441, 114] on div "Add Products double cross me necklace Select Product MSRP Options Stock Actions…" at bounding box center [723, 326] width 1447 height 652
click at [957, 173] on button "button" at bounding box center [957, 175] width 14 height 14
drag, startPoint x: 558, startPoint y: 118, endPoint x: 399, endPoint y: 115, distance: 159.8
click at [399, 117] on div "Add Products amalfi hoops Select Product MSRP Options Stock Actions Amalfi Hoop…" at bounding box center [723, 326] width 1447 height 652
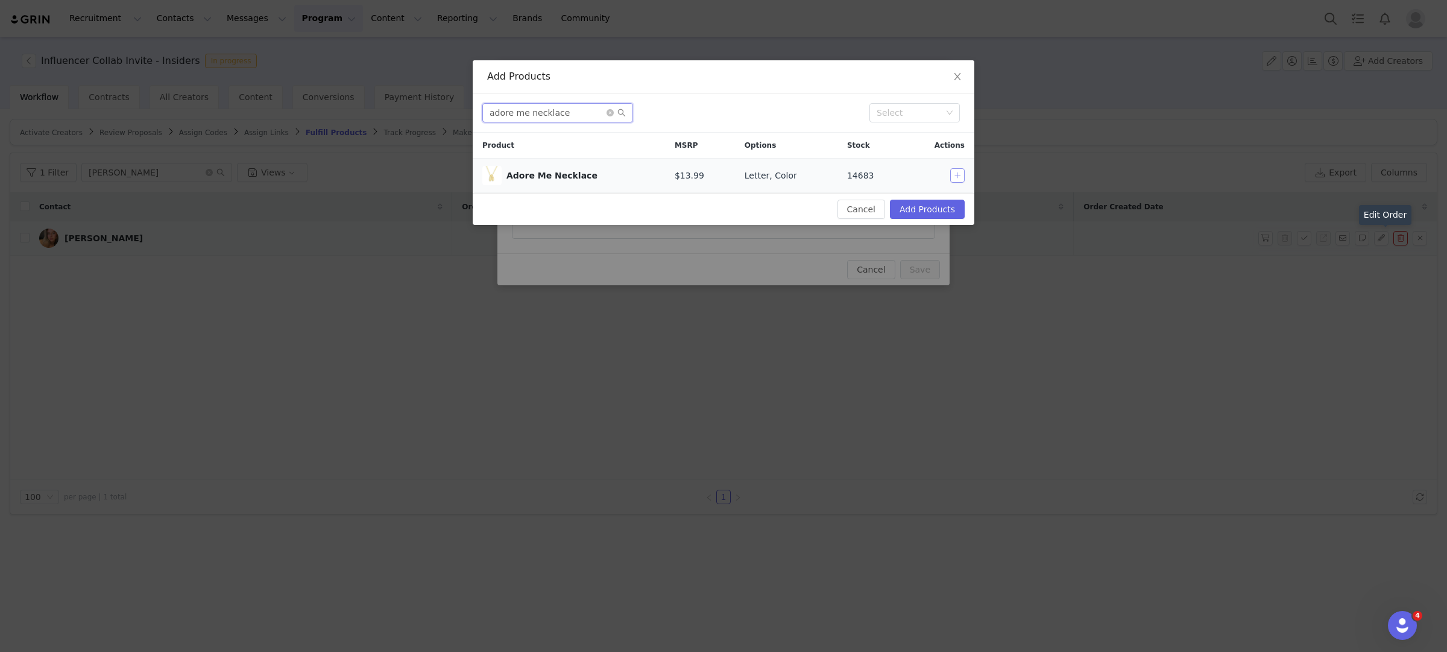
type input "adore me necklace"
click at [960, 177] on button "button" at bounding box center [957, 175] width 14 height 14
click at [959, 204] on button "Add Products" at bounding box center [927, 209] width 75 height 19
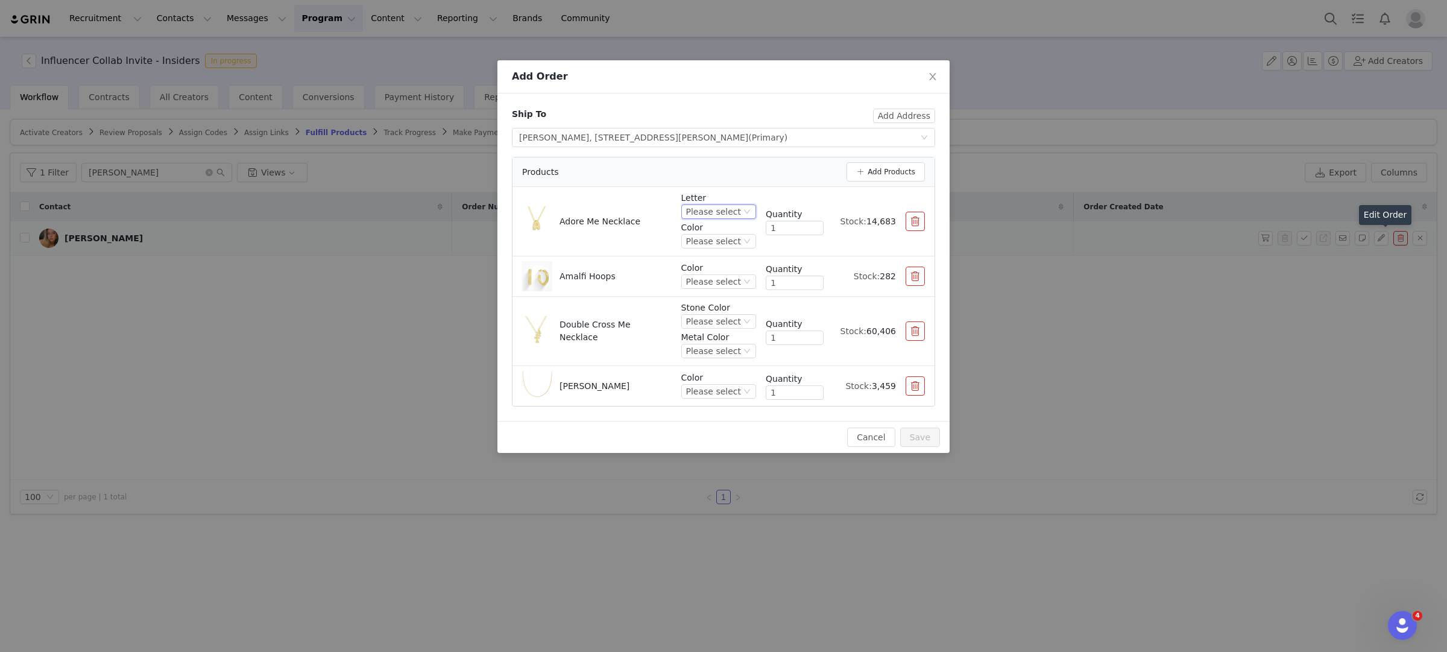
click at [725, 207] on div "Please select" at bounding box center [713, 211] width 55 height 13
click at [715, 323] on li "S" at bounding box center [720, 321] width 72 height 19
click at [700, 241] on div "Please select" at bounding box center [713, 241] width 55 height 13
click at [712, 280] on li "Gold" at bounding box center [720, 282] width 72 height 19
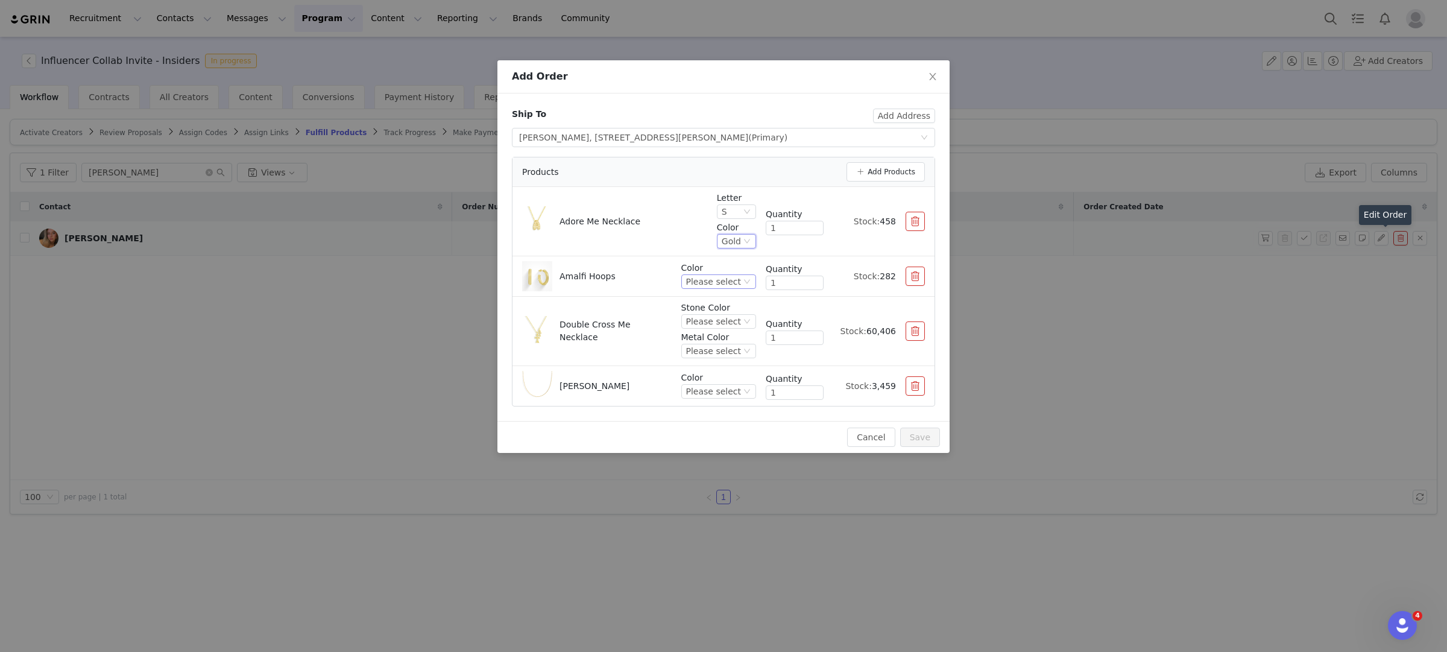
click at [716, 281] on div "Please select" at bounding box center [713, 281] width 55 height 13
click at [716, 325] on li "Gold" at bounding box center [720, 322] width 72 height 19
click at [733, 321] on div "Please select" at bounding box center [713, 321] width 55 height 13
click at [720, 370] on li "Clear" at bounding box center [720, 362] width 72 height 19
click at [717, 351] on div "Please select" at bounding box center [713, 350] width 55 height 13
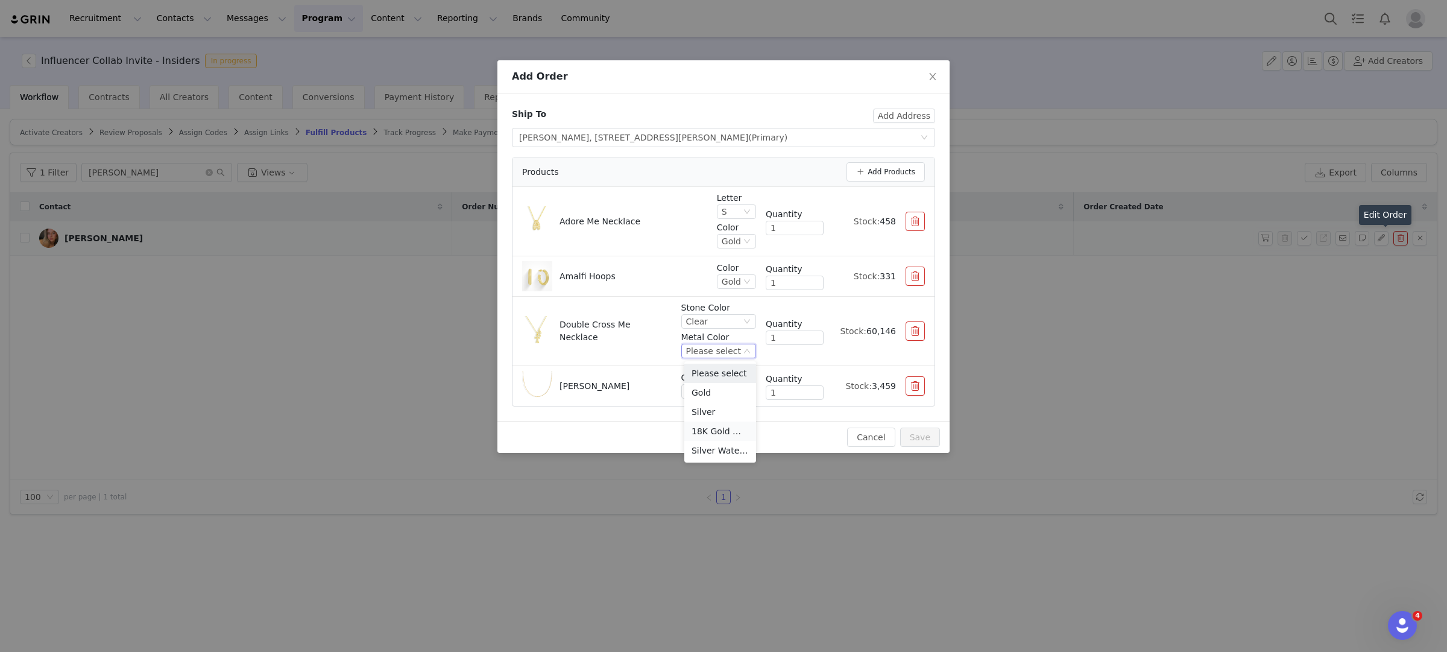
click at [716, 433] on li "18K Gold Waterproof" at bounding box center [720, 431] width 72 height 19
click at [726, 393] on div "Please select" at bounding box center [713, 391] width 55 height 13
click at [723, 451] on li "Silver Waterproof" at bounding box center [720, 452] width 72 height 19
click at [920, 436] on button "Save" at bounding box center [920, 437] width 40 height 19
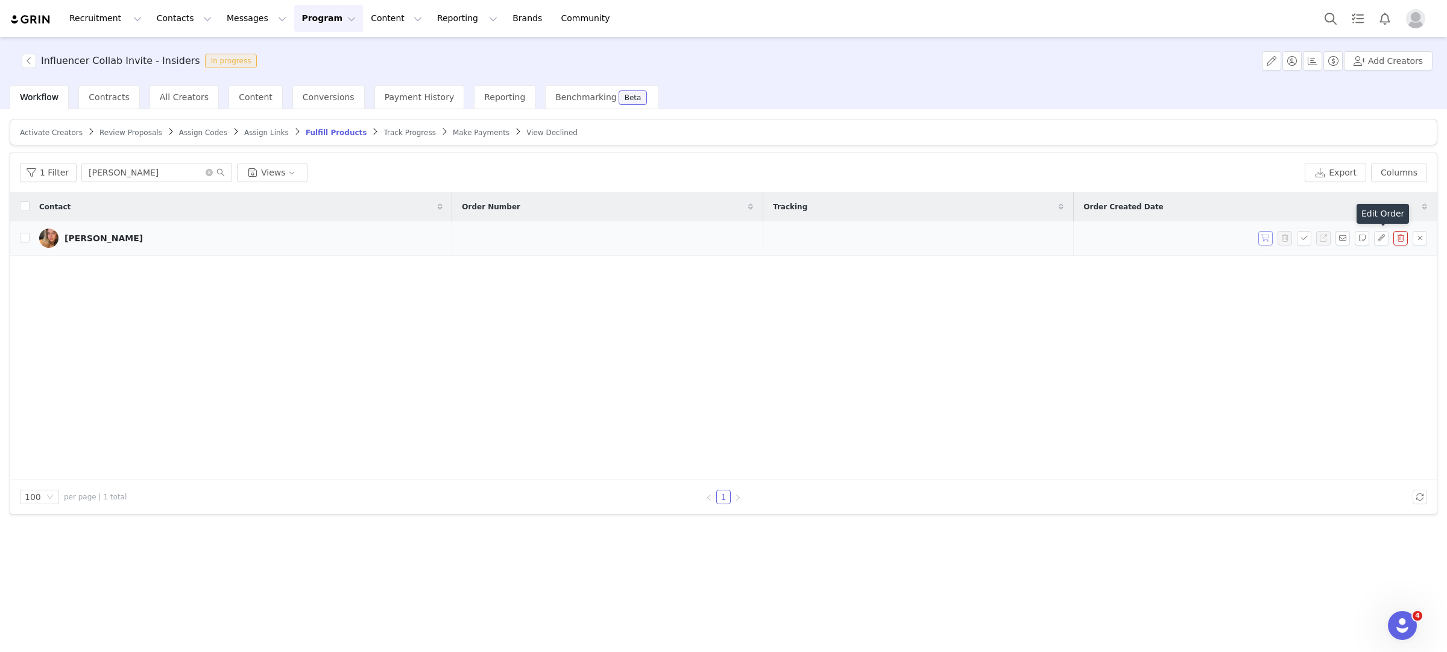
click at [1265, 238] on button "button" at bounding box center [1266, 238] width 14 height 14
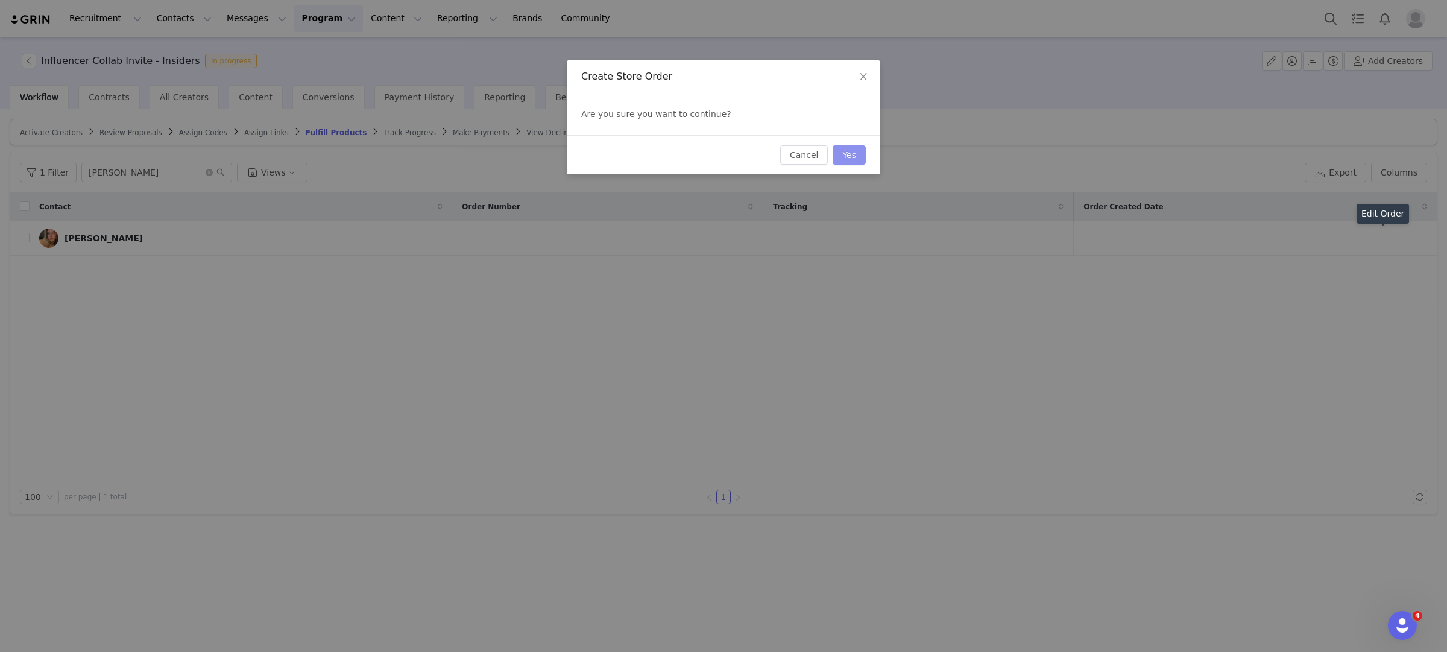
click at [852, 153] on button "Yes" at bounding box center [849, 154] width 33 height 19
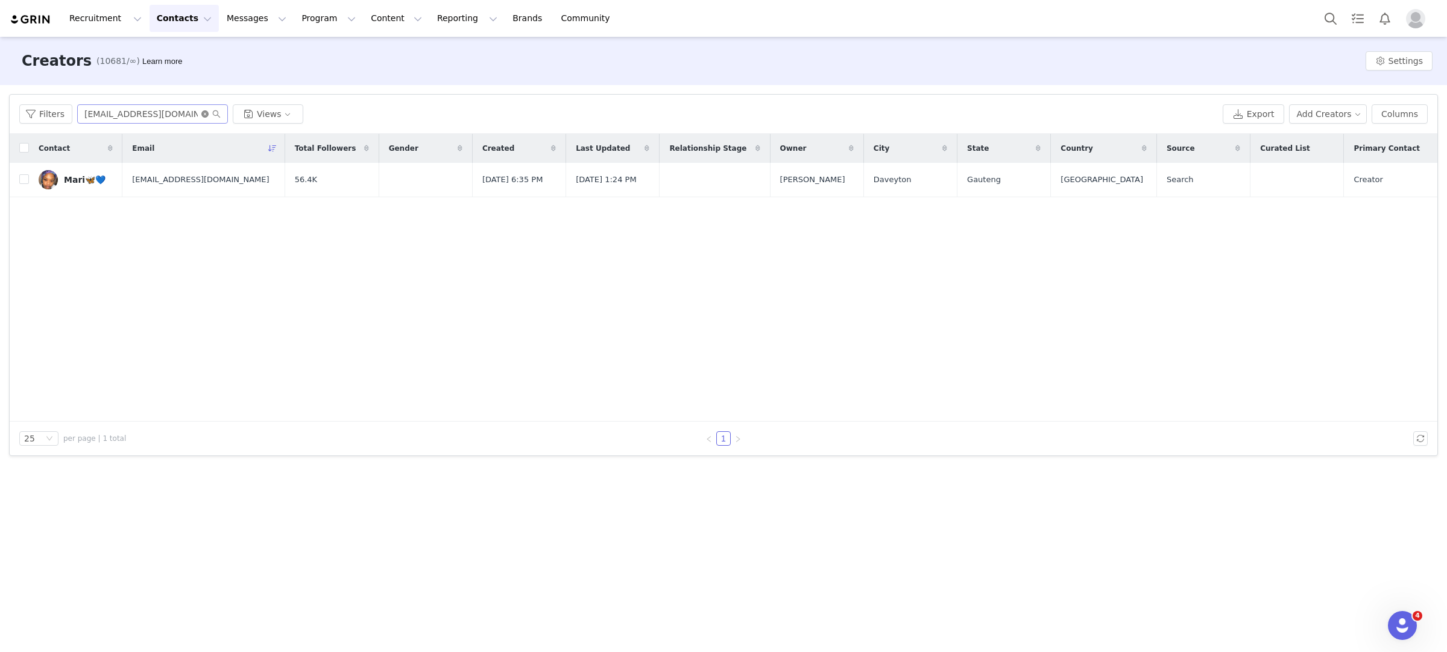
click at [203, 113] on icon "icon: close-circle" at bounding box center [204, 113] width 7 height 7
click at [177, 124] on div "Filters Views Export Add Creators Columns" at bounding box center [724, 114] width 1428 height 39
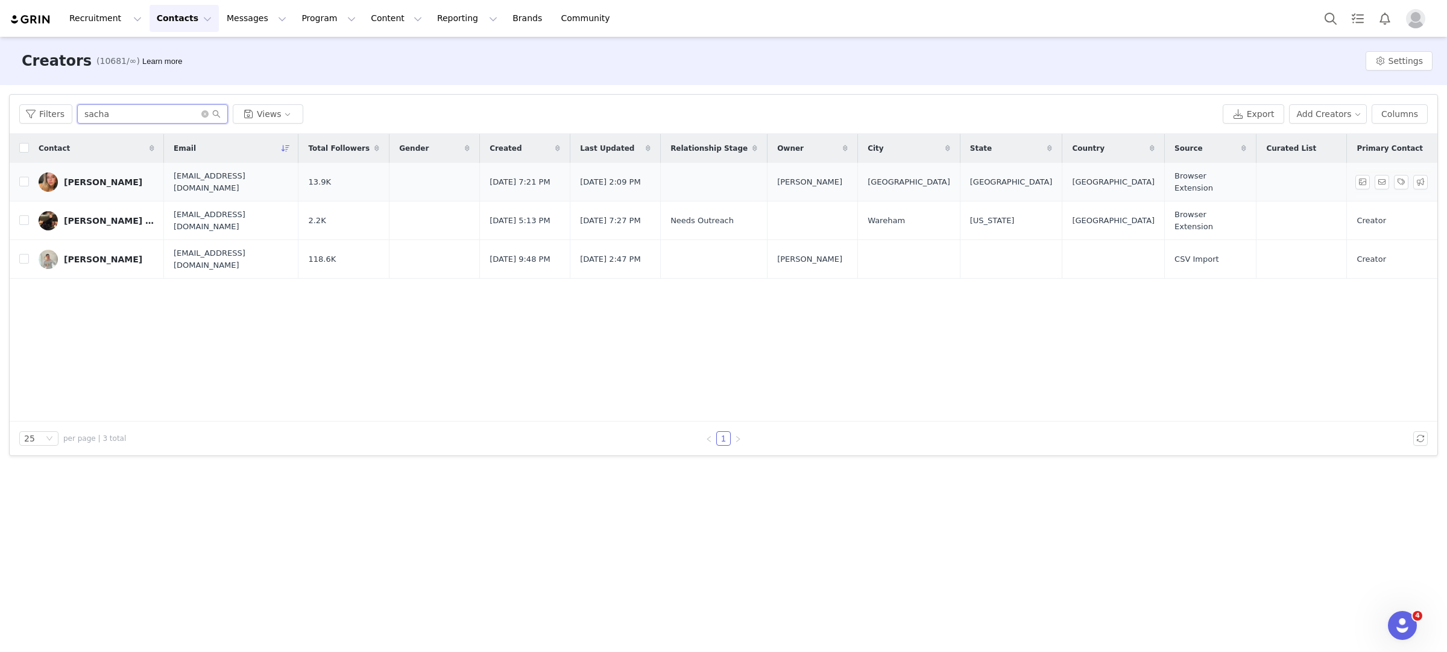
type input "sacha"
click at [127, 183] on div "[PERSON_NAME]" at bounding box center [103, 182] width 78 height 10
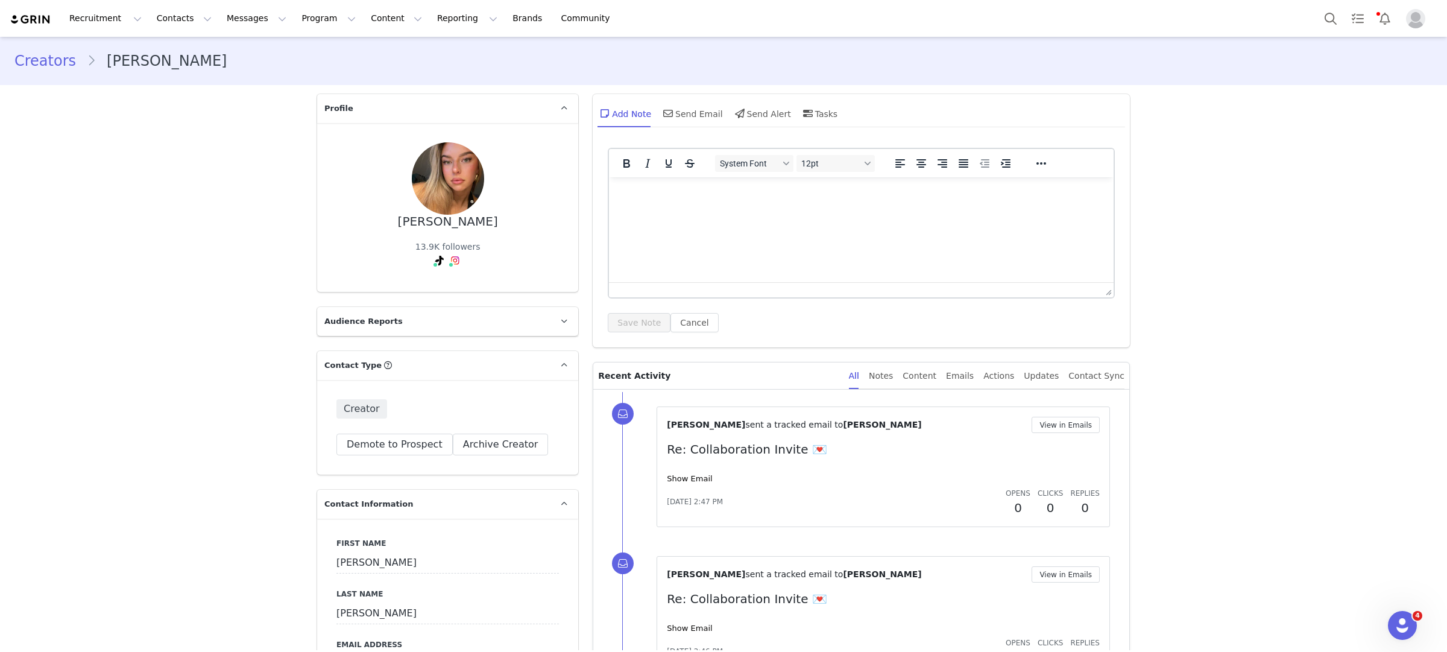
click at [45, 53] on link "Creators" at bounding box center [50, 61] width 72 height 22
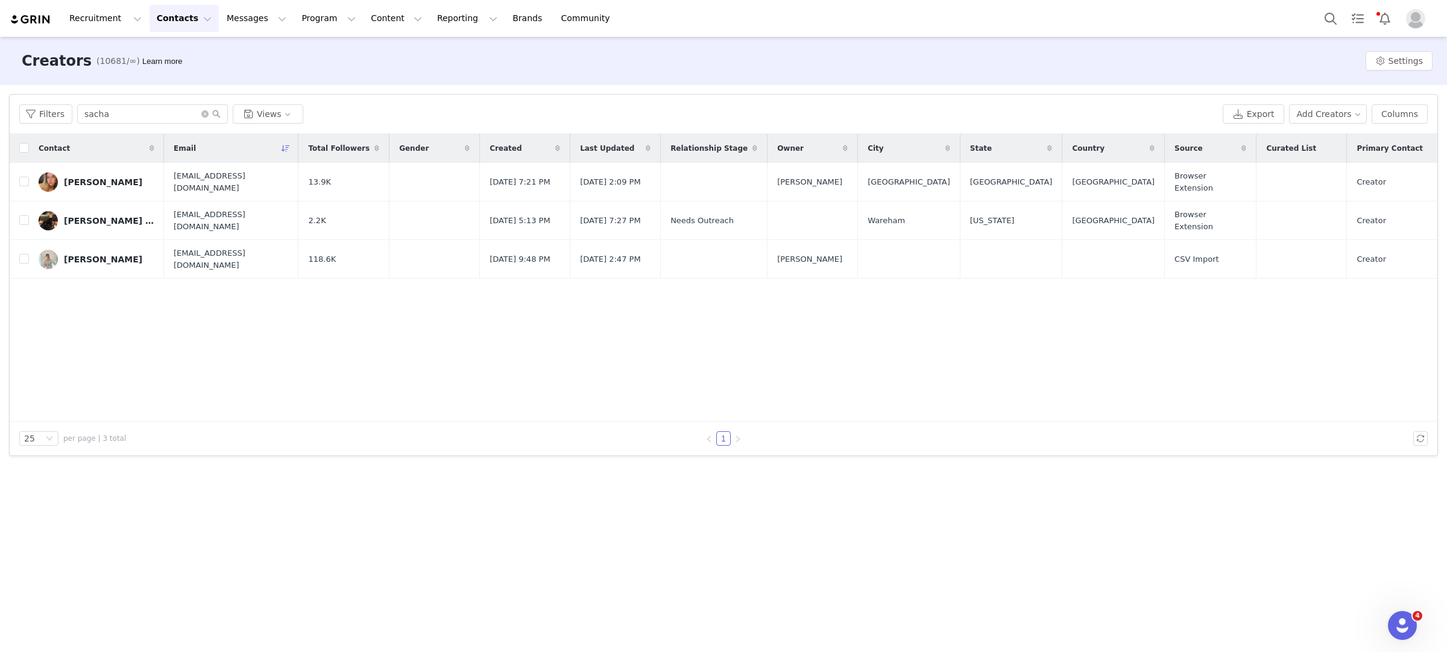
click at [130, 140] on div "Contact" at bounding box center [96, 148] width 135 height 29
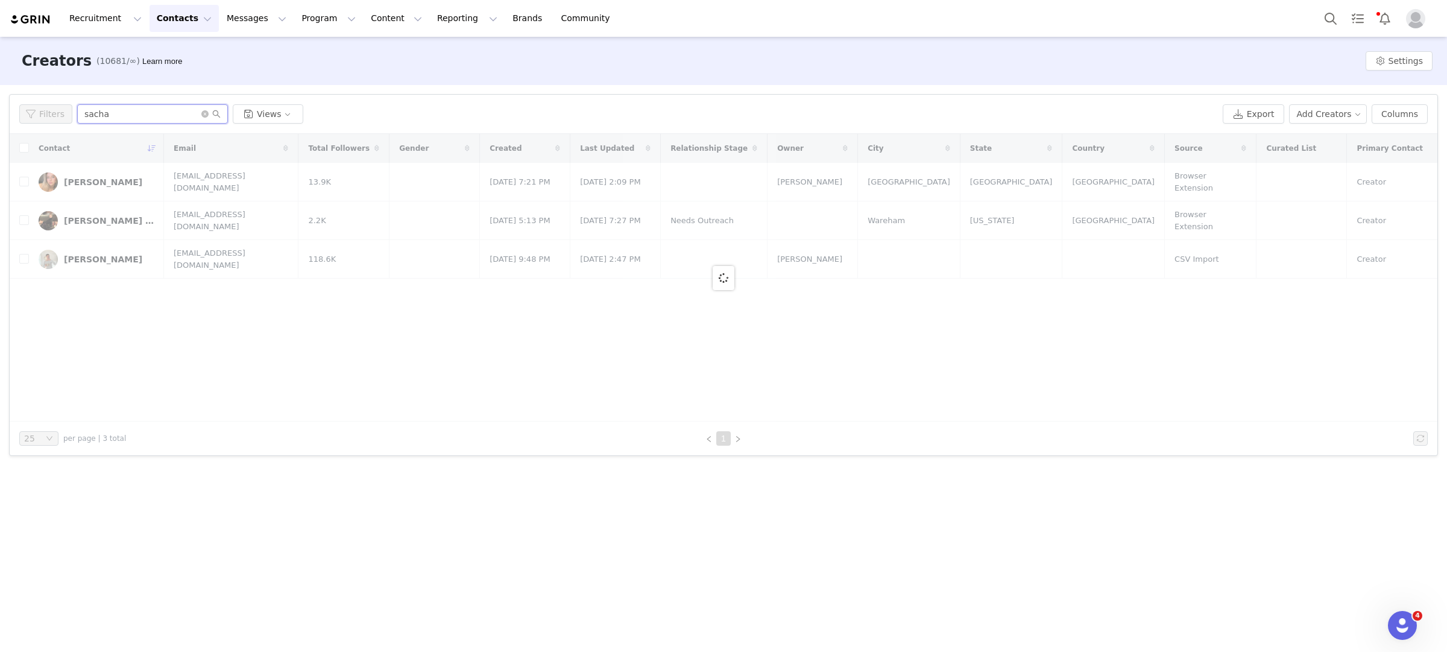
click at [40, 109] on div "Filters sacha Views" at bounding box center [618, 113] width 1199 height 19
paste input "[EMAIL_ADDRESS][DOMAIN_NAME]>"
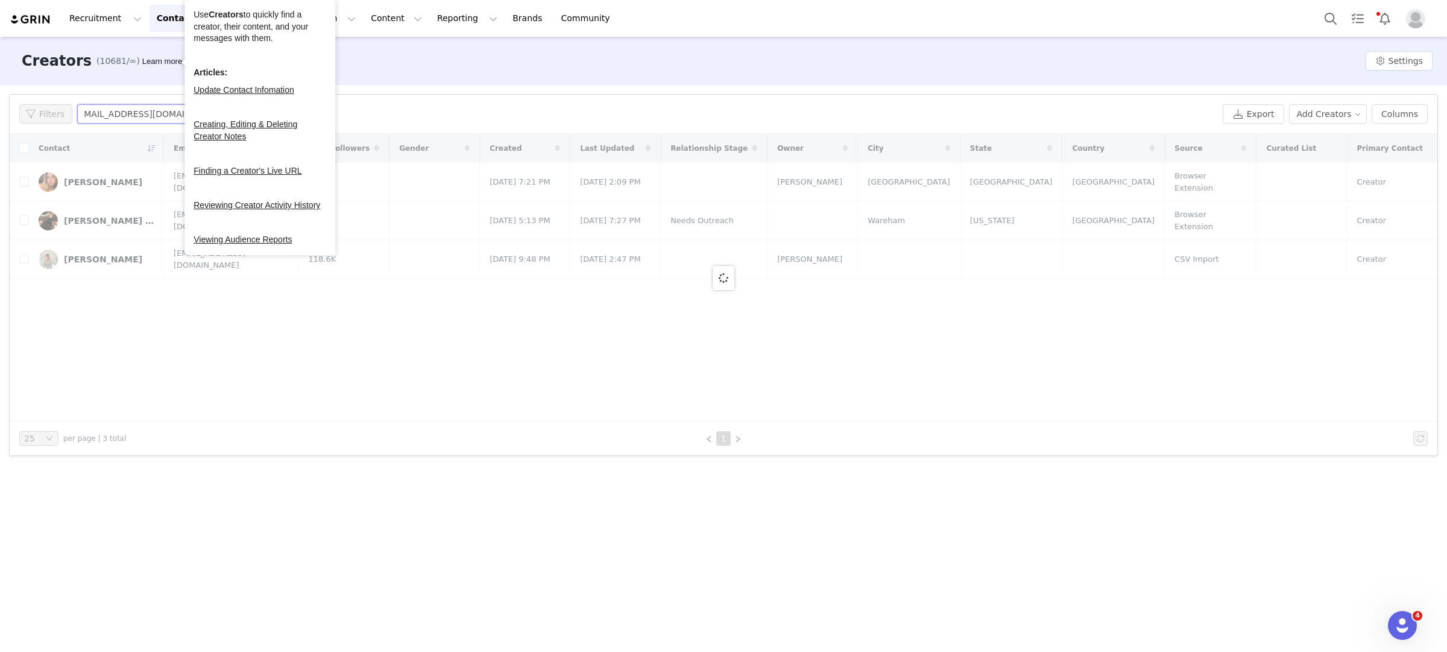
type input "[EMAIL_ADDRESS][DOMAIN_NAME]"
click at [179, 27] on button "Contacts Contacts" at bounding box center [184, 18] width 69 height 27
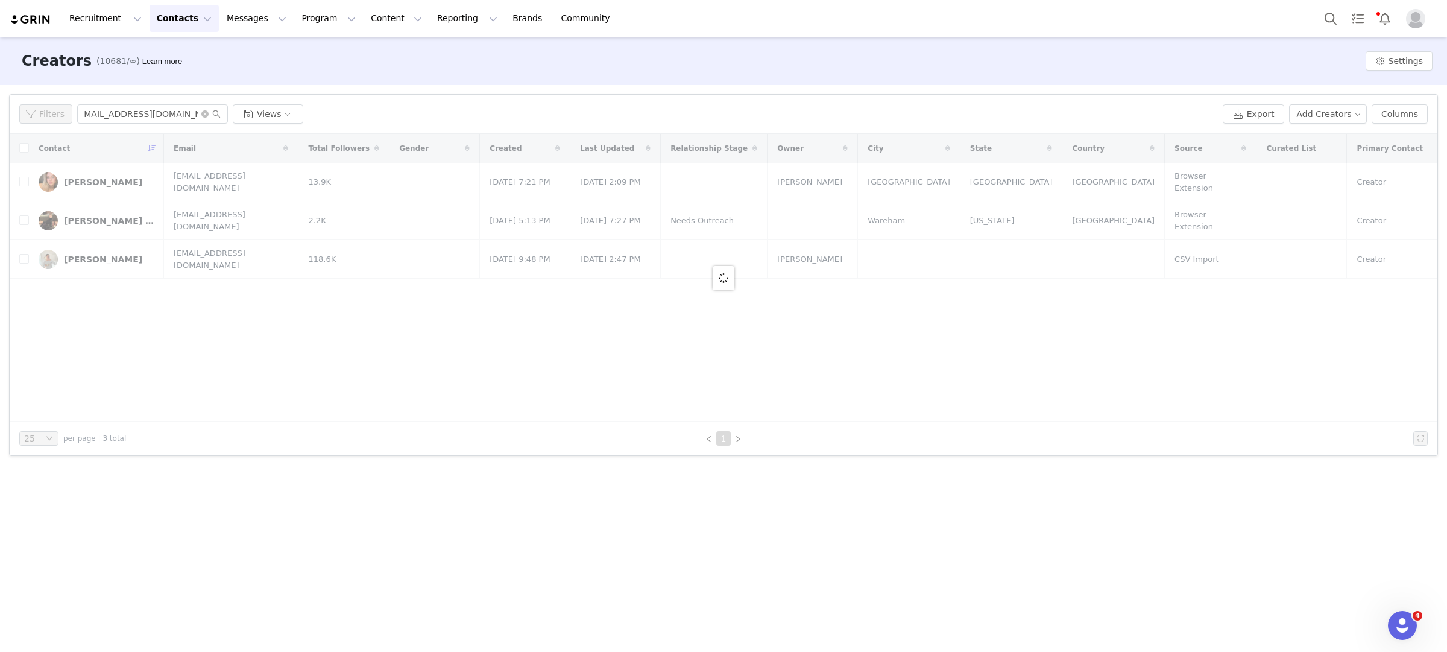
scroll to position [0, 0]
click at [207, 69] on link "Prospects" at bounding box center [188, 76] width 95 height 22
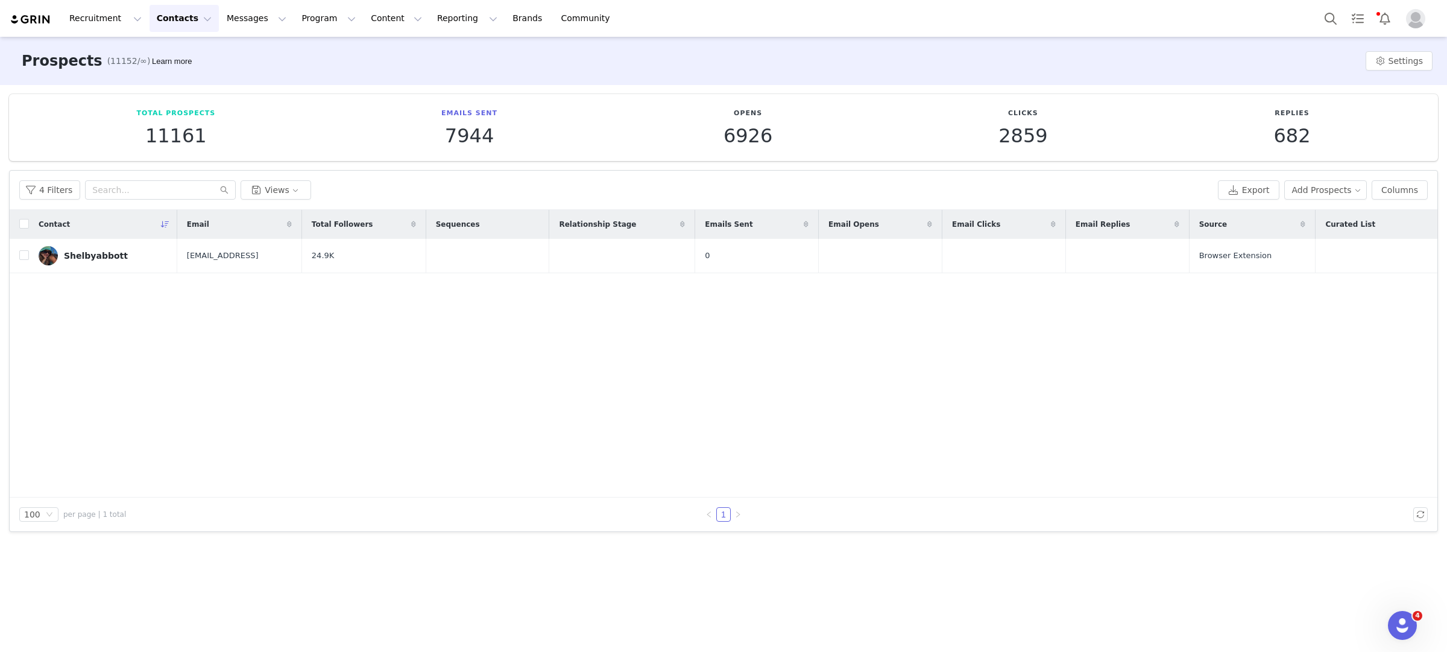
click at [134, 200] on div "4 Filters Views Export Add Prospects Columns" at bounding box center [724, 190] width 1428 height 39
click at [133, 183] on input "text" at bounding box center [160, 189] width 151 height 19
click at [59, 198] on button "4 Filters" at bounding box center [49, 189] width 61 height 19
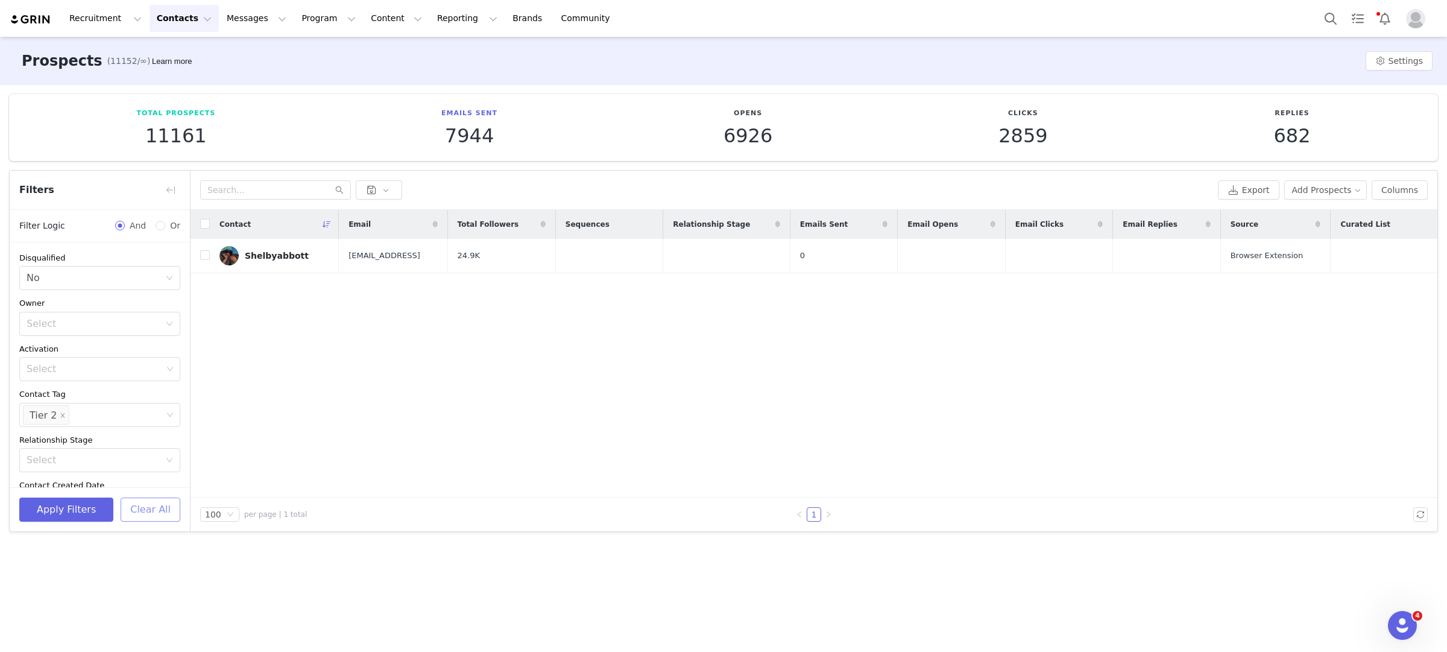
click at [159, 506] on button "Clear All" at bounding box center [151, 510] width 60 height 24
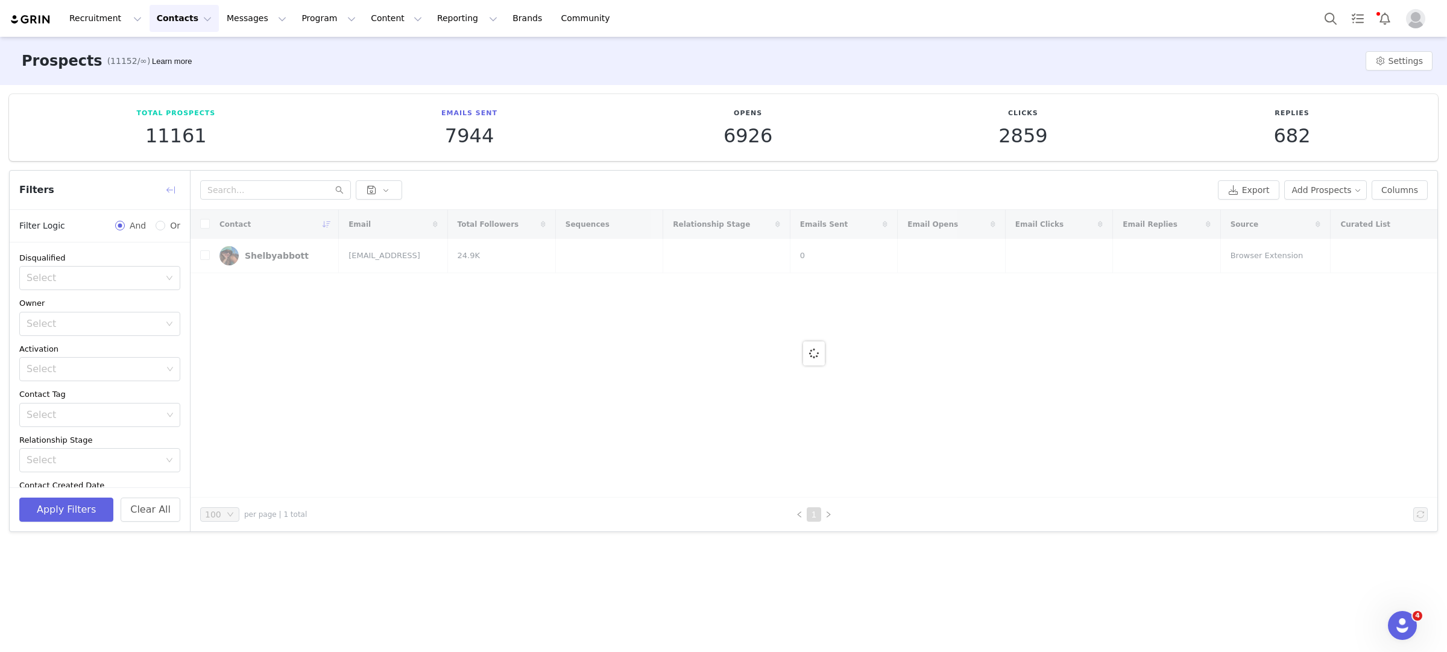
click at [169, 191] on button "button" at bounding box center [170, 189] width 19 height 19
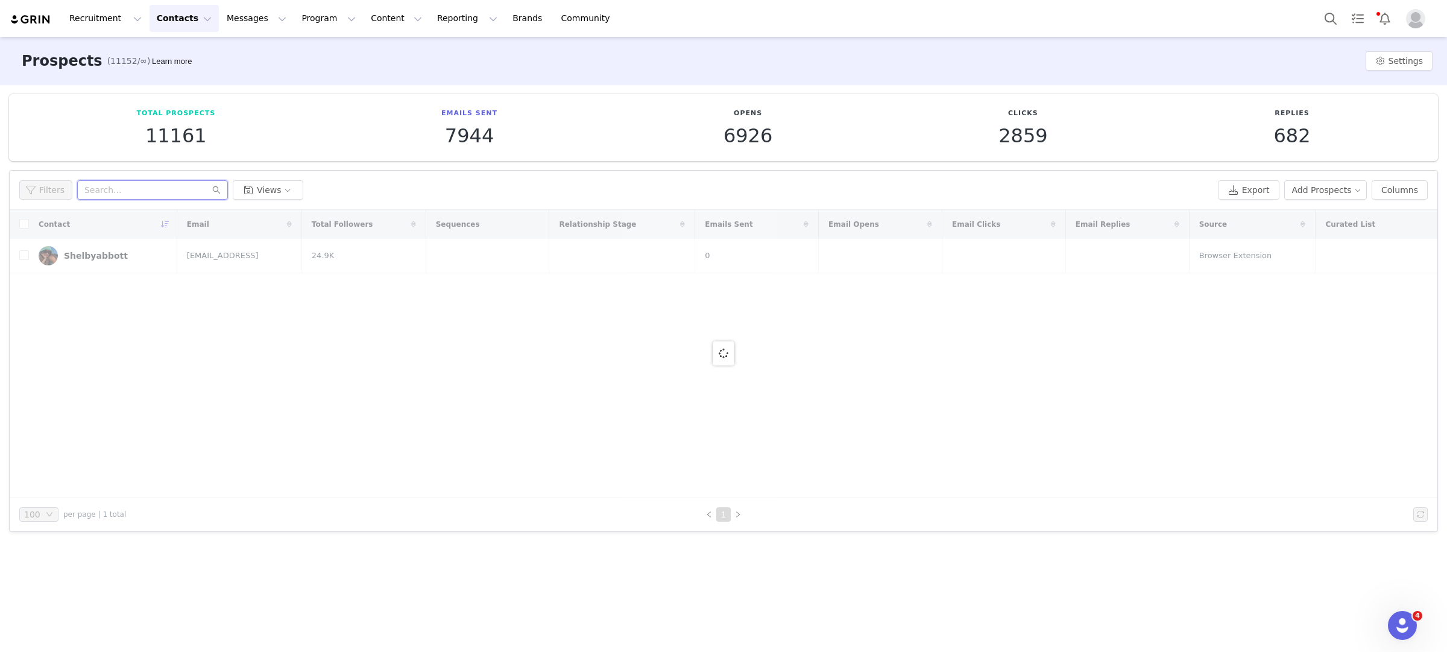
click at [161, 191] on input "text" at bounding box center [152, 189] width 151 height 19
paste input "[EMAIL_ADDRESS][DOMAIN_NAME]>"
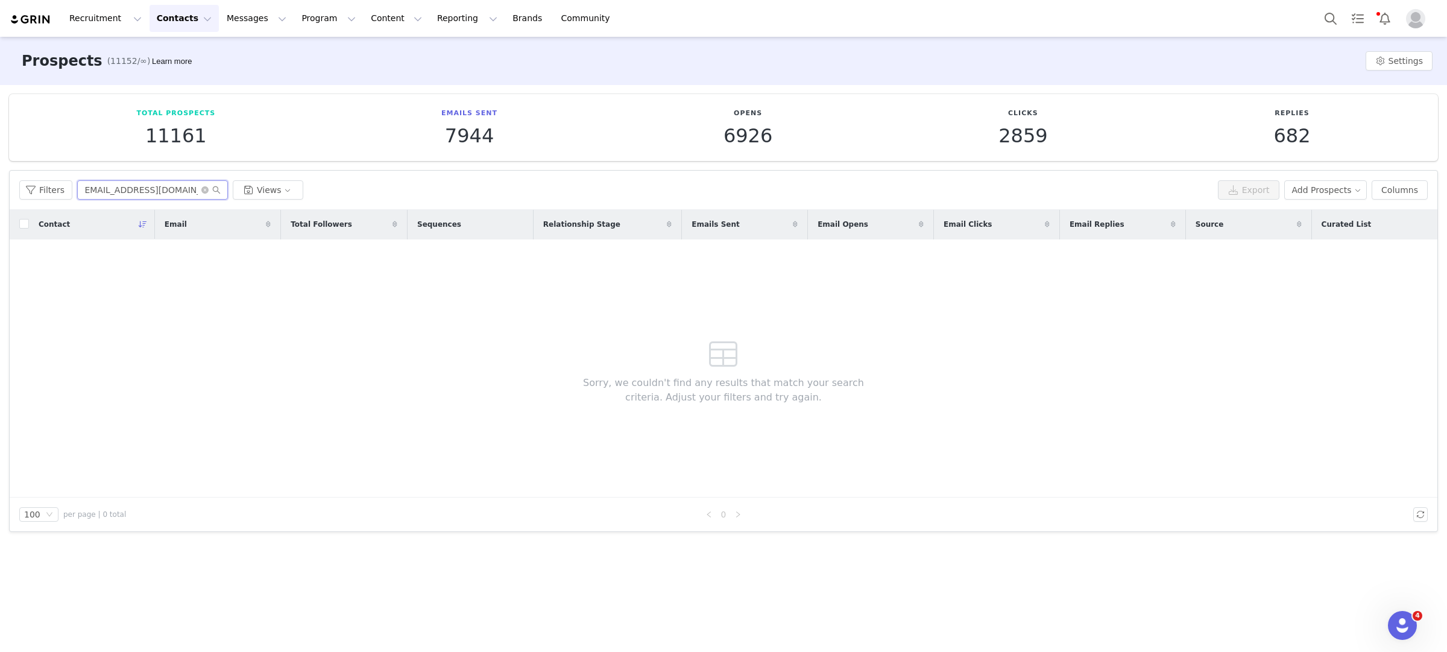
type input "[EMAIL_ADDRESS][DOMAIN_NAME]>"
